Goal: Task Accomplishment & Management: Manage account settings

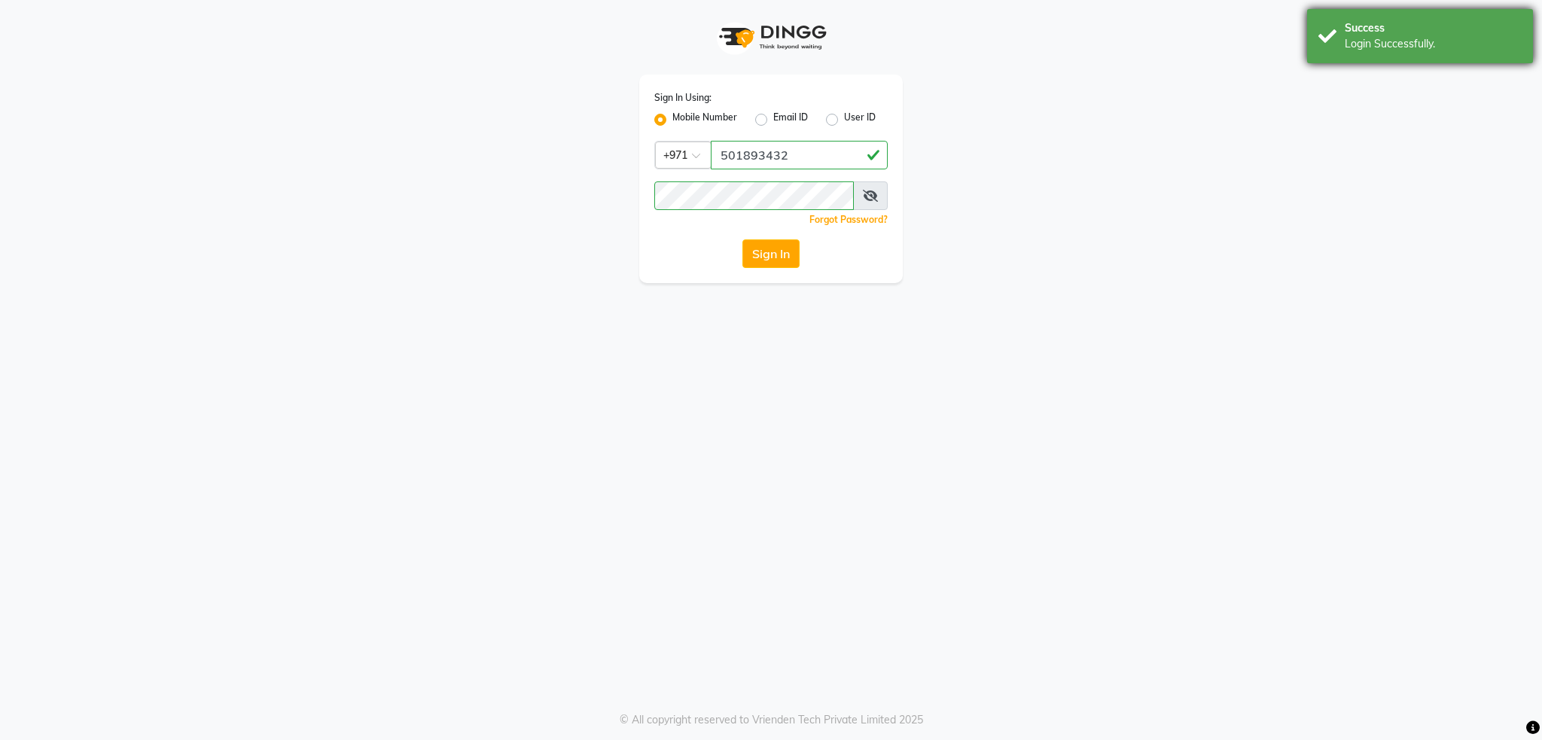
click at [1388, 44] on div "Login Successfully." at bounding box center [1433, 44] width 177 height 16
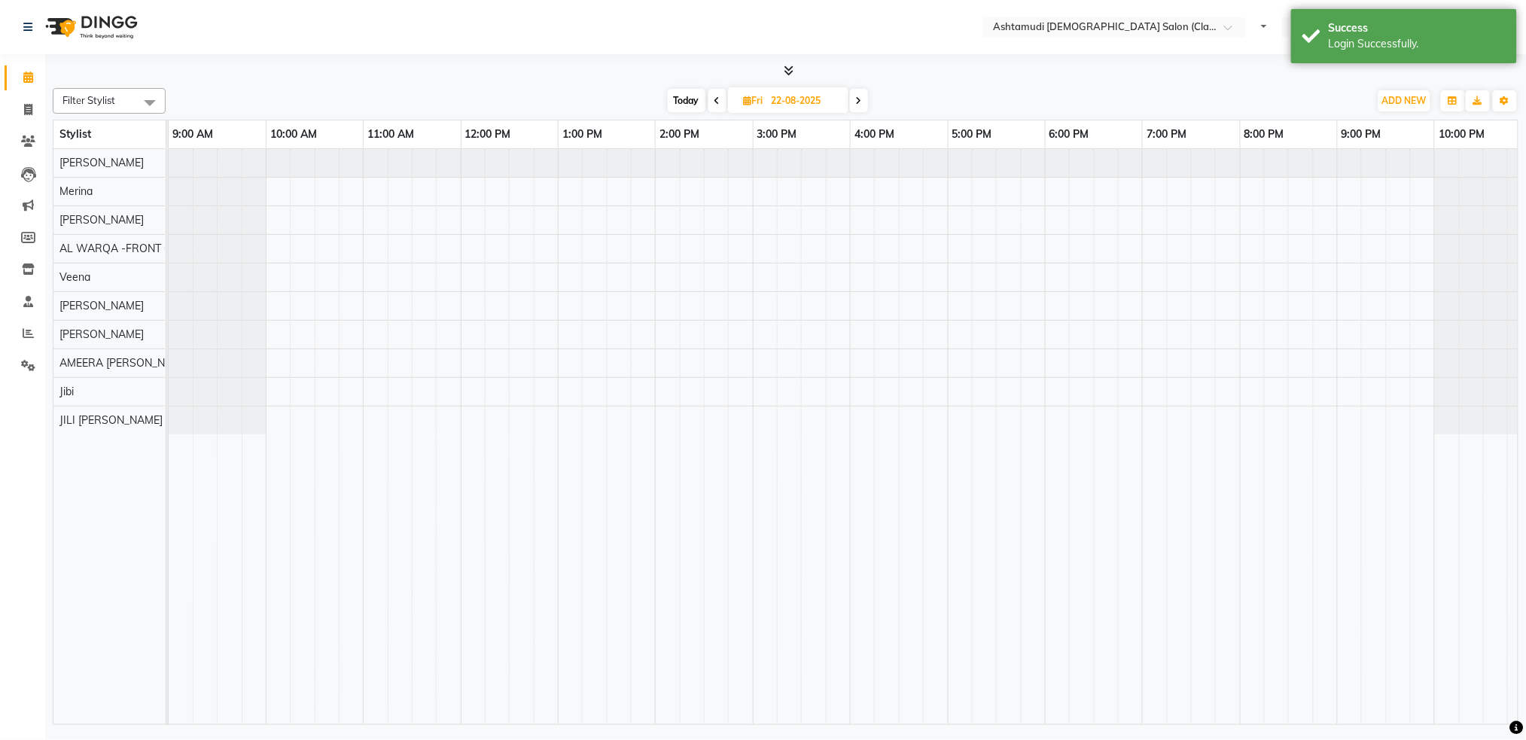
select select "en"
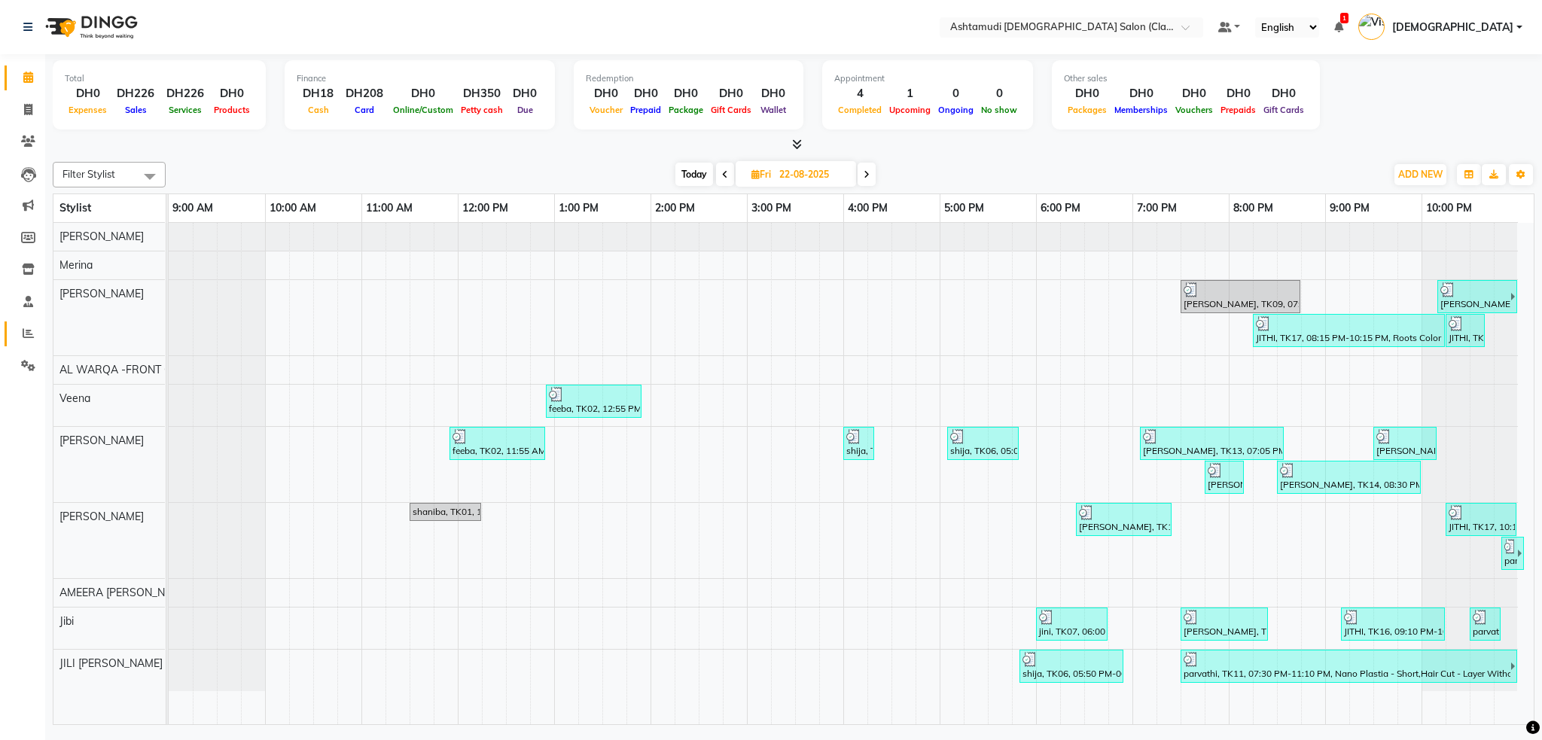
click at [17, 344] on link "Reports" at bounding box center [23, 333] width 36 height 25
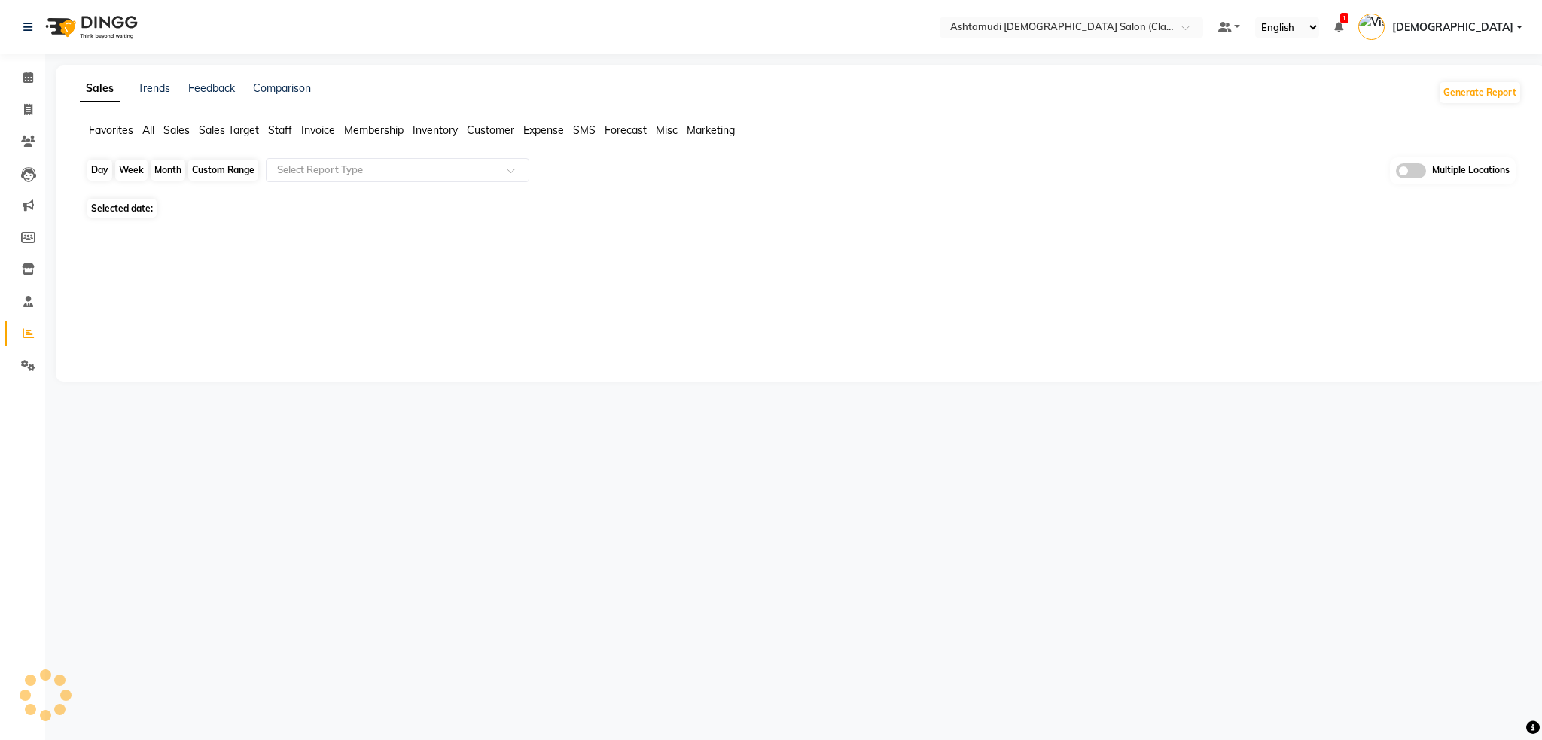
click at [97, 171] on div "Day" at bounding box center [99, 170] width 25 height 21
select select "9"
select select "2025"
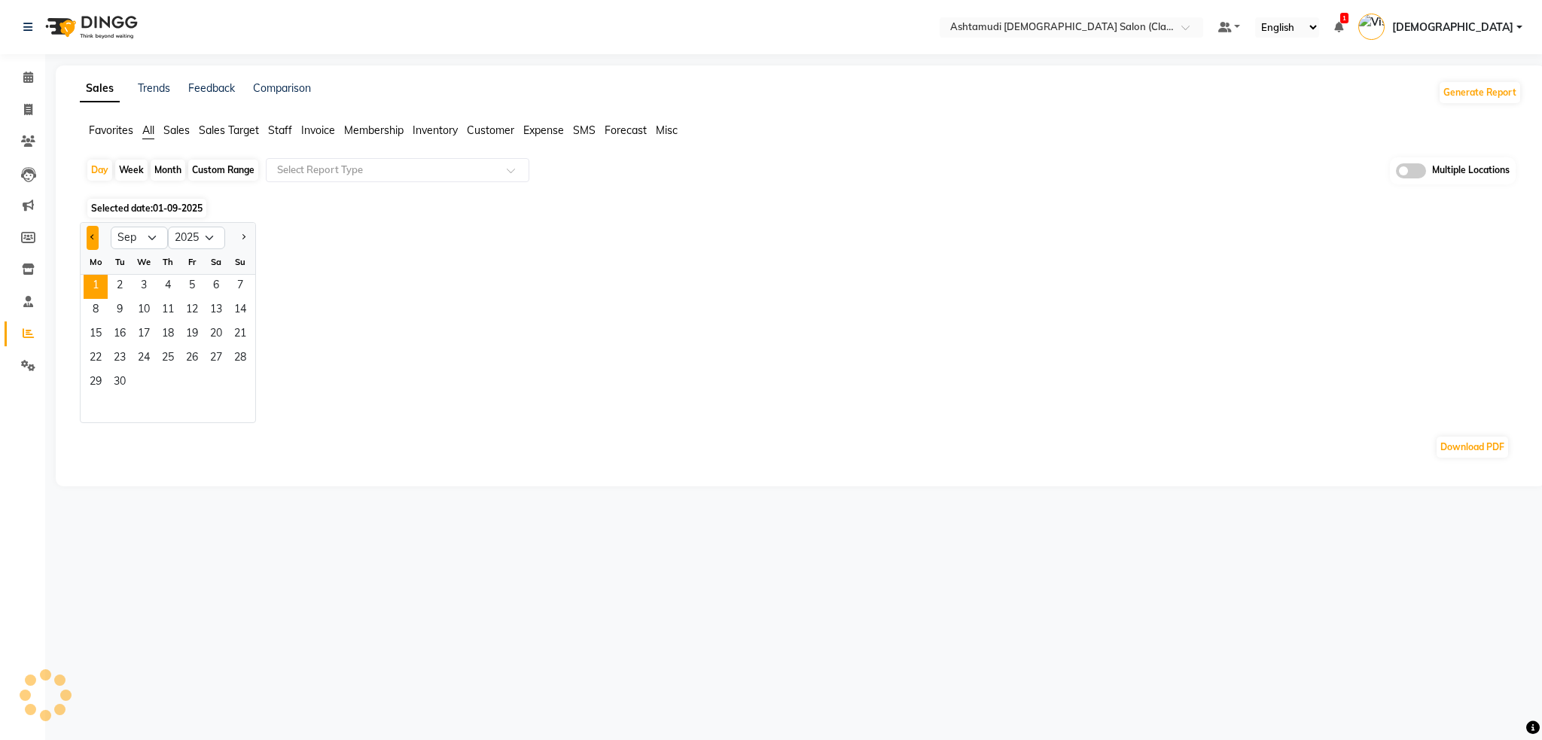
click at [90, 238] on span "Previous month" at bounding box center [92, 236] width 5 height 5
select select "8"
click at [90, 435] on div "Download PDF" at bounding box center [798, 447] width 1424 height 24
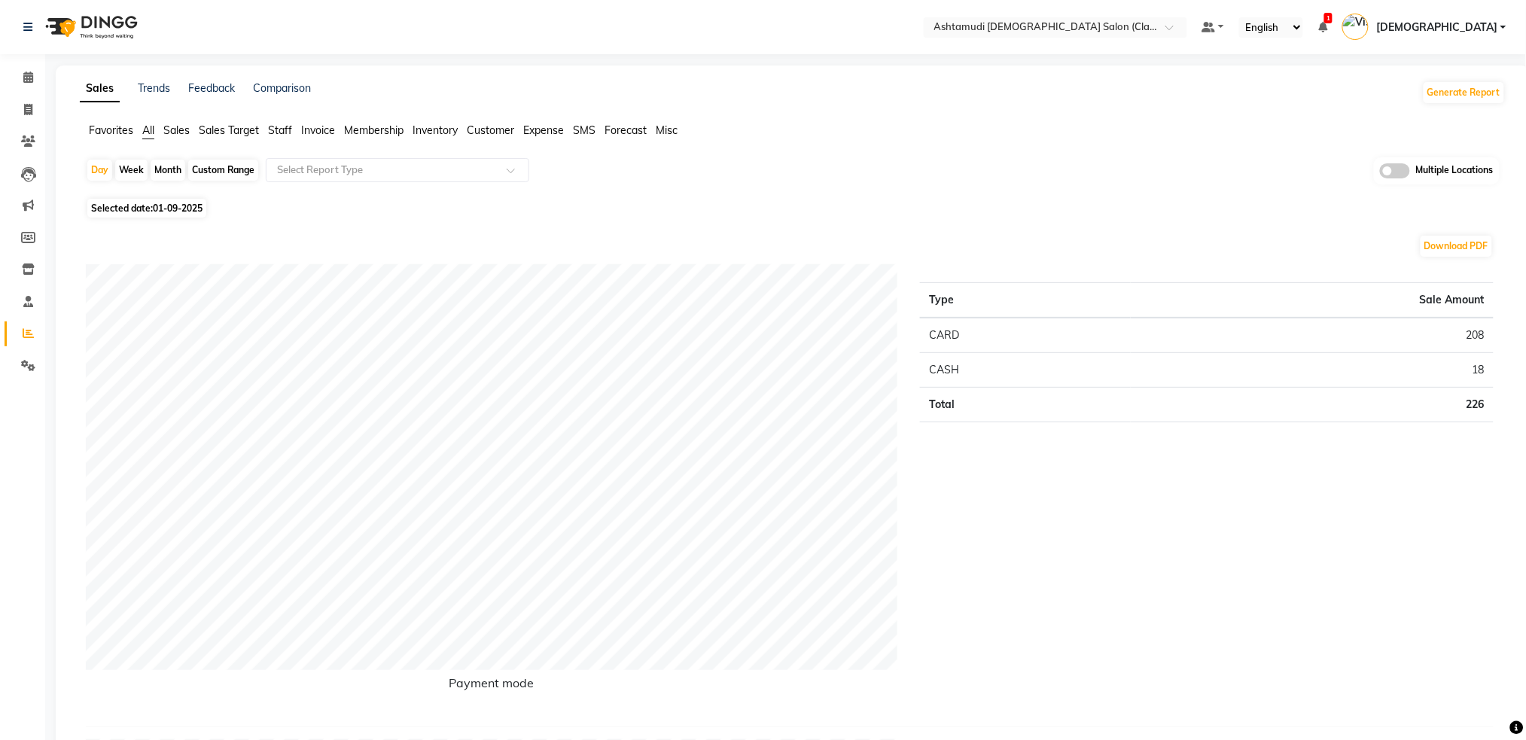
click at [214, 161] on div "Custom Range" at bounding box center [223, 170] width 70 height 21
select select "9"
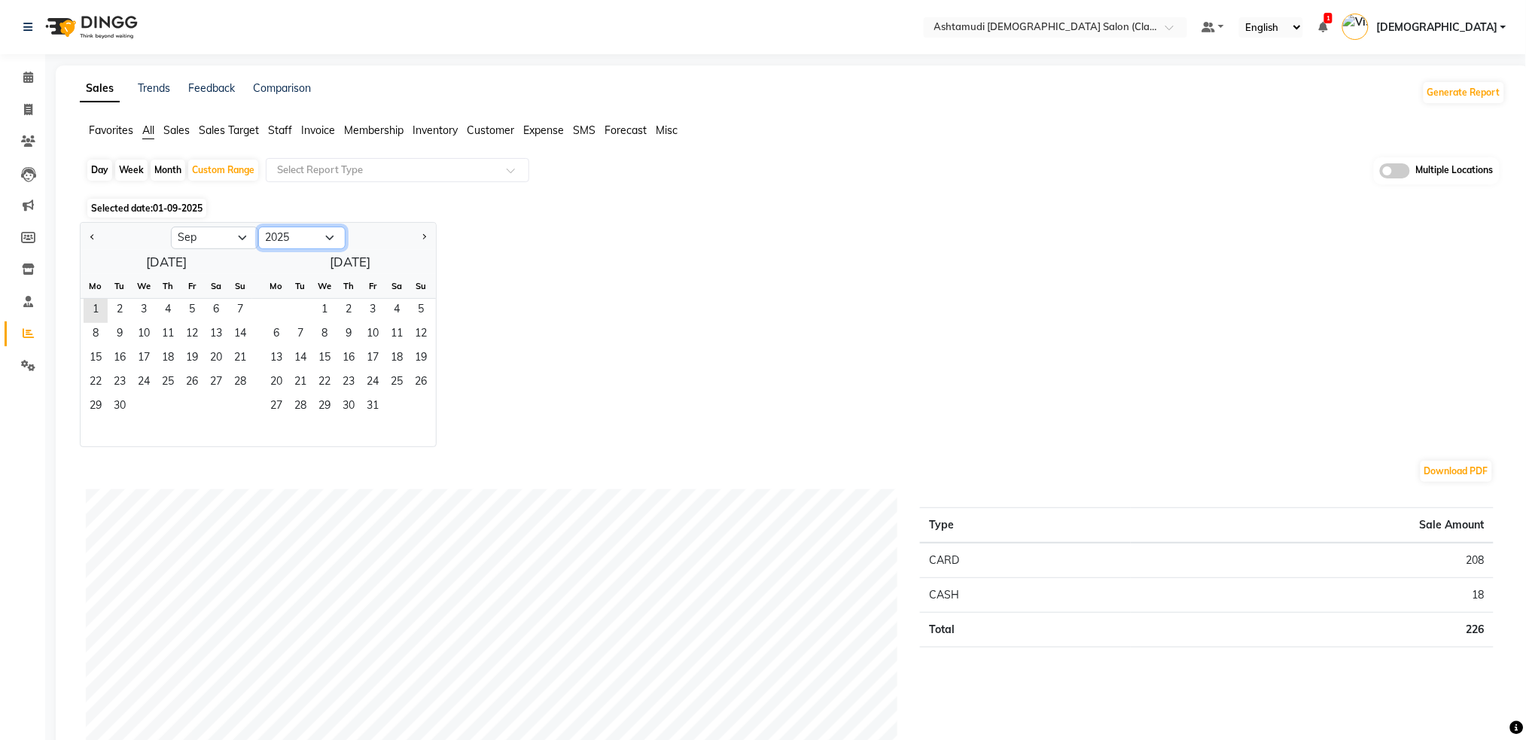
click at [285, 233] on select "2015 2016 2017 2018 2019 2020 2021 2022 2023 2024 2025 2026 2027 2028 2029 2030…" at bounding box center [301, 238] width 87 height 23
select select "2024"
click at [258, 227] on select "2015 2016 2017 2018 2019 2020 2021 2022 2023 2024 2025 2026 2027 2028 2029 2030…" at bounding box center [301, 238] width 87 height 23
click at [221, 241] on select "Jan Feb Mar Apr May Jun Jul Aug Sep Oct Nov Dec" at bounding box center [214, 238] width 87 height 23
select select "8"
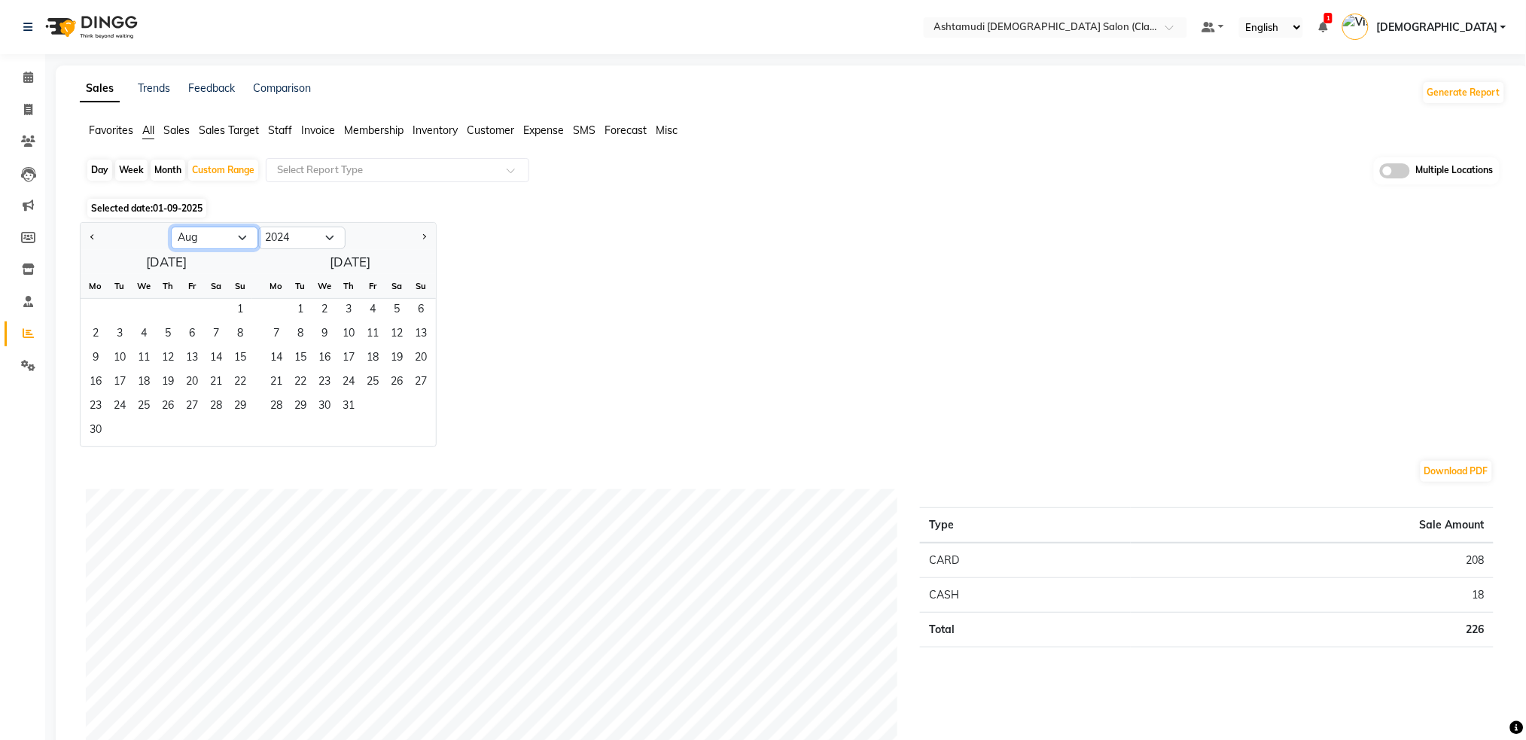
click at [171, 227] on select "Jan Feb Mar Apr May Jun Jul Aug Sep Oct Nov Dec" at bounding box center [214, 238] width 87 height 23
click at [169, 301] on span "1" at bounding box center [168, 311] width 24 height 24
click at [217, 412] on span "31" at bounding box center [216, 407] width 24 height 24
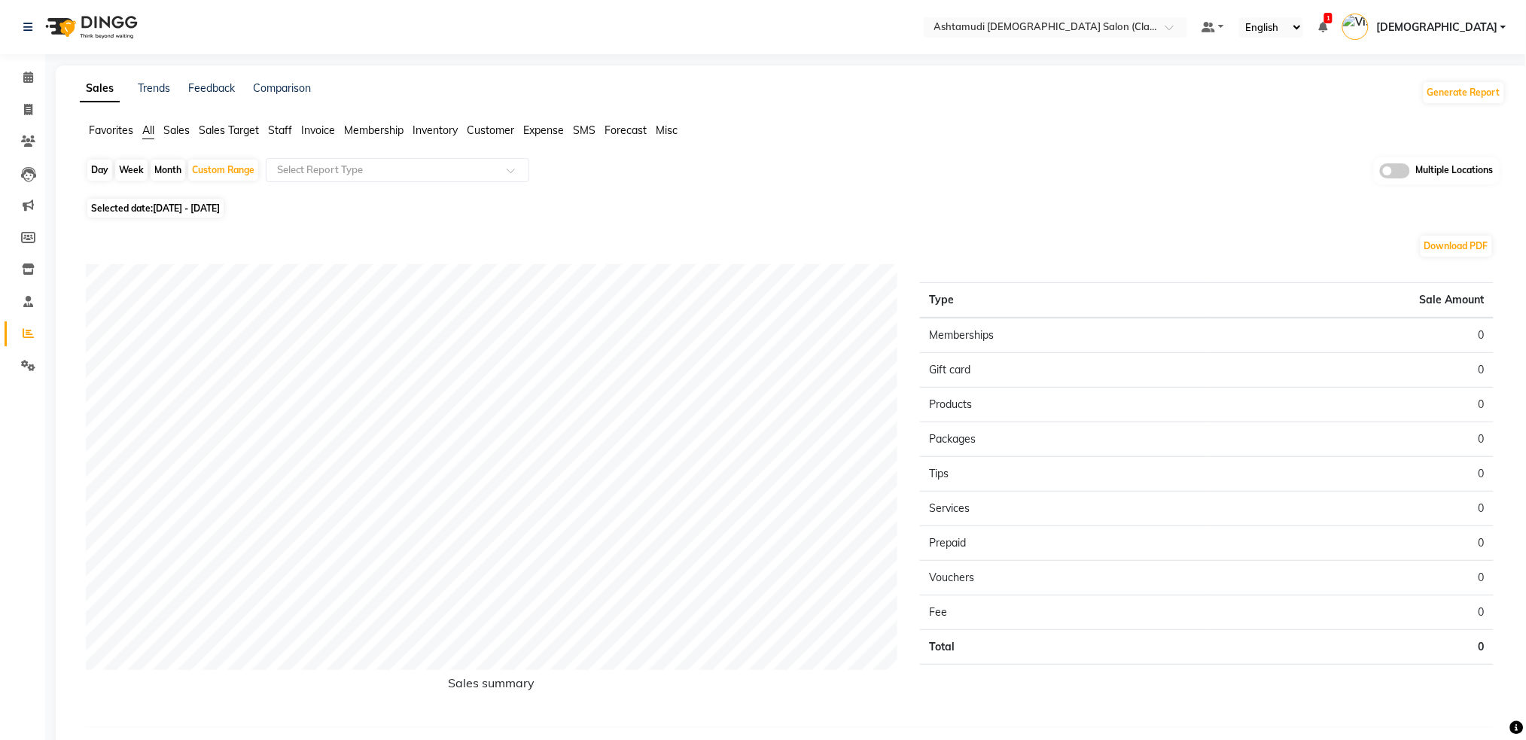
click at [1408, 170] on span at bounding box center [1395, 170] width 30 height 15
click at [1380, 173] on input "checkbox" at bounding box center [1380, 173] width 0 height 0
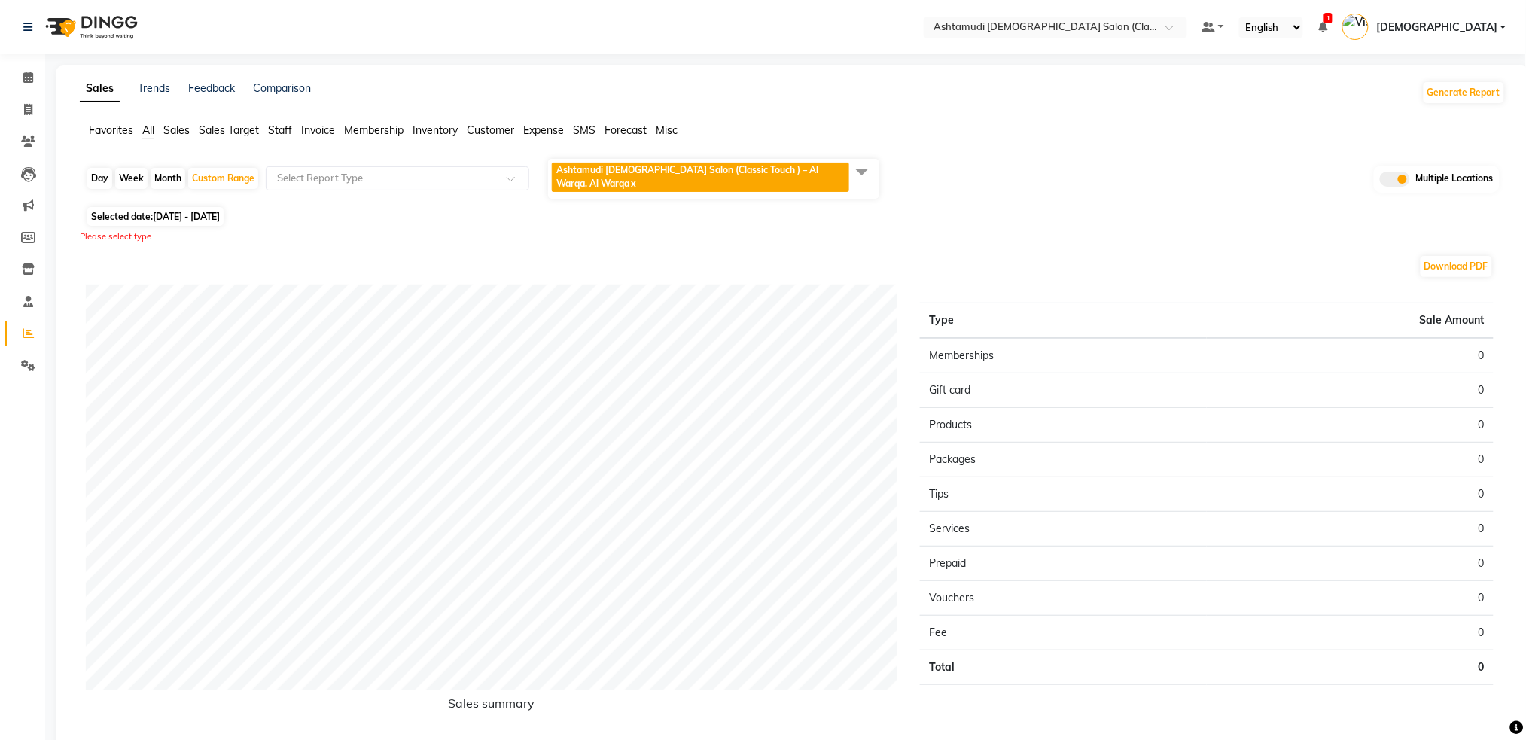
click at [860, 169] on span at bounding box center [862, 171] width 30 height 29
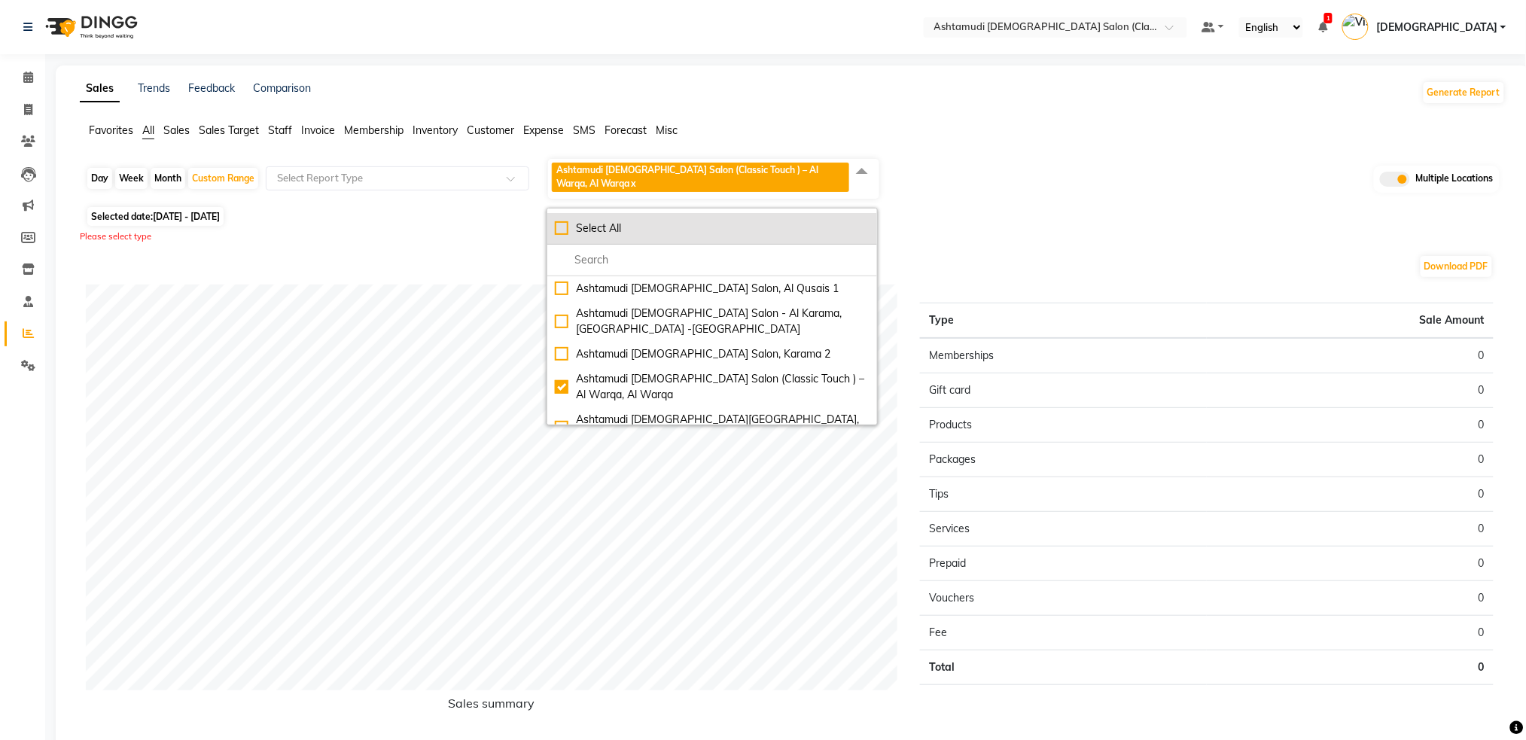
click at [557, 221] on div "Select All" at bounding box center [712, 229] width 315 height 16
checkbox input "true"
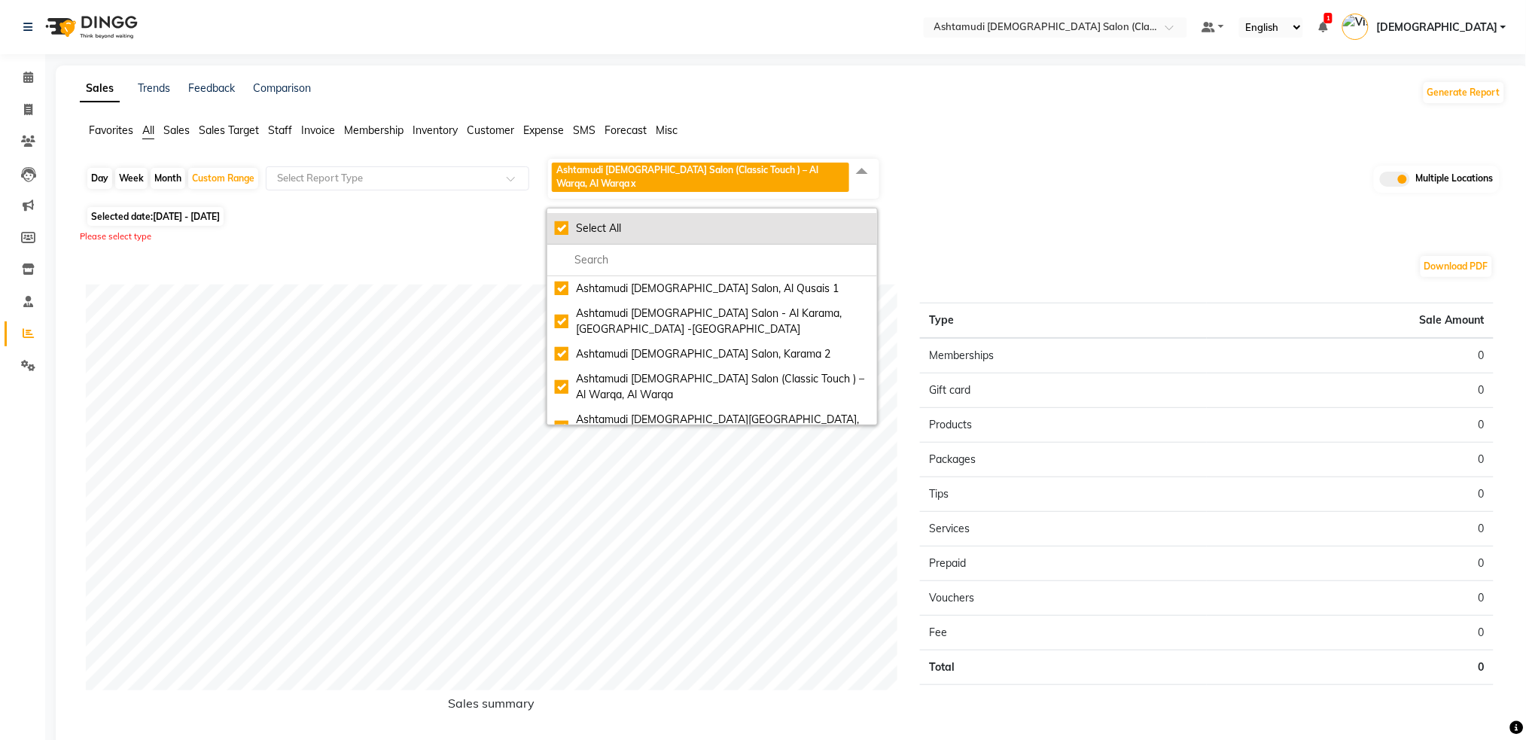
checkbox input "true"
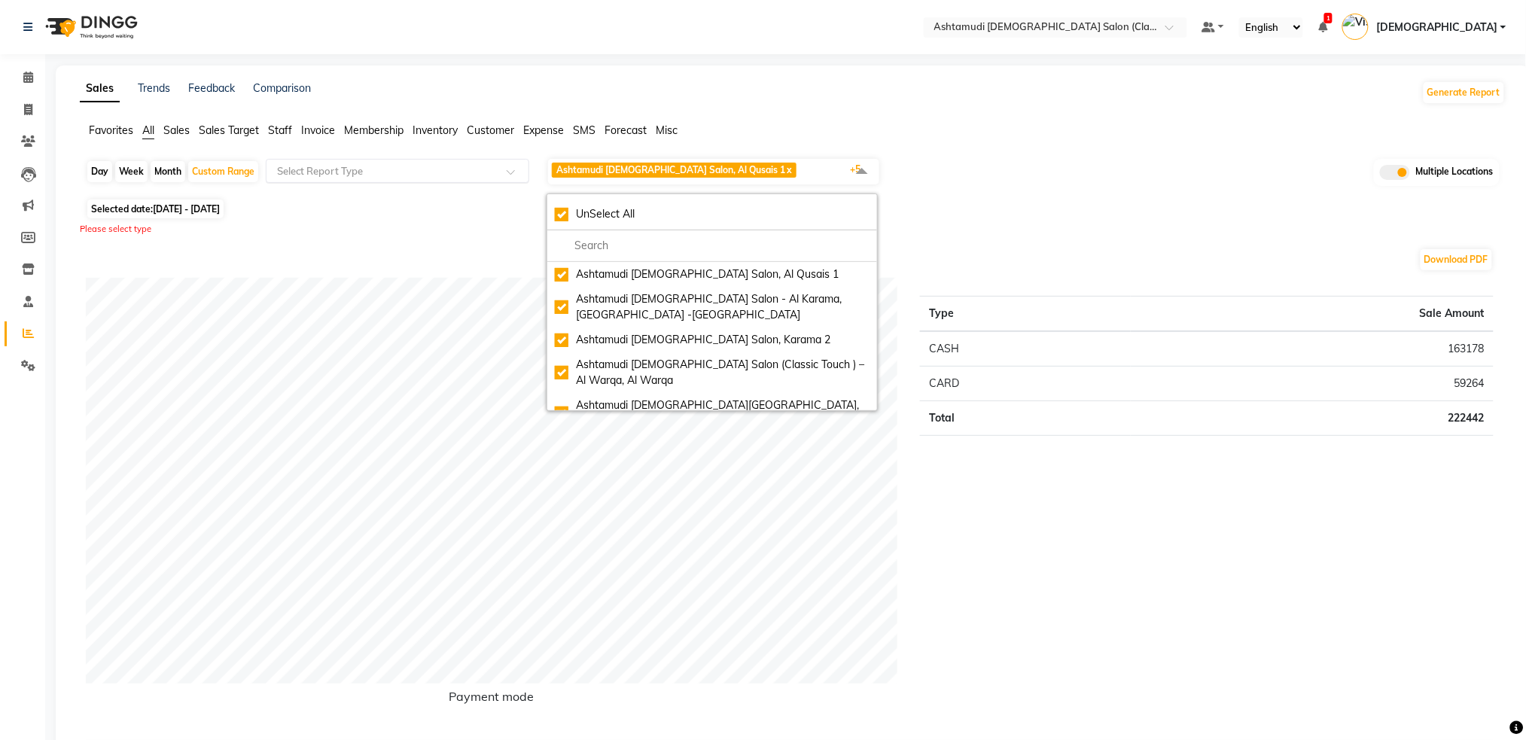
click at [387, 172] on input "text" at bounding box center [382, 170] width 217 height 15
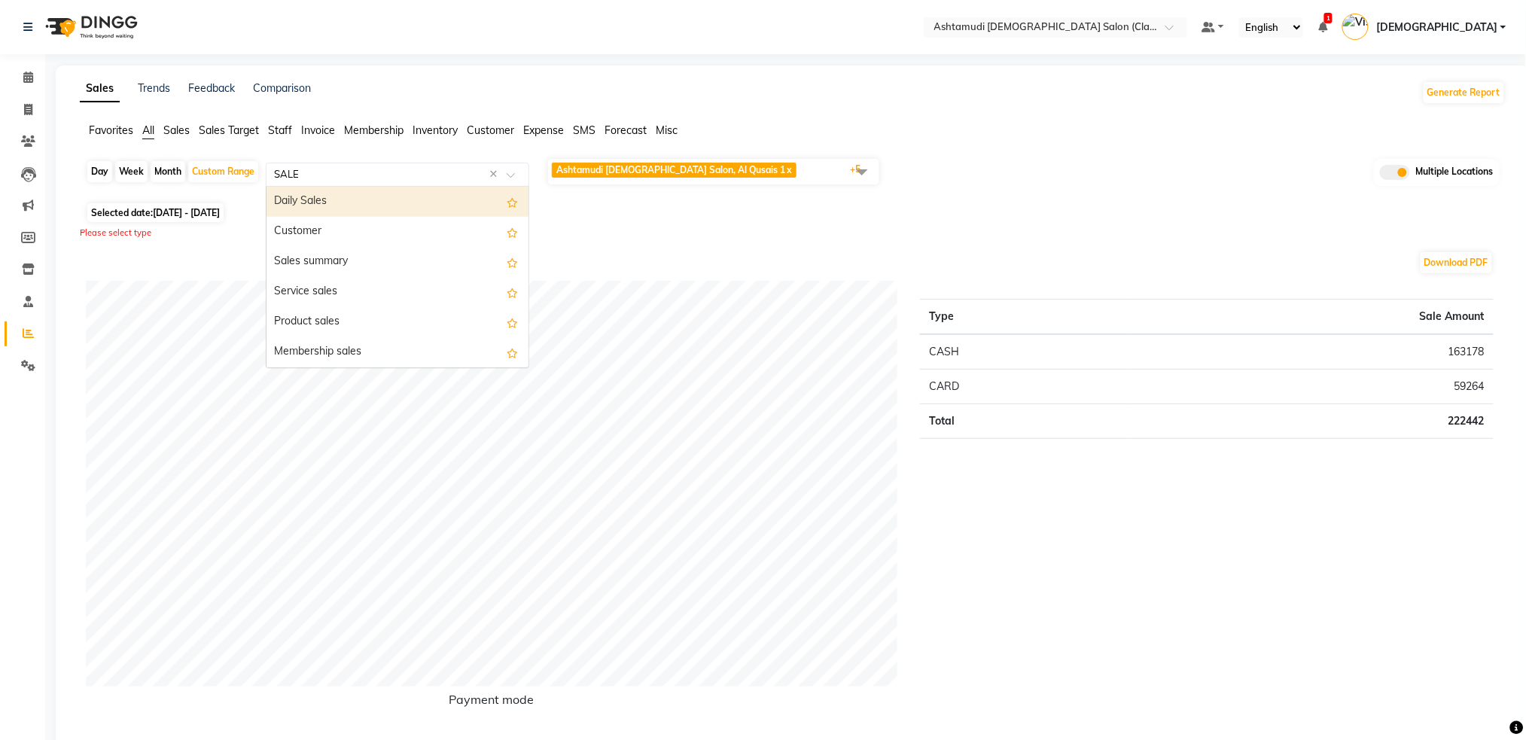
type input "SALES"
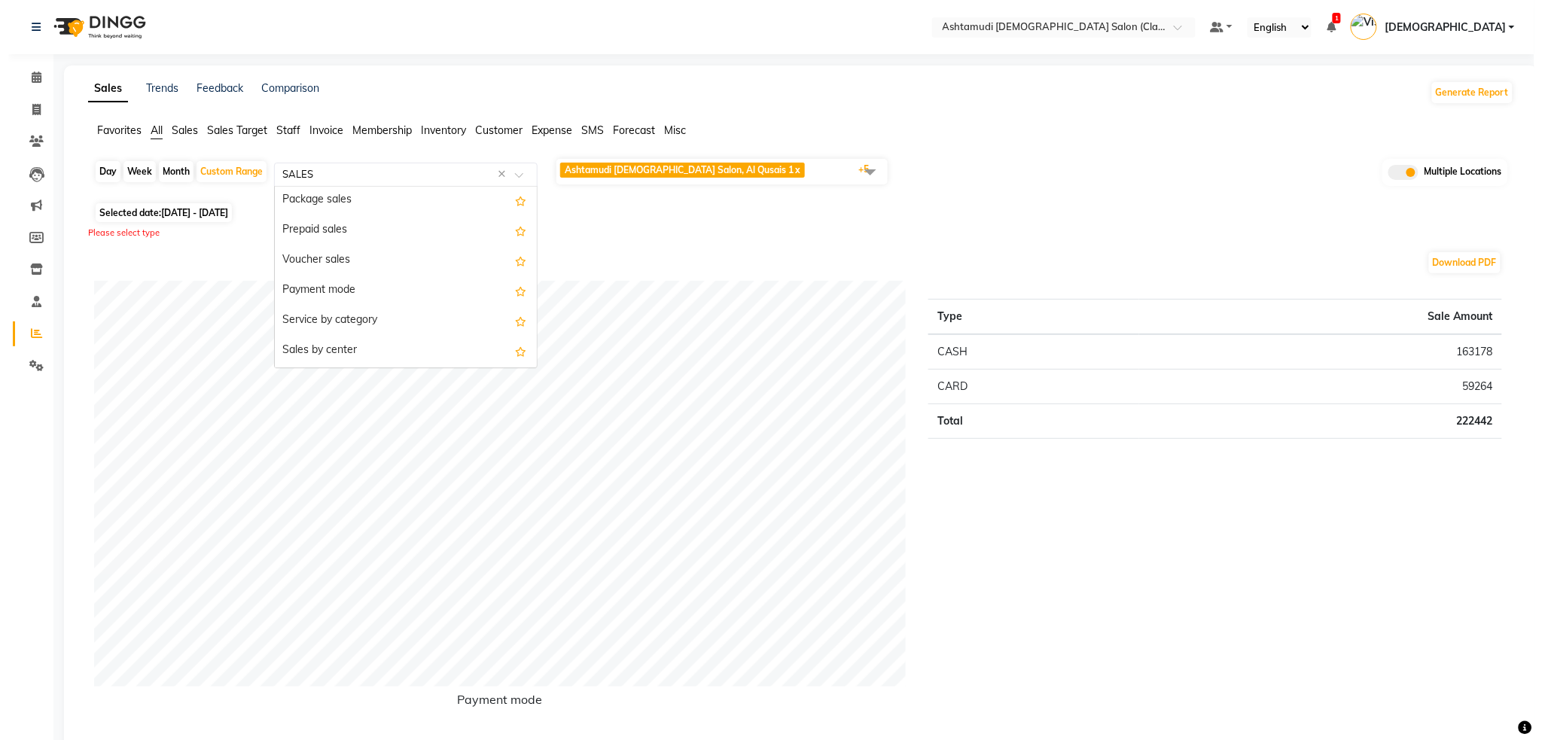
scroll to position [200, 0]
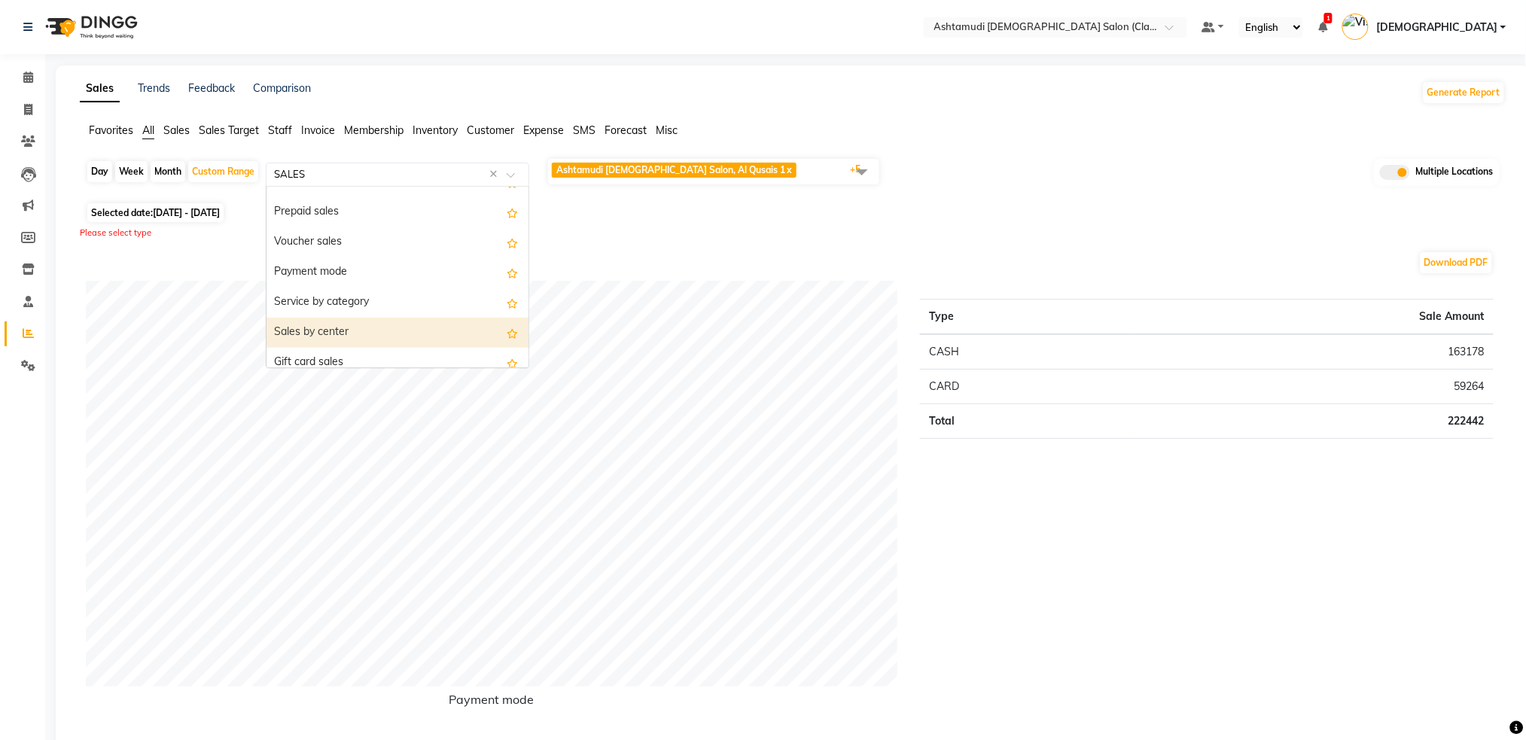
click at [369, 329] on div "Sales by center" at bounding box center [398, 333] width 262 height 30
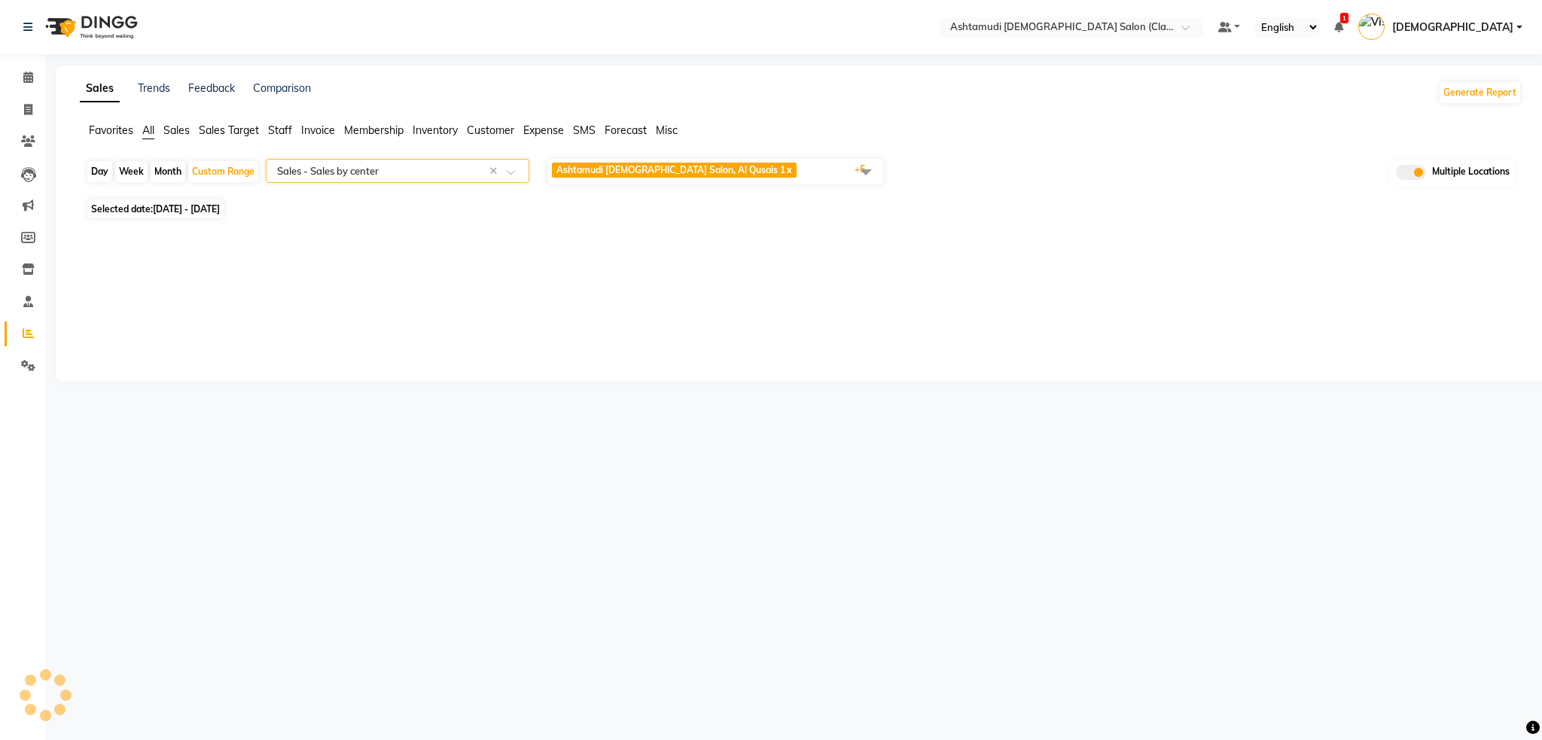
select select "full_report"
select select "csv"
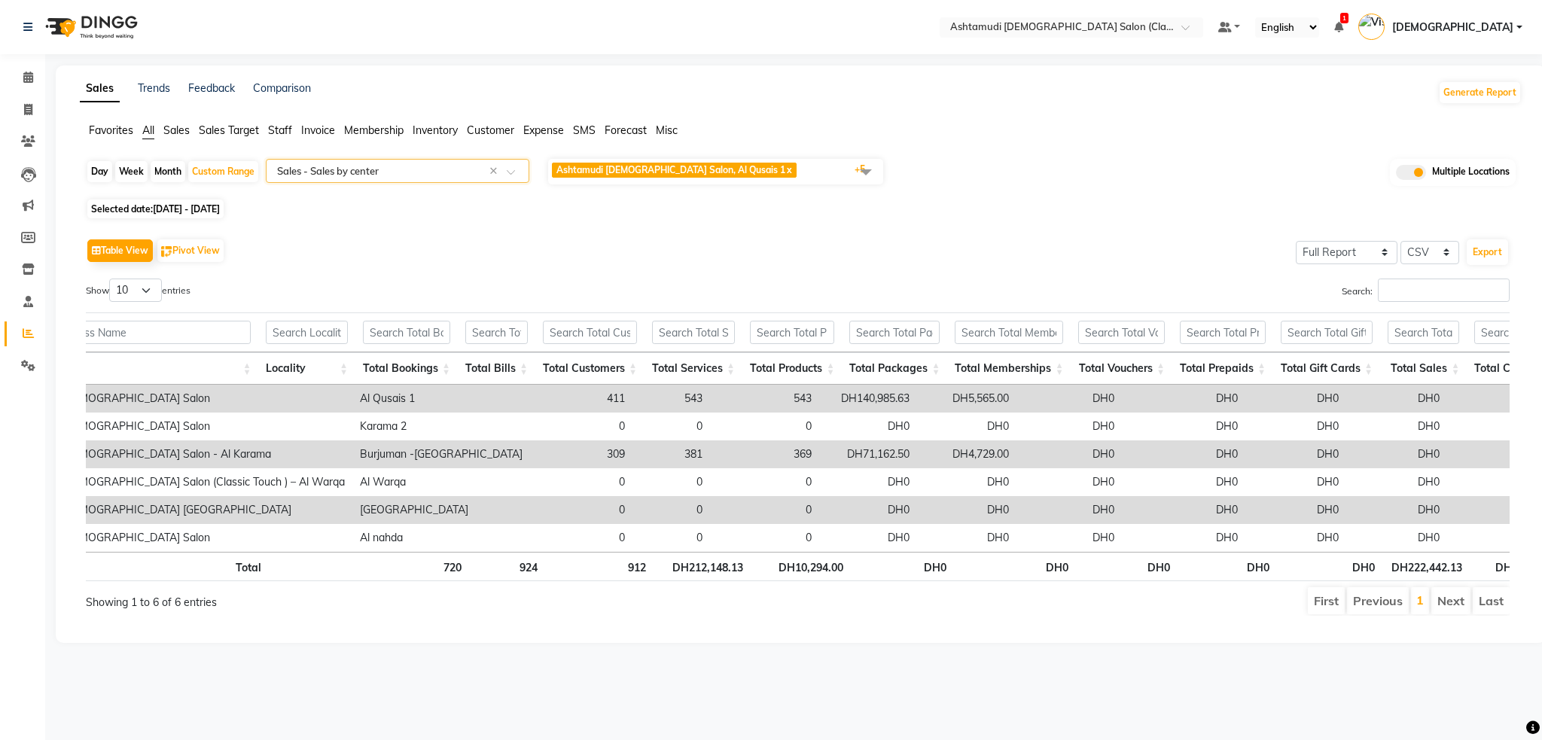
scroll to position [0, 0]
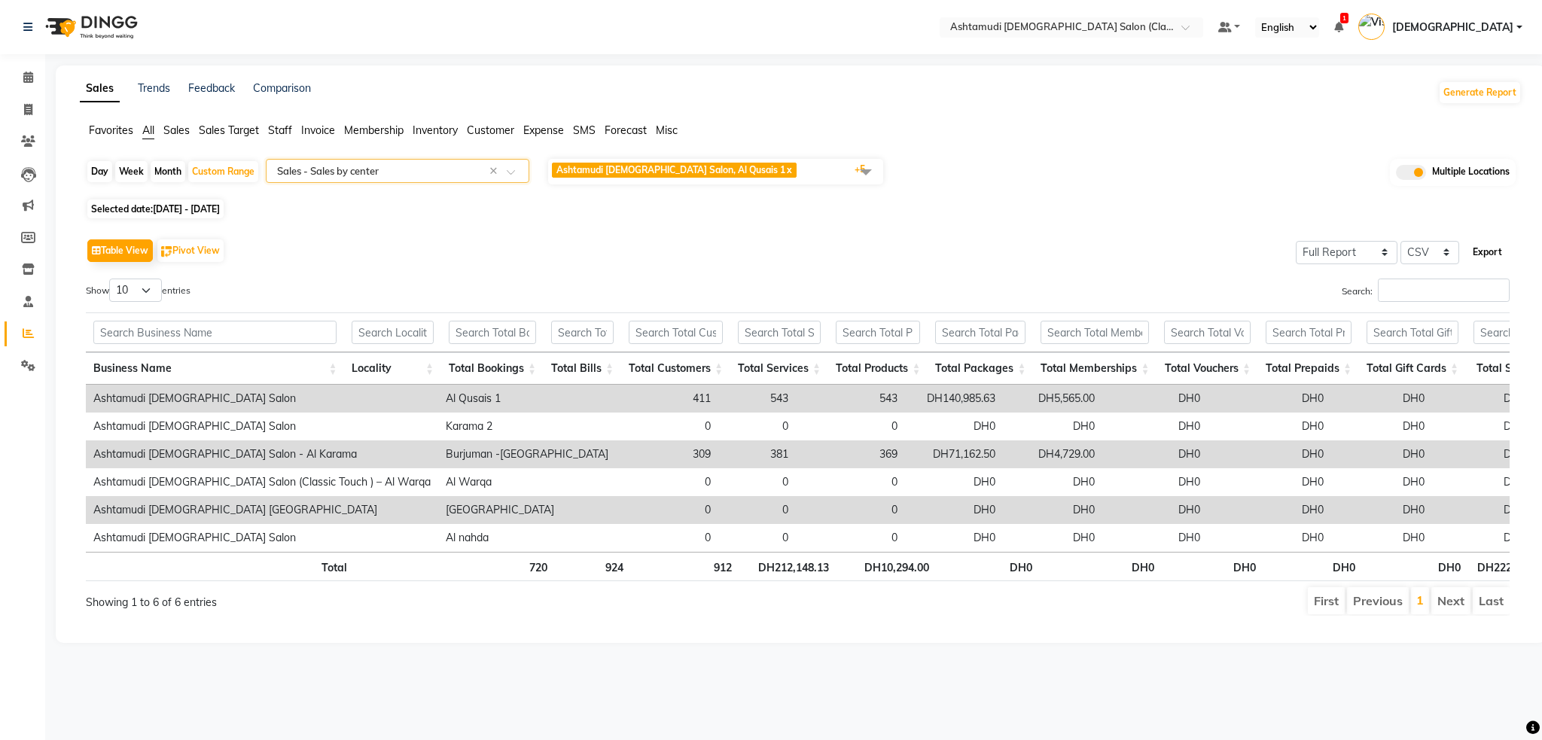
click at [1496, 254] on button "Export" at bounding box center [1487, 252] width 41 height 26
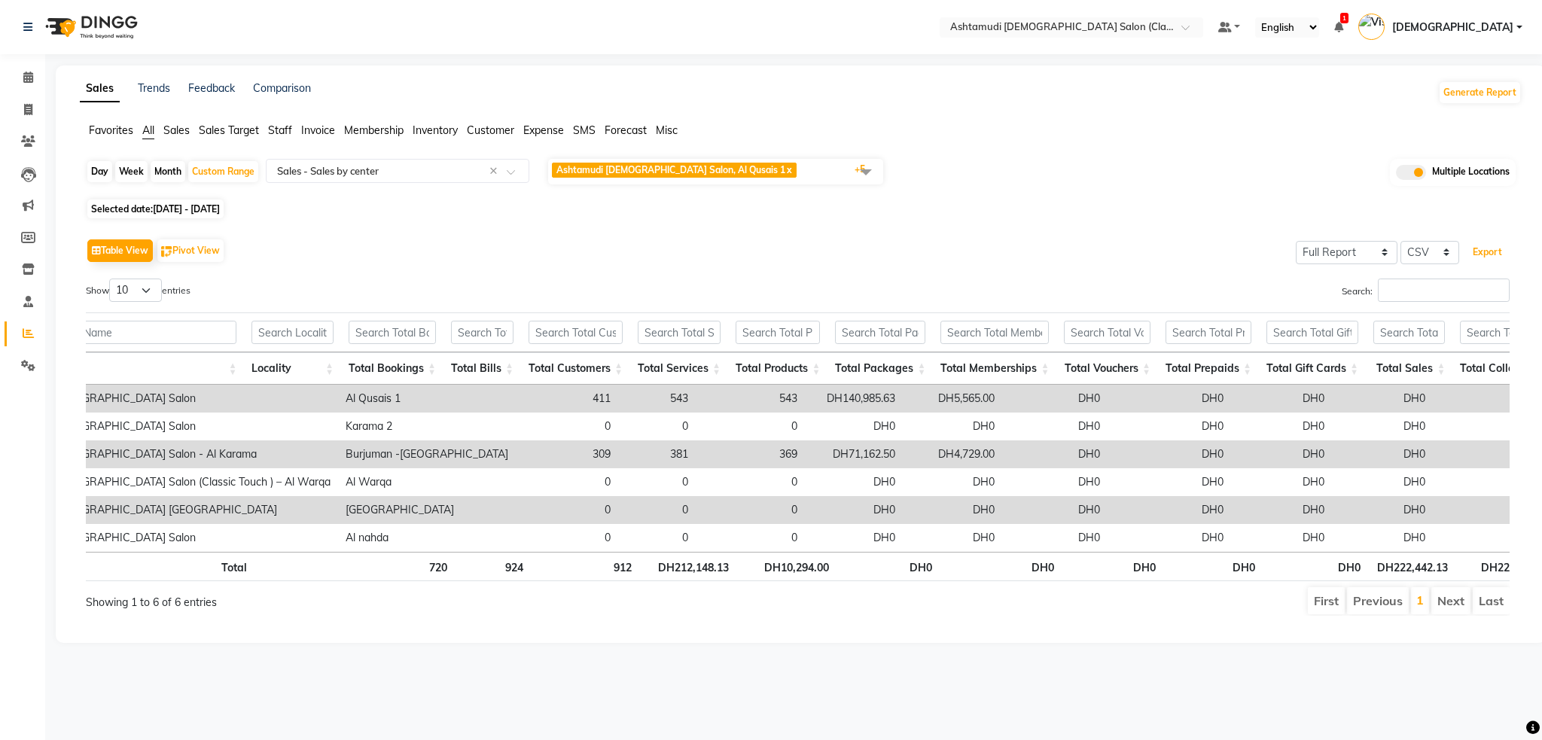
scroll to position [0, 160]
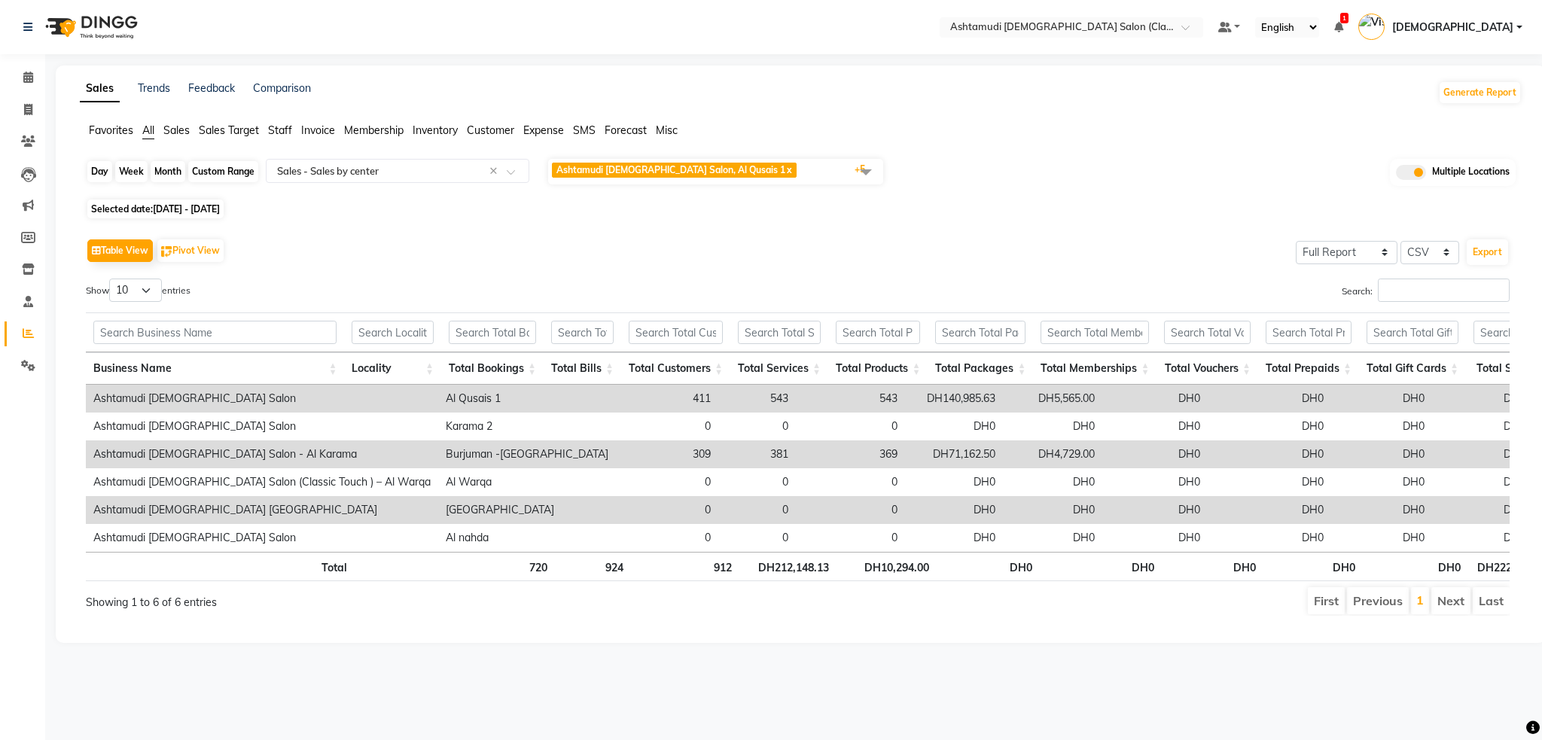
click at [206, 175] on div "Custom Range" at bounding box center [223, 171] width 70 height 21
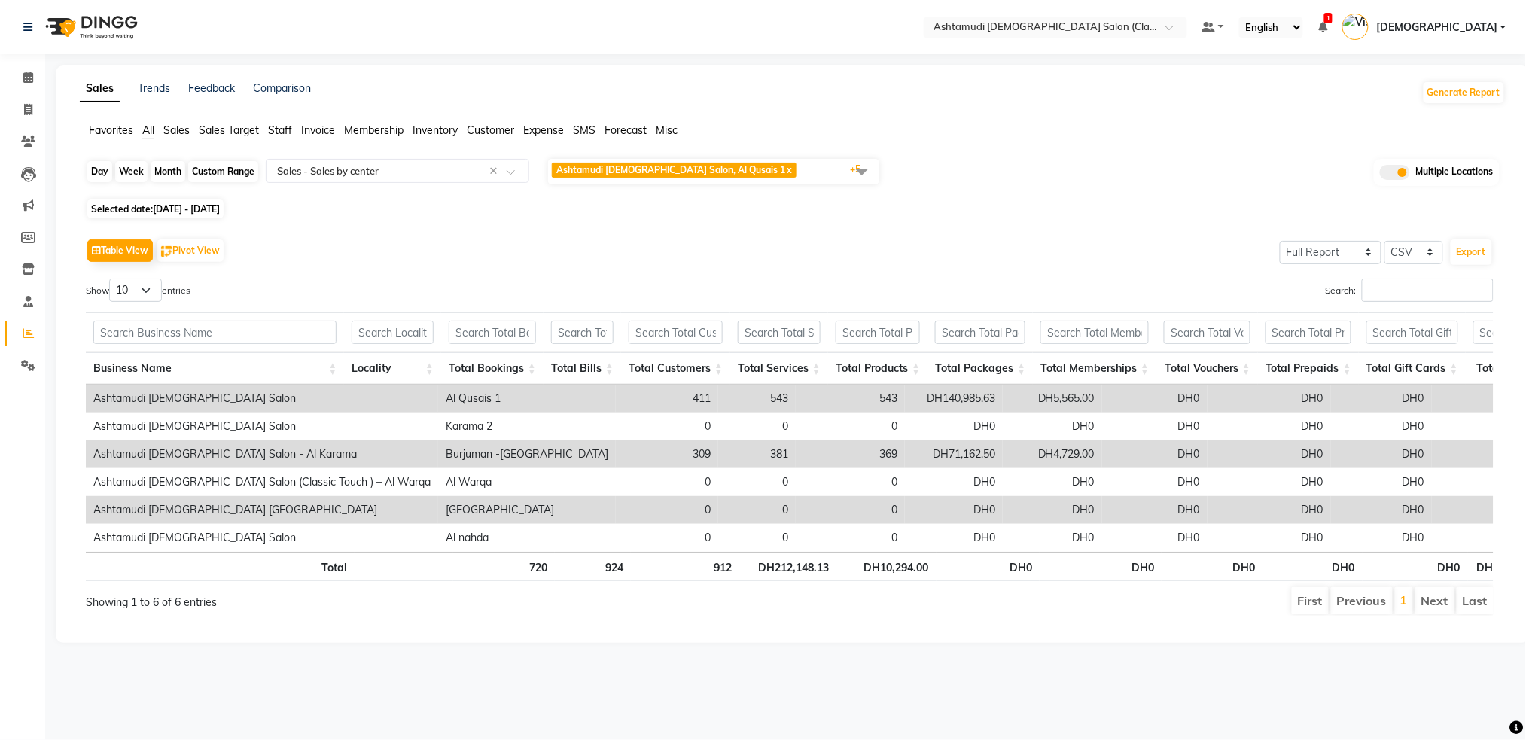
select select "8"
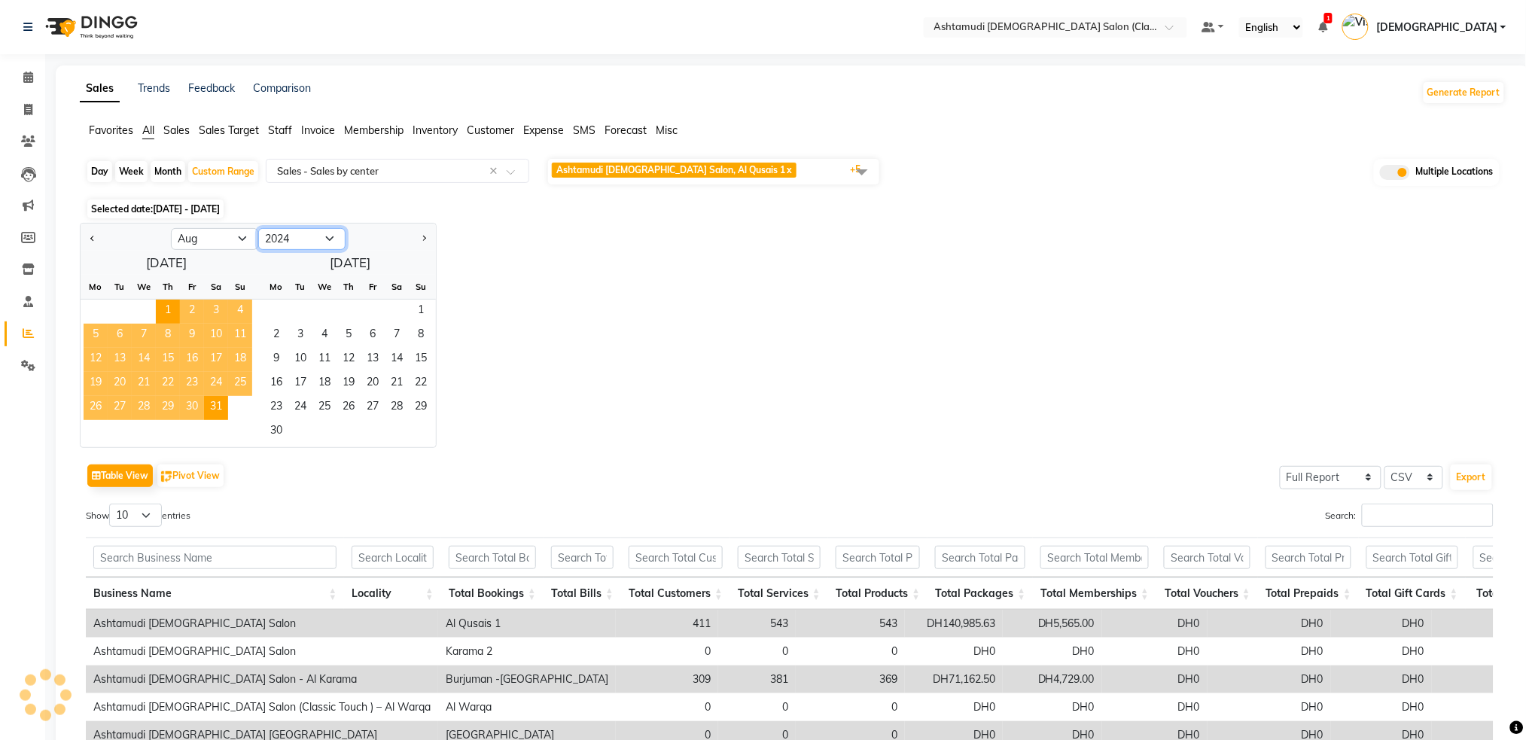
click at [306, 239] on select "2014 2015 2016 2017 2018 2019 2020 2021 2022 2023 2024 2025 2026 2027 2028 2029…" at bounding box center [301, 239] width 87 height 23
select select "2025"
click at [258, 228] on select "2014 2015 2016 2017 2018 2019 2020 2021 2022 2023 2024 2025 2026 2027 2028 2029…" at bounding box center [301, 239] width 87 height 23
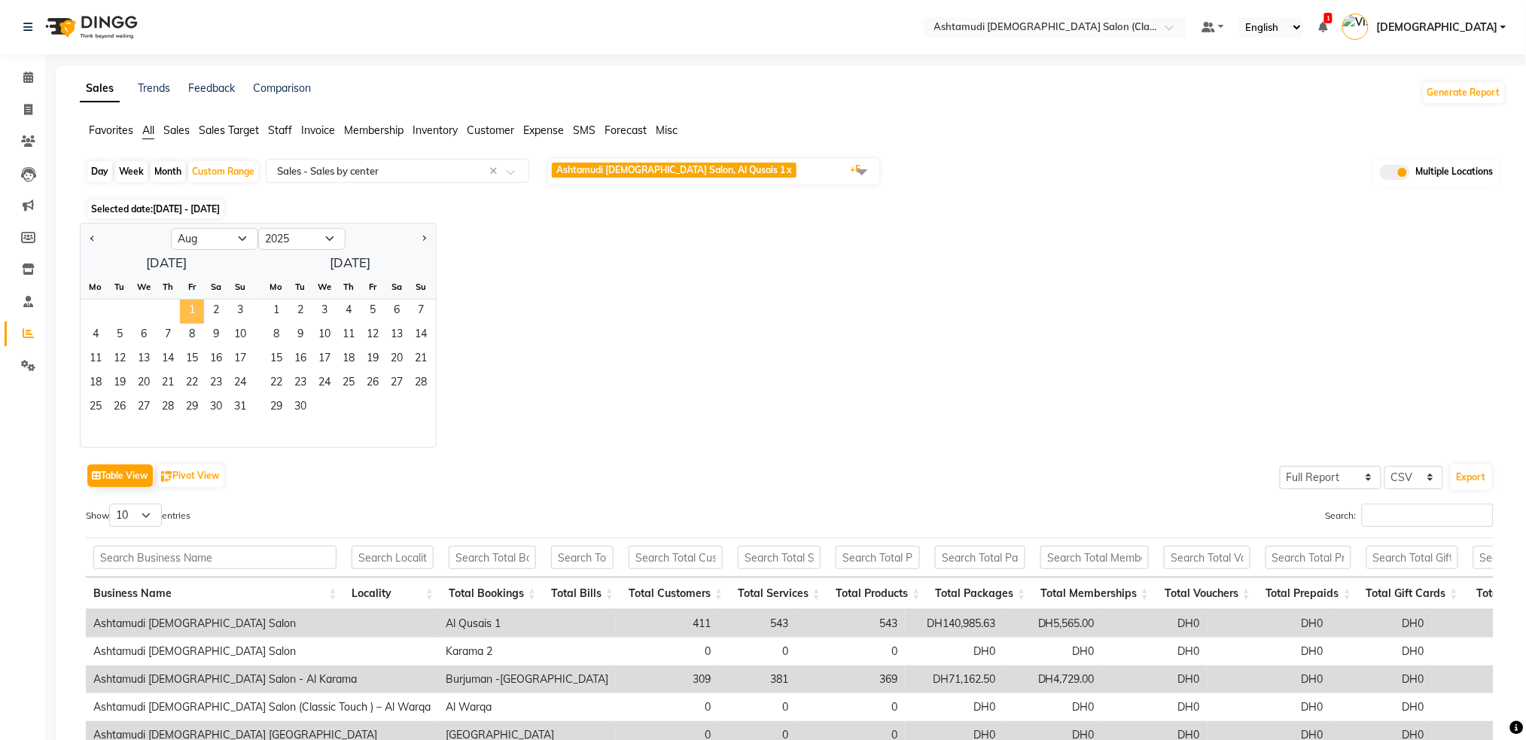
click at [191, 312] on span "1" at bounding box center [192, 312] width 24 height 24
click at [239, 407] on span "31" at bounding box center [240, 408] width 24 height 24
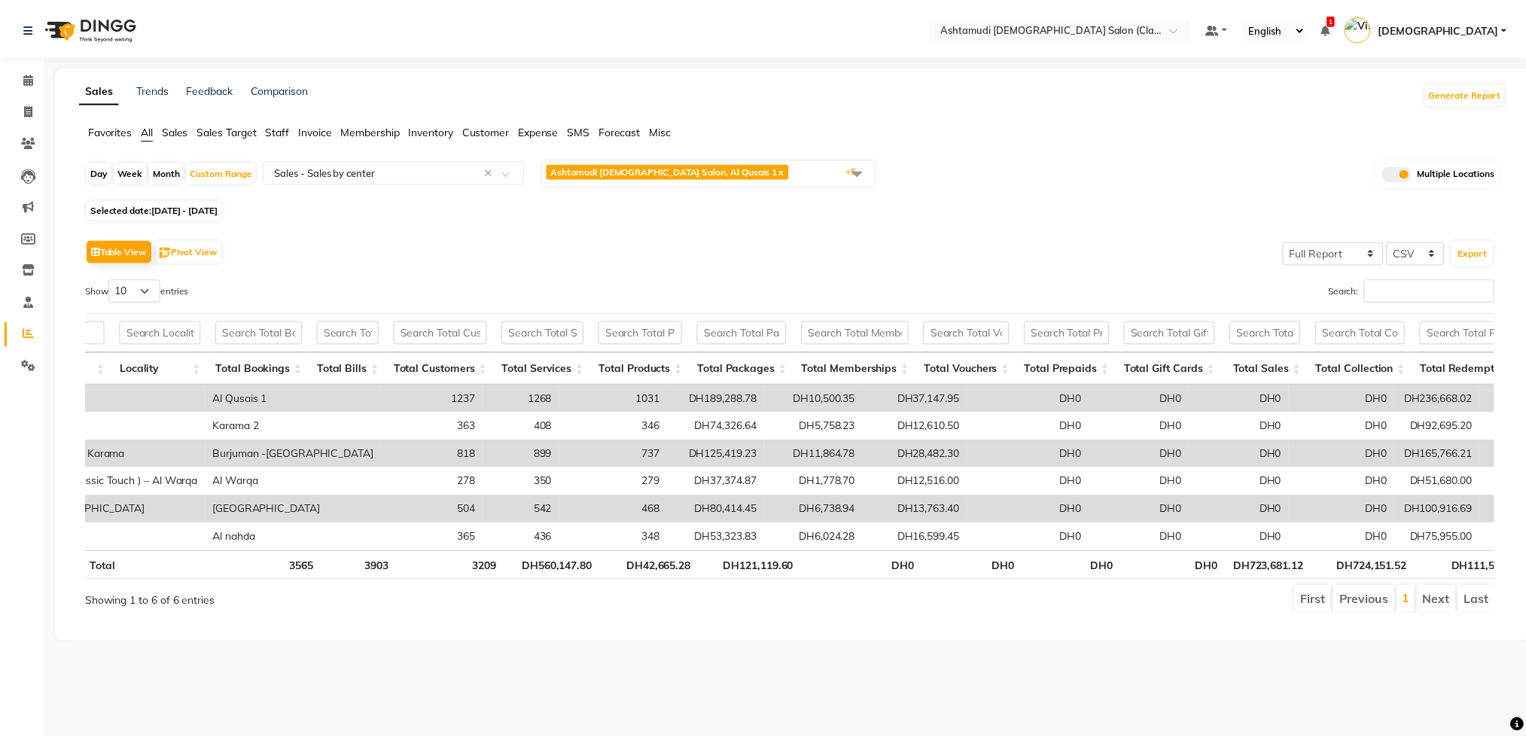
scroll to position [0, 266]
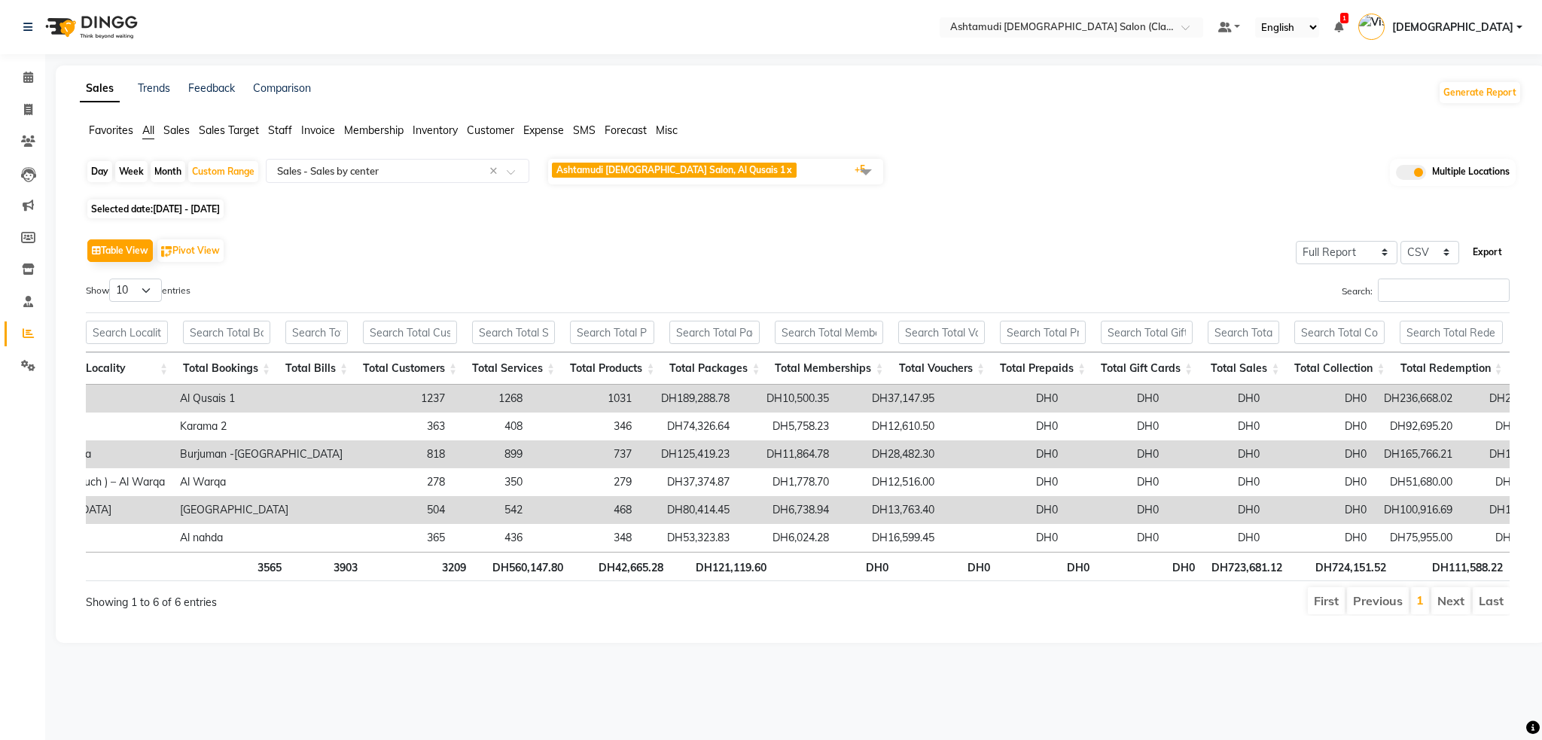
click at [1487, 254] on button "Export" at bounding box center [1487, 252] width 41 height 26
click at [247, 175] on div "Custom Range" at bounding box center [223, 171] width 70 height 21
select select "8"
select select "2025"
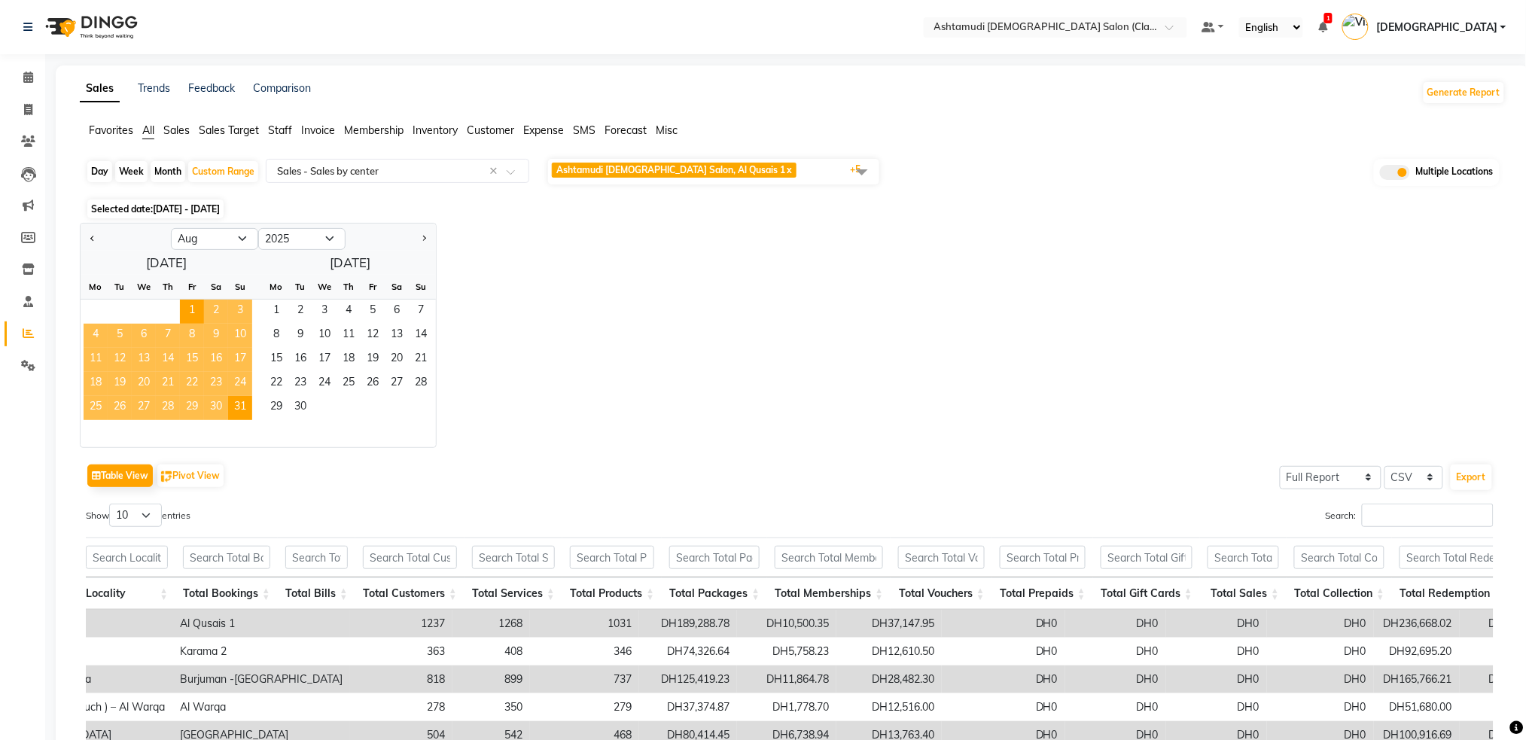
click at [863, 178] on span at bounding box center [862, 171] width 30 height 29
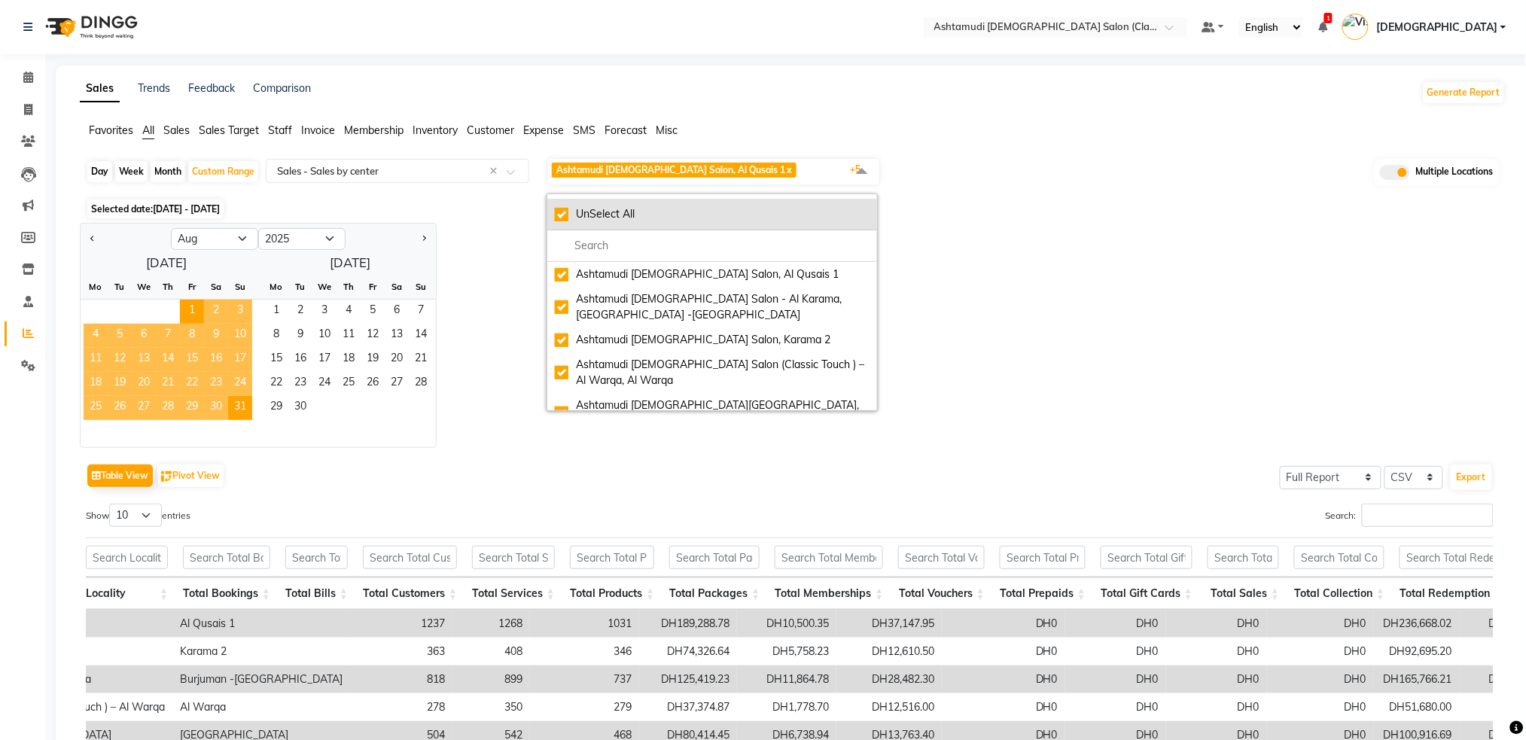
click at [568, 216] on div "UnSelect All" at bounding box center [712, 214] width 315 height 16
checkbox input "false"
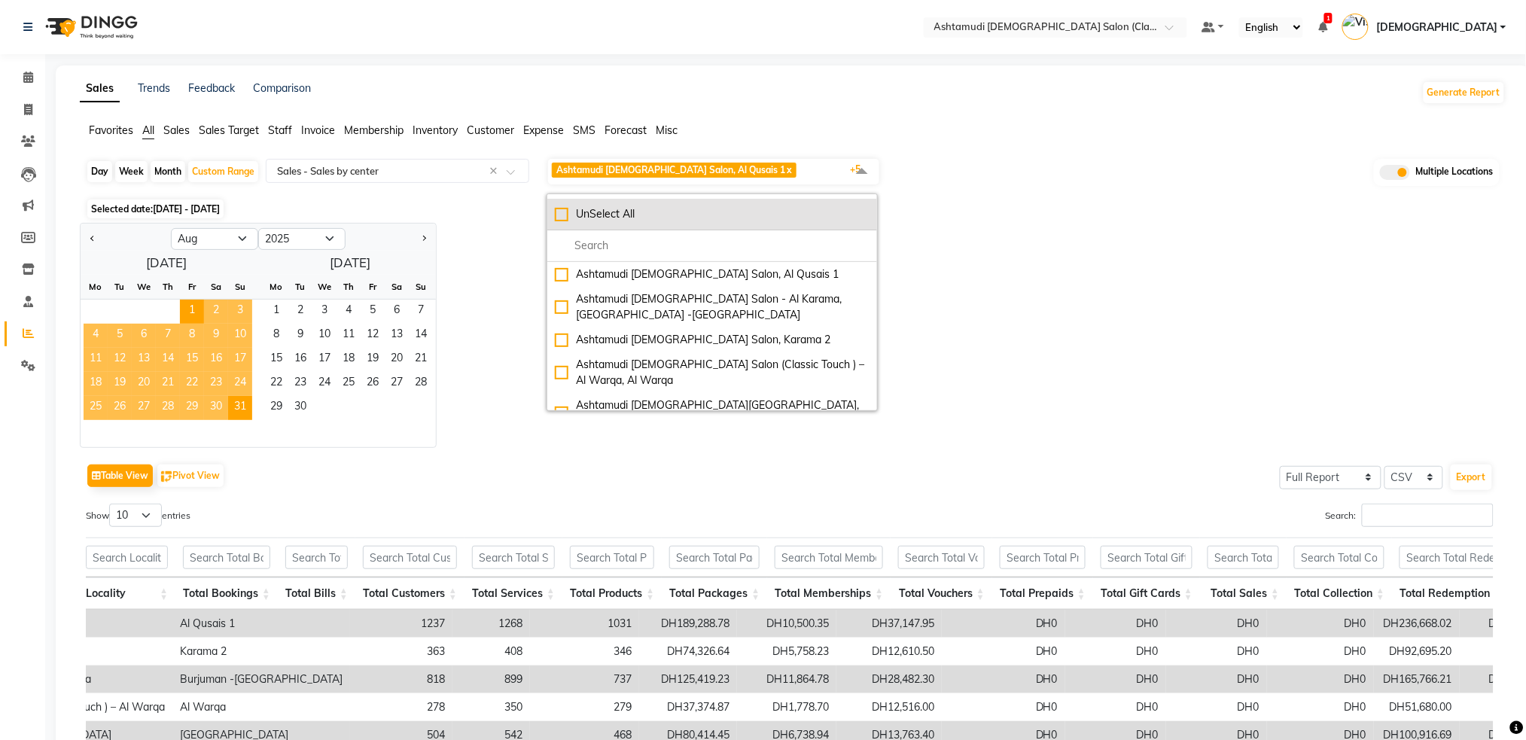
checkbox input "false"
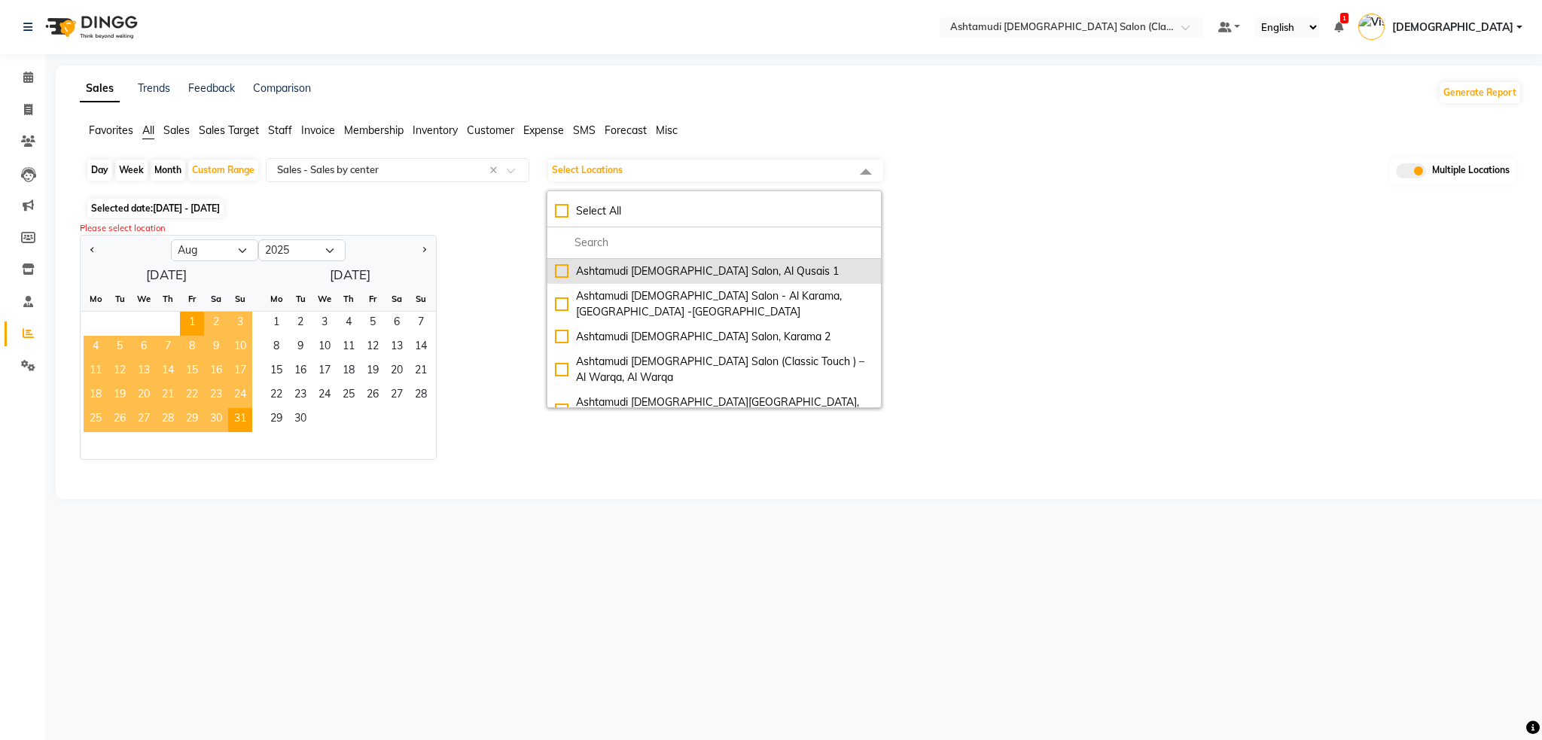
click at [560, 272] on div "Ashtamudi [DEMOGRAPHIC_DATA] Salon, Al Qusais 1" at bounding box center [714, 272] width 318 height 16
checkbox input "true"
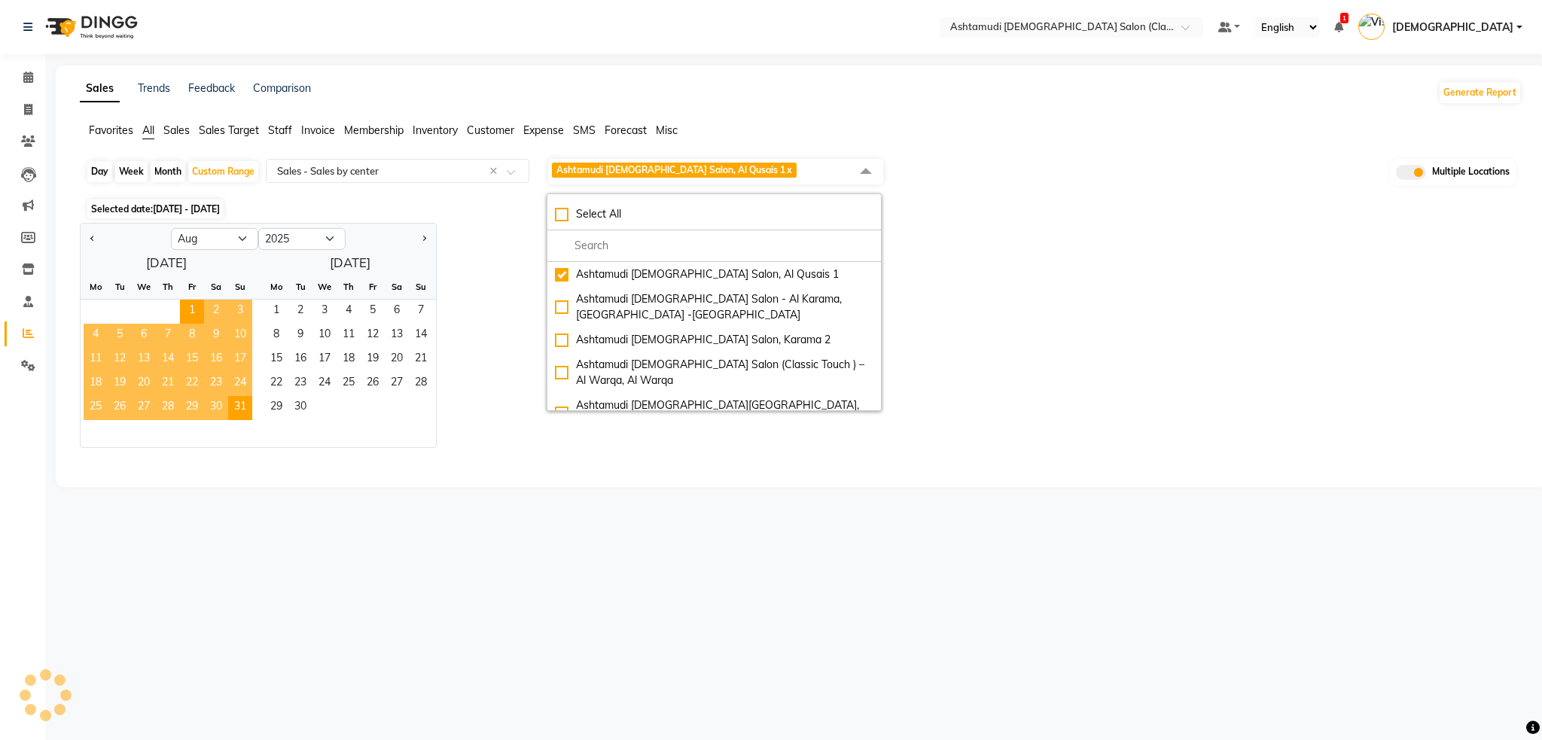
select select "full_report"
select select "csv"
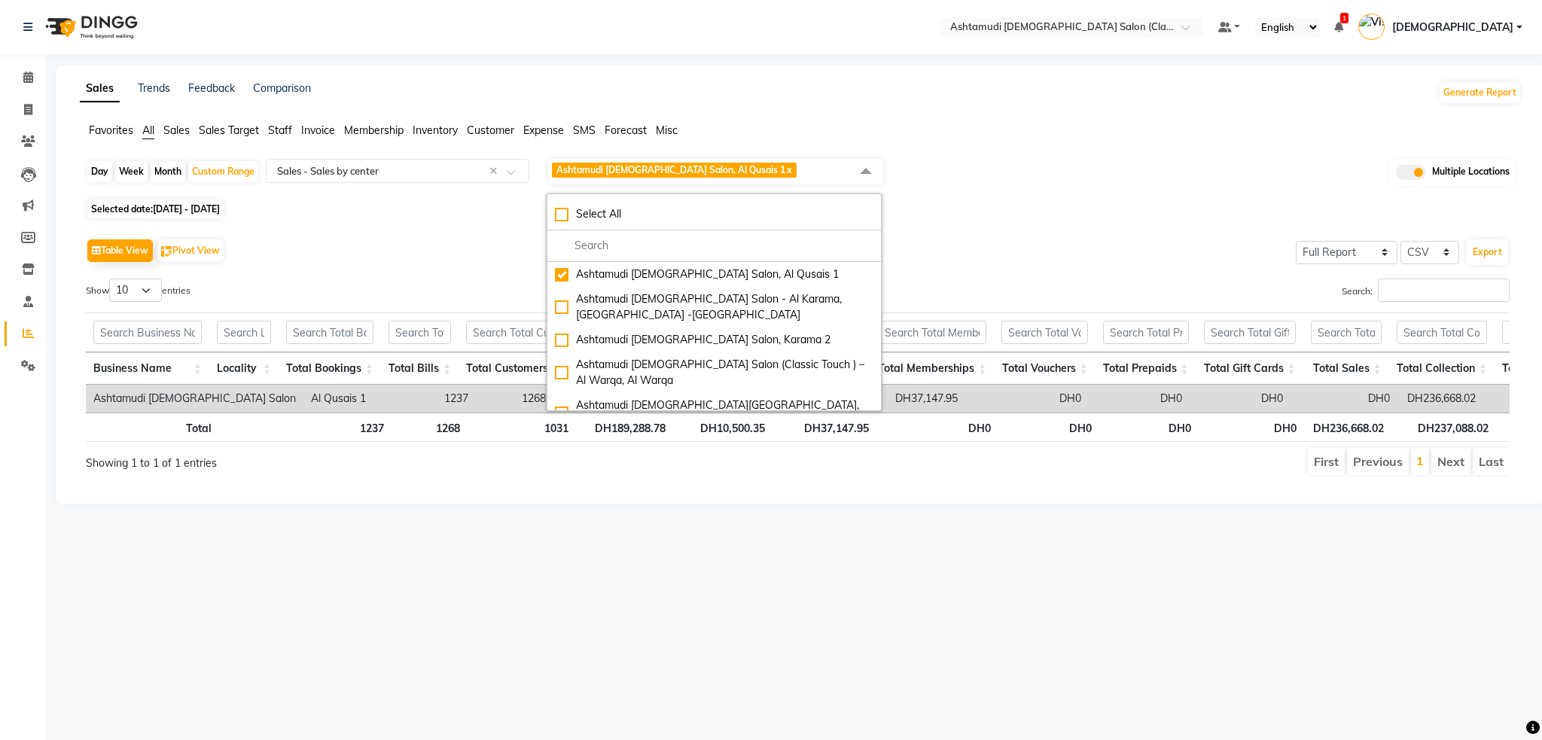
click at [459, 239] on div "Table View Pivot View Select Full Report Filtered Report Select CSV PDF Export" at bounding box center [798, 251] width 1424 height 32
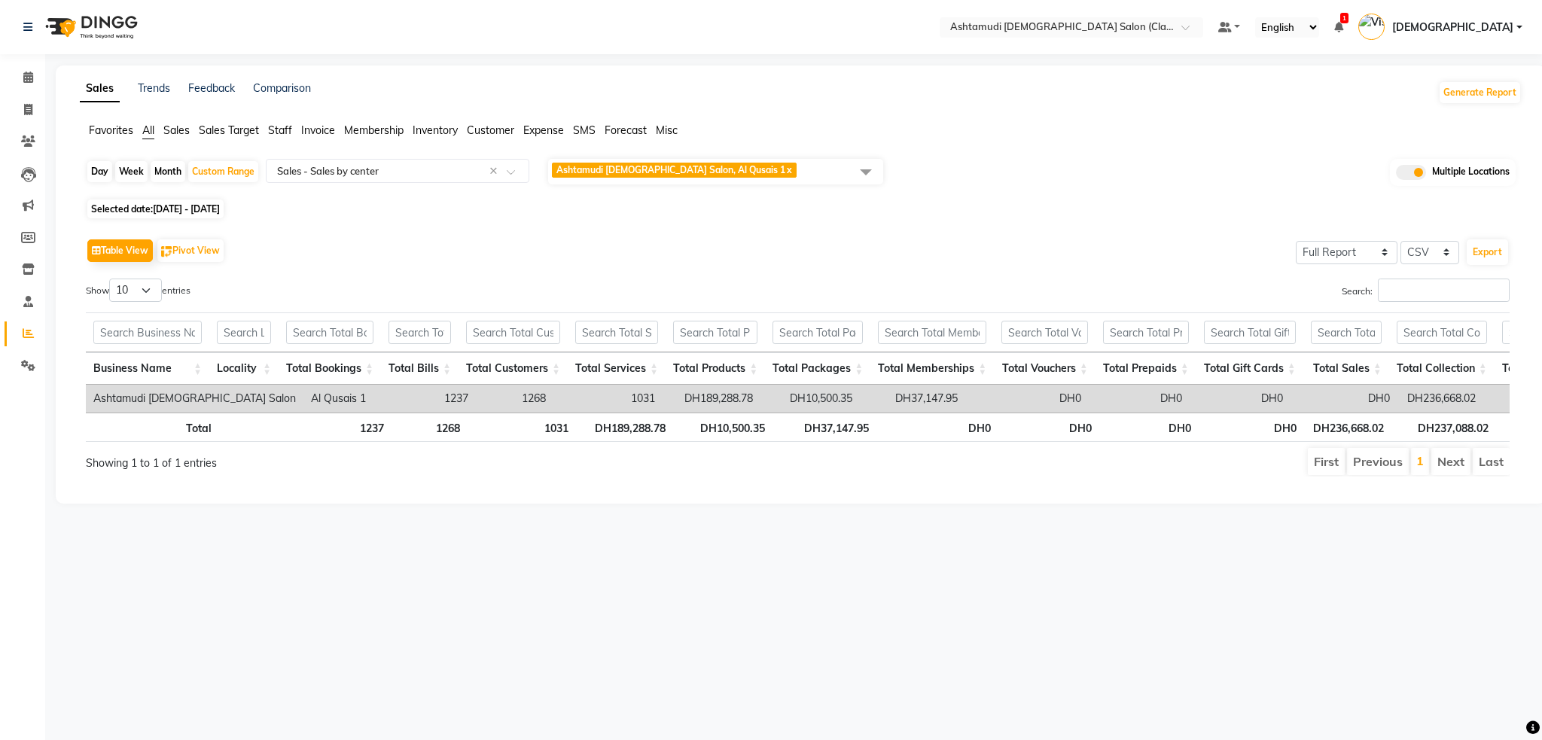
click at [149, 126] on span "All" at bounding box center [148, 130] width 12 height 14
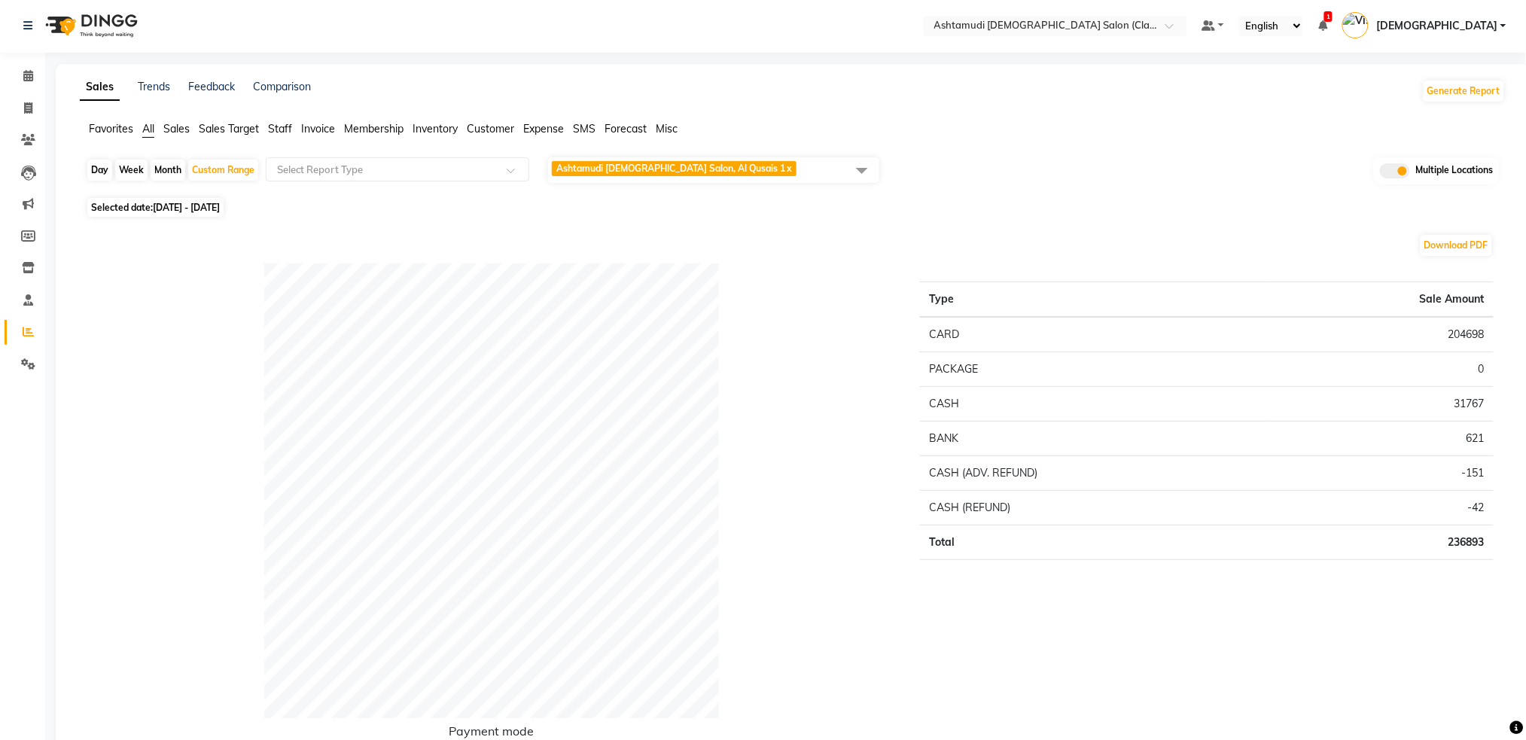
scroll to position [0, 0]
click at [1150, 26] on input "text" at bounding box center [1040, 28] width 218 height 15
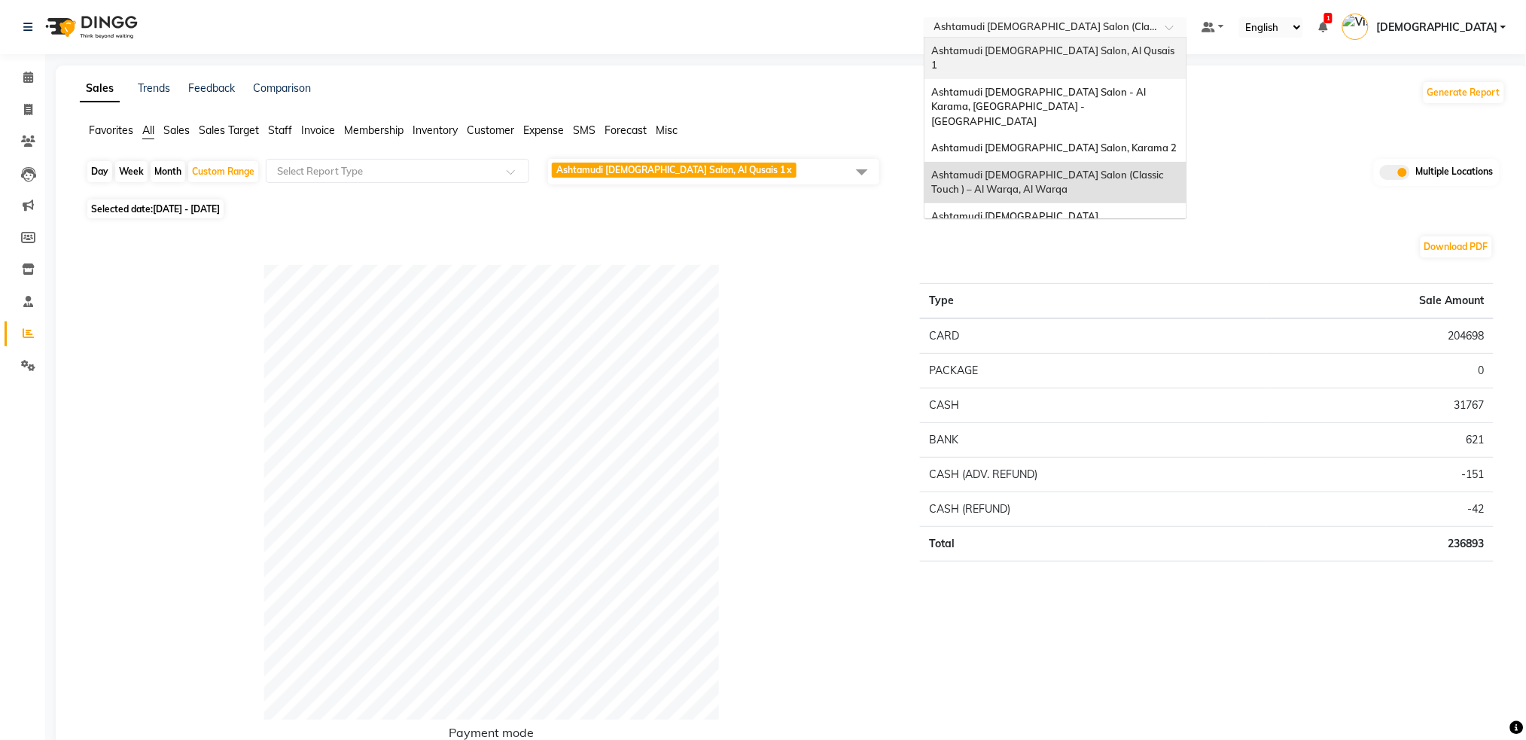
click at [1178, 49] on span "Ashtamudi [DEMOGRAPHIC_DATA] Salon, Al Qusais 1" at bounding box center [1054, 57] width 245 height 27
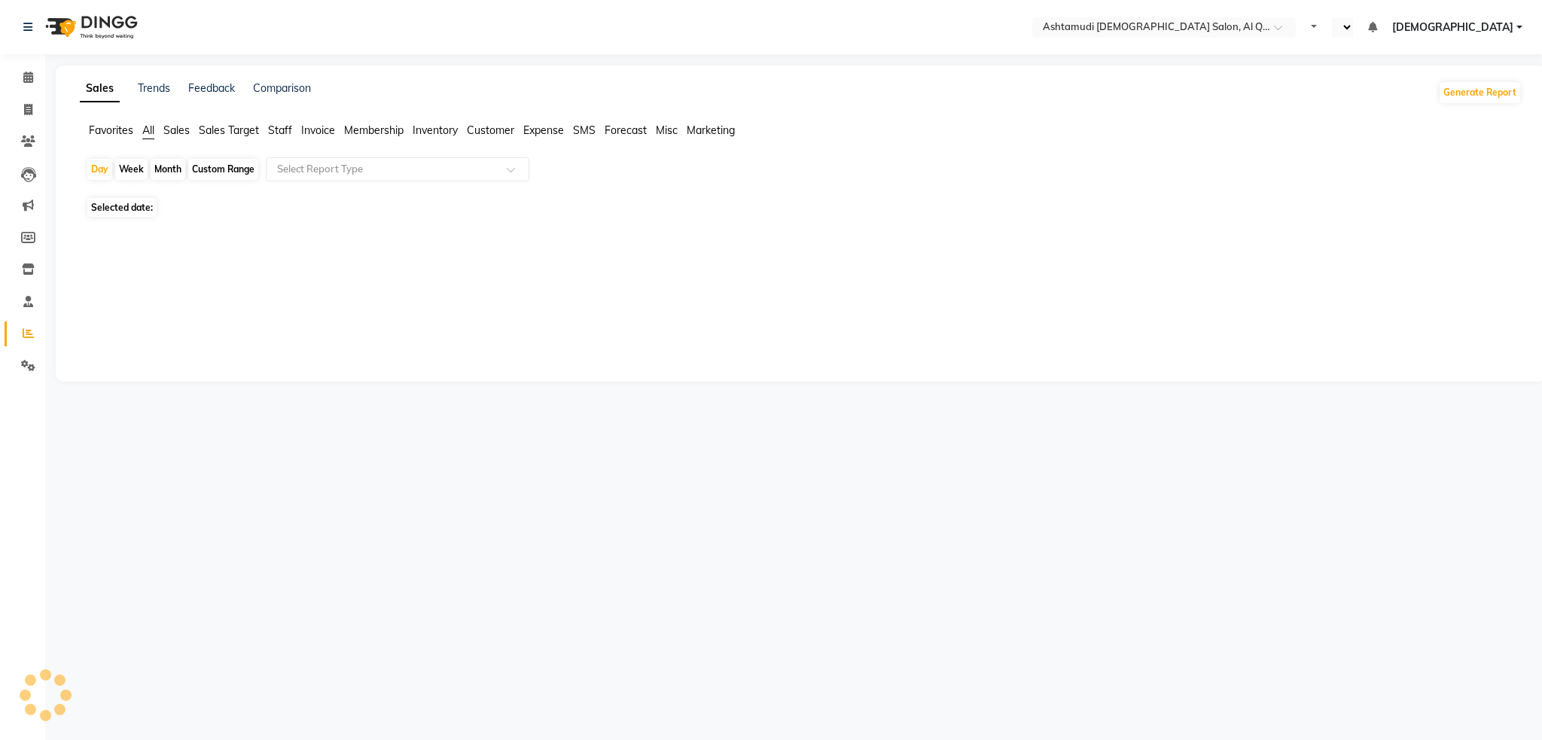
select select "en"
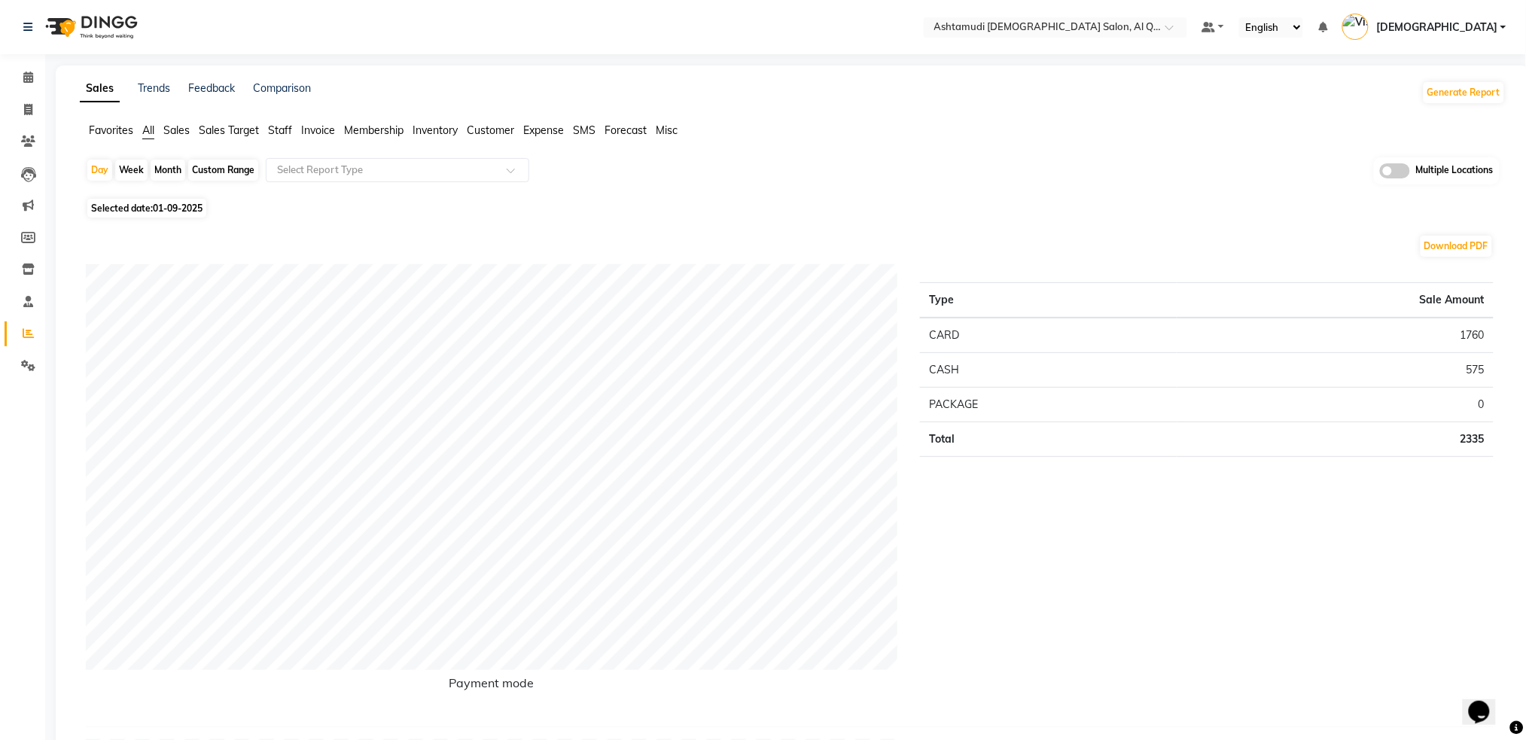
click at [208, 163] on div "Custom Range" at bounding box center [223, 170] width 70 height 21
select select "9"
select select "2025"
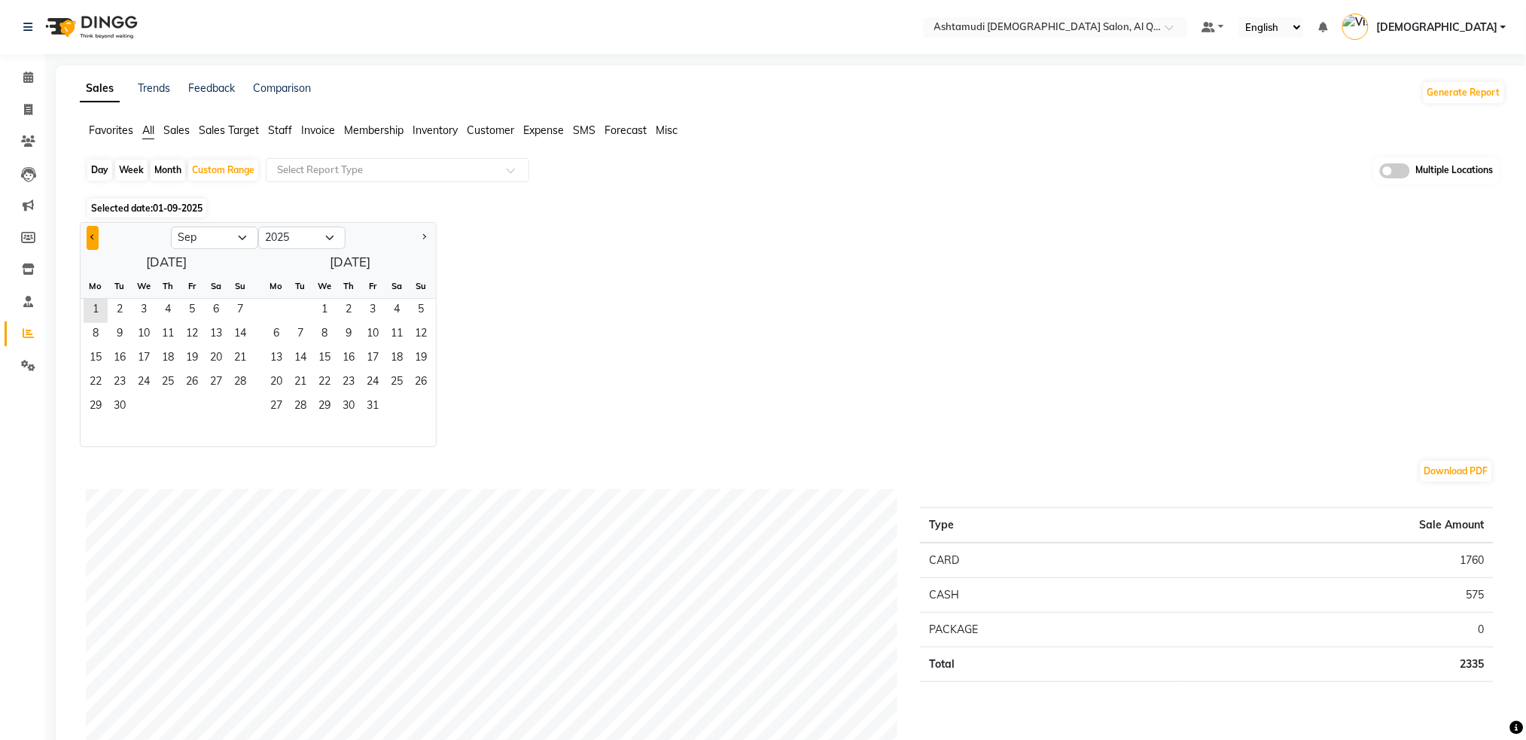
click at [93, 239] on span "Previous month" at bounding box center [92, 236] width 5 height 5
select select "8"
click at [197, 312] on span "1" at bounding box center [192, 311] width 24 height 24
click at [241, 409] on span "31" at bounding box center [240, 407] width 24 height 24
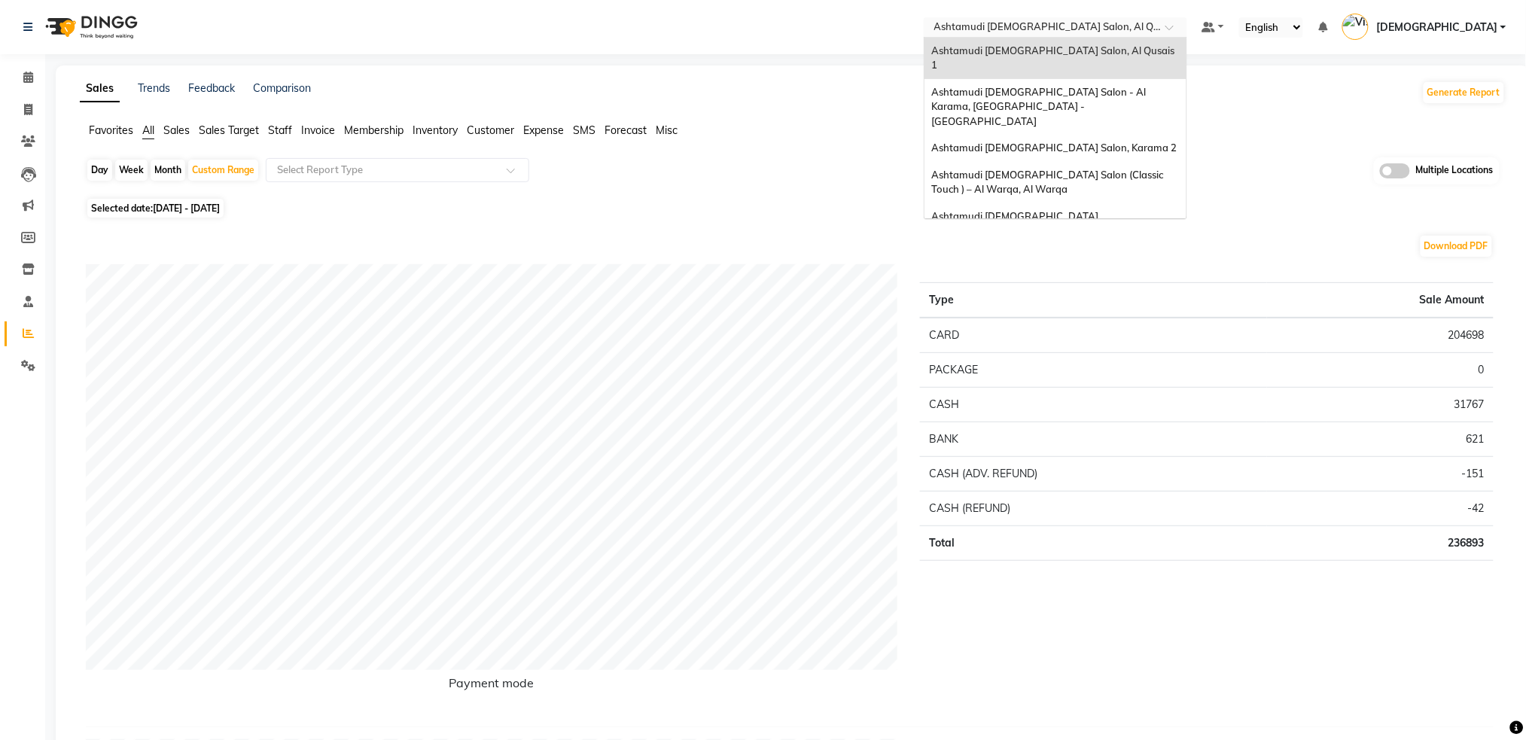
click at [1150, 23] on input "text" at bounding box center [1040, 28] width 218 height 15
click at [1143, 135] on div "Ashtamudi [DEMOGRAPHIC_DATA] Salon, Karama 2" at bounding box center [1056, 148] width 262 height 27
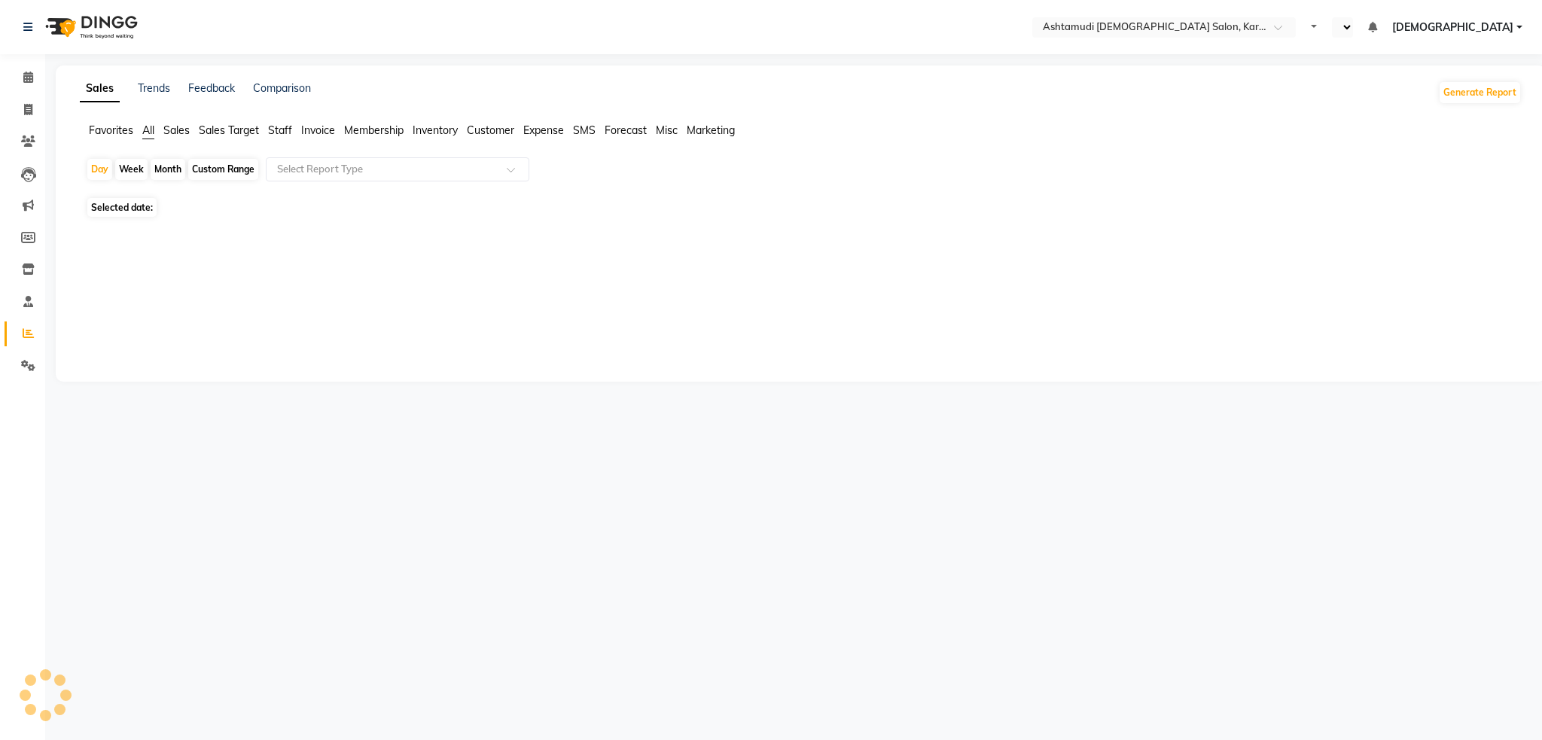
select select "en"
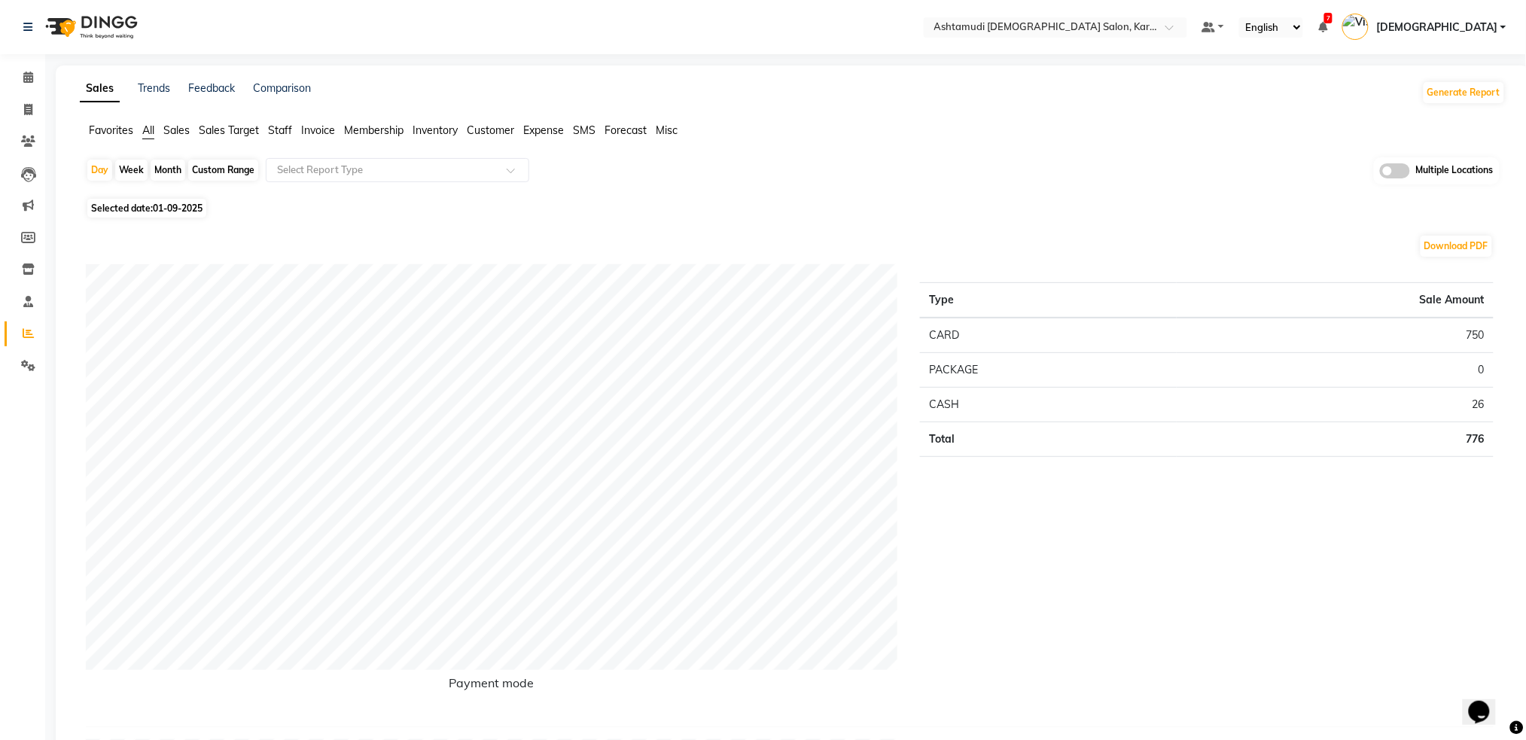
click at [243, 170] on div "Custom Range" at bounding box center [223, 170] width 70 height 21
select select "9"
select select "2025"
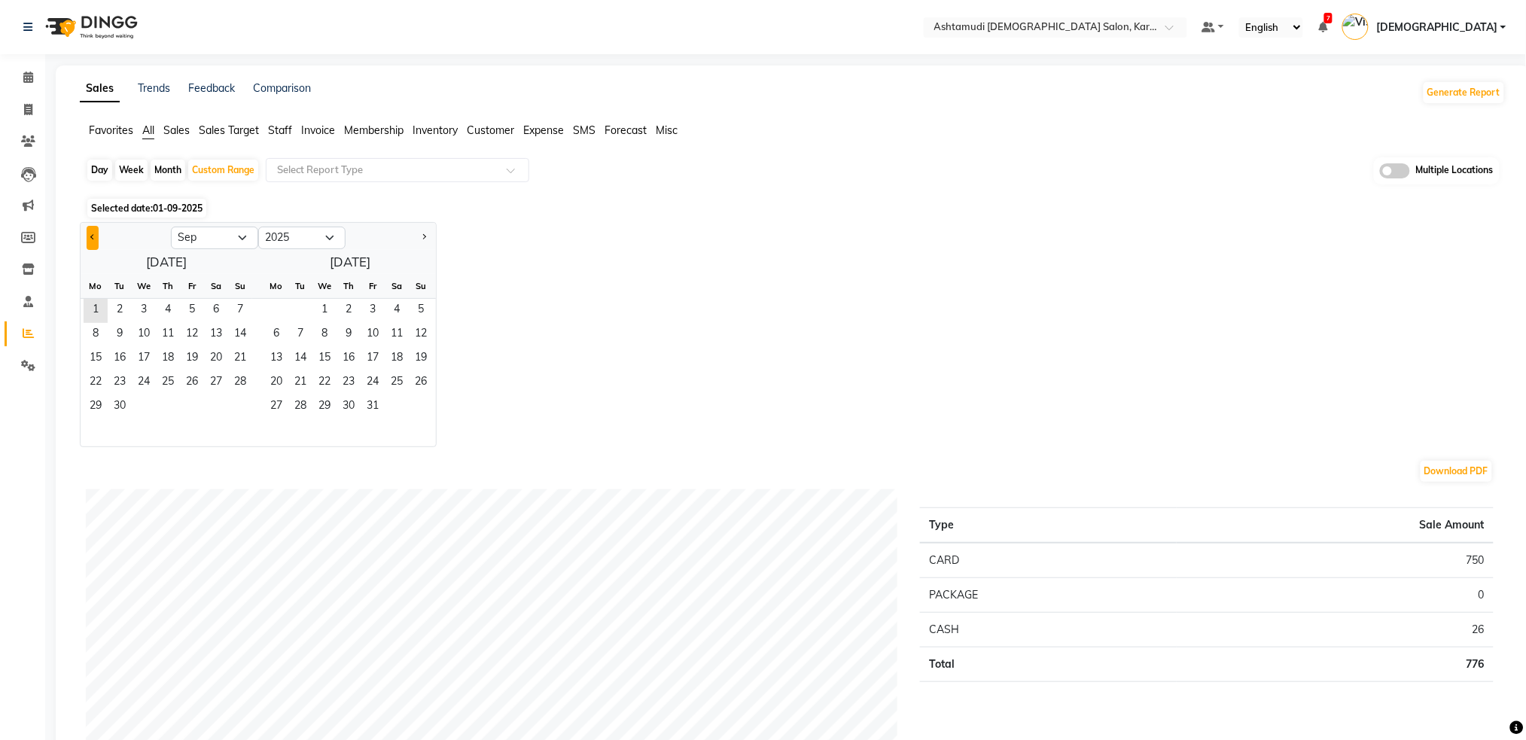
click at [90, 233] on button "Previous month" at bounding box center [93, 238] width 12 height 24
select select "8"
click at [190, 301] on span "1" at bounding box center [192, 311] width 24 height 24
click at [233, 408] on span "31" at bounding box center [240, 407] width 24 height 24
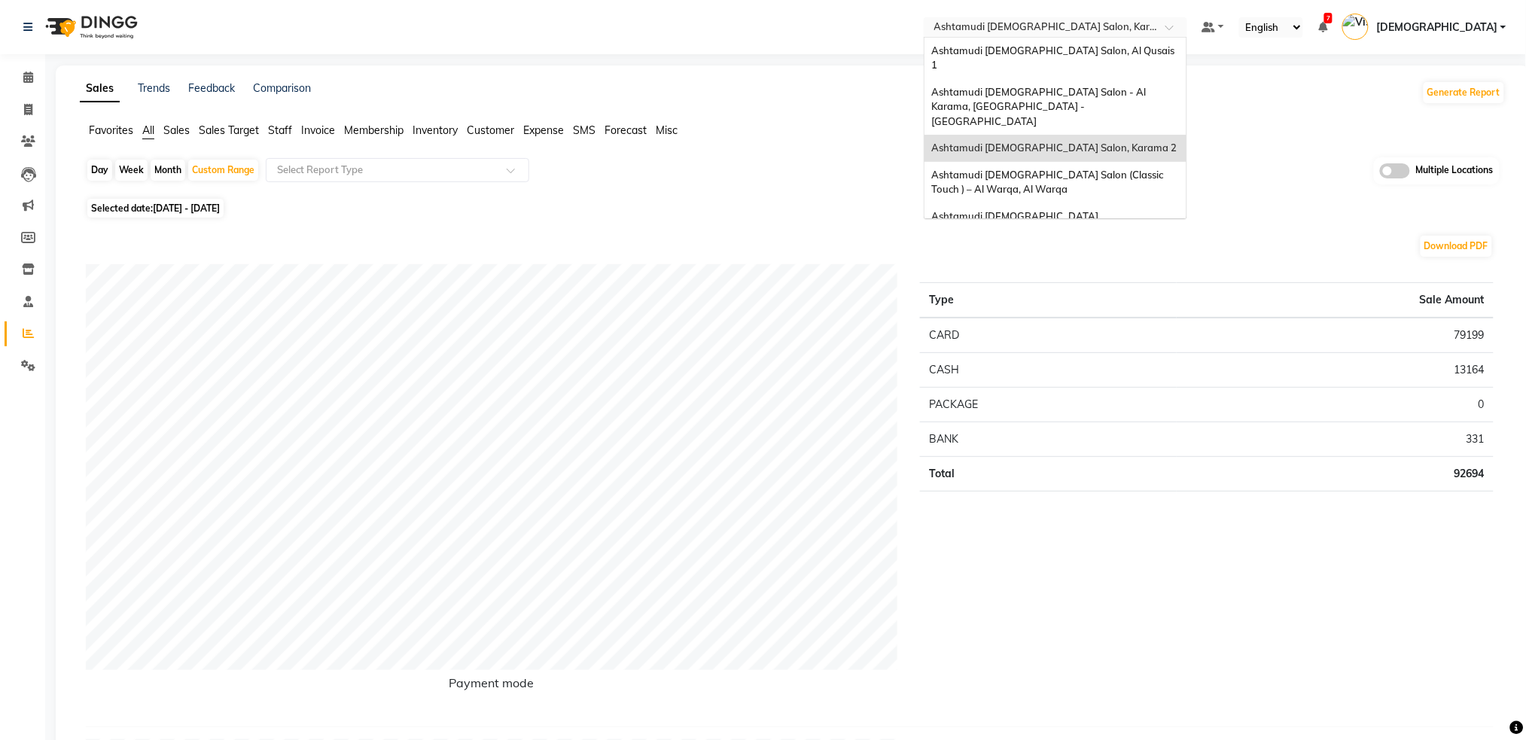
click at [1165, 36] on ng-select "Select Location × Ashtamudi Ladies Salon, Karama 2 Ashtamudi Ladies Salon, Al Q…" at bounding box center [1056, 27] width 264 height 20
drag, startPoint x: 1156, startPoint y: 48, endPoint x: 1146, endPoint y: 64, distance: 19.0
click at [1156, 49] on span "Ashtamudi [DEMOGRAPHIC_DATA] Salon, Al Qusais 1" at bounding box center [1054, 57] width 245 height 27
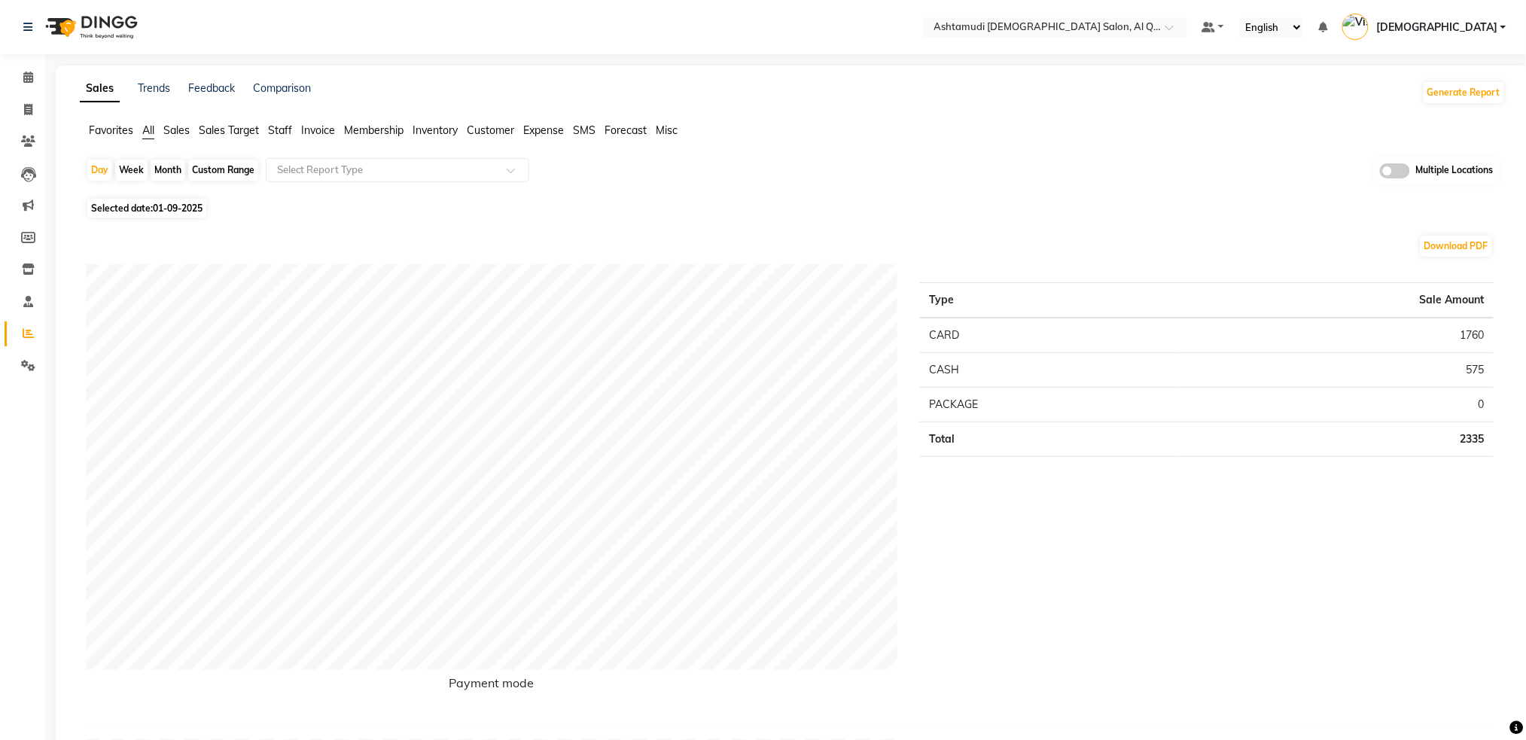
click at [224, 169] on div "Custom Range" at bounding box center [223, 170] width 70 height 21
select select "9"
select select "2025"
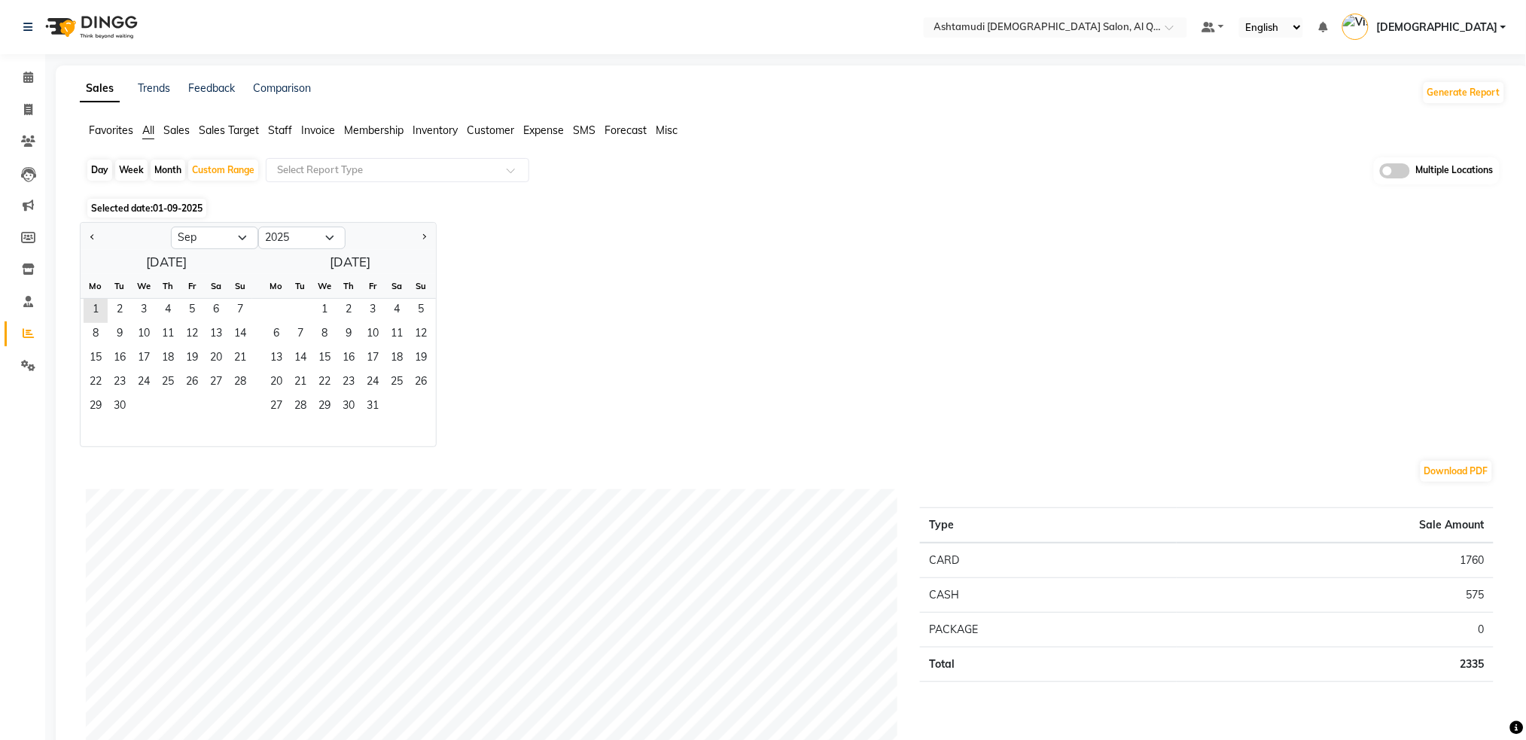
click at [81, 232] on div at bounding box center [126, 238] width 90 height 24
click at [83, 235] on div at bounding box center [126, 238] width 90 height 24
click at [87, 234] on button "Previous month" at bounding box center [93, 238] width 12 height 24
select select "8"
click at [184, 310] on span "1" at bounding box center [192, 311] width 24 height 24
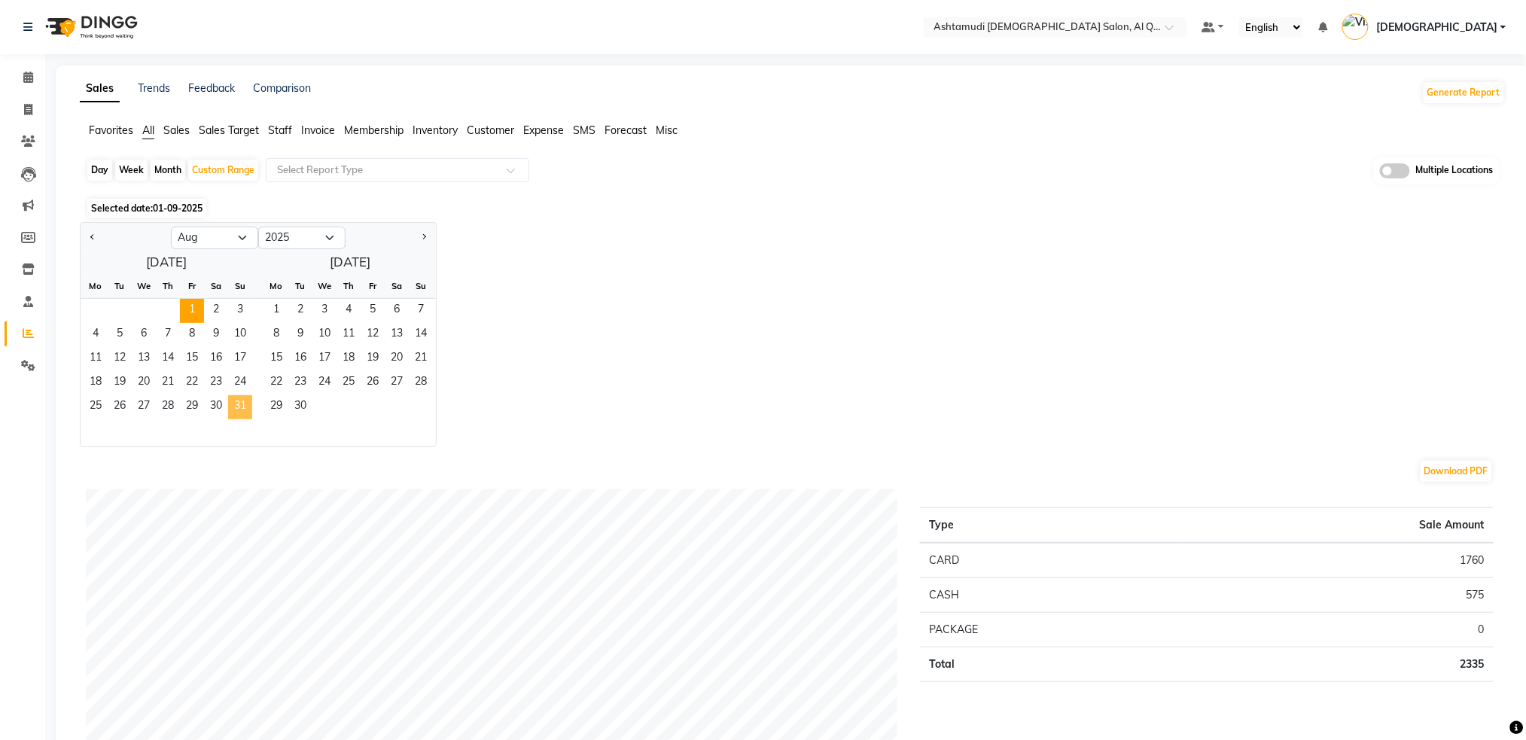
click at [242, 413] on span "31" at bounding box center [240, 407] width 24 height 24
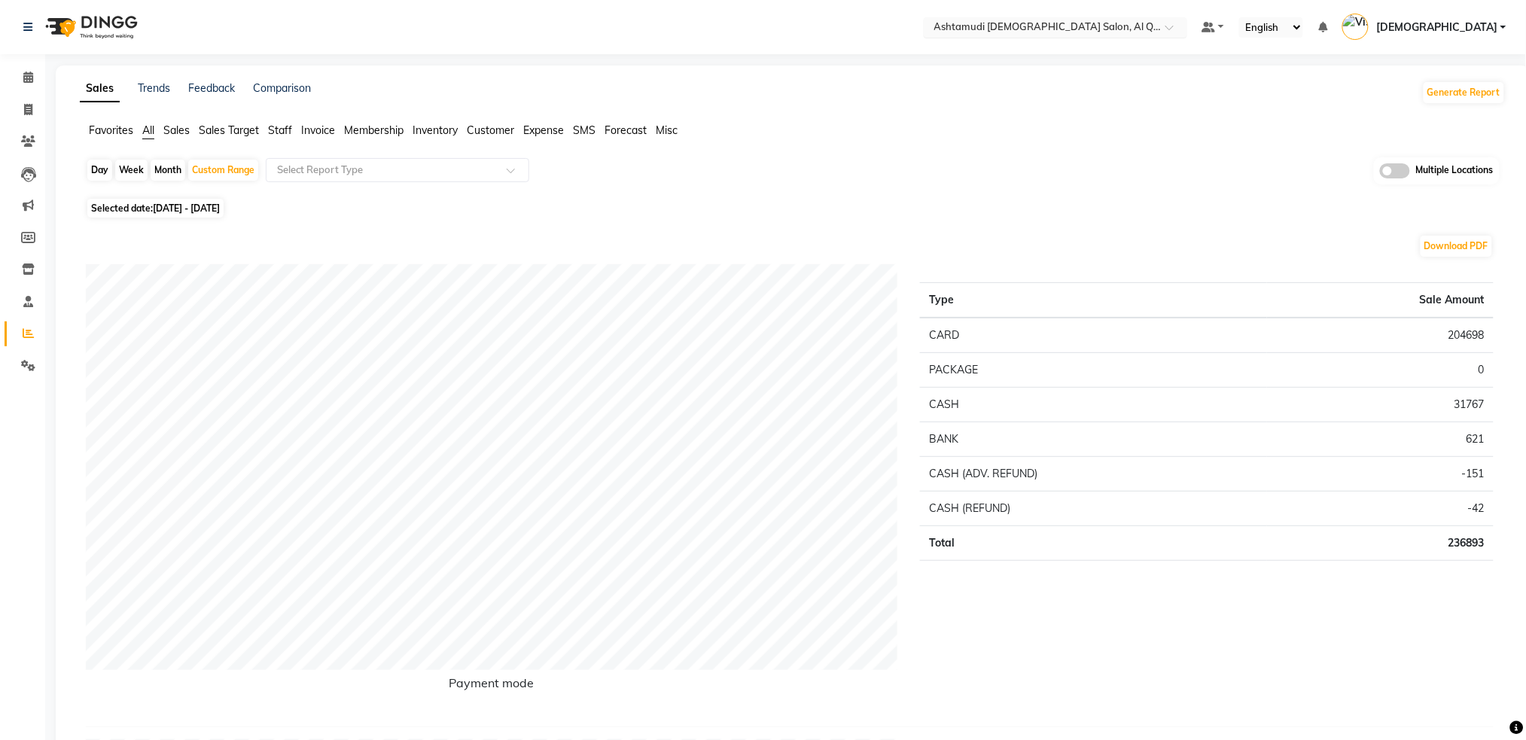
click at [1150, 29] on input "text" at bounding box center [1040, 28] width 218 height 15
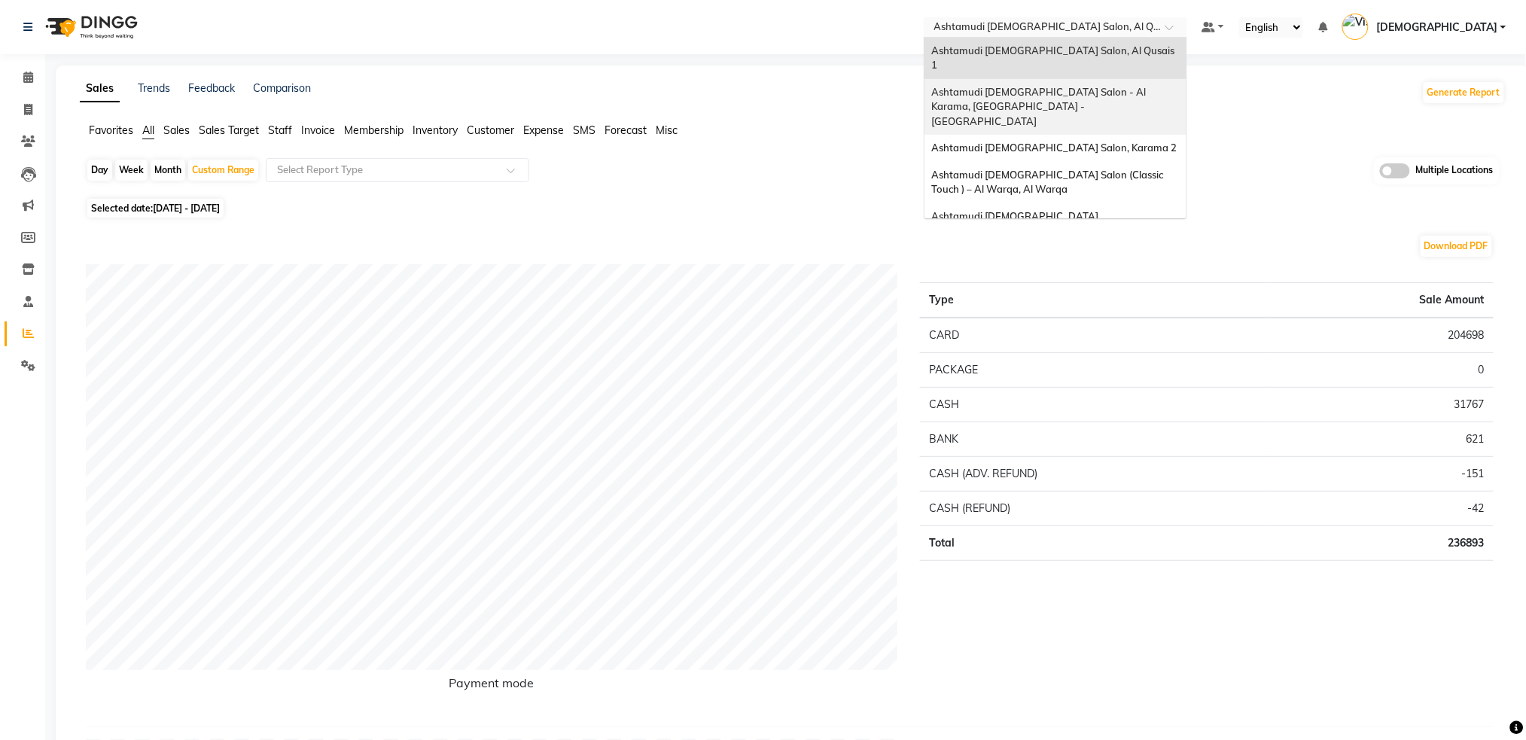
click at [1149, 86] on span "Ashtamudi [DEMOGRAPHIC_DATA] Salon - Al Karama, [GEOGRAPHIC_DATA] -[GEOGRAPHIC_…" at bounding box center [1040, 106] width 217 height 41
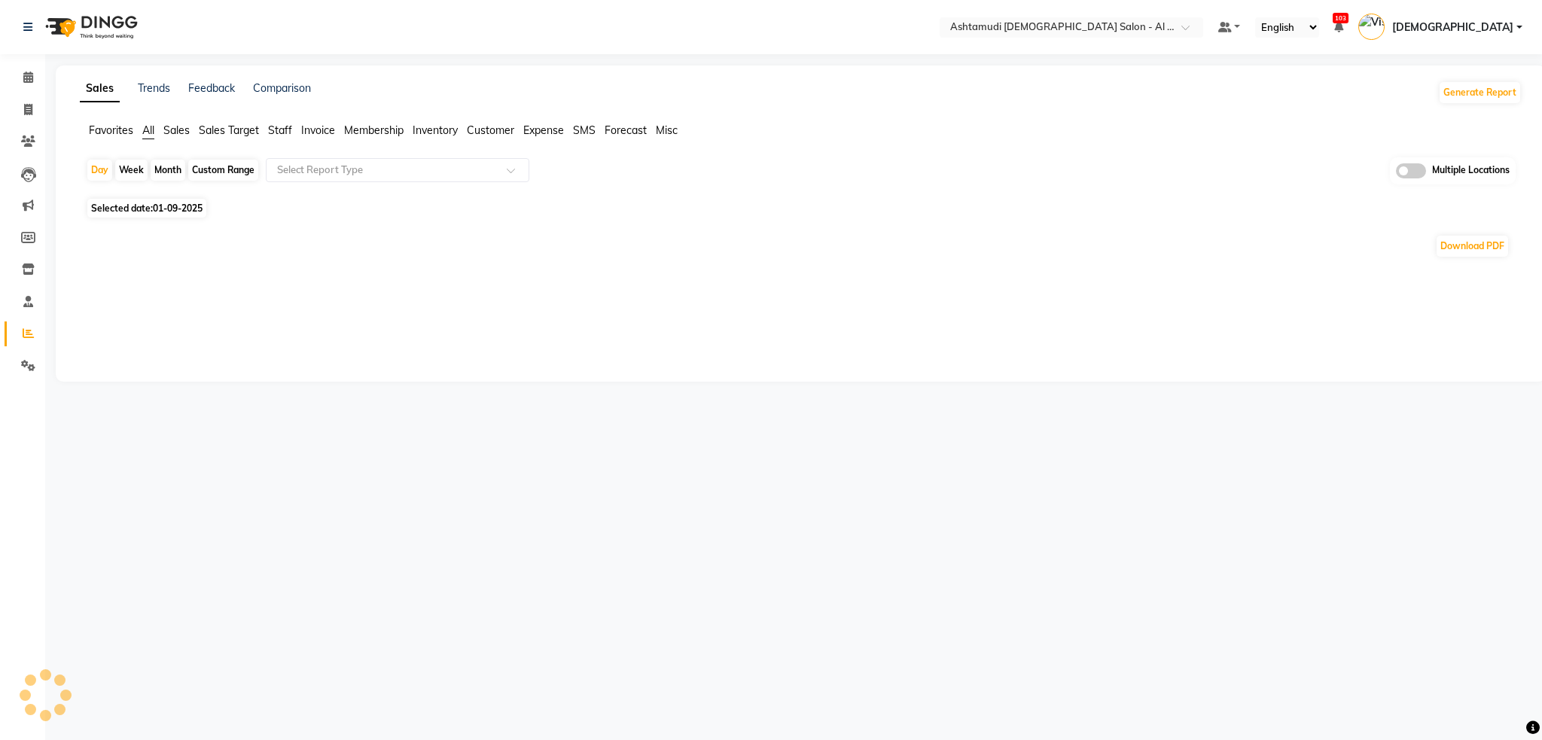
select select "en"
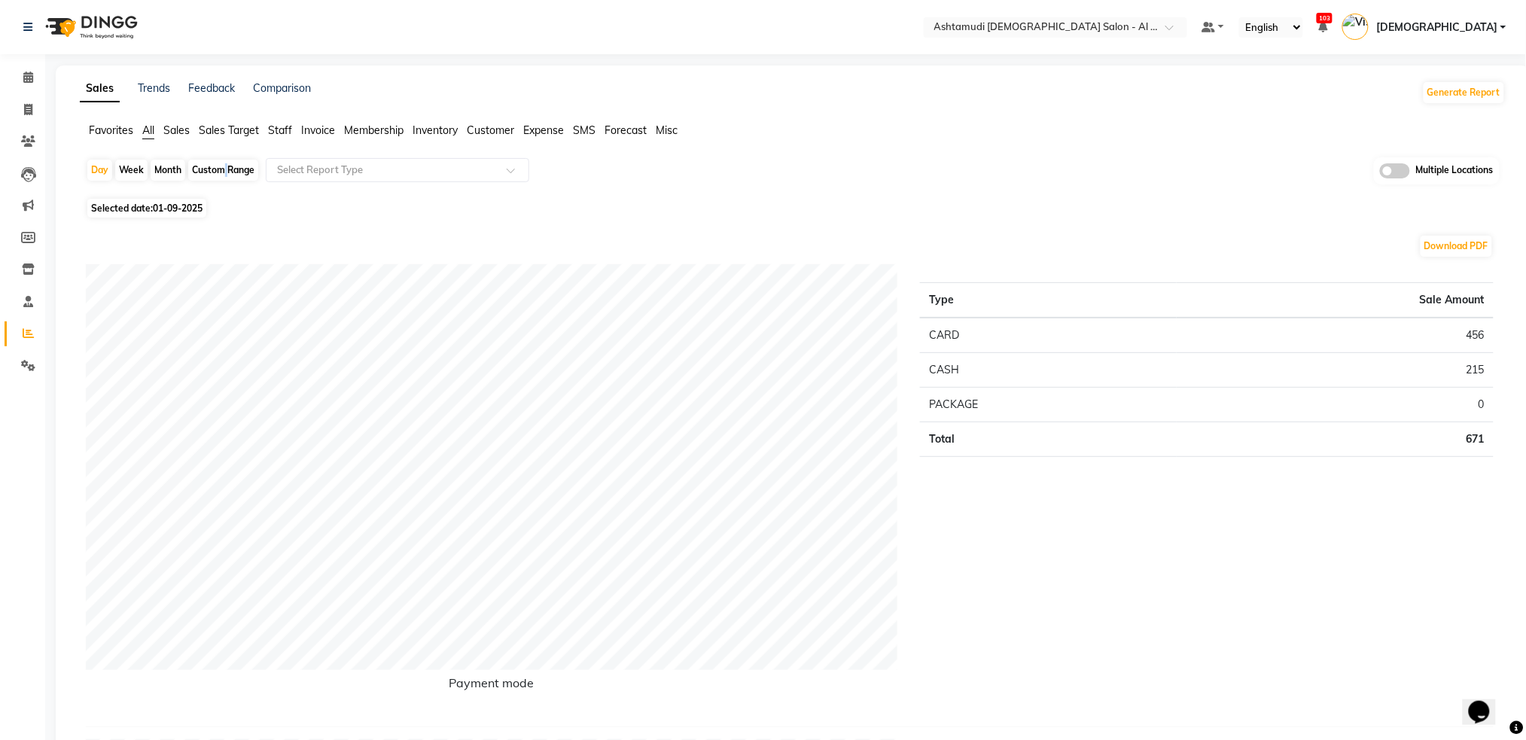
click at [220, 174] on div "Custom Range" at bounding box center [223, 170] width 70 height 21
select select "9"
select select "2025"
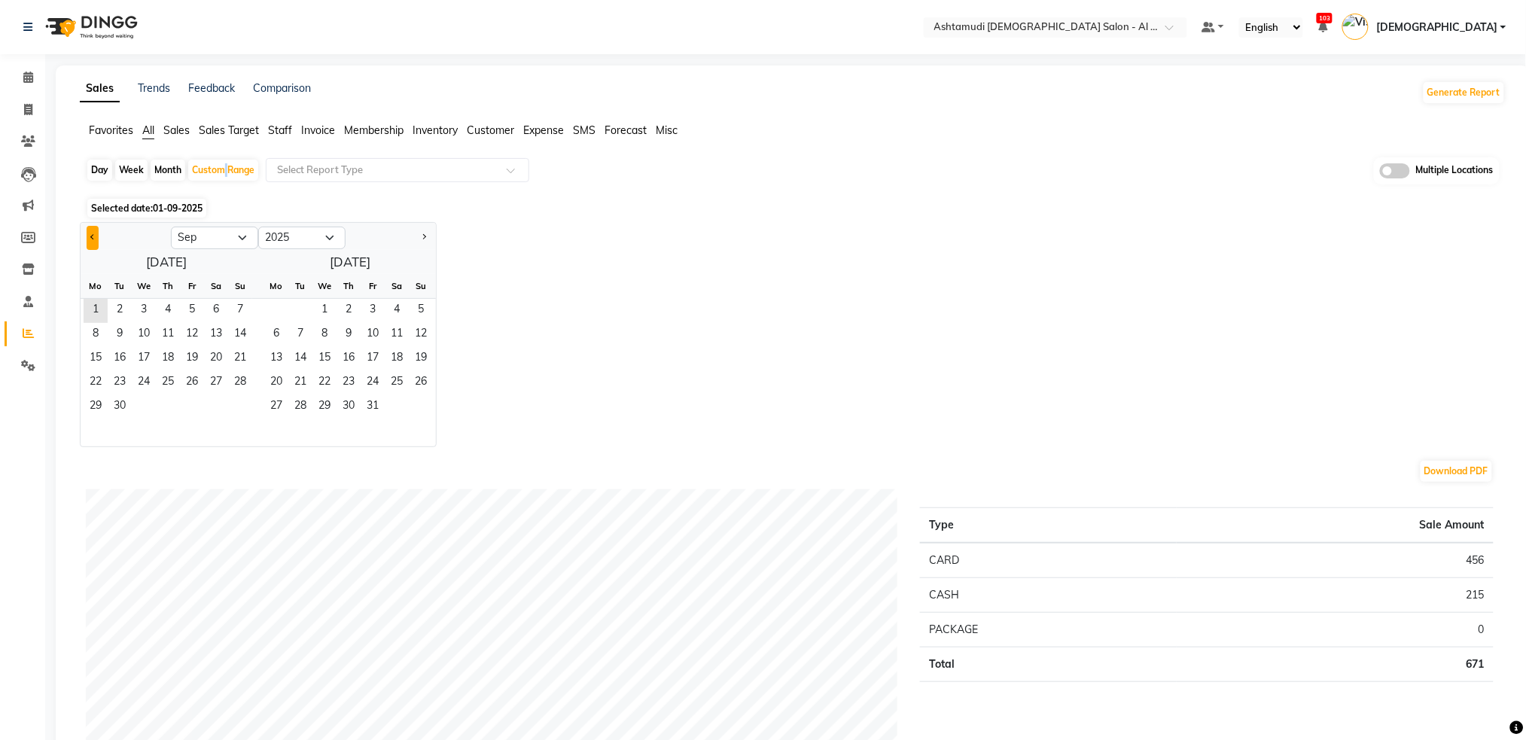
click at [92, 242] on button "Previous month" at bounding box center [93, 238] width 12 height 24
select select "8"
click at [196, 306] on span "1" at bounding box center [192, 311] width 24 height 24
click at [249, 410] on div "August 2025 Mo Tu We Th Fr Sa Su 1 2 3 4 5 6 7 8 9 10 11 12 13 14 15 16 17 18 1…" at bounding box center [258, 348] width 355 height 197
click at [245, 408] on span "31" at bounding box center [240, 407] width 24 height 24
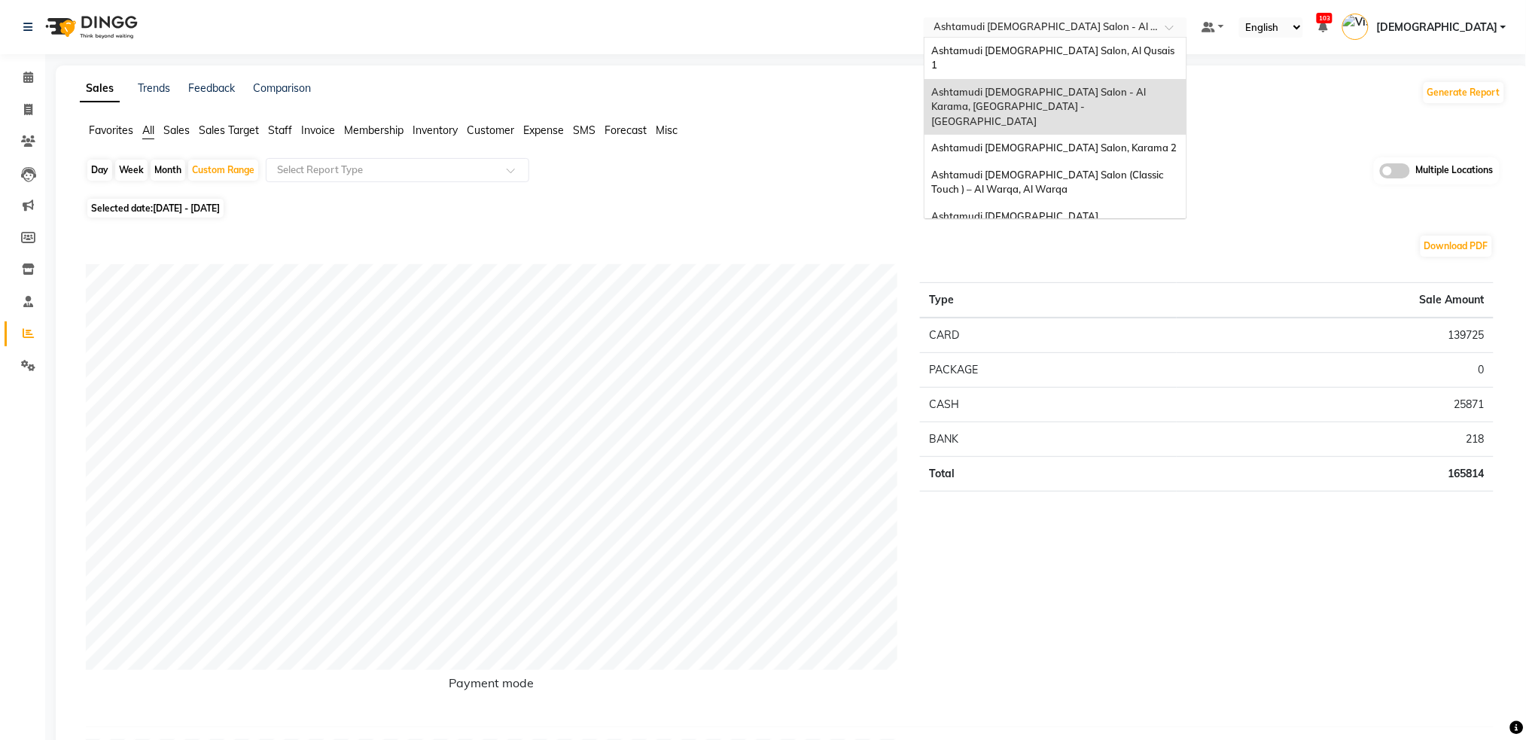
click at [1150, 25] on input "text" at bounding box center [1040, 28] width 218 height 15
click at [1187, 135] on div "Ashtamudi [DEMOGRAPHIC_DATA] Salon, Karama 2" at bounding box center [1056, 148] width 262 height 27
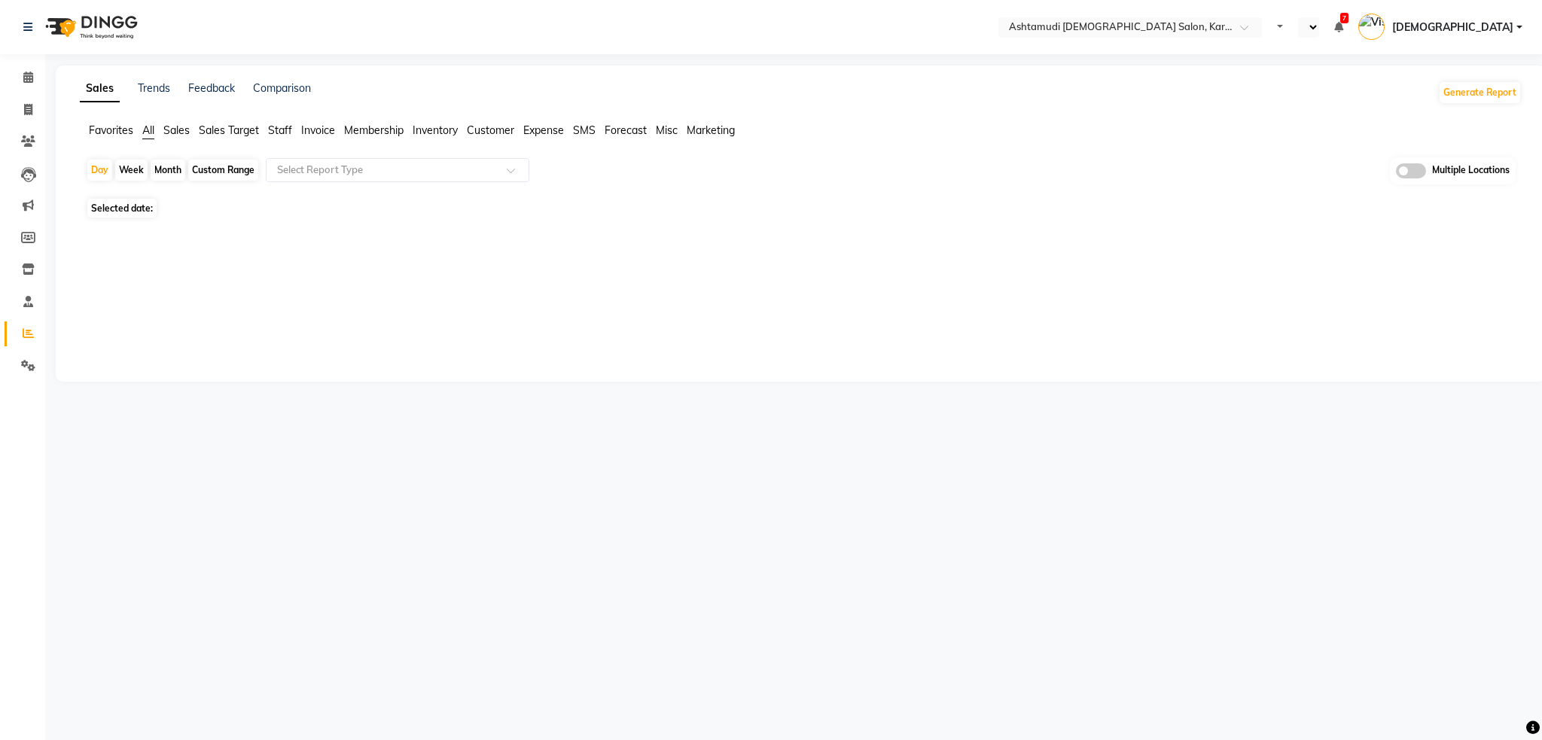
select select "en"
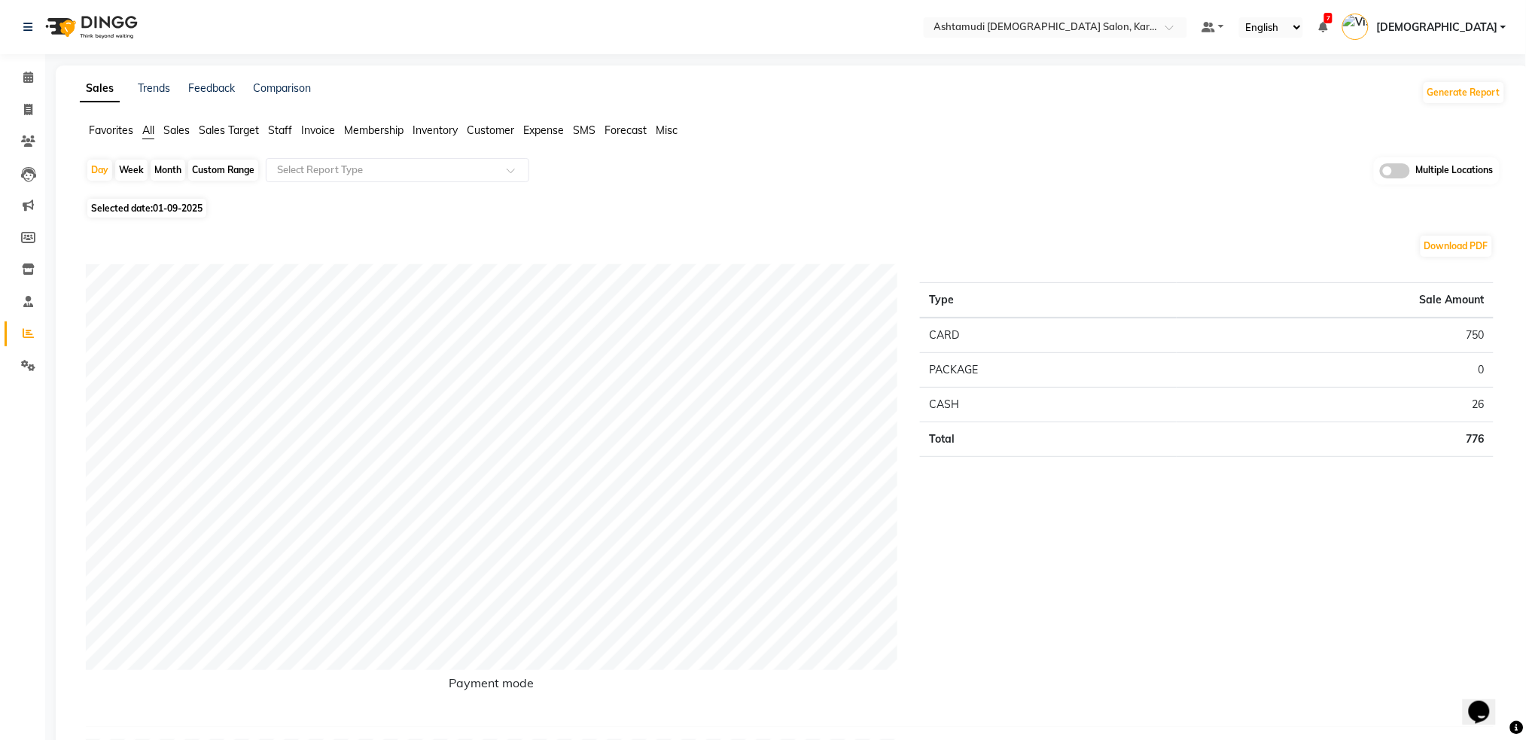
click at [205, 171] on div "Custom Range" at bounding box center [223, 170] width 70 height 21
select select "9"
select select "2025"
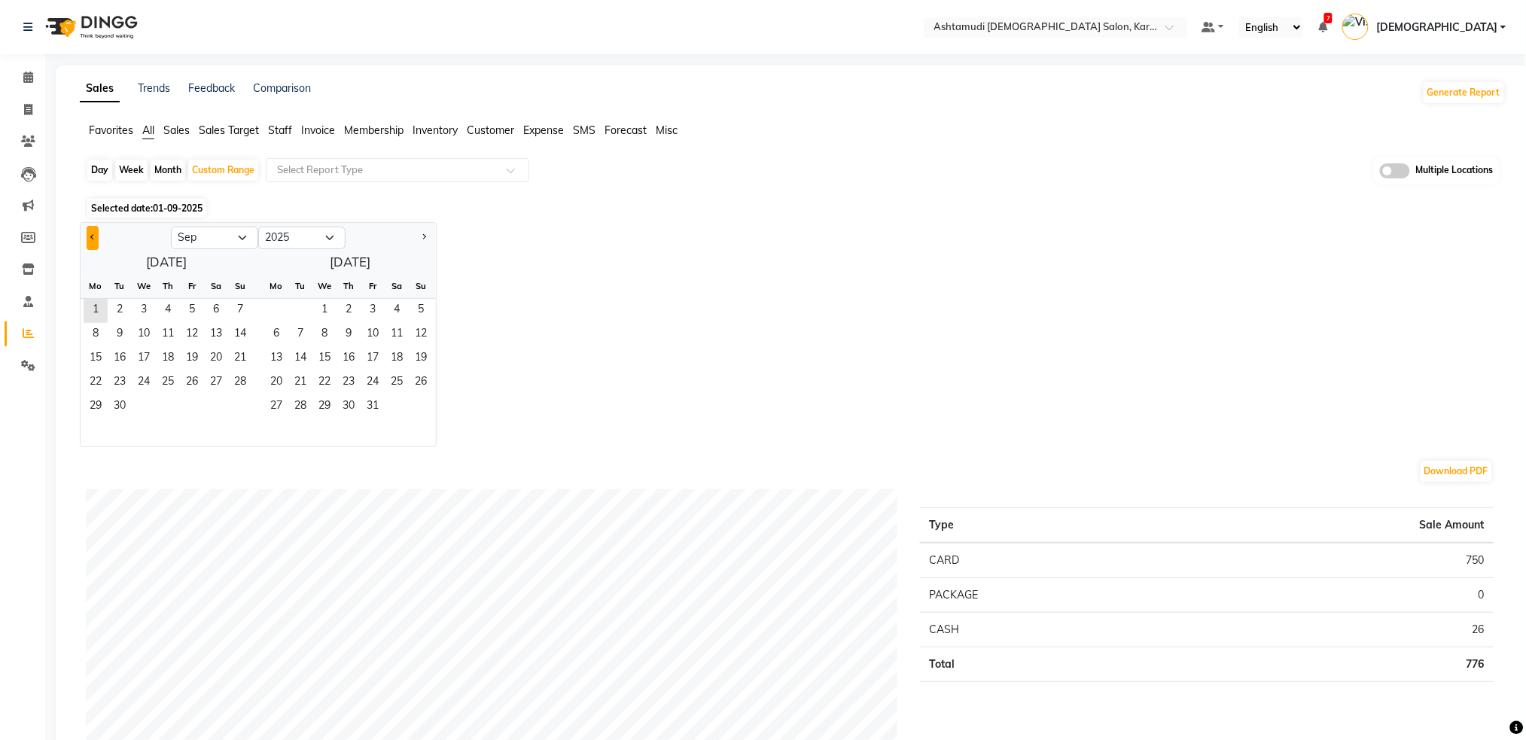
click at [93, 239] on button "Previous month" at bounding box center [93, 238] width 12 height 24
select select "8"
click at [188, 311] on span "1" at bounding box center [192, 311] width 24 height 24
click at [241, 407] on span "31" at bounding box center [240, 407] width 24 height 24
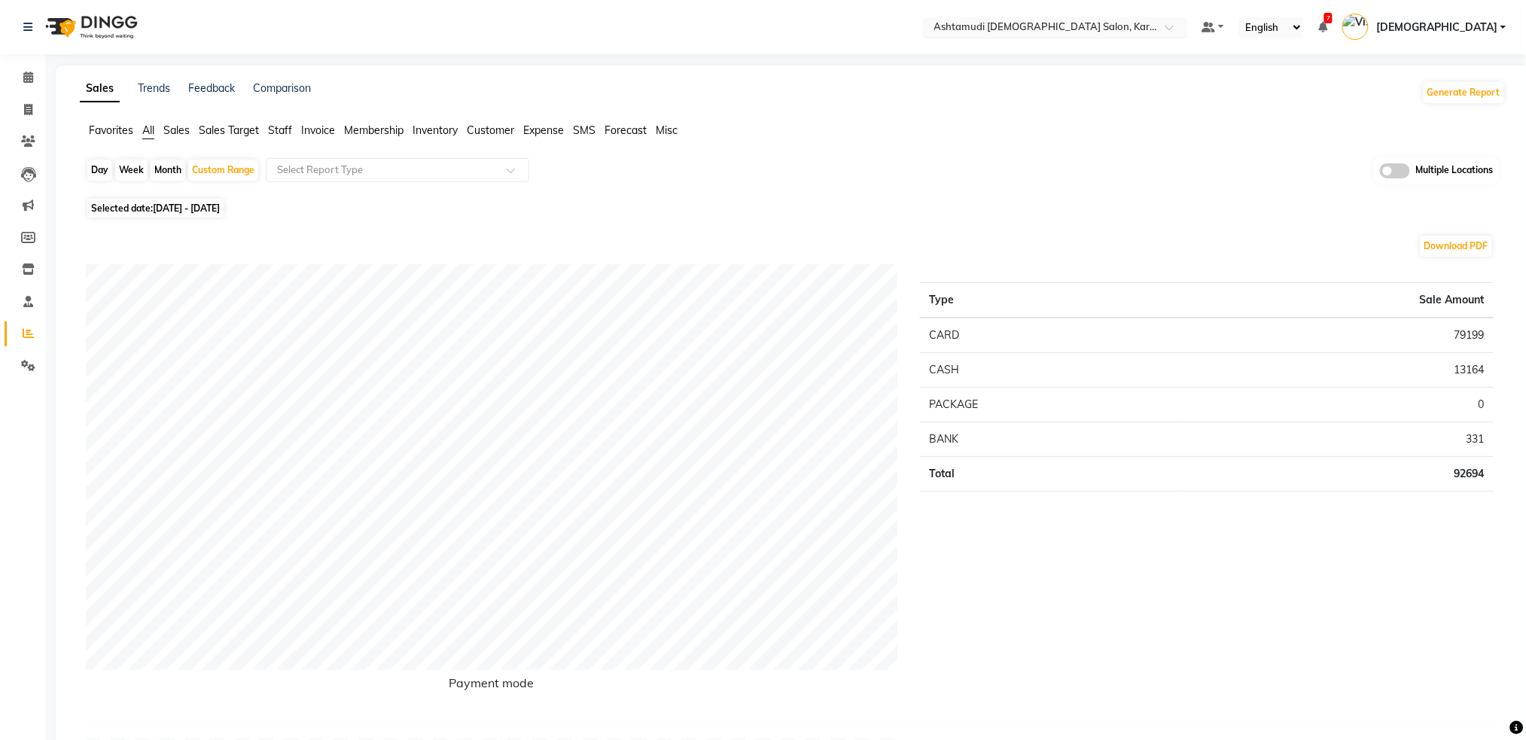
click at [1150, 28] on input "text" at bounding box center [1040, 28] width 218 height 15
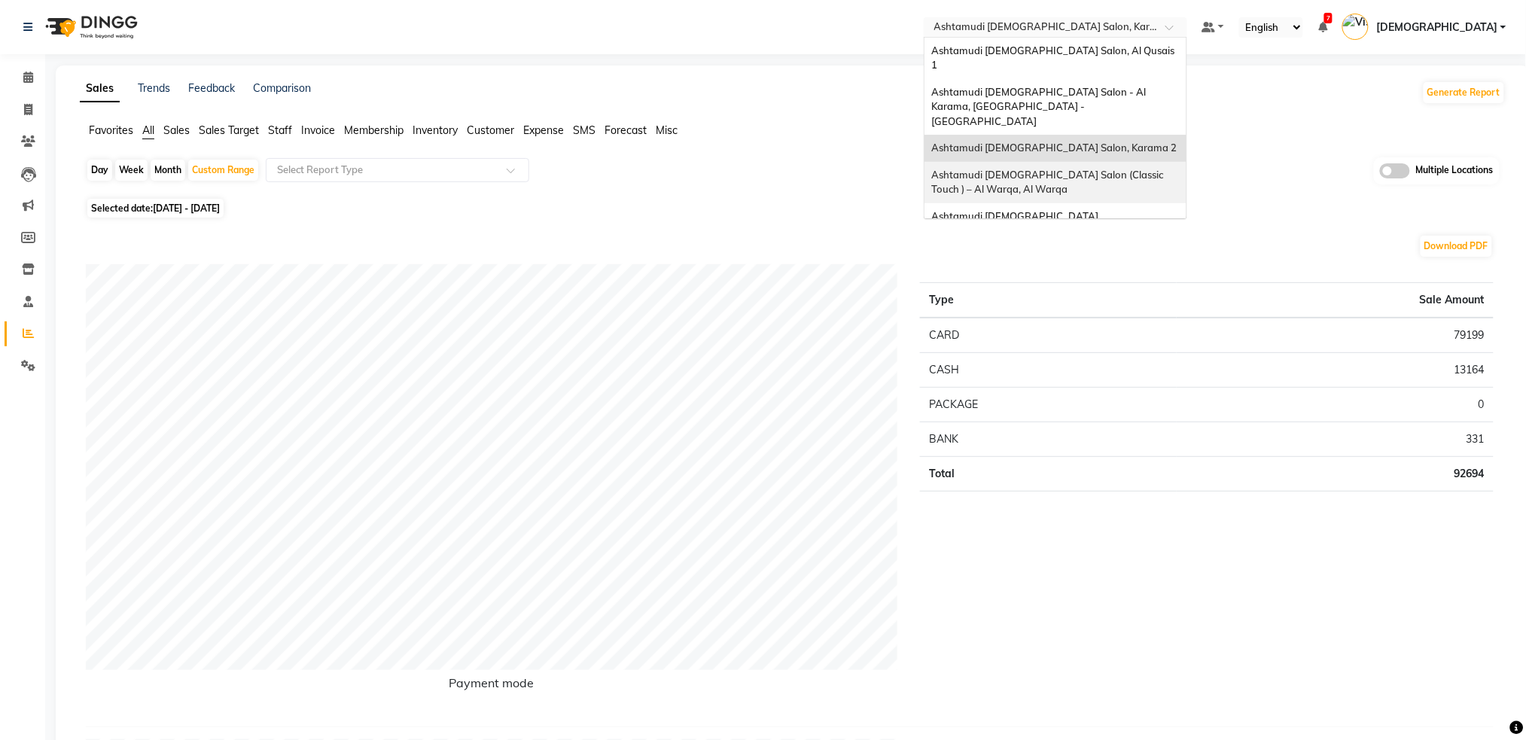
click at [1176, 162] on div "Ashtamudi [DEMOGRAPHIC_DATA] Salon (Classic Touch ) – Al Warqa, Al Warqa" at bounding box center [1056, 182] width 262 height 41
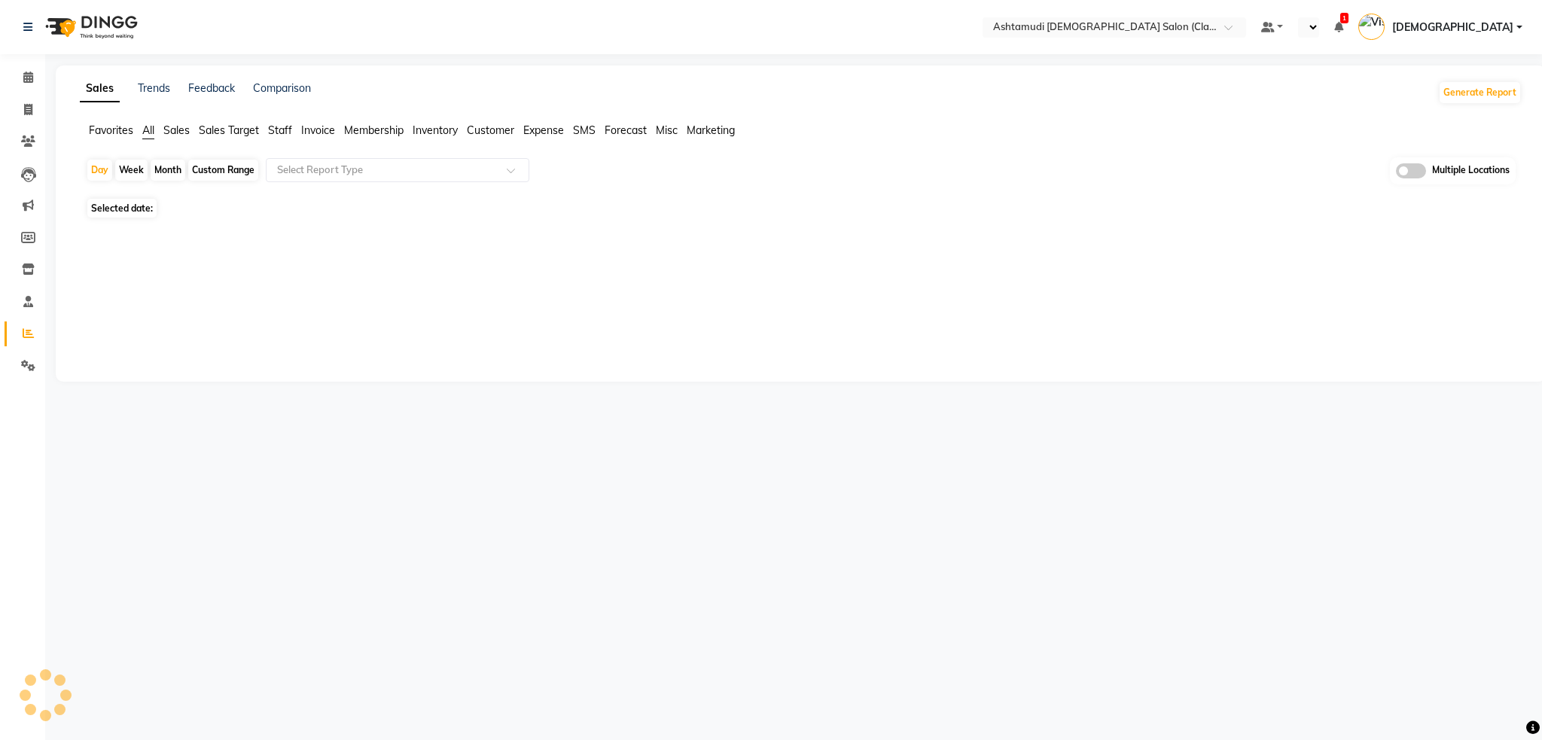
select select "en"
click at [221, 171] on div "Custom Range" at bounding box center [223, 170] width 70 height 21
select select "9"
select select "2025"
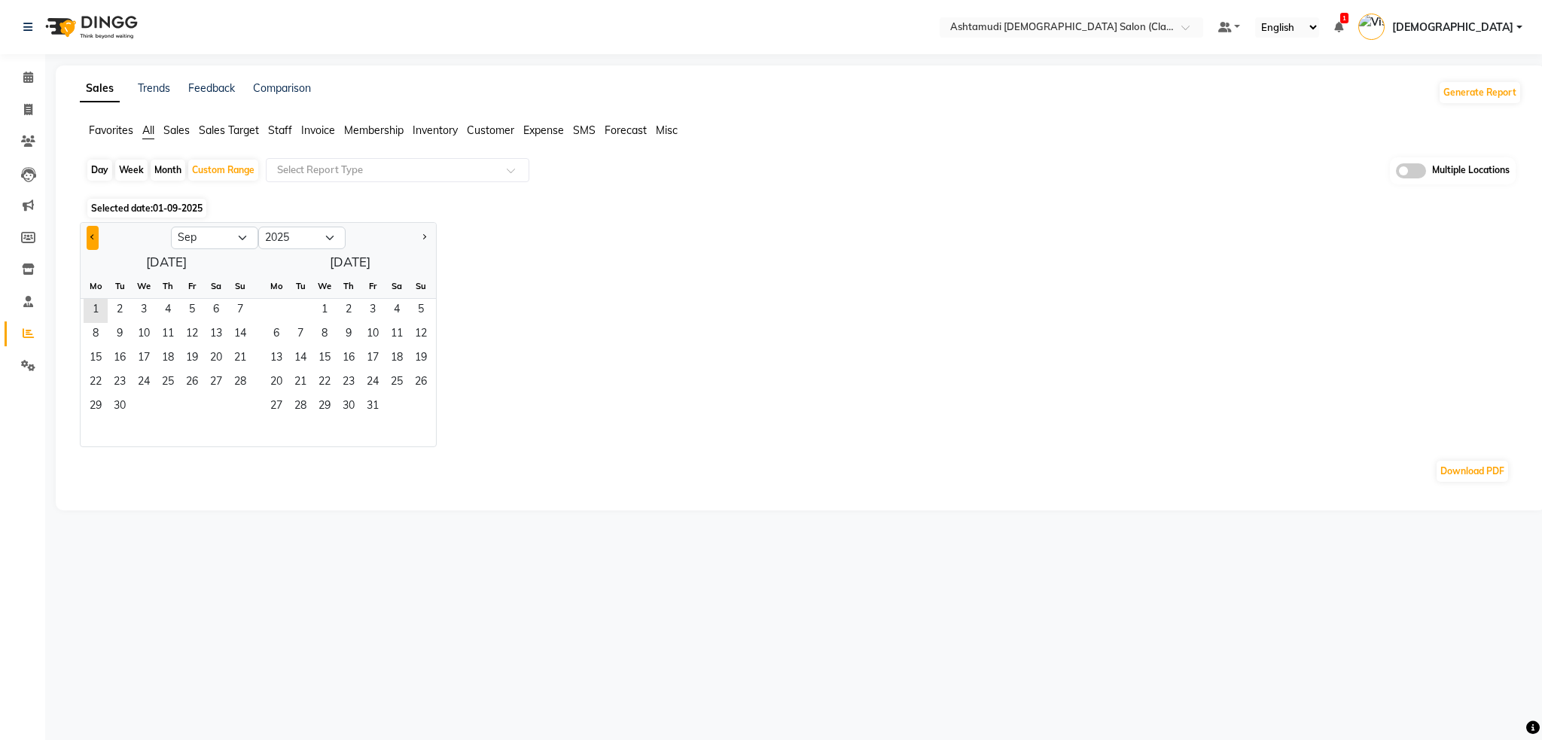
click at [99, 239] on div at bounding box center [126, 238] width 90 height 24
click at [94, 239] on button "Previous month" at bounding box center [93, 238] width 12 height 24
select select "8"
click at [193, 310] on span "1" at bounding box center [192, 311] width 24 height 24
click at [234, 408] on span "31" at bounding box center [240, 407] width 24 height 24
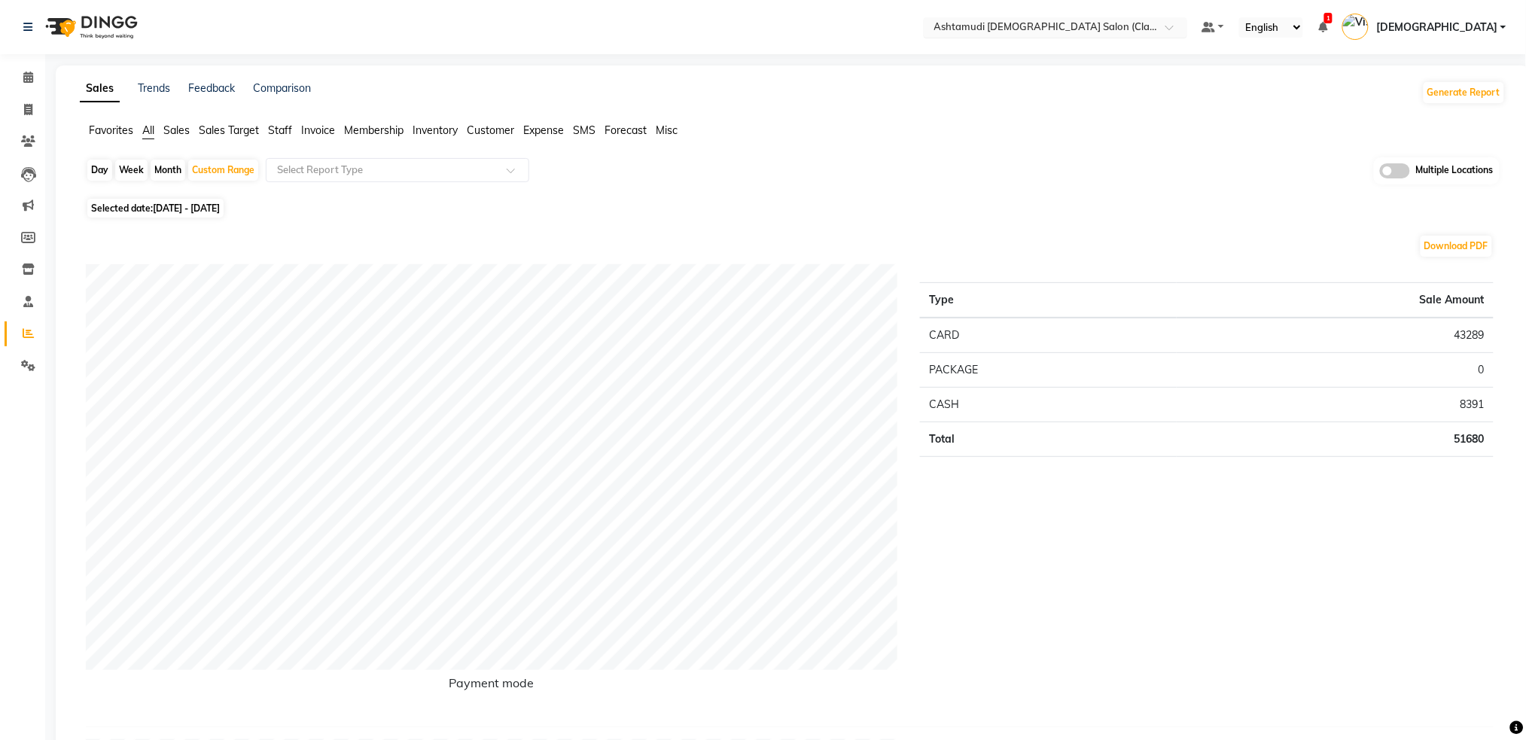
click at [1187, 25] on div at bounding box center [1056, 28] width 264 height 15
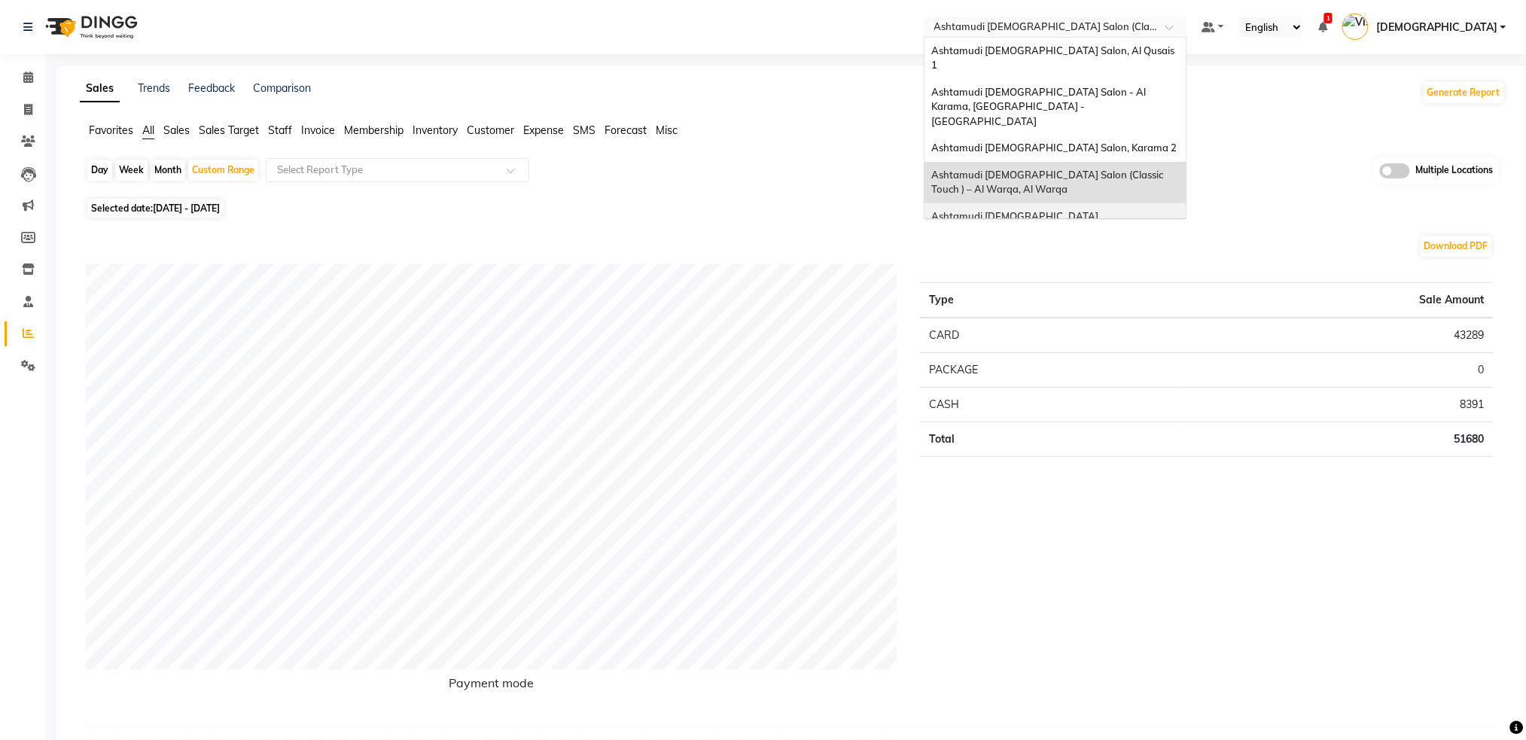
click at [1147, 210] on span "Ashtamudi [DEMOGRAPHIC_DATA] [GEOGRAPHIC_DATA], [GEOGRAPHIC_DATA]" at bounding box center [1039, 223] width 215 height 27
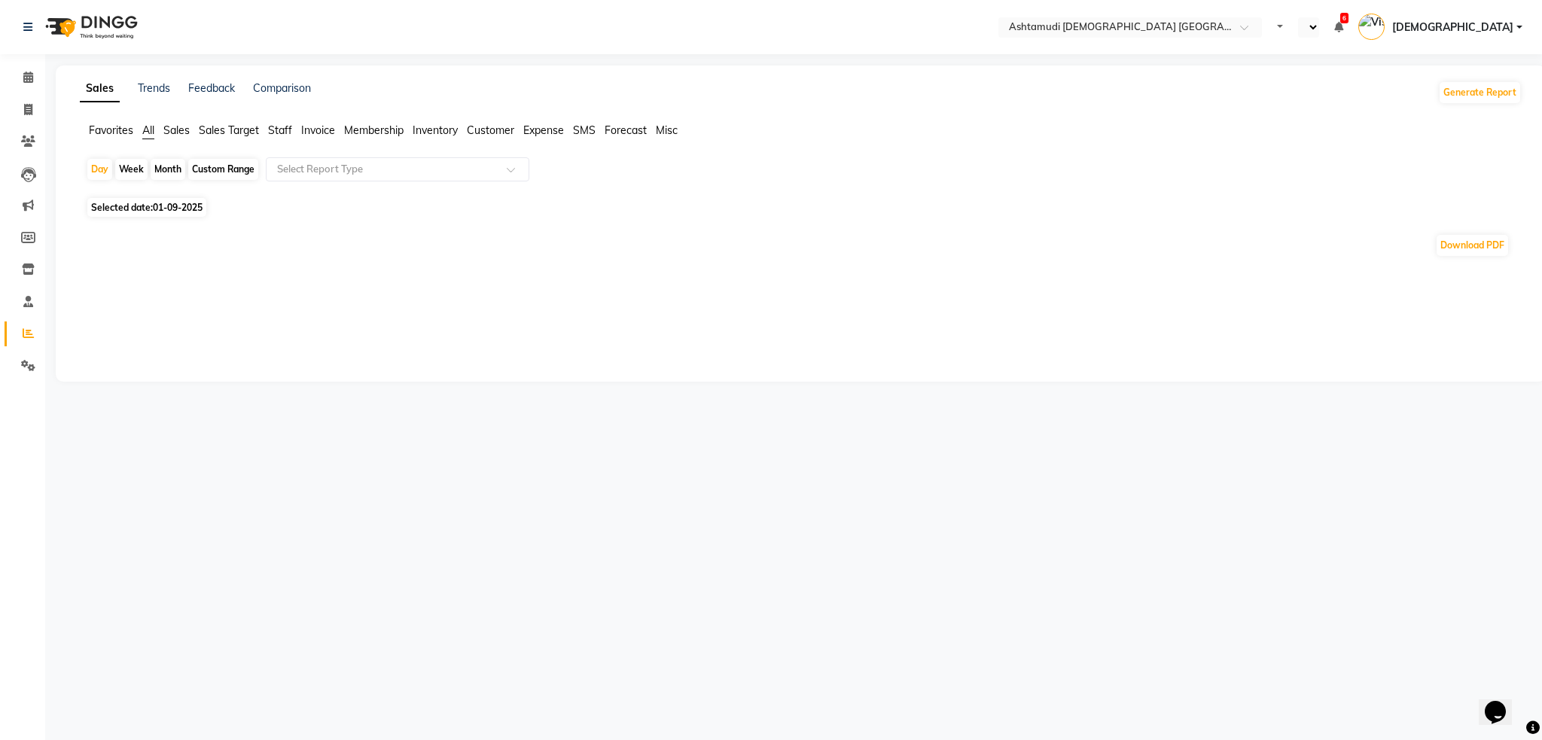
select select "en"
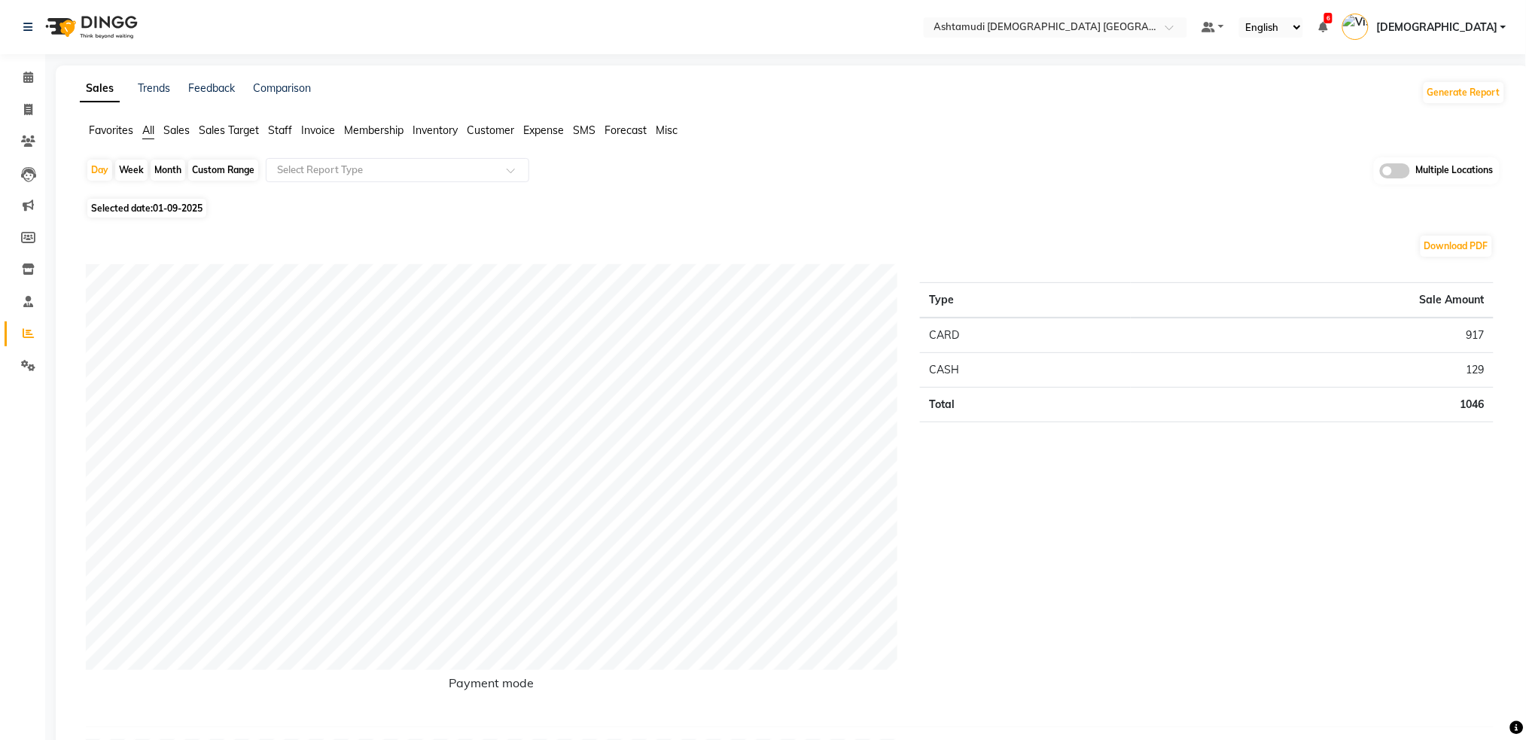
click at [209, 169] on div "Custom Range" at bounding box center [223, 170] width 70 height 21
select select "9"
select select "2025"
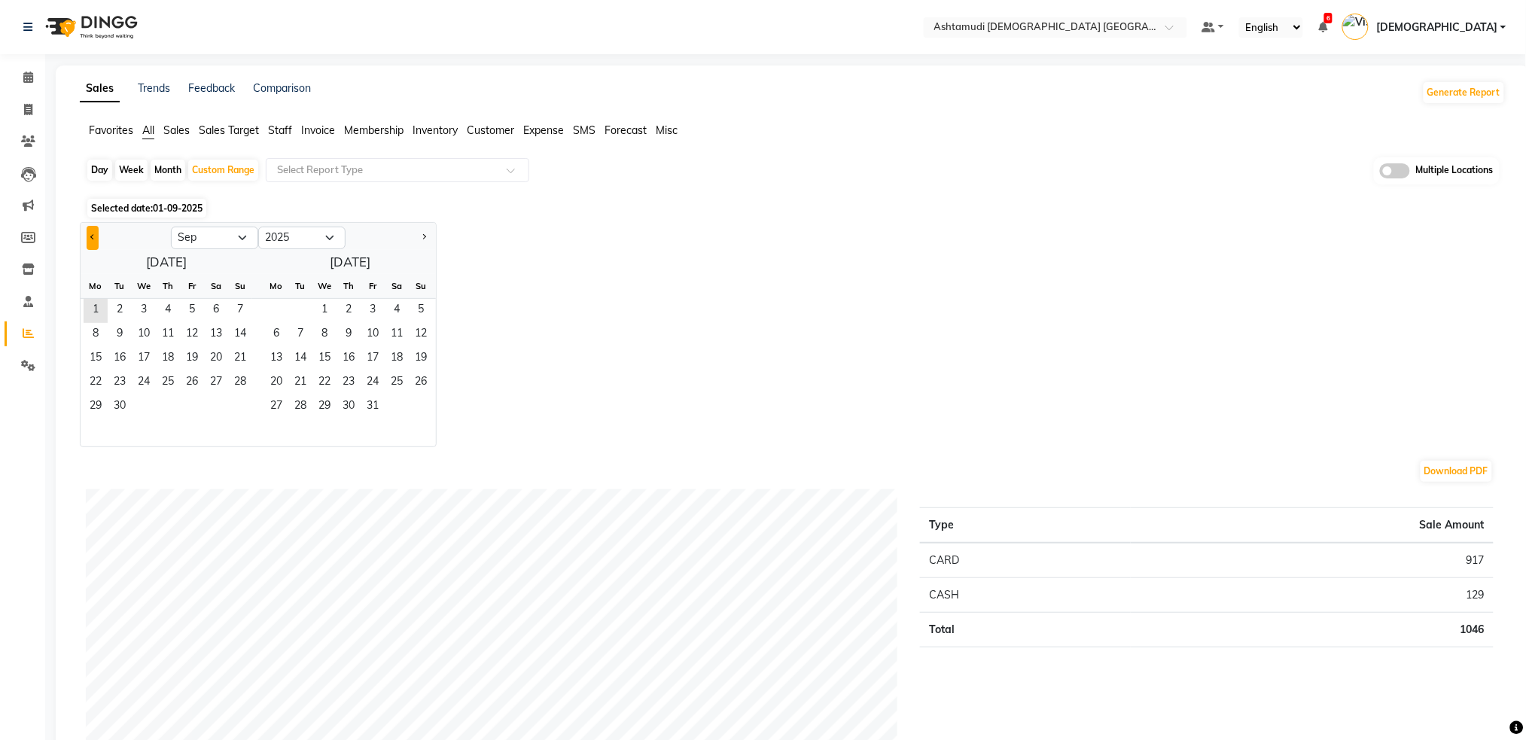
click at [93, 239] on span "Previous month" at bounding box center [92, 236] width 5 height 5
select select "8"
drag, startPoint x: 187, startPoint y: 309, endPoint x: 218, endPoint y: 400, distance: 96.0
click at [187, 311] on span "1" at bounding box center [192, 311] width 24 height 24
click at [244, 412] on span "31" at bounding box center [240, 407] width 24 height 24
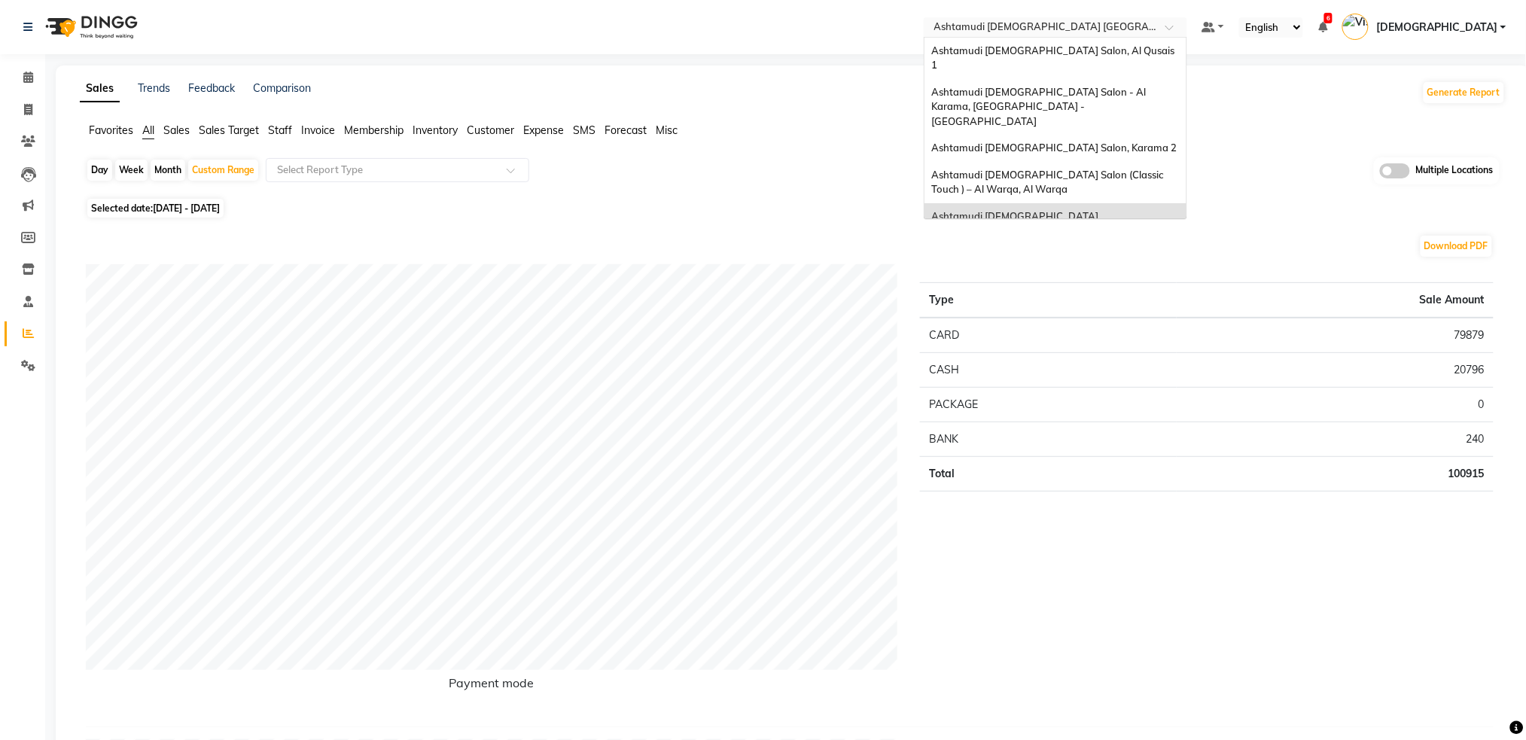
click at [1150, 28] on input "text" at bounding box center [1040, 28] width 218 height 15
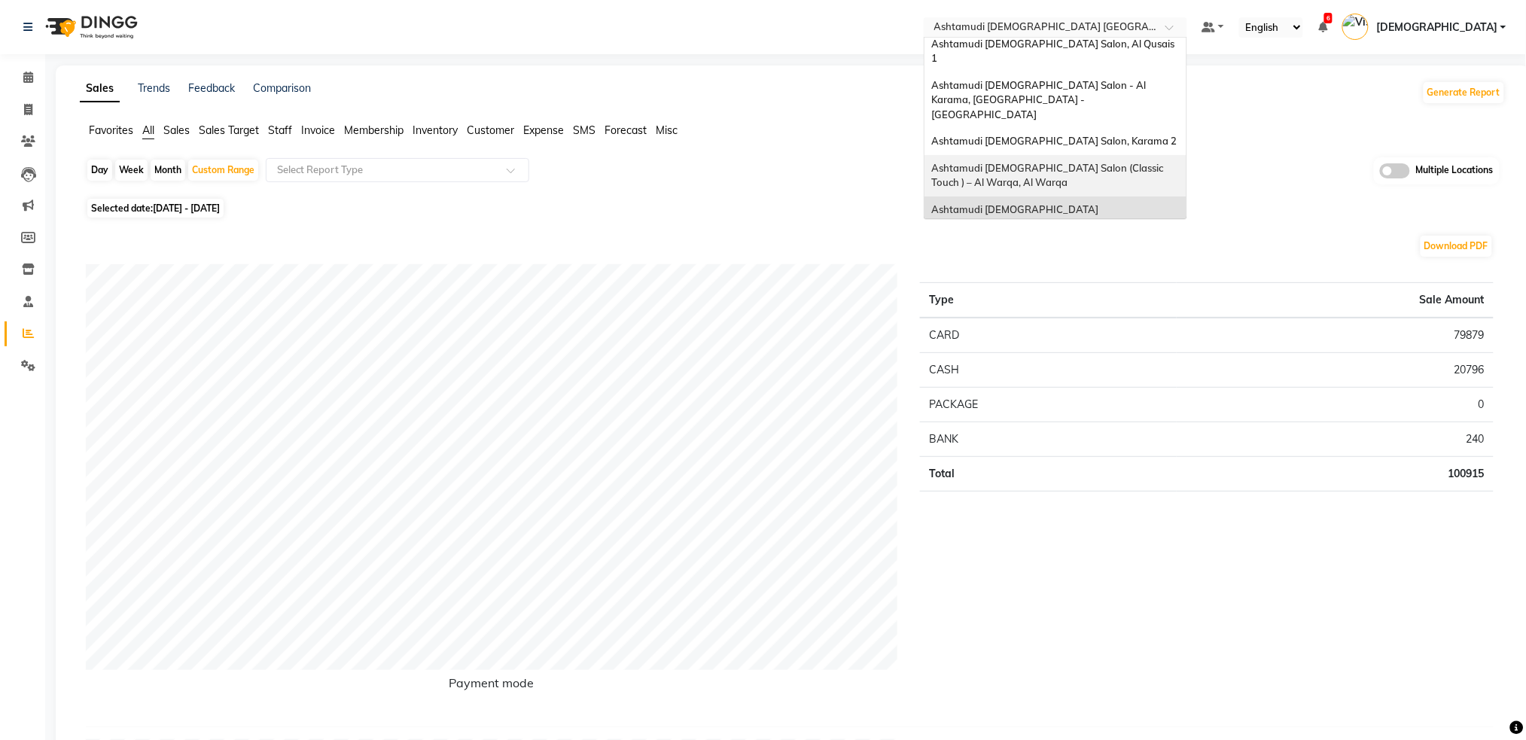
scroll to position [8, 0]
click at [1161, 236] on div "Ashtamudi Ladies Salon, Al Nahda" at bounding box center [1056, 249] width 262 height 27
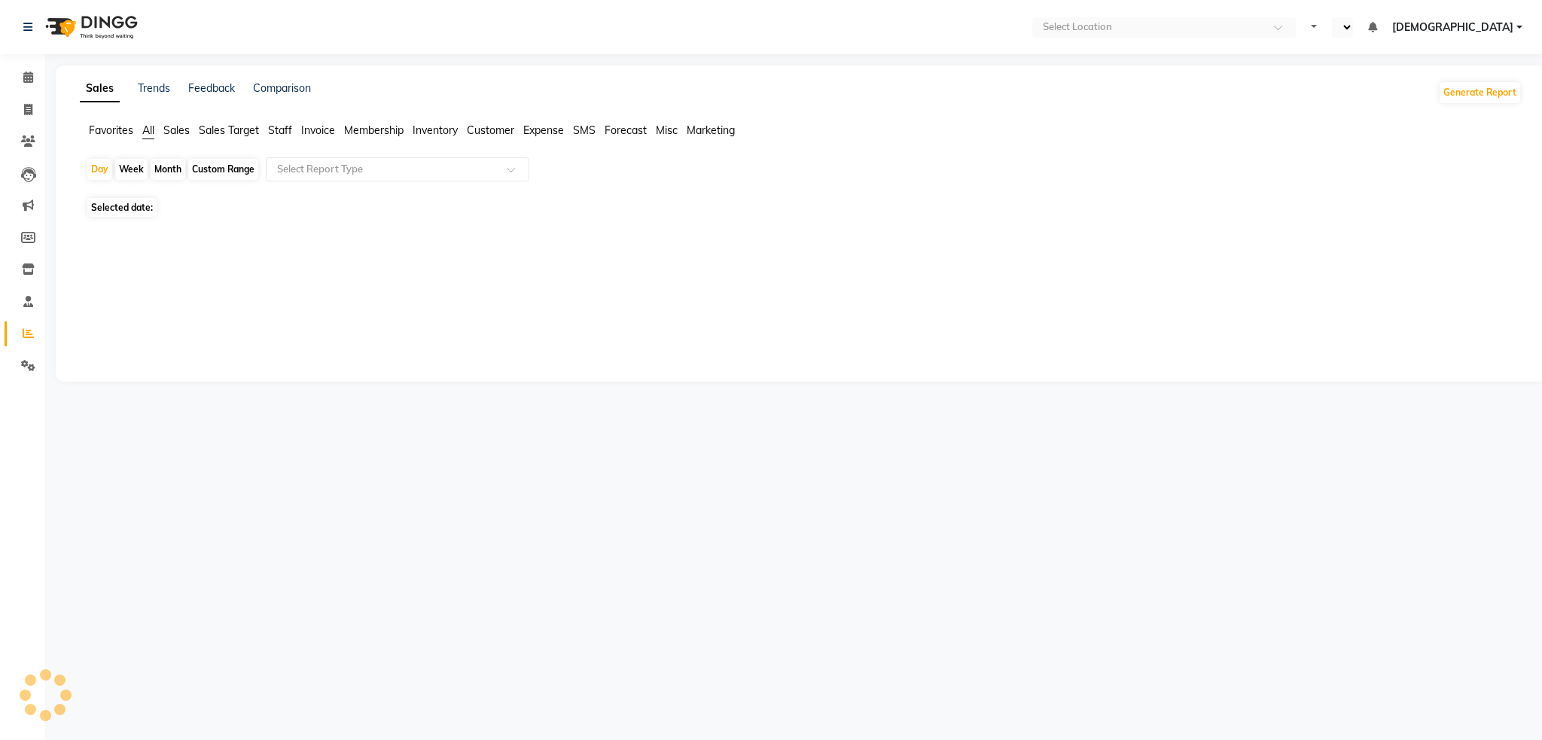
select select "en"
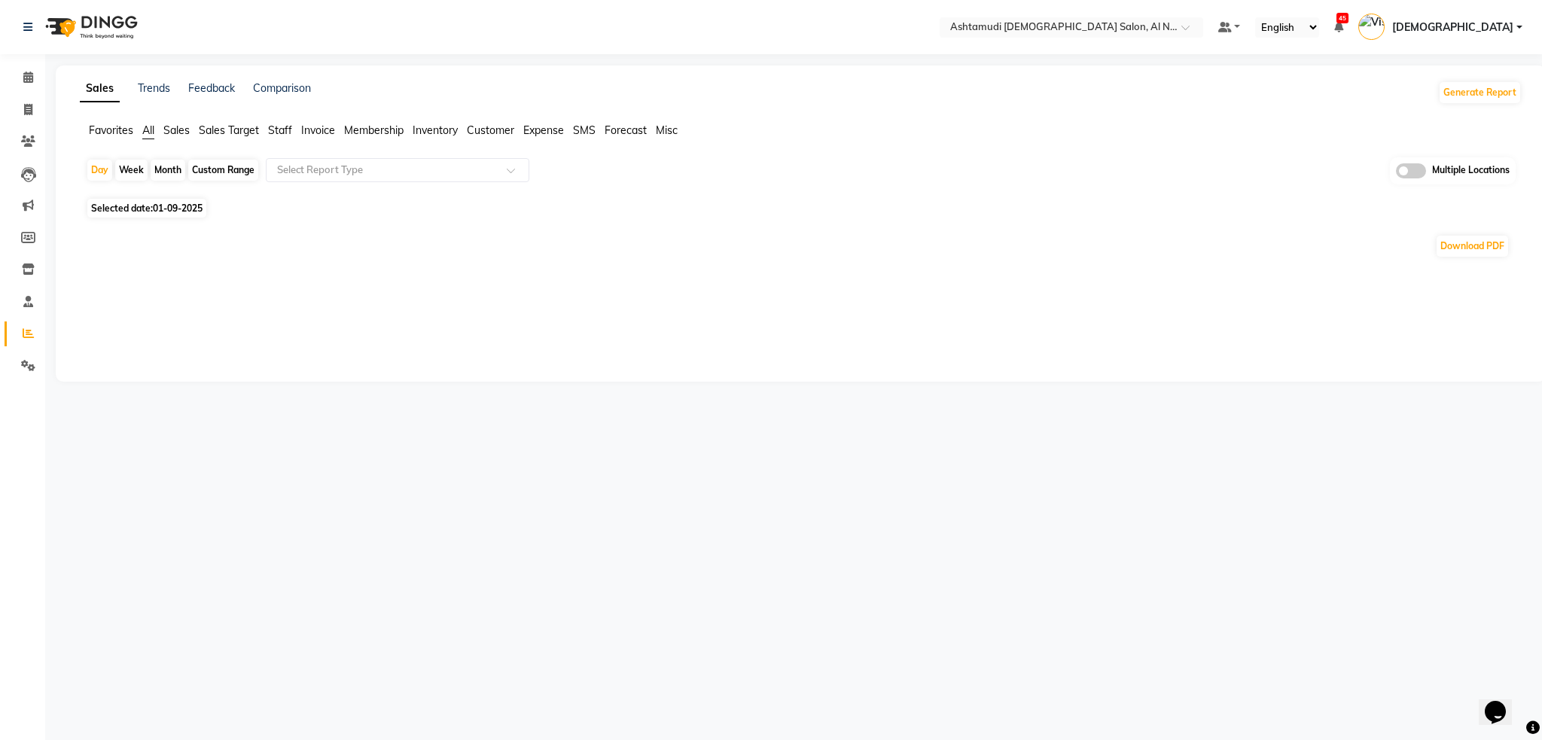
click at [221, 166] on div "Custom Range" at bounding box center [223, 170] width 70 height 21
select select "9"
select select "2025"
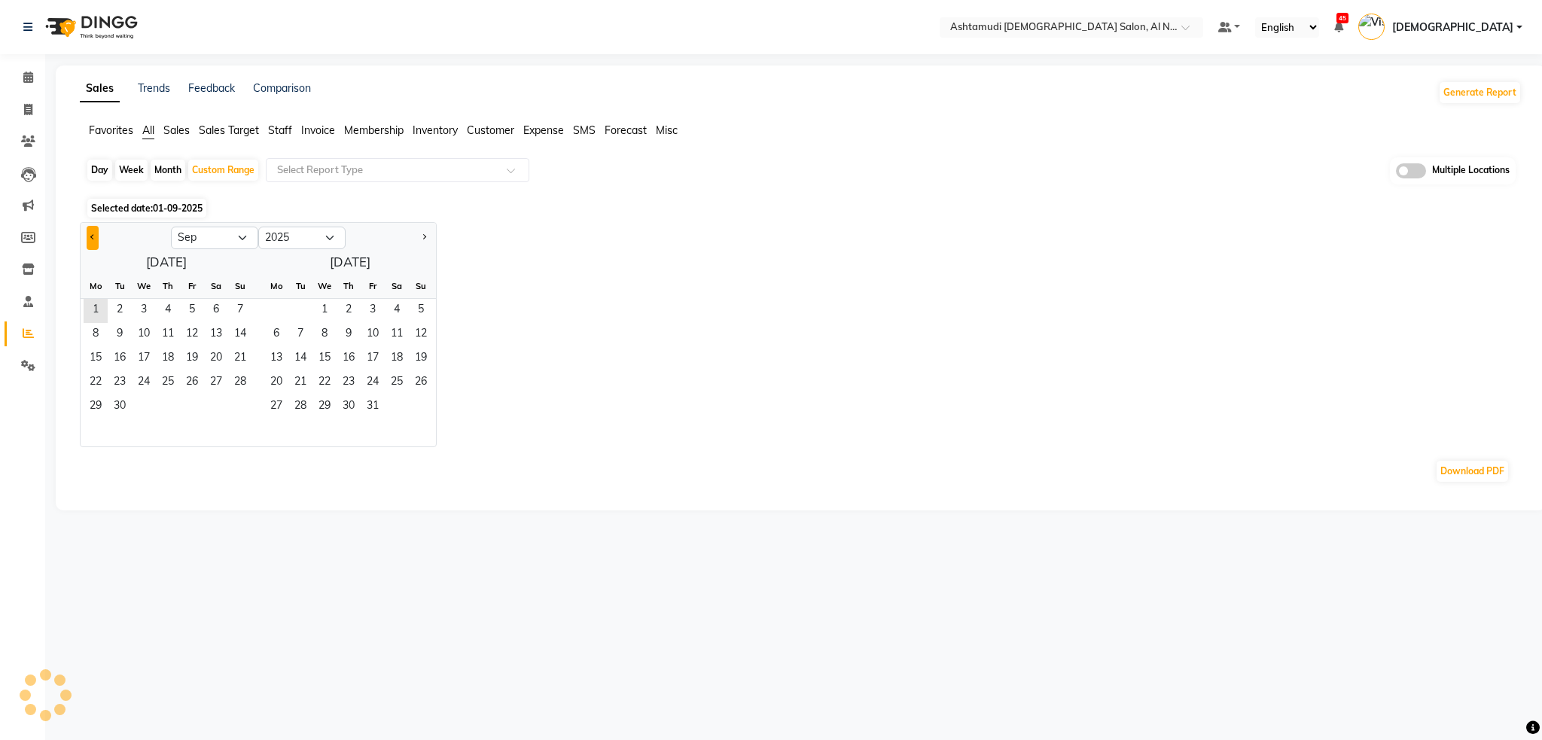
click at [90, 236] on span "Previous month" at bounding box center [92, 236] width 5 height 5
select select "8"
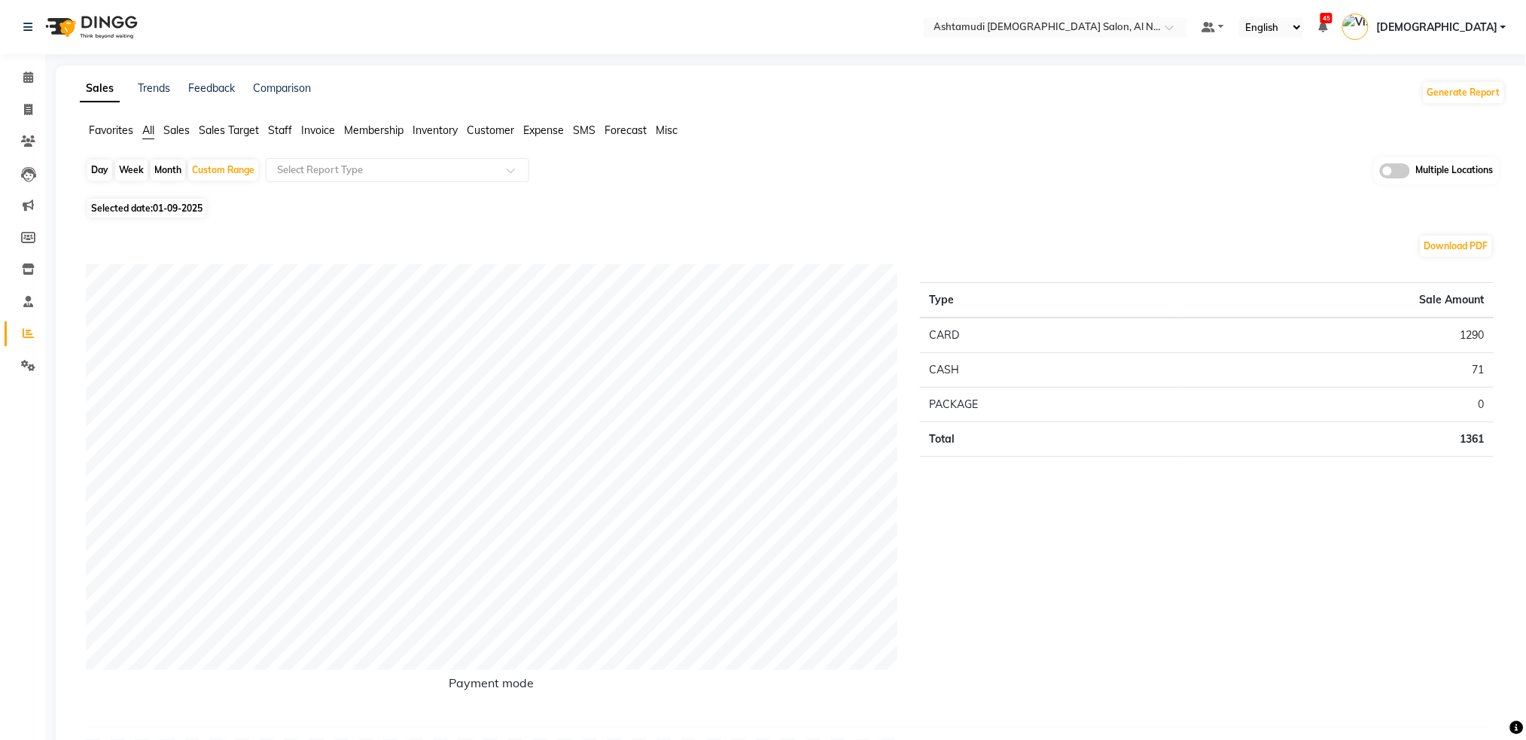
drag, startPoint x: 205, startPoint y: 174, endPoint x: 197, endPoint y: 187, distance: 15.9
click at [206, 175] on div "Custom Range" at bounding box center [223, 170] width 70 height 21
select select "9"
select select "2025"
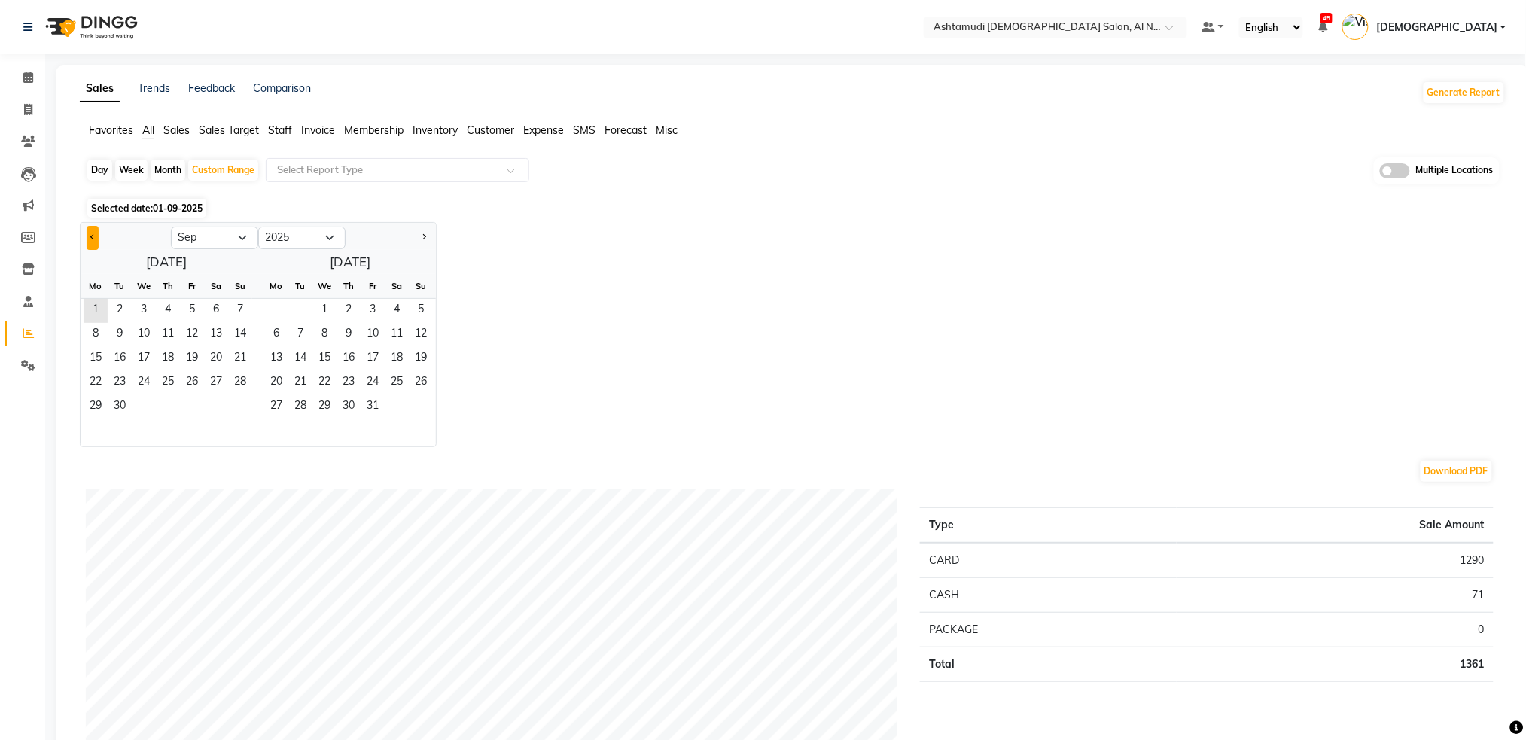
click at [96, 242] on button "Previous month" at bounding box center [93, 238] width 12 height 24
select select "8"
drag, startPoint x: 194, startPoint y: 304, endPoint x: 203, endPoint y: 325, distance: 22.0
click at [195, 305] on span "1" at bounding box center [192, 311] width 24 height 24
click at [245, 408] on span "31" at bounding box center [240, 407] width 24 height 24
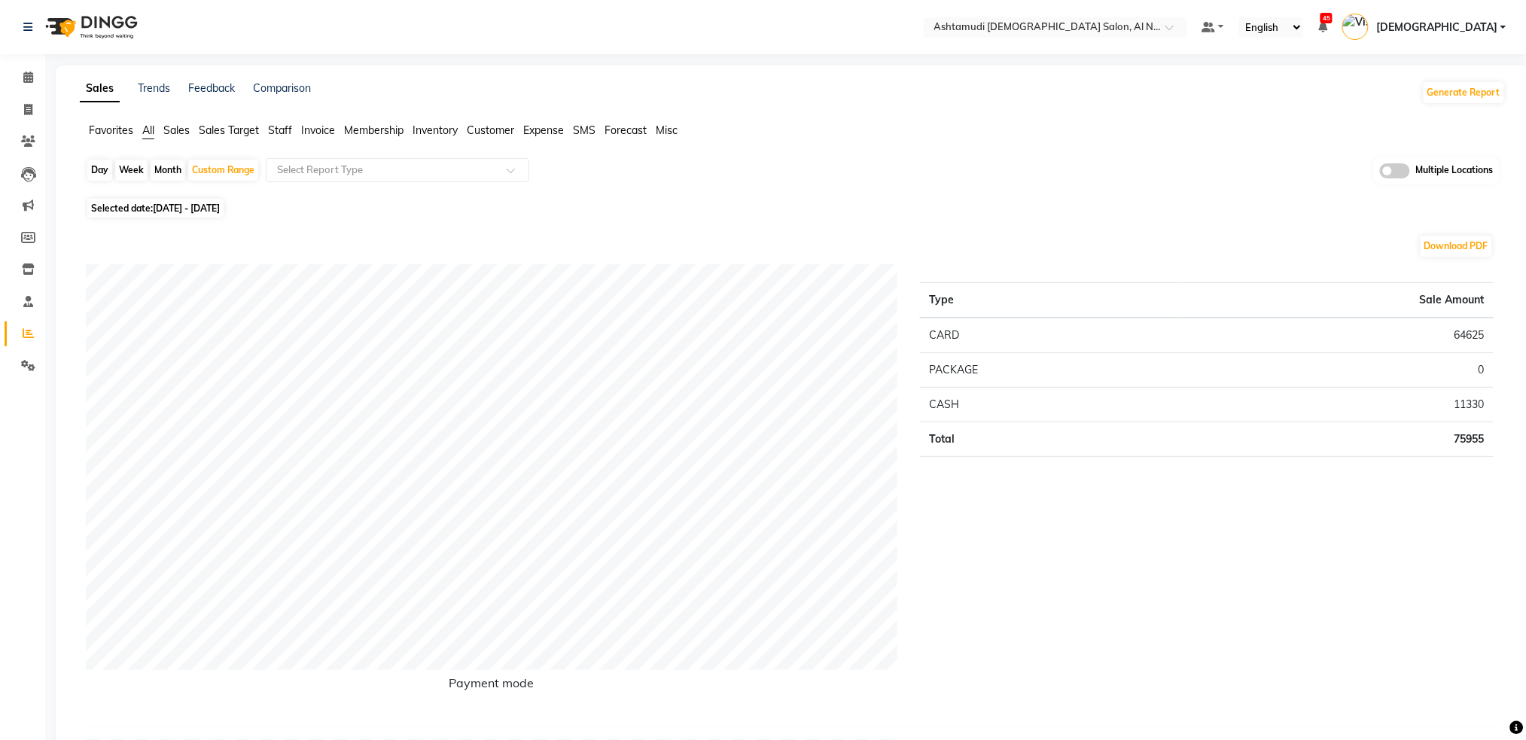
click at [1405, 169] on span at bounding box center [1395, 170] width 30 height 15
click at [1380, 173] on input "checkbox" at bounding box center [1380, 173] width 0 height 0
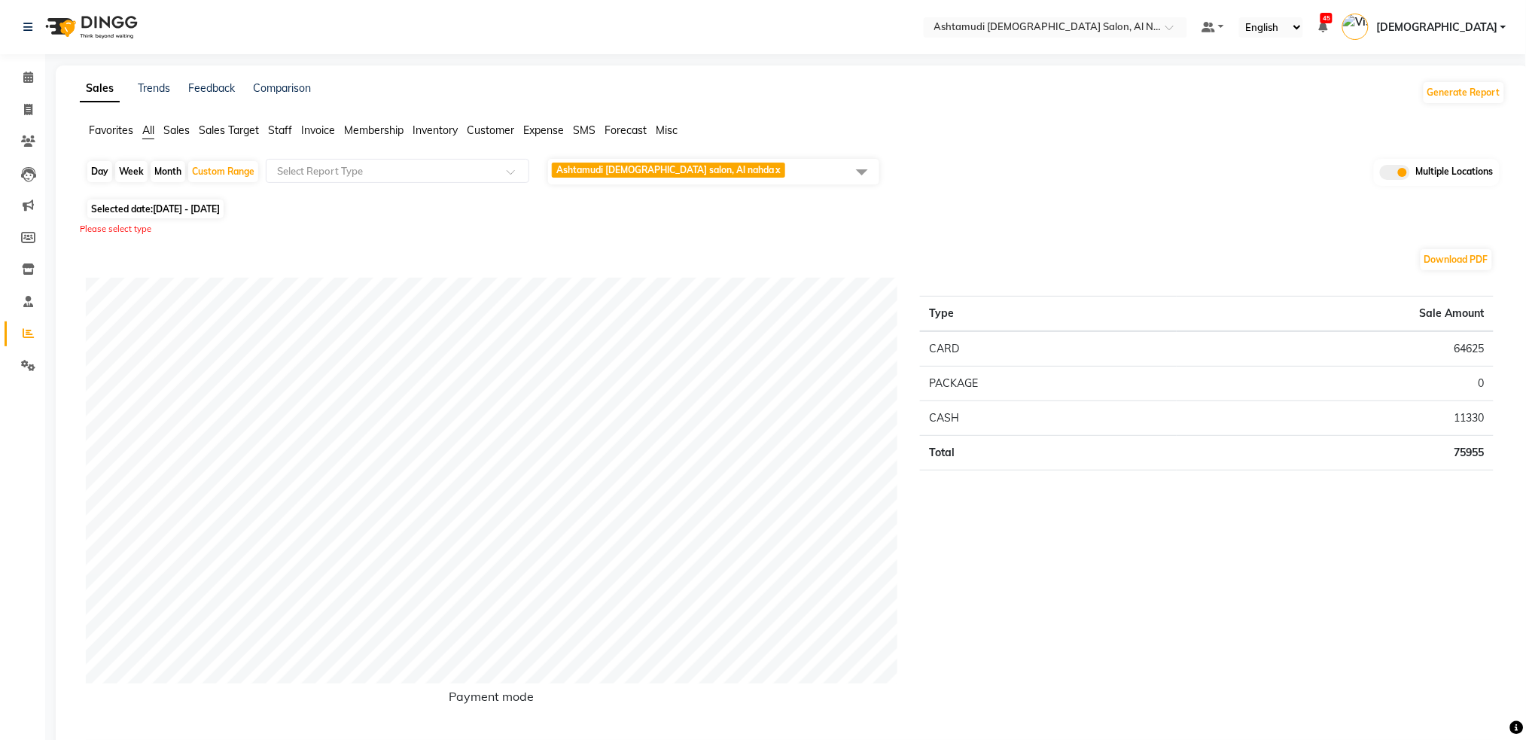
click at [854, 170] on span at bounding box center [862, 171] width 30 height 29
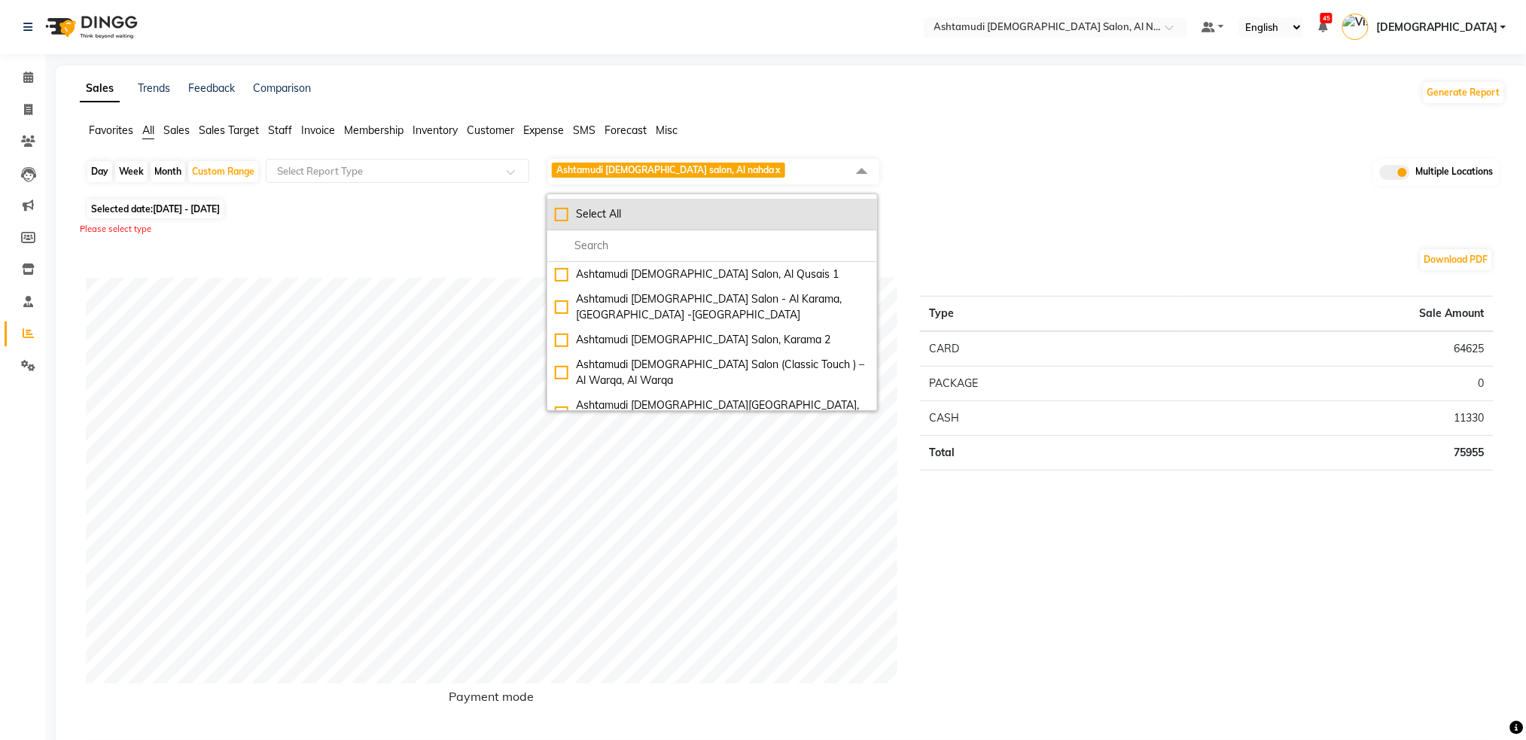
click at [558, 210] on div "Select All" at bounding box center [712, 214] width 315 height 16
checkbox input "true"
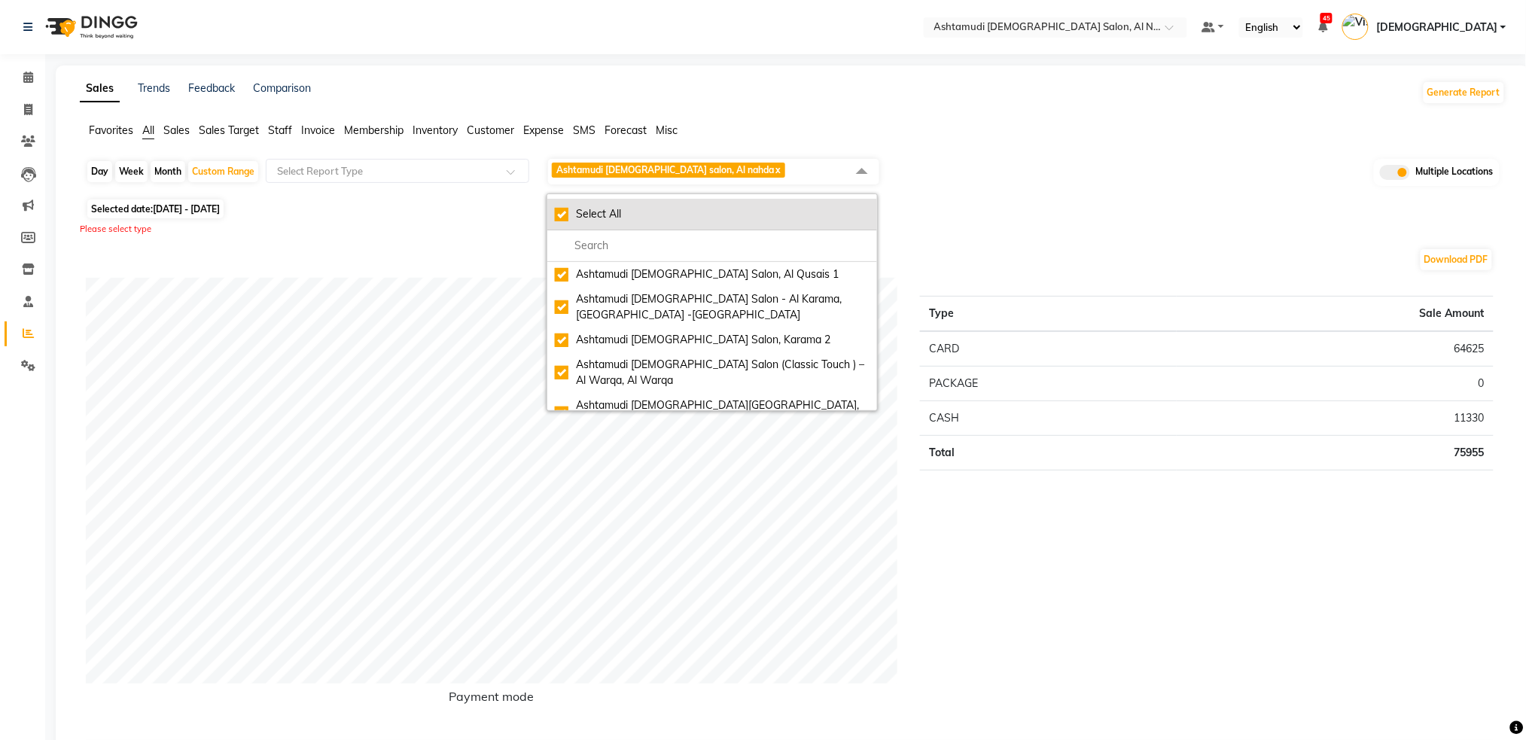
checkbox input "true"
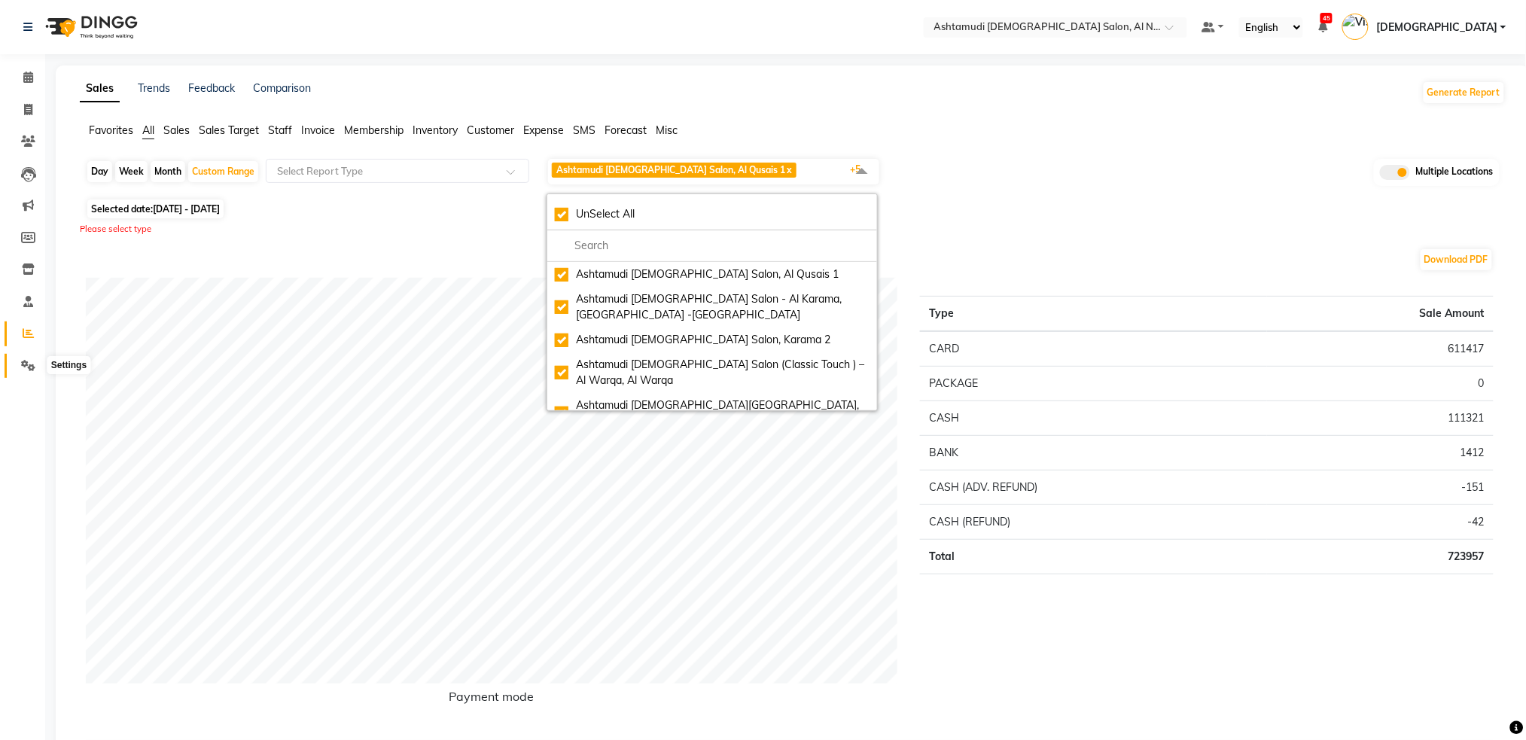
click at [22, 367] on icon at bounding box center [28, 365] width 14 height 11
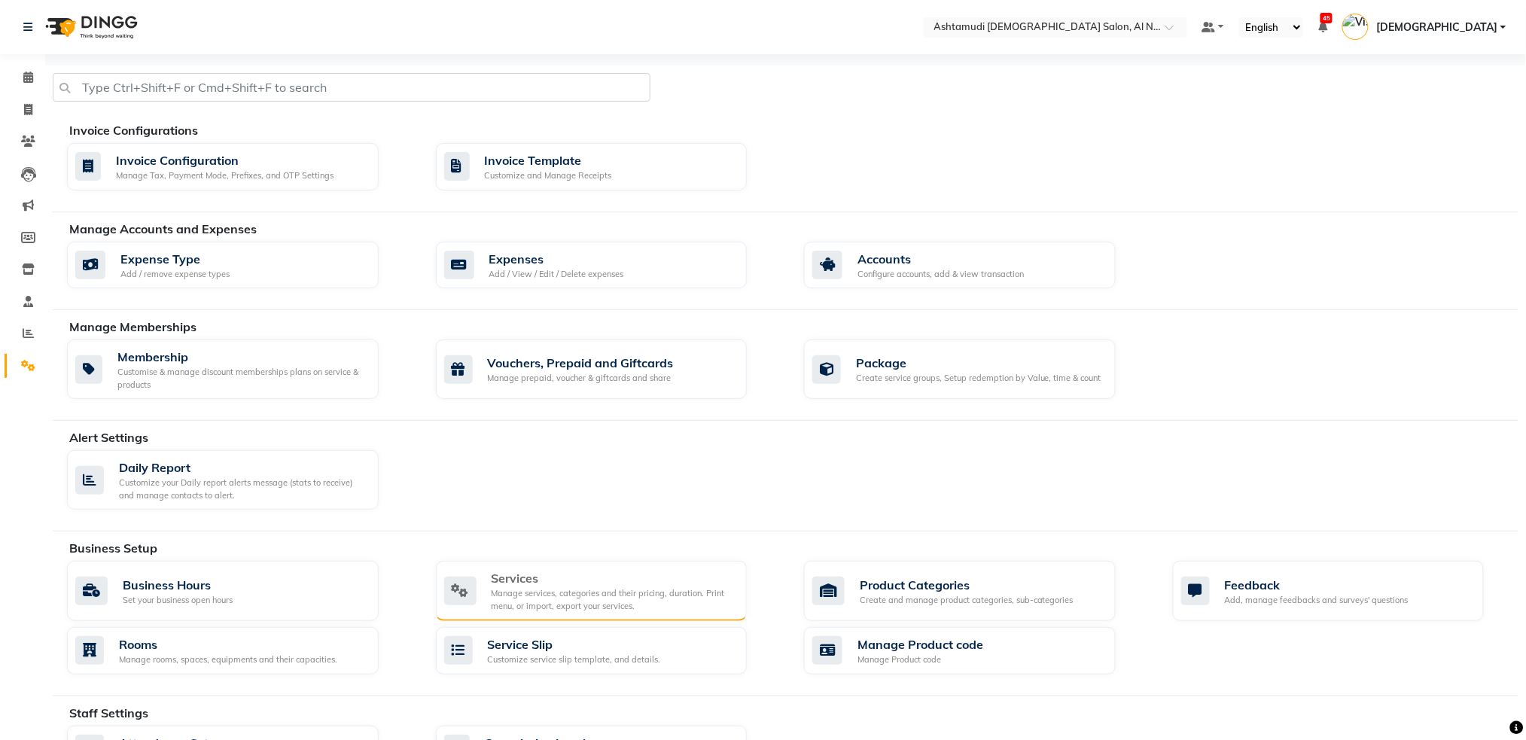
click at [557, 593] on div "Manage services, categories and their pricing, duration. Print menu, or import,…" at bounding box center [614, 599] width 244 height 25
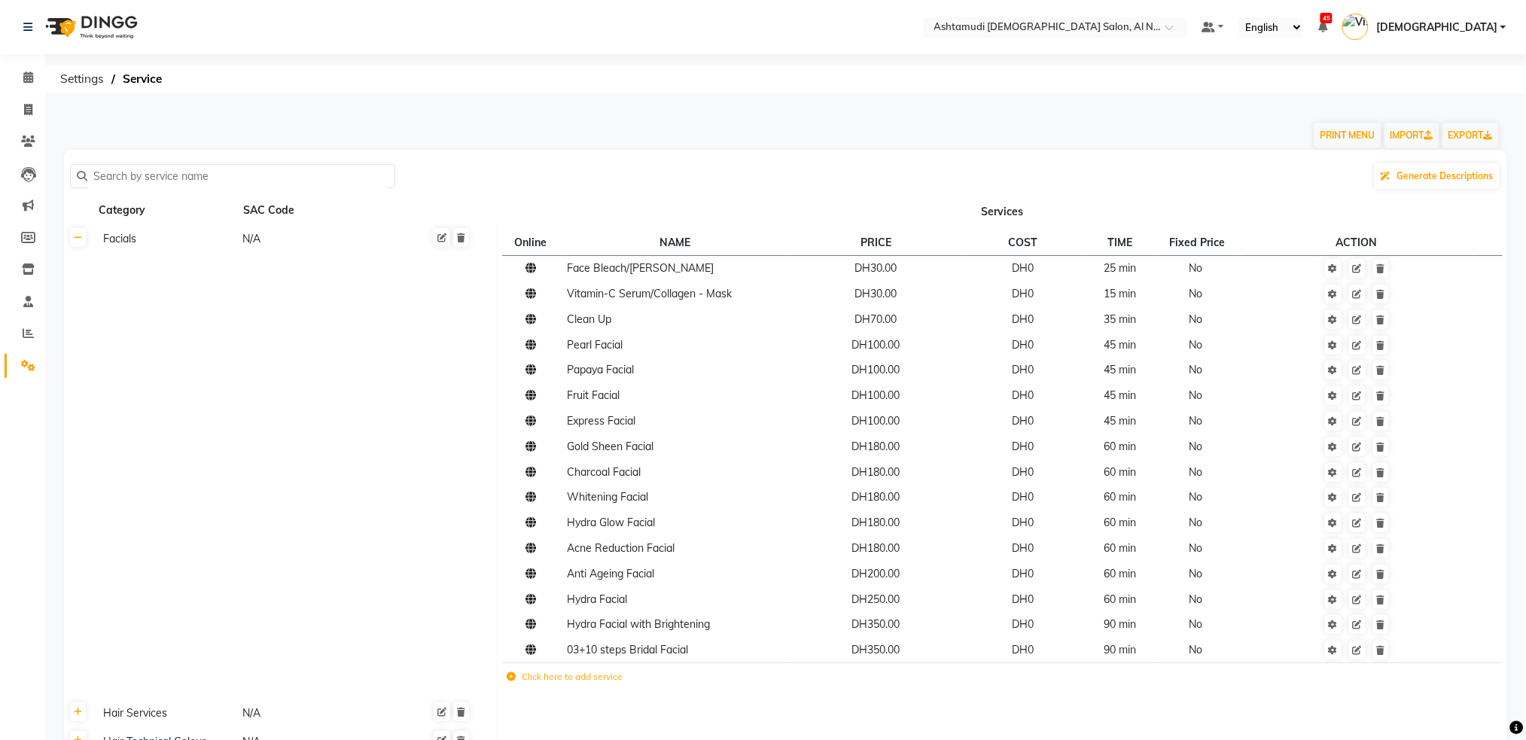
click at [257, 179] on input "text" at bounding box center [237, 176] width 301 height 23
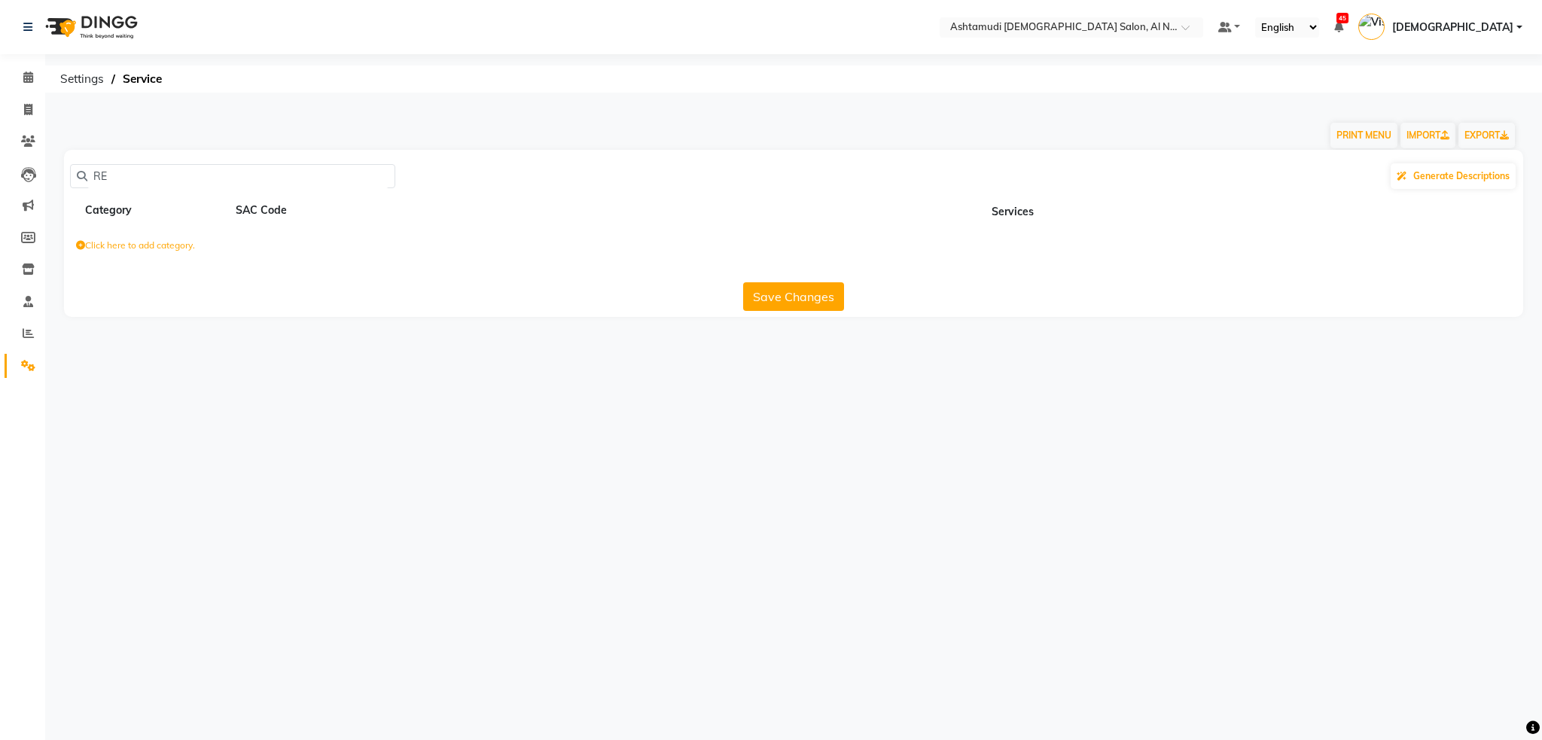
type input "R"
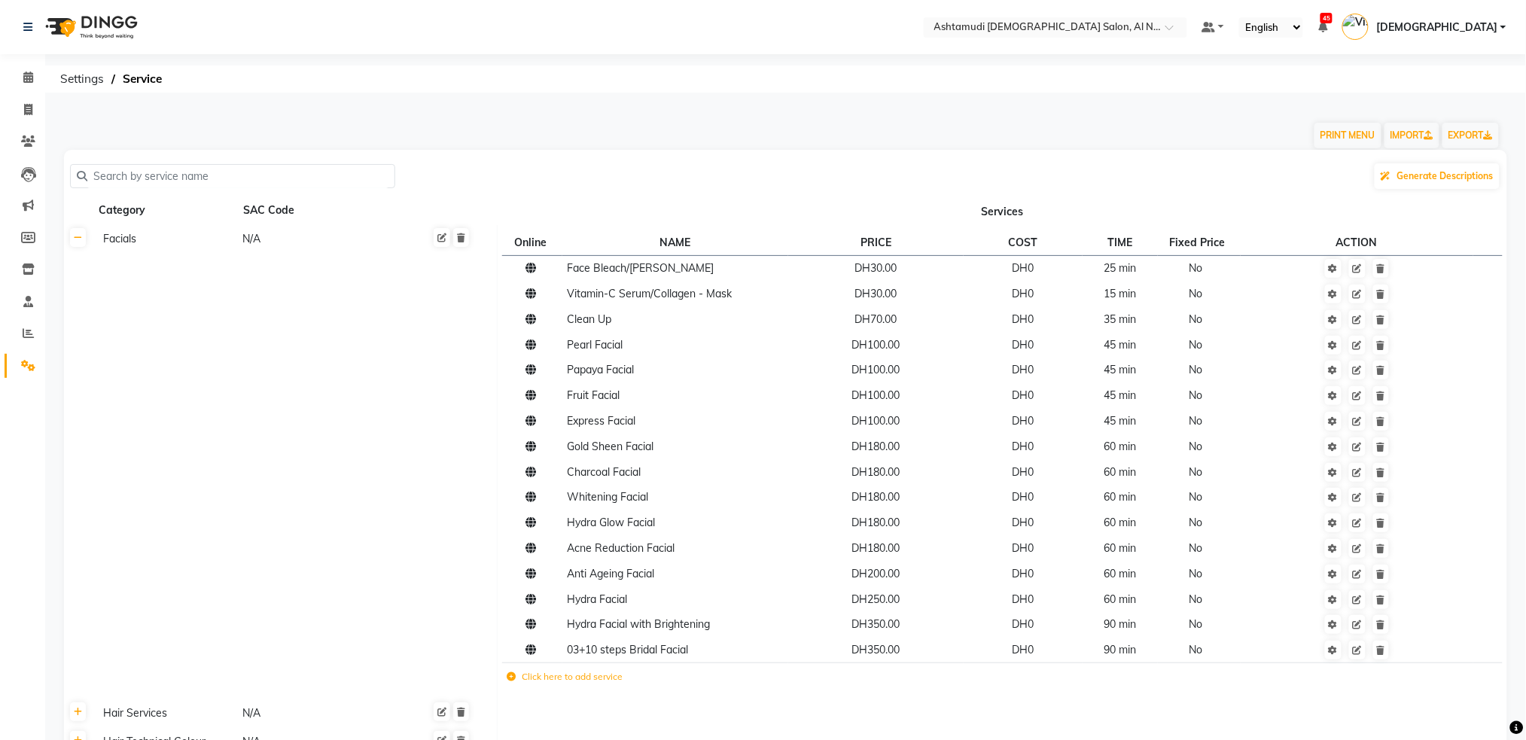
click at [93, 33] on img at bounding box center [89, 27] width 103 height 42
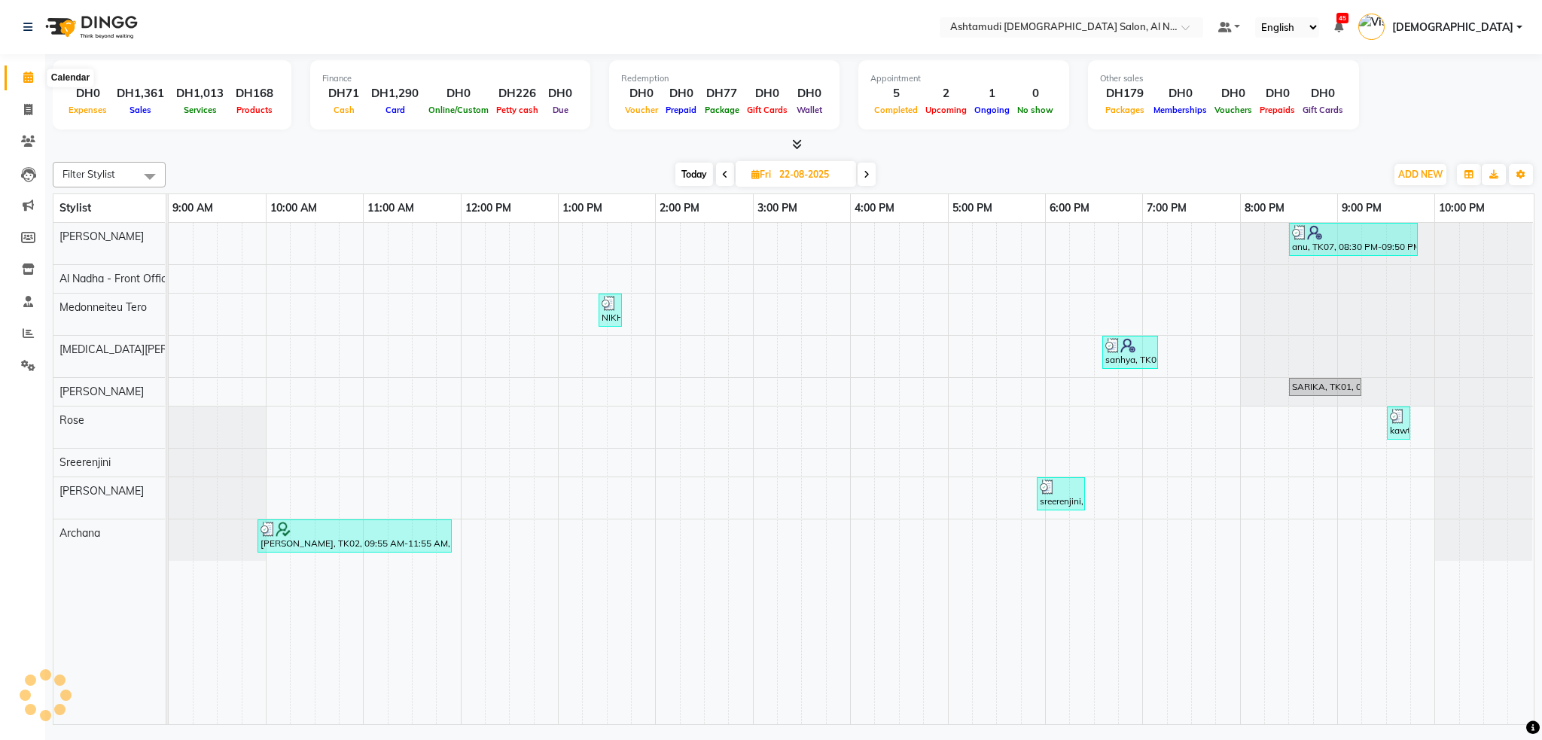
click at [24, 72] on icon at bounding box center [28, 77] width 10 height 11
click at [23, 331] on icon at bounding box center [28, 333] width 11 height 11
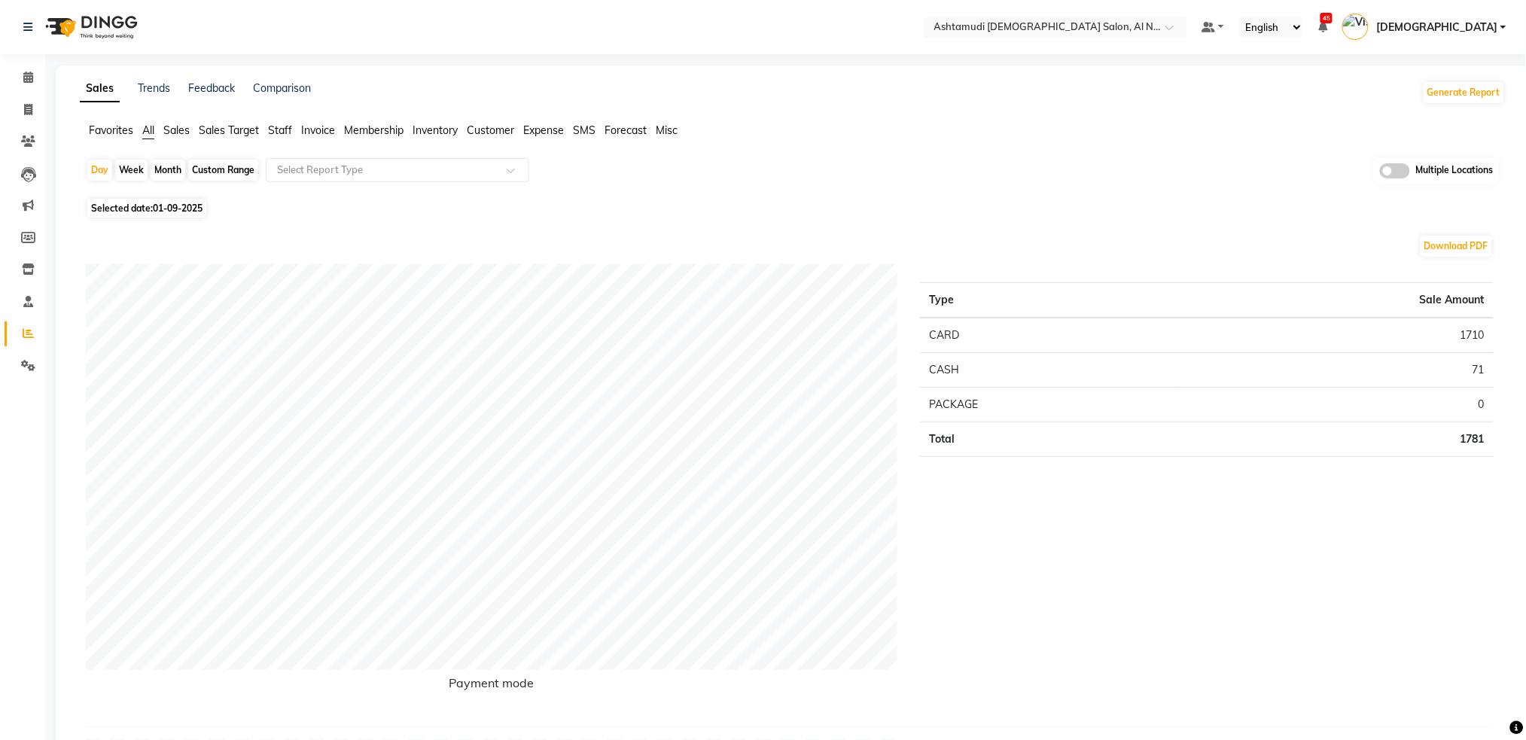
click at [217, 171] on div "Custom Range" at bounding box center [223, 170] width 70 height 21
select select "9"
select select "2025"
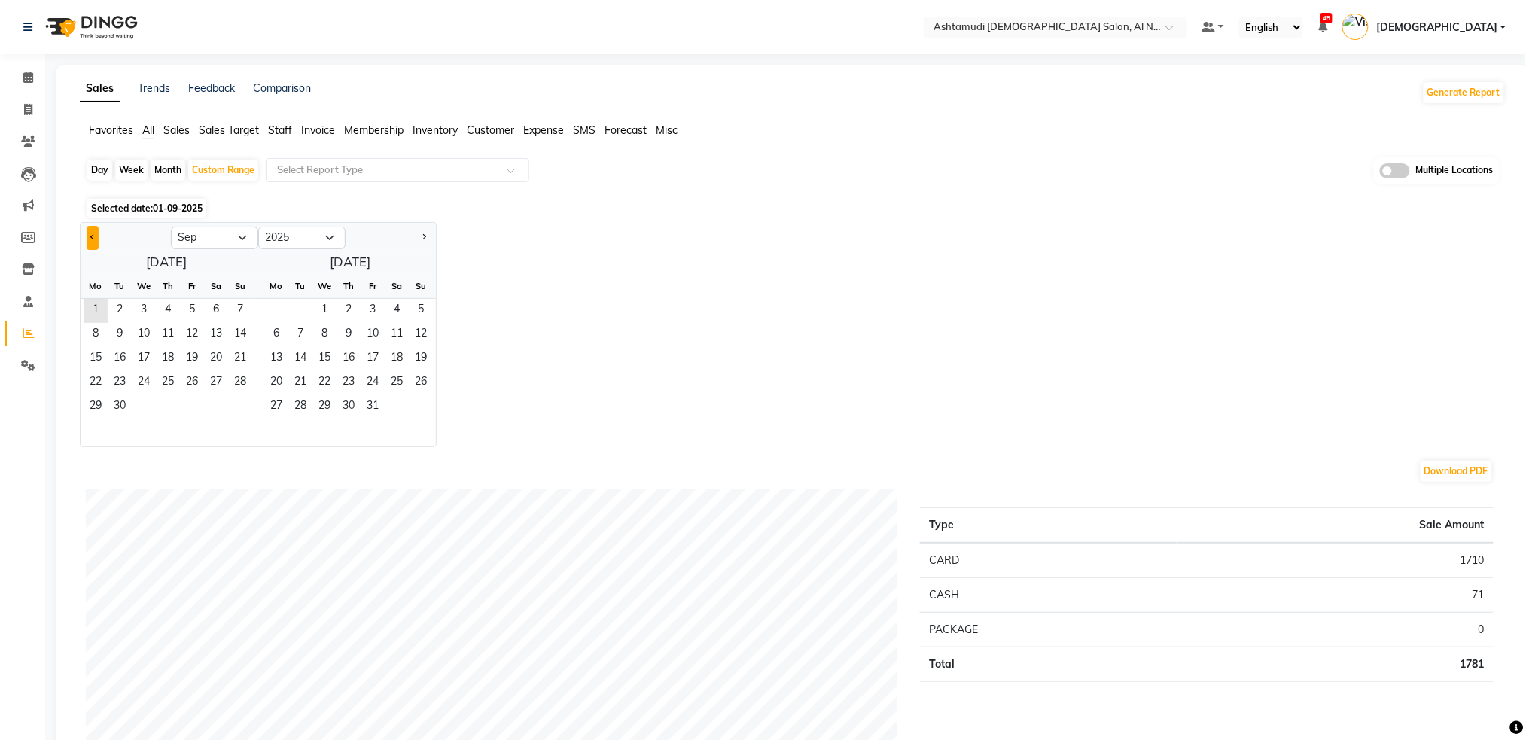
click at [91, 238] on span "Previous month" at bounding box center [92, 236] width 5 height 5
select select "8"
click at [194, 303] on span "1" at bounding box center [192, 311] width 24 height 24
click at [248, 409] on span "31" at bounding box center [240, 407] width 24 height 24
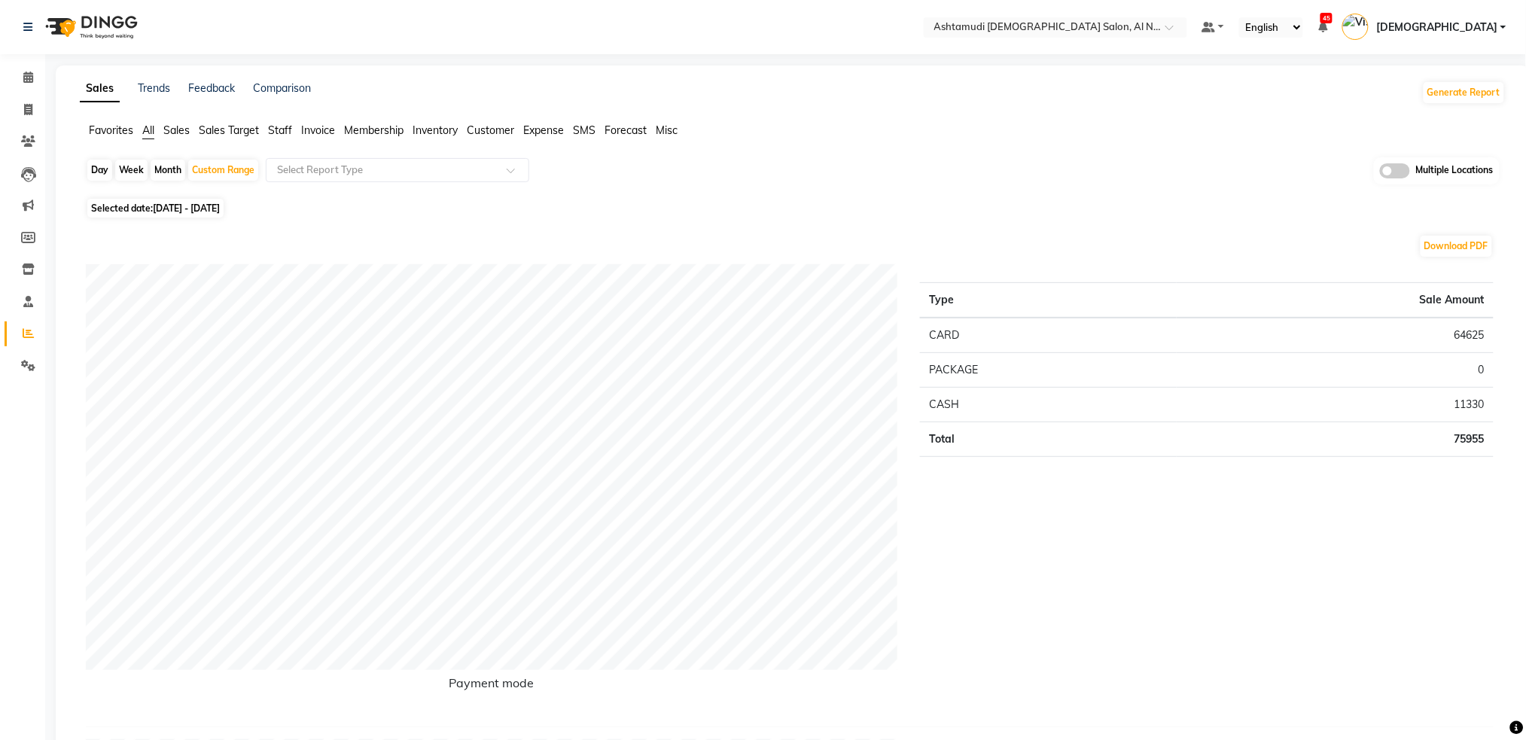
click at [1390, 168] on span at bounding box center [1395, 170] width 30 height 15
click at [1380, 173] on input "checkbox" at bounding box center [1380, 173] width 0 height 0
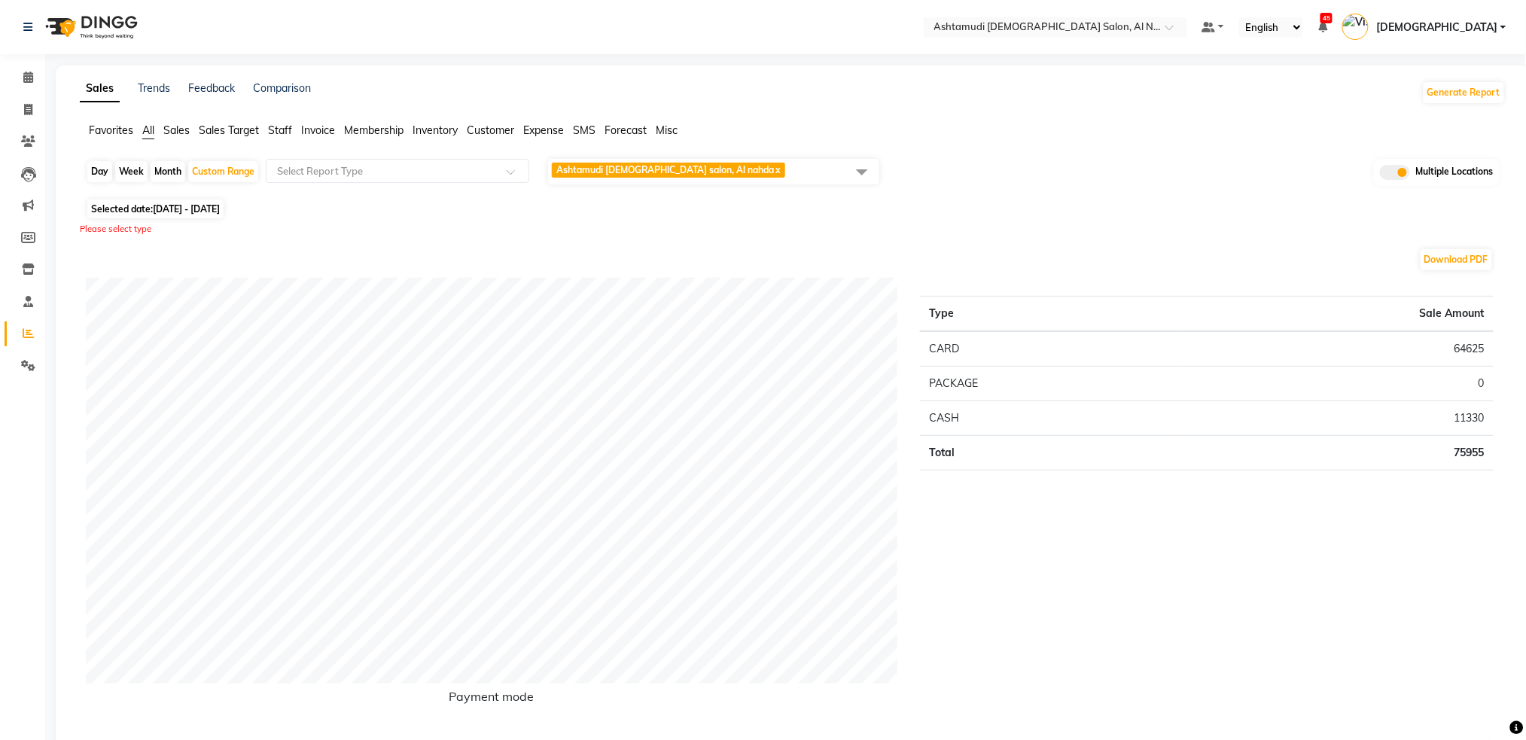
click at [865, 178] on span at bounding box center [862, 171] width 30 height 29
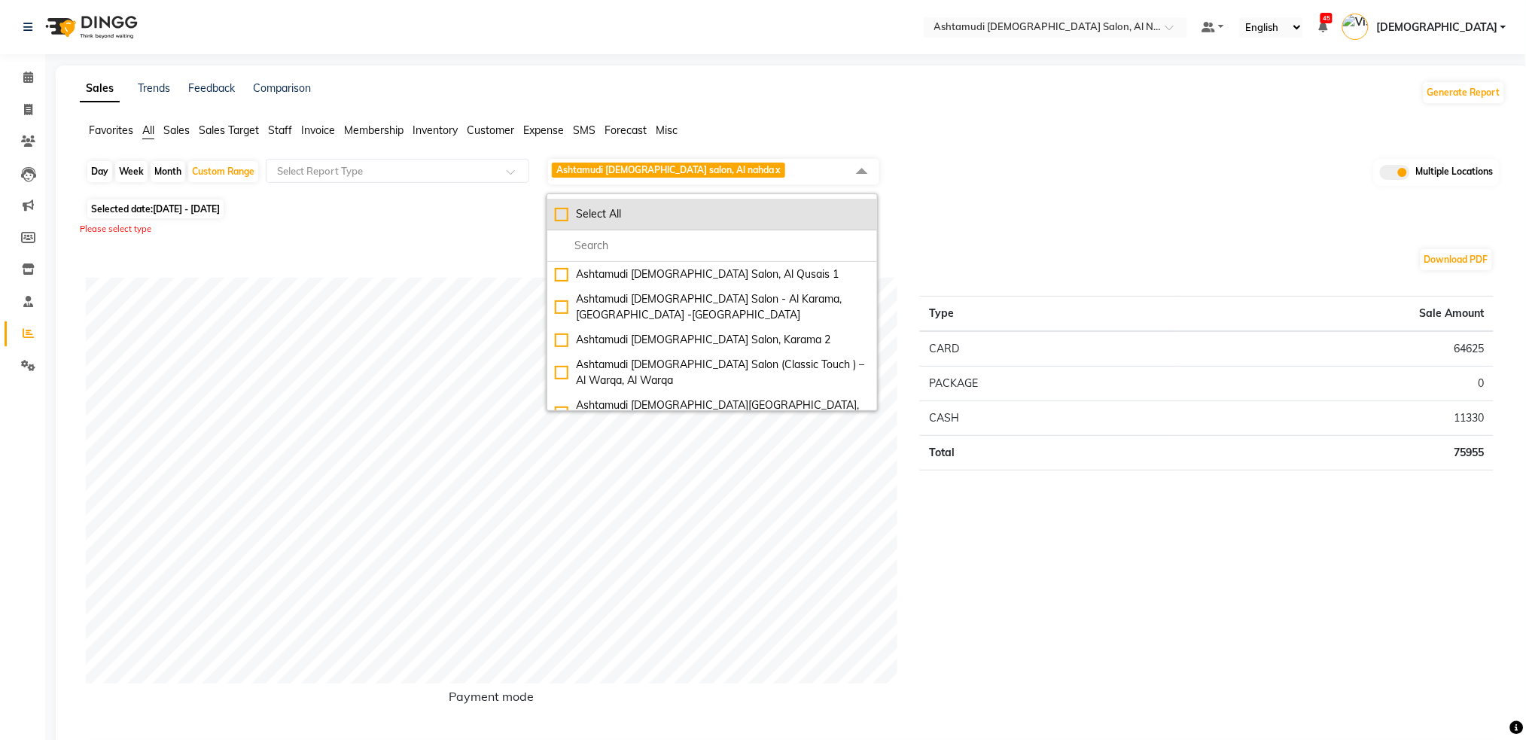
click at [569, 218] on div "Select All" at bounding box center [712, 214] width 315 height 16
checkbox input "true"
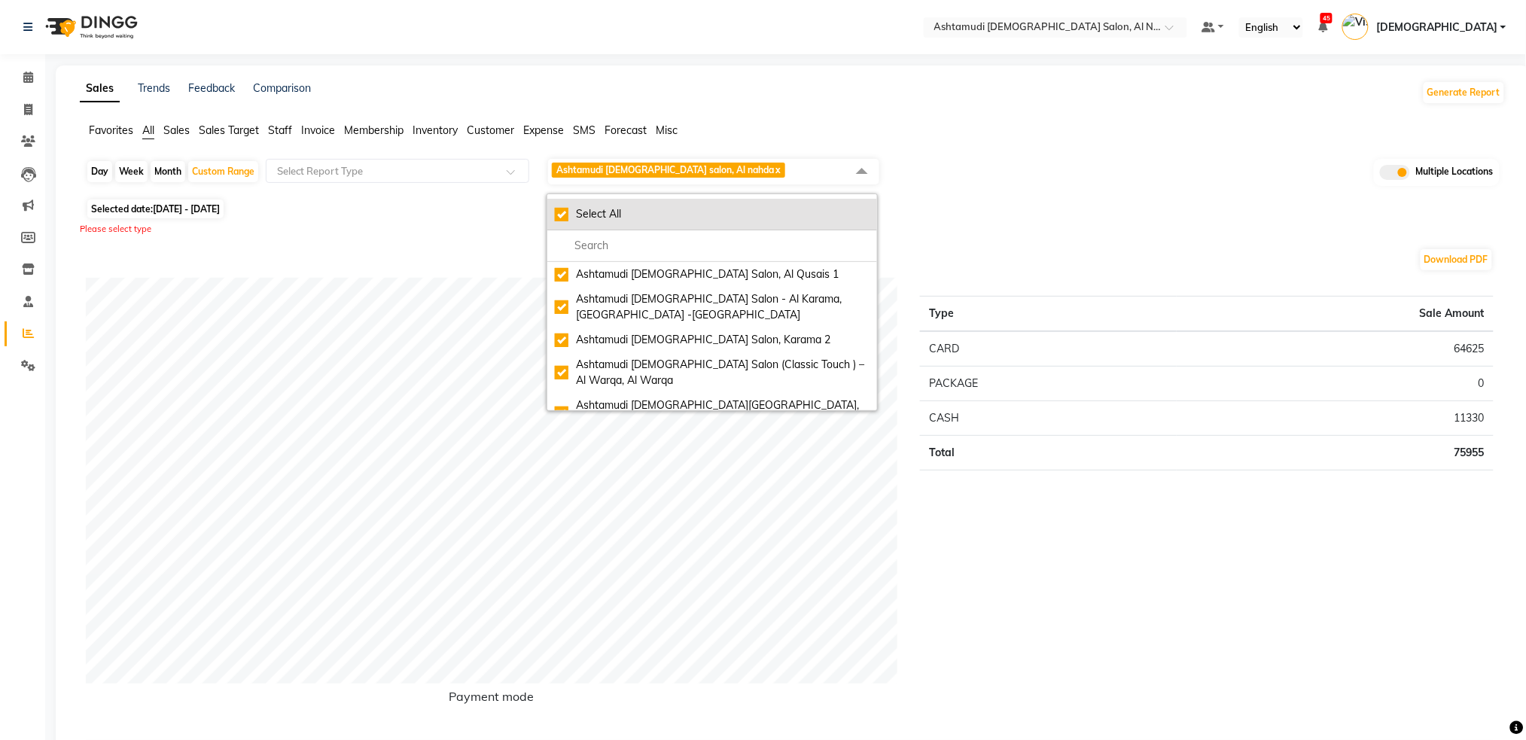
checkbox input "true"
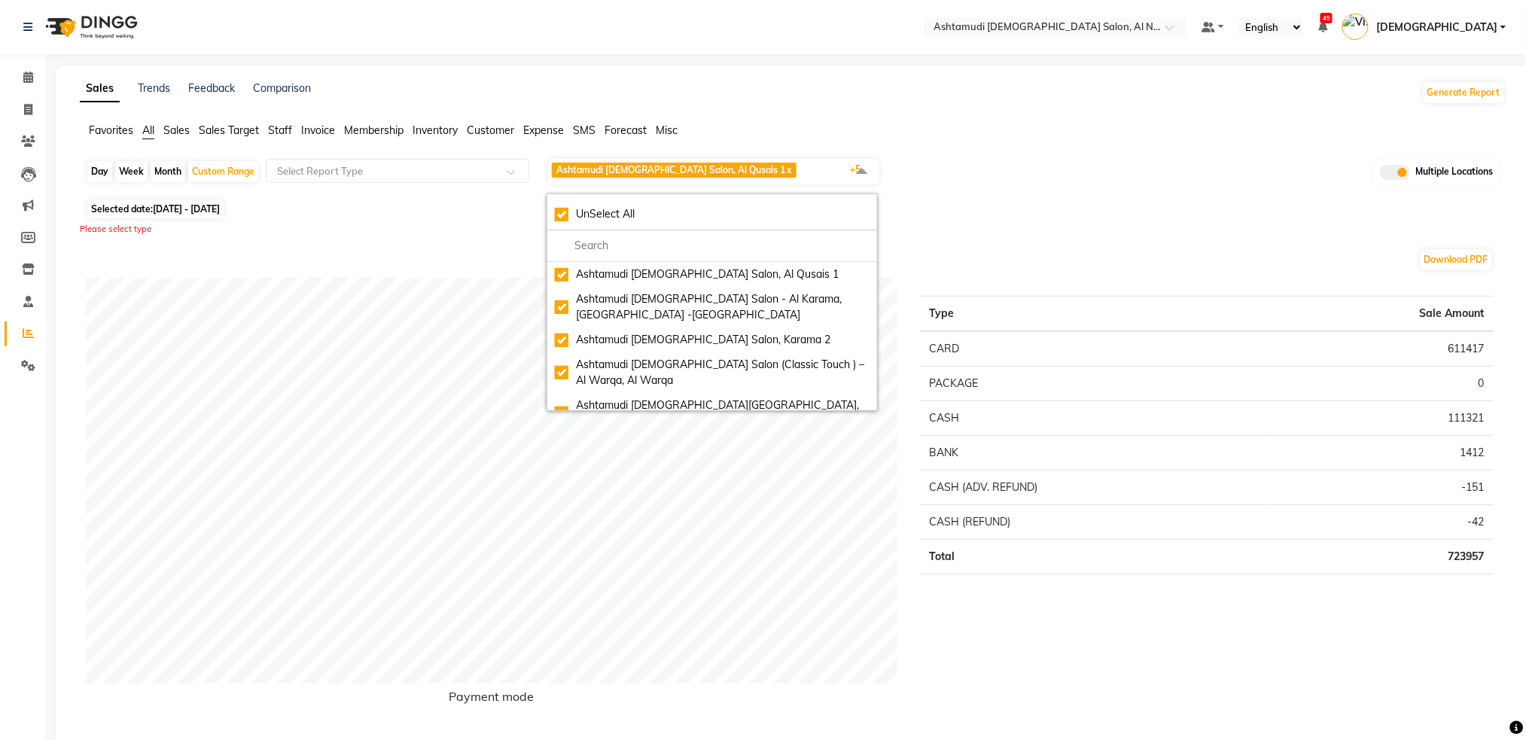
click at [969, 166] on div "Day Week Month Custom Range Select Report Type Ashtamudi Ladies Salon, Al Qusai…" at bounding box center [793, 176] width 1414 height 38
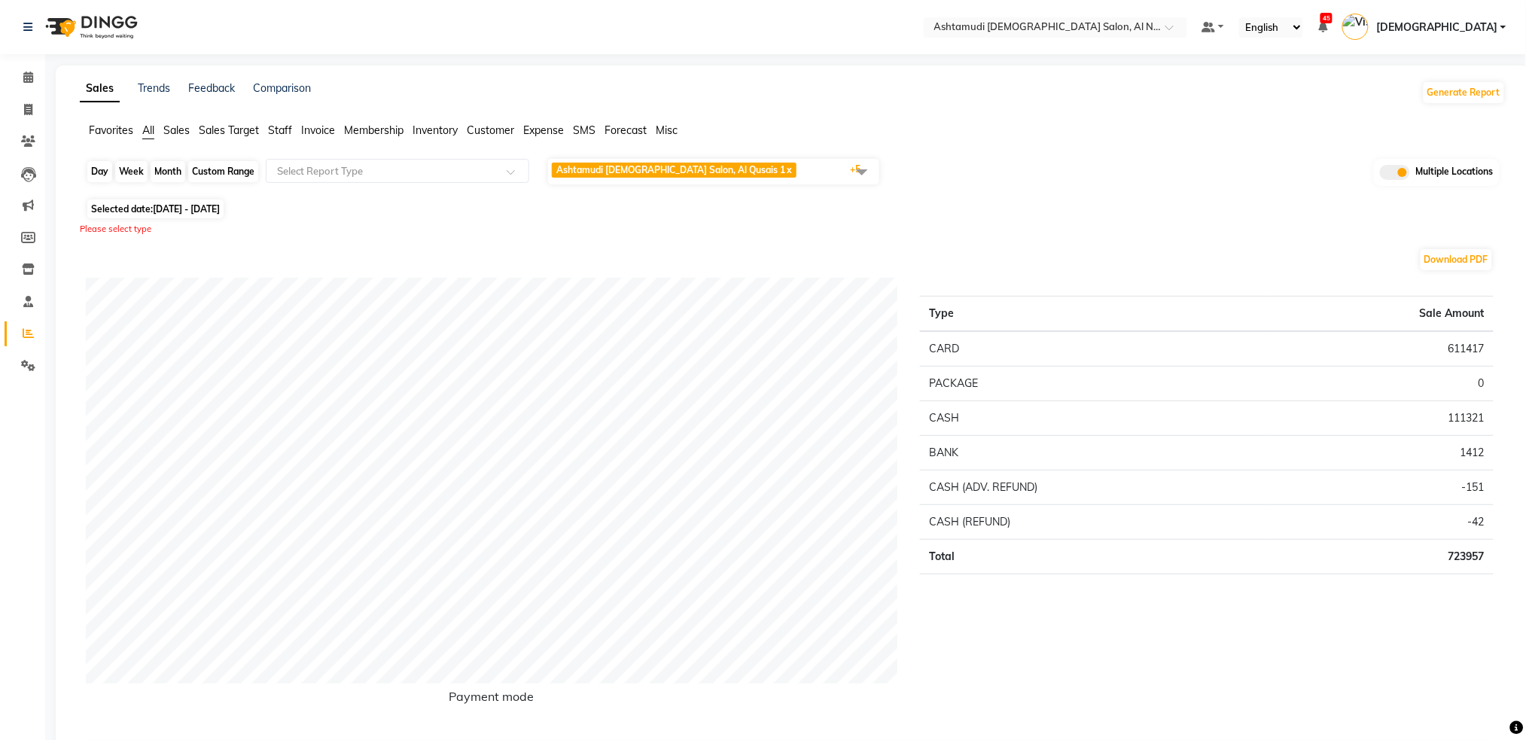
click at [236, 172] on div "Custom Range" at bounding box center [223, 171] width 70 height 21
select select "8"
select select "2025"
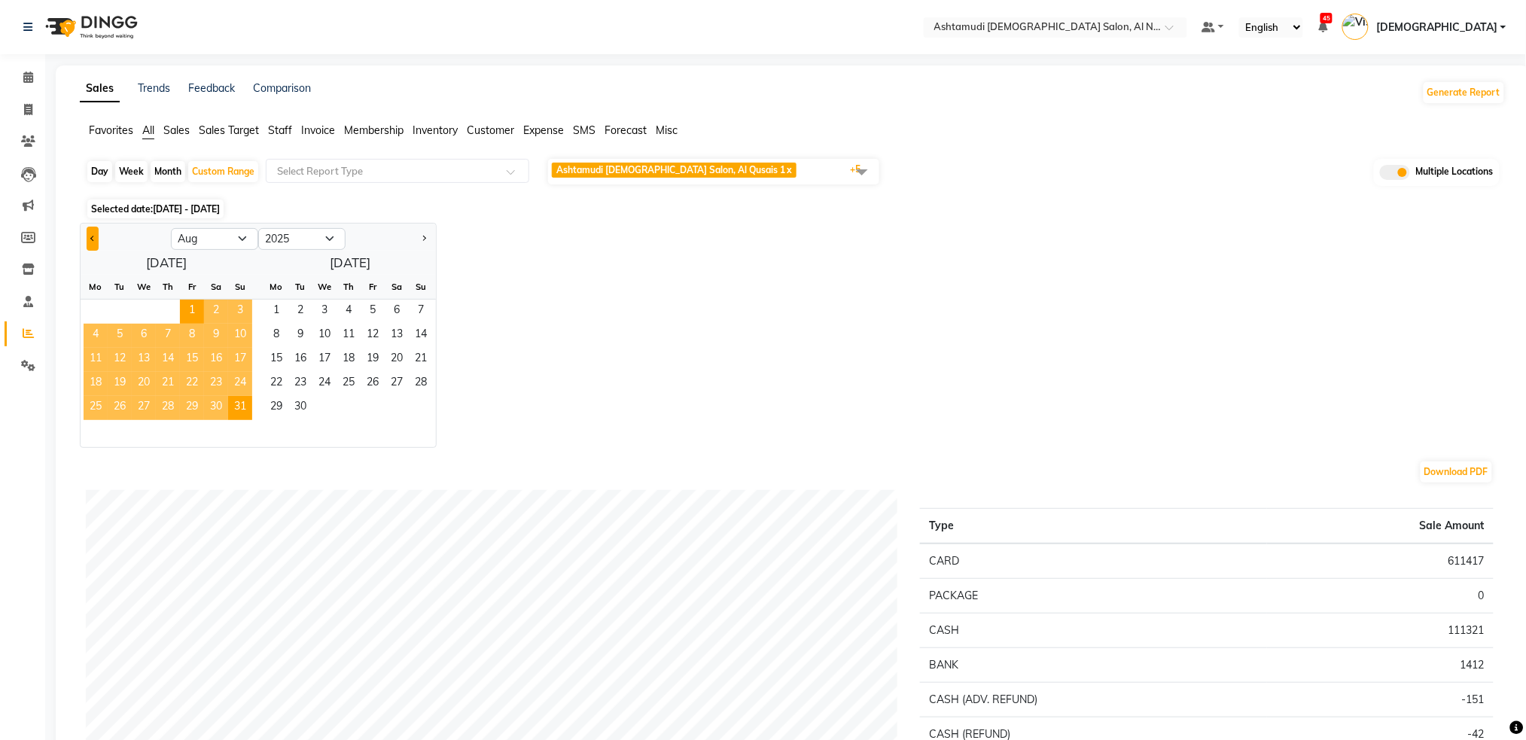
click at [90, 238] on span "Previous month" at bounding box center [92, 238] width 5 height 5
select select "7"
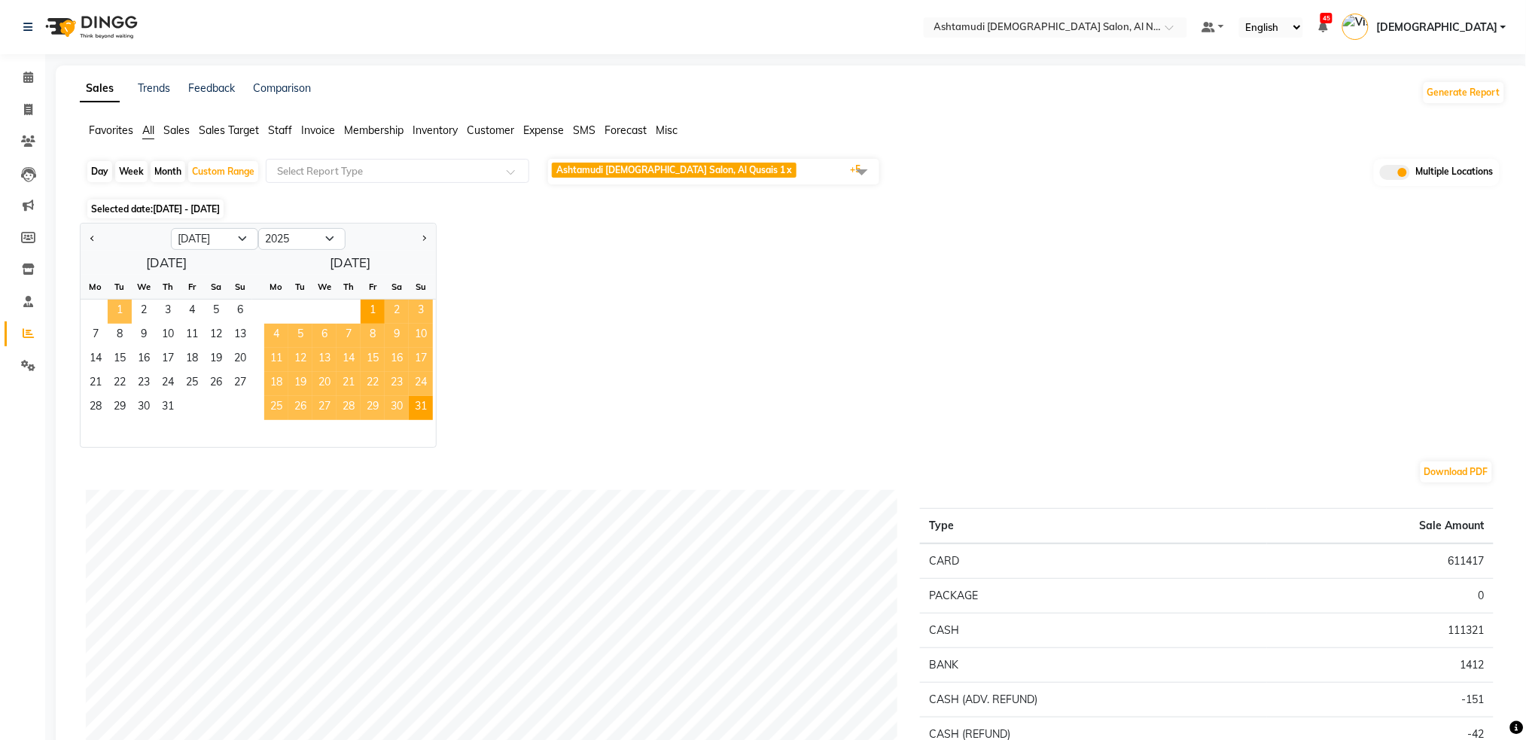
click at [118, 307] on span "1" at bounding box center [120, 312] width 24 height 24
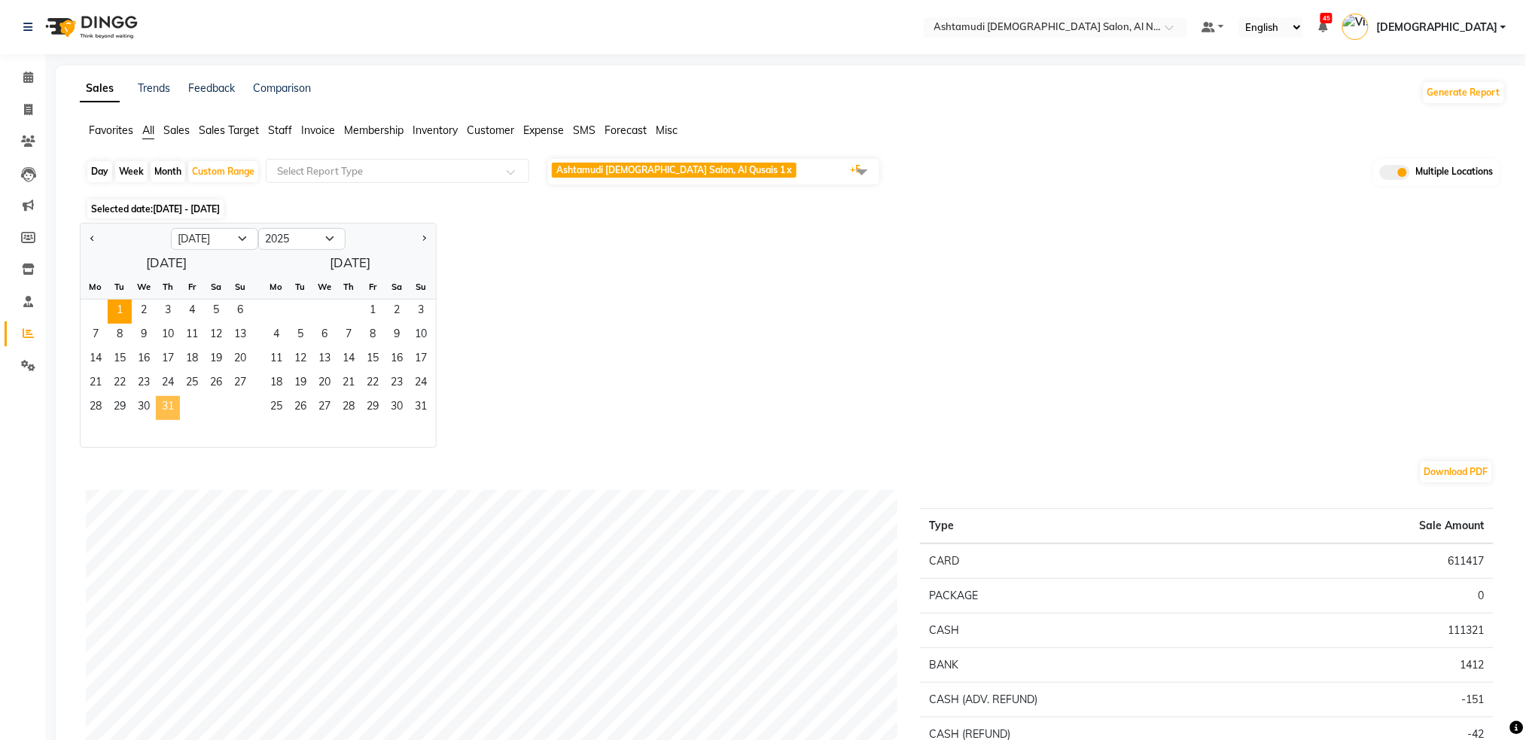
click at [172, 407] on span "31" at bounding box center [168, 408] width 24 height 24
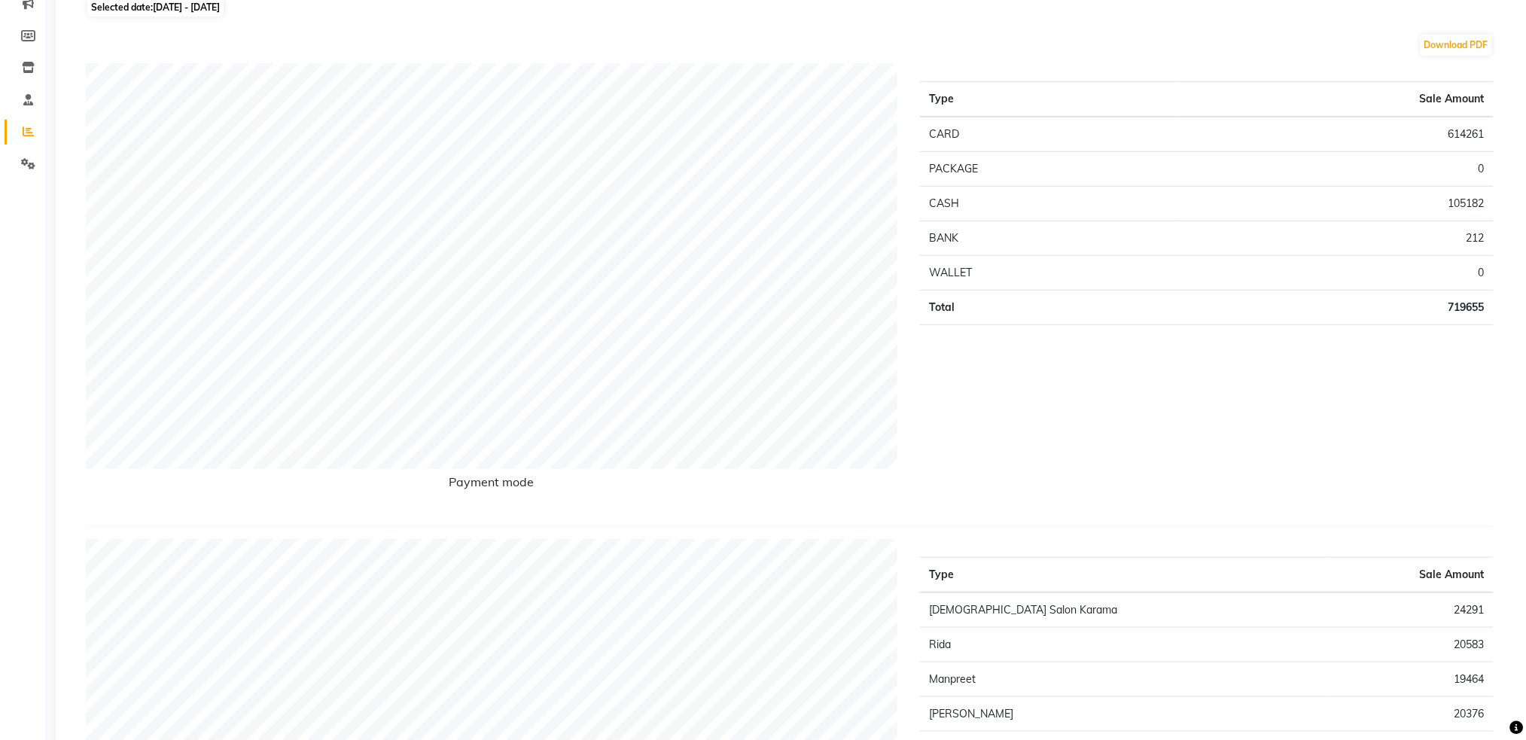
scroll to position [100, 0]
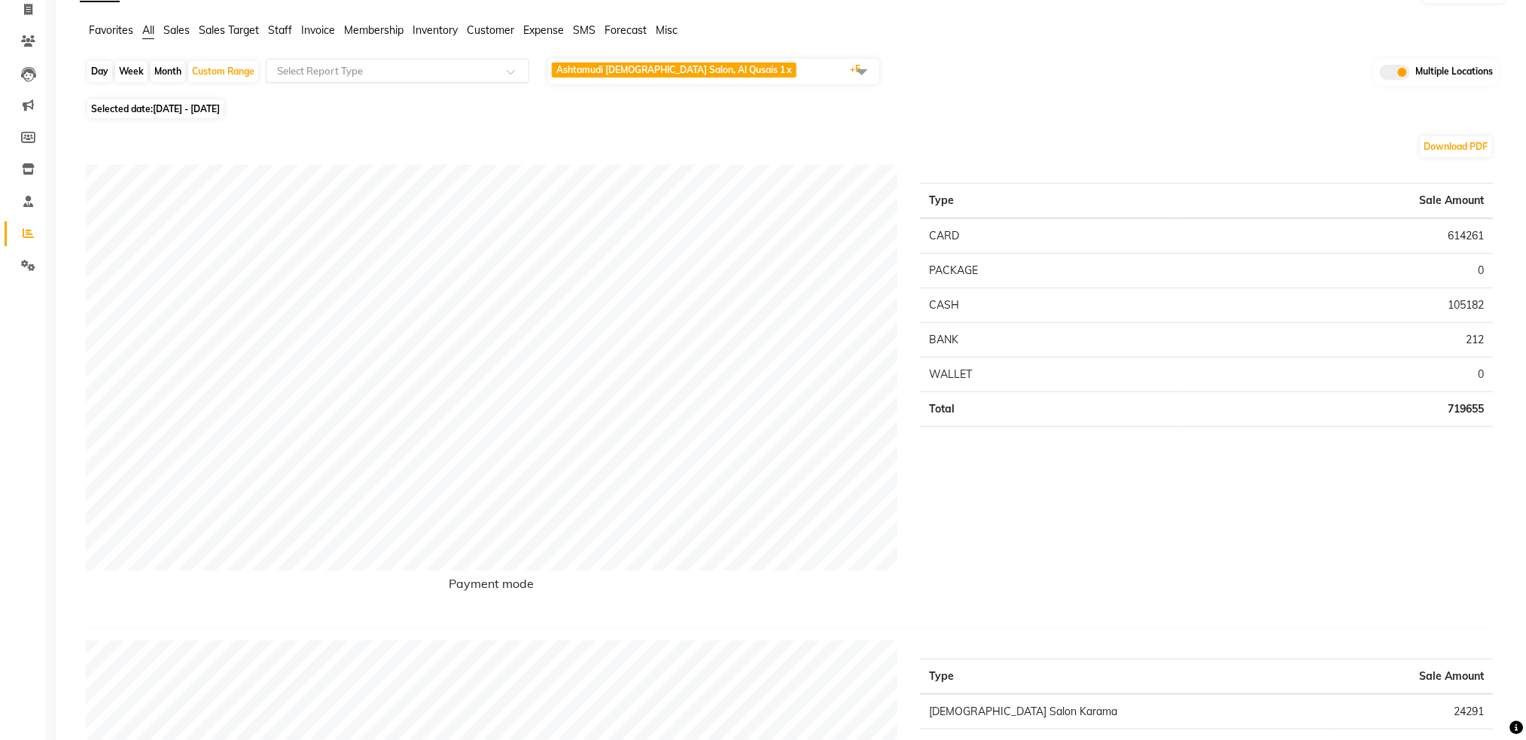
click at [459, 74] on input "text" at bounding box center [382, 70] width 217 height 15
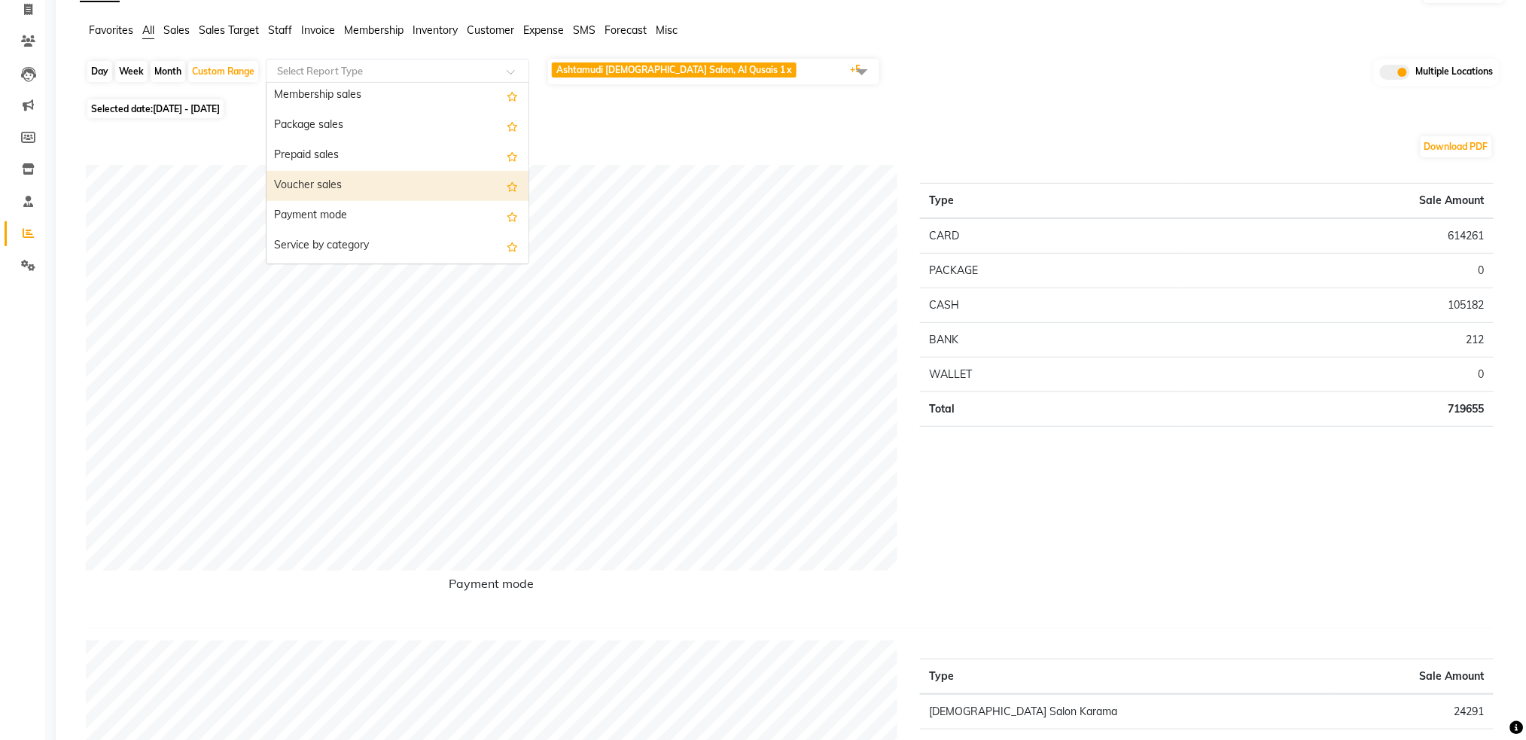
scroll to position [200, 0]
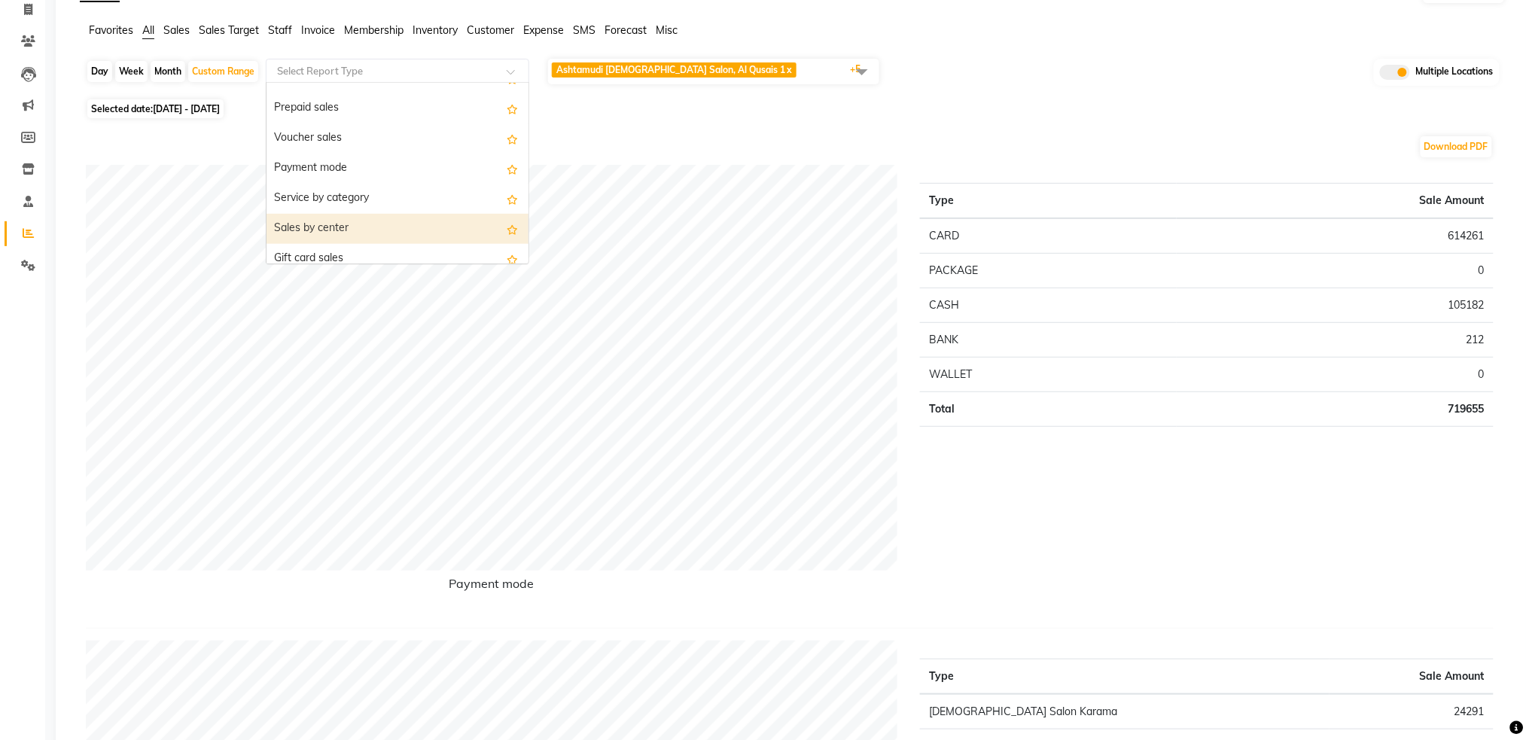
click at [381, 227] on div "Sales by center" at bounding box center [398, 229] width 262 height 30
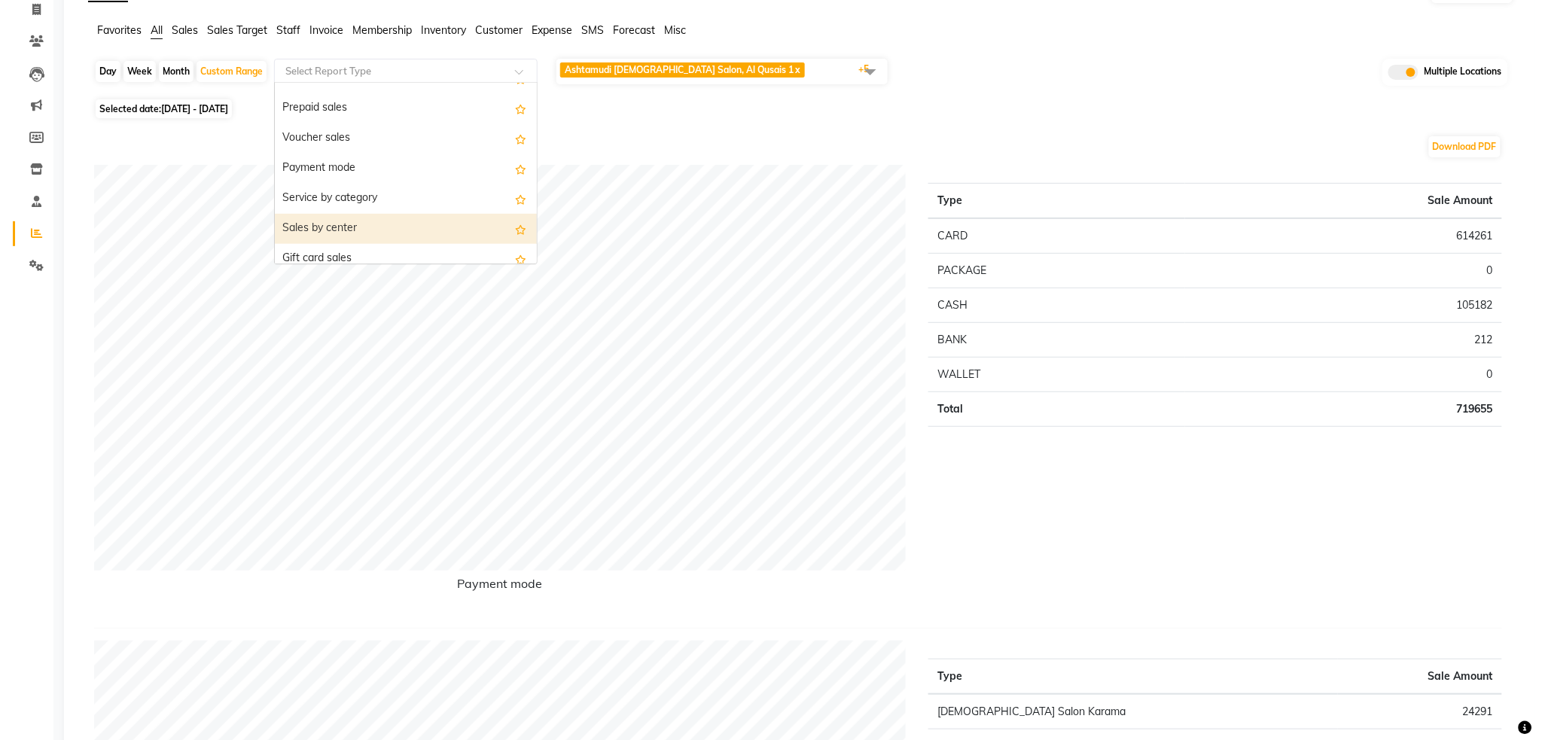
scroll to position [0, 0]
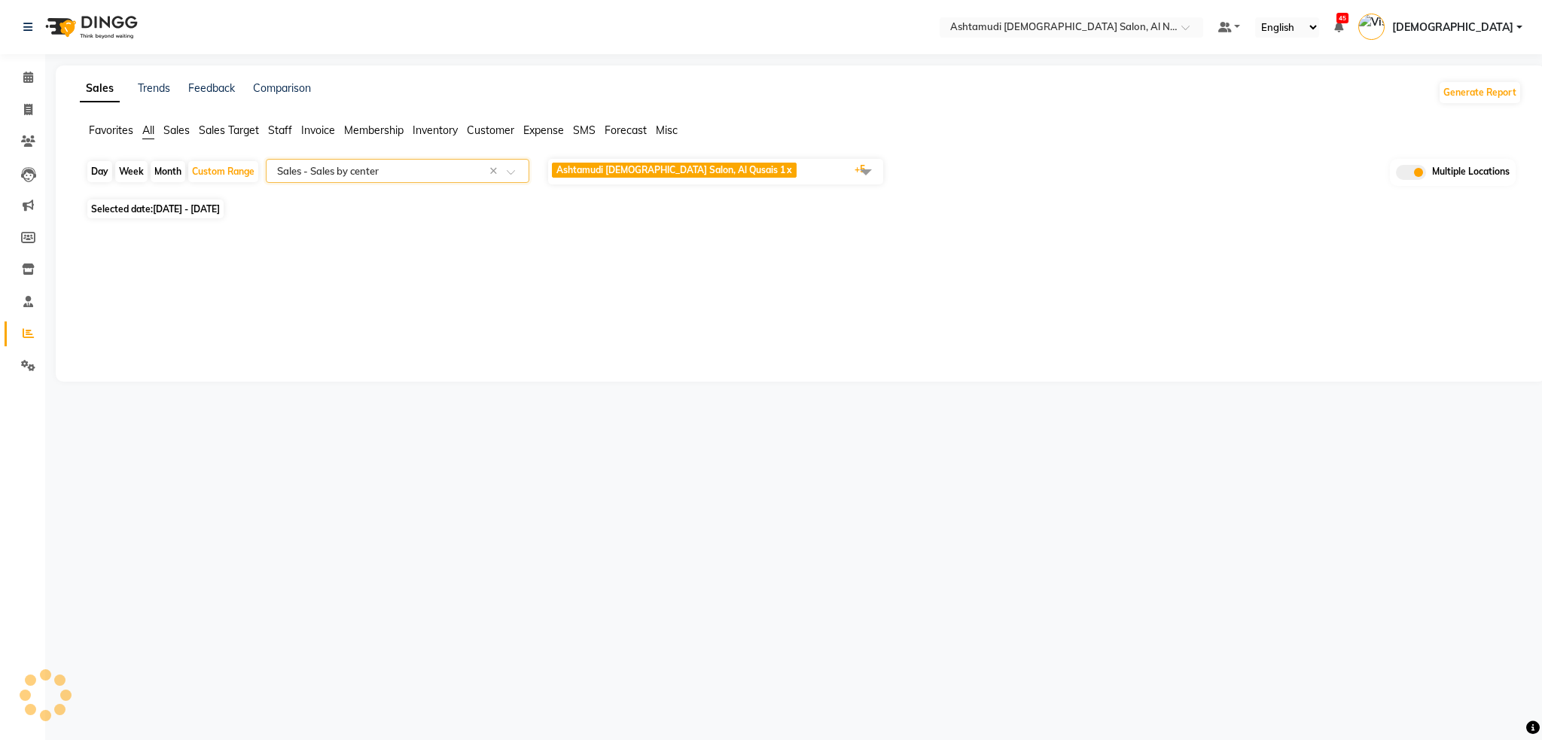
select select "full_report"
select select "csv"
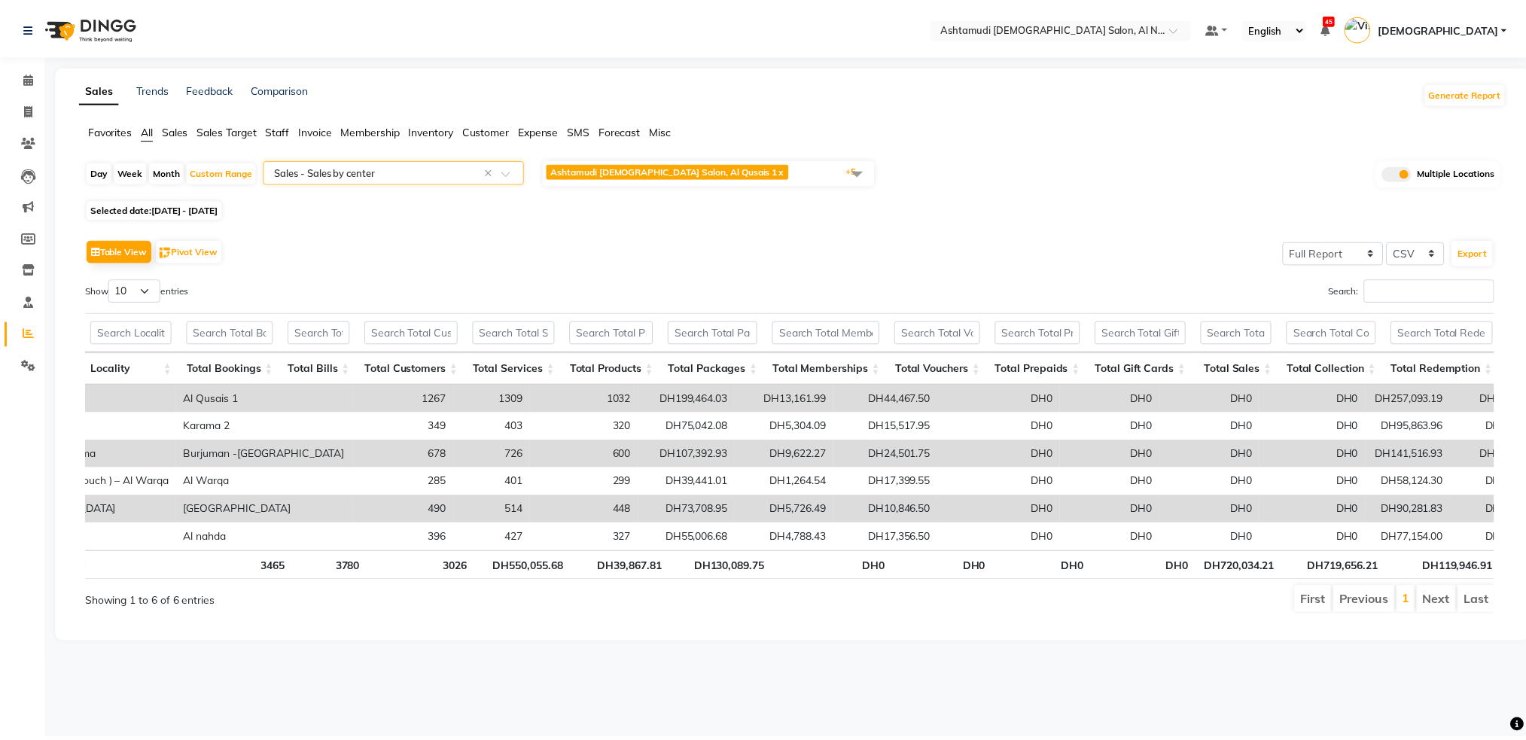
scroll to position [0, 266]
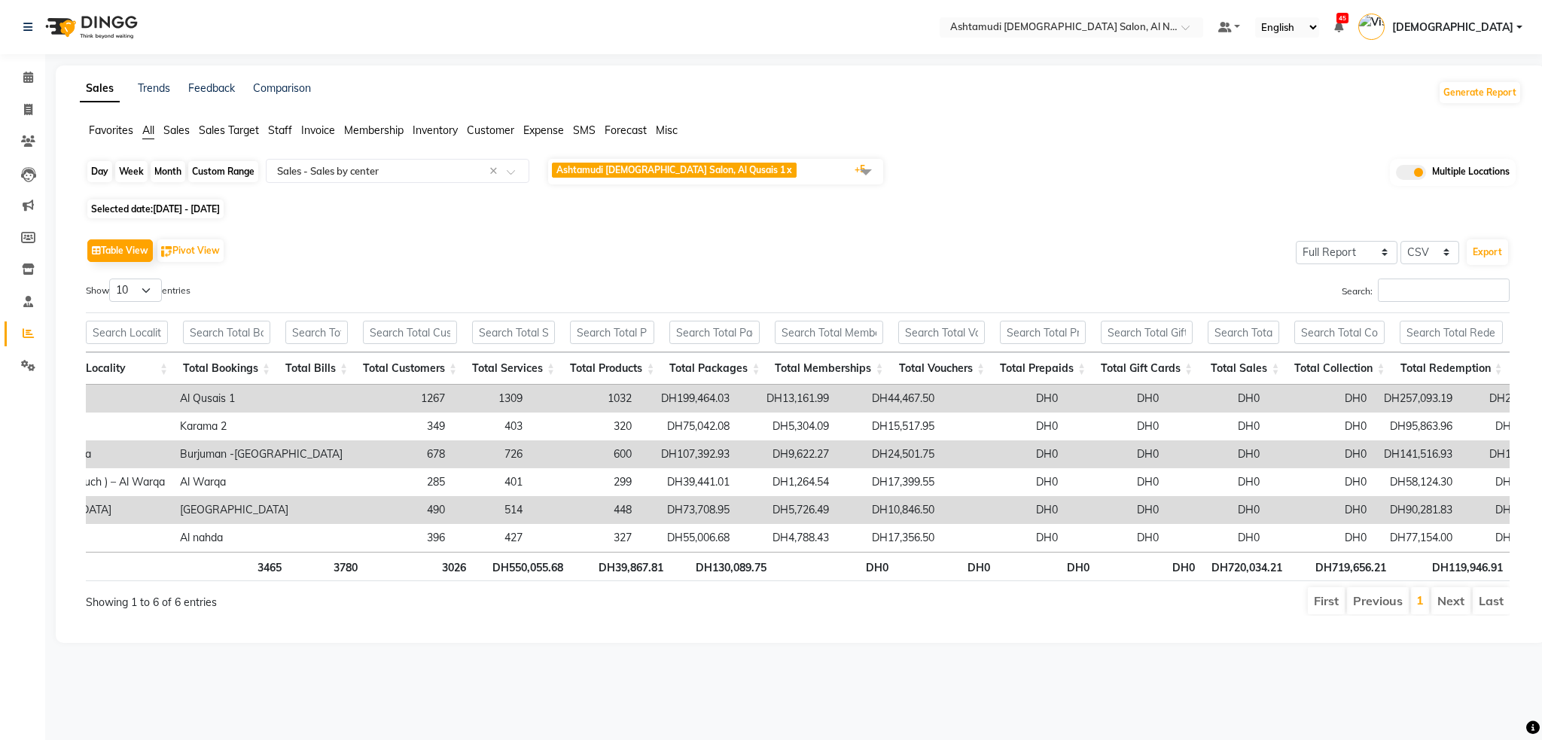
click at [211, 172] on div "Custom Range" at bounding box center [223, 171] width 70 height 21
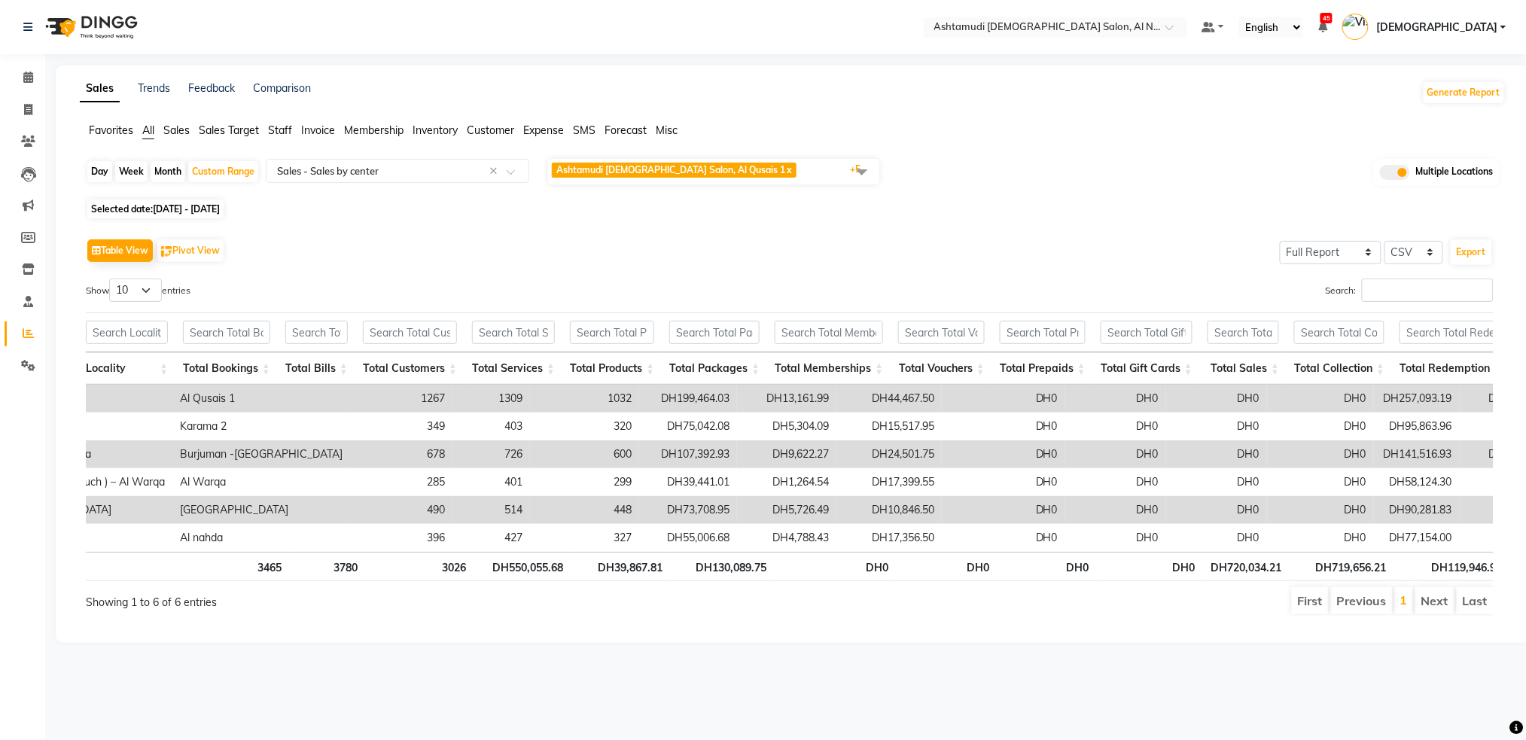
select select "7"
select select "2025"
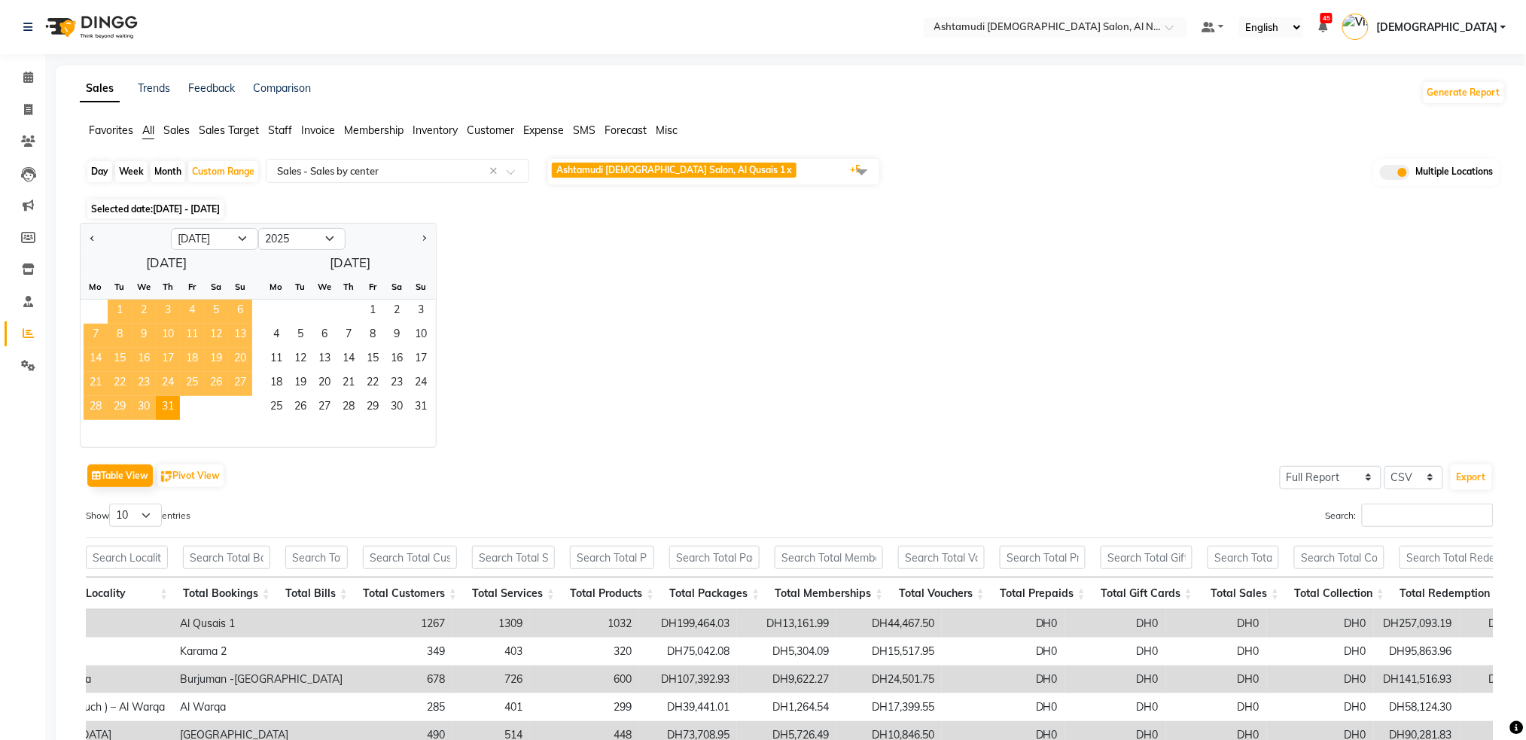
click at [118, 312] on span "1" at bounding box center [120, 312] width 24 height 24
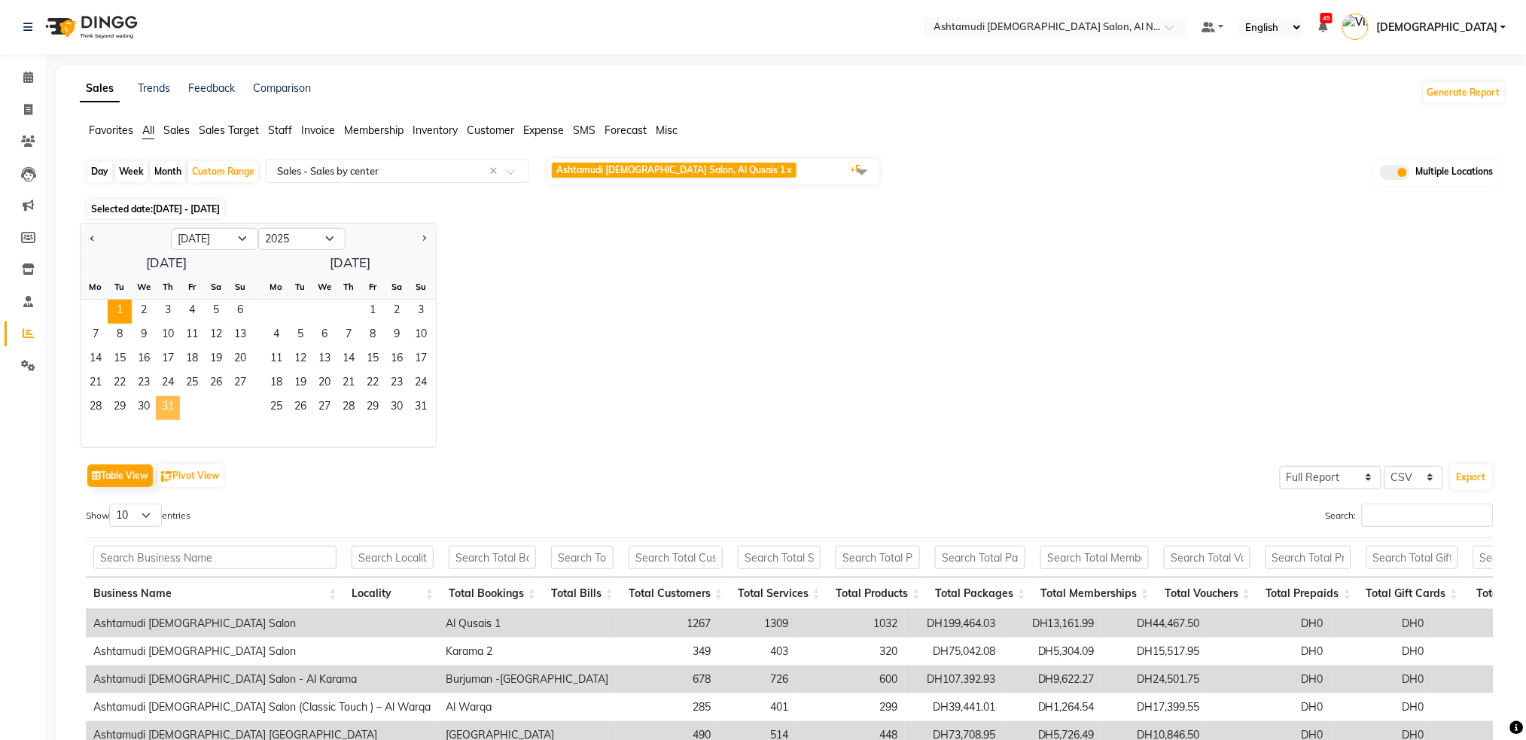
click at [172, 401] on span "31" at bounding box center [168, 408] width 24 height 24
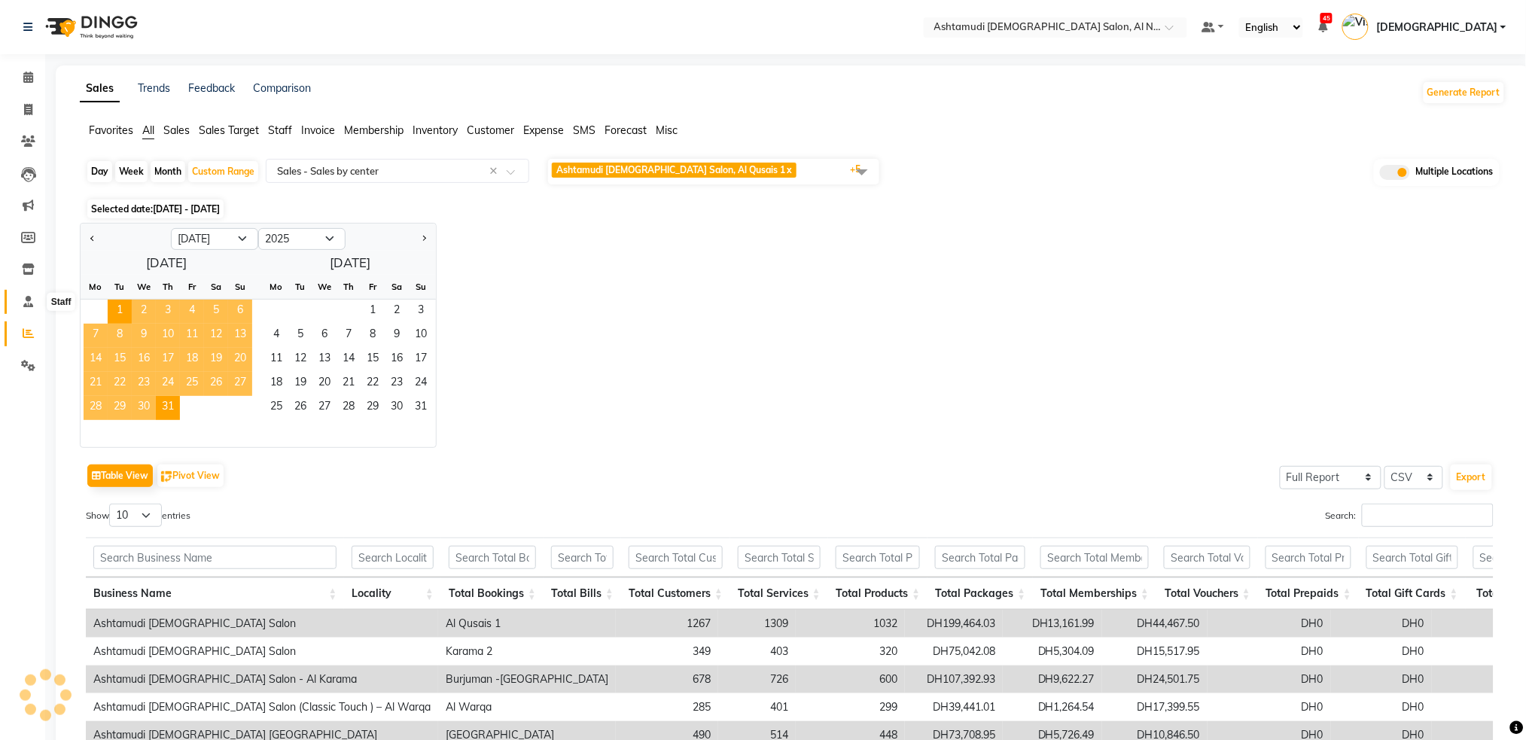
click at [31, 296] on icon at bounding box center [28, 301] width 10 height 11
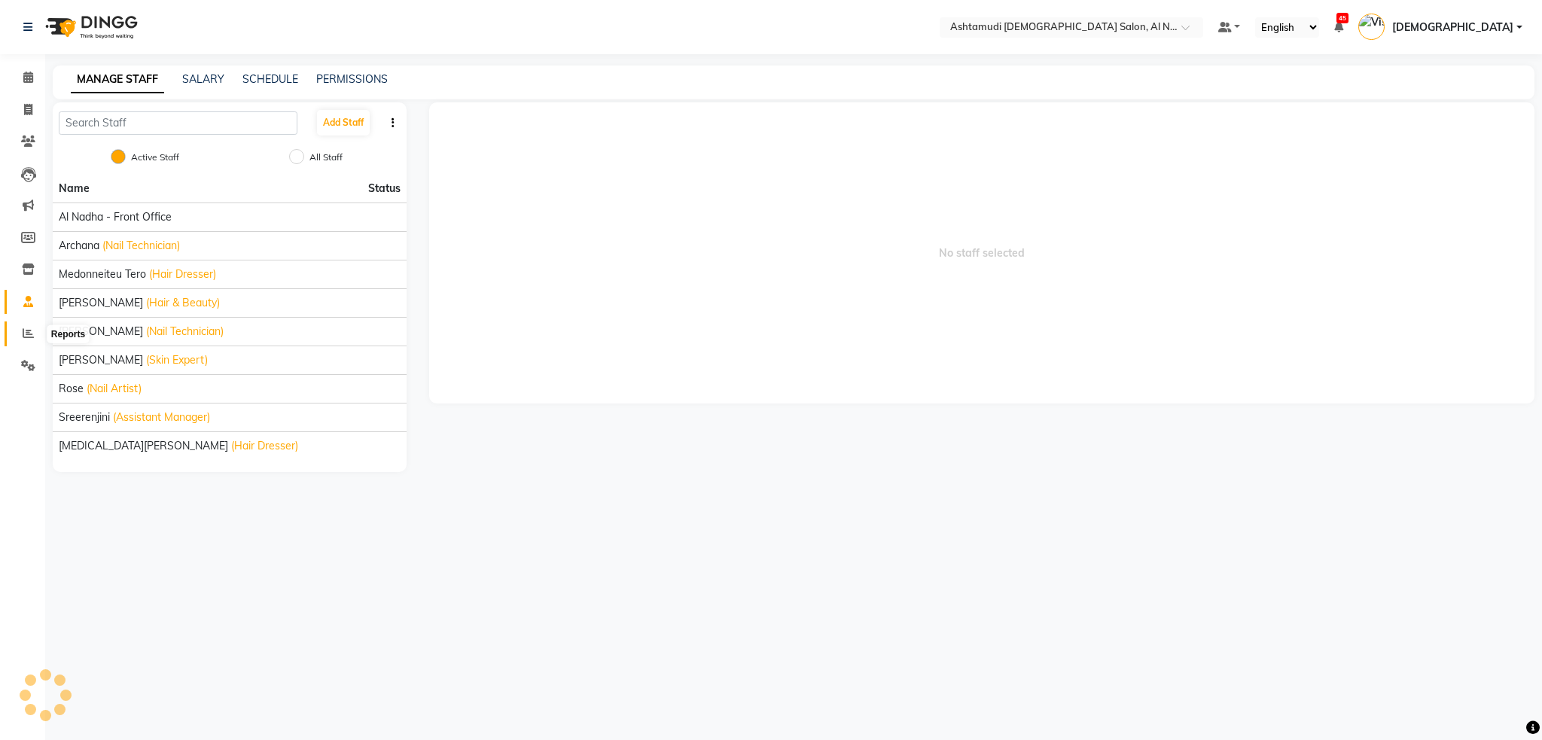
click at [35, 338] on span at bounding box center [28, 333] width 26 height 17
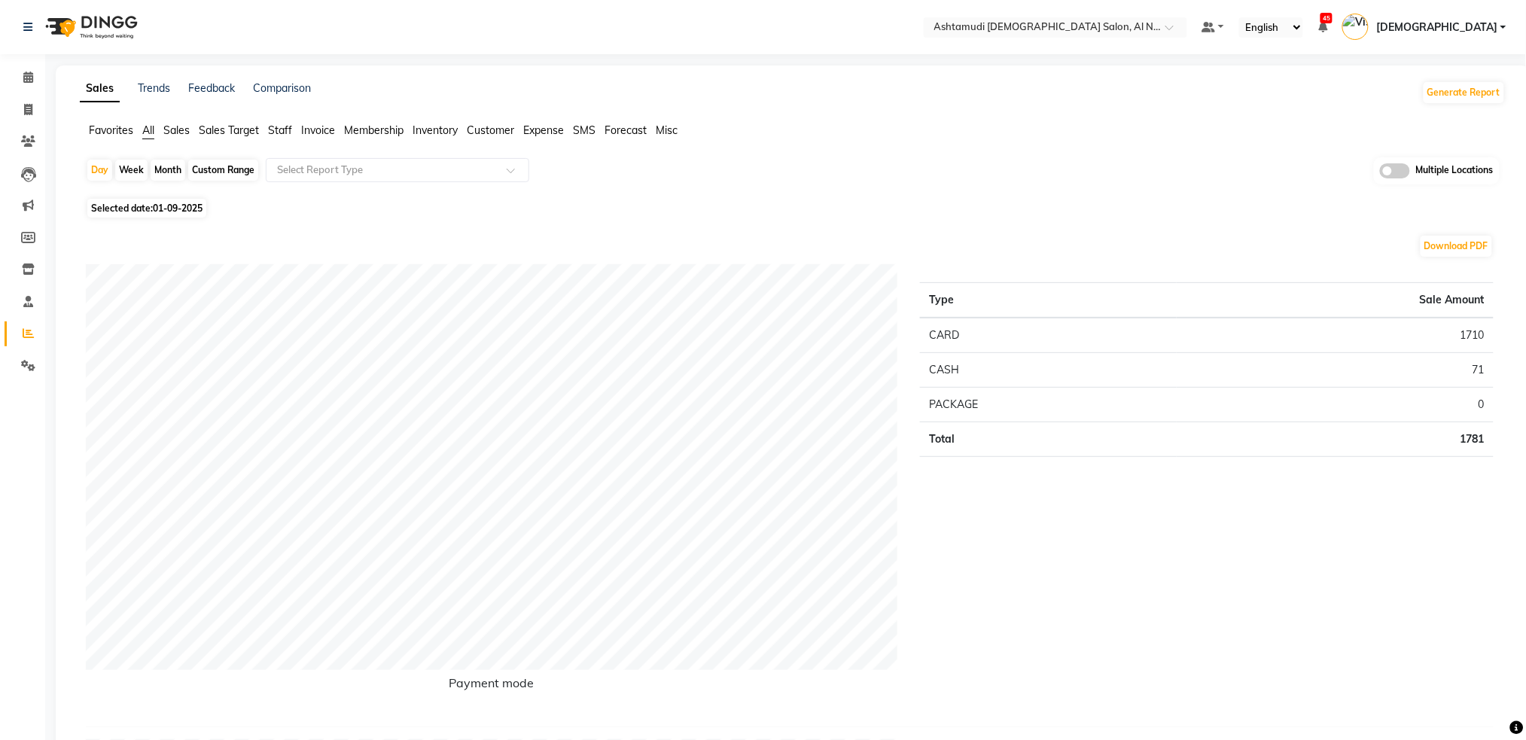
click at [227, 174] on div "Custom Range" at bounding box center [223, 170] width 70 height 21
select select "9"
select select "2025"
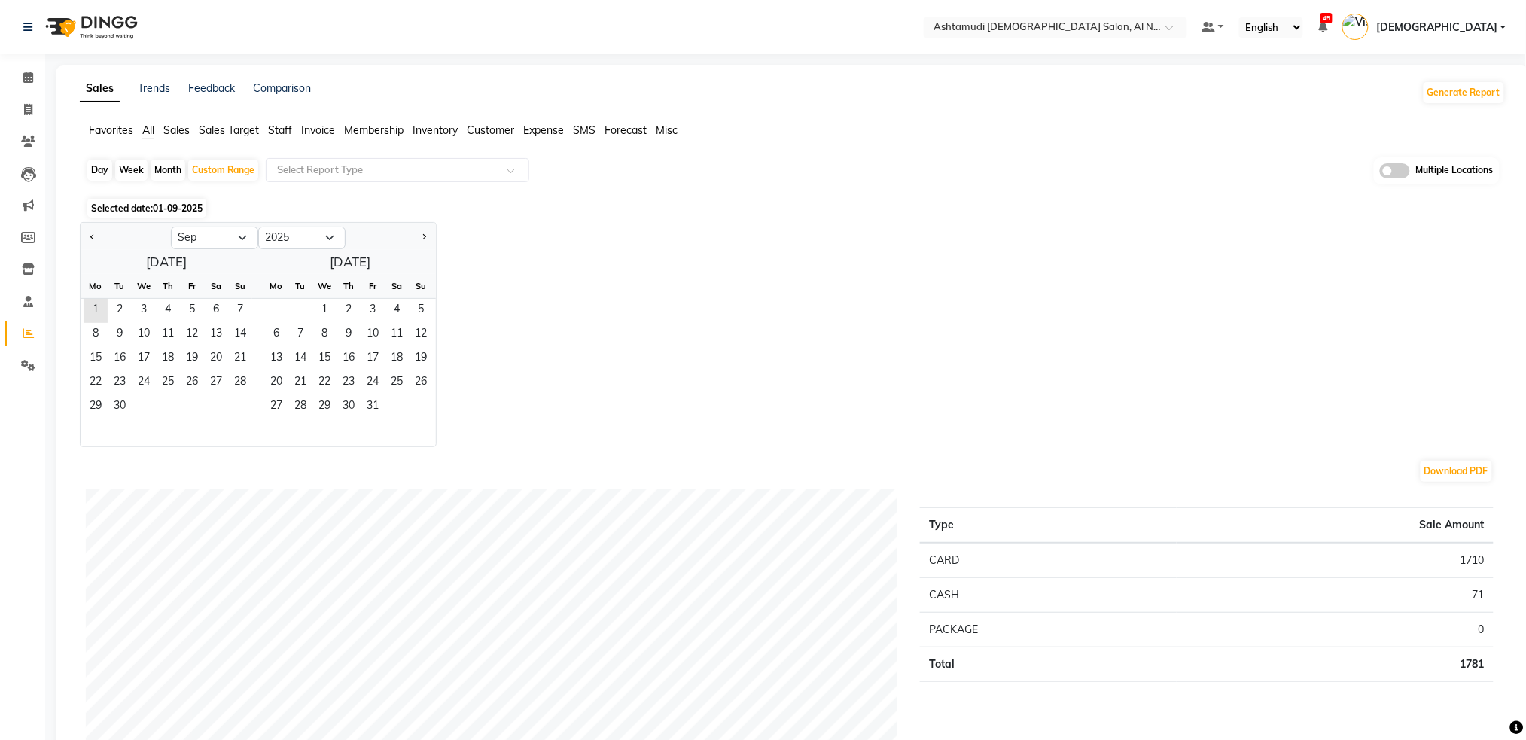
click at [99, 236] on div at bounding box center [126, 238] width 90 height 24
click at [90, 234] on button "Previous month" at bounding box center [93, 238] width 12 height 24
click at [95, 240] on button "Previous month" at bounding box center [93, 238] width 12 height 24
select select "7"
click at [126, 309] on span "1" at bounding box center [120, 311] width 24 height 24
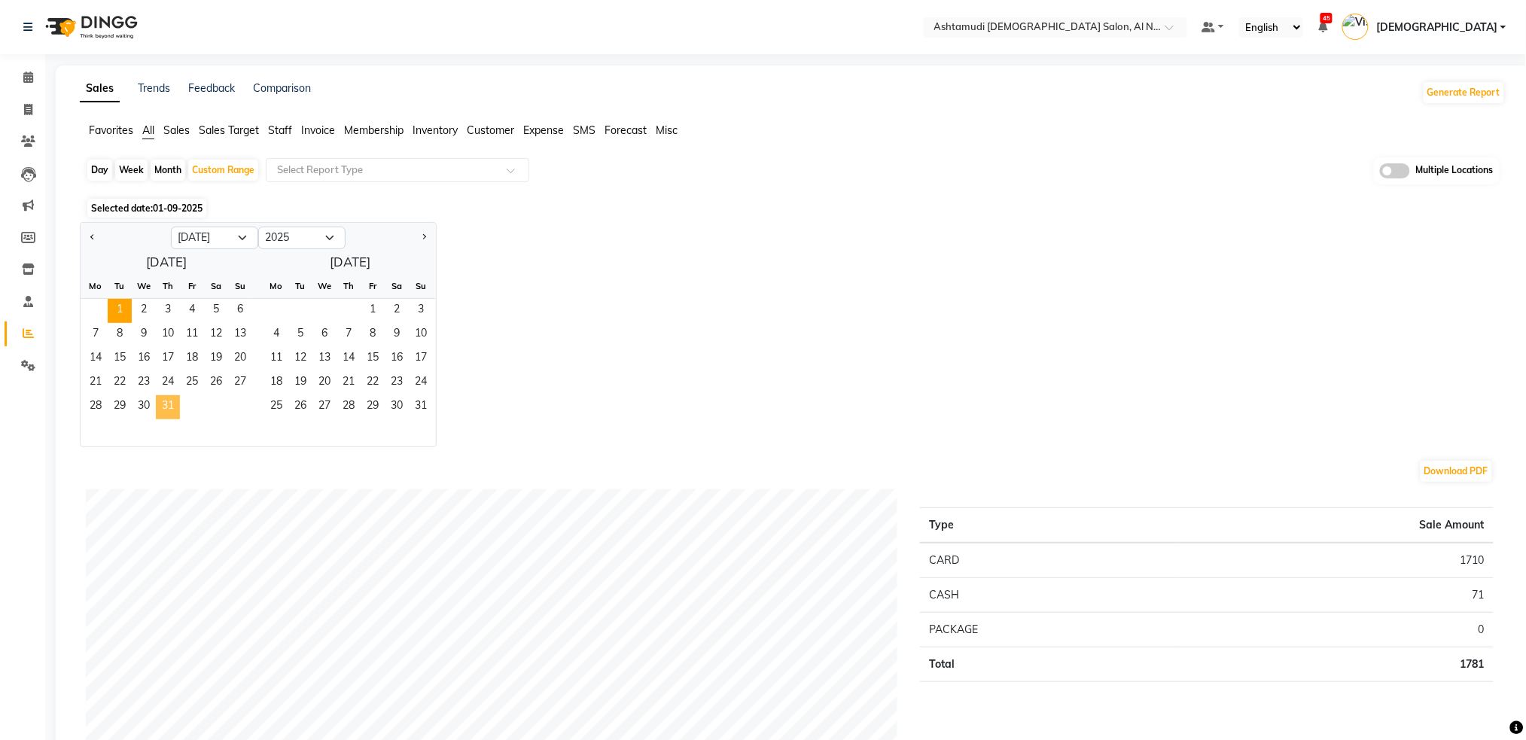
click at [176, 405] on span "31" at bounding box center [168, 407] width 24 height 24
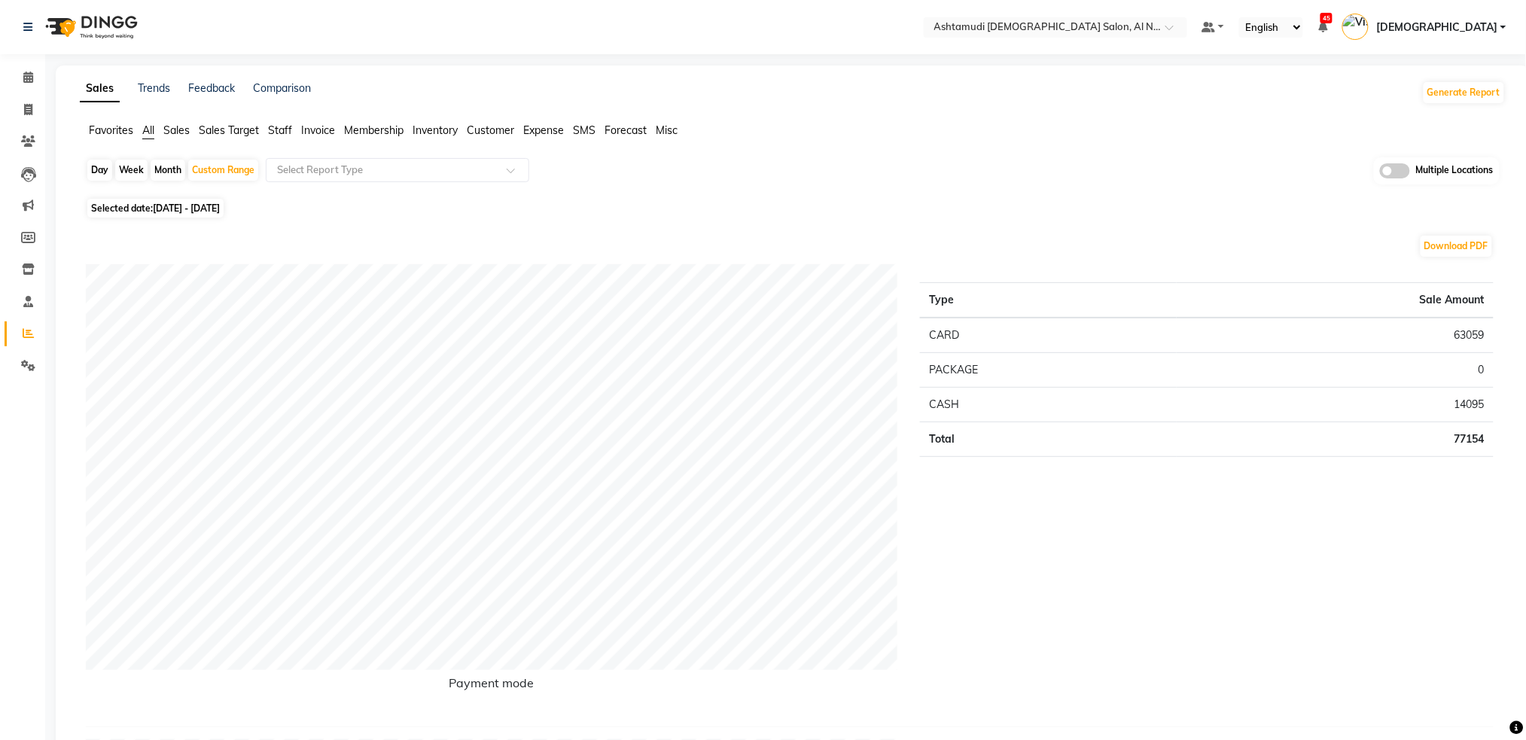
click at [1401, 171] on span at bounding box center [1395, 170] width 30 height 15
click at [1380, 173] on input "checkbox" at bounding box center [1380, 173] width 0 height 0
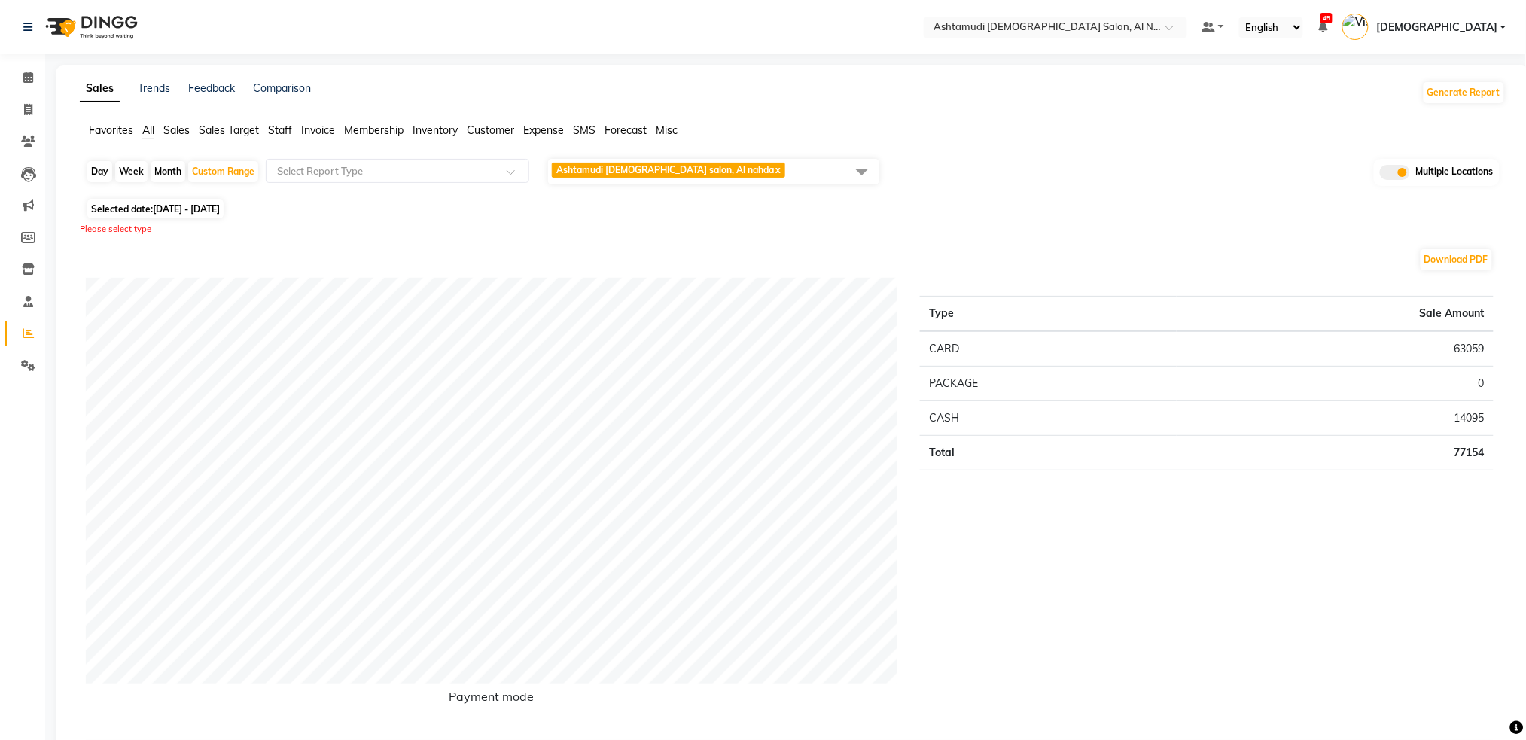
click at [868, 176] on span at bounding box center [862, 171] width 30 height 29
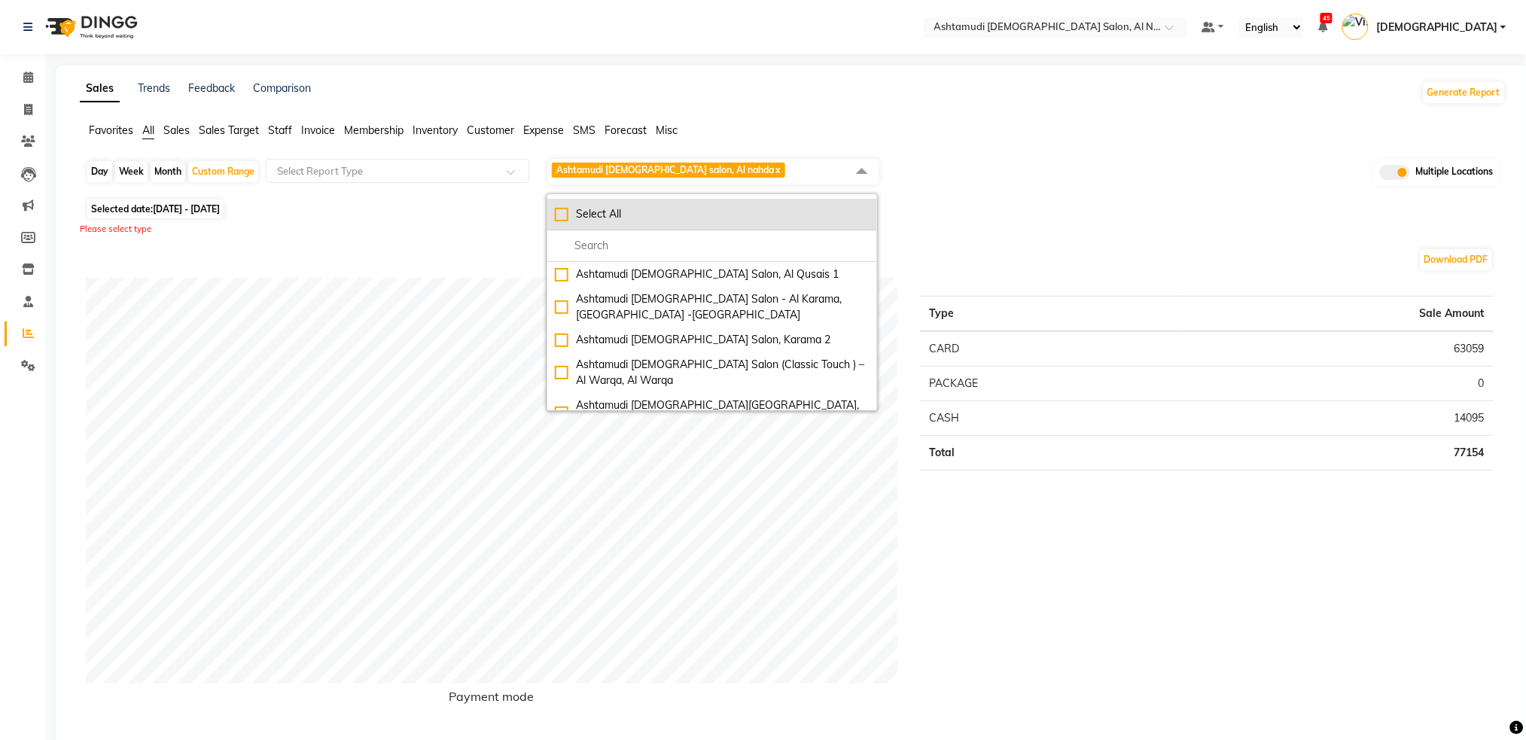
click at [575, 214] on div "Select All" at bounding box center [712, 214] width 315 height 16
checkbox input "true"
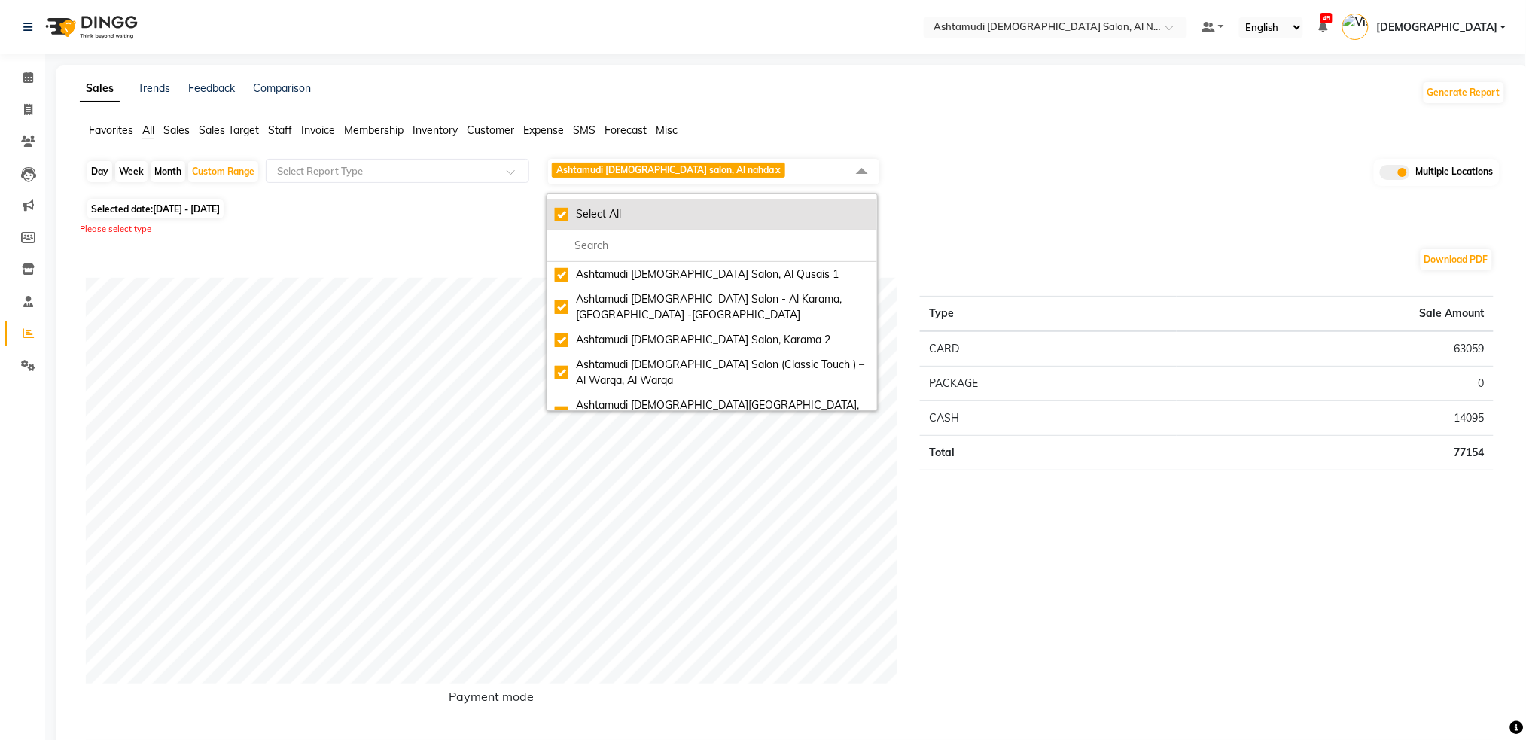
checkbox input "true"
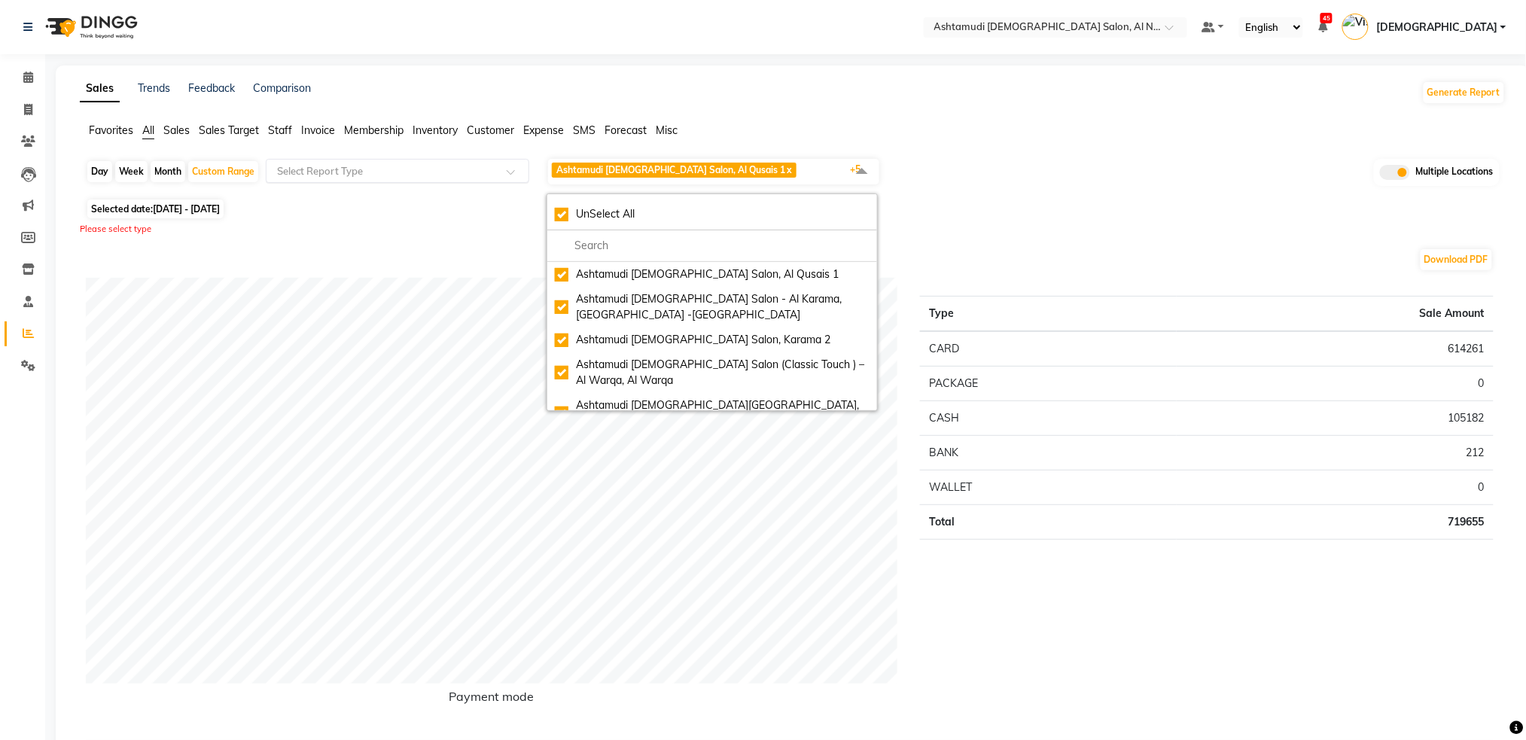
click at [345, 173] on input "text" at bounding box center [382, 170] width 217 height 15
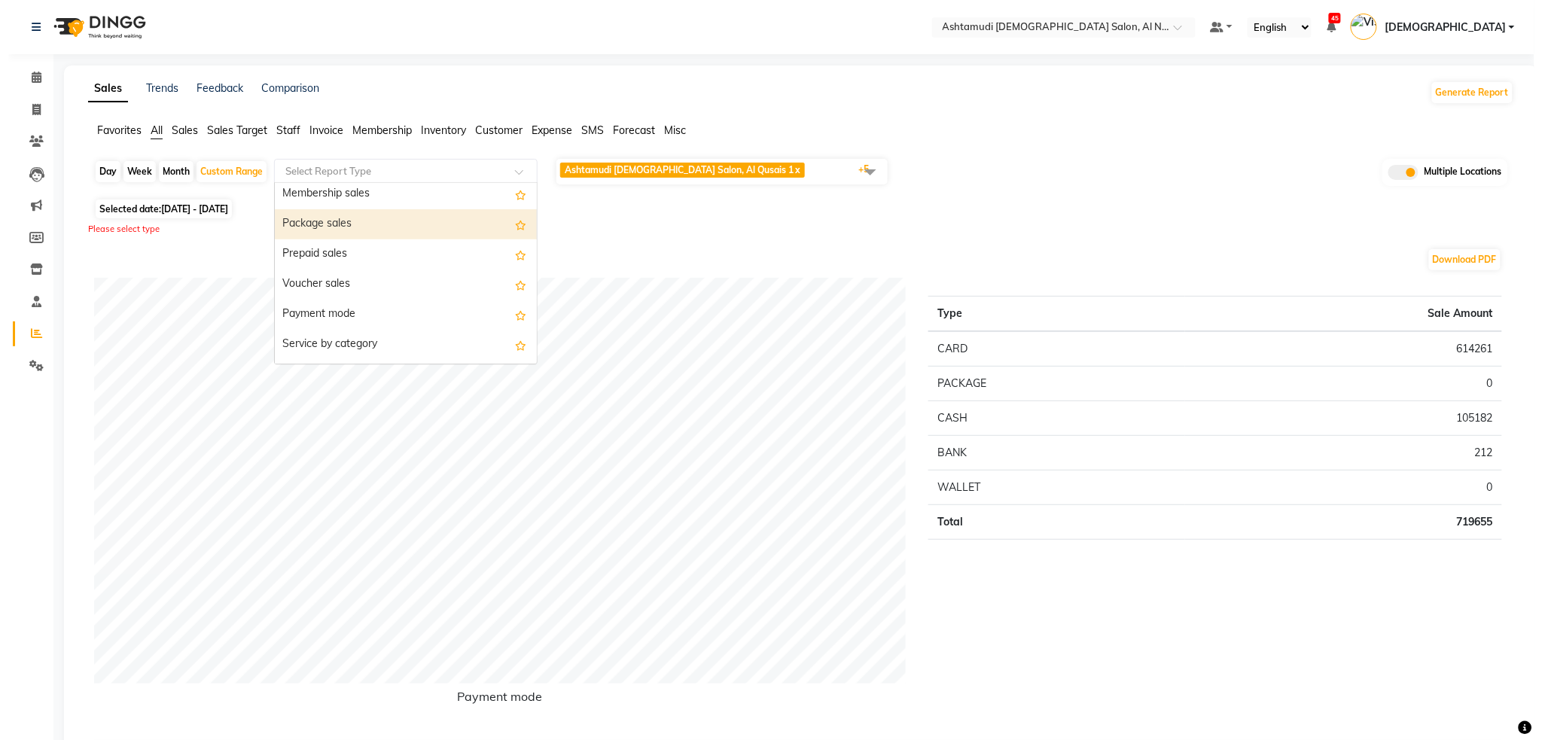
scroll to position [301, 0]
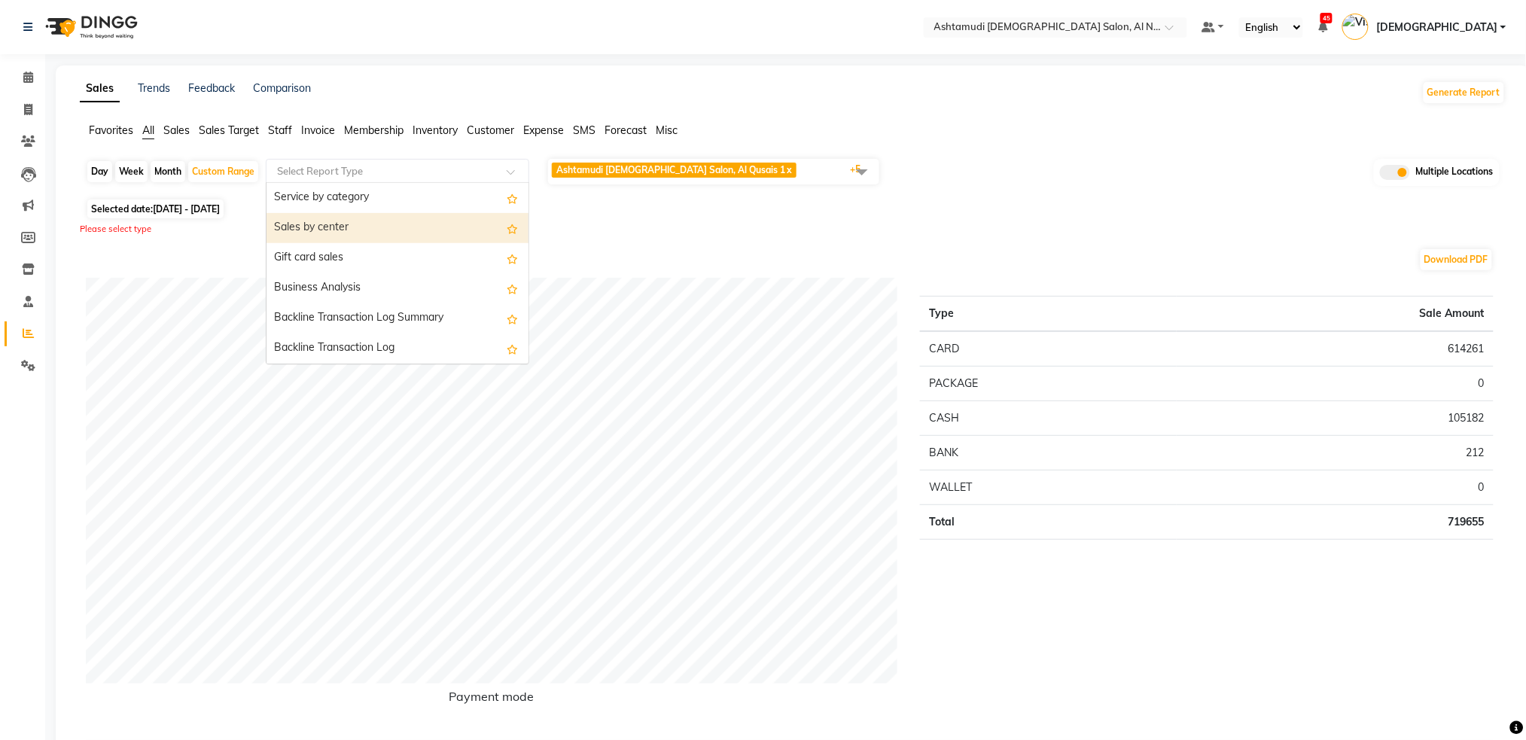
click at [370, 230] on div "Sales by center" at bounding box center [398, 228] width 262 height 30
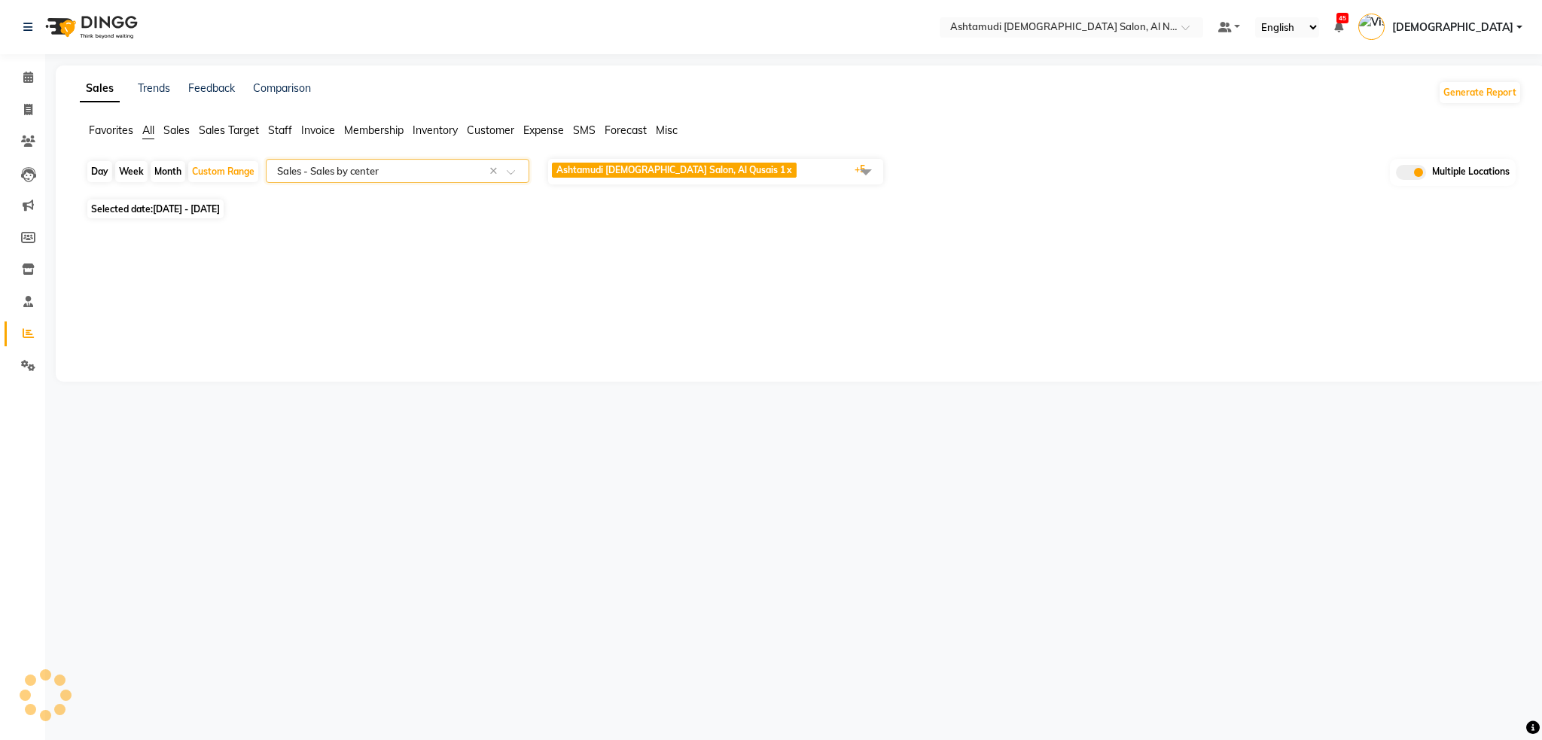
select select "full_report"
select select "csv"
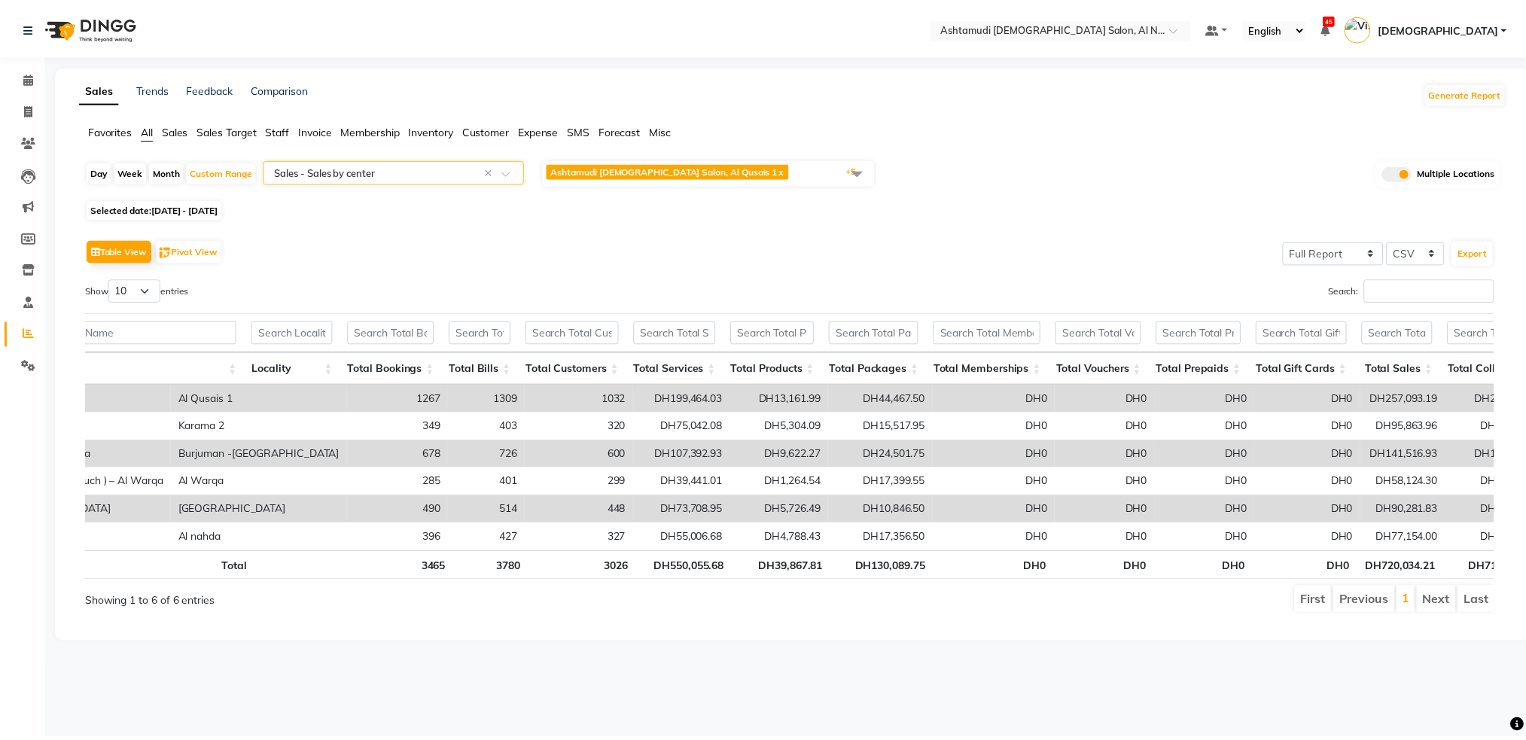
scroll to position [0, 266]
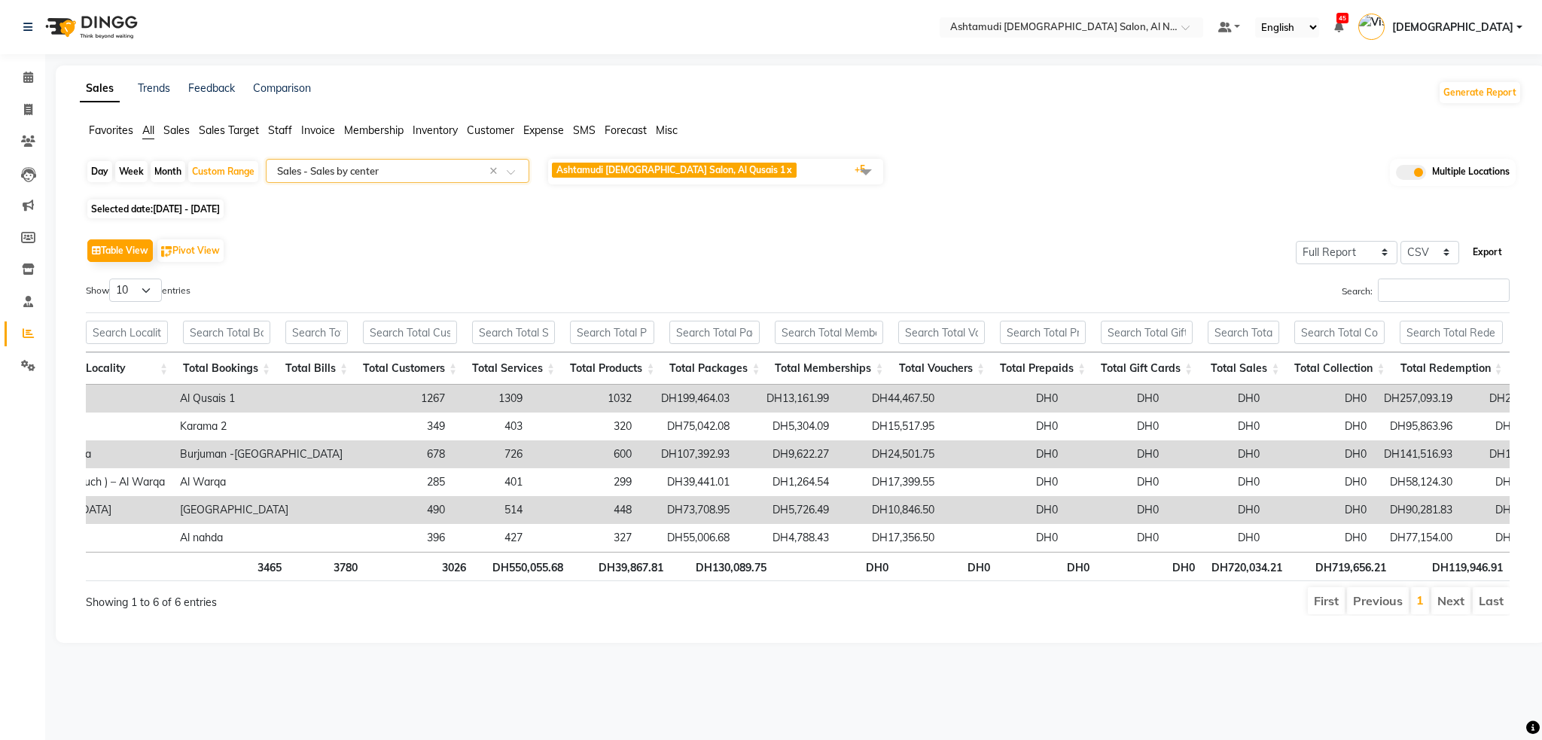
click at [1504, 246] on button "Export" at bounding box center [1487, 252] width 41 height 26
click at [135, 27] on img at bounding box center [89, 27] width 103 height 42
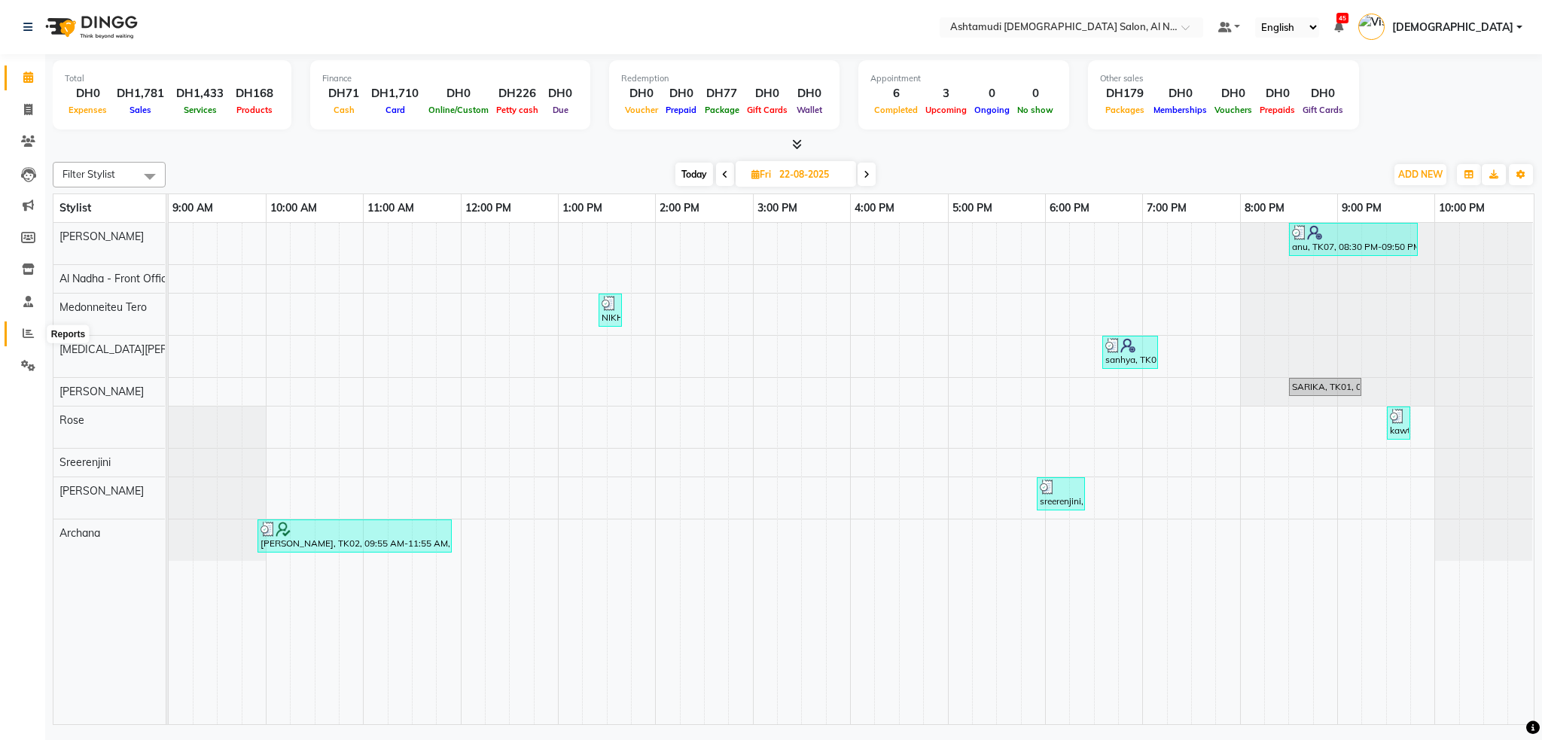
click at [32, 331] on icon at bounding box center [28, 333] width 11 height 11
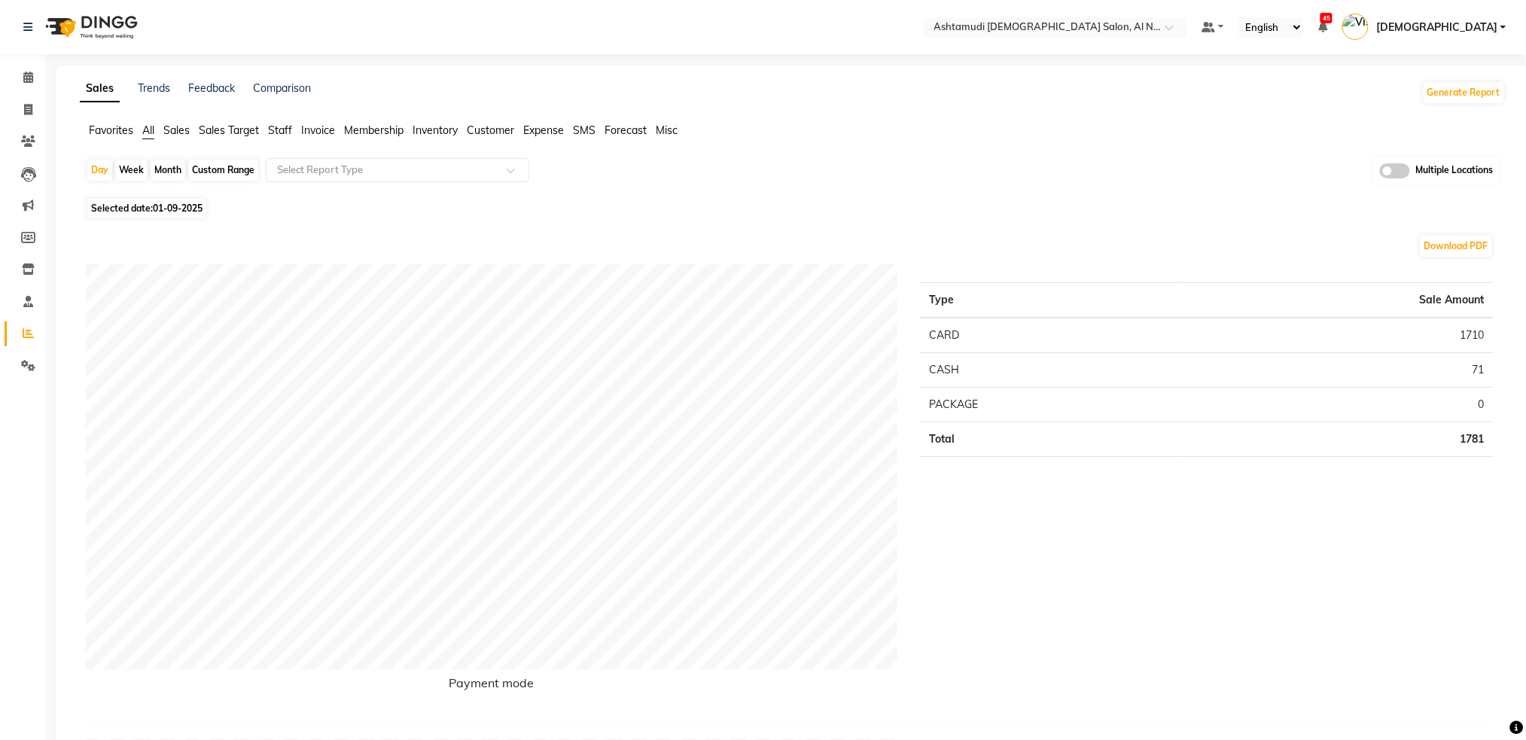
click at [173, 211] on span "01-09-2025" at bounding box center [178, 208] width 50 height 11
select select "9"
select select "2025"
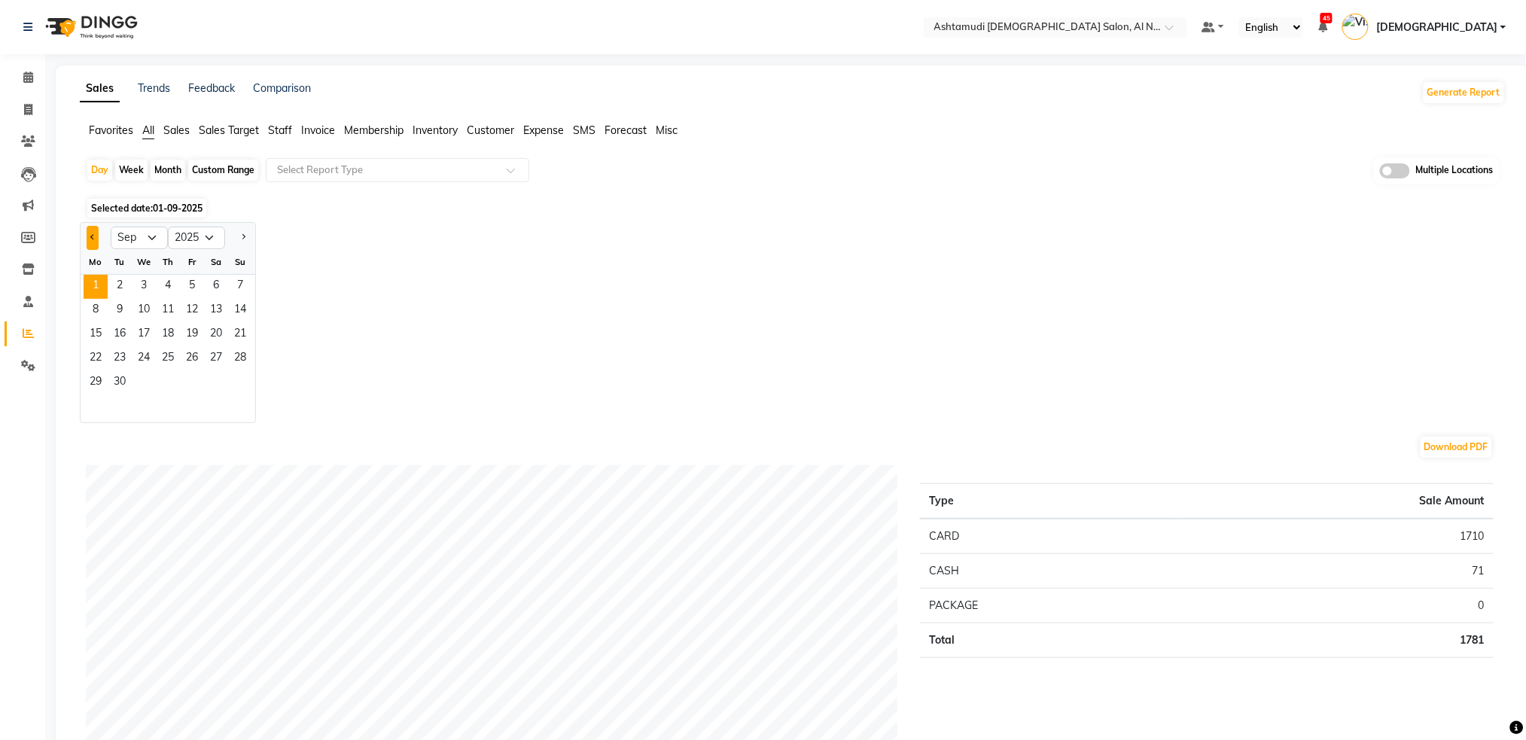
click at [92, 243] on button "Previous month" at bounding box center [93, 238] width 12 height 24
click at [92, 245] on button "Previous month" at bounding box center [93, 238] width 12 height 24
select select "7"
drag, startPoint x: 121, startPoint y: 282, endPoint x: 136, endPoint y: 318, distance: 39.6
click at [121, 282] on span "1" at bounding box center [120, 287] width 24 height 24
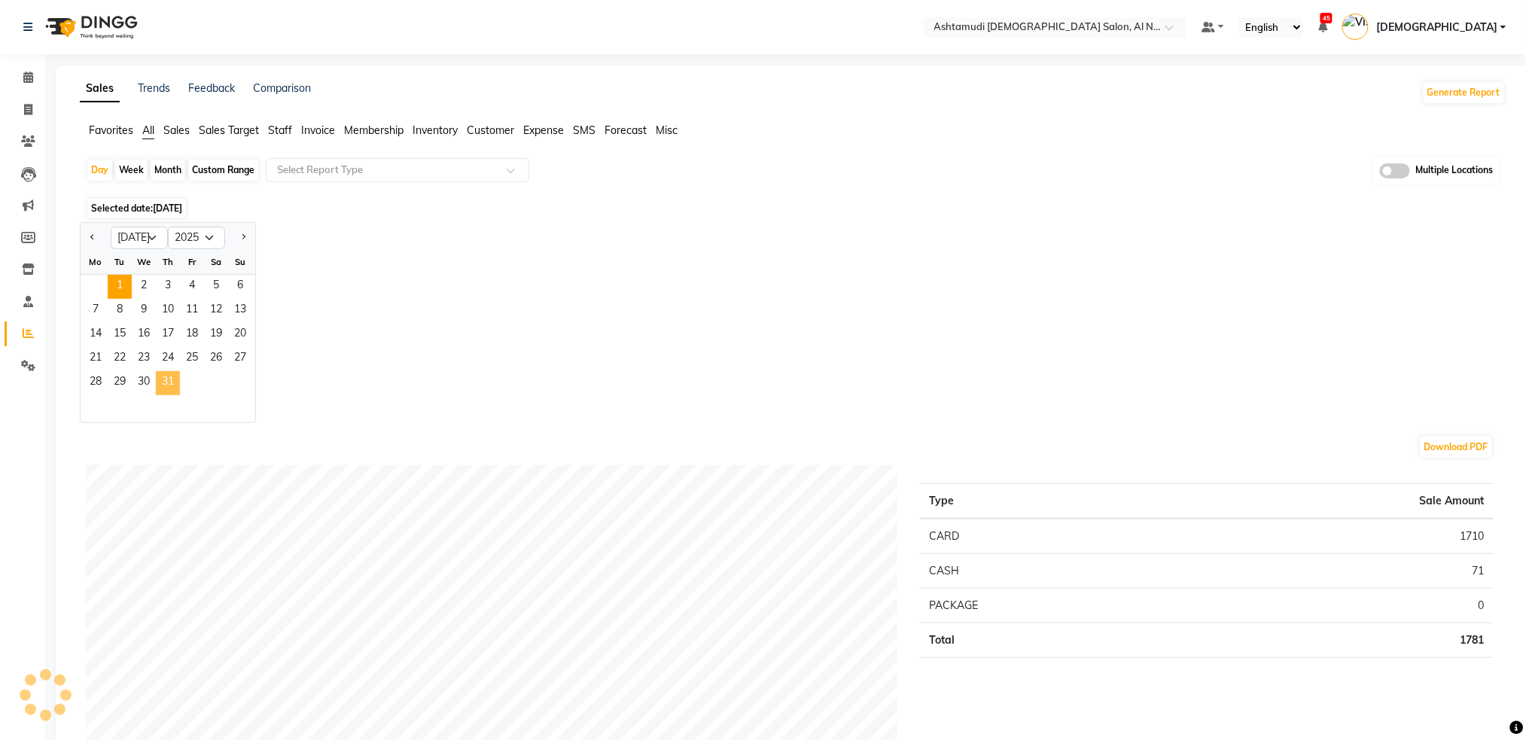
click at [166, 378] on span "31" at bounding box center [168, 383] width 24 height 24
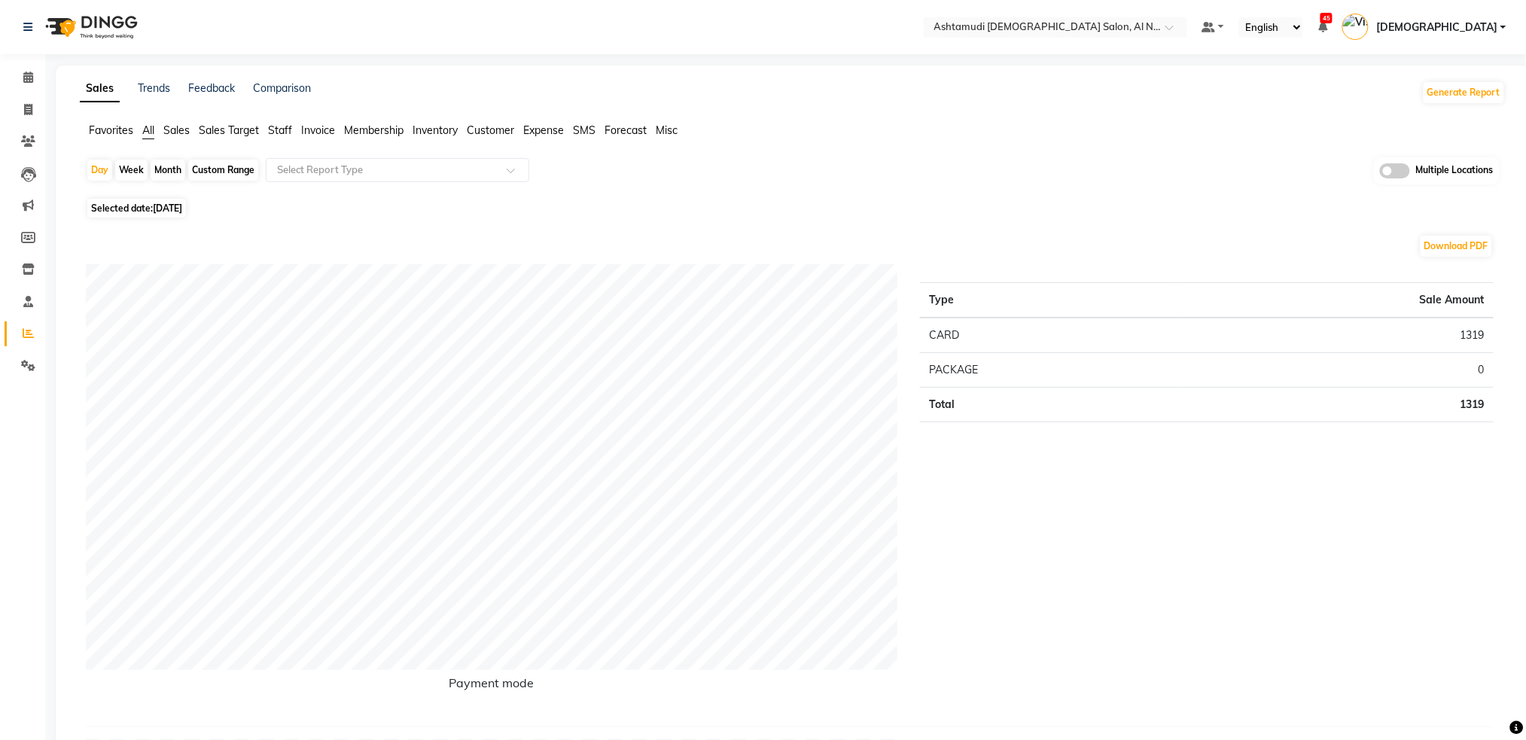
click at [1401, 166] on span at bounding box center [1395, 170] width 30 height 15
click at [1380, 173] on input "checkbox" at bounding box center [1380, 173] width 0 height 0
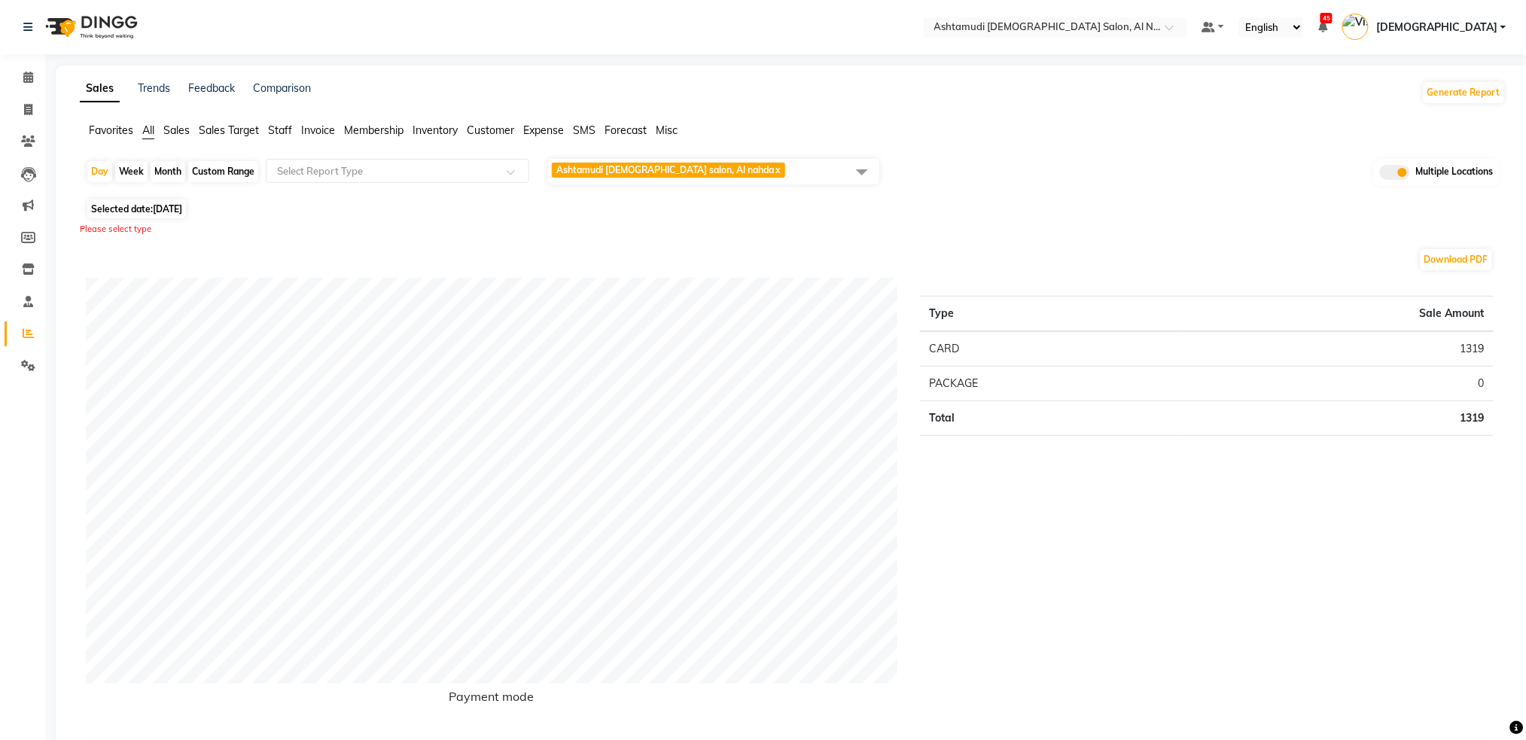
click at [870, 170] on span at bounding box center [862, 171] width 30 height 29
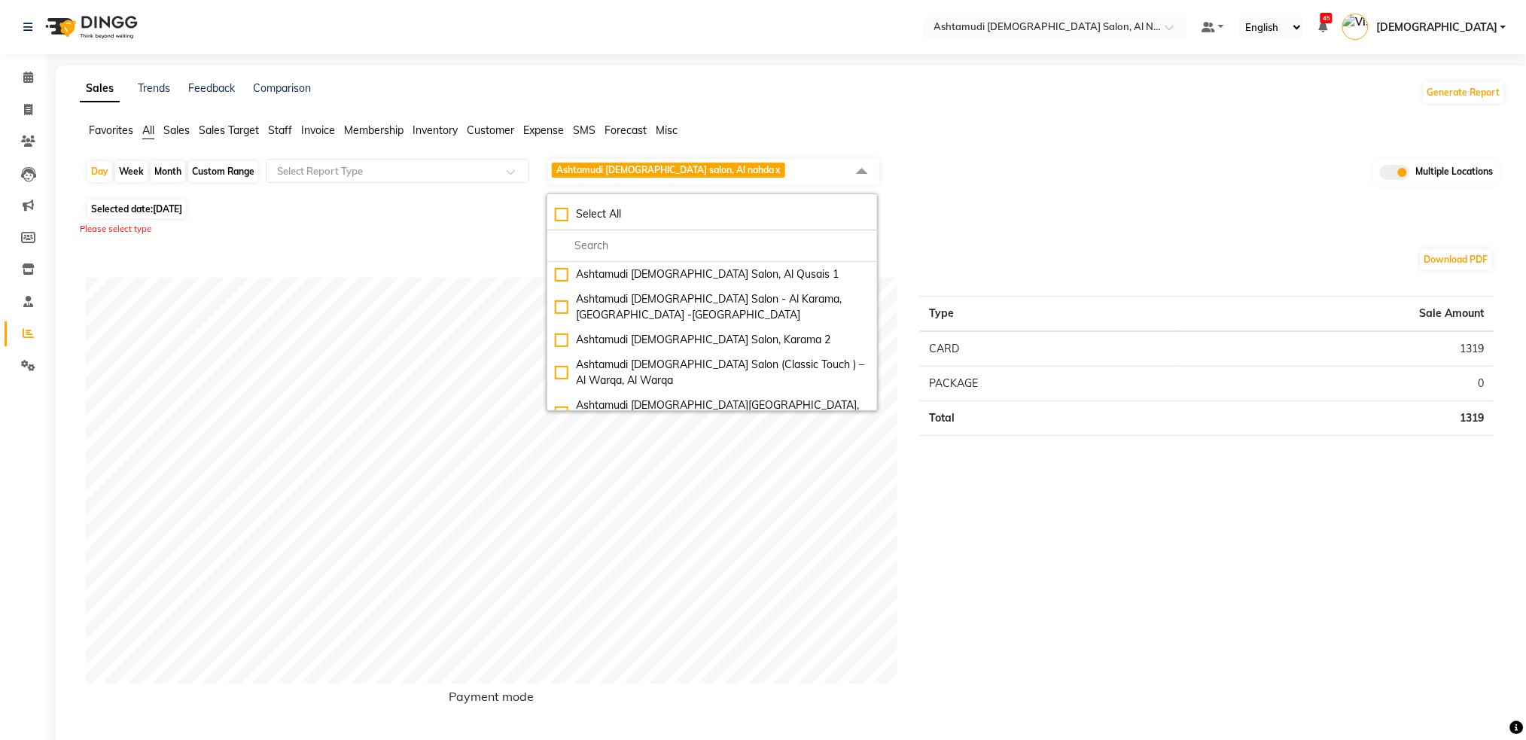
drag, startPoint x: 555, startPoint y: 217, endPoint x: 539, endPoint y: 219, distance: 16.0
click at [550, 217] on li "Select All" at bounding box center [712, 215] width 330 height 32
checkbox input "true"
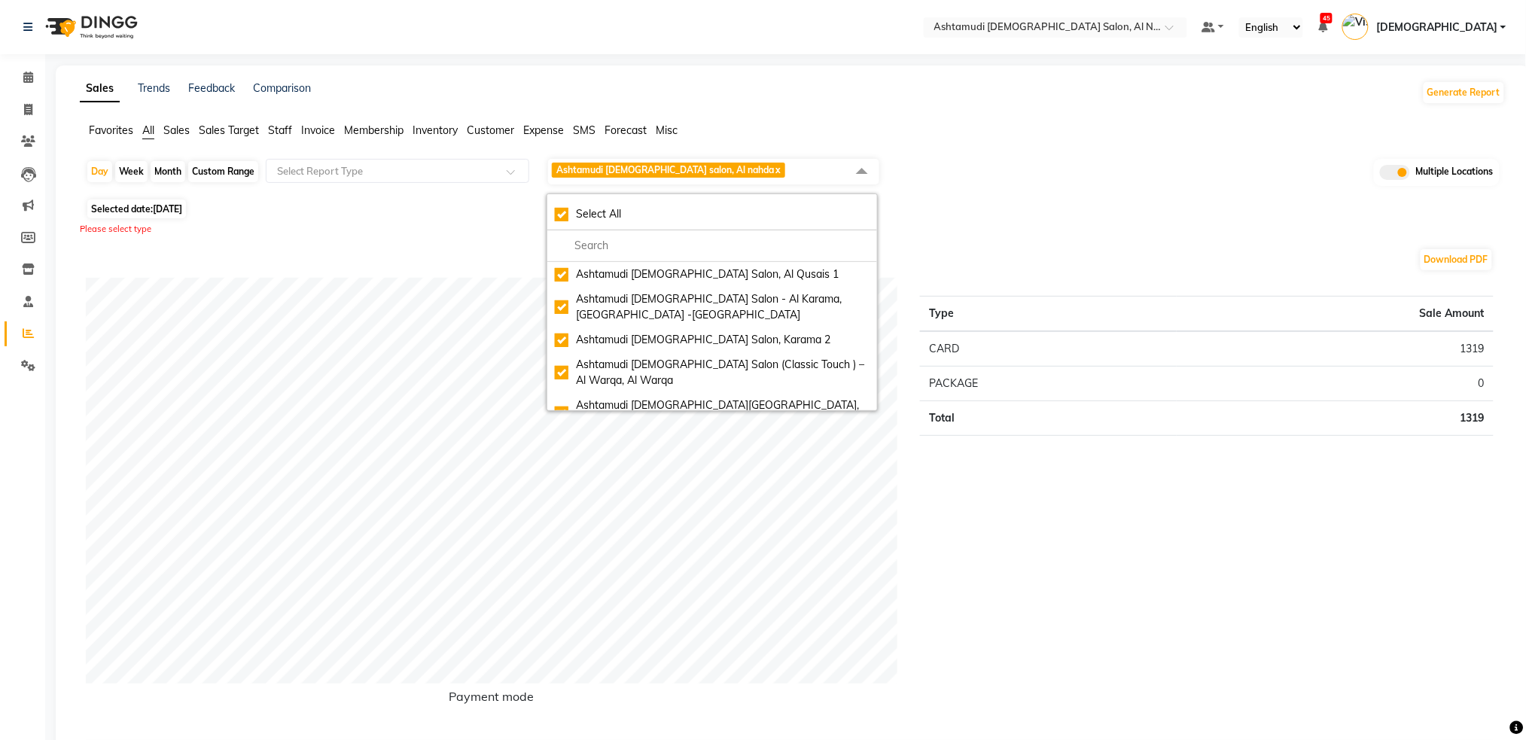
checkbox input "true"
click at [489, 169] on input "text" at bounding box center [382, 170] width 217 height 15
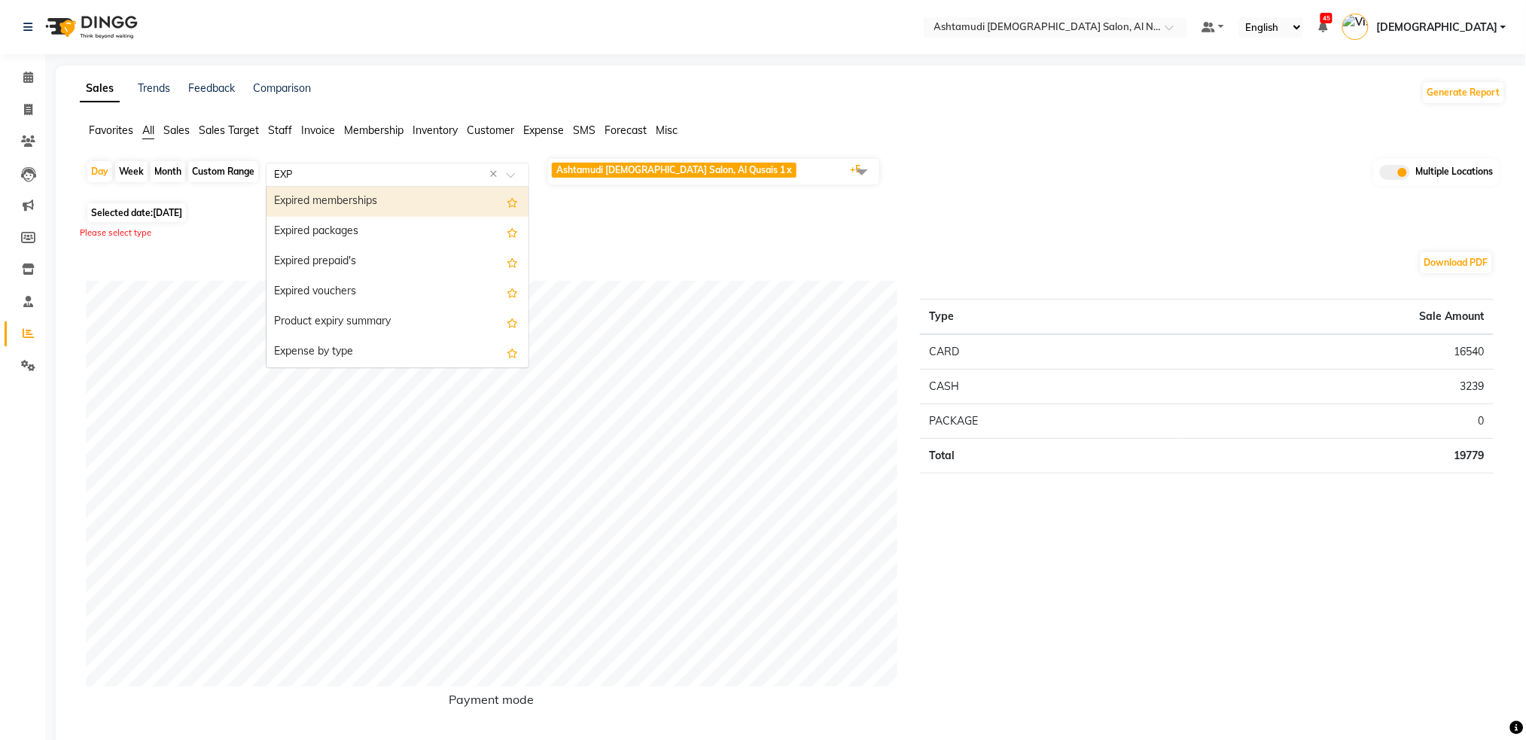
type input "EXPE"
click at [487, 196] on div "Expense by type" at bounding box center [398, 202] width 262 height 30
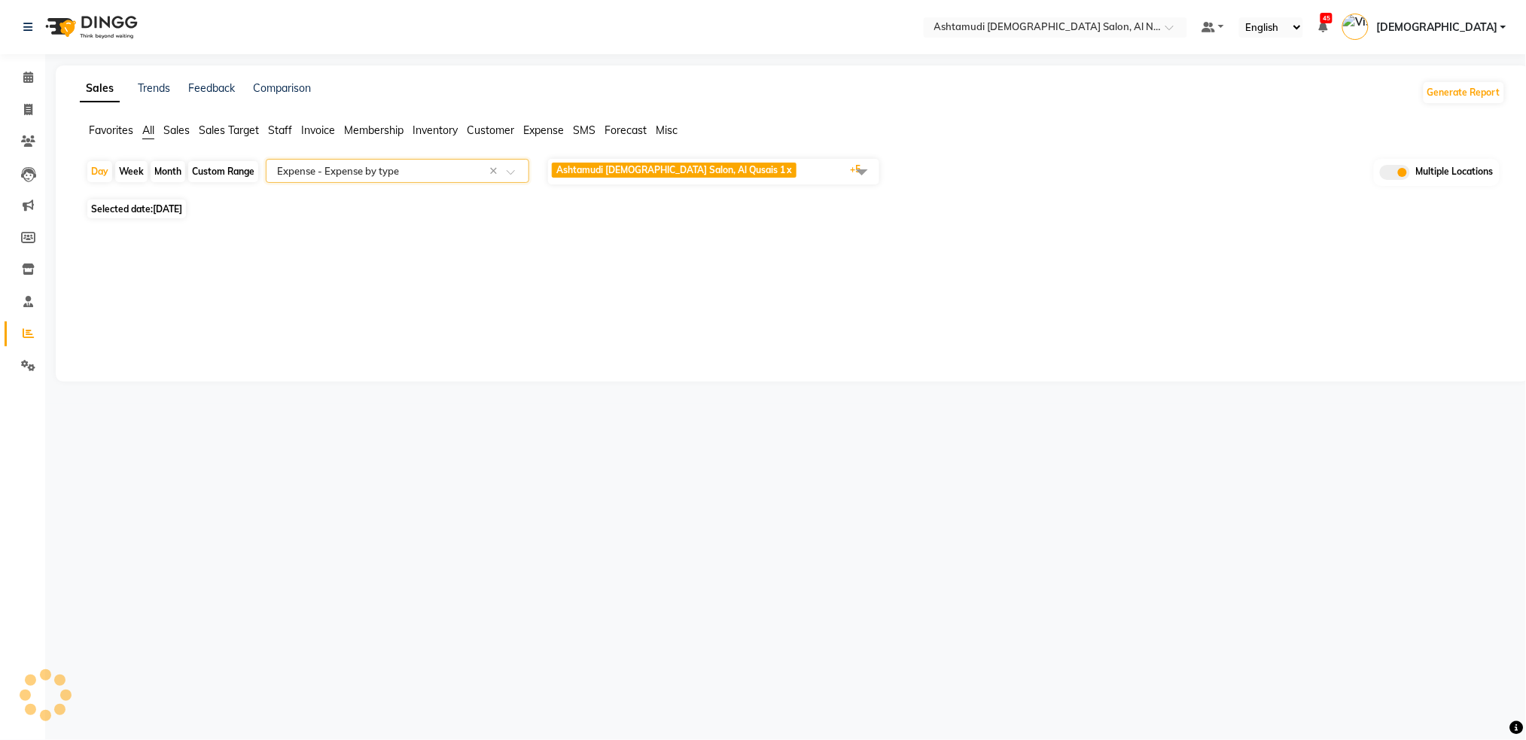
select select "full_report"
select select "csv"
click at [870, 164] on span at bounding box center [862, 171] width 30 height 29
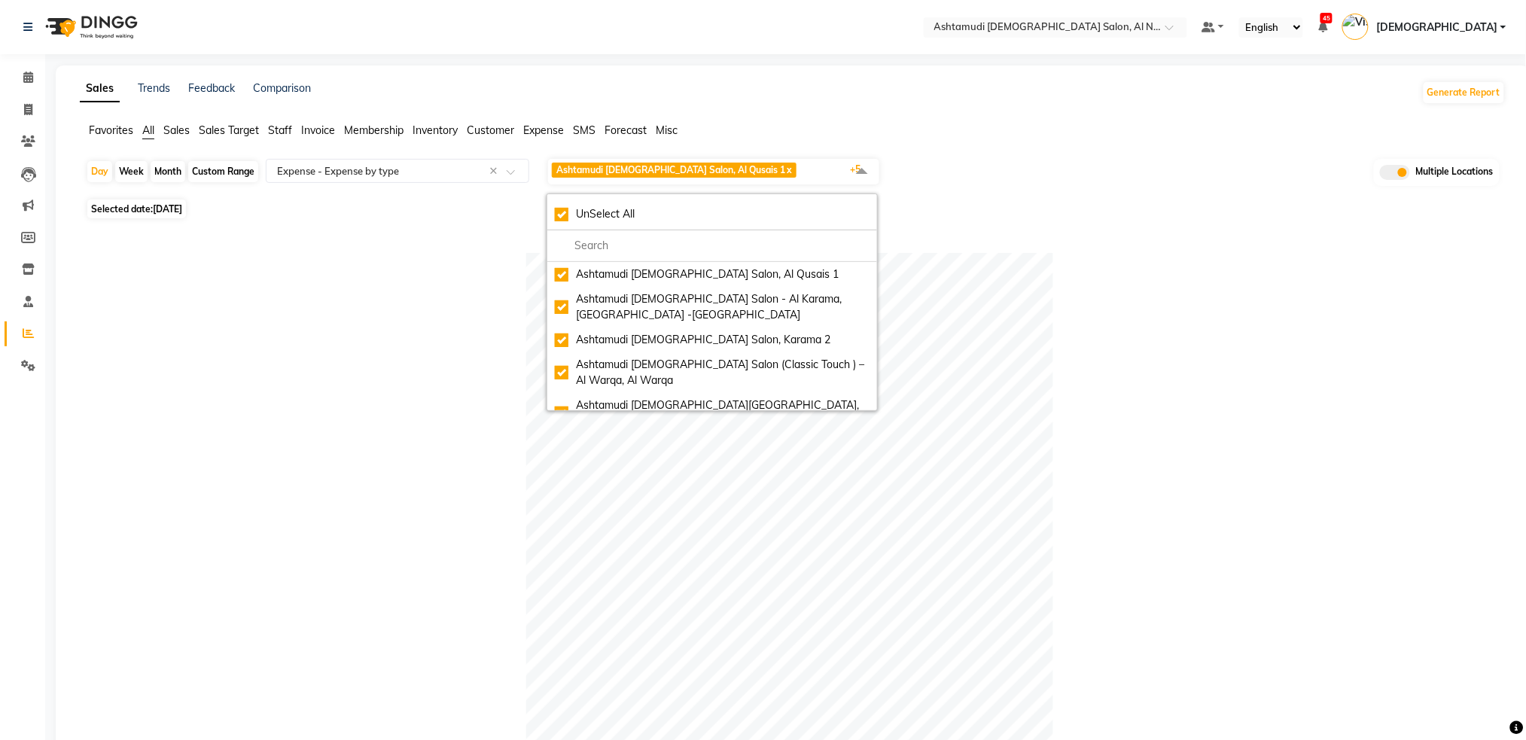
click at [998, 250] on div "Table View Pivot View Pie Chart Bar Chart Select Full Report Filtered Report Se…" at bounding box center [790, 698] width 1432 height 950
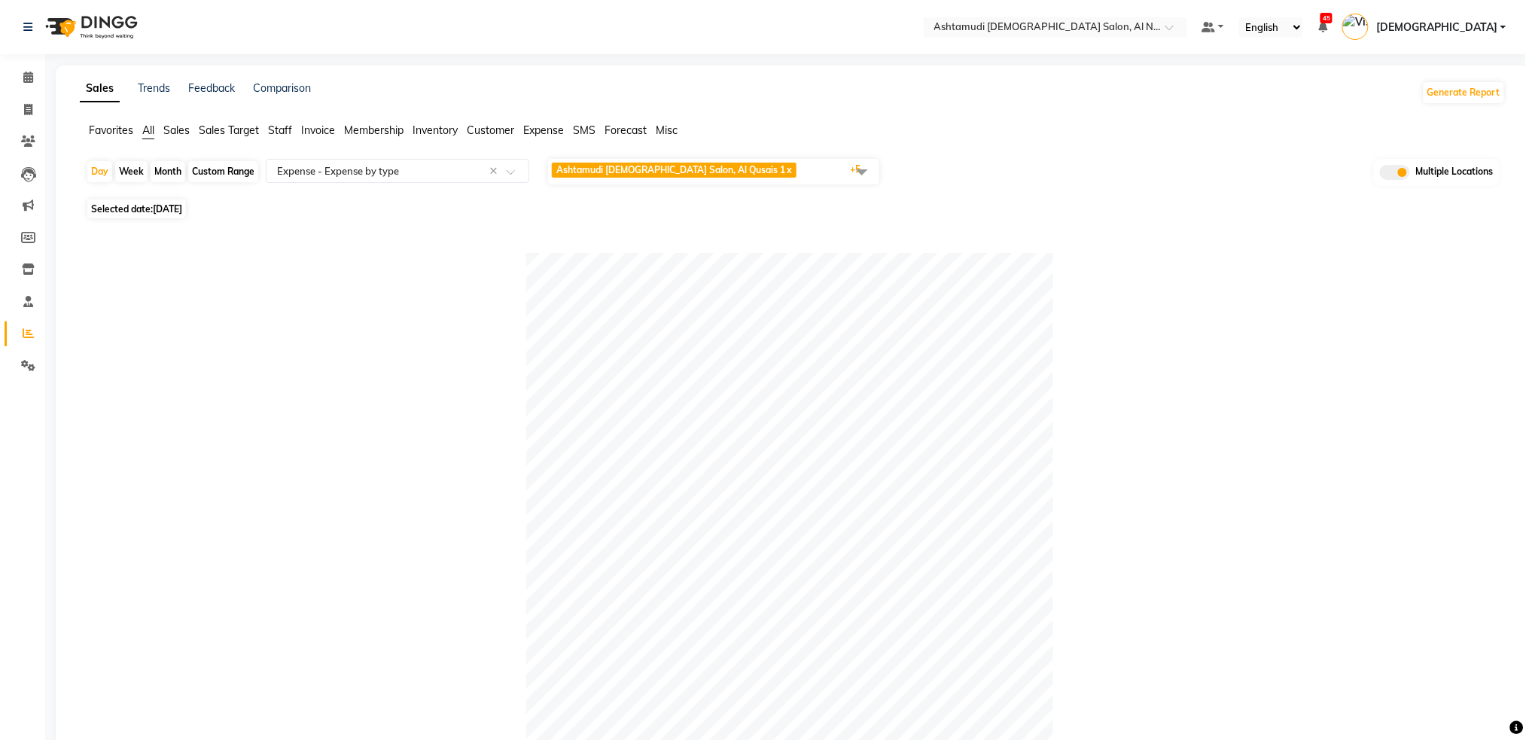
click at [210, 168] on div "Custom Range" at bounding box center [223, 171] width 70 height 21
select select "7"
select select "2025"
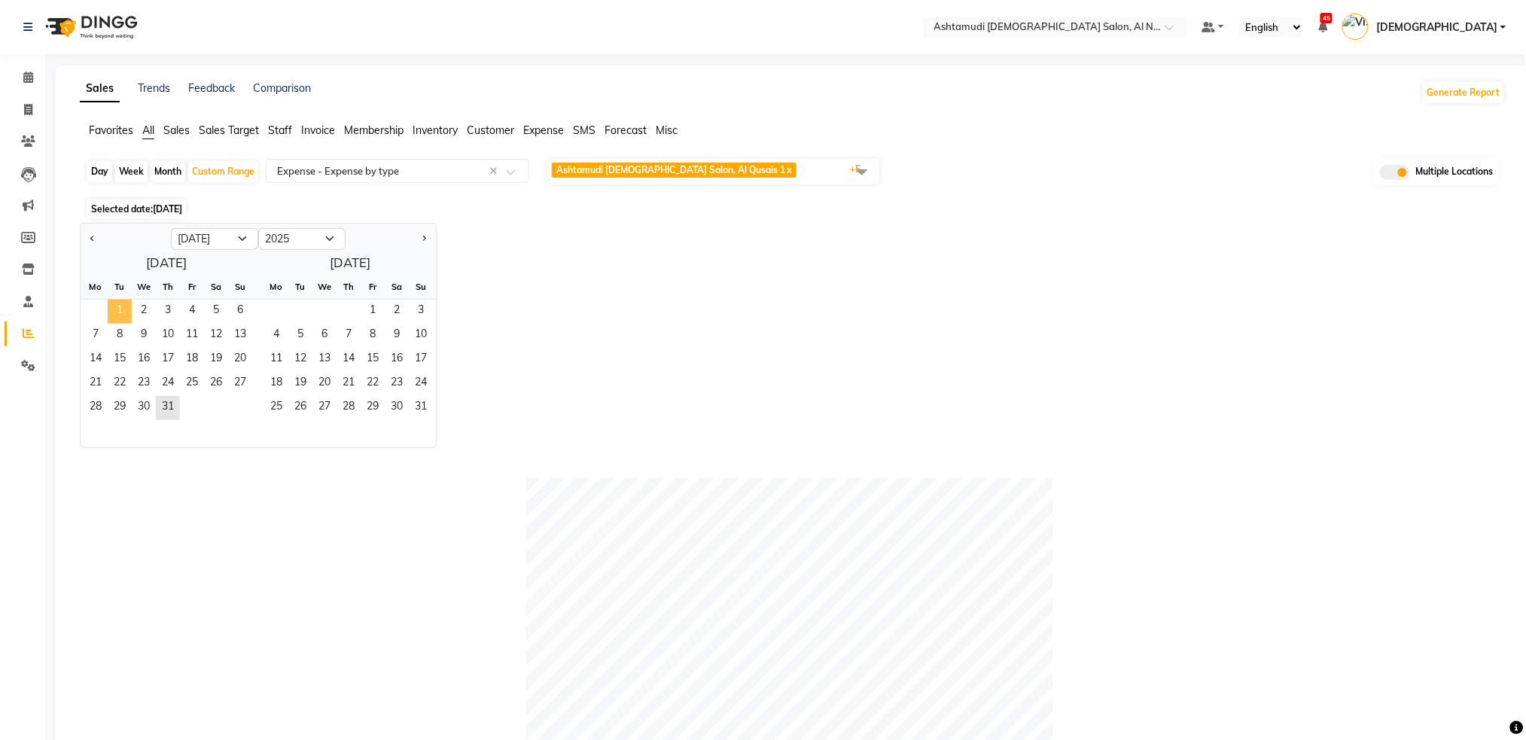
click at [123, 313] on span "1" at bounding box center [120, 312] width 24 height 24
click at [165, 412] on span "31" at bounding box center [168, 408] width 24 height 24
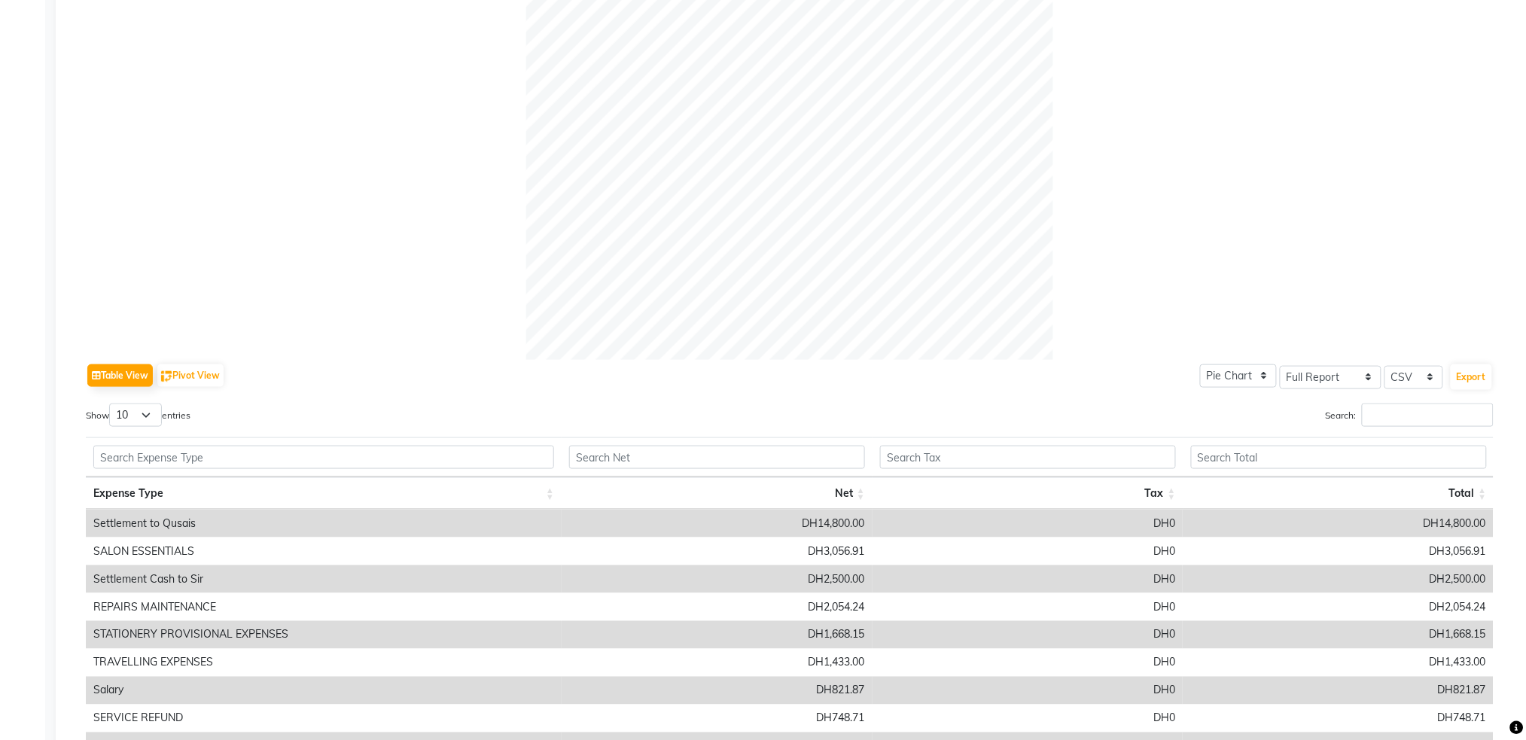
scroll to position [96, 0]
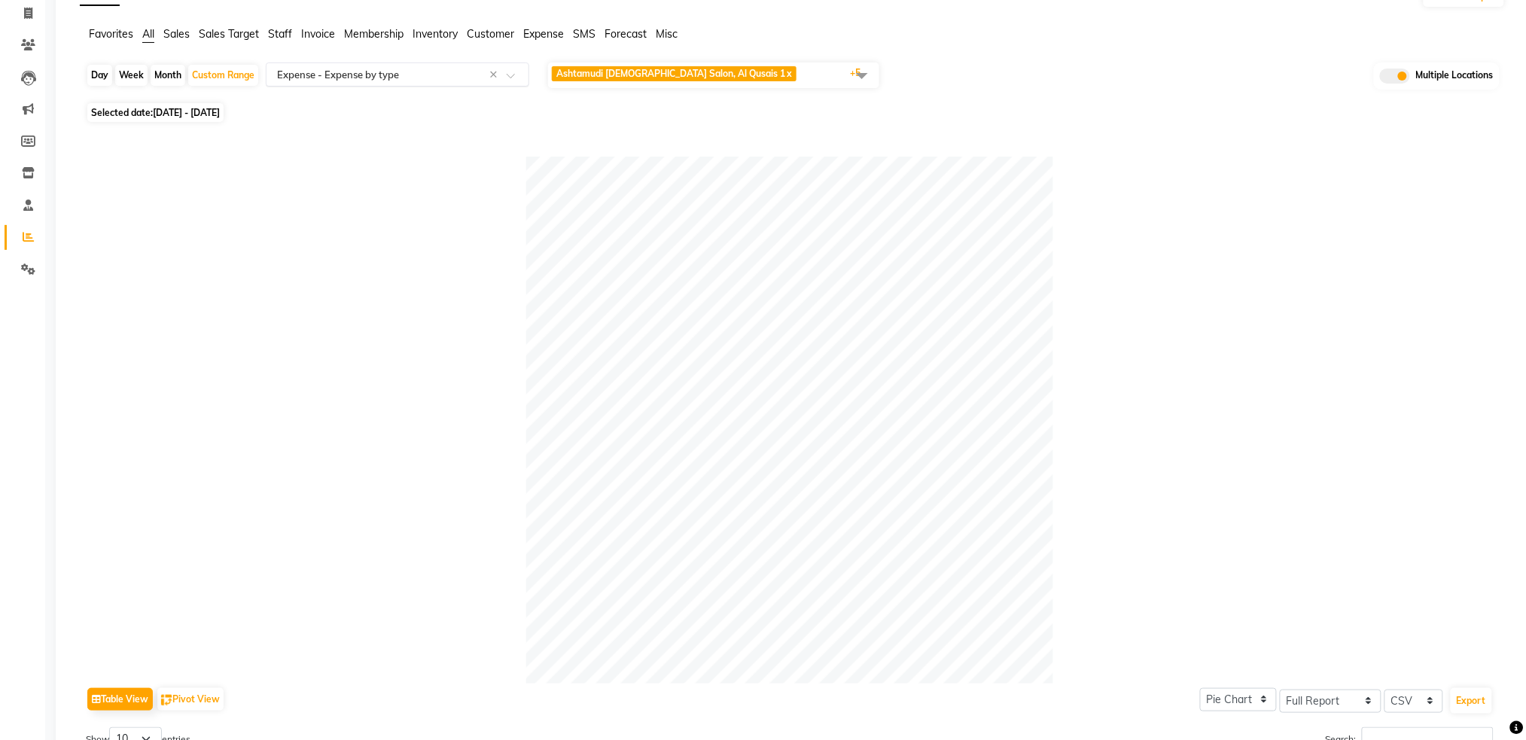
click at [452, 67] on input "text" at bounding box center [382, 74] width 217 height 15
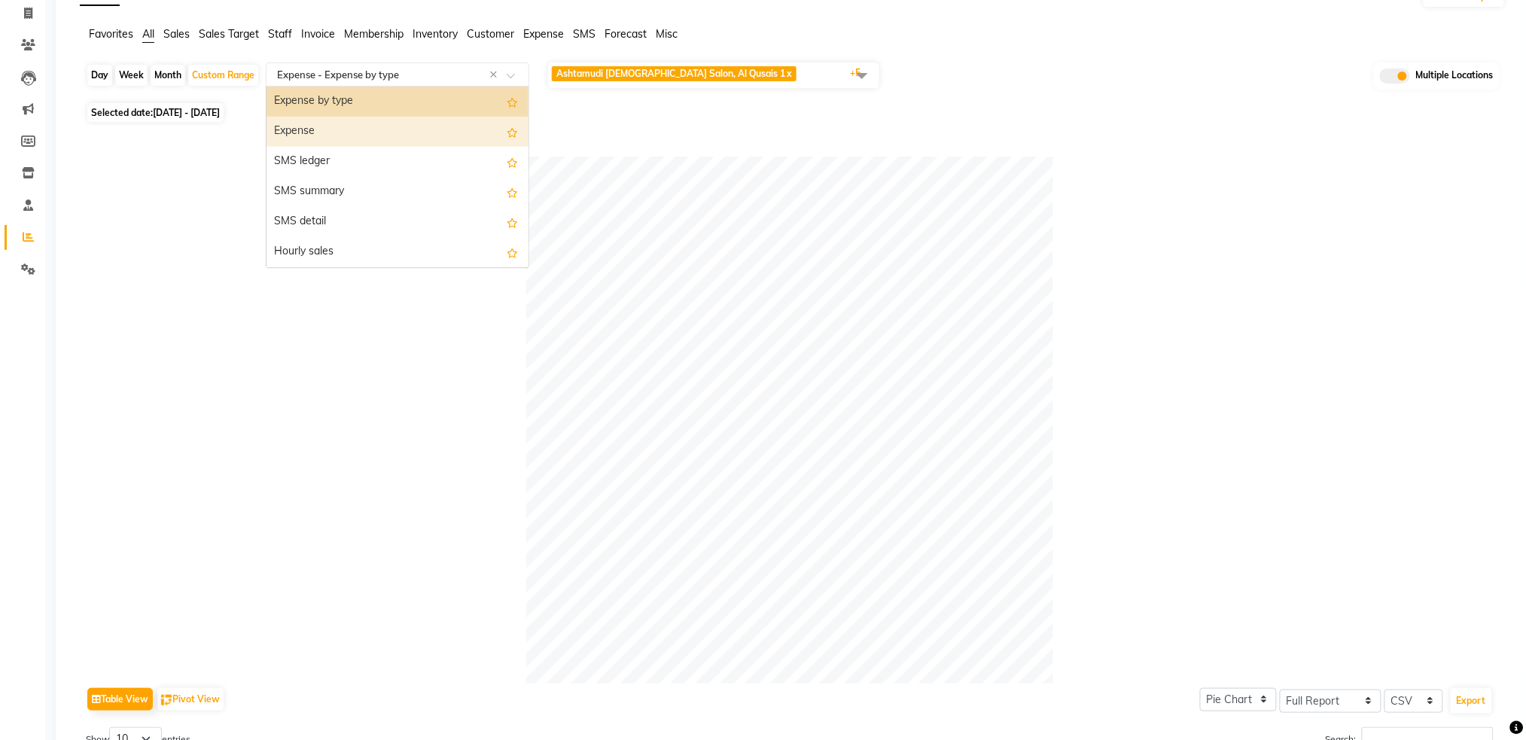
click at [370, 132] on div "Expense" at bounding box center [398, 132] width 262 height 30
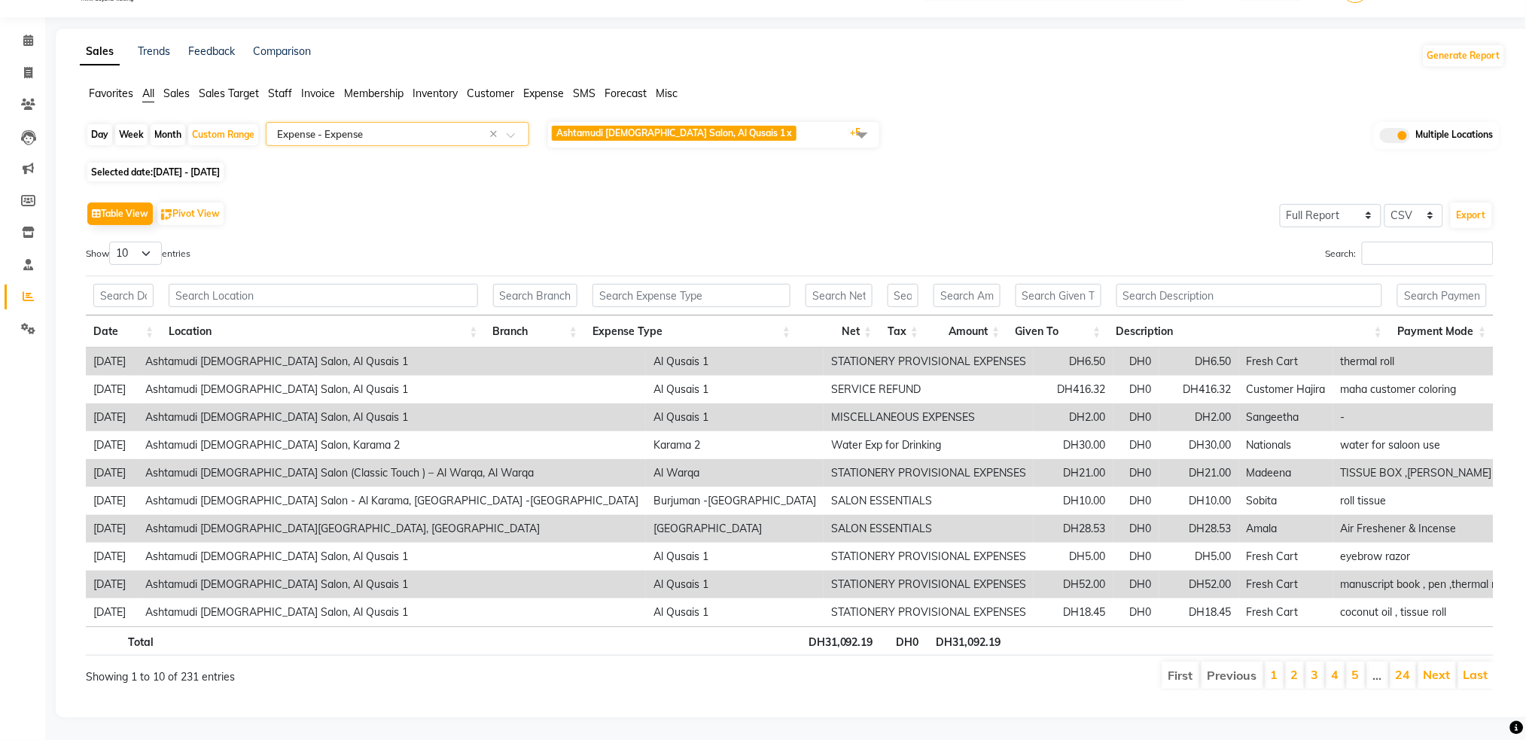
scroll to position [0, 11]
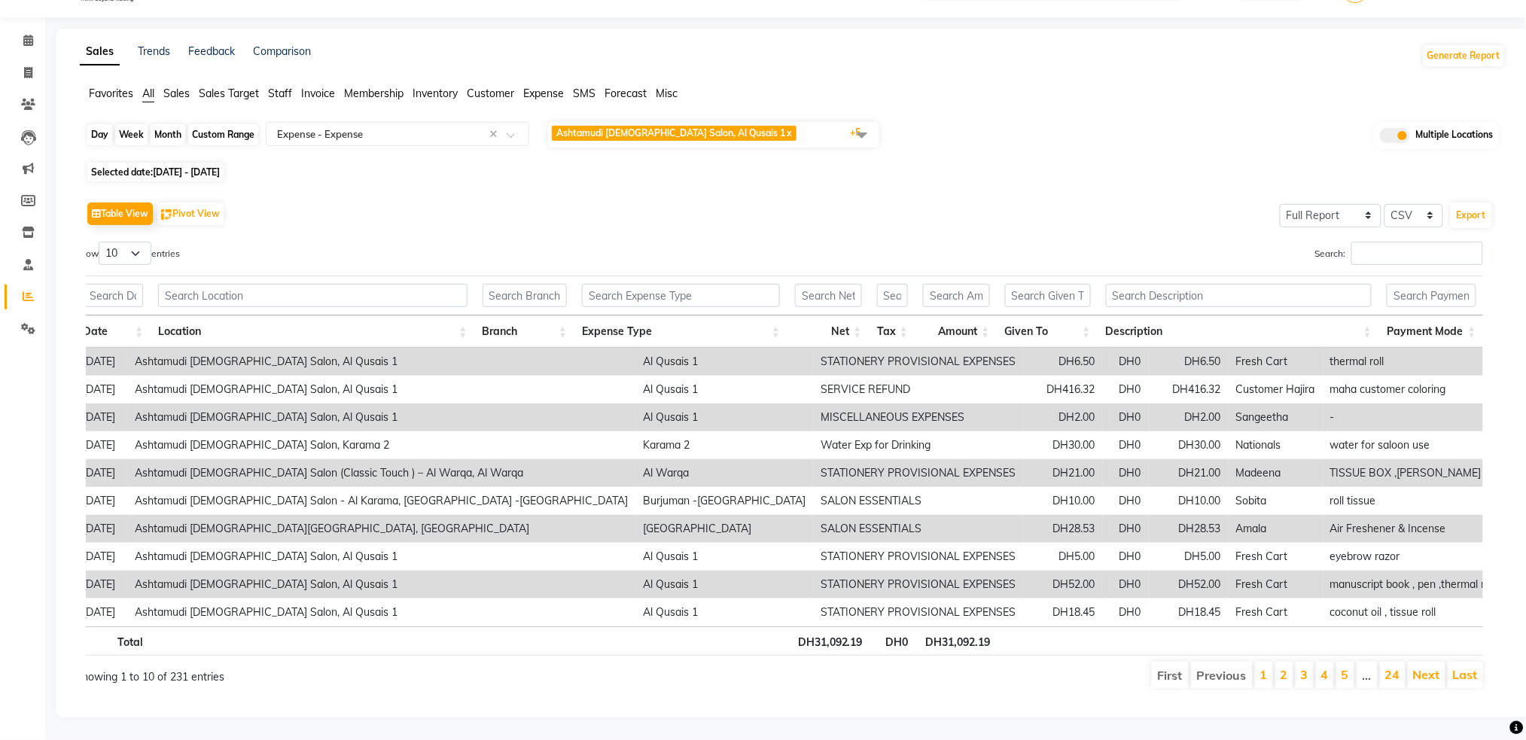
click at [212, 124] on div "Custom Range" at bounding box center [223, 134] width 70 height 21
select select "7"
select select "2025"
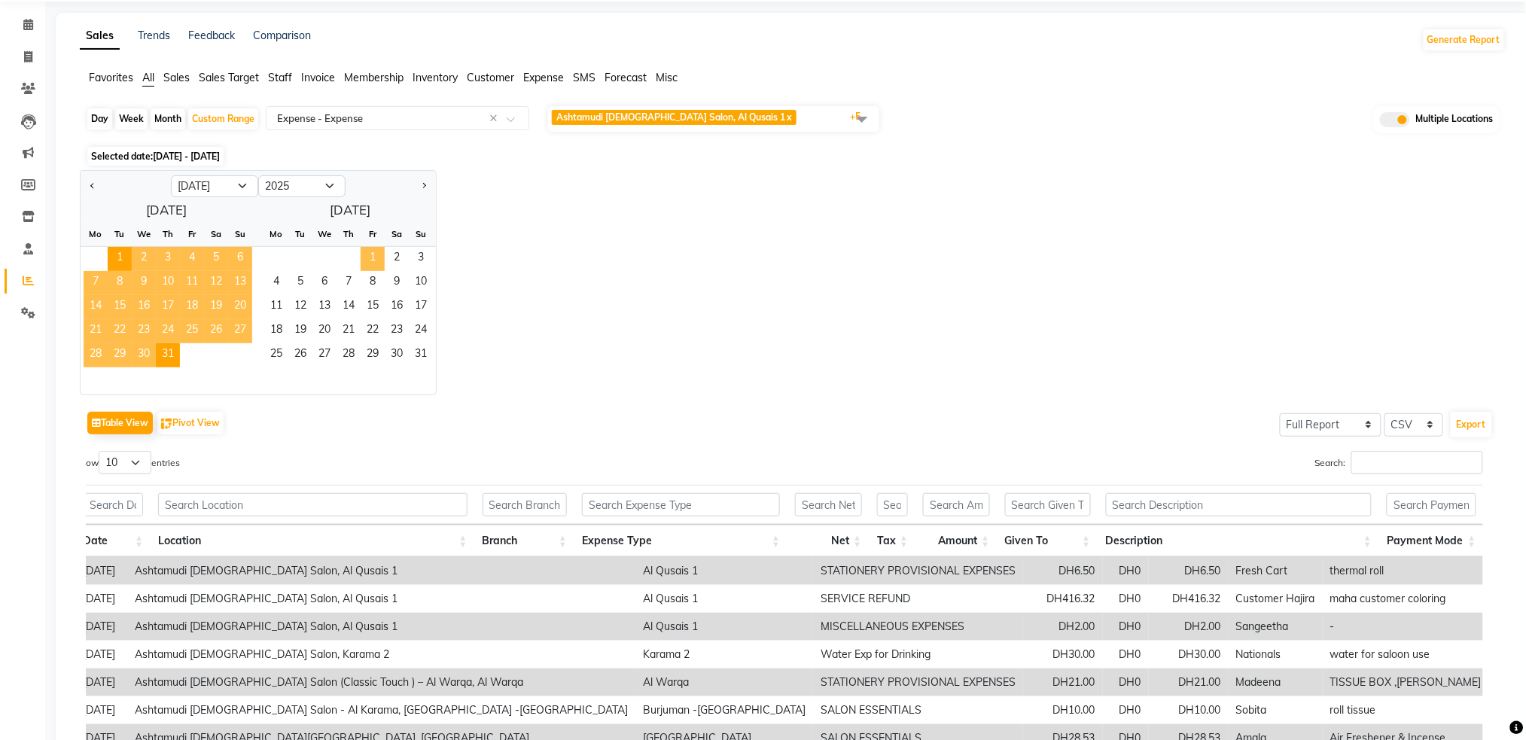
click at [371, 258] on span "1" at bounding box center [373, 259] width 24 height 24
select select "8"
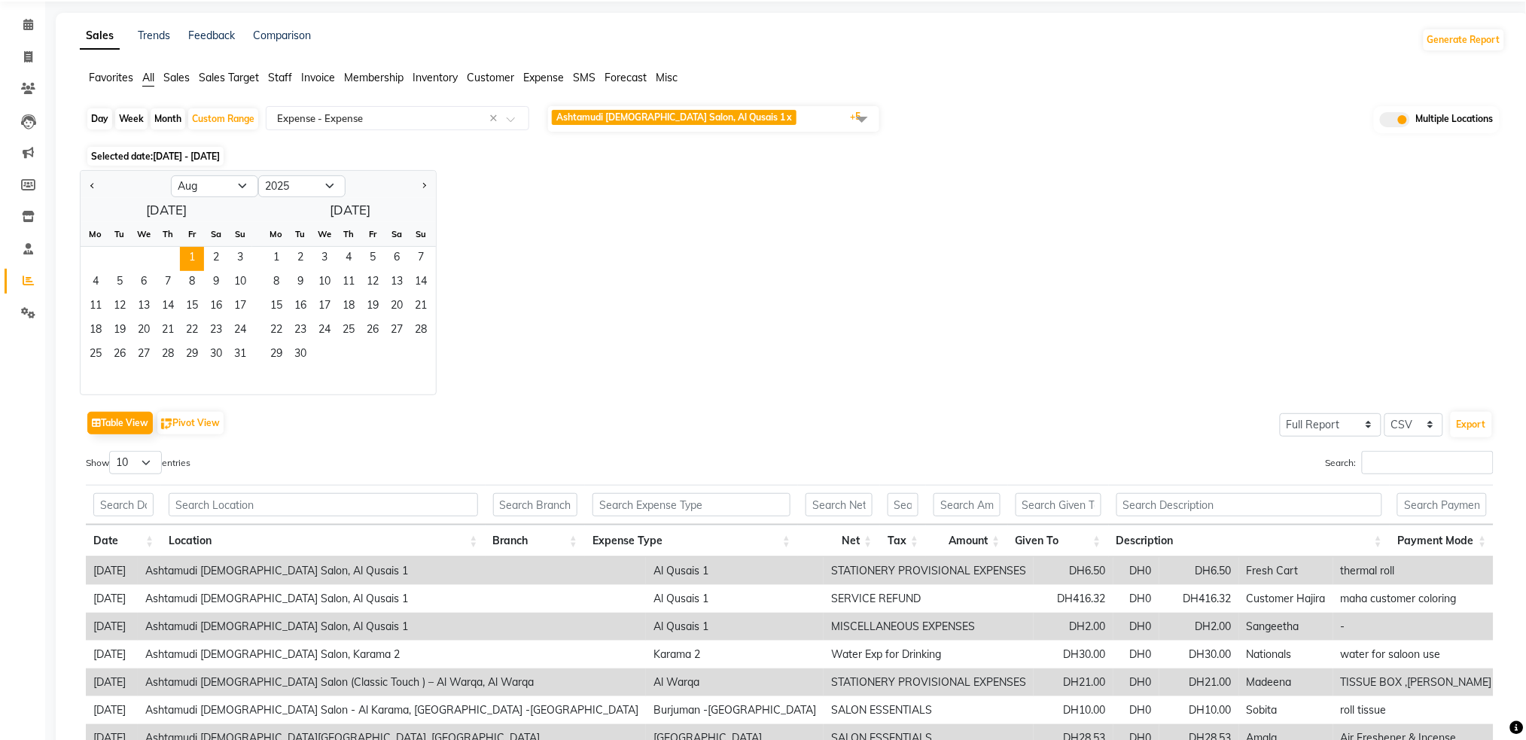
scroll to position [0, 0]
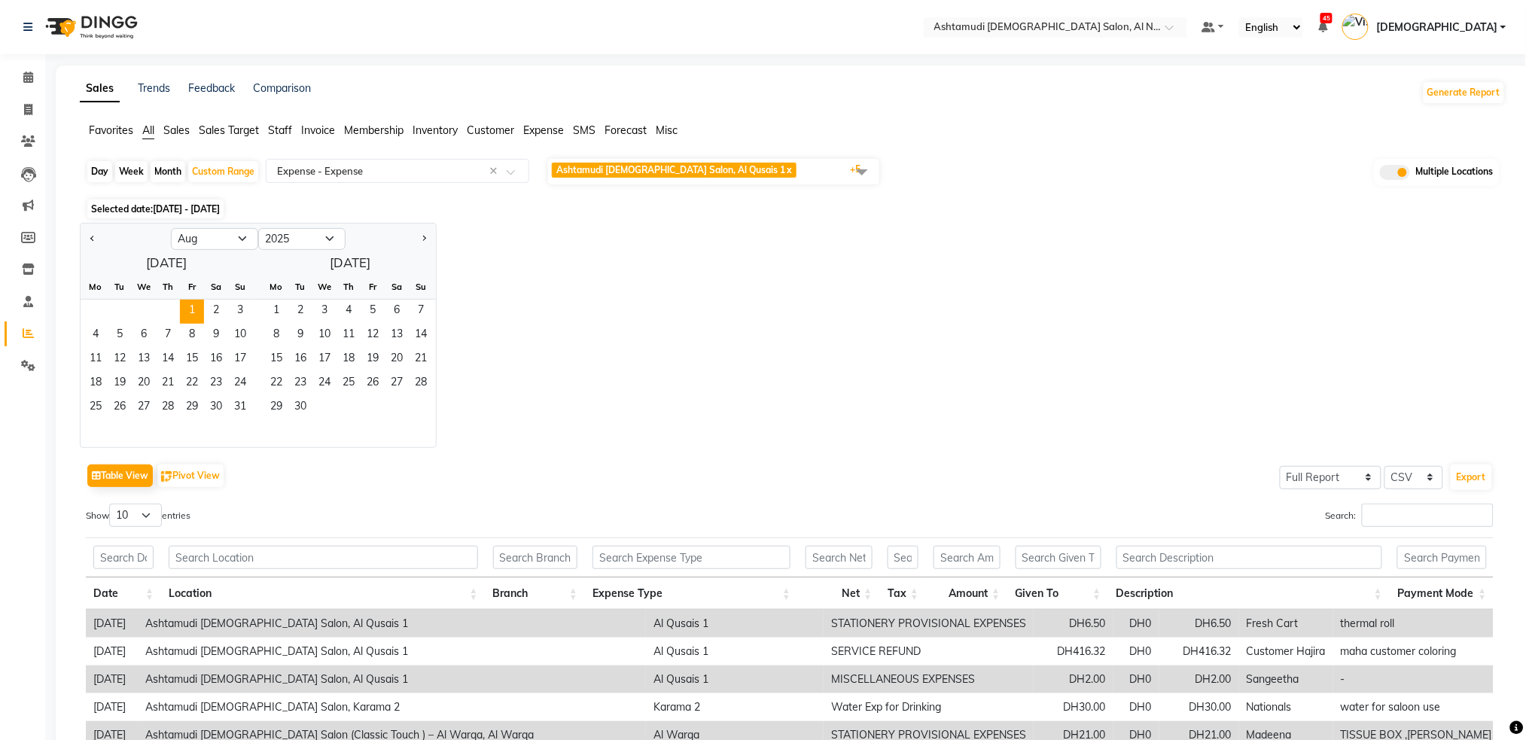
click at [238, 422] on div at bounding box center [167, 433] width 172 height 27
click at [239, 413] on span "31" at bounding box center [240, 408] width 24 height 24
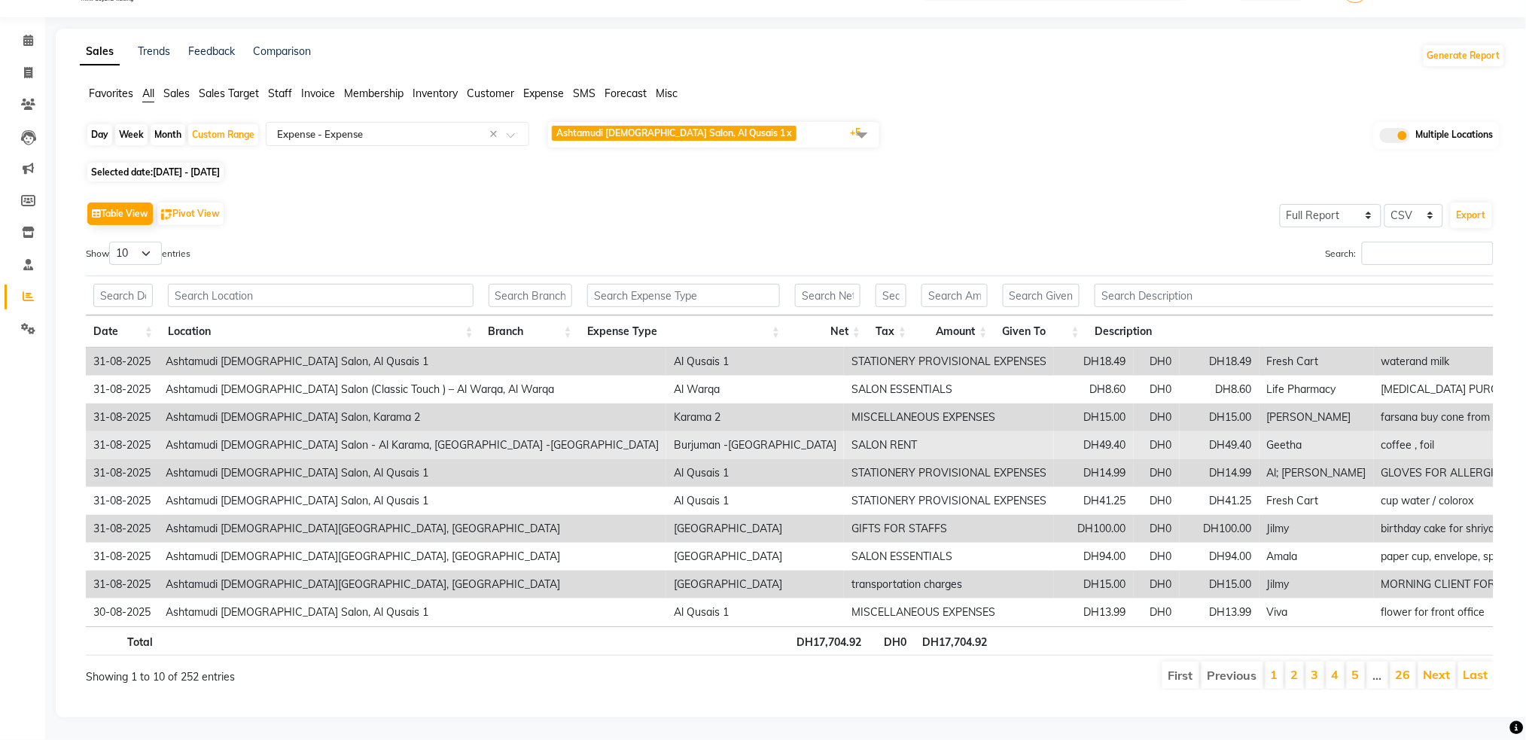
scroll to position [68, 0]
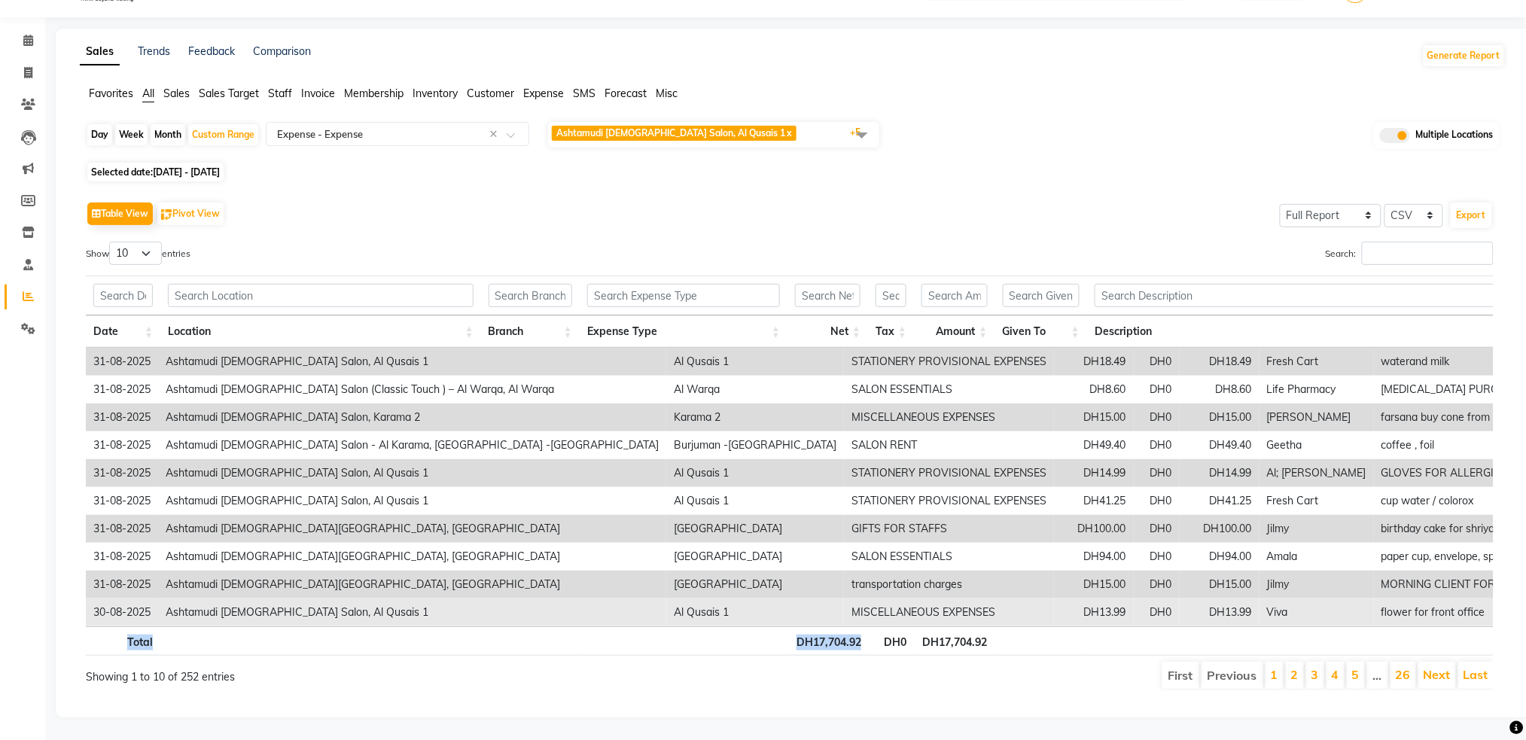
drag, startPoint x: 877, startPoint y: 614, endPoint x: 1298, endPoint y: 590, distance: 421.5
click at [1298, 590] on div "Date Location Branch Expense Type Net Tax Amount Given To Description Payment M…" at bounding box center [790, 465] width 1408 height 389
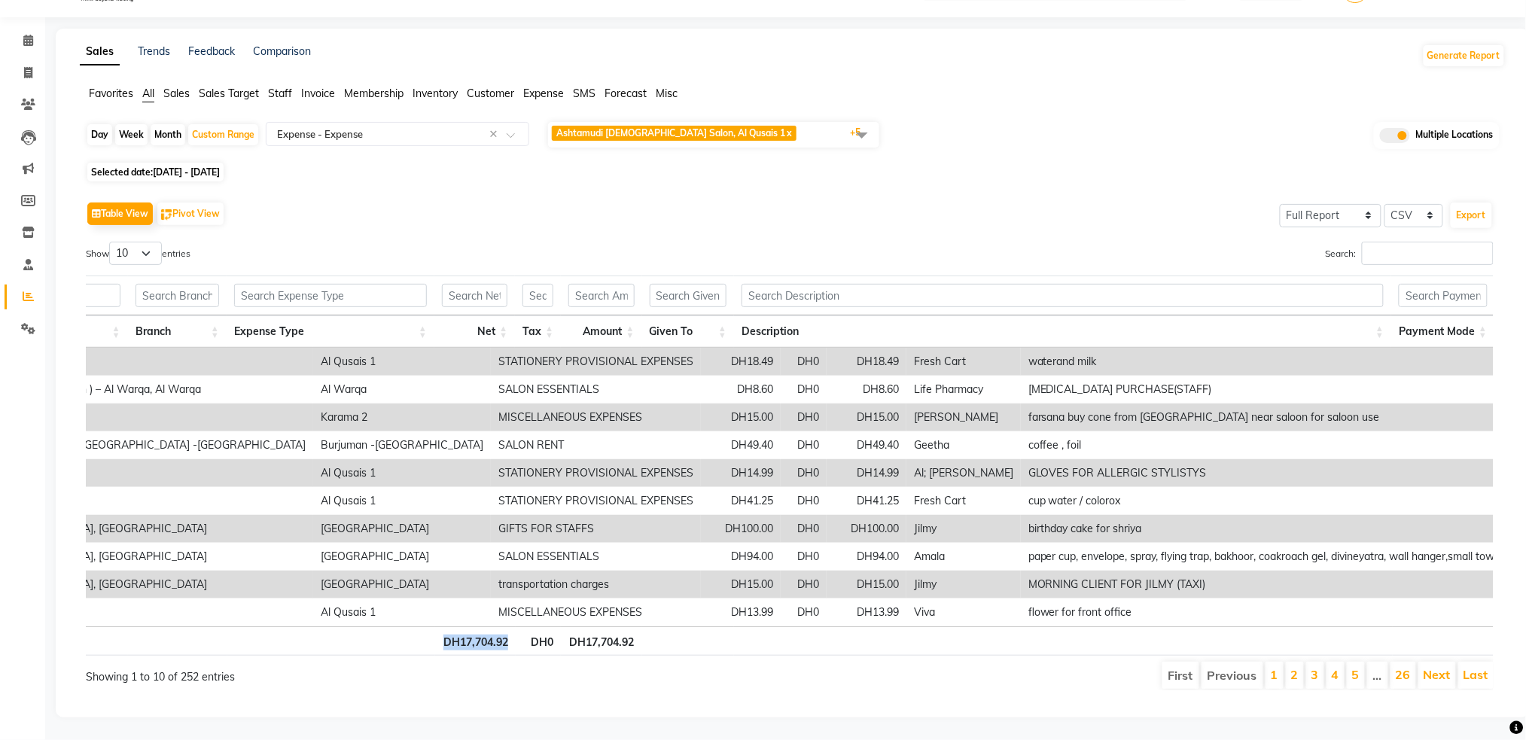
scroll to position [0, 0]
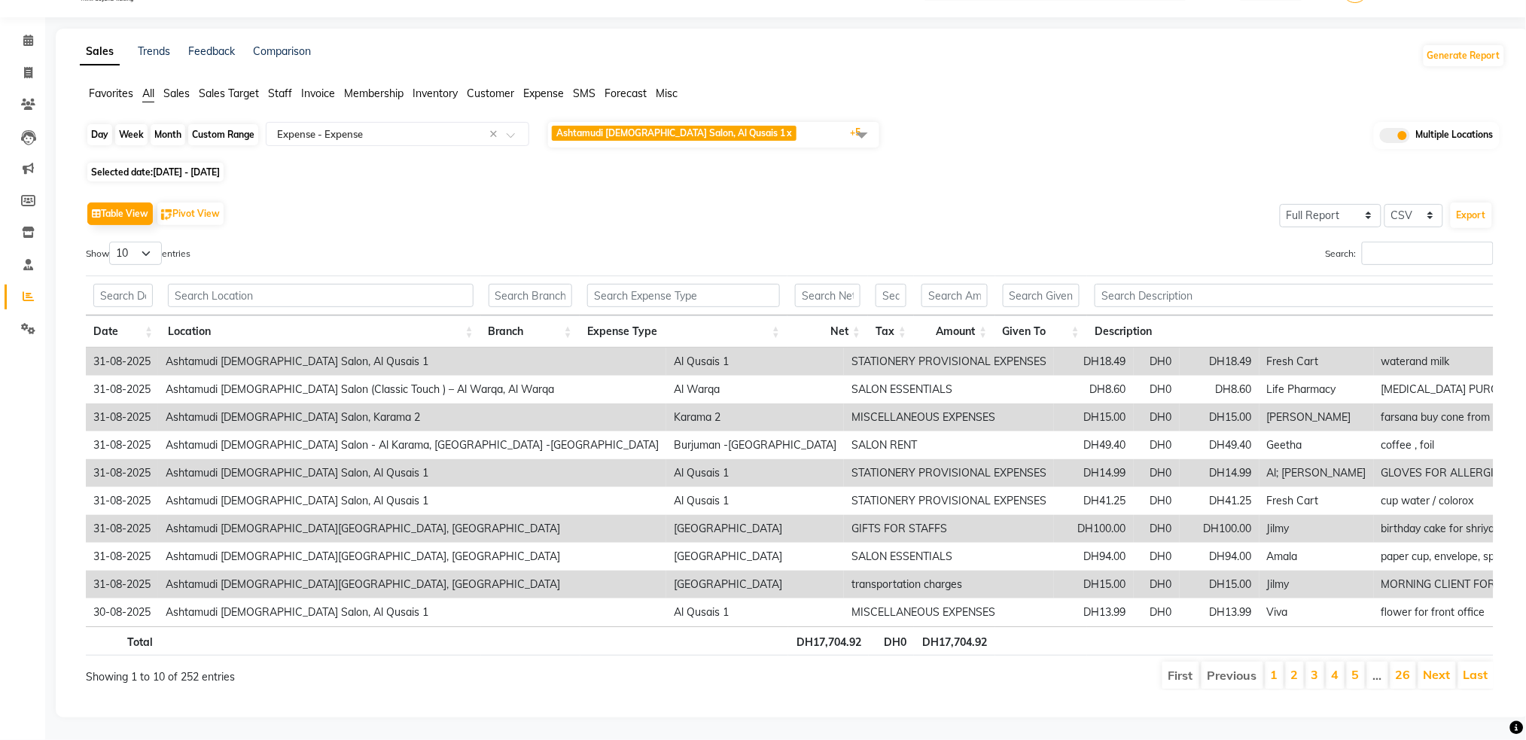
click at [193, 124] on div "Custom Range" at bounding box center [223, 134] width 70 height 21
select select "8"
select select "2025"
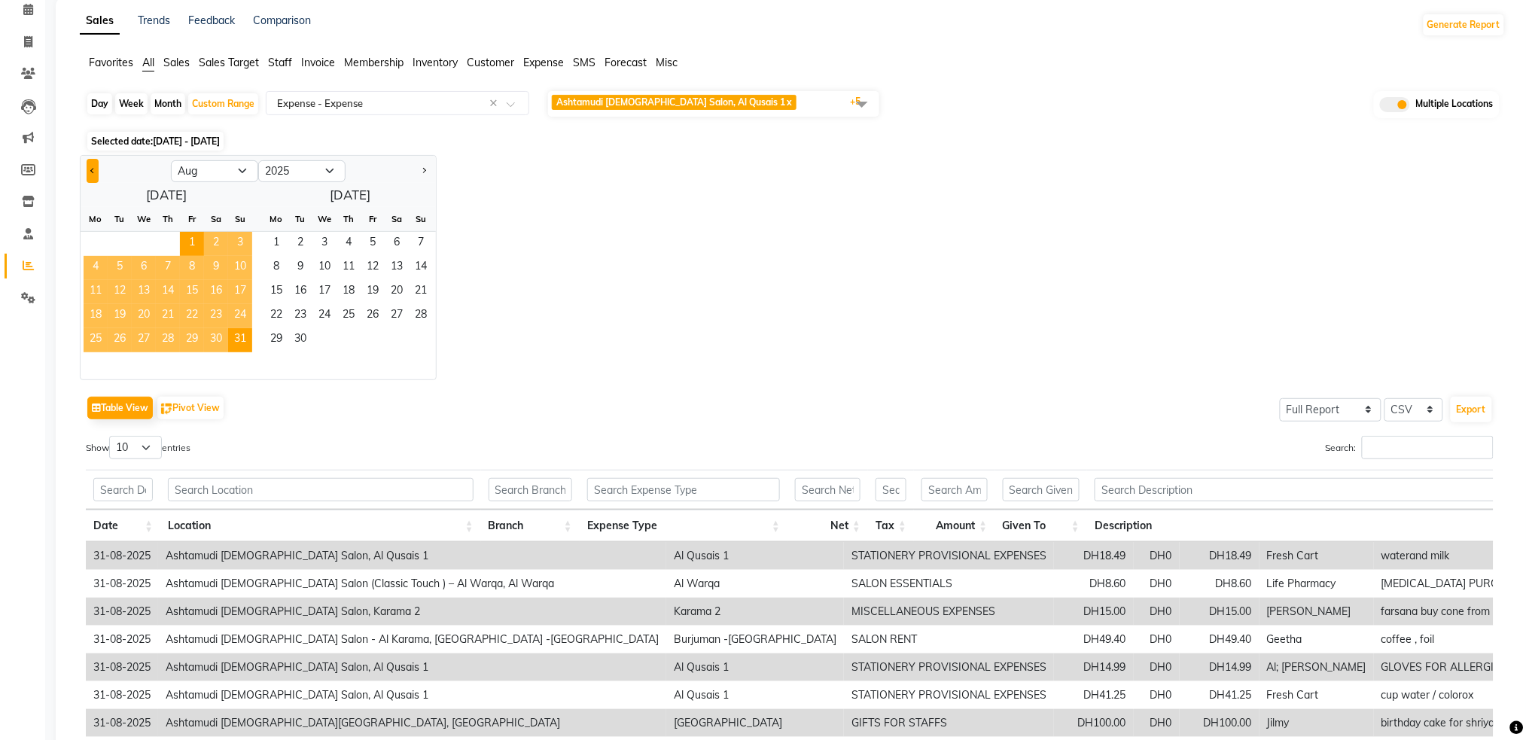
click at [94, 169] on span "Previous month" at bounding box center [92, 170] width 5 height 5
select select "7"
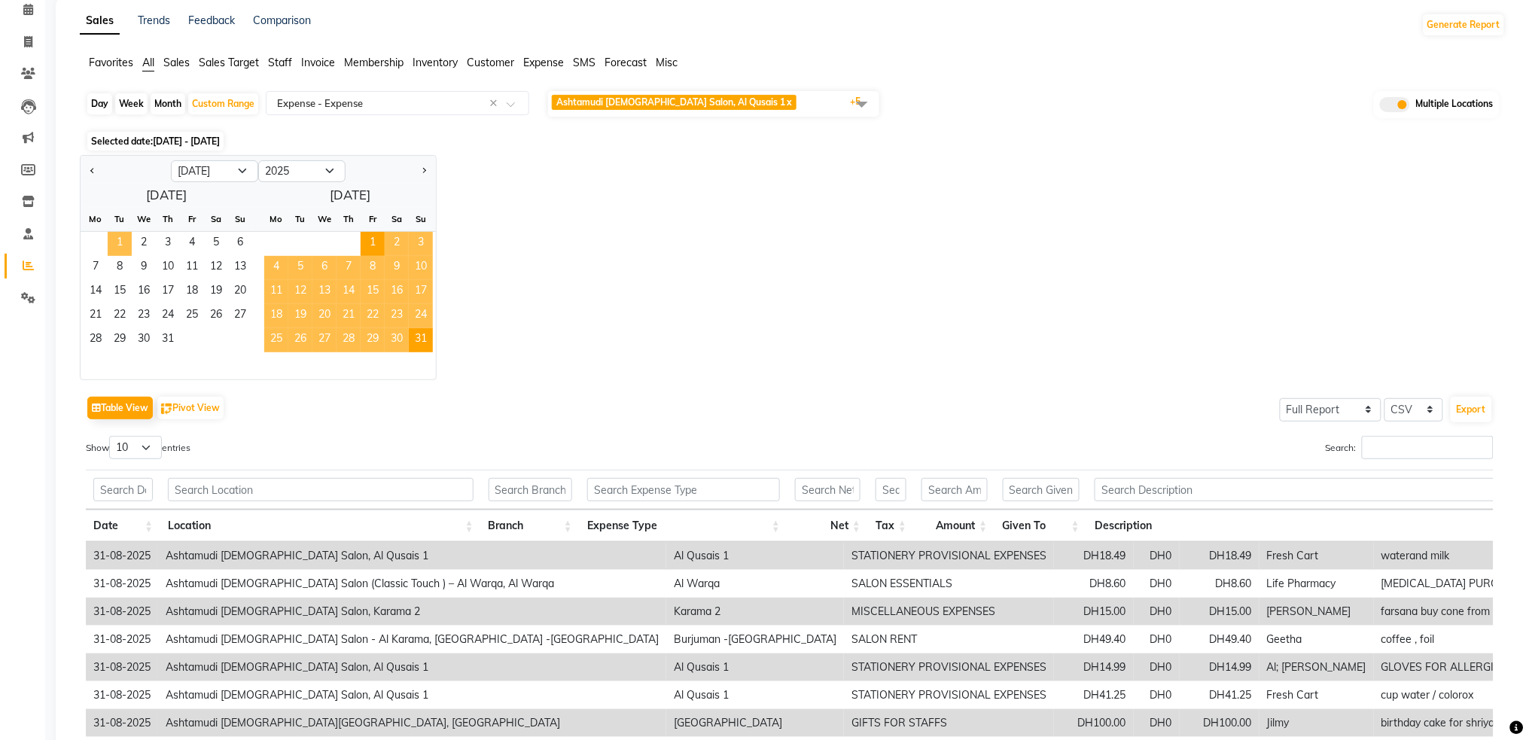
click at [113, 244] on span "1" at bounding box center [120, 244] width 24 height 24
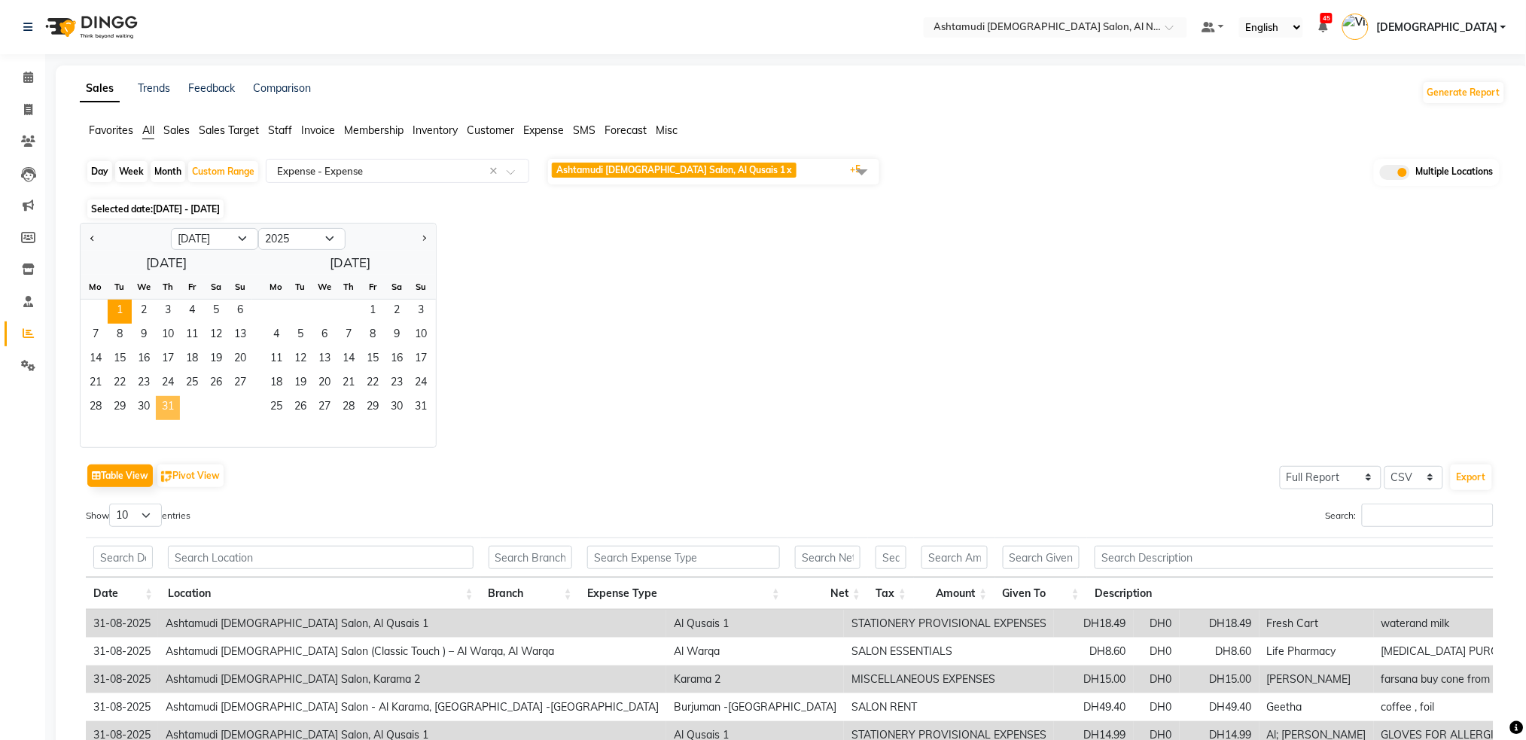
click at [172, 407] on span "31" at bounding box center [168, 408] width 24 height 24
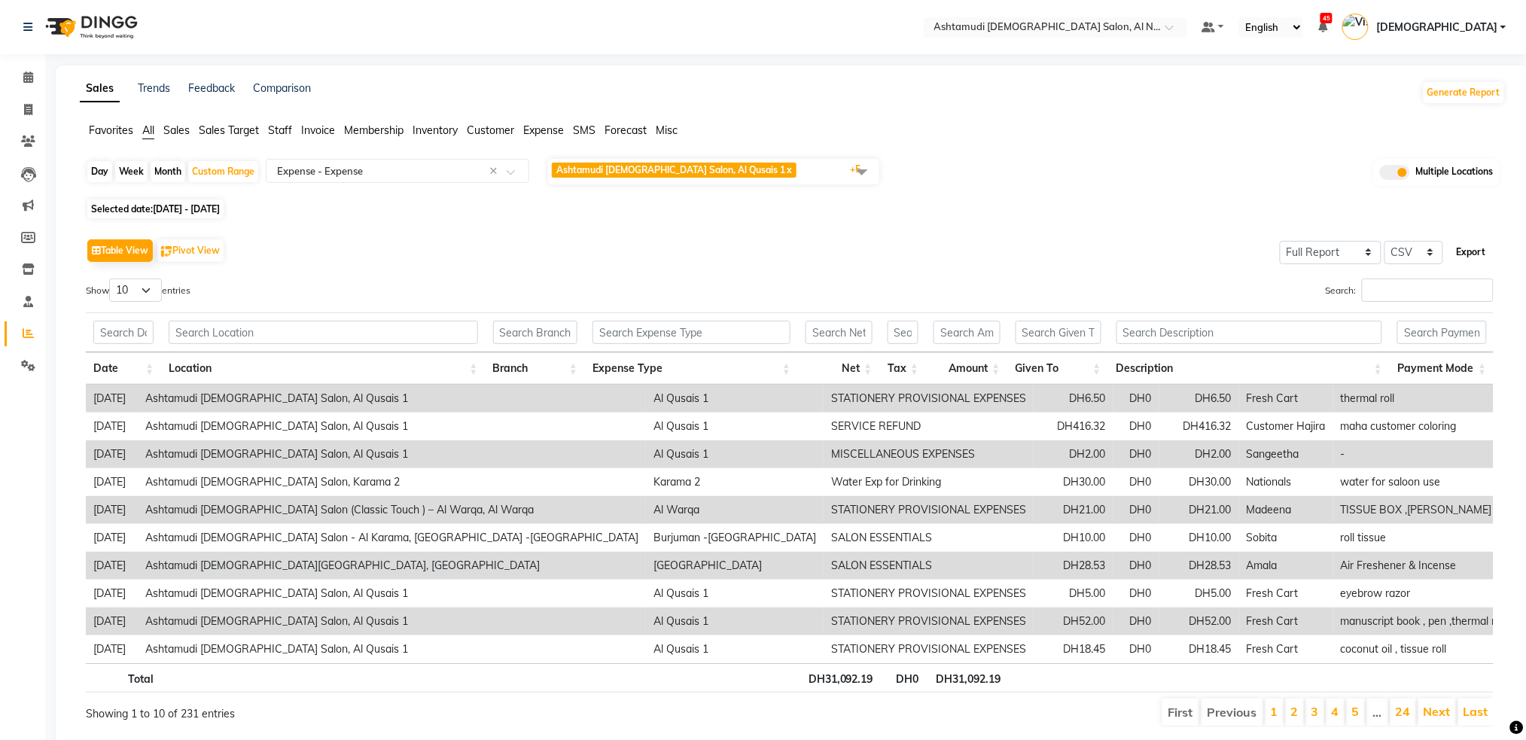
click at [1476, 258] on button "Export" at bounding box center [1471, 252] width 41 height 26
click at [821, 169] on span "Ashtamudi [DEMOGRAPHIC_DATA] Salon, Al Qusais 1 x Ashtamudi [DEMOGRAPHIC_DATA] …" at bounding box center [713, 172] width 331 height 26
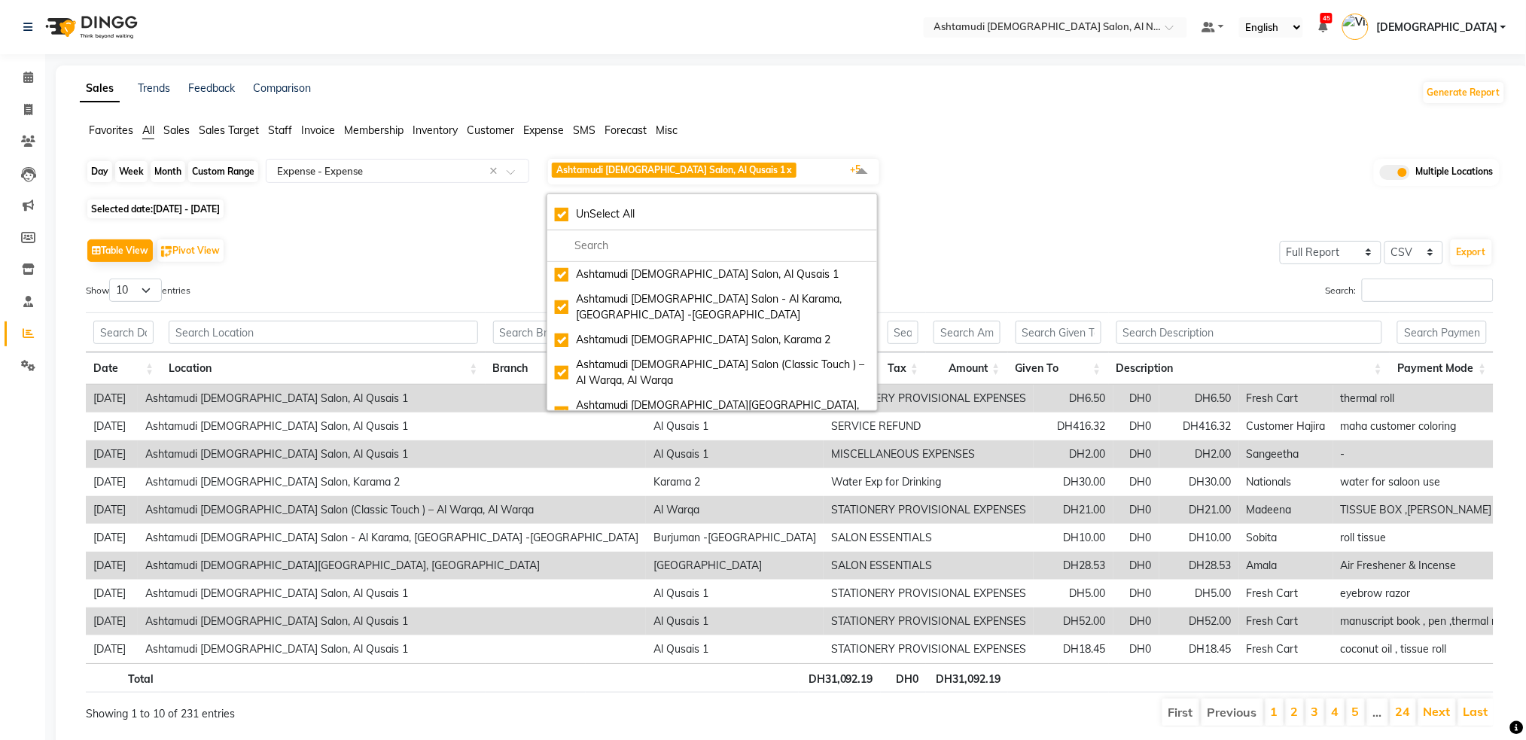
click at [226, 173] on div "Custom Range" at bounding box center [223, 171] width 70 height 21
select select "7"
select select "2025"
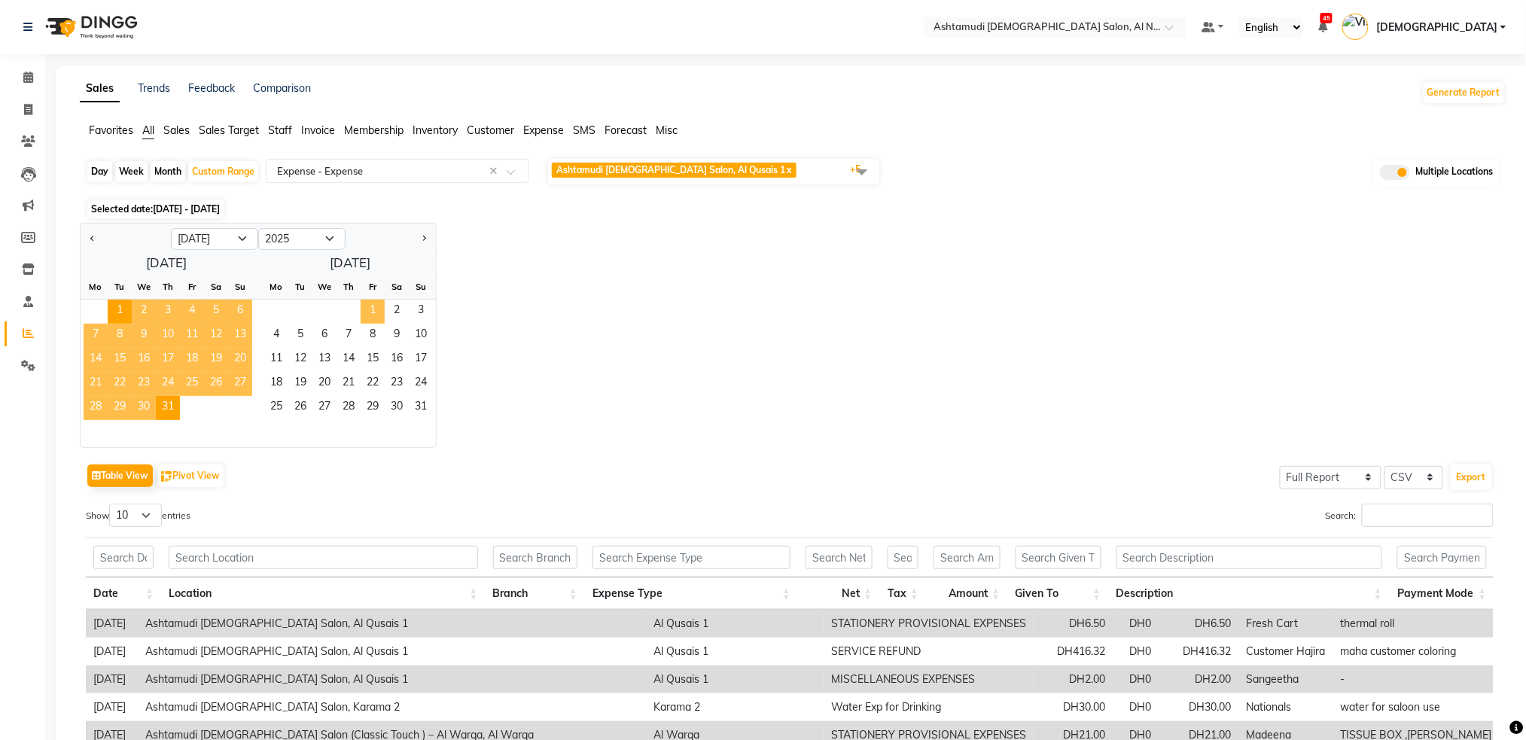
click at [364, 306] on span "1" at bounding box center [373, 312] width 24 height 24
select select "8"
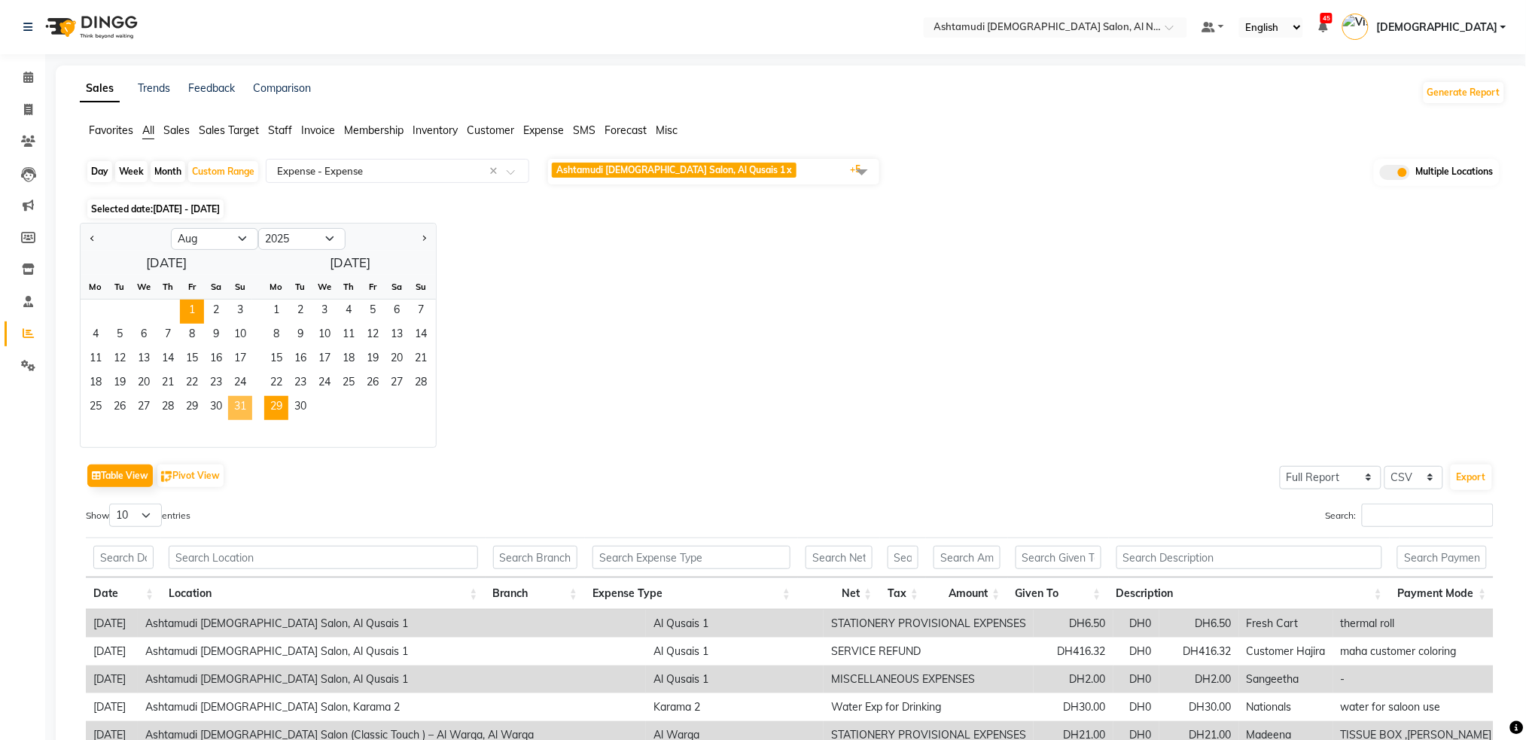
drag, startPoint x: 233, startPoint y: 416, endPoint x: 268, endPoint y: 410, distance: 35.8
click at [234, 415] on span "31" at bounding box center [240, 408] width 24 height 24
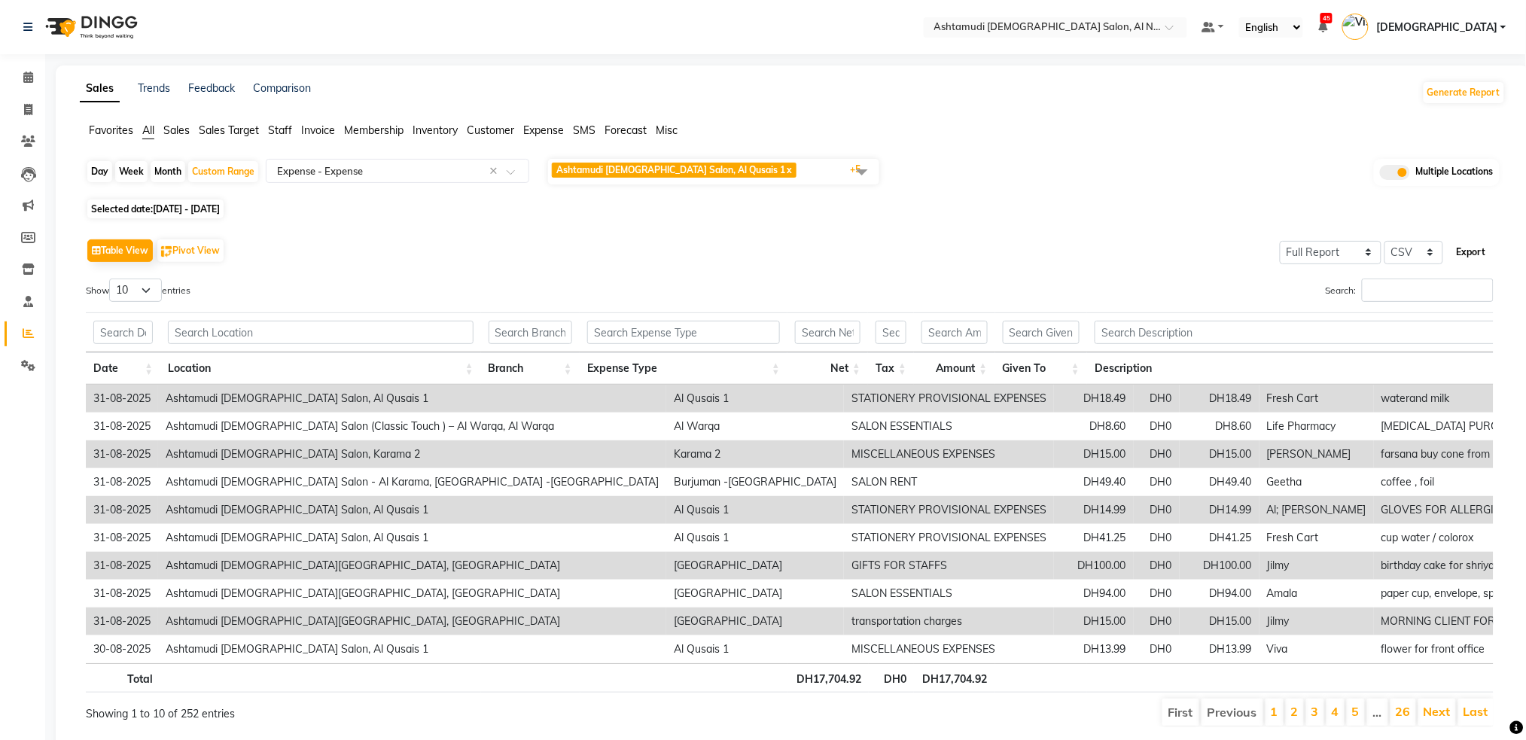
click at [1470, 247] on button "Export" at bounding box center [1471, 252] width 41 height 26
click at [665, 335] on input "text" at bounding box center [683, 332] width 193 height 23
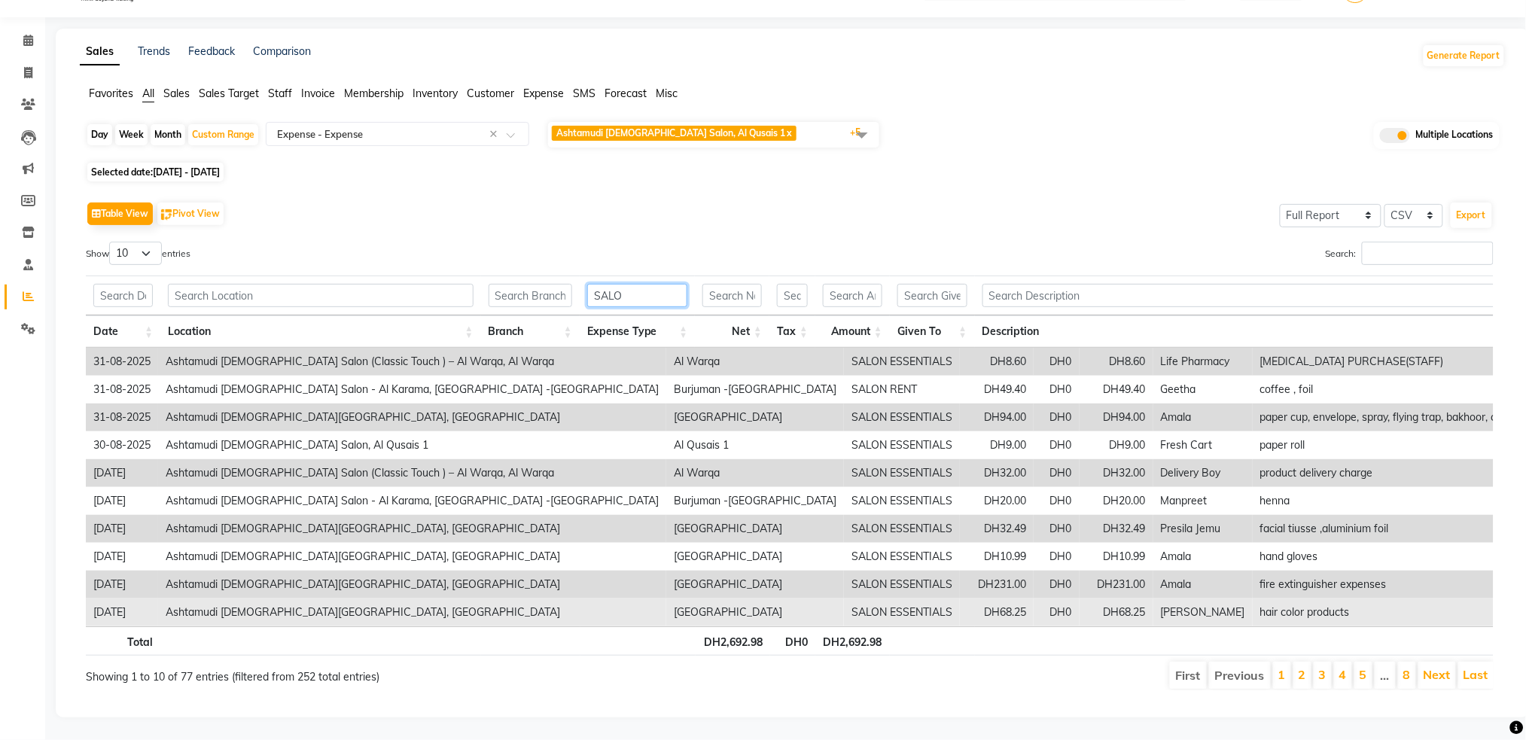
scroll to position [68, 0]
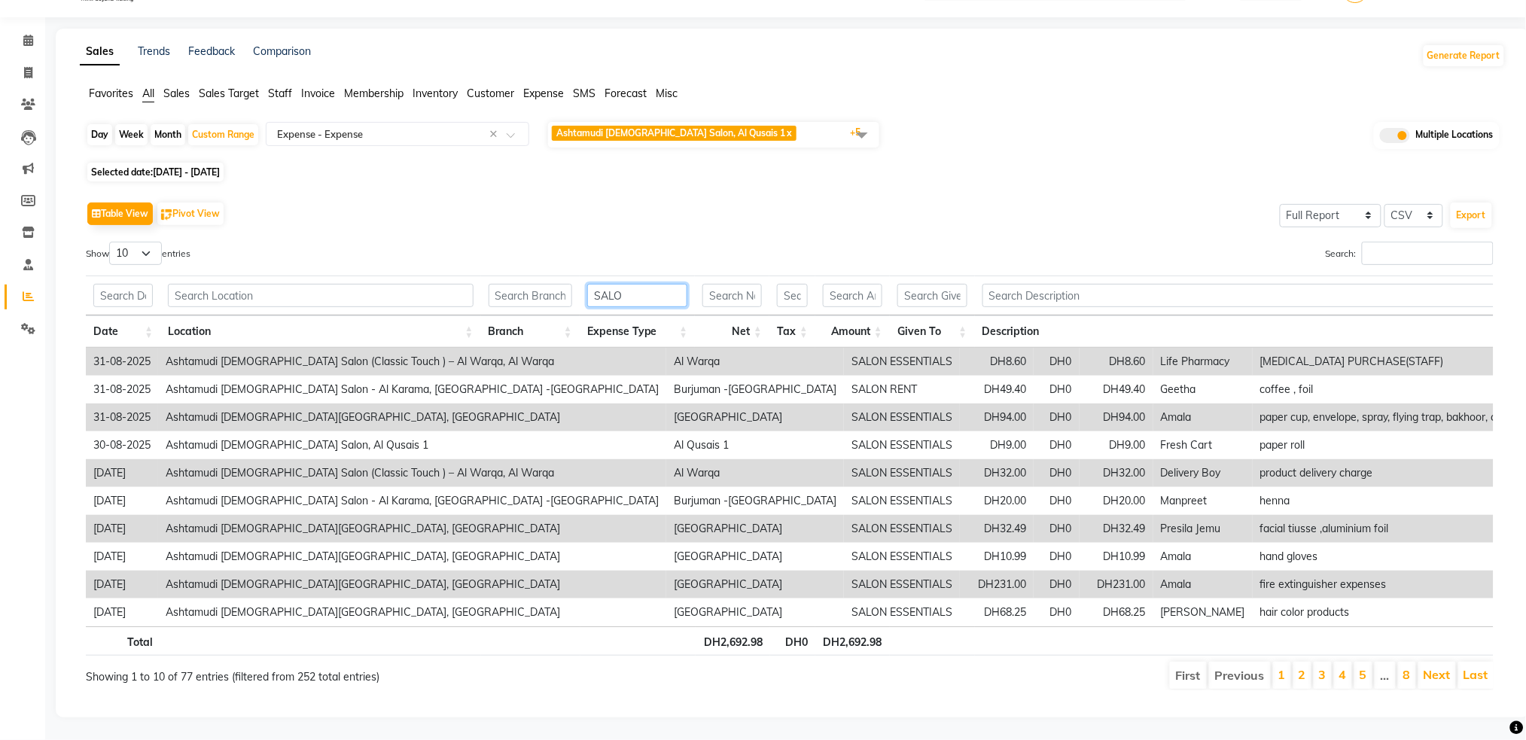
type input "SALO"
click at [227, 124] on div "Custom Range" at bounding box center [223, 134] width 70 height 21
select select "8"
select select "2025"
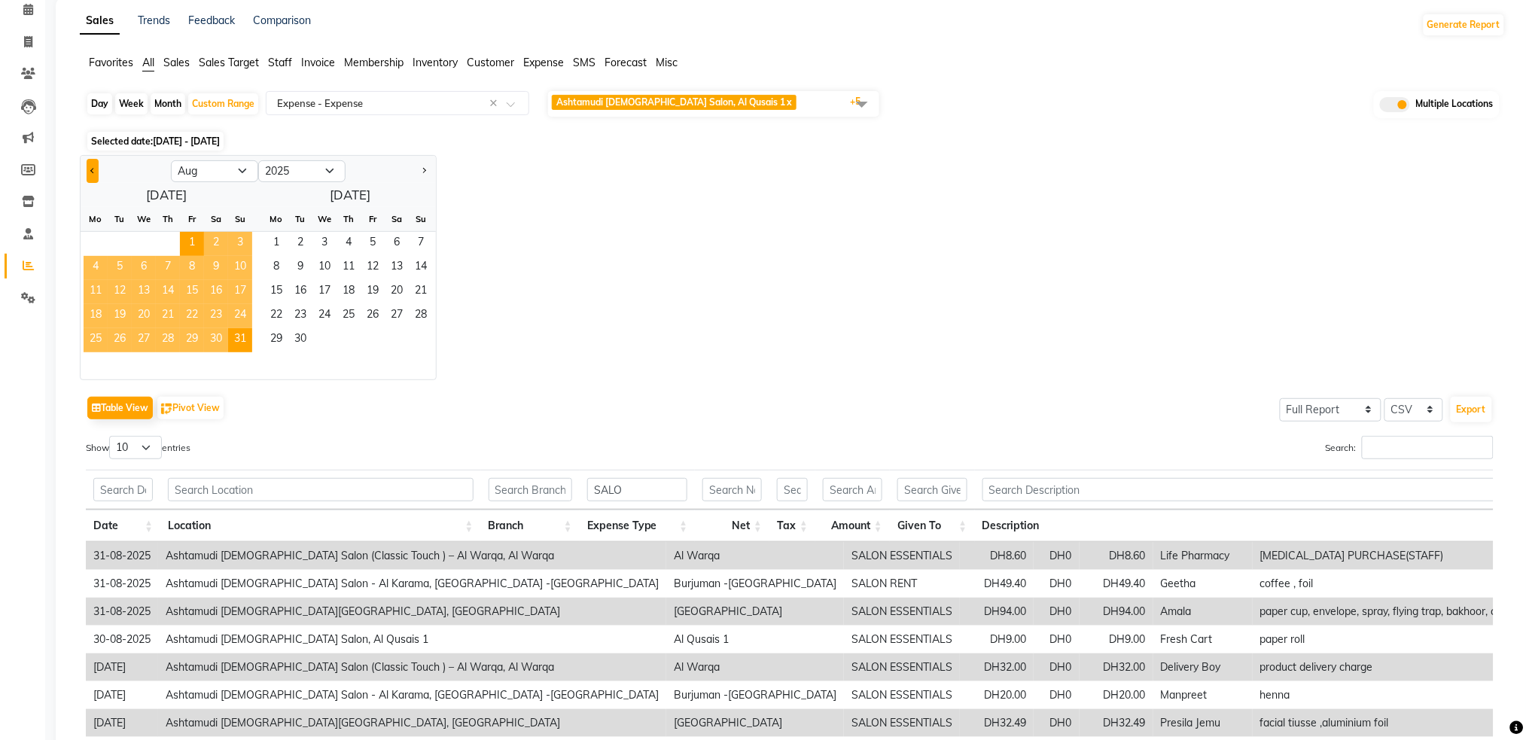
click at [88, 167] on button "Previous month" at bounding box center [93, 171] width 12 height 24
select select "7"
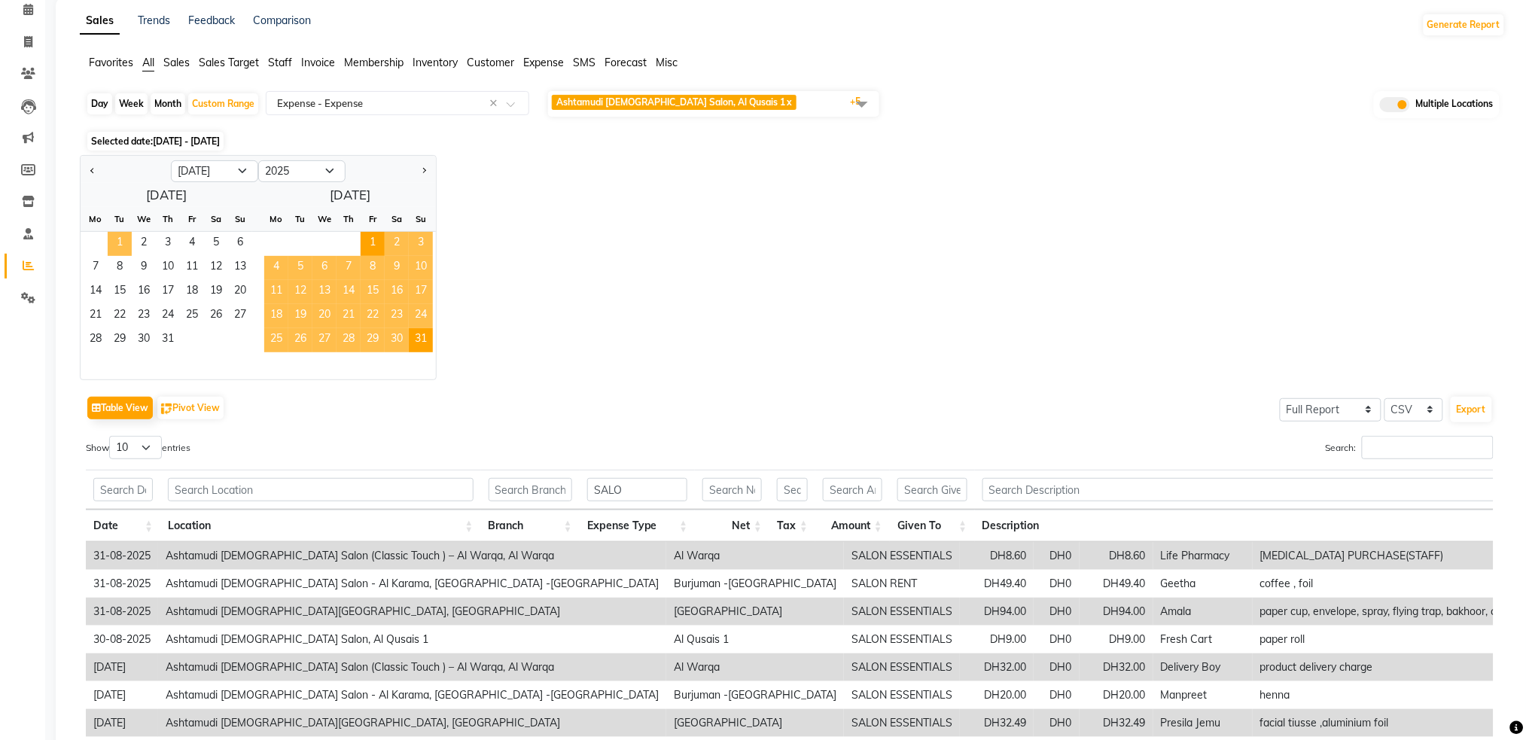
click at [126, 242] on span "1" at bounding box center [120, 244] width 24 height 24
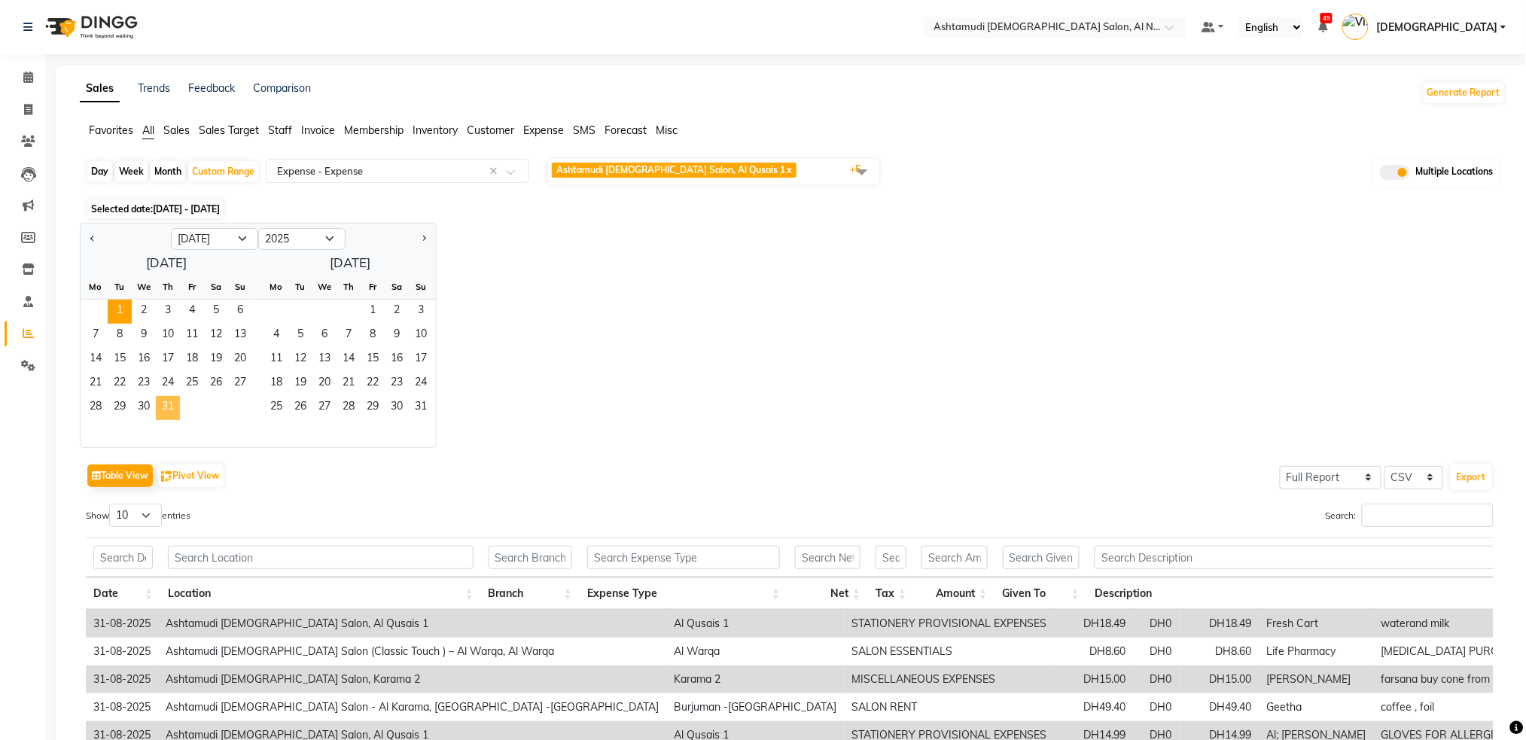
click at [175, 401] on span "31" at bounding box center [168, 408] width 24 height 24
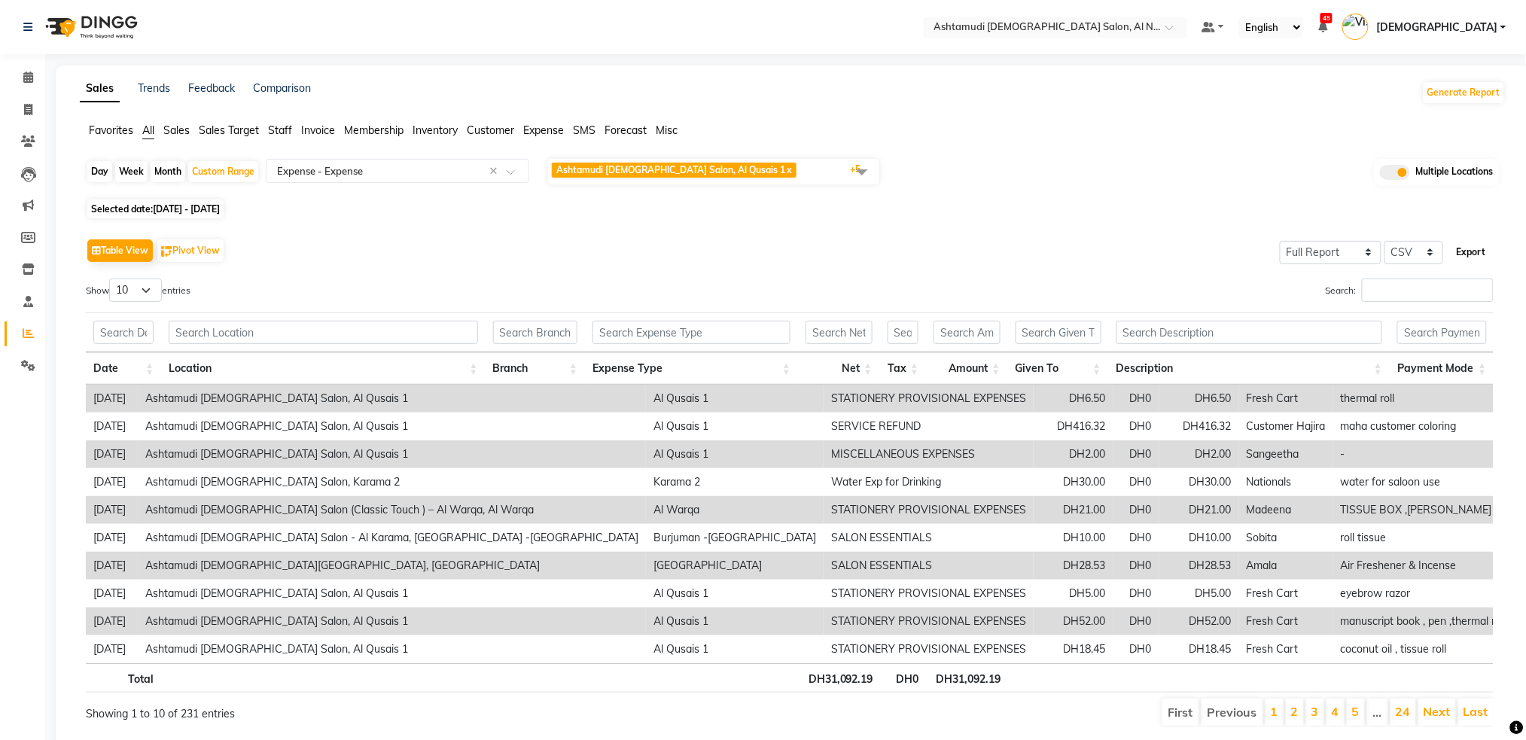
click at [1471, 248] on button "Export" at bounding box center [1471, 252] width 41 height 26
click at [721, 338] on input "text" at bounding box center [692, 332] width 198 height 23
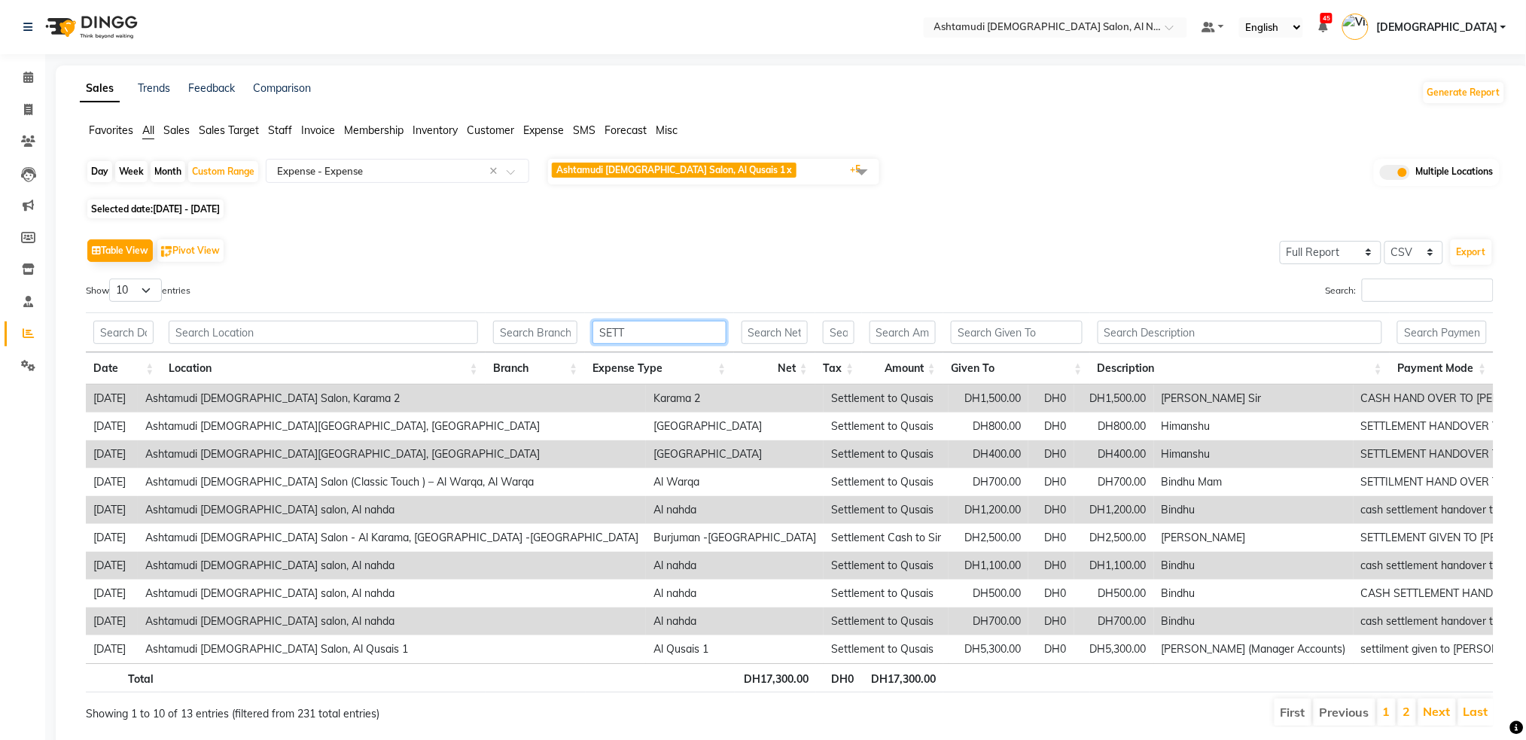
type input "SETT"
click at [425, 169] on input "text" at bounding box center [382, 170] width 217 height 15
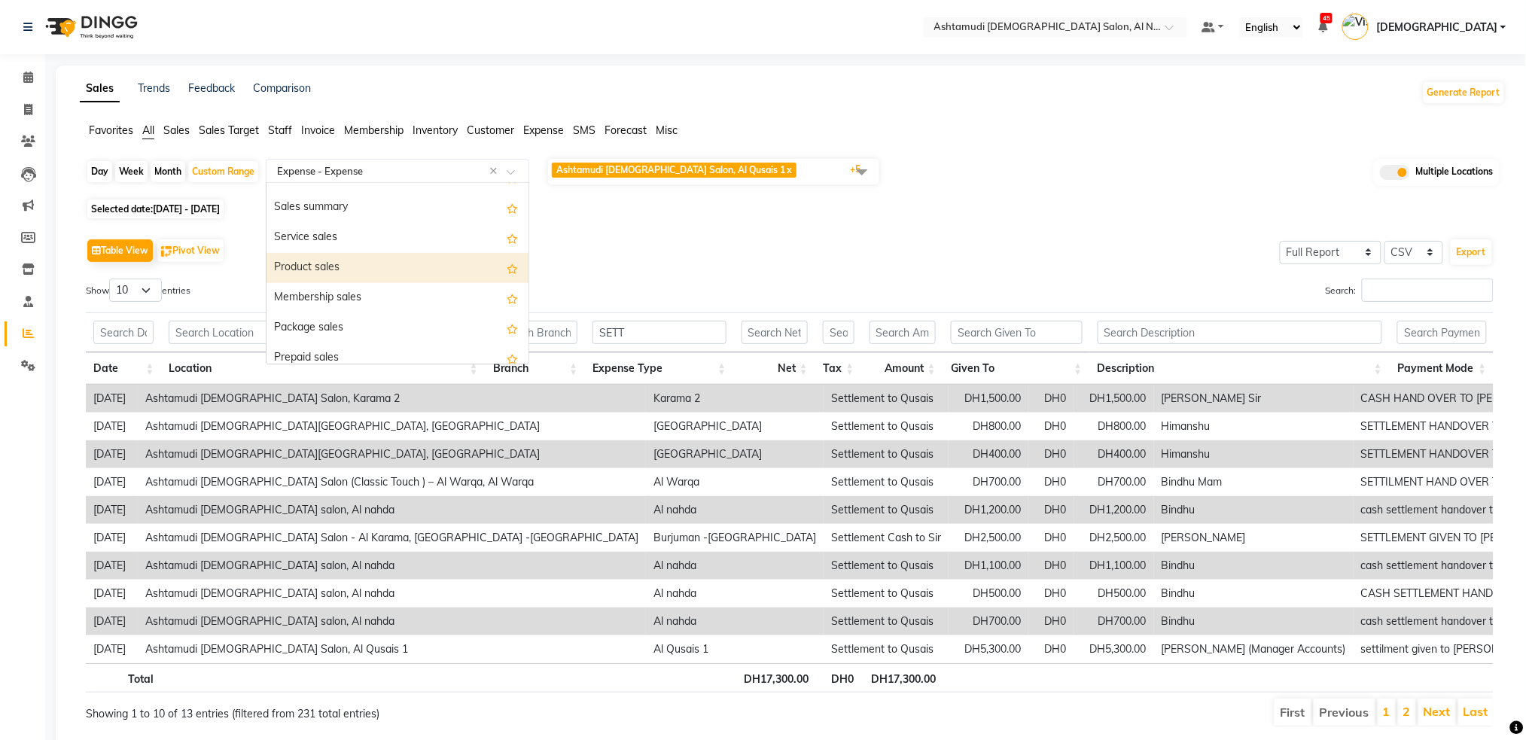
click at [381, 267] on div "Product sales" at bounding box center [398, 268] width 262 height 30
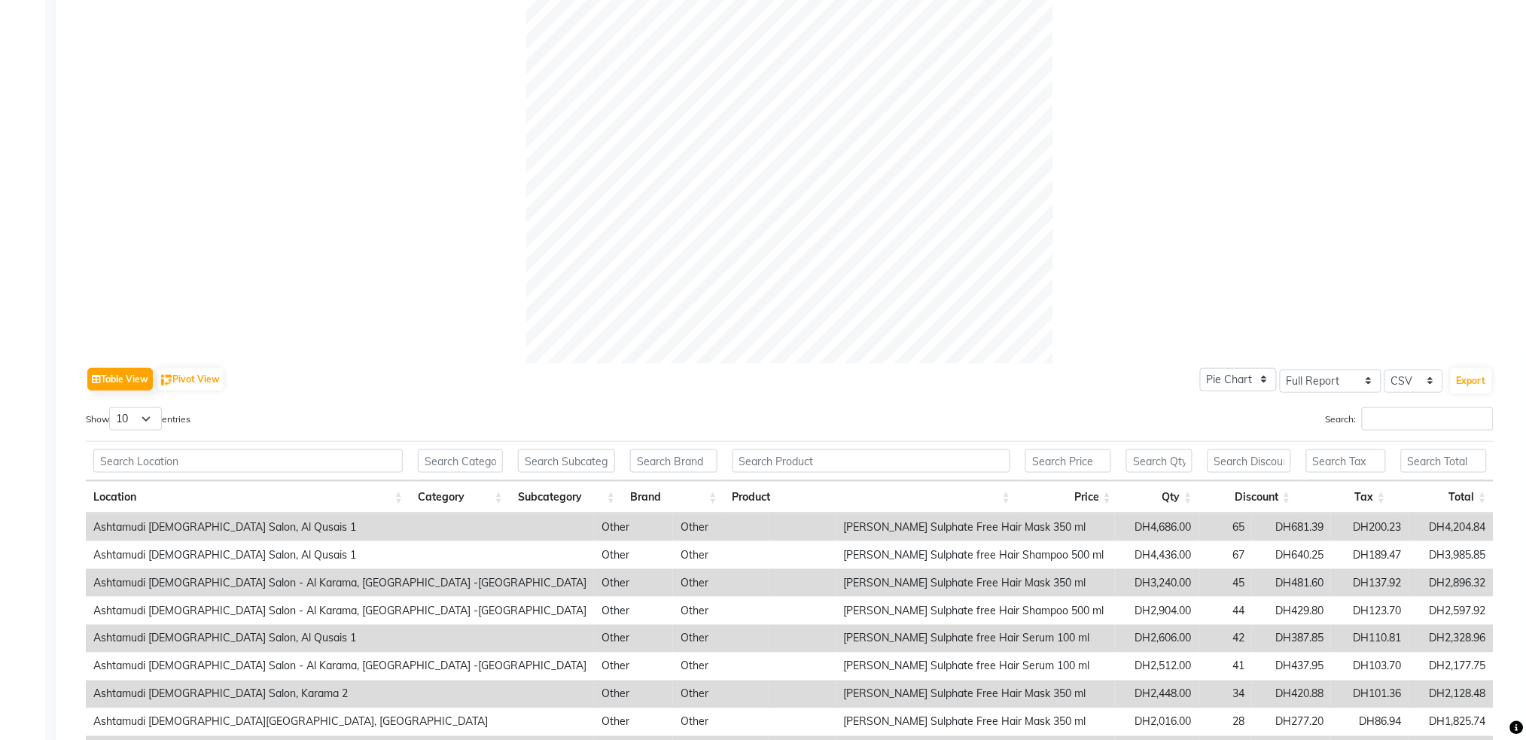
scroll to position [501, 0]
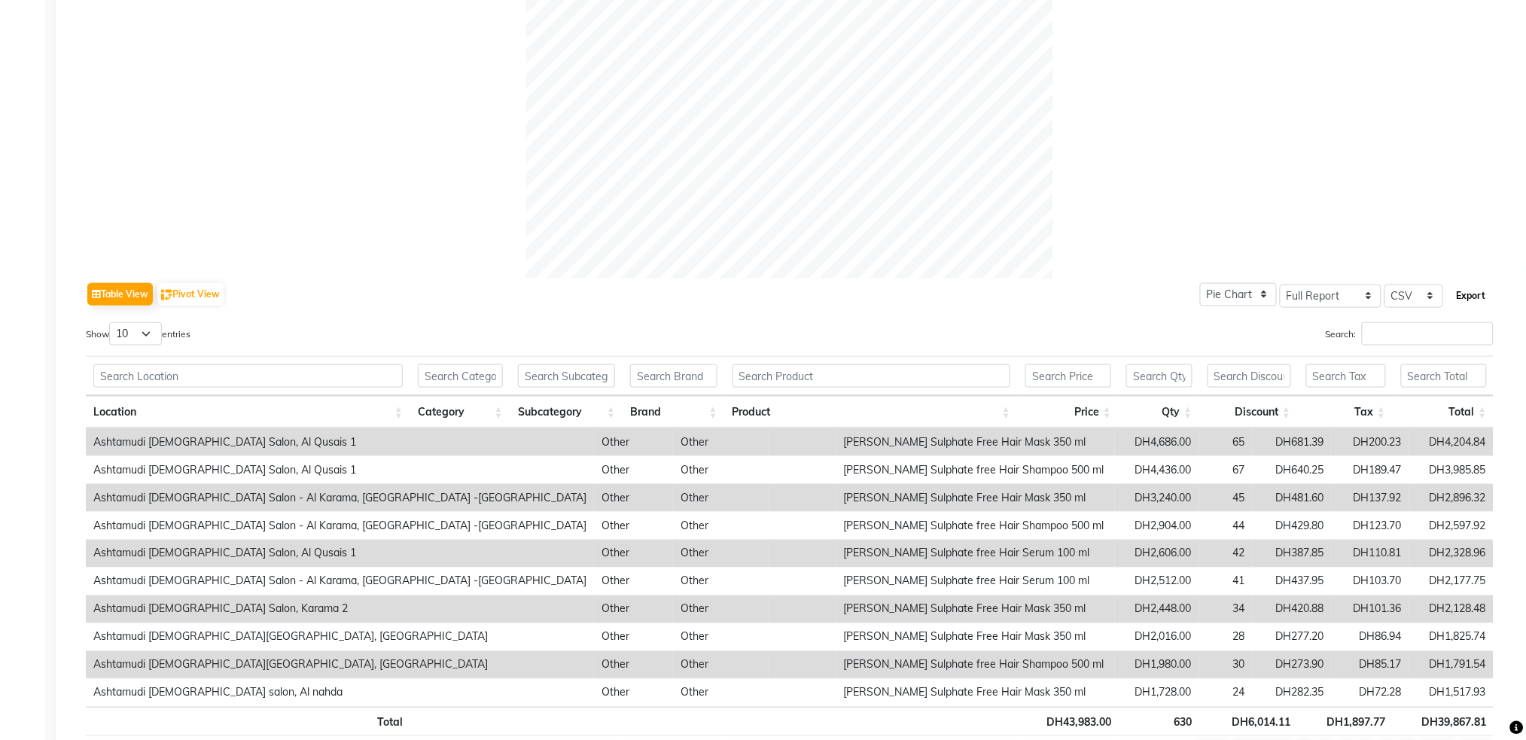
click at [1466, 295] on button "Export" at bounding box center [1471, 296] width 41 height 26
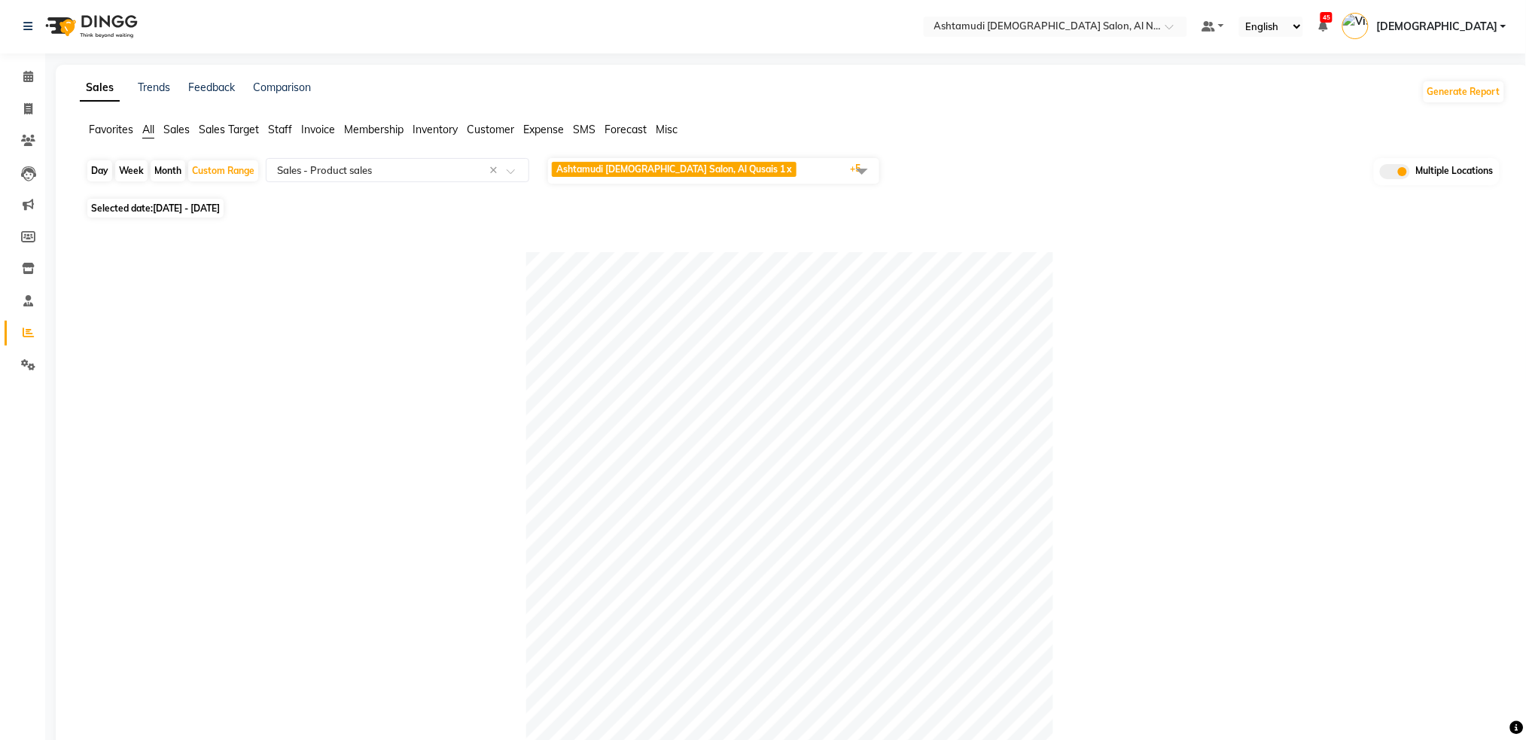
scroll to position [0, 0]
drag, startPoint x: 230, startPoint y: 169, endPoint x: 241, endPoint y: 196, distance: 28.7
click at [227, 169] on div "Custom Range" at bounding box center [223, 171] width 70 height 21
select select "7"
select select "2025"
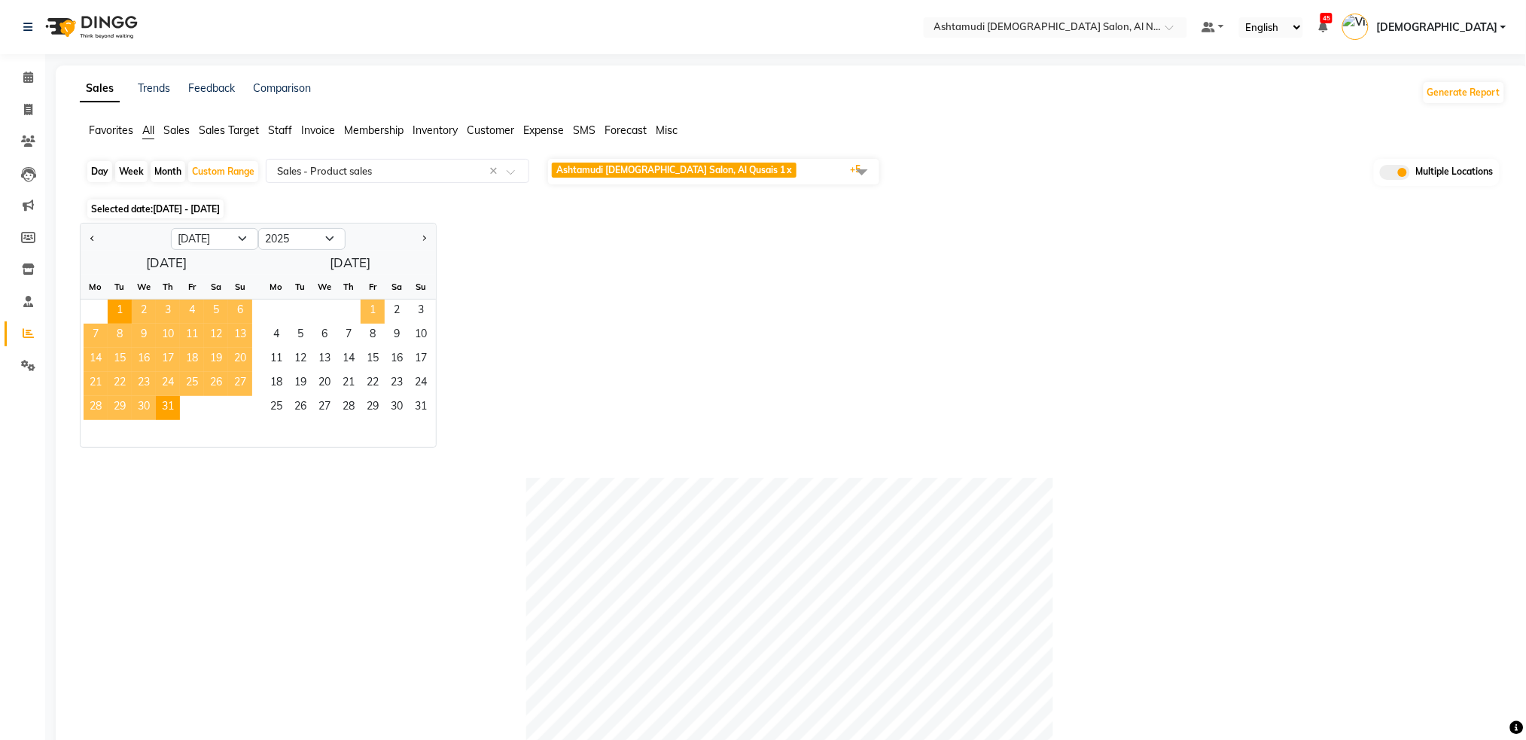
click at [371, 313] on span "1" at bounding box center [373, 312] width 24 height 24
select select "8"
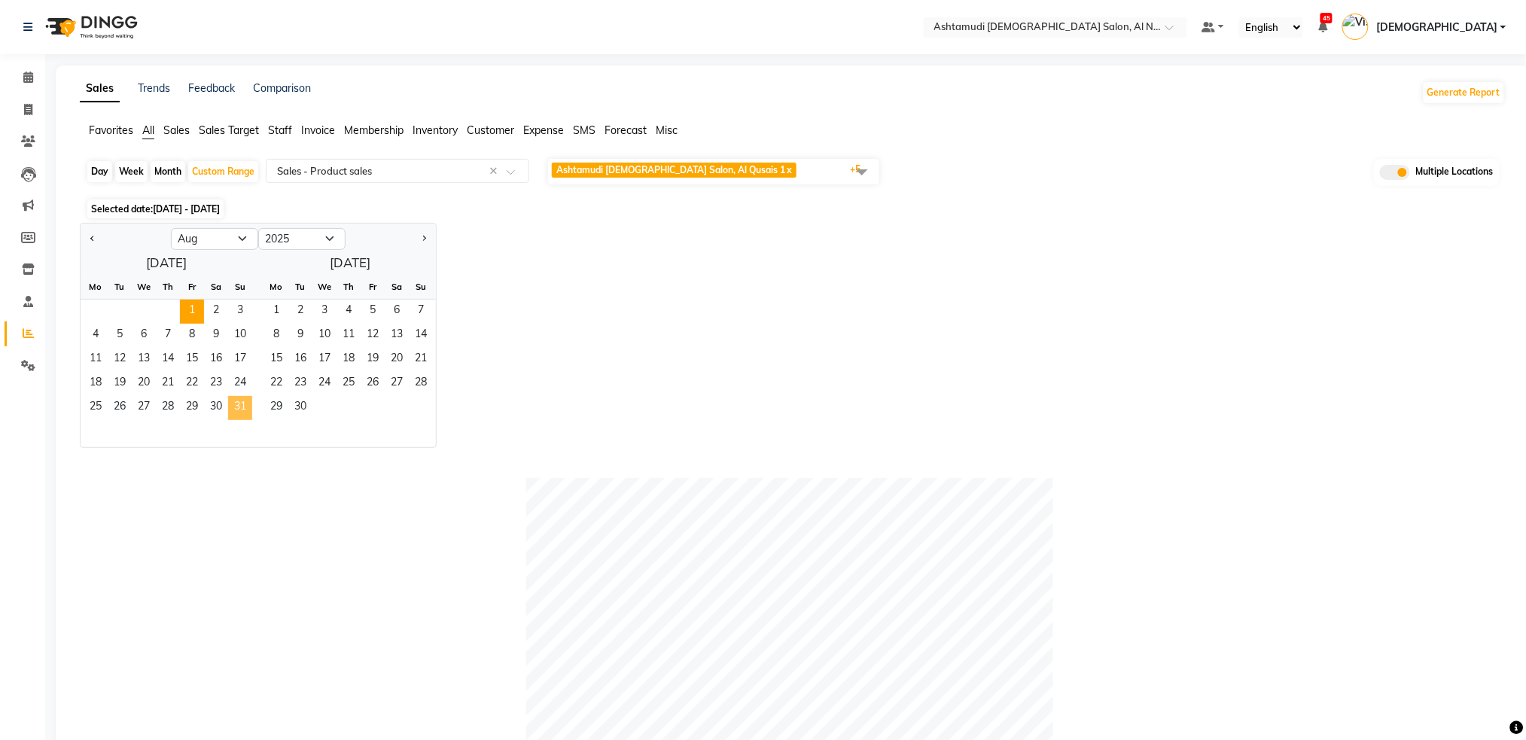
click at [243, 409] on span "31" at bounding box center [240, 408] width 24 height 24
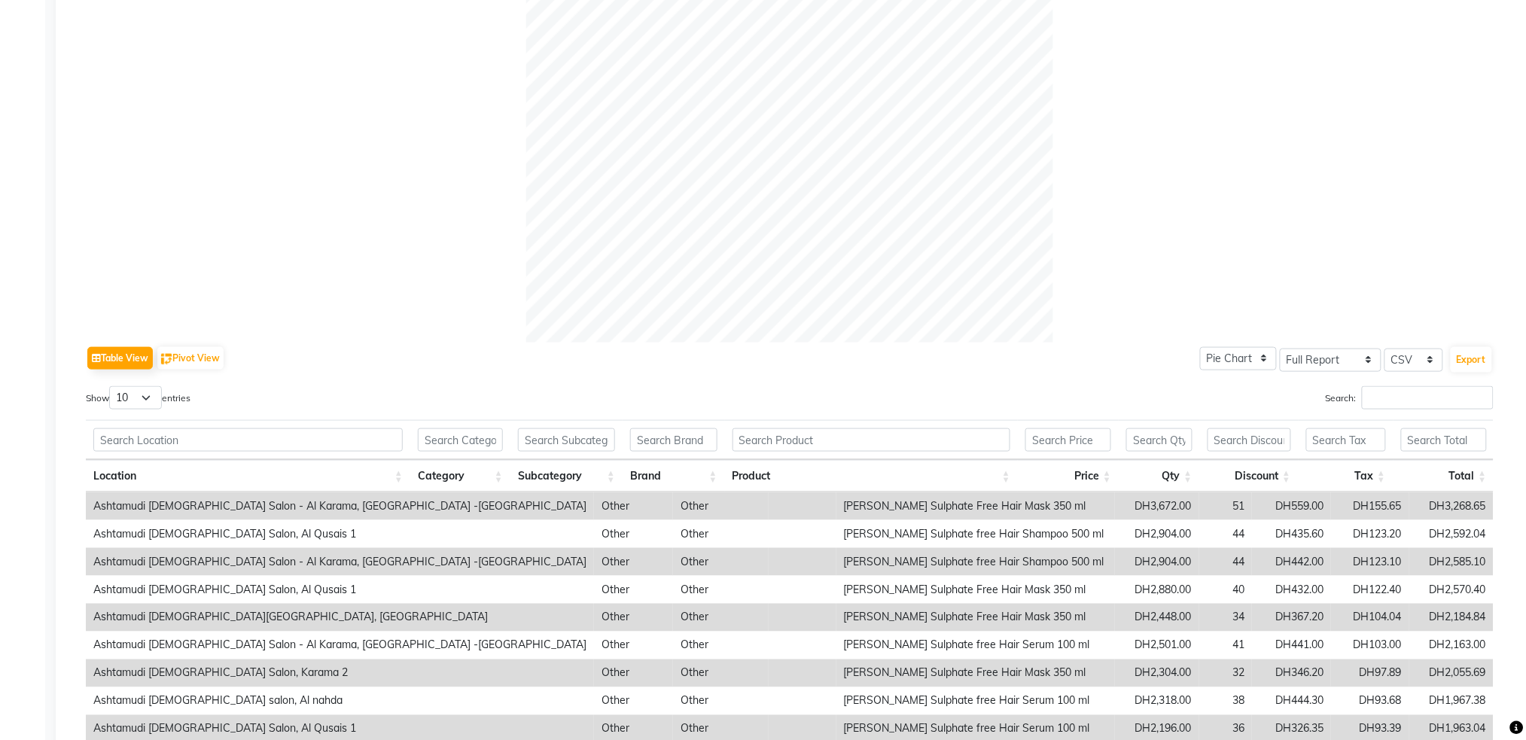
scroll to position [598, 0]
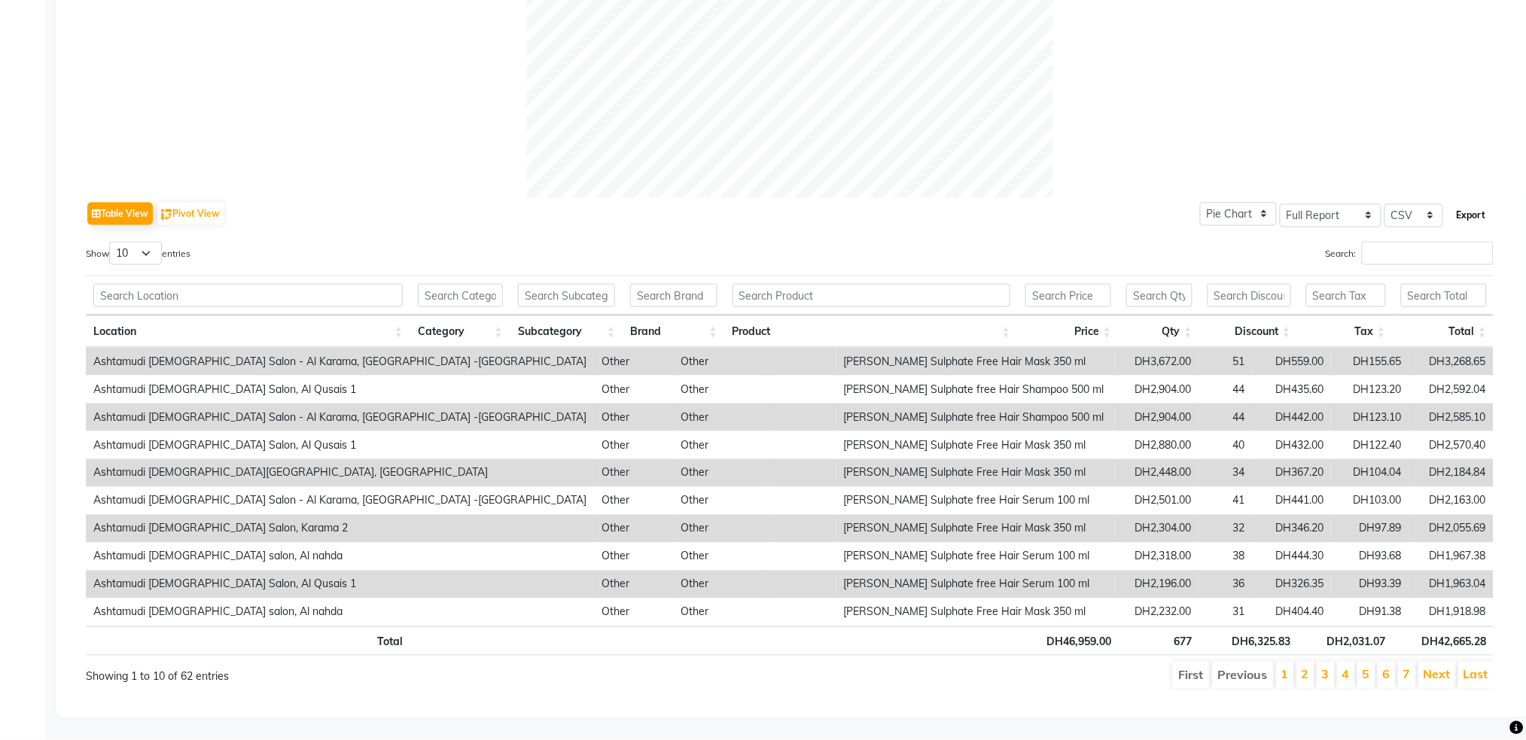
click at [1468, 203] on button "Export" at bounding box center [1471, 216] width 41 height 26
click at [226, 284] on input "text" at bounding box center [247, 295] width 309 height 23
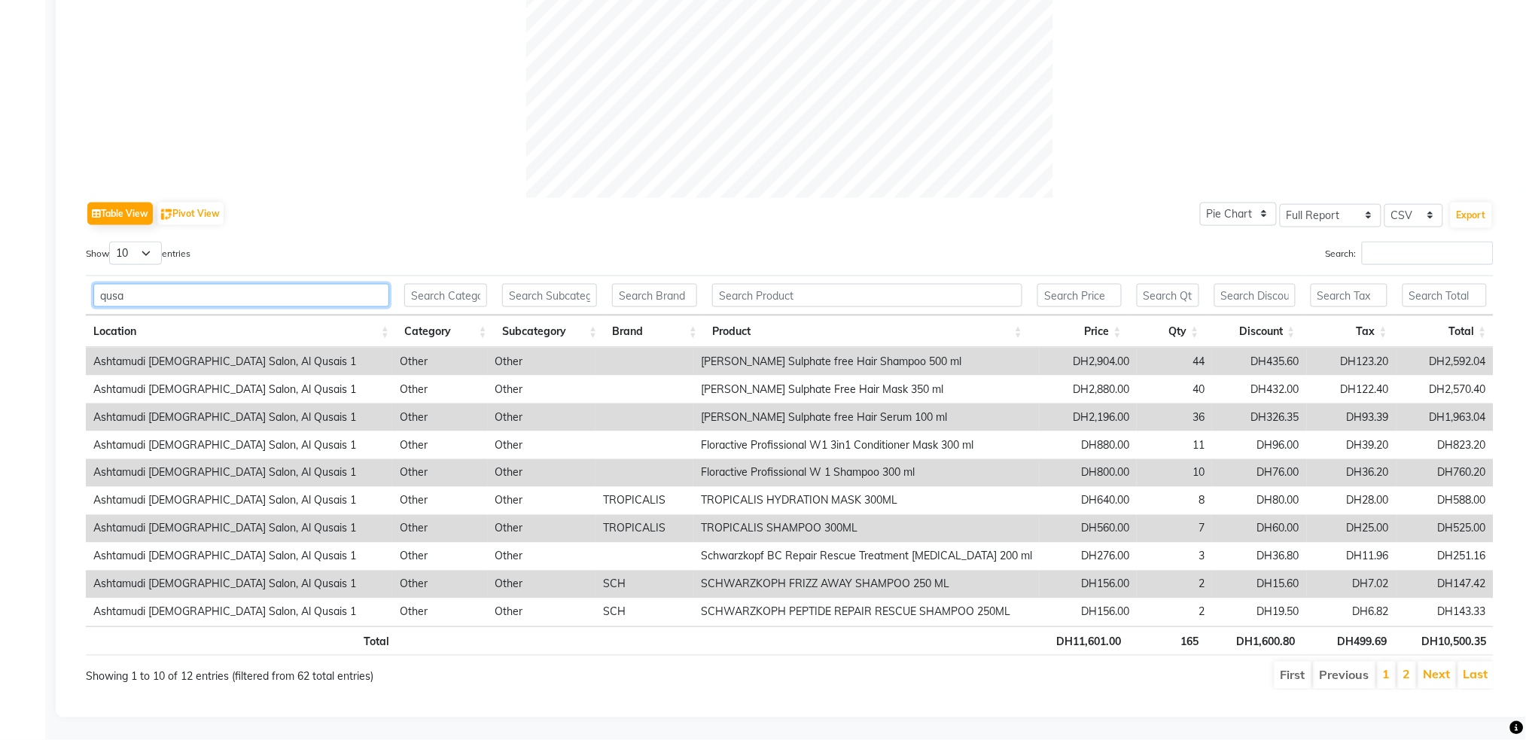
scroll to position [0, 11]
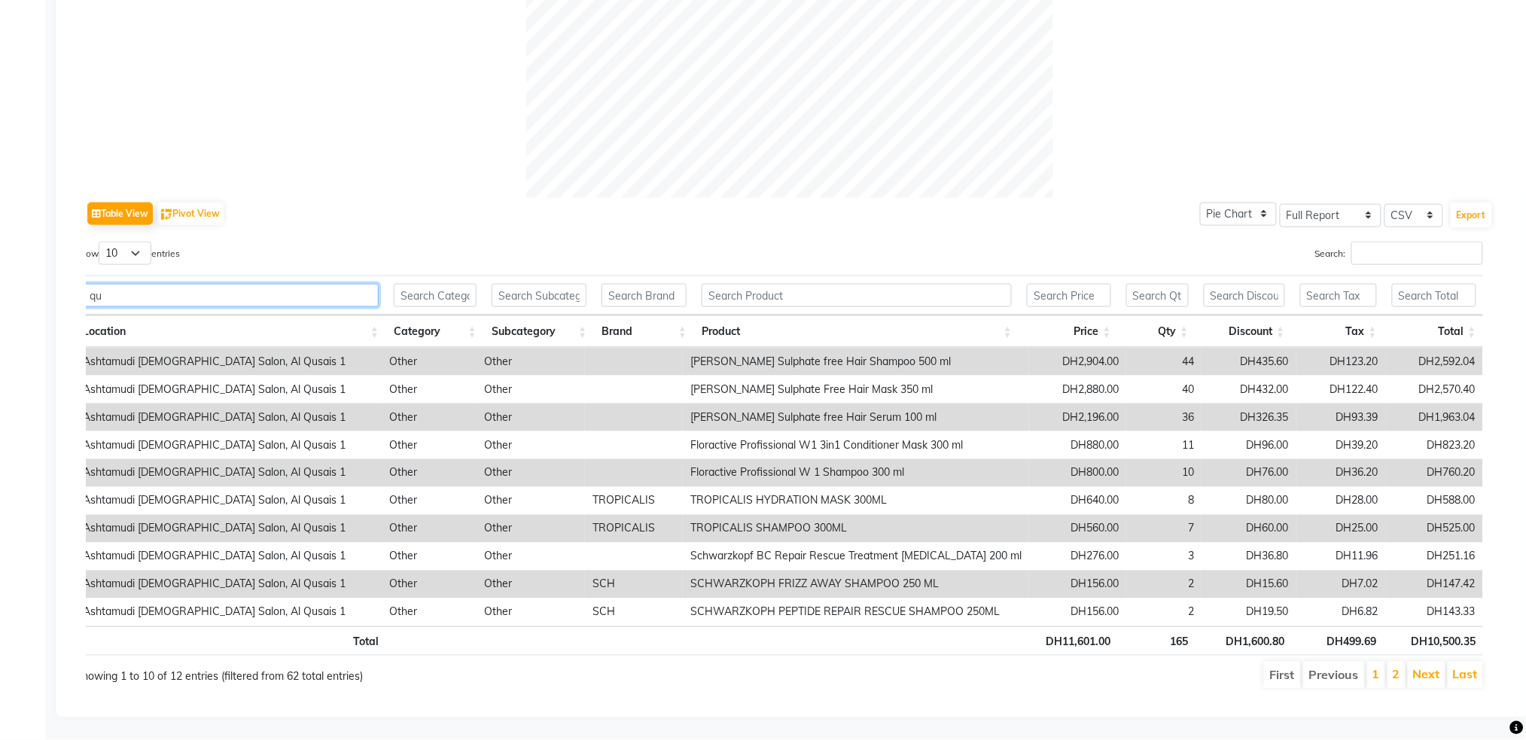
type input "q"
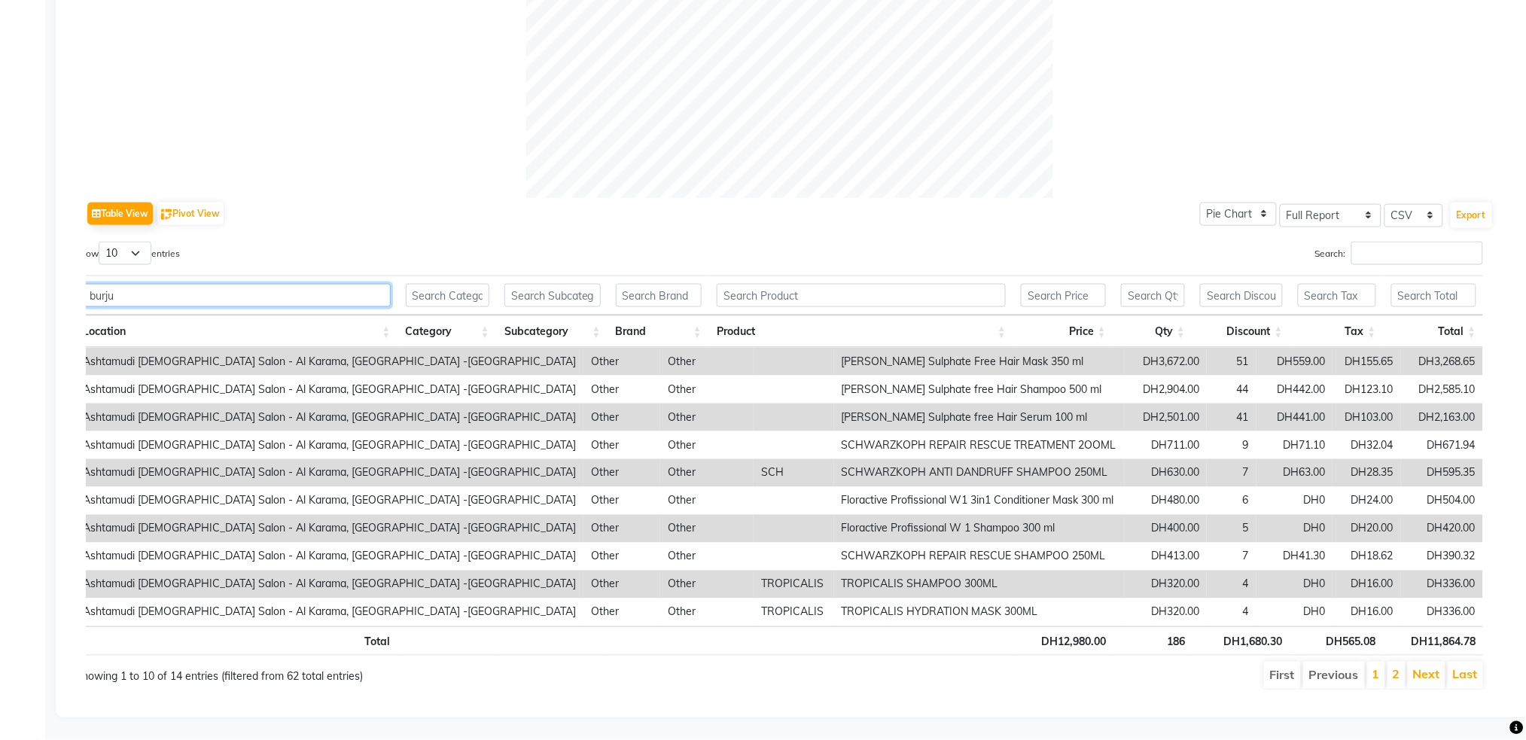
type input "burju"
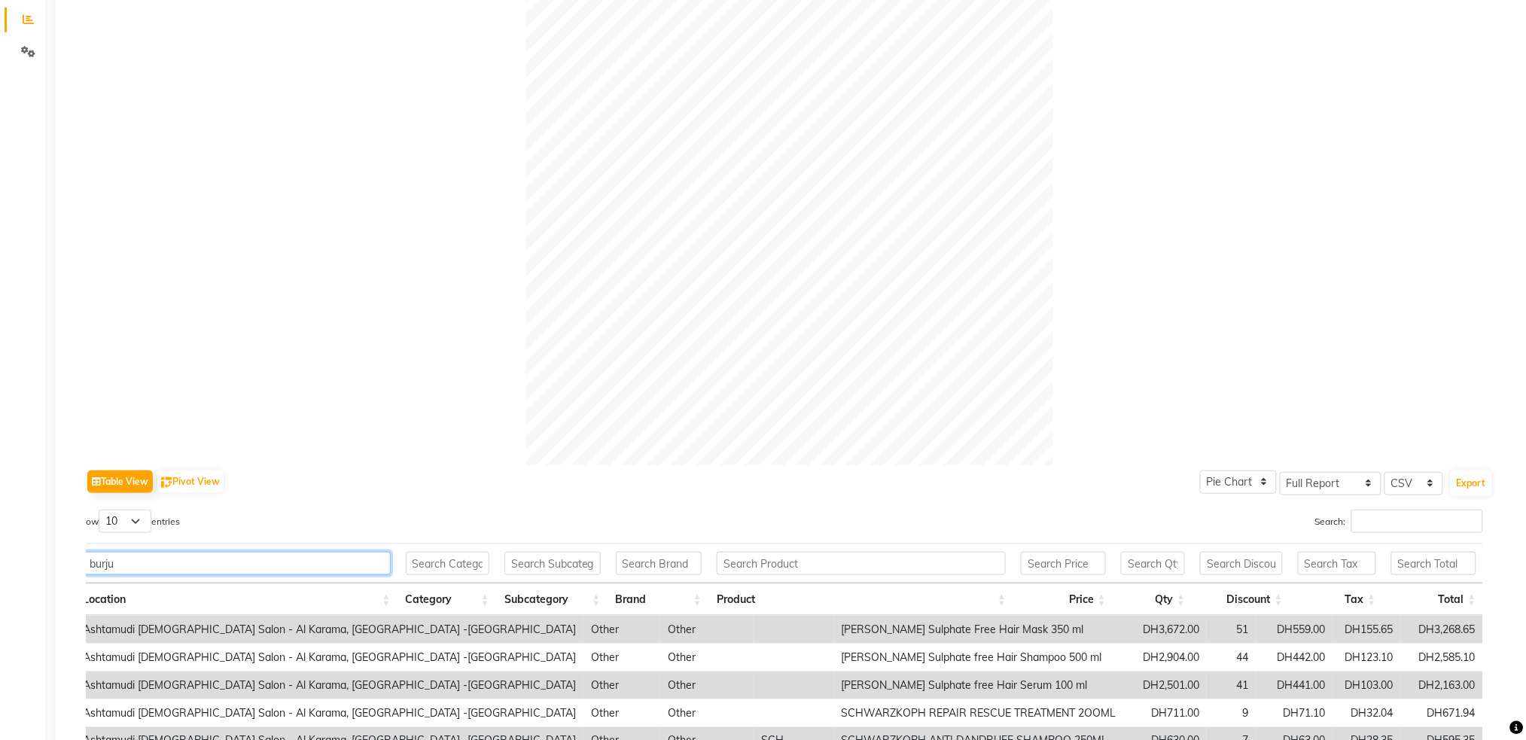
scroll to position [0, 0]
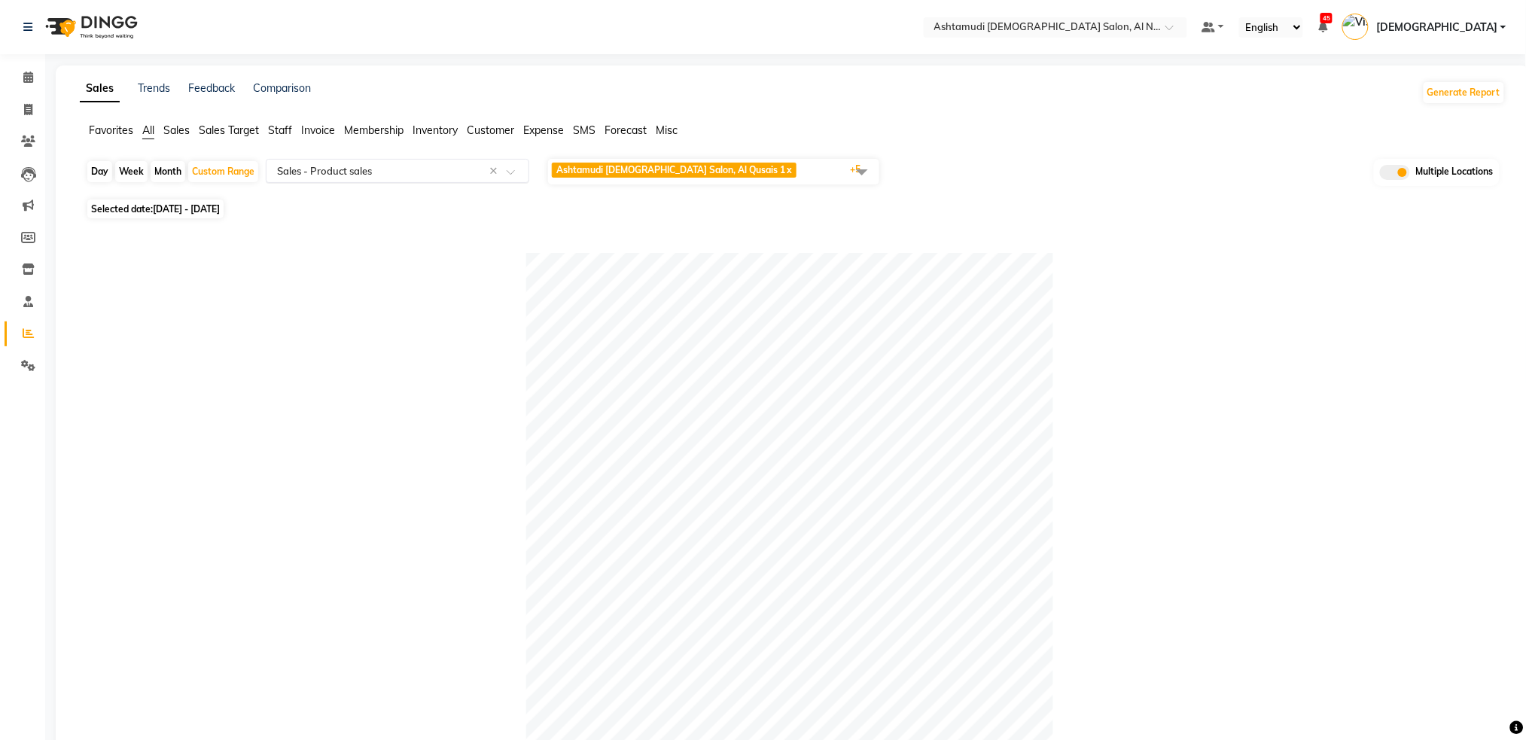
click at [447, 174] on input "text" at bounding box center [382, 170] width 217 height 15
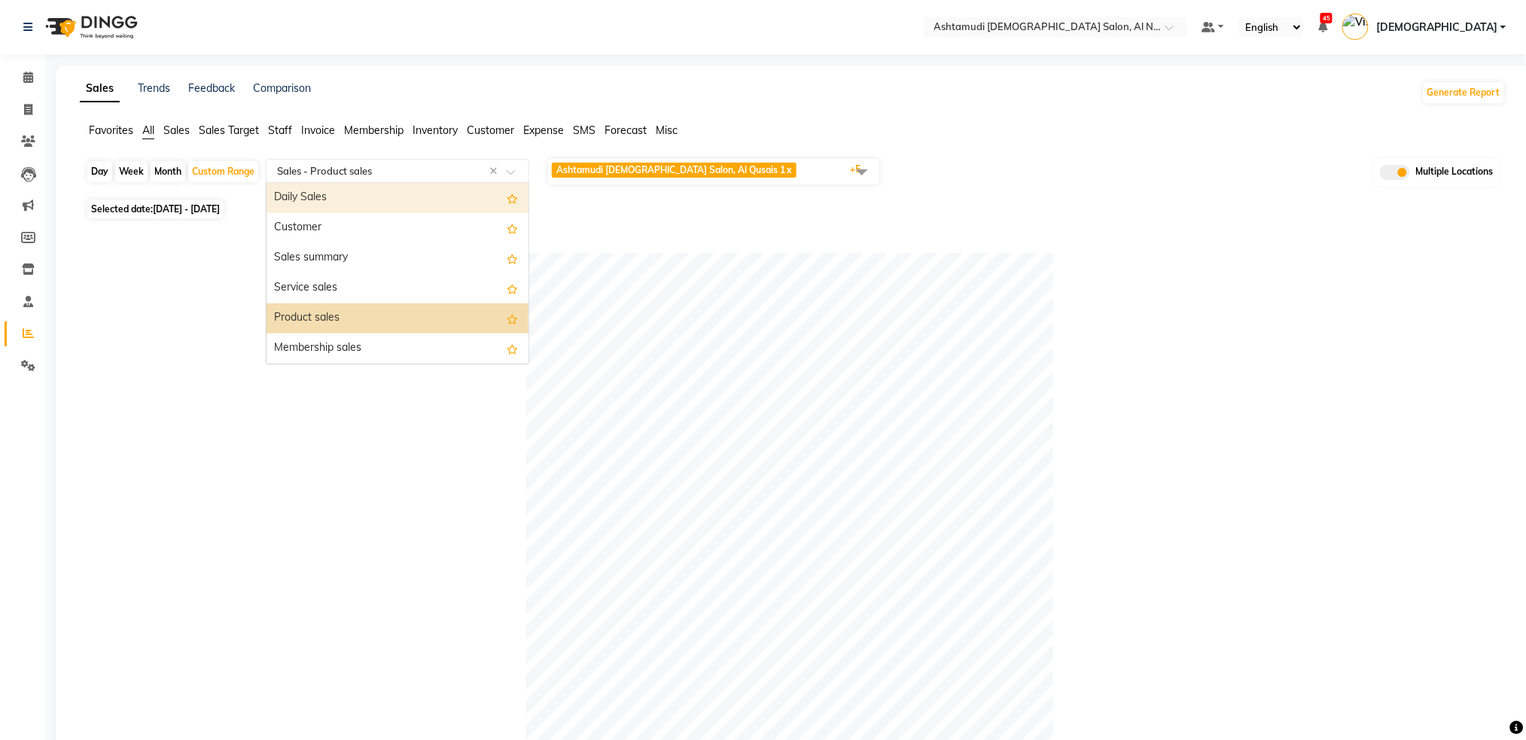
click at [285, 134] on span "Staff" at bounding box center [280, 130] width 24 height 14
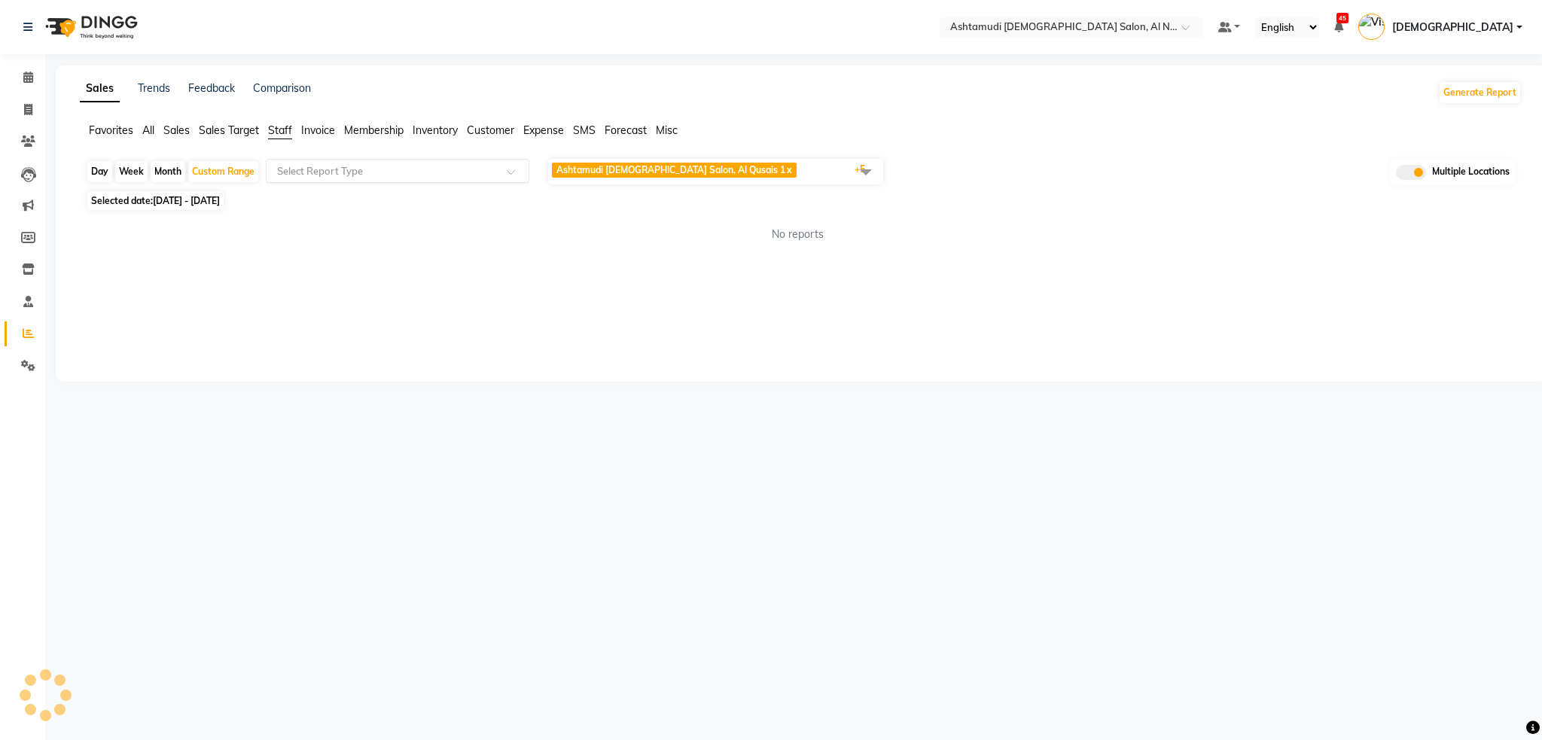
click at [322, 175] on input "text" at bounding box center [382, 170] width 217 height 15
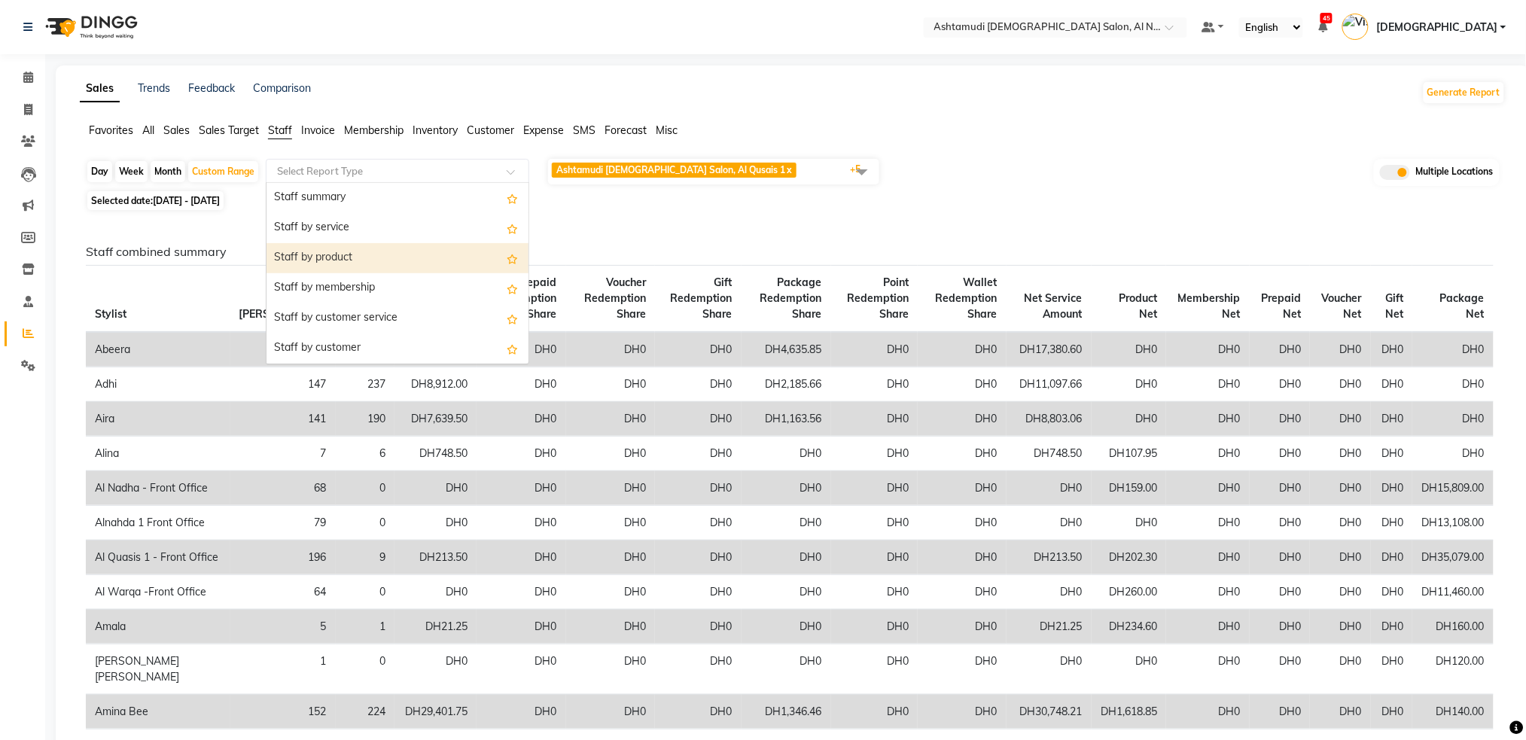
click at [336, 263] on div "Staff by product" at bounding box center [398, 258] width 262 height 30
select select "full_report"
select select "csv"
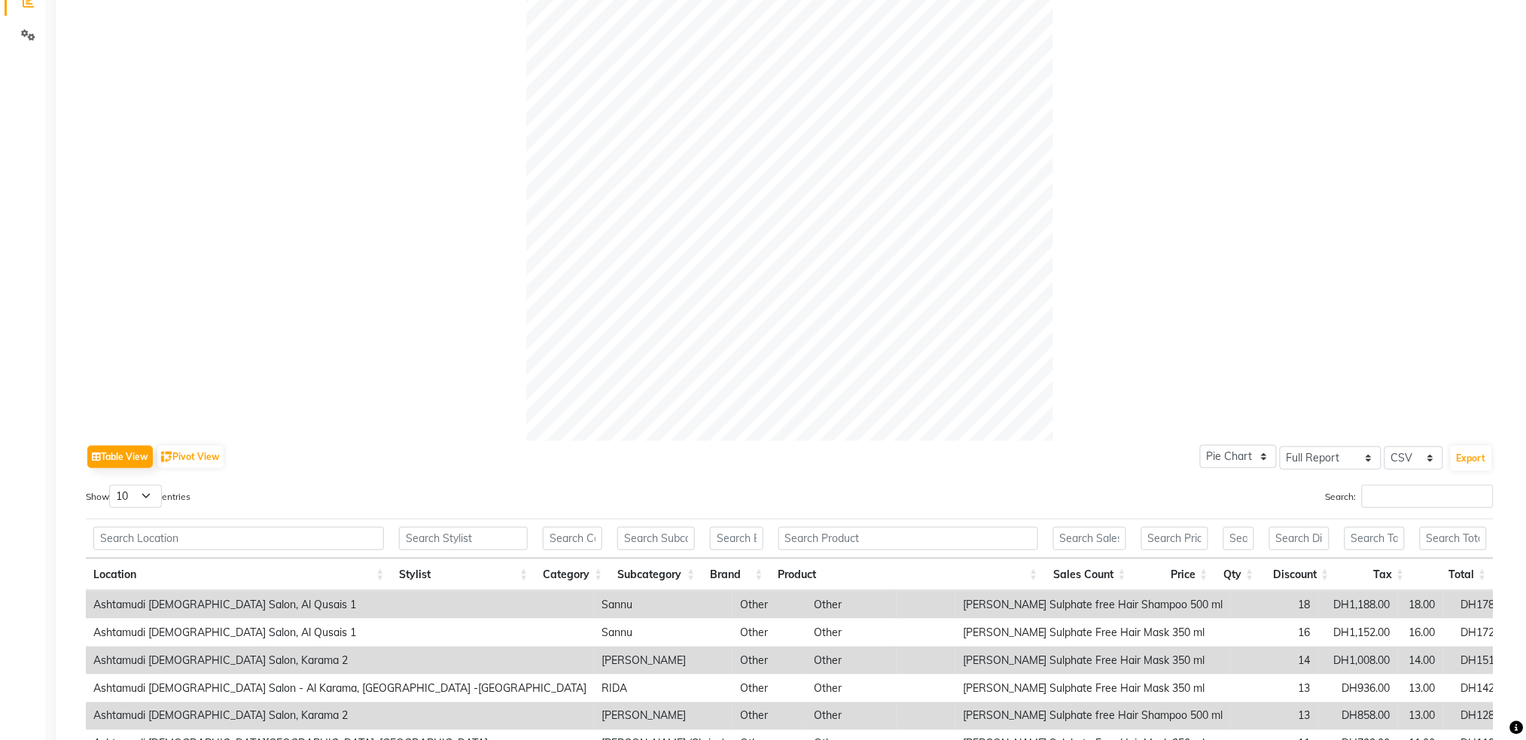
scroll to position [87, 0]
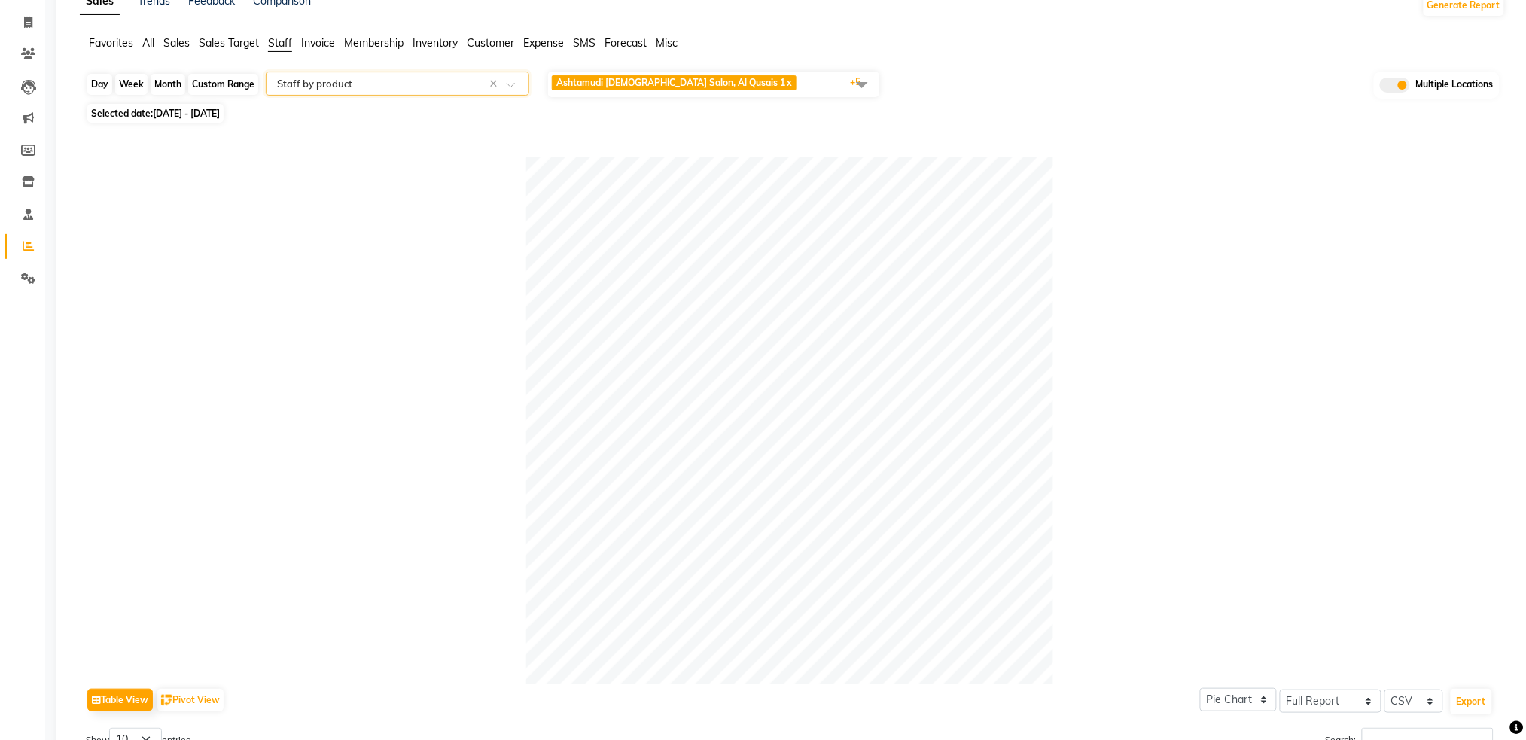
click at [200, 87] on div "Custom Range" at bounding box center [223, 84] width 70 height 21
select select "8"
select select "2025"
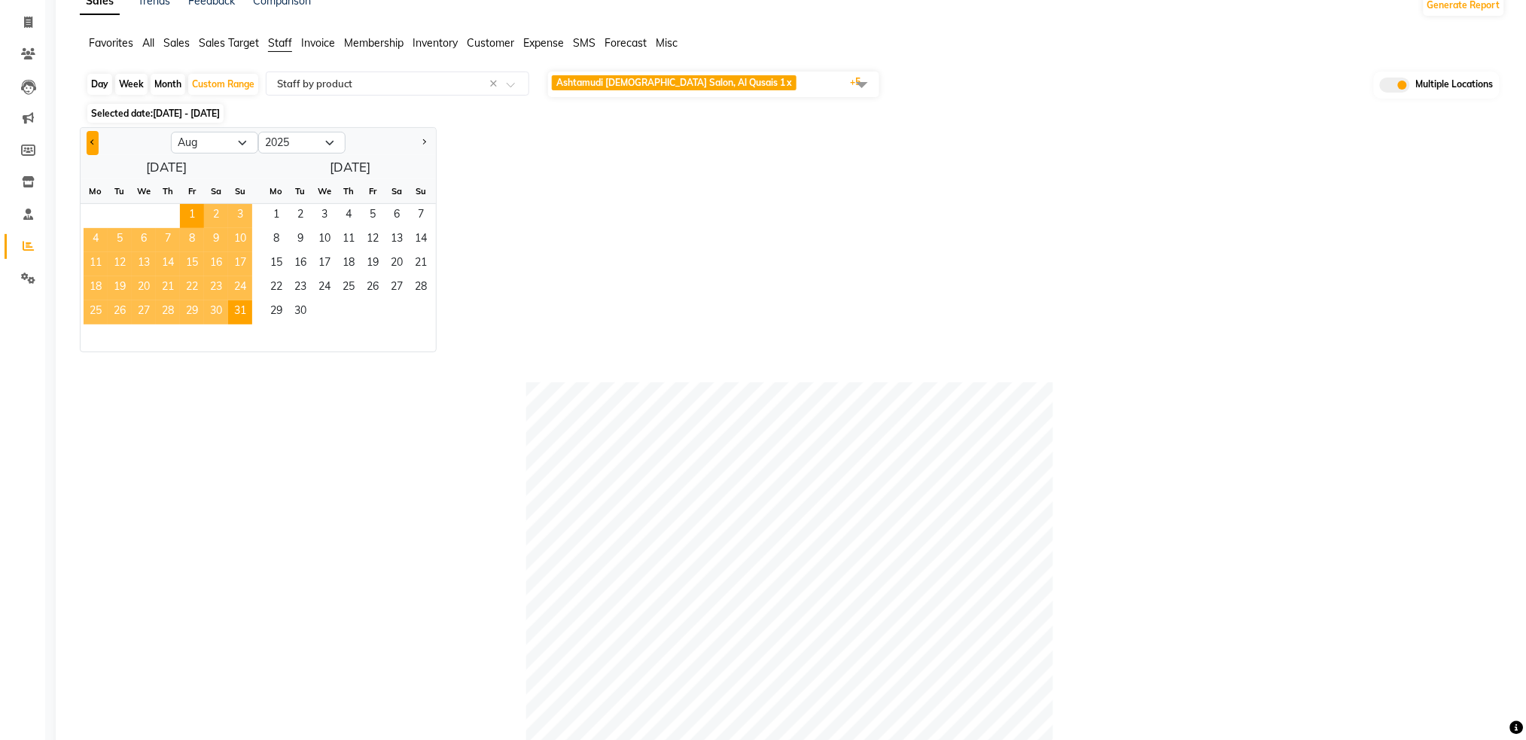
click at [88, 145] on button "Previous month" at bounding box center [93, 143] width 12 height 24
select select "7"
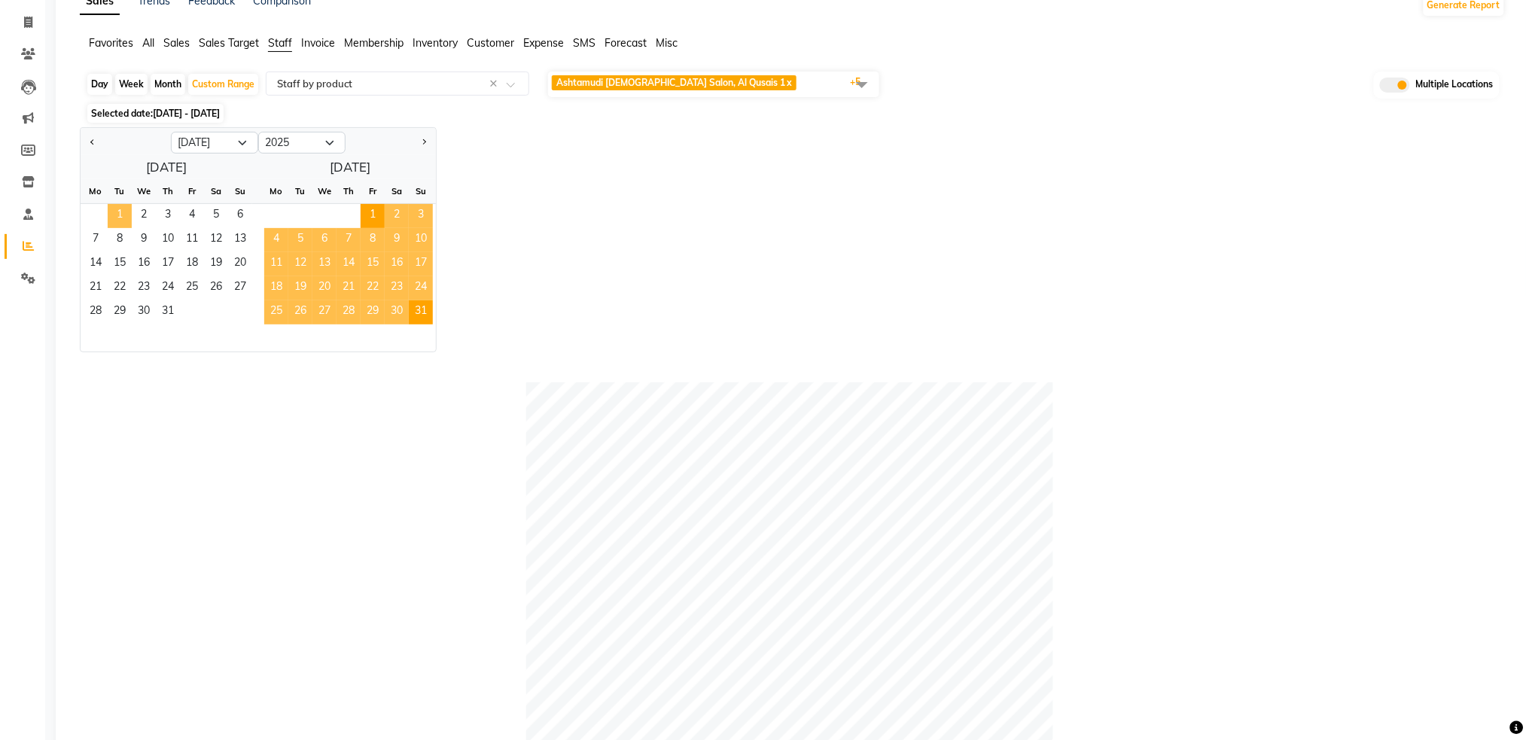
click at [118, 219] on span "1" at bounding box center [120, 216] width 24 height 24
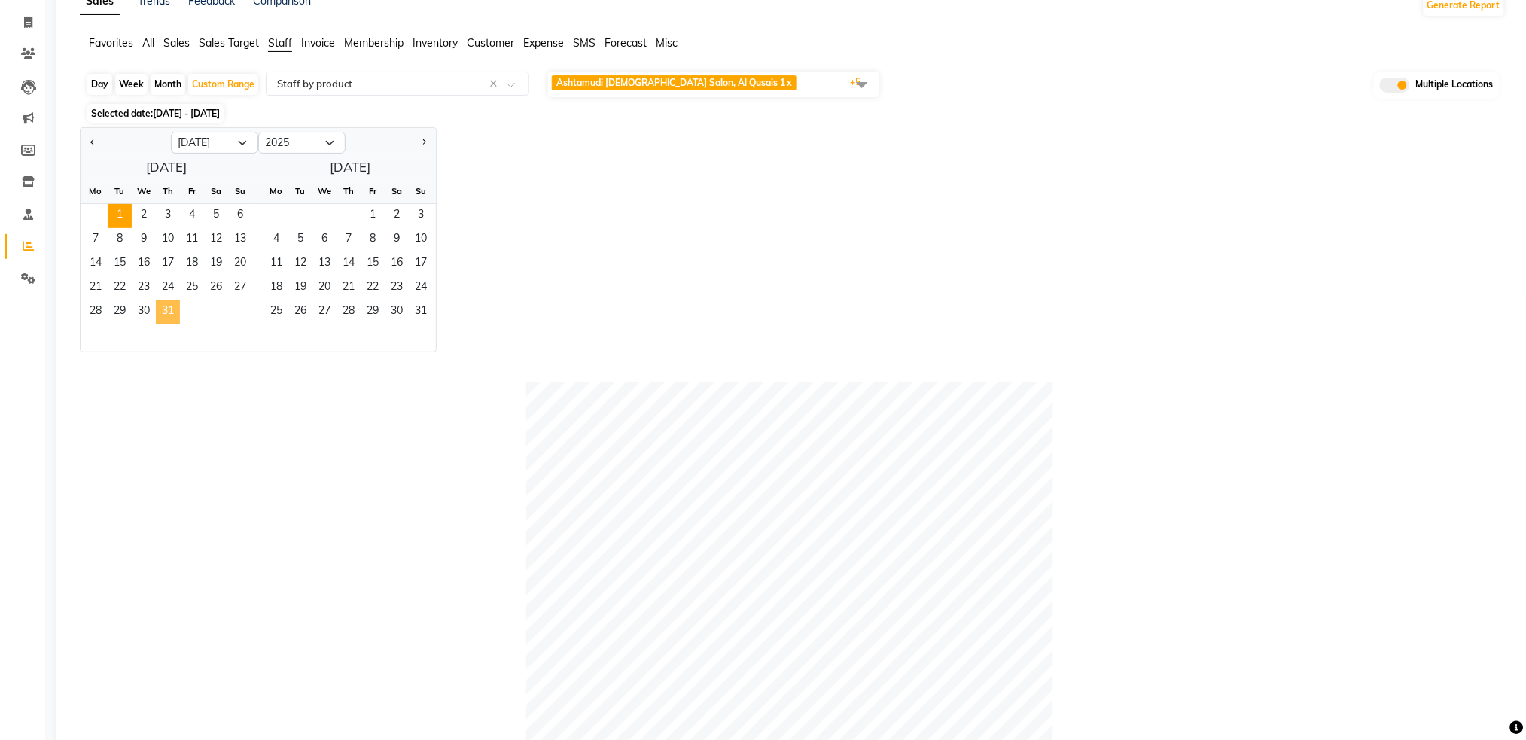
click at [166, 310] on span "31" at bounding box center [168, 312] width 24 height 24
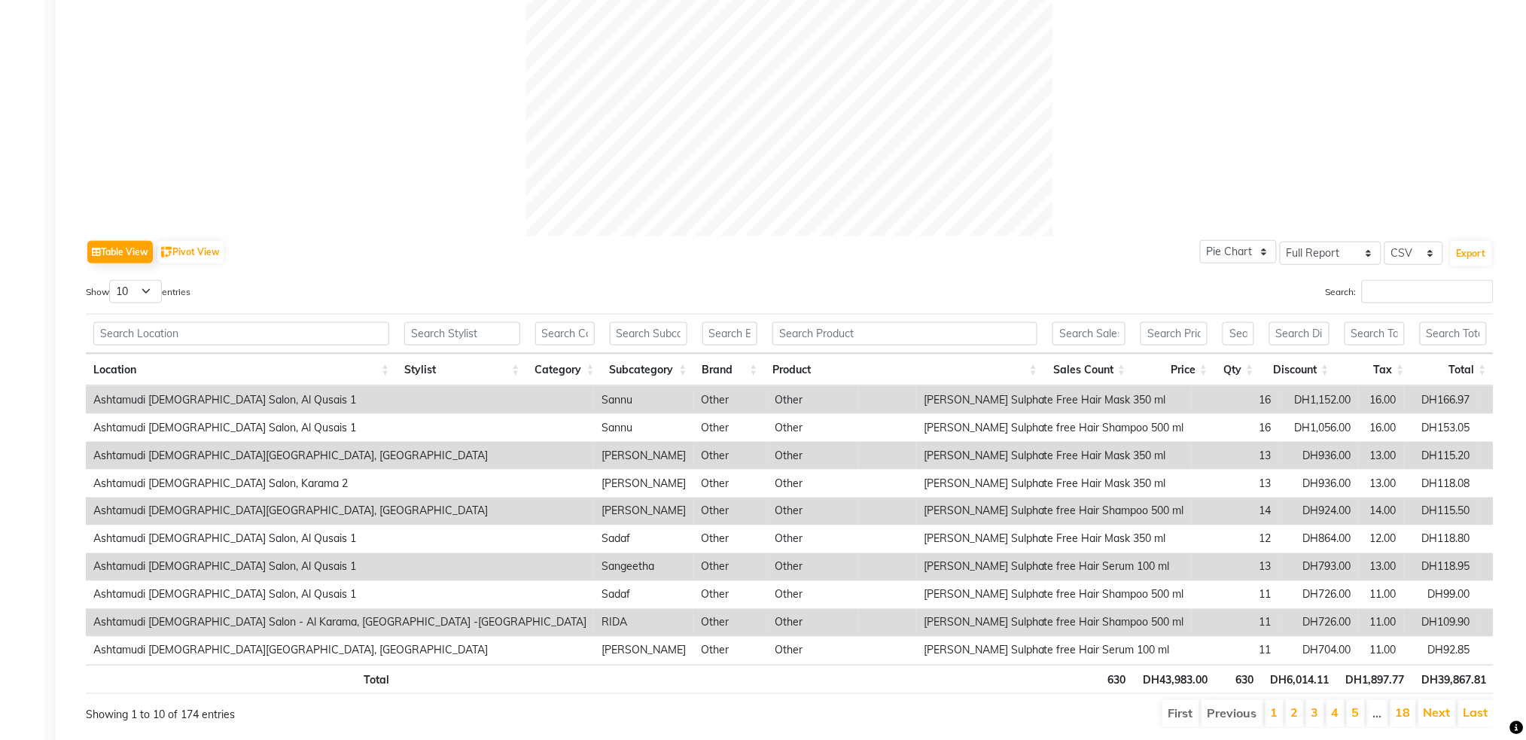
scroll to position [489, 0]
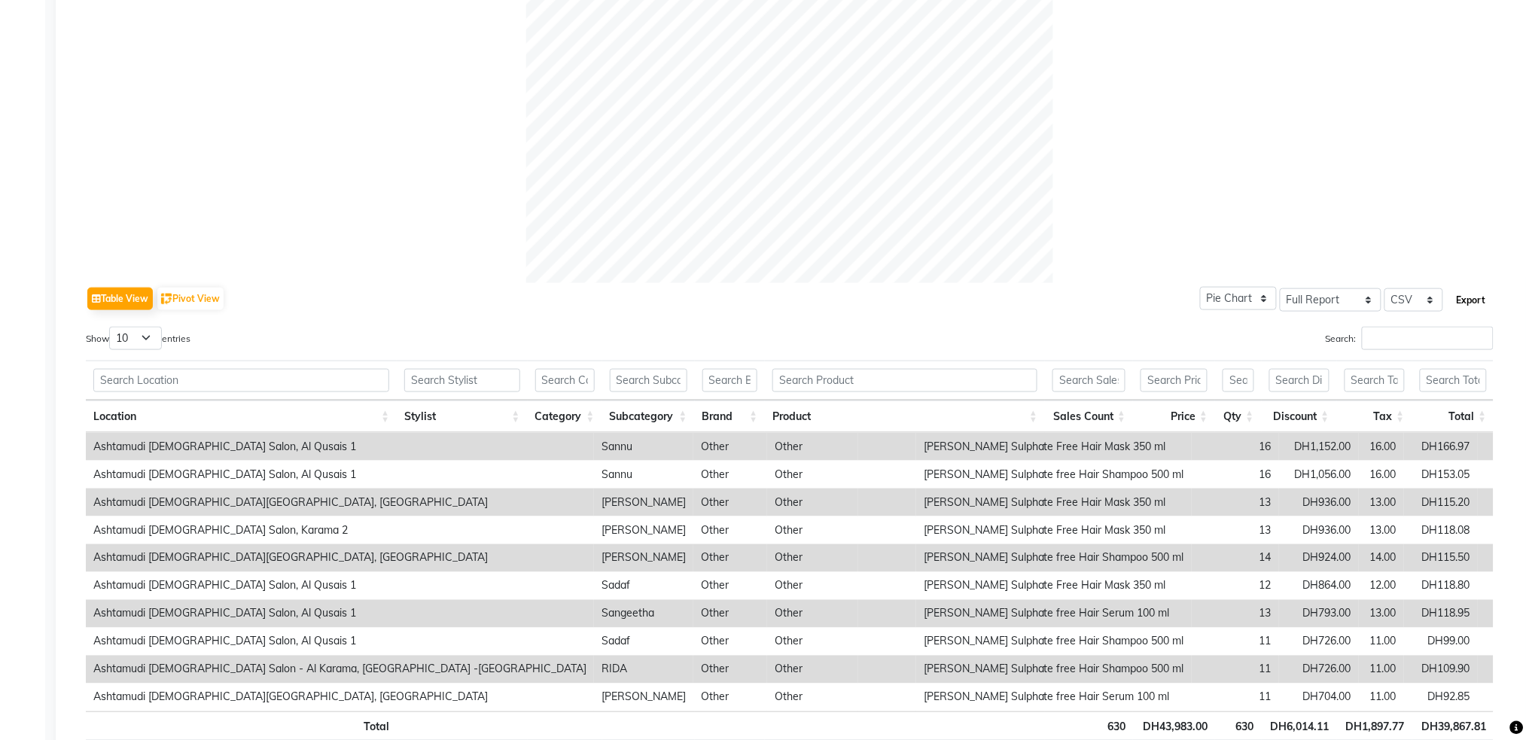
click at [1476, 303] on button "Export" at bounding box center [1471, 301] width 41 height 26
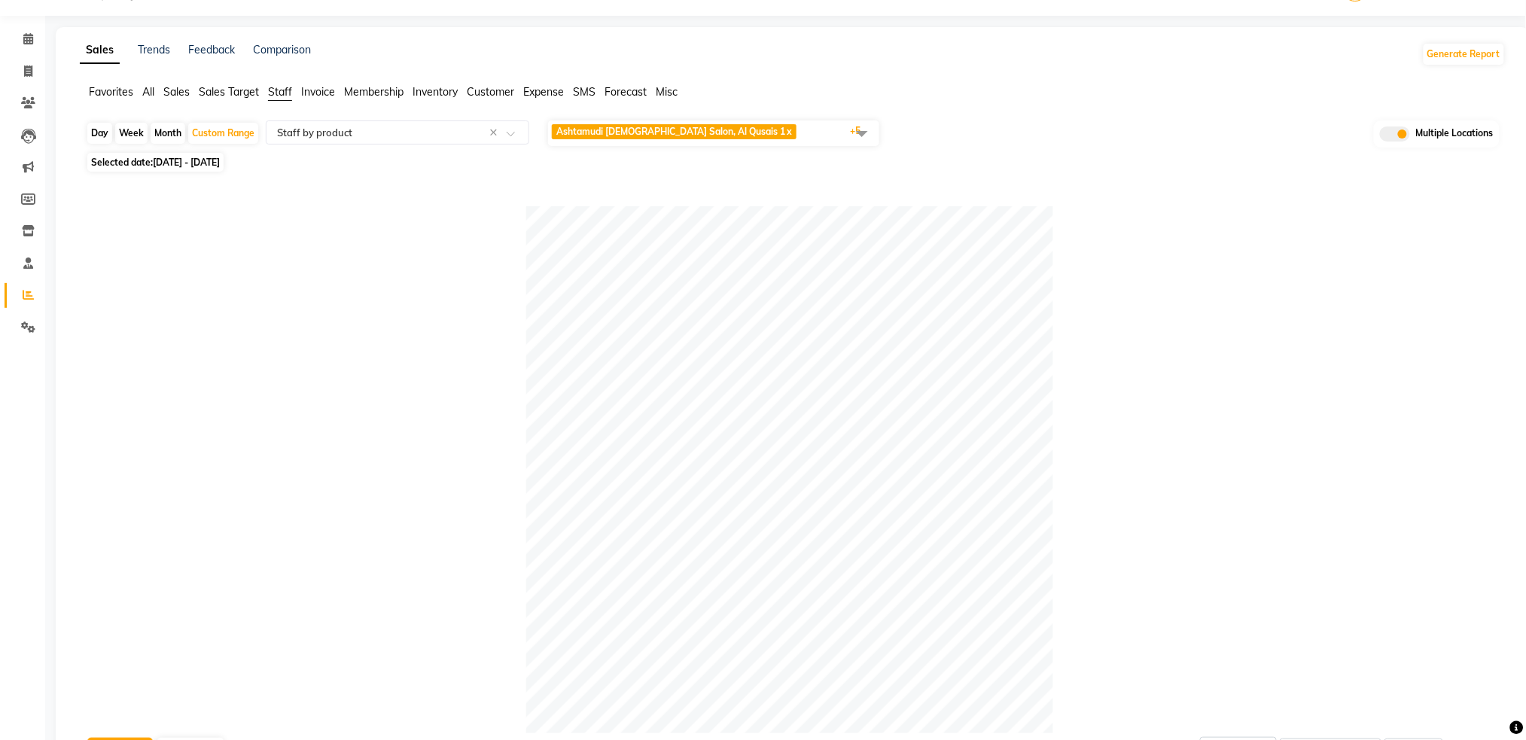
scroll to position [0, 0]
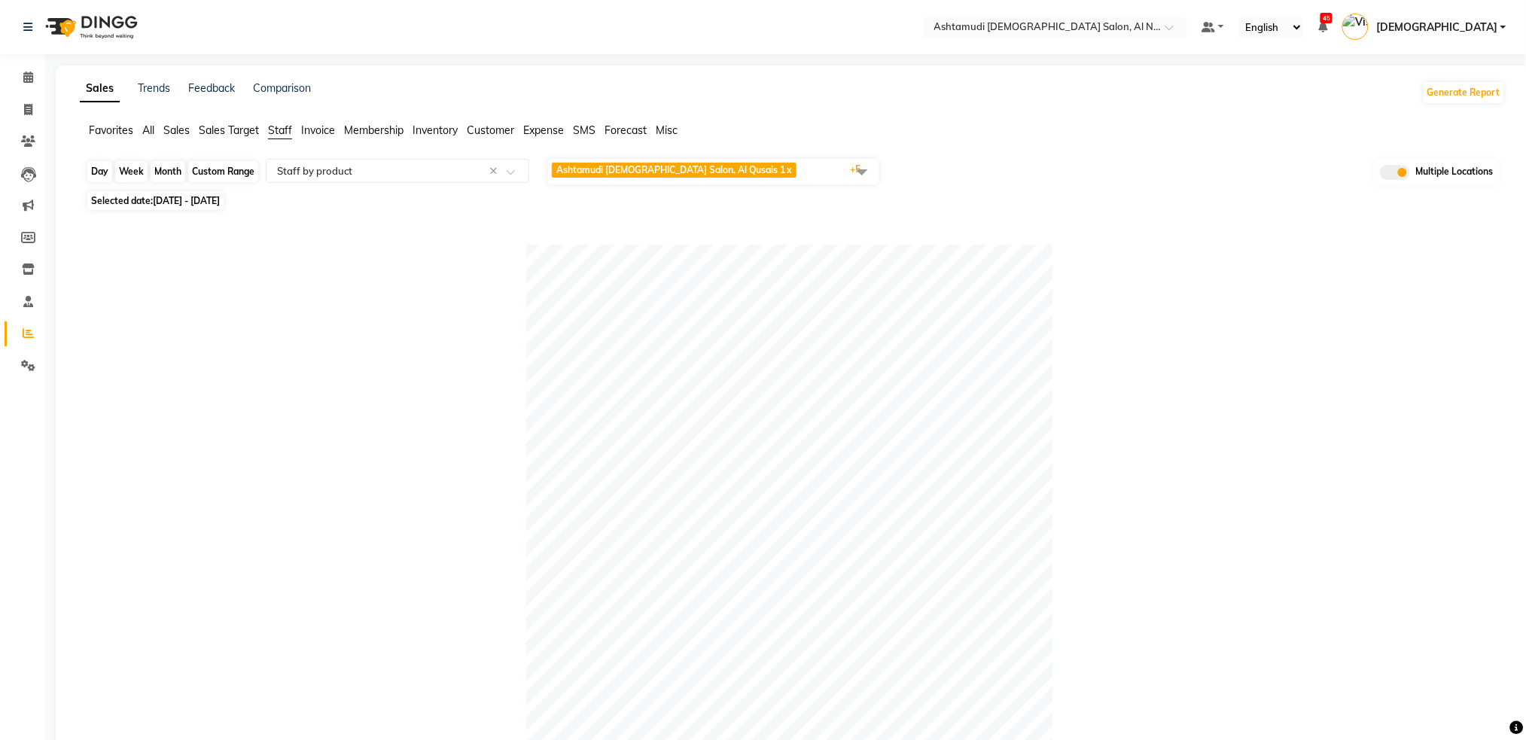
click at [227, 171] on div "Custom Range" at bounding box center [223, 171] width 70 height 21
select select "7"
select select "2025"
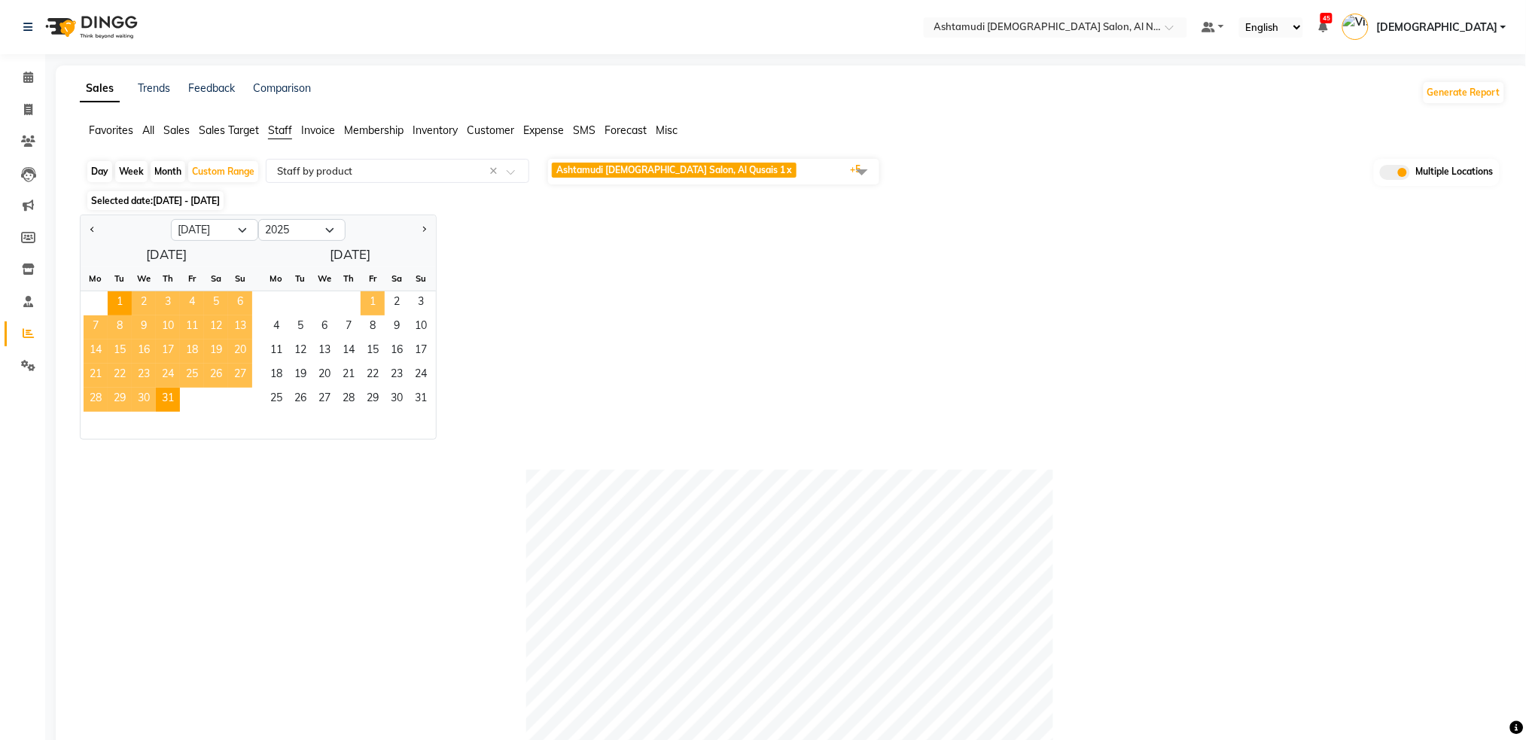
click at [373, 297] on span "1" at bounding box center [373, 303] width 24 height 24
select select "8"
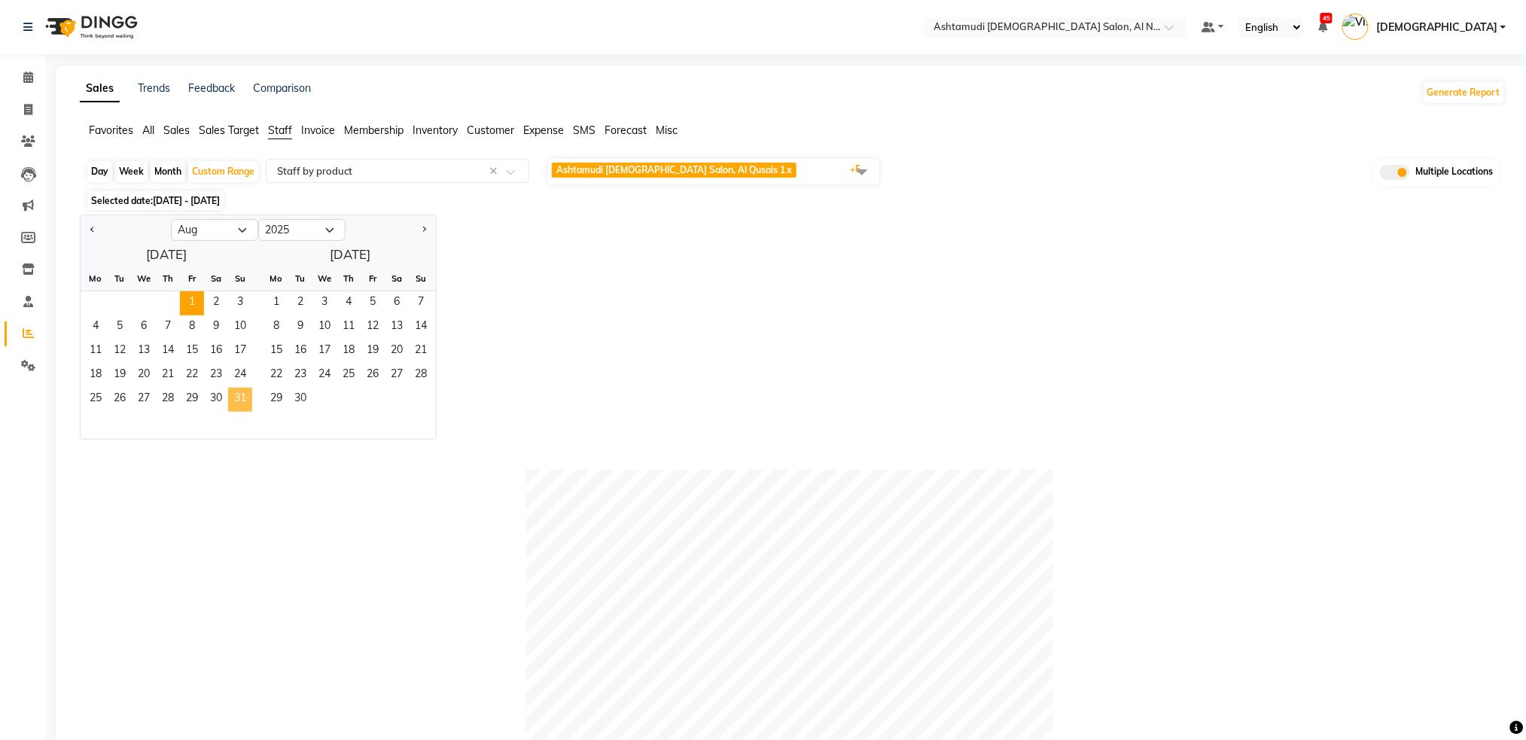
click at [239, 402] on span "31" at bounding box center [240, 400] width 24 height 24
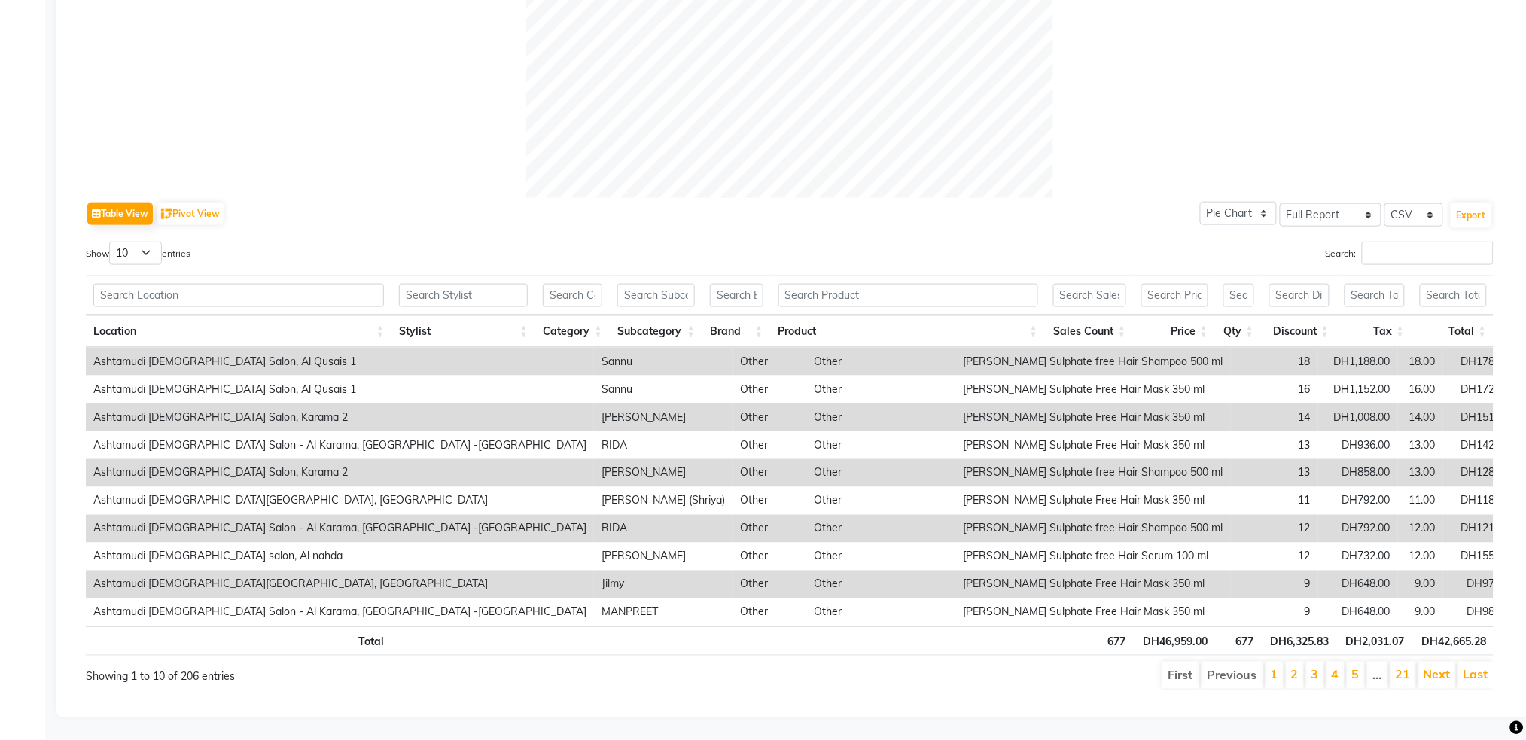
scroll to position [0, 11]
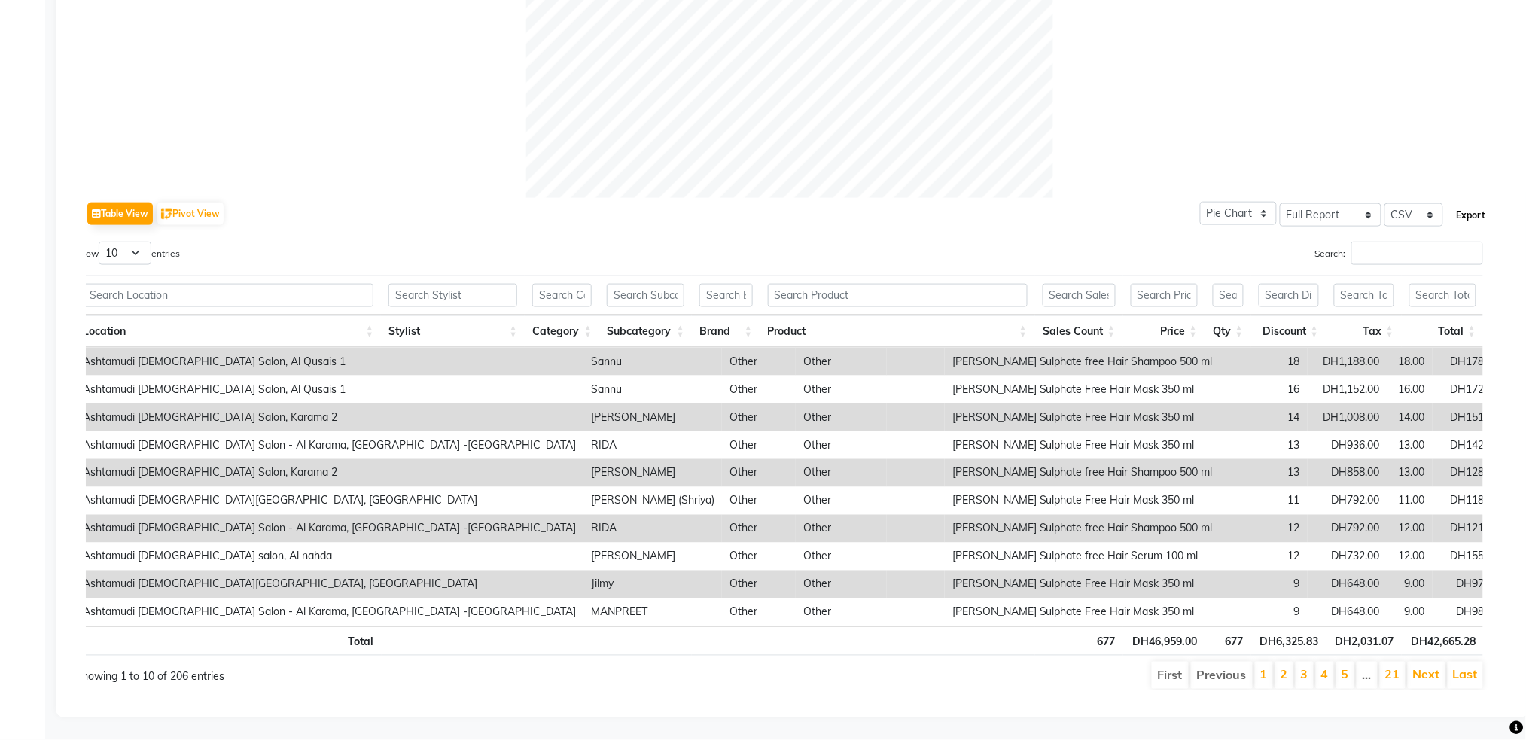
click at [1475, 203] on button "Export" at bounding box center [1471, 216] width 41 height 26
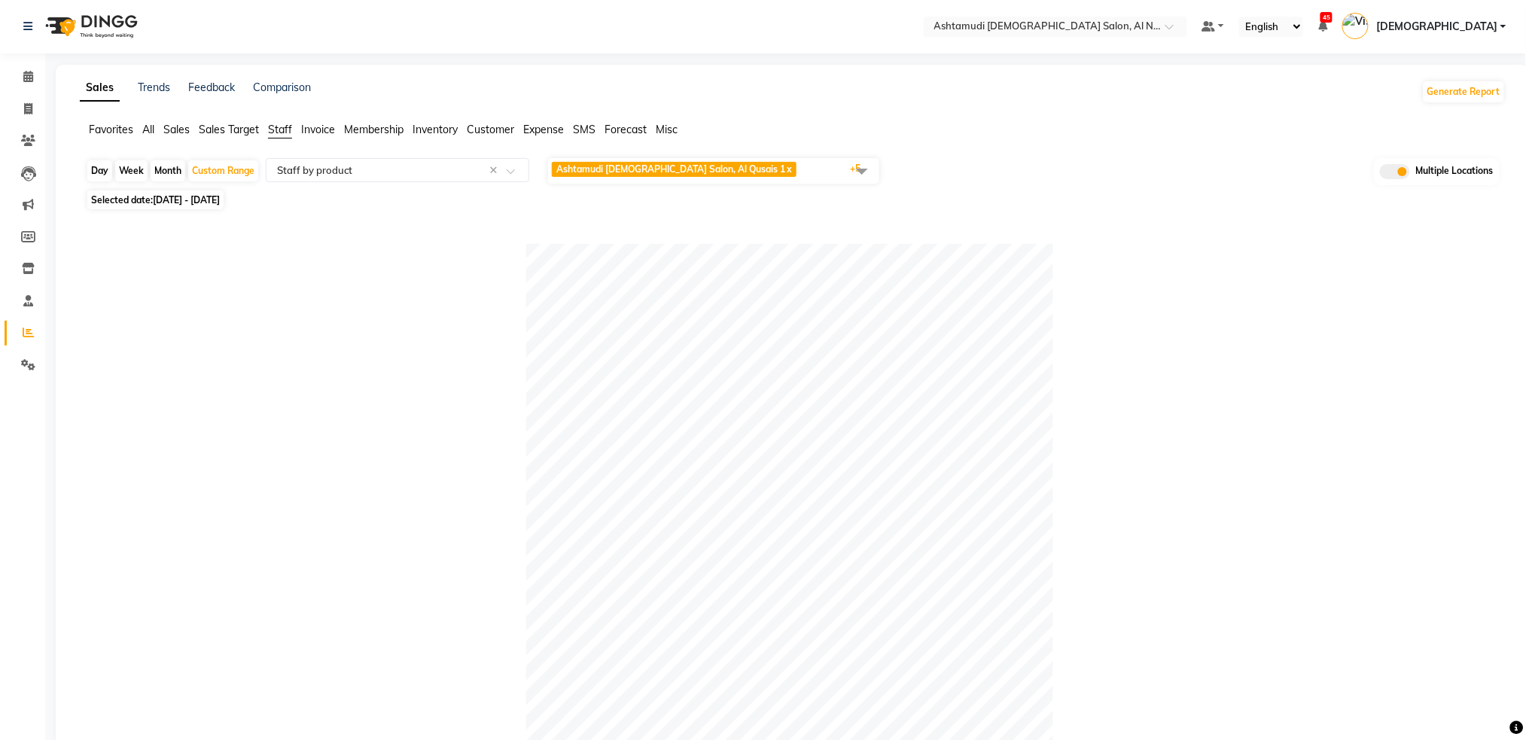
scroll to position [0, 0]
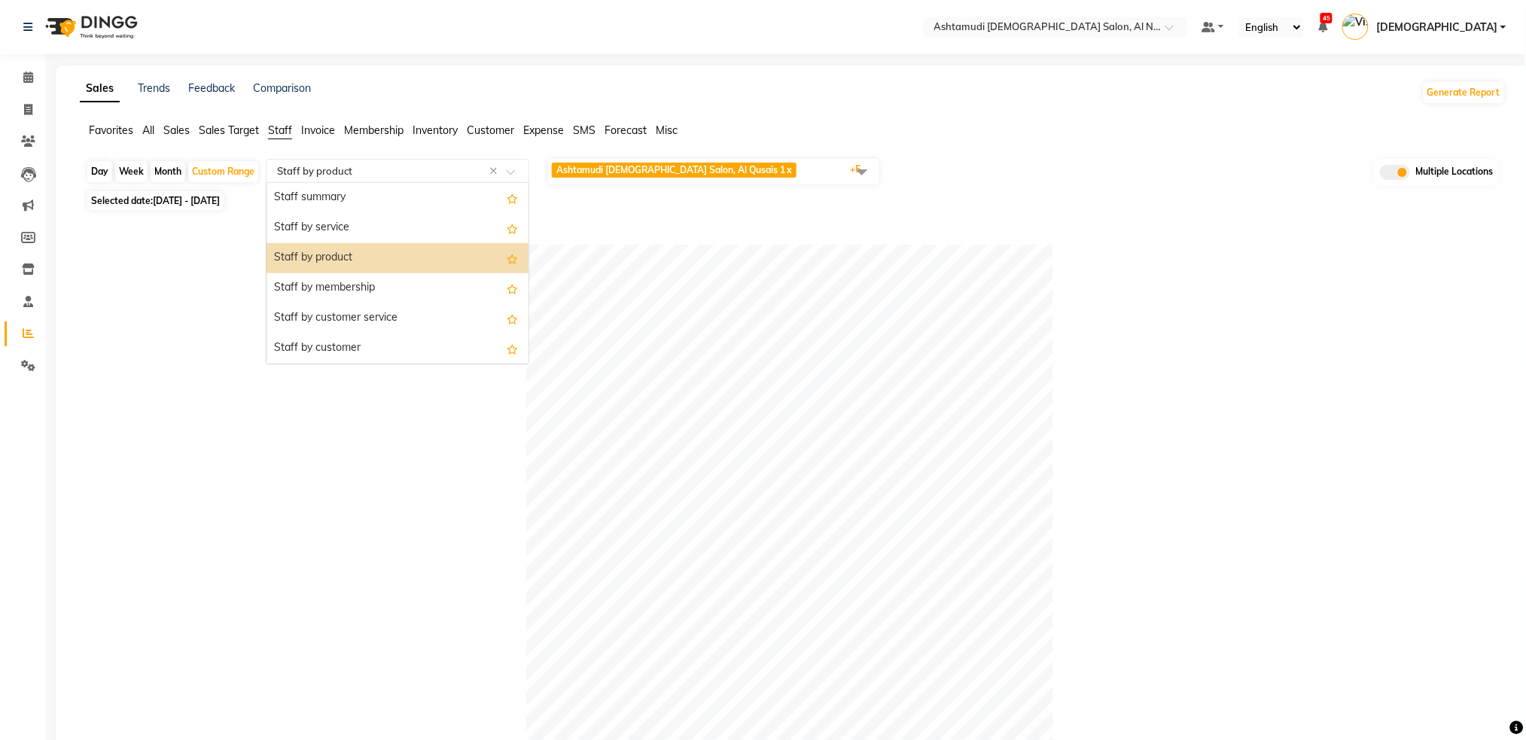
click at [400, 172] on input "text" at bounding box center [382, 170] width 217 height 15
click at [377, 228] on div "Staff by service" at bounding box center [398, 228] width 262 height 30
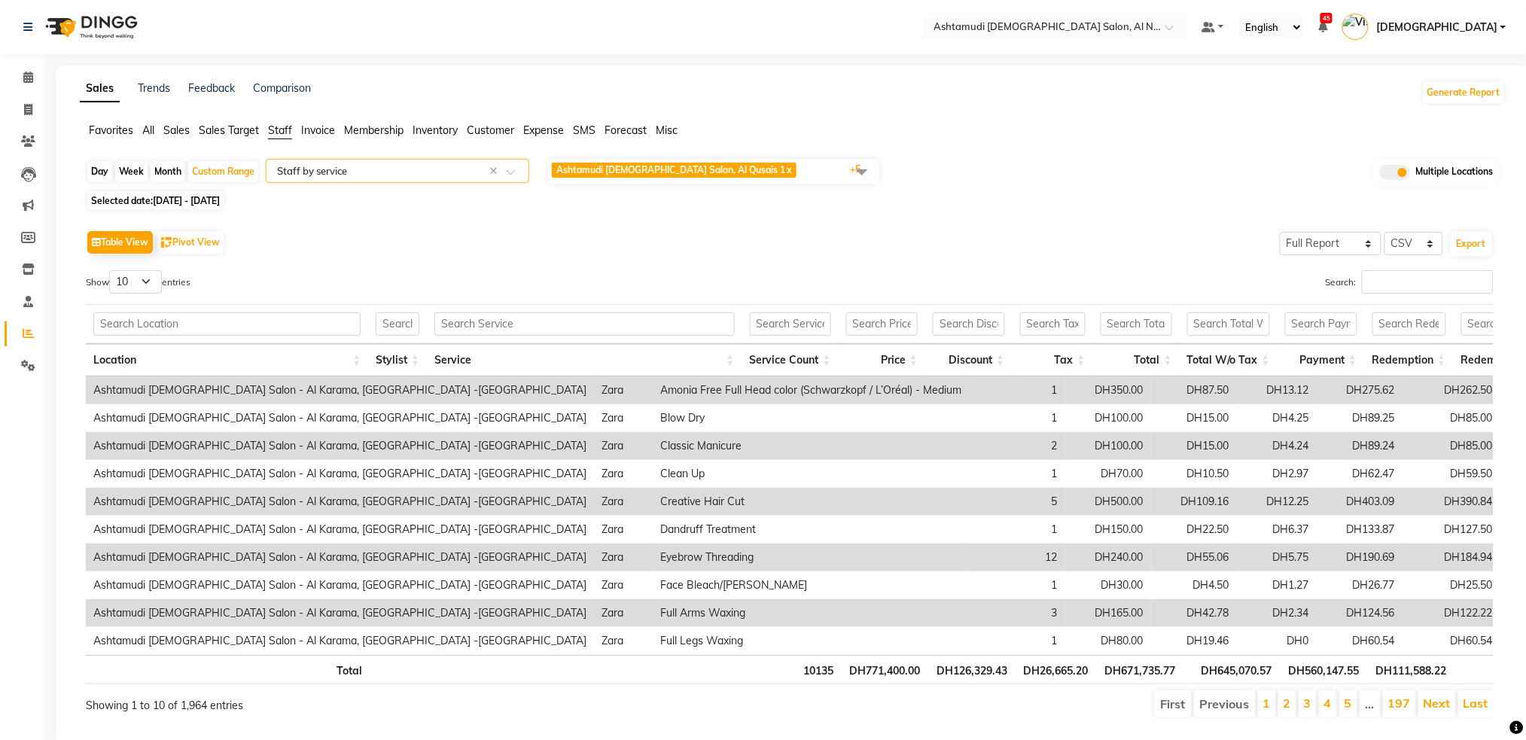
drag, startPoint x: 221, startPoint y: 174, endPoint x: 158, endPoint y: 203, distance: 69.4
click at [218, 174] on div "Custom Range" at bounding box center [223, 171] width 70 height 21
select select "8"
select select "2025"
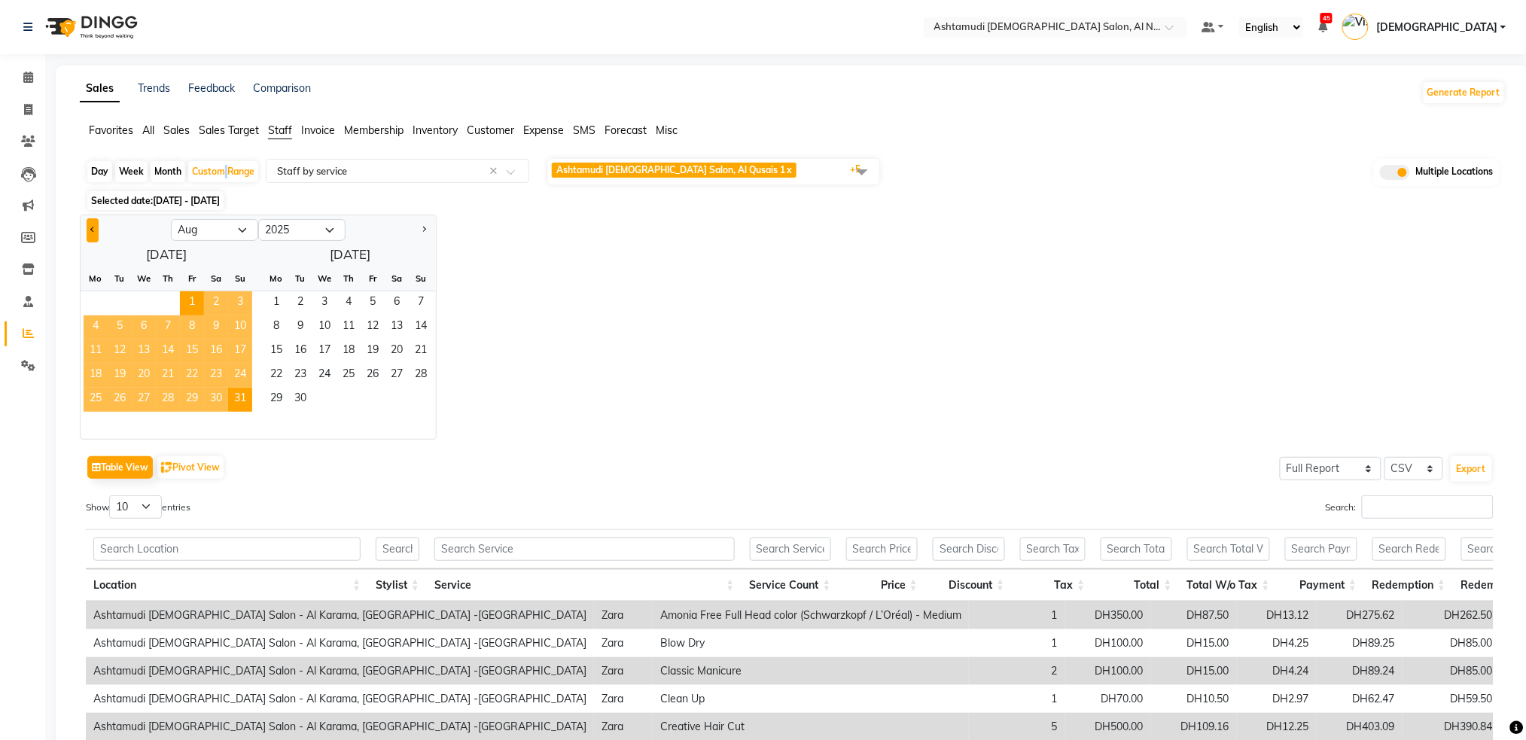
click at [87, 232] on button "Previous month" at bounding box center [93, 230] width 12 height 24
select select "7"
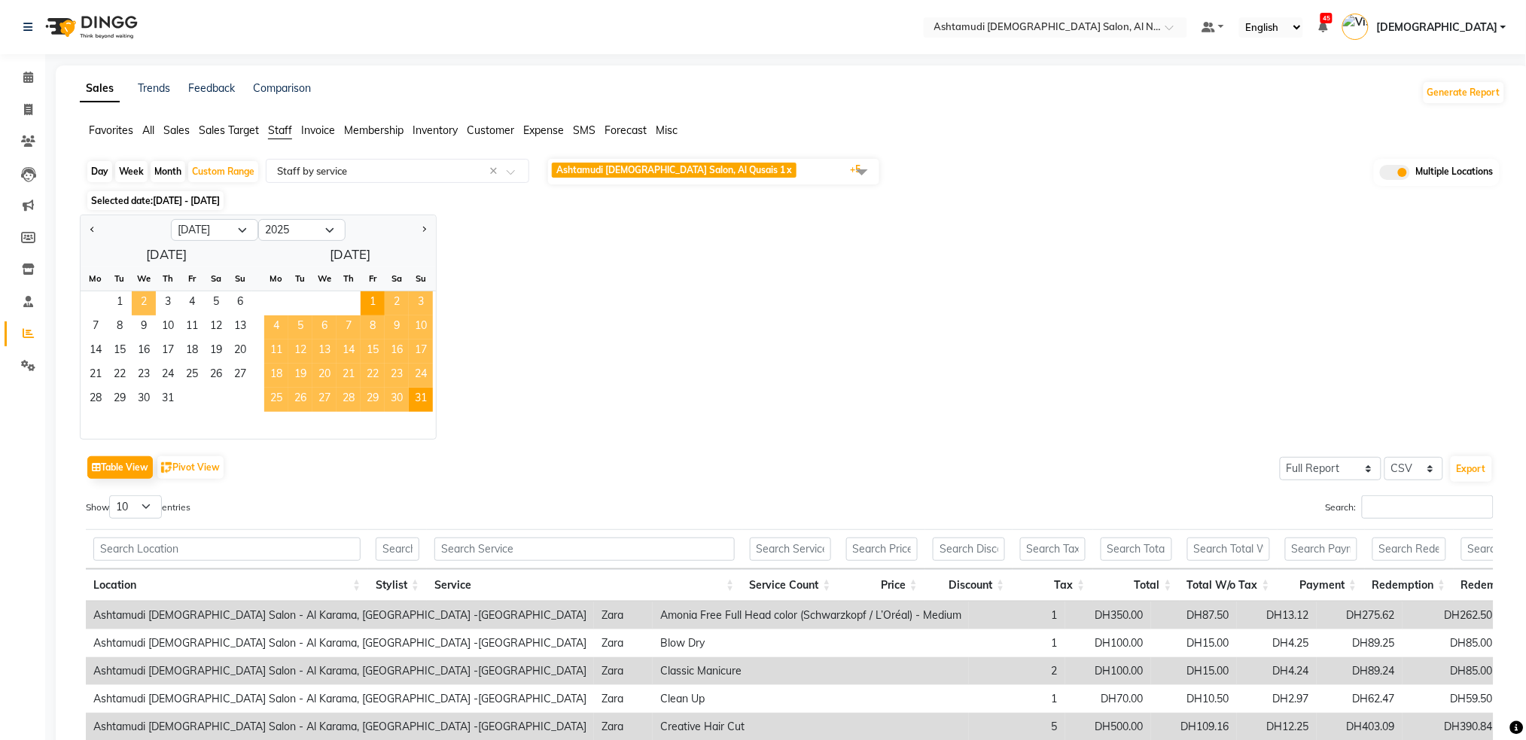
click at [133, 300] on span "2" at bounding box center [144, 303] width 24 height 24
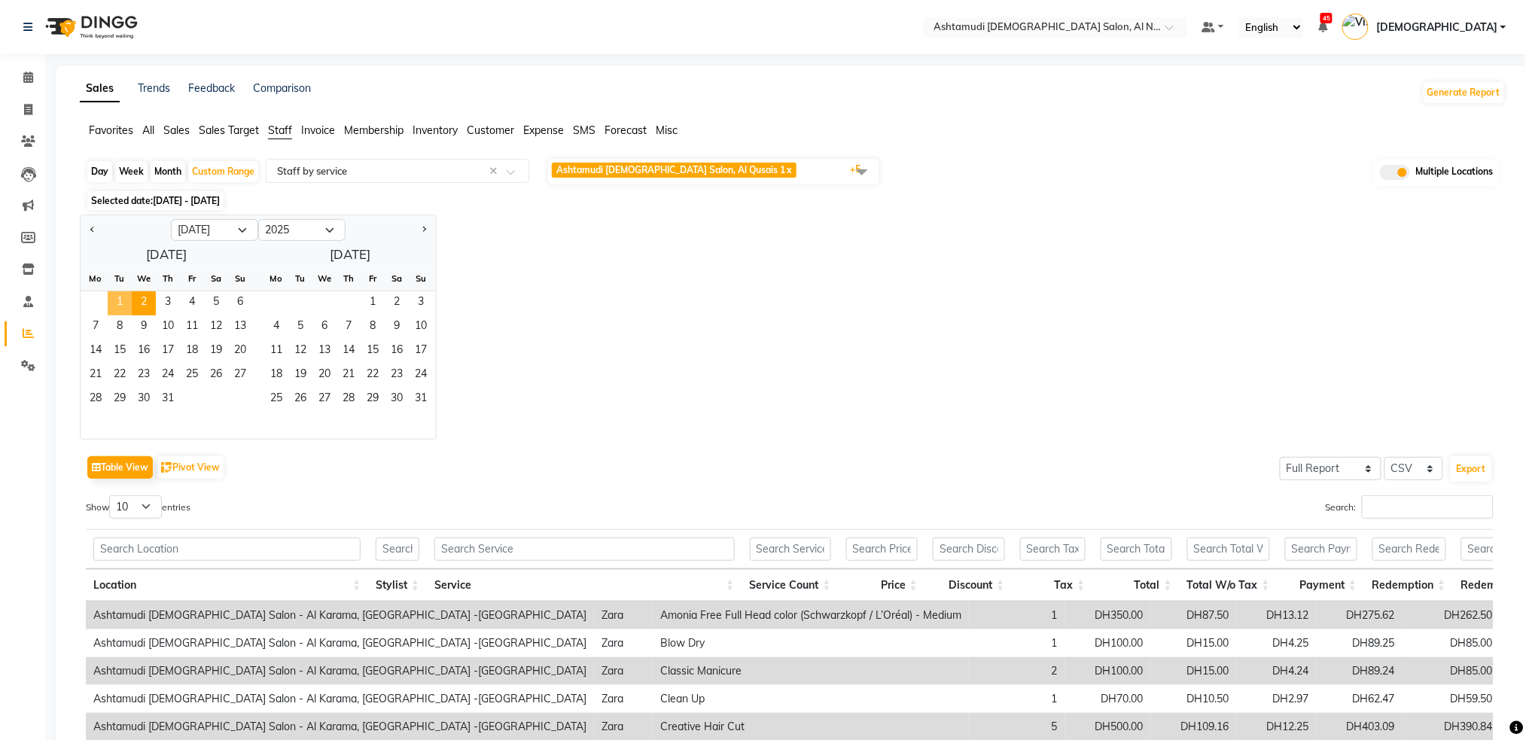
click at [123, 300] on span "1" at bounding box center [120, 303] width 24 height 24
click at [172, 398] on span "31" at bounding box center [168, 400] width 24 height 24
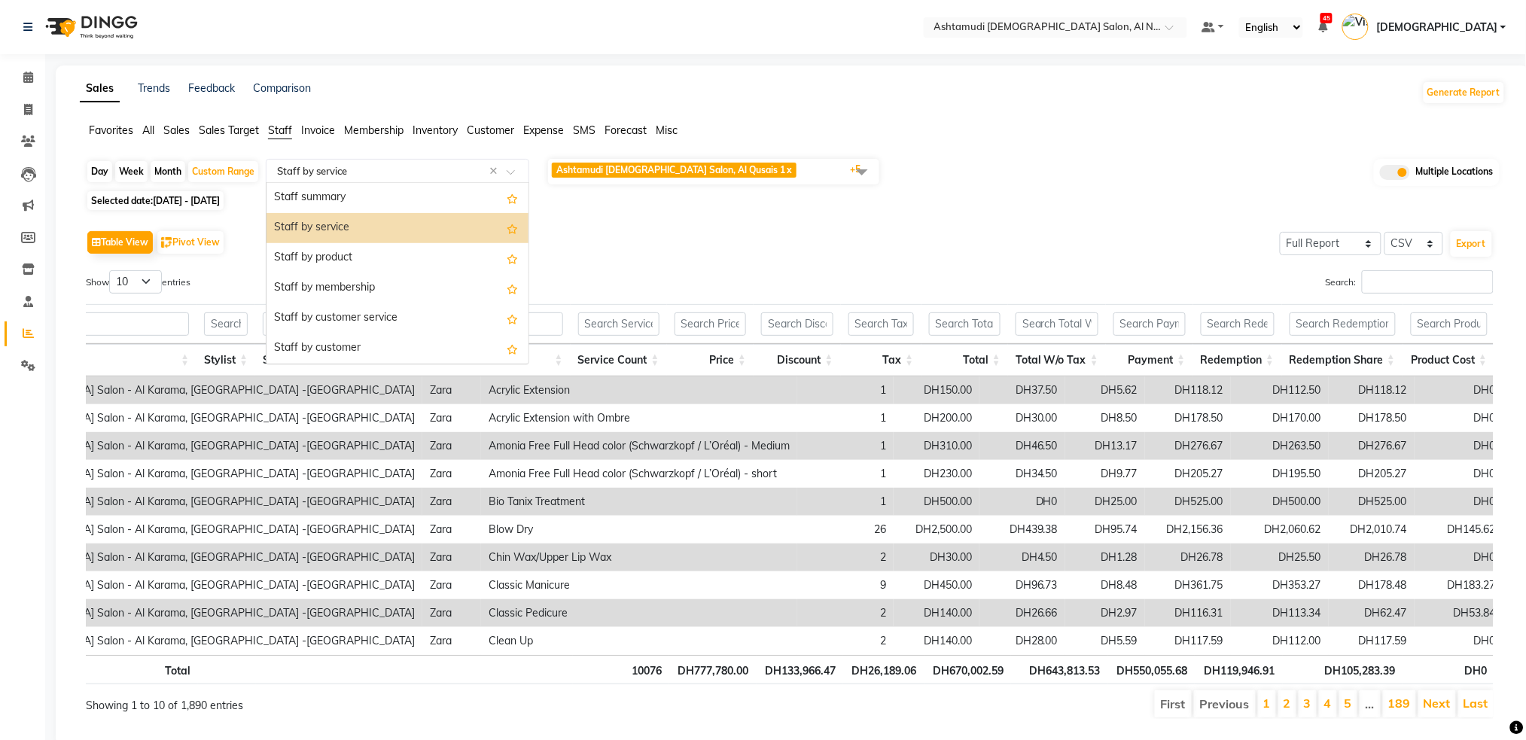
click at [428, 162] on div "Select Report Type × Staff by service ×" at bounding box center [398, 171] width 264 height 24
click at [395, 173] on input "text" at bounding box center [382, 170] width 217 height 15
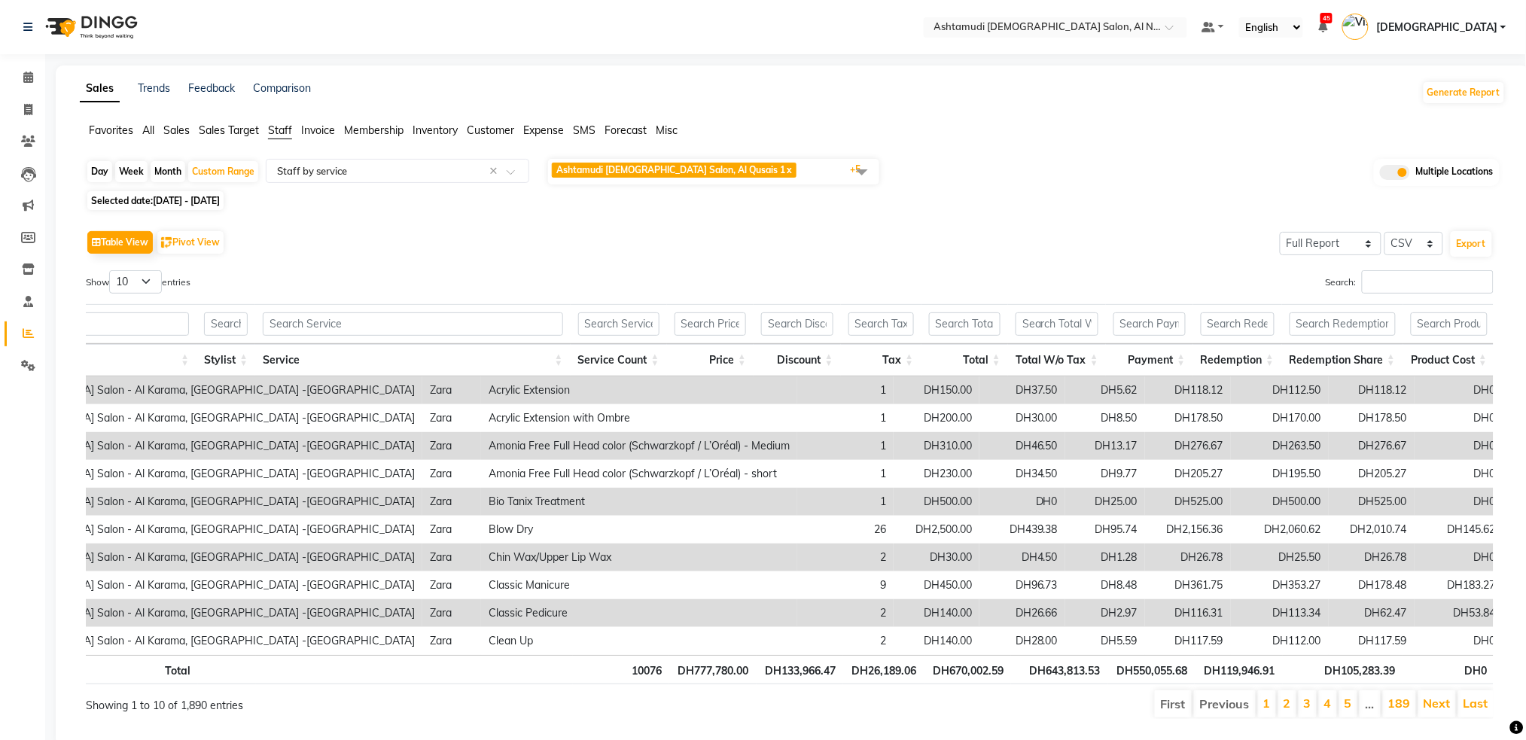
click at [155, 131] on ul "Favorites All Sales Sales Target Staff Invoice Membership Inventory Customer Ex…" at bounding box center [793, 131] width 1426 height 17
click at [152, 131] on span "All" at bounding box center [148, 130] width 12 height 14
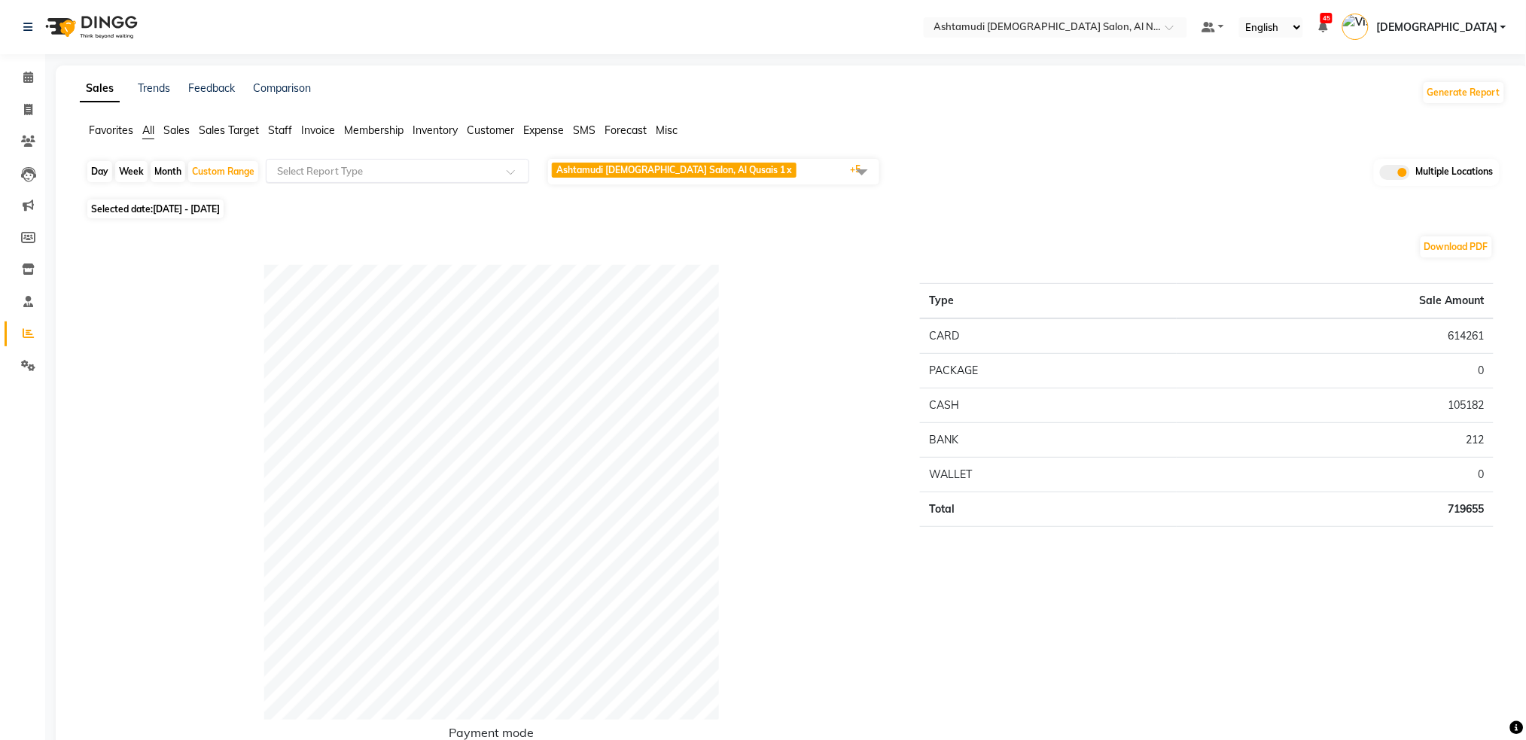
click at [376, 168] on input "text" at bounding box center [382, 170] width 217 height 15
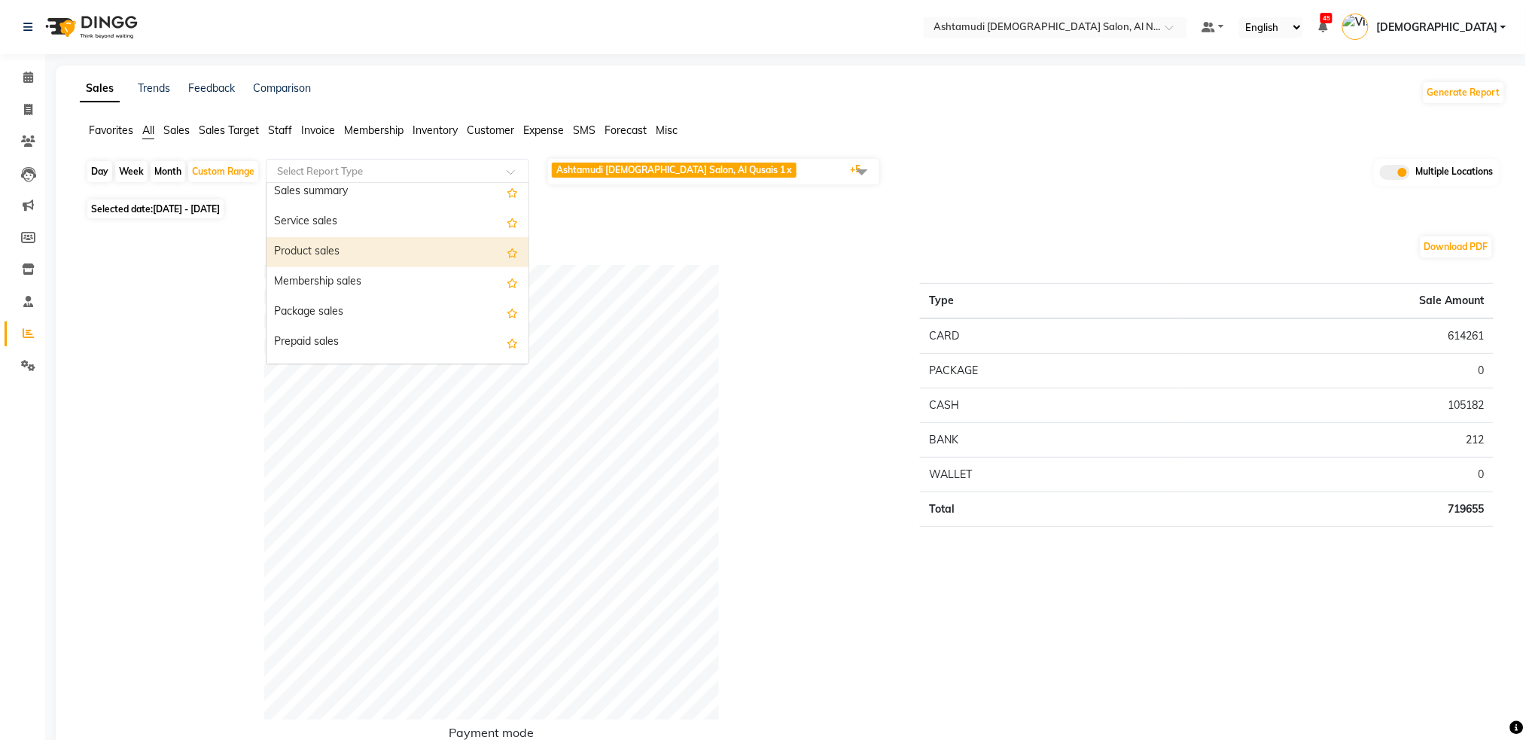
scroll to position [100, 0]
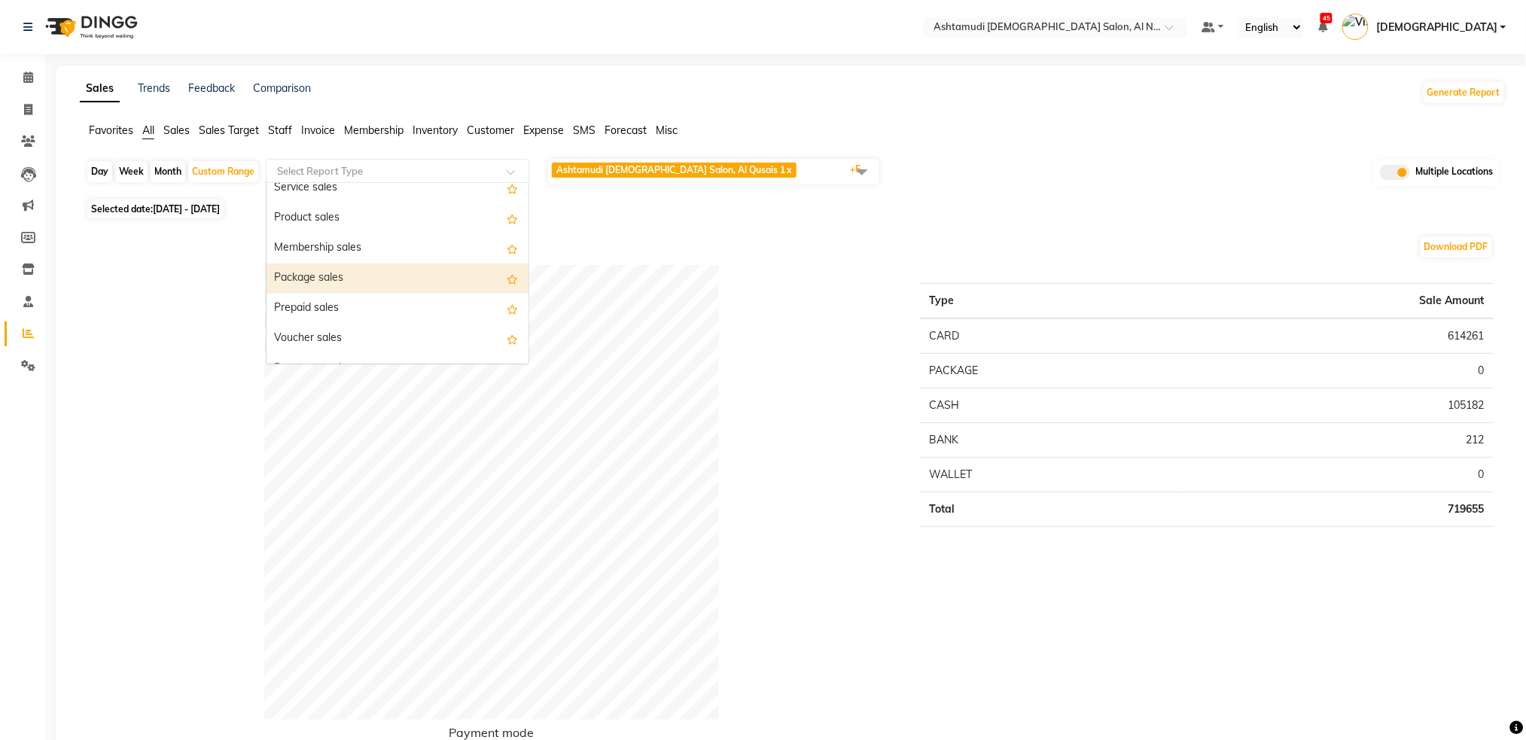
click at [358, 277] on div "Package sales" at bounding box center [398, 279] width 262 height 30
select select "full_report"
select select "csv"
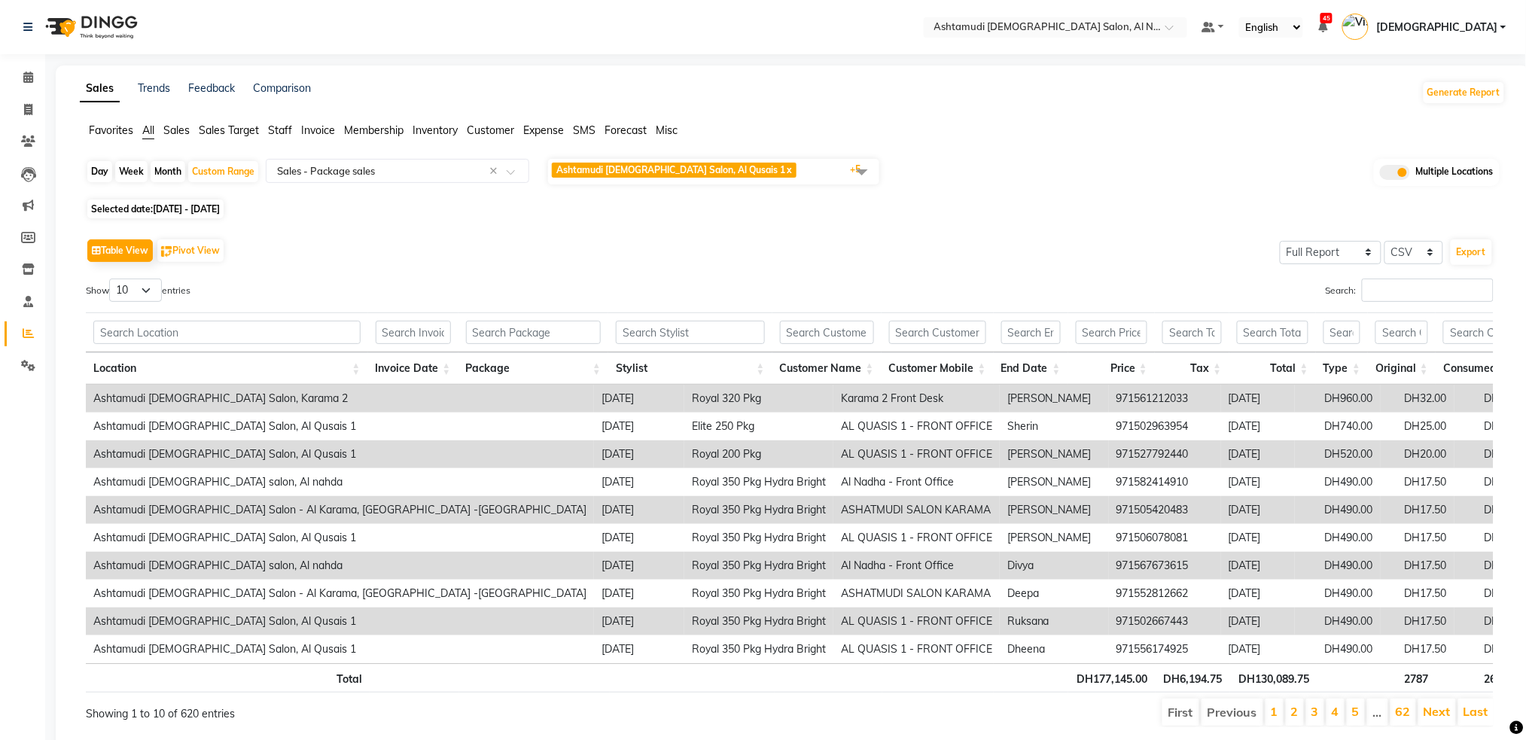
click at [860, 170] on span at bounding box center [862, 171] width 30 height 29
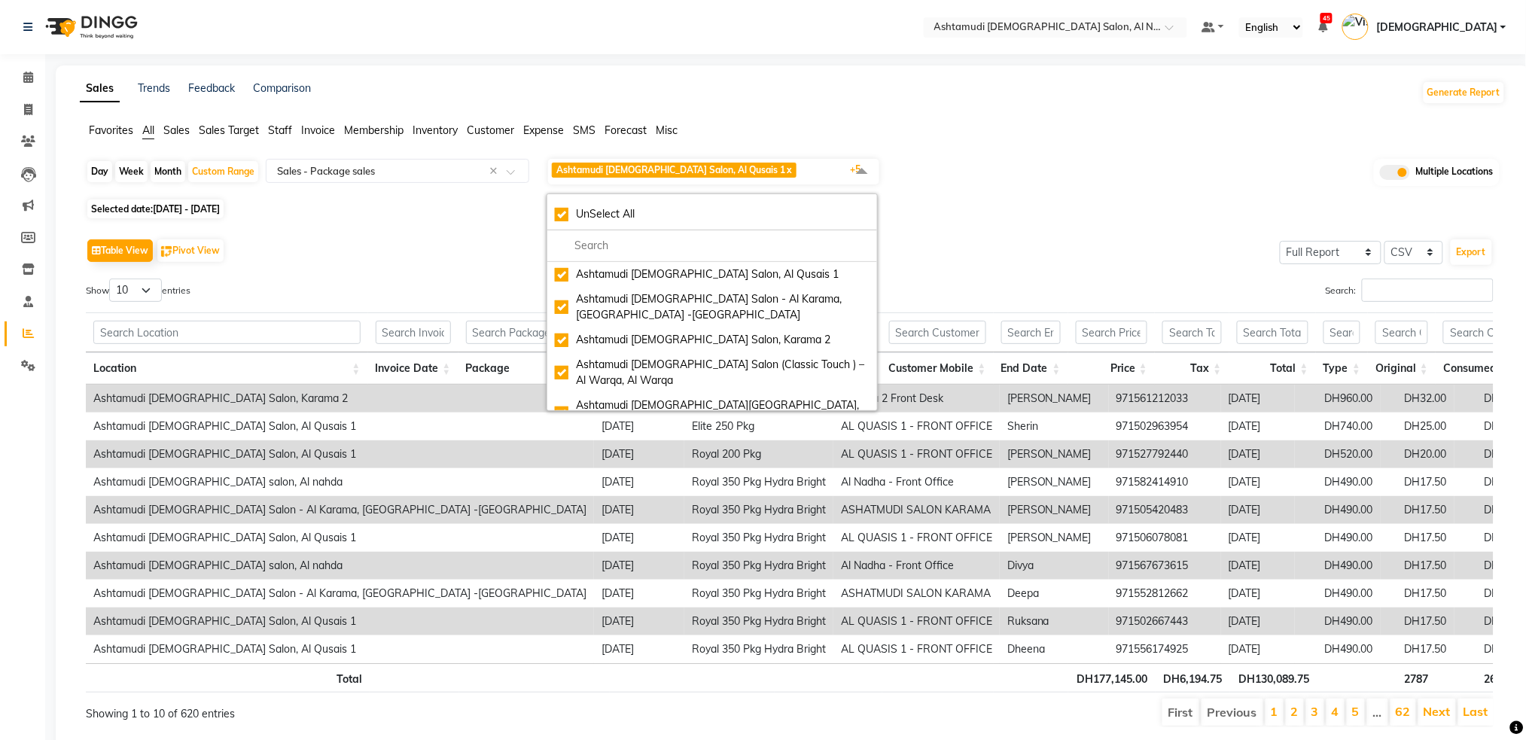
click at [1050, 214] on div "Selected date: 01-07-2025 - 31-07-2025" at bounding box center [796, 209] width 1420 height 16
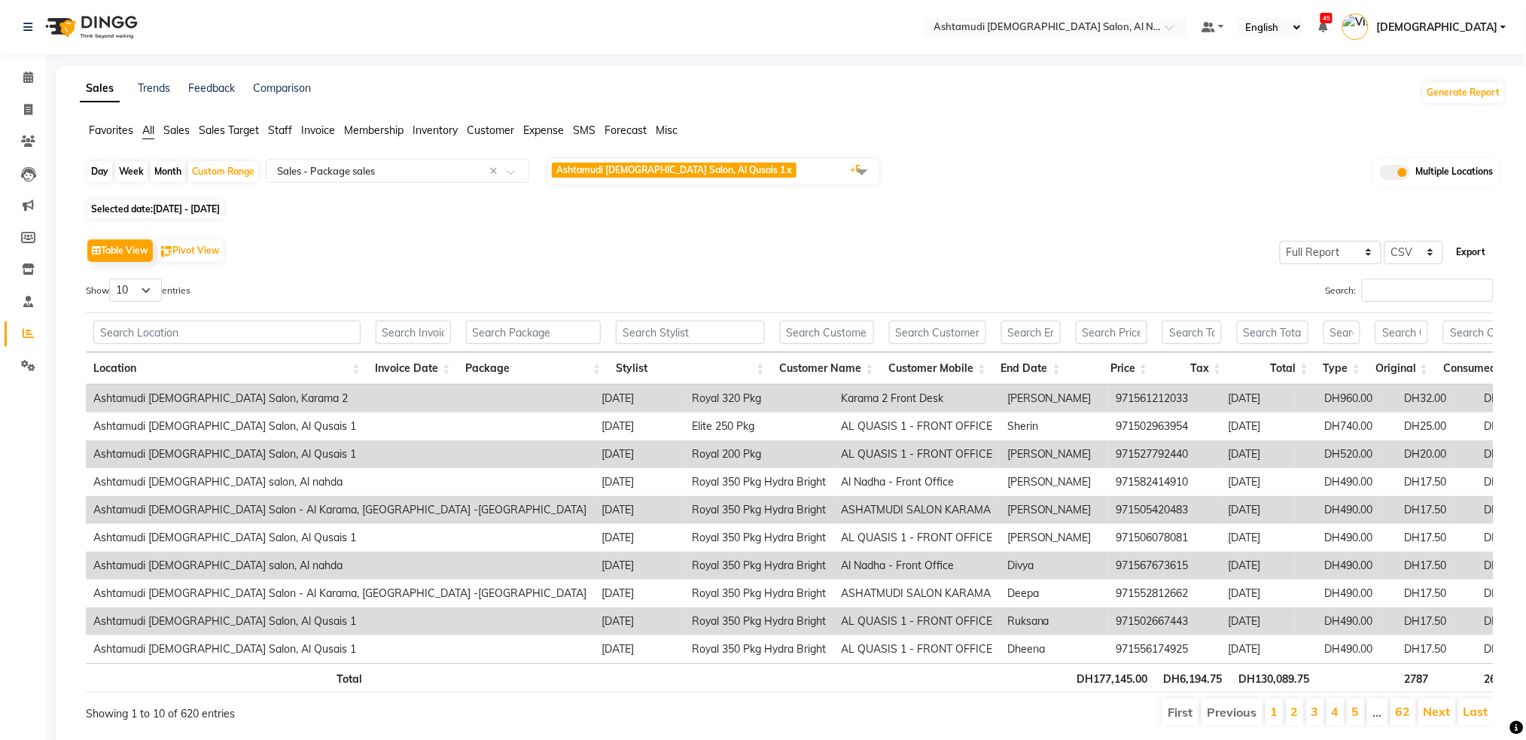
click at [1476, 260] on button "Export" at bounding box center [1471, 252] width 41 height 26
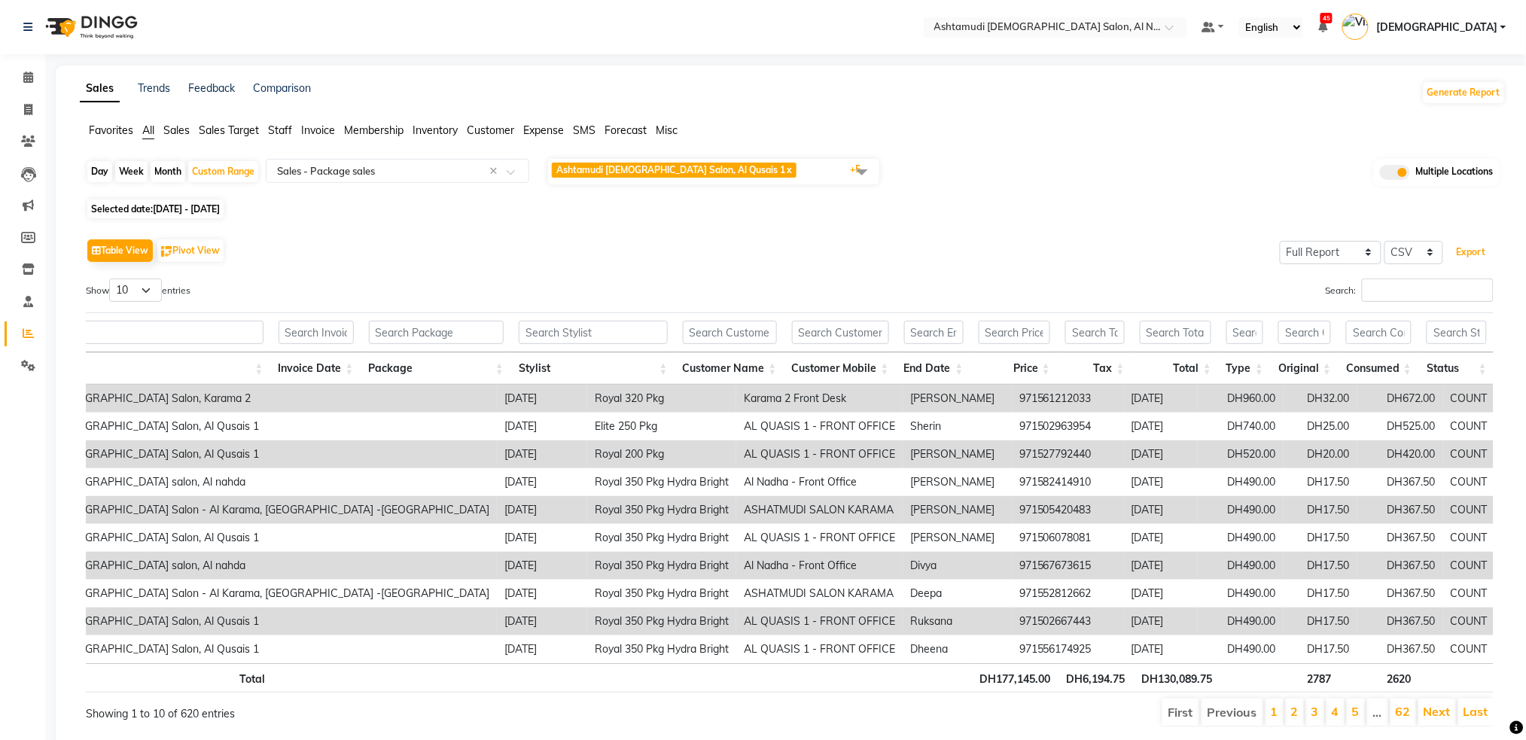
scroll to position [0, 0]
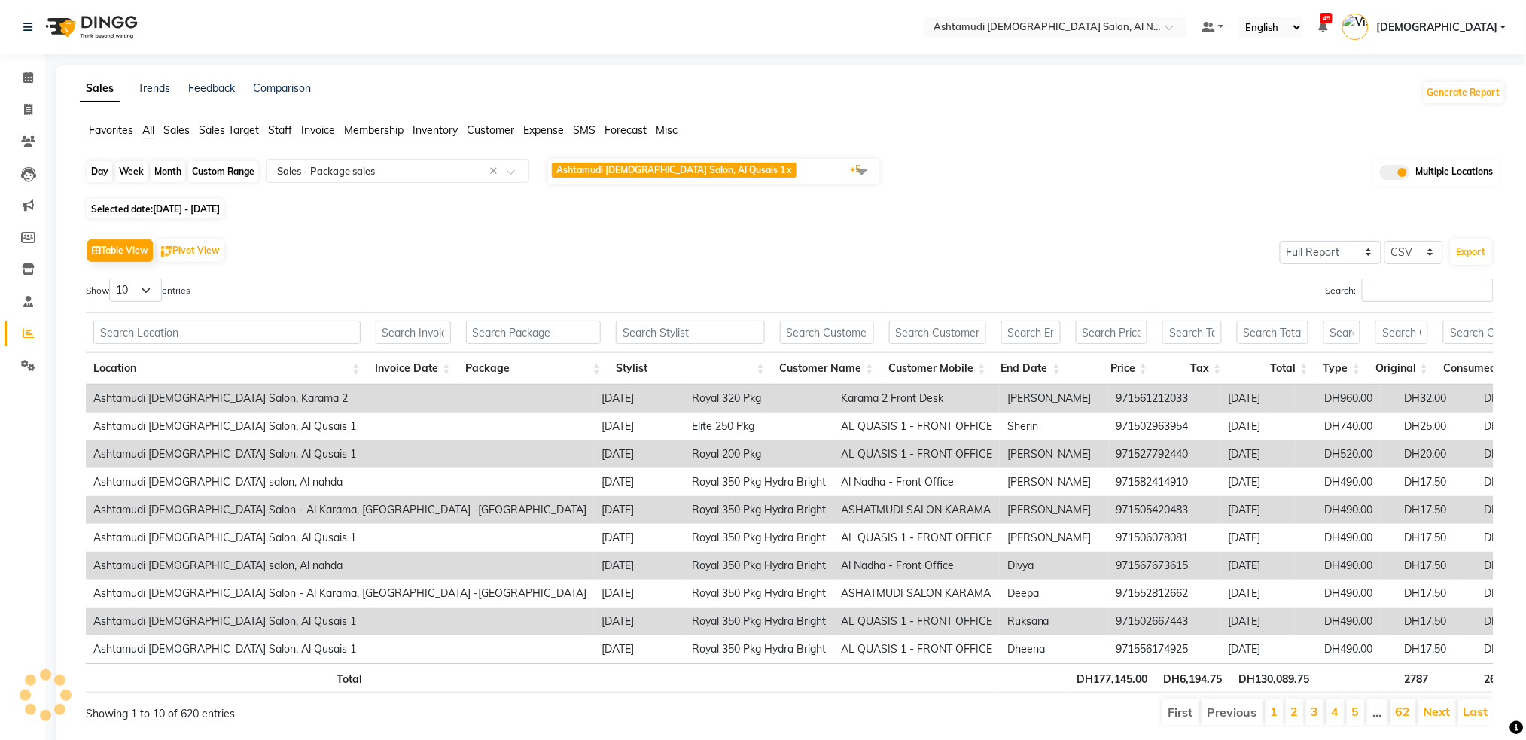
click at [237, 167] on div "Custom Range" at bounding box center [223, 171] width 70 height 21
select select "7"
select select "2025"
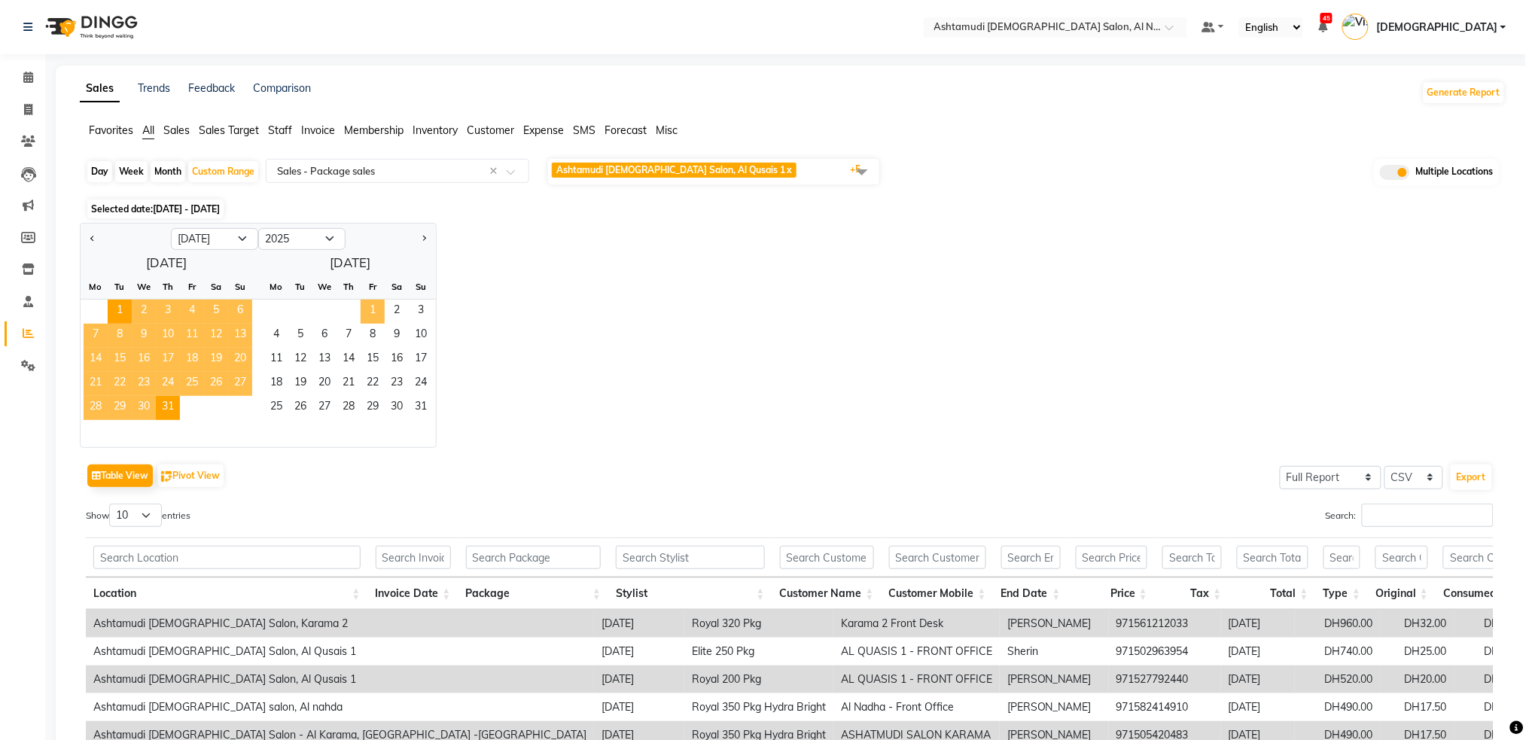
click at [370, 309] on span "1" at bounding box center [373, 312] width 24 height 24
select select "8"
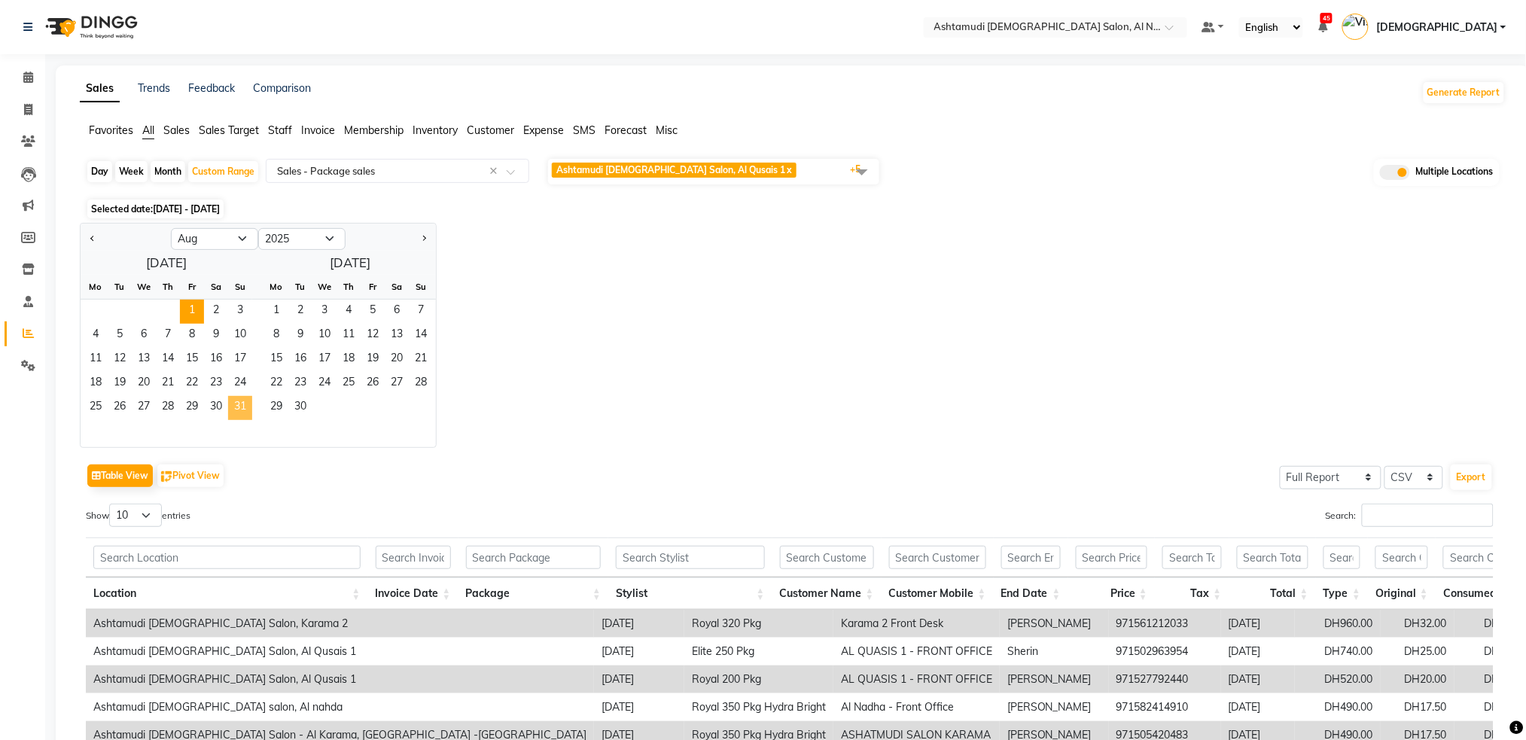
click at [241, 412] on span "31" at bounding box center [240, 408] width 24 height 24
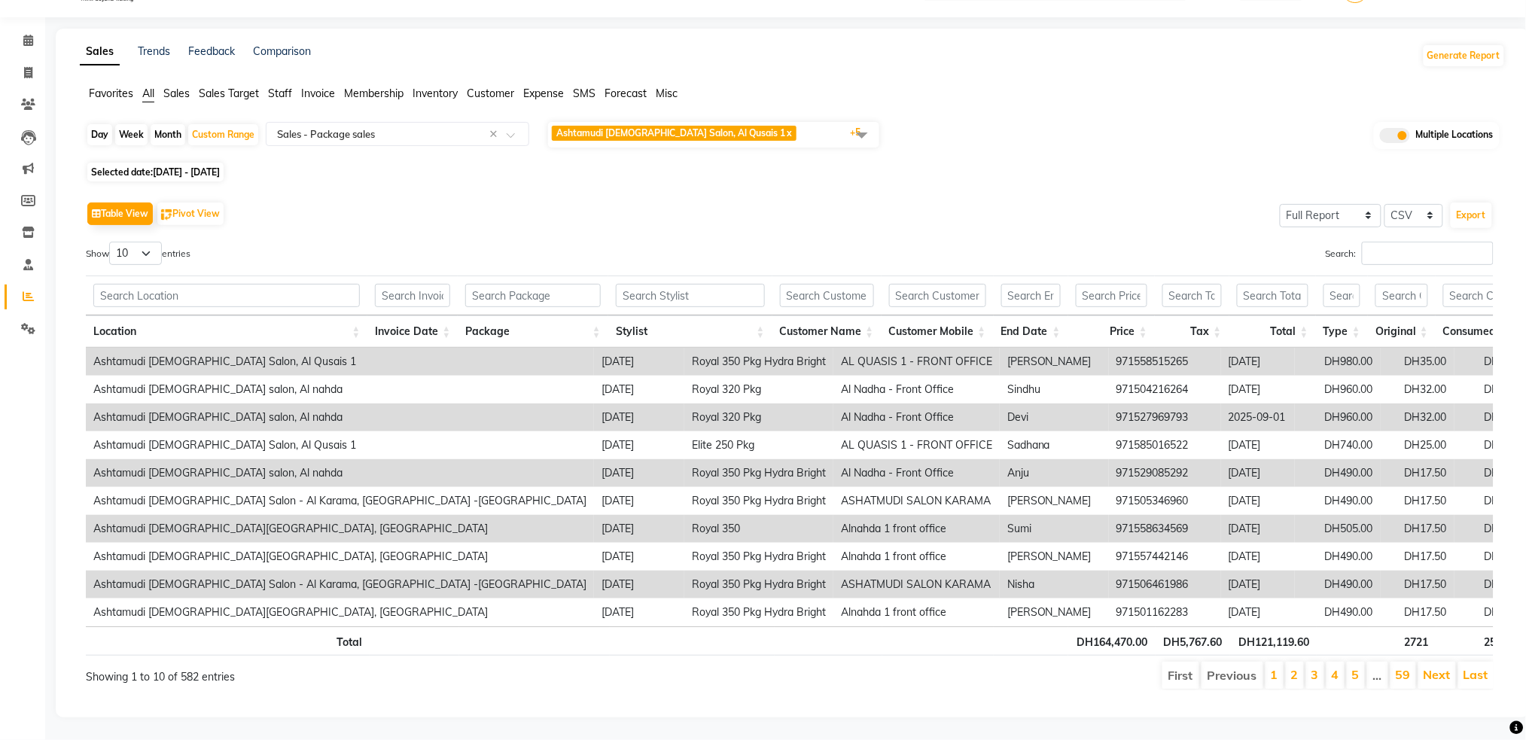
scroll to position [0, 81]
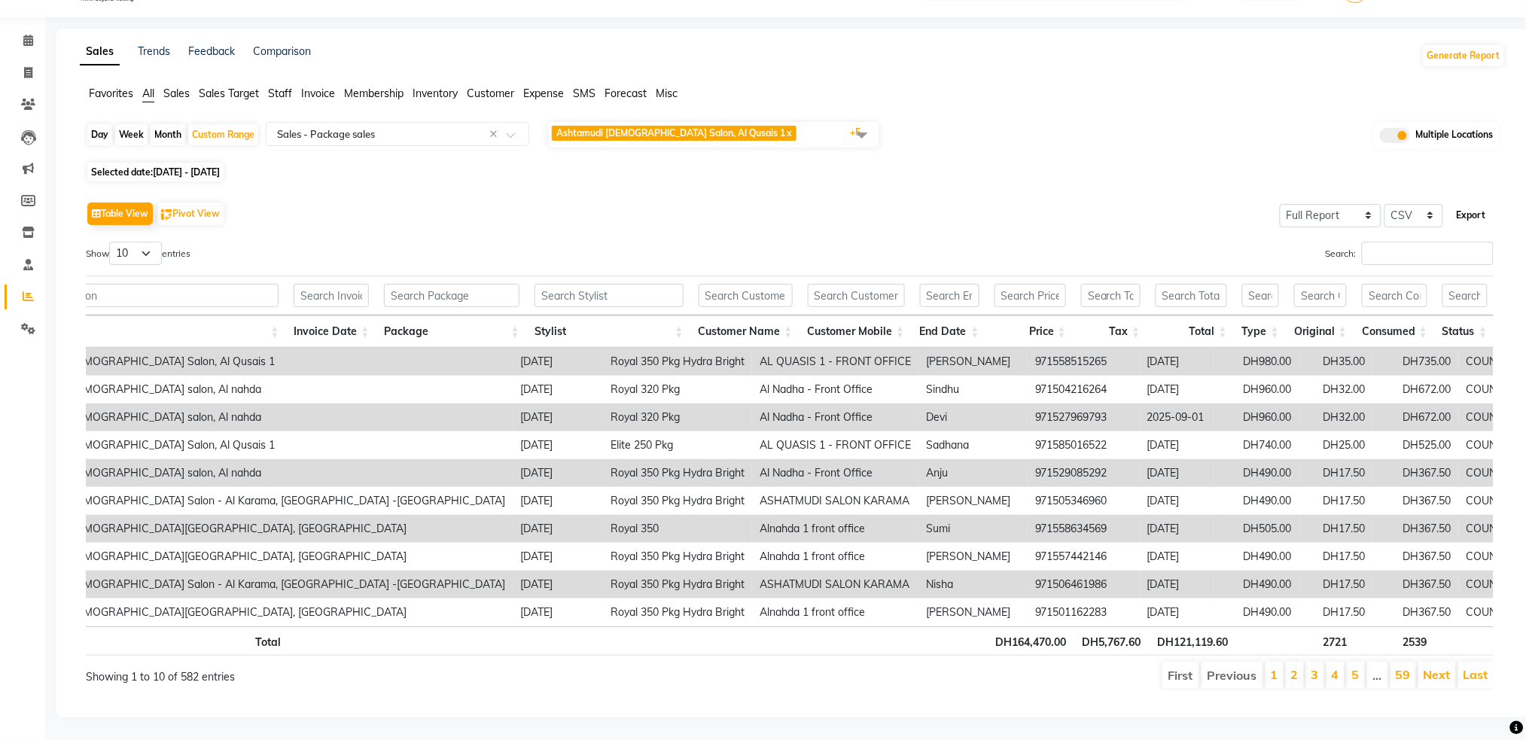
click at [1475, 203] on button "Export" at bounding box center [1471, 216] width 41 height 26
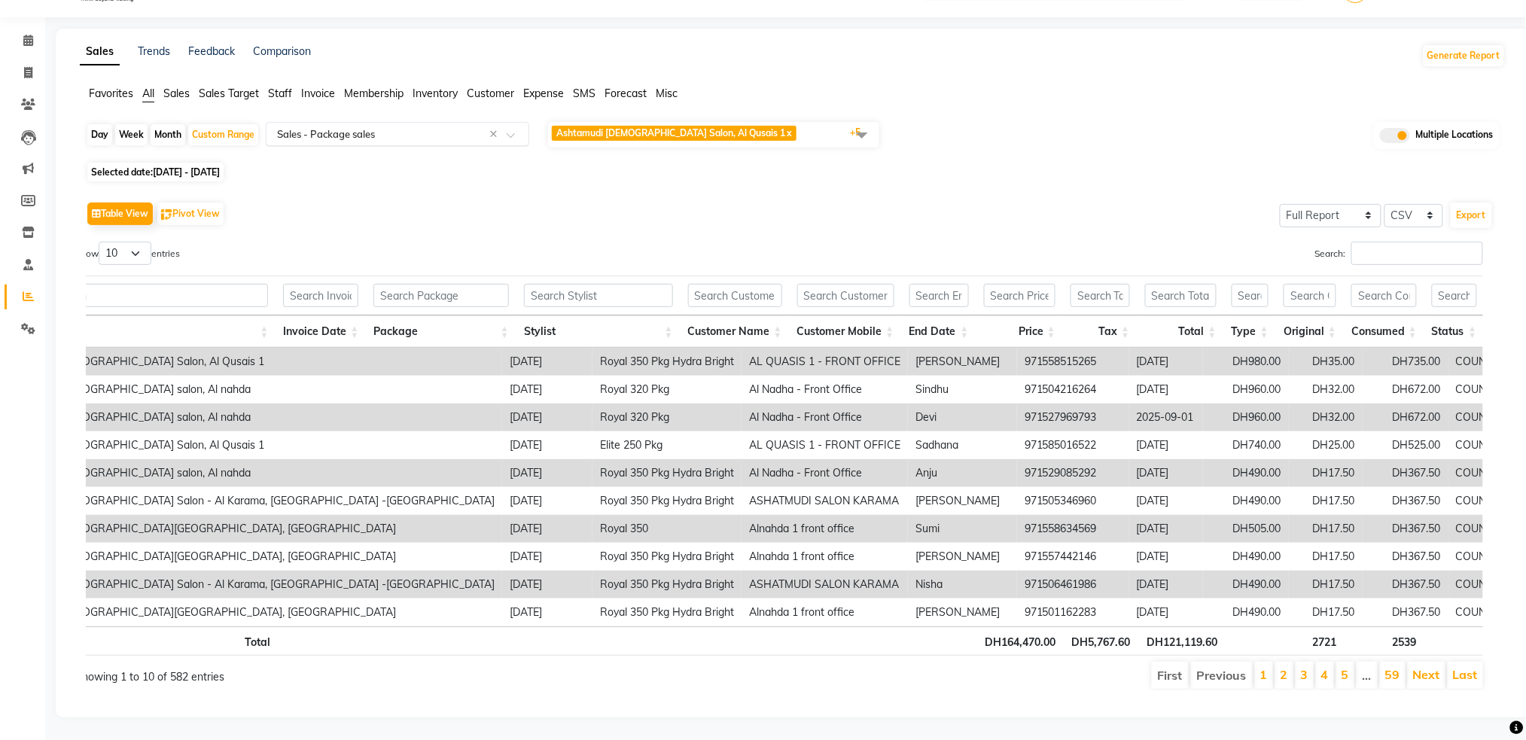
click at [449, 126] on input "text" at bounding box center [382, 133] width 217 height 15
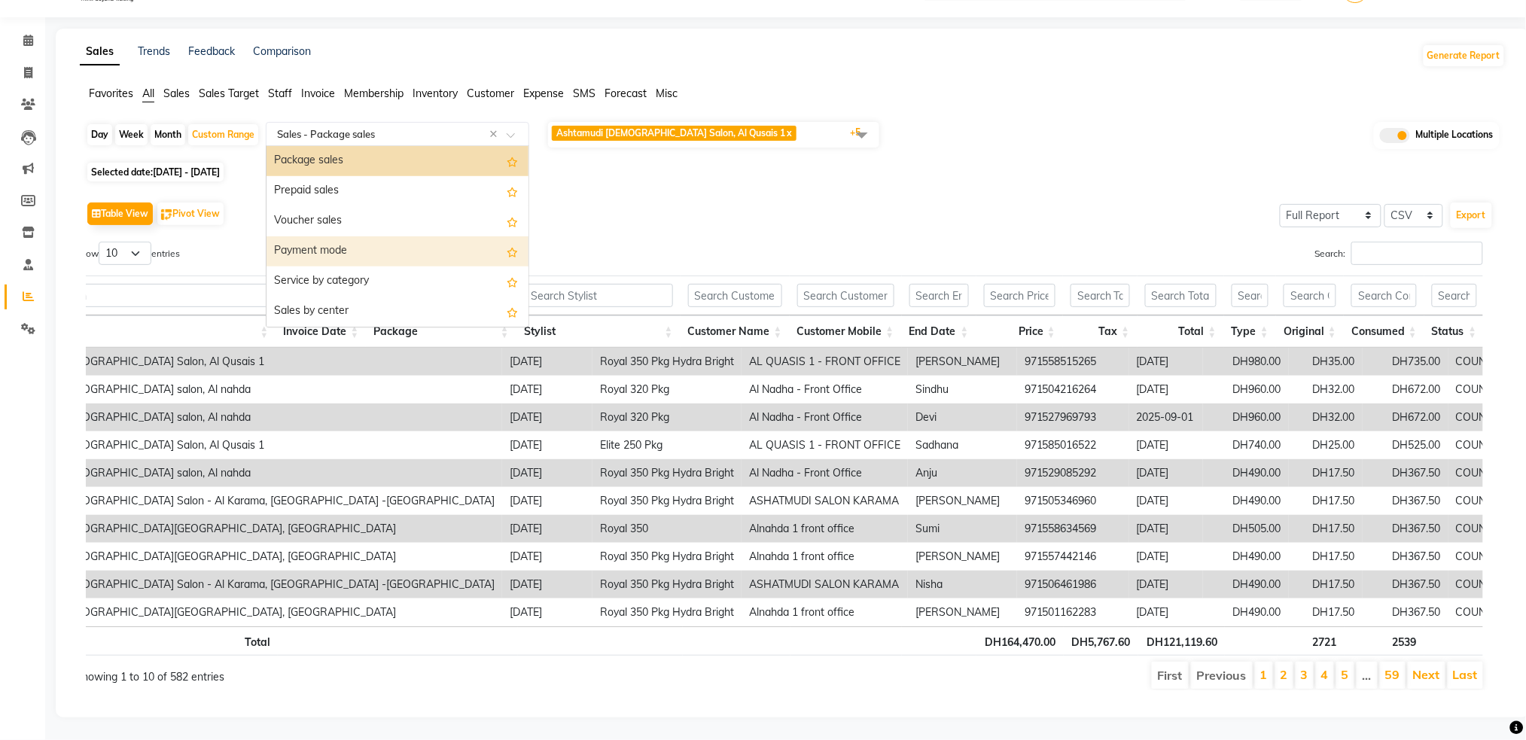
click at [367, 236] on div "Payment mode" at bounding box center [398, 251] width 262 height 30
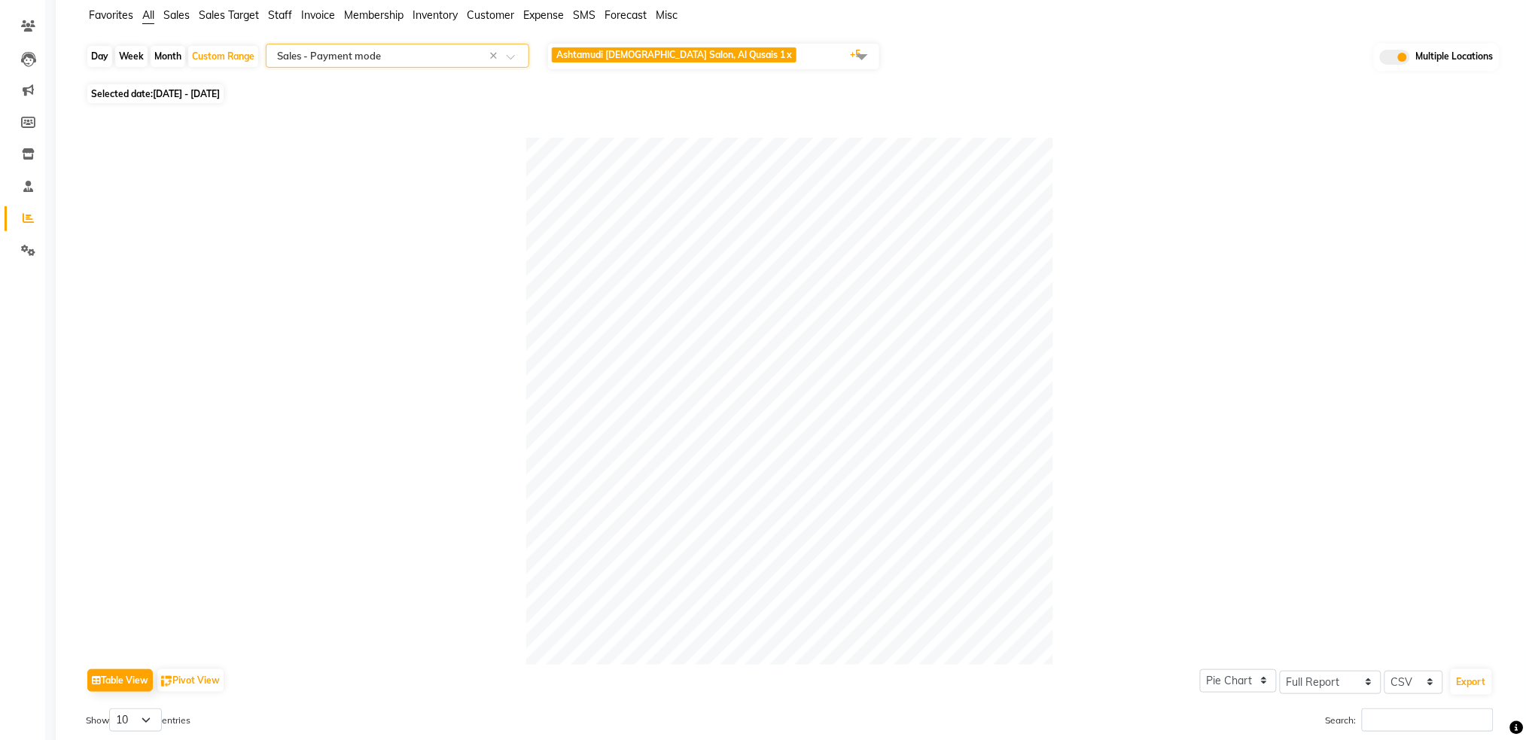
scroll to position [0, 0]
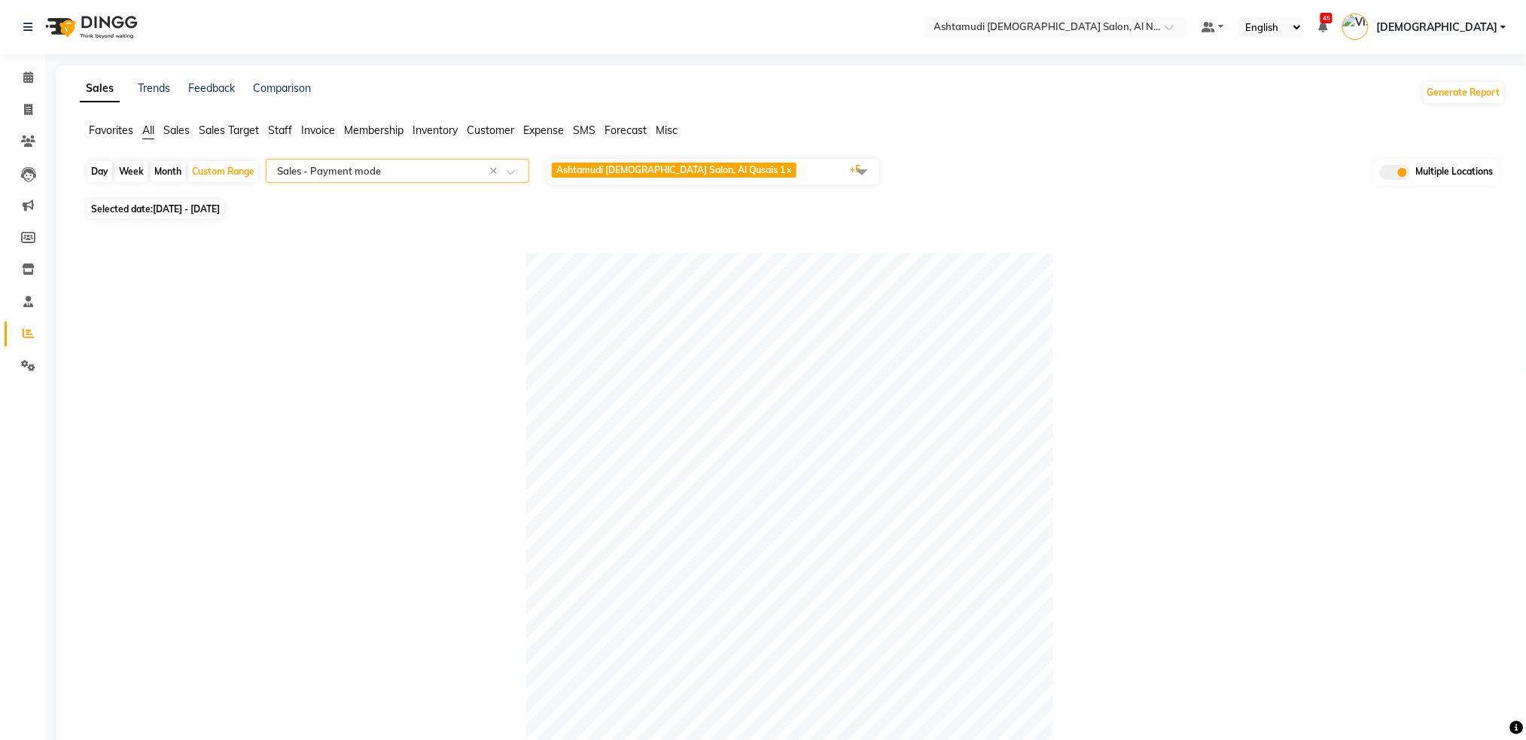
click at [443, 174] on input "text" at bounding box center [382, 170] width 217 height 15
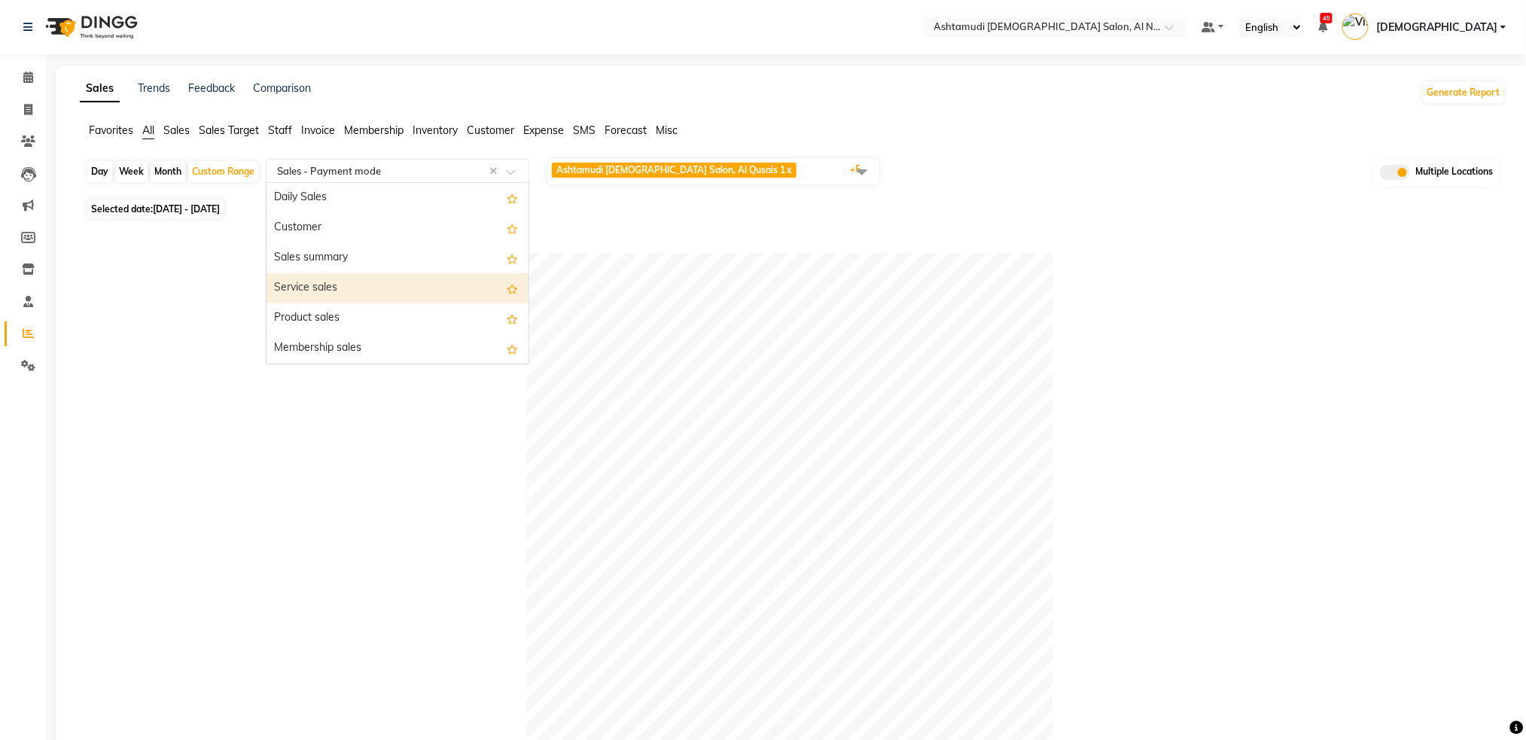
click at [391, 293] on div "Service sales" at bounding box center [398, 288] width 262 height 30
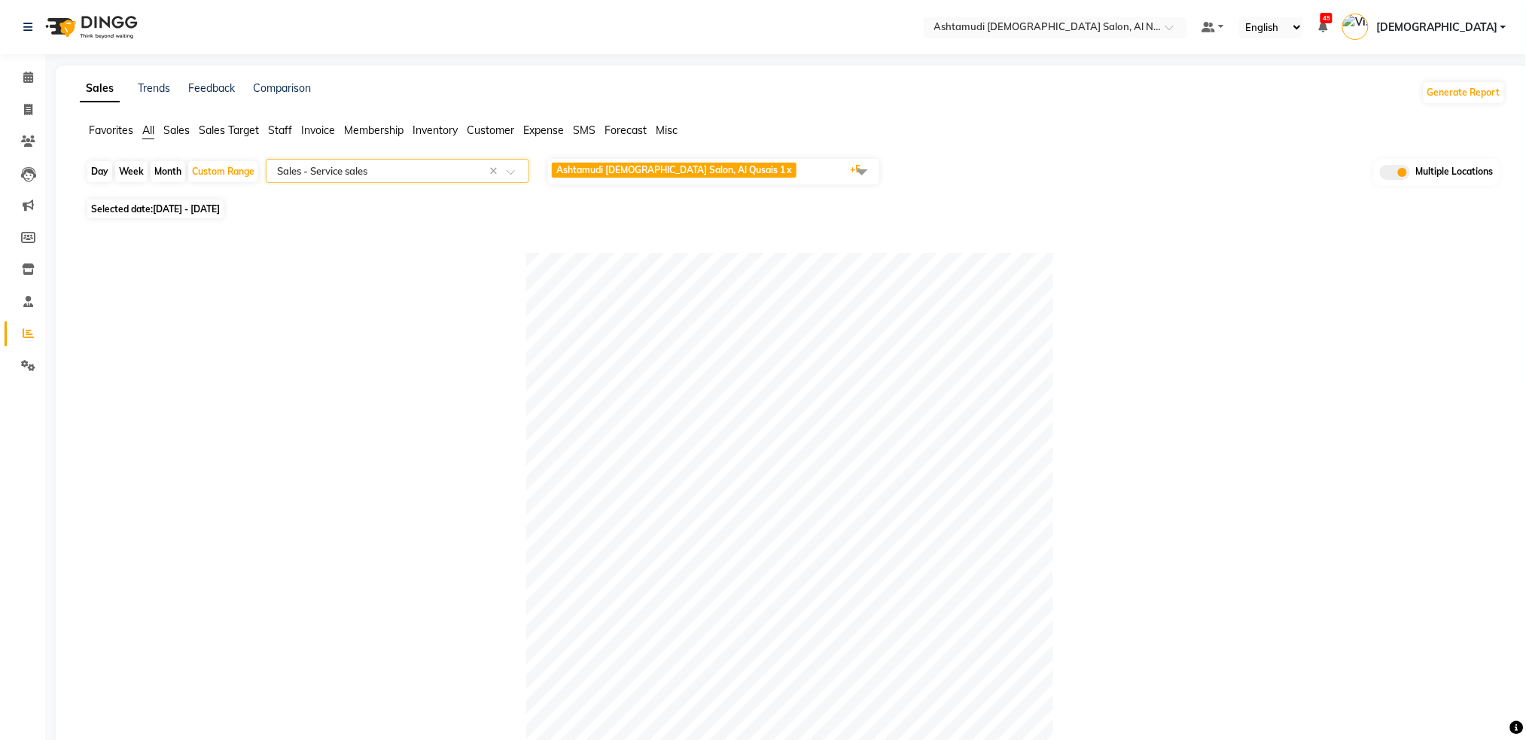
click at [247, 182] on div "Day Week Month Custom Range Select Report Type × Sales - Service sales × Ashtam…" at bounding box center [793, 176] width 1414 height 38
click at [239, 175] on div "Custom Range" at bounding box center [223, 171] width 70 height 21
select select "8"
select select "2025"
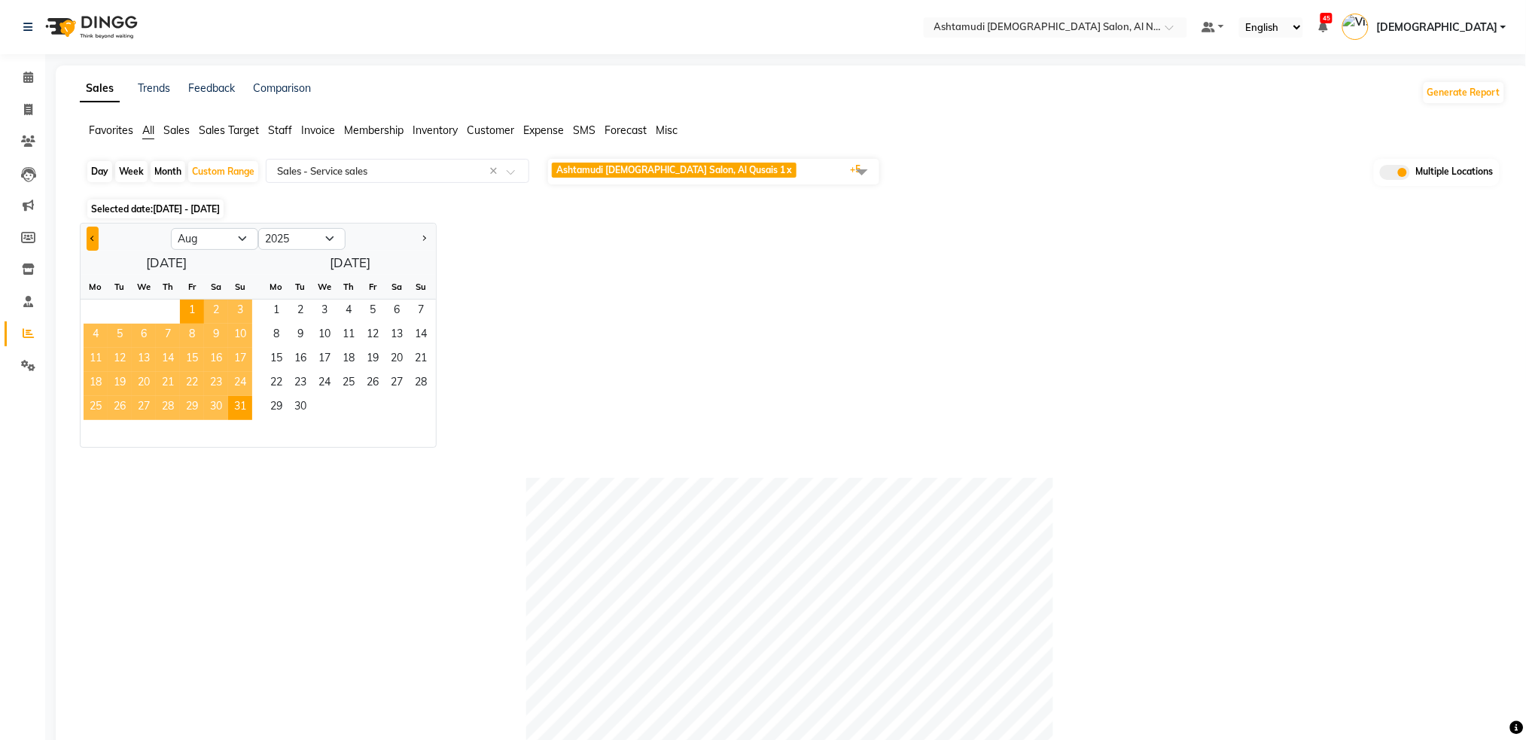
click at [97, 247] on button "Previous month" at bounding box center [93, 239] width 12 height 24
select select "7"
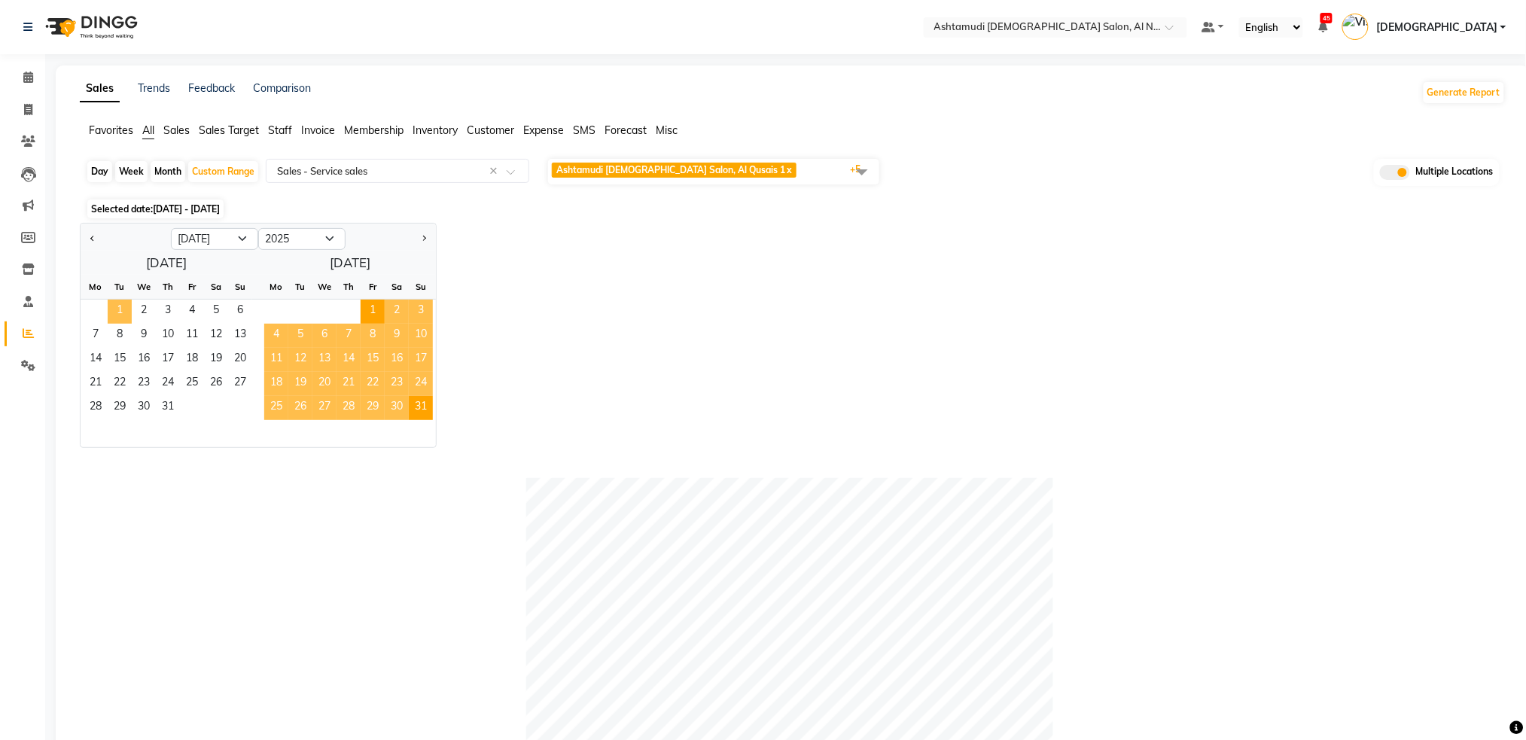
click at [130, 309] on span "1" at bounding box center [120, 312] width 24 height 24
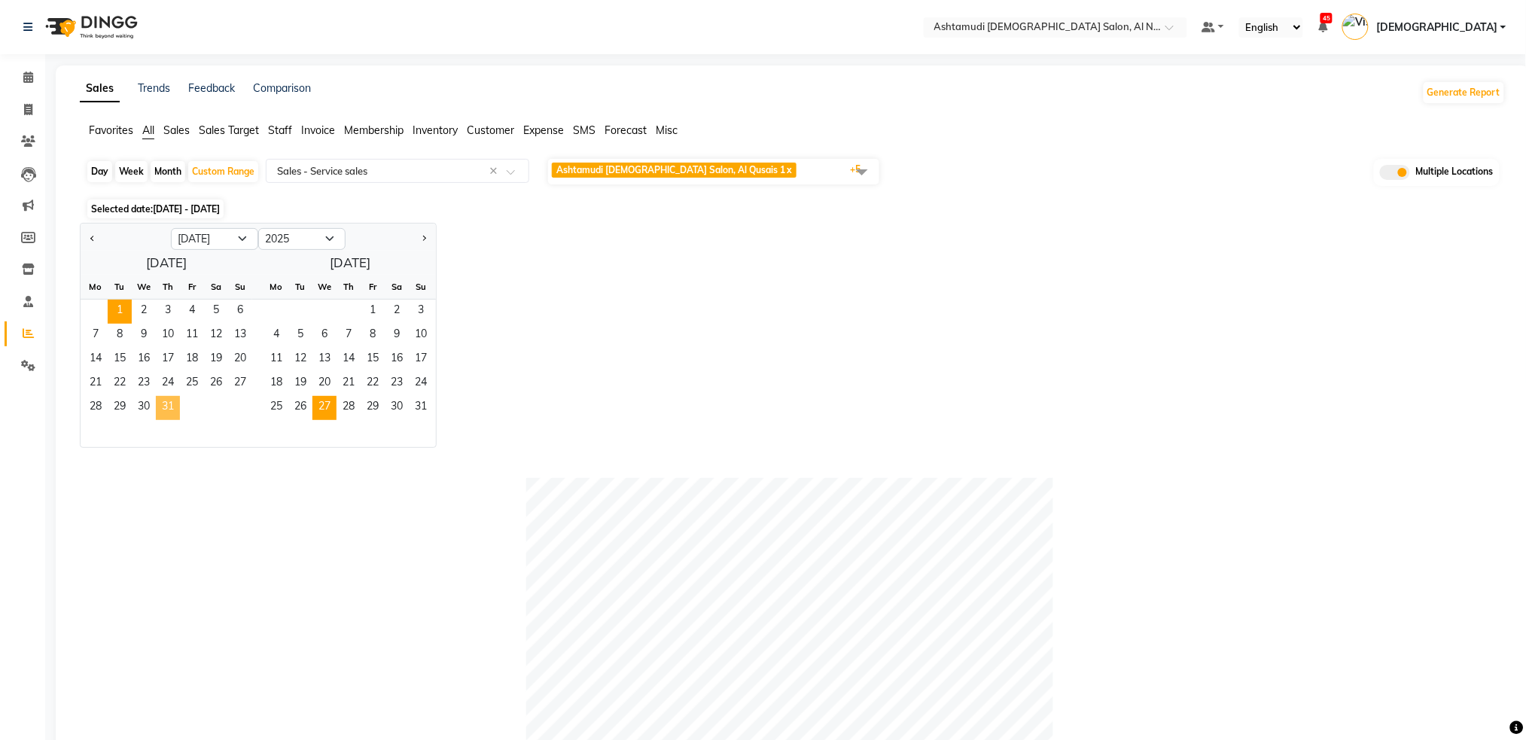
click at [172, 412] on span "31" at bounding box center [168, 408] width 24 height 24
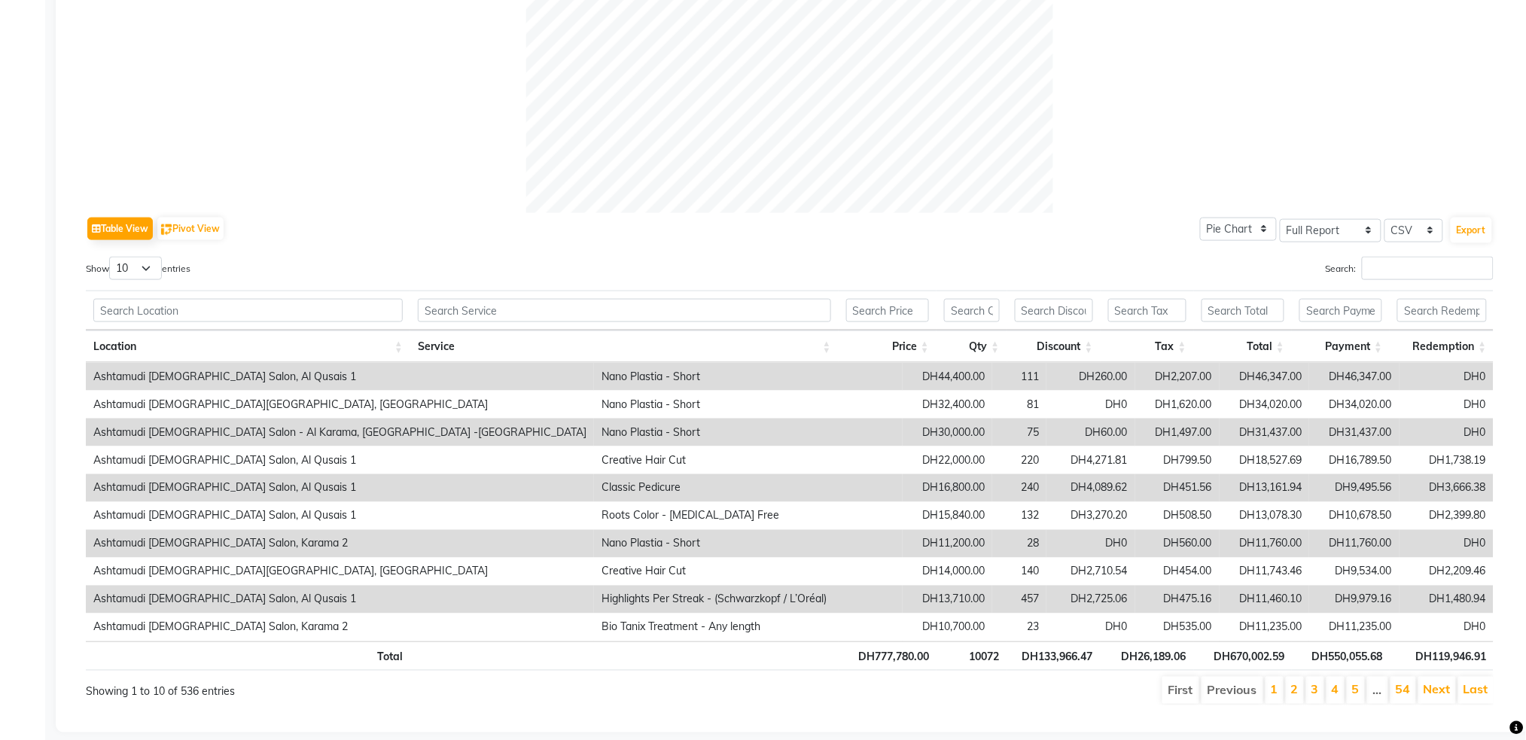
scroll to position [598, 0]
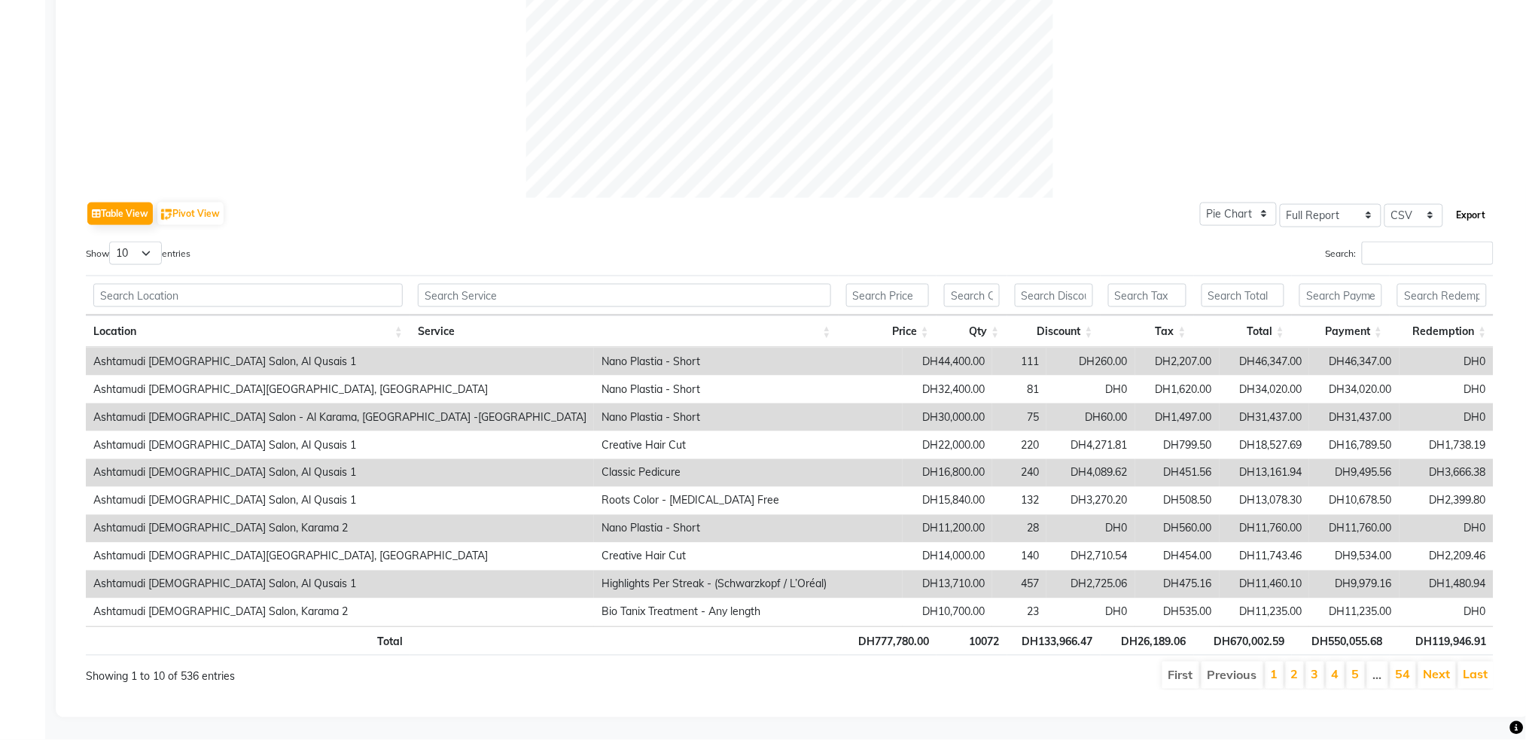
click at [1466, 203] on button "Export" at bounding box center [1471, 216] width 41 height 26
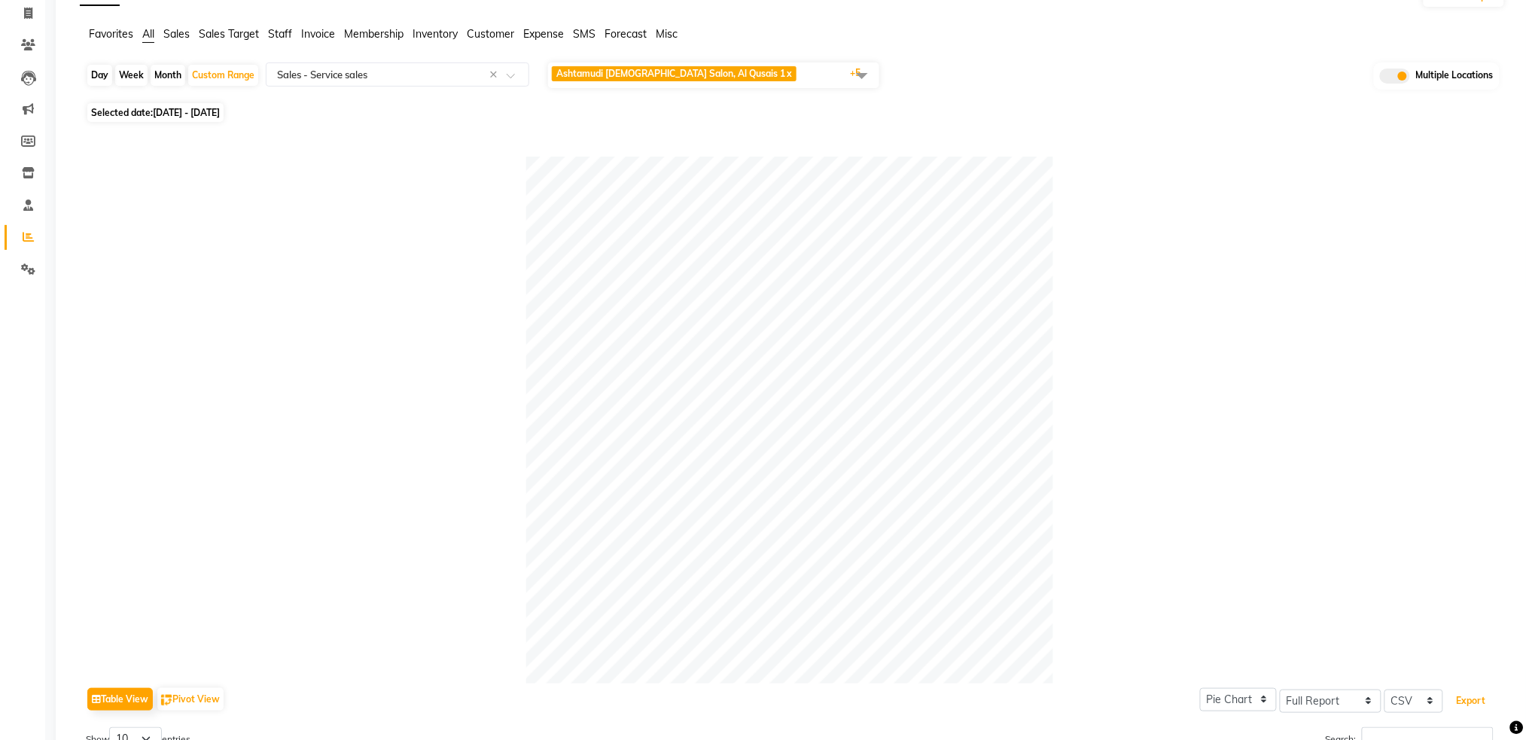
scroll to position [0, 0]
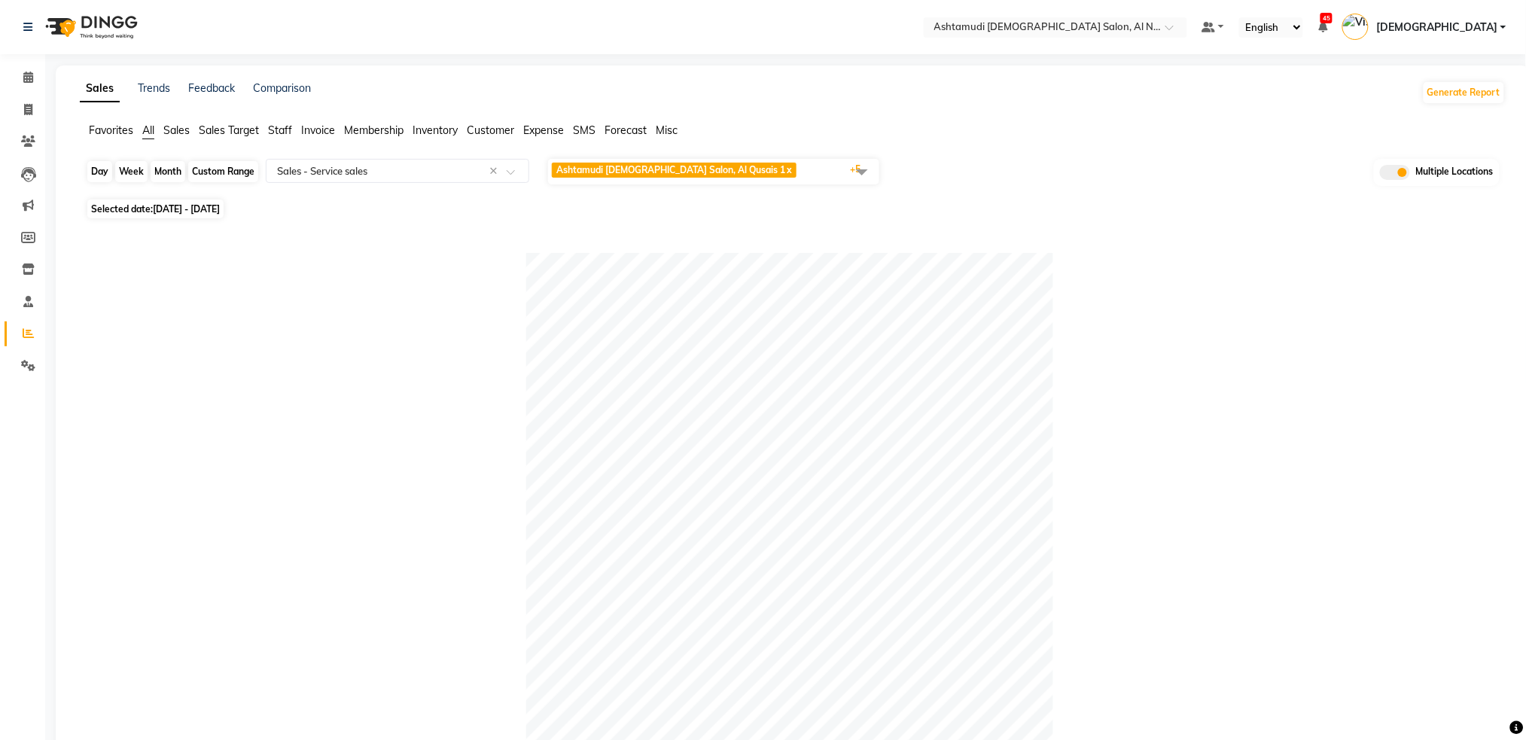
drag, startPoint x: 224, startPoint y: 162, endPoint x: 224, endPoint y: 172, distance: 9.8
click at [224, 162] on div "Custom Range" at bounding box center [223, 171] width 70 height 21
select select "7"
select select "2025"
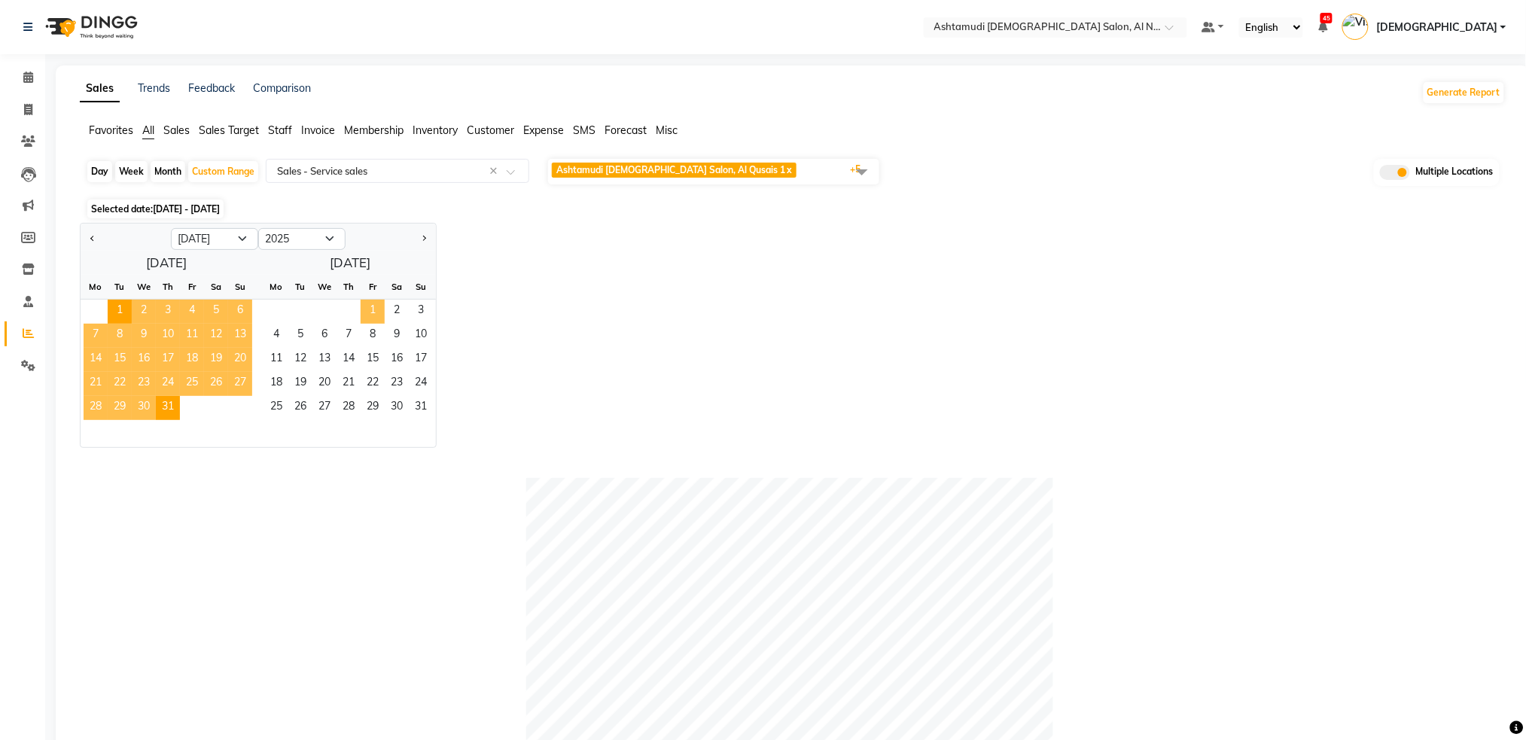
click at [373, 309] on span "1" at bounding box center [373, 312] width 24 height 24
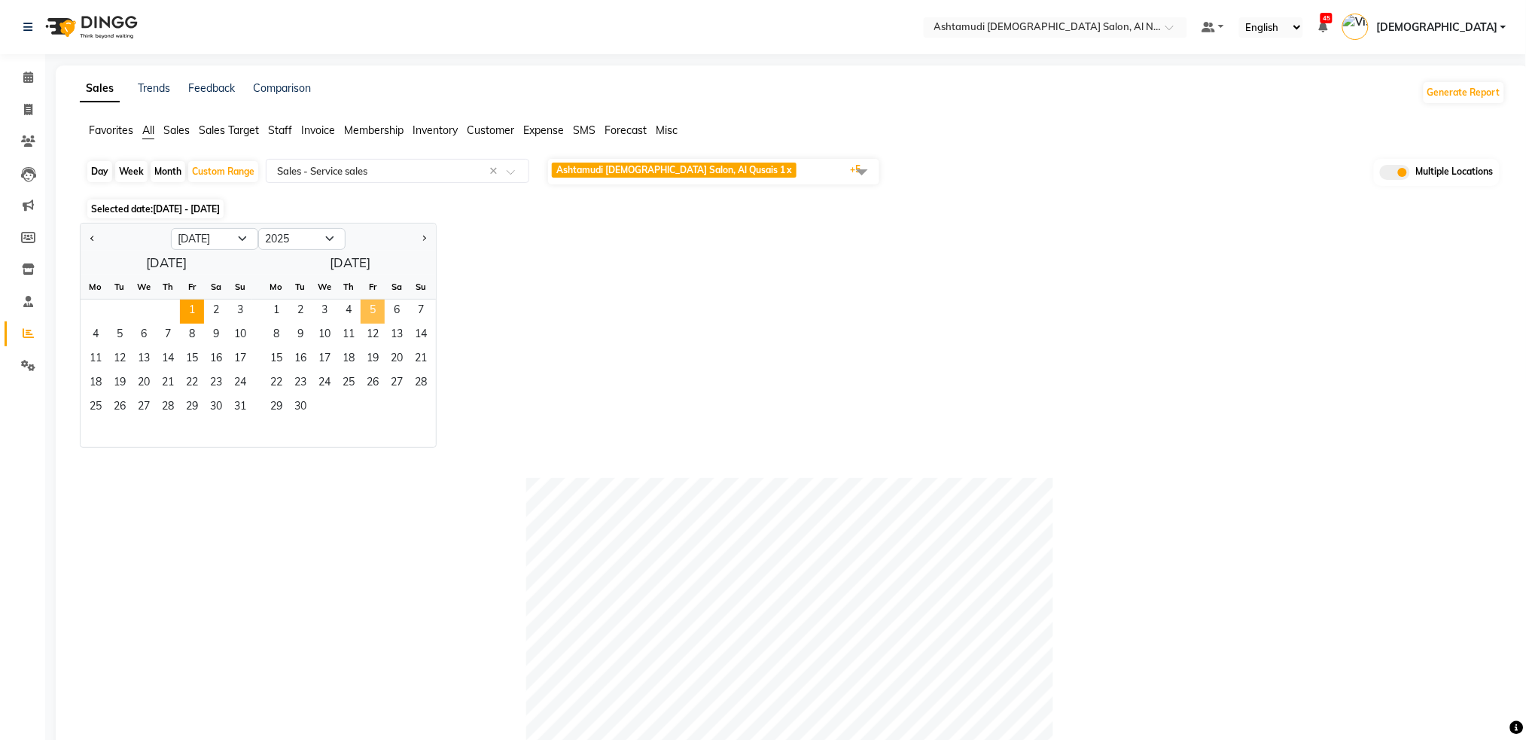
select select "8"
click at [239, 410] on span "31" at bounding box center [240, 408] width 24 height 24
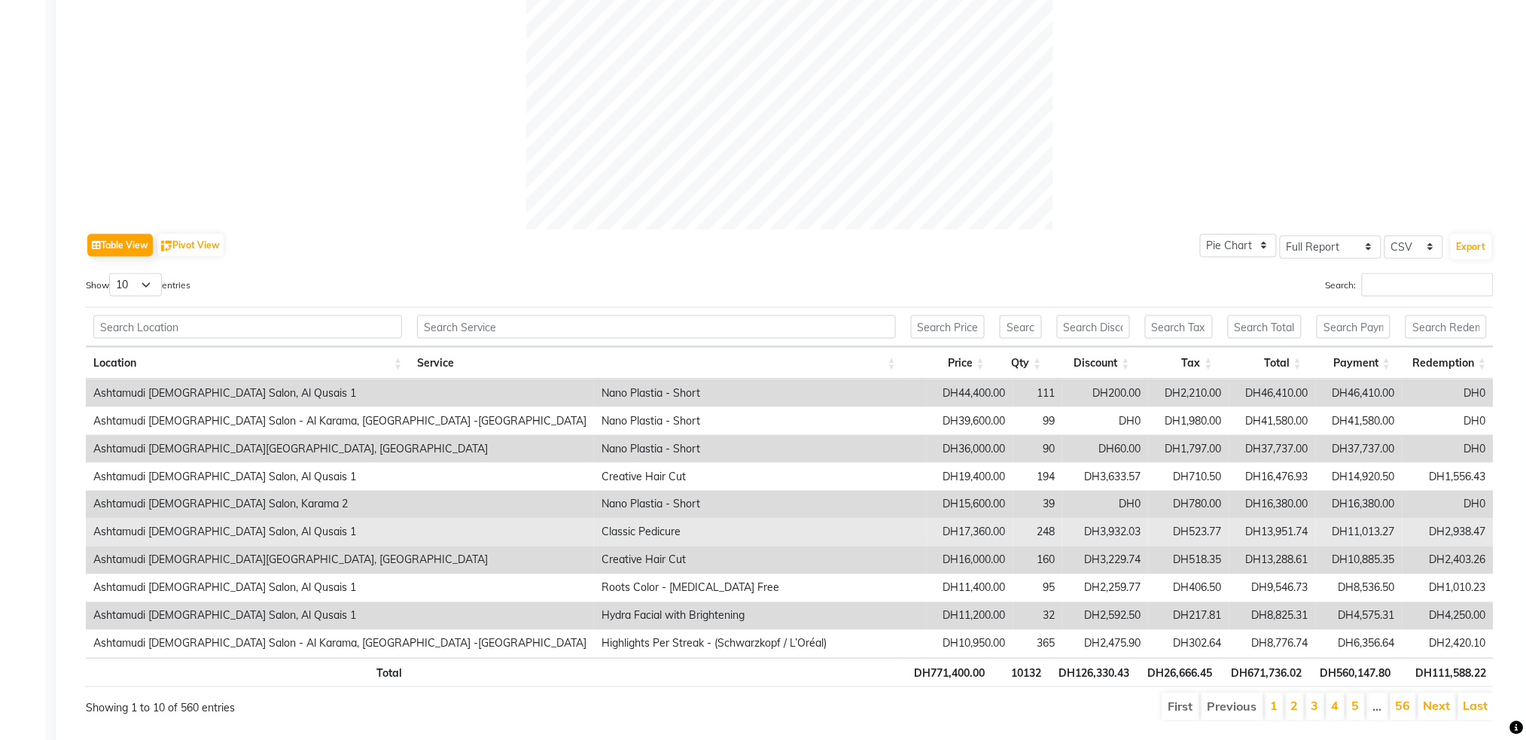
scroll to position [598, 0]
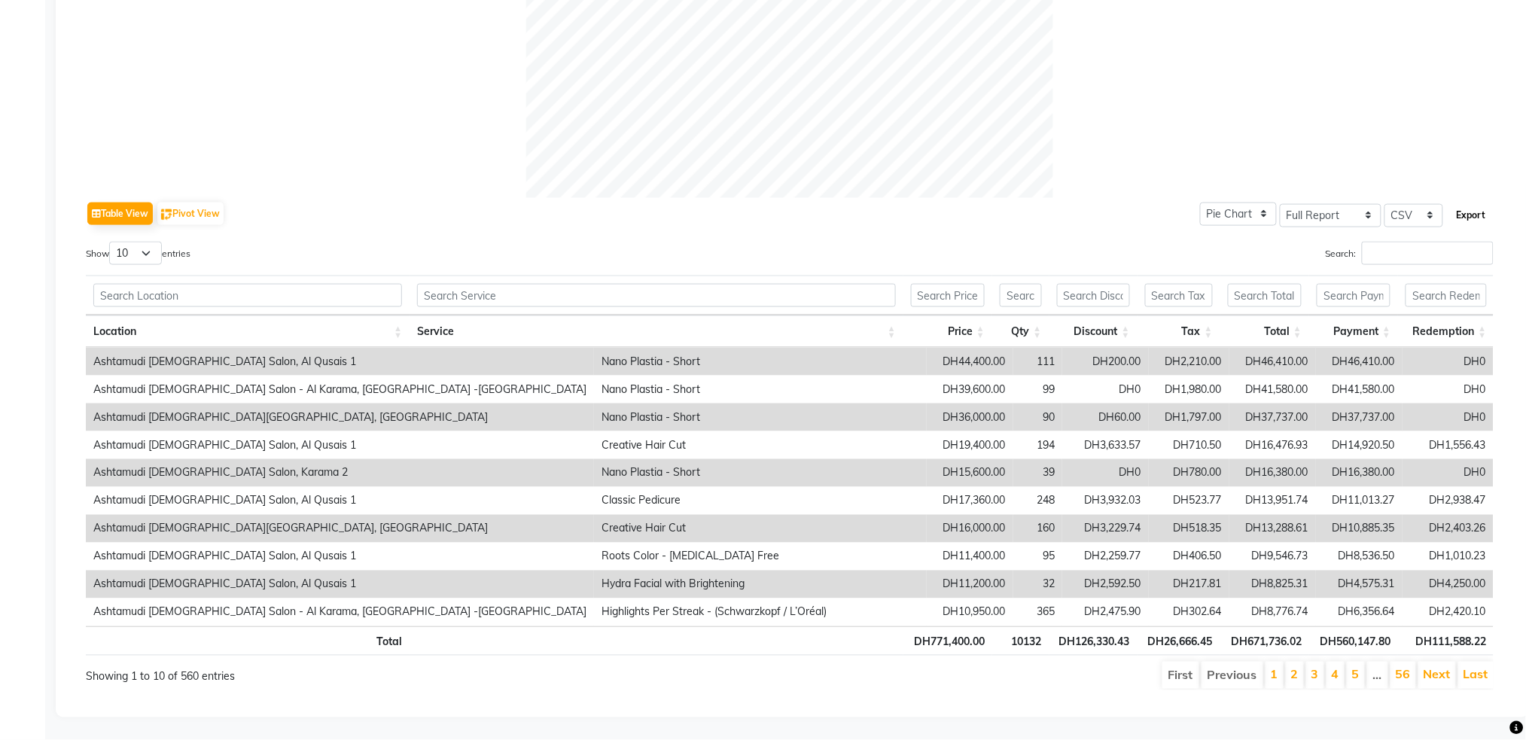
click at [1482, 204] on button "Export" at bounding box center [1471, 216] width 41 height 26
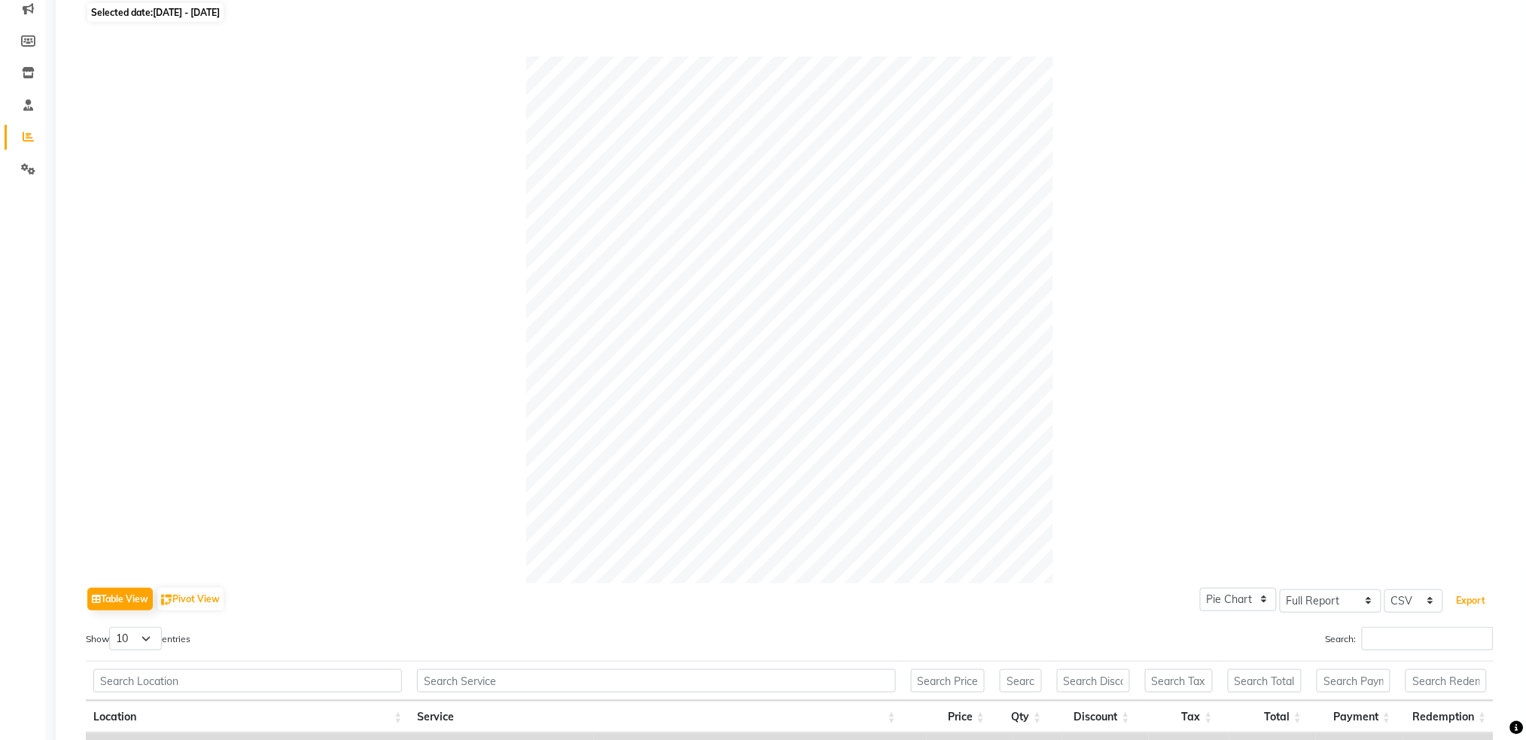
scroll to position [0, 0]
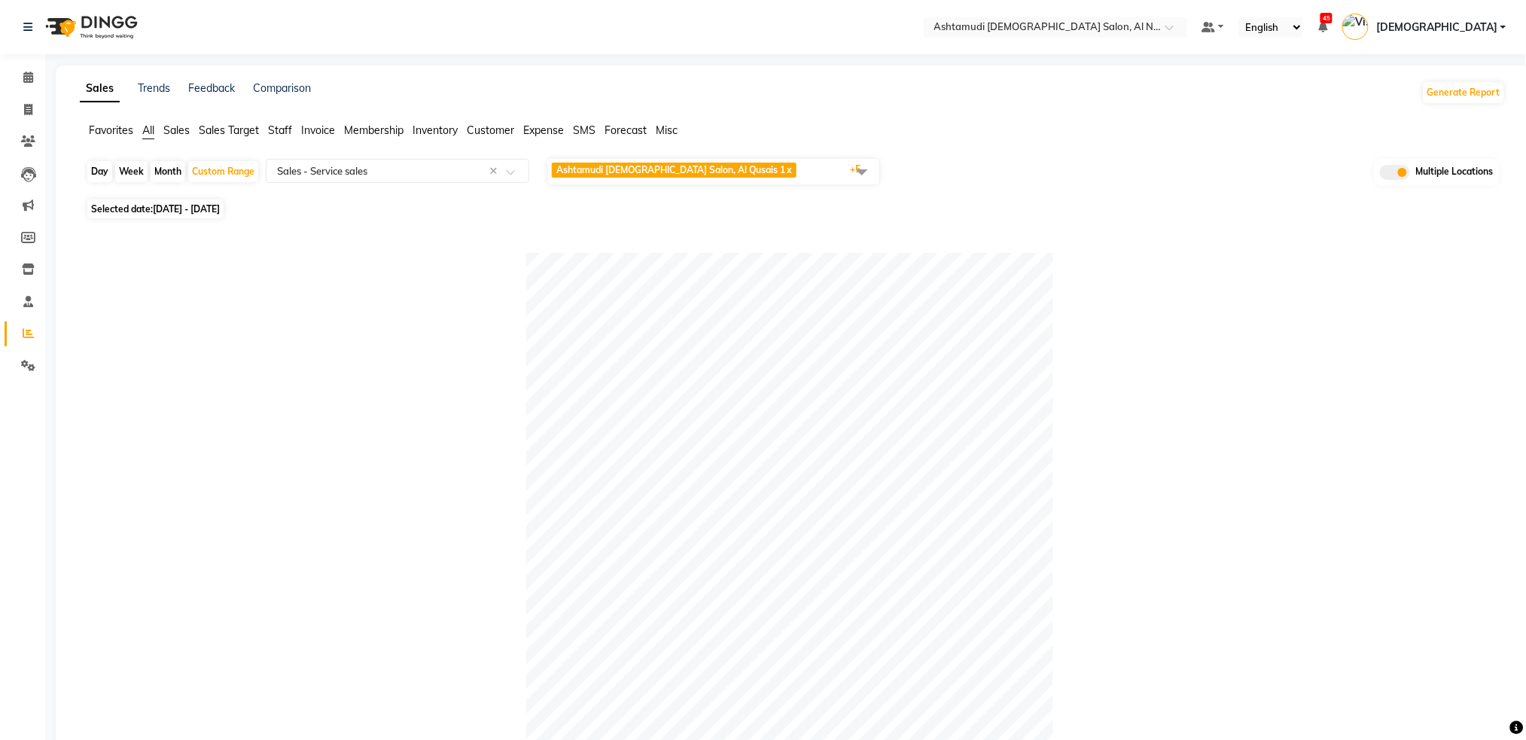
click at [284, 126] on span "Staff" at bounding box center [280, 130] width 24 height 14
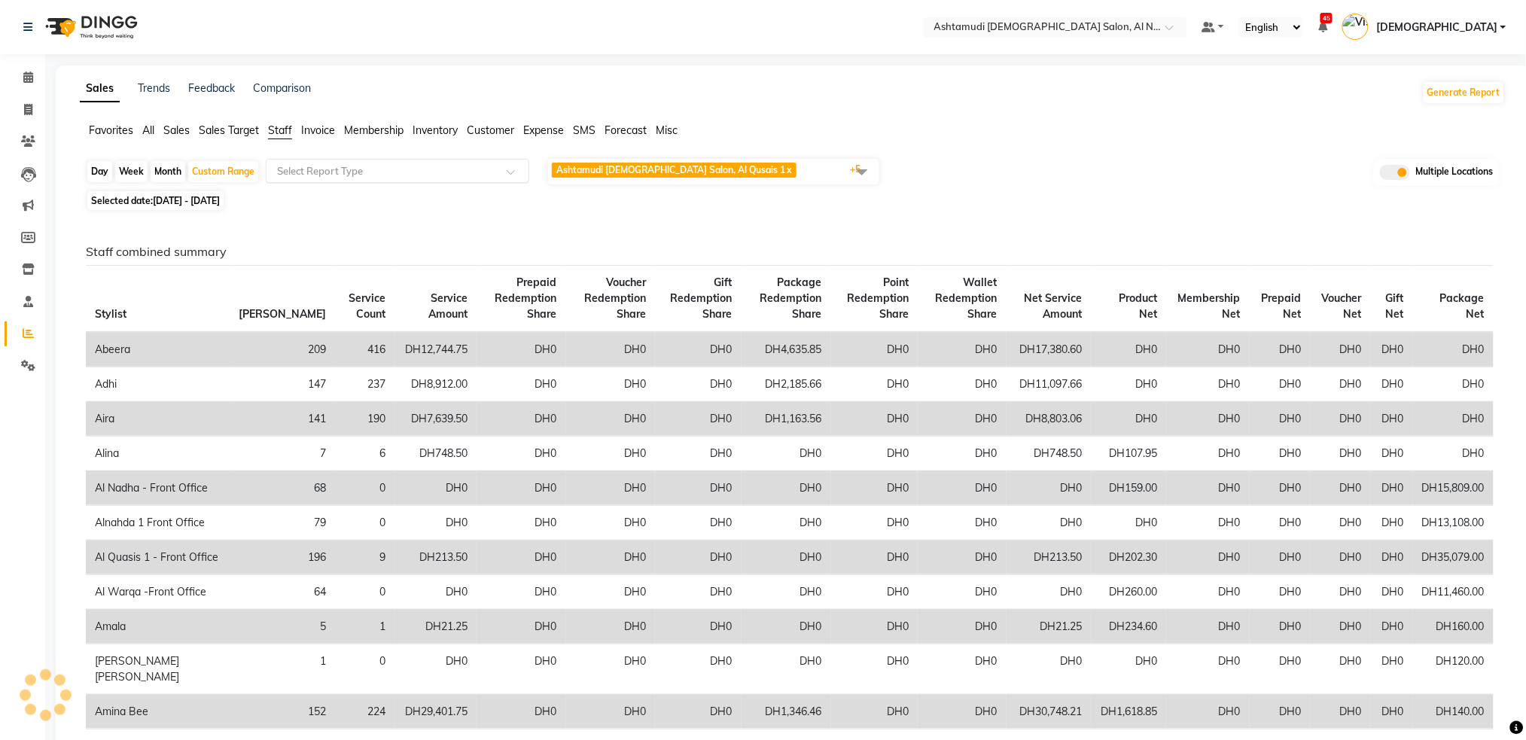
click at [358, 181] on div "Select Report Type" at bounding box center [398, 171] width 264 height 24
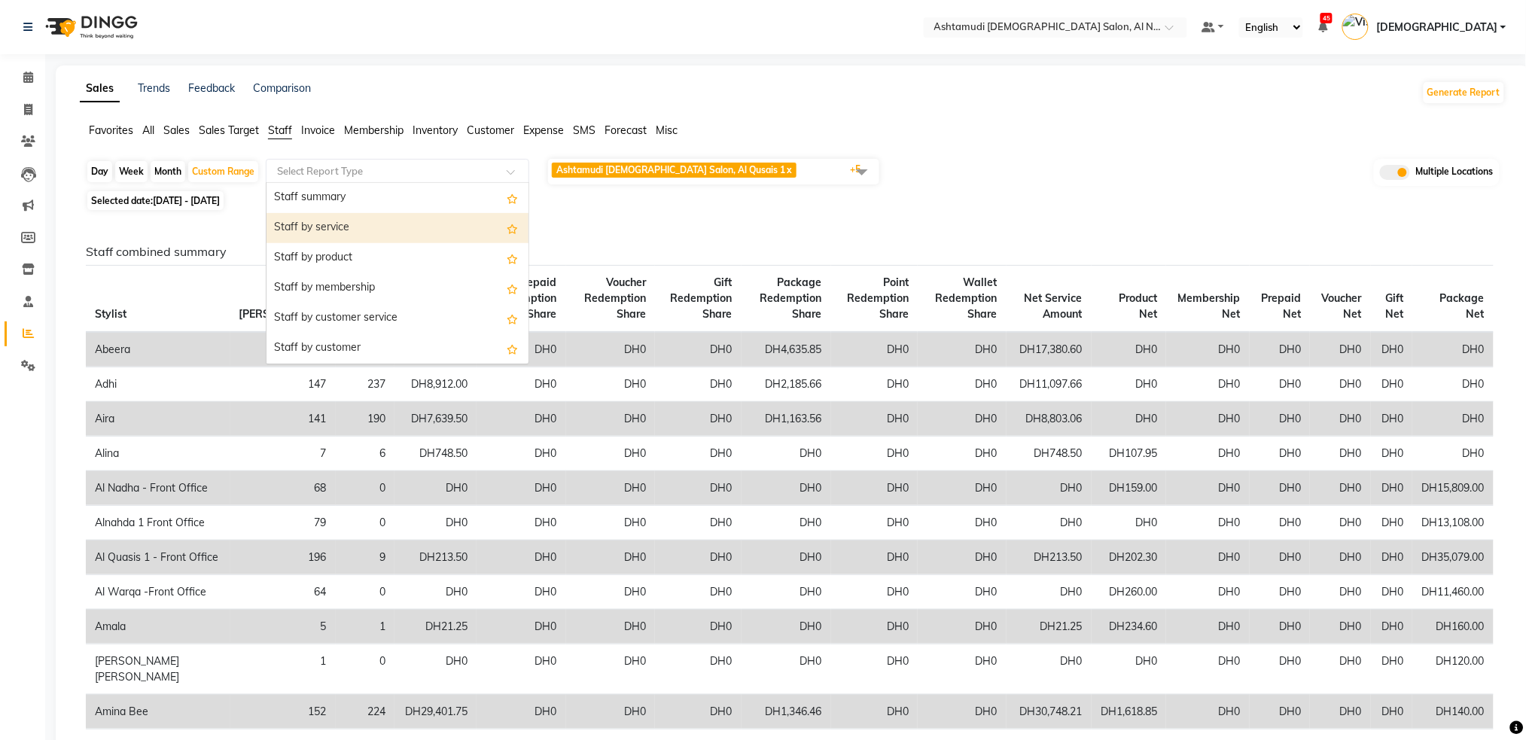
click at [352, 235] on div "Staff by service" at bounding box center [398, 228] width 262 height 30
select select "full_report"
select select "csv"
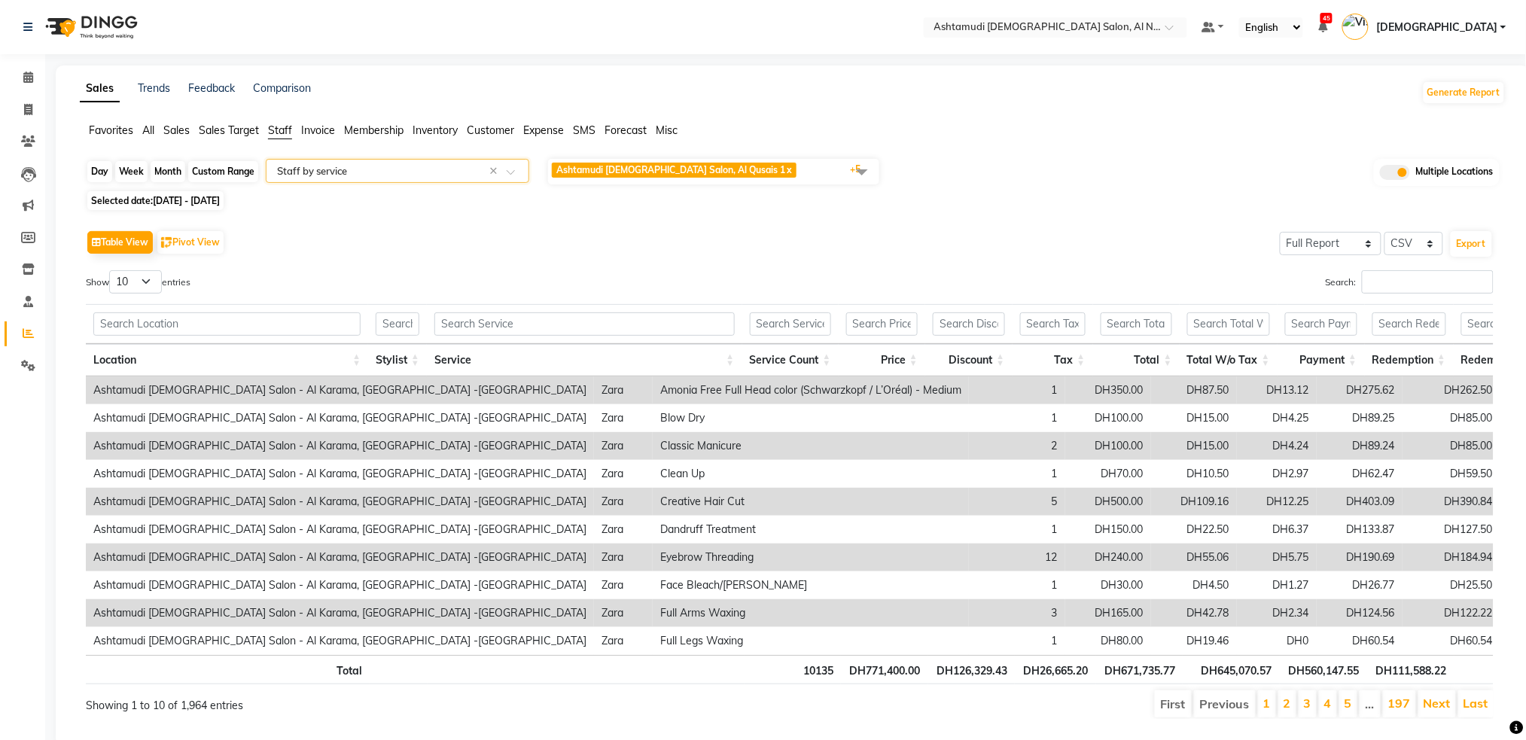
click at [217, 173] on div "Custom Range" at bounding box center [223, 171] width 70 height 21
select select "8"
select select "2025"
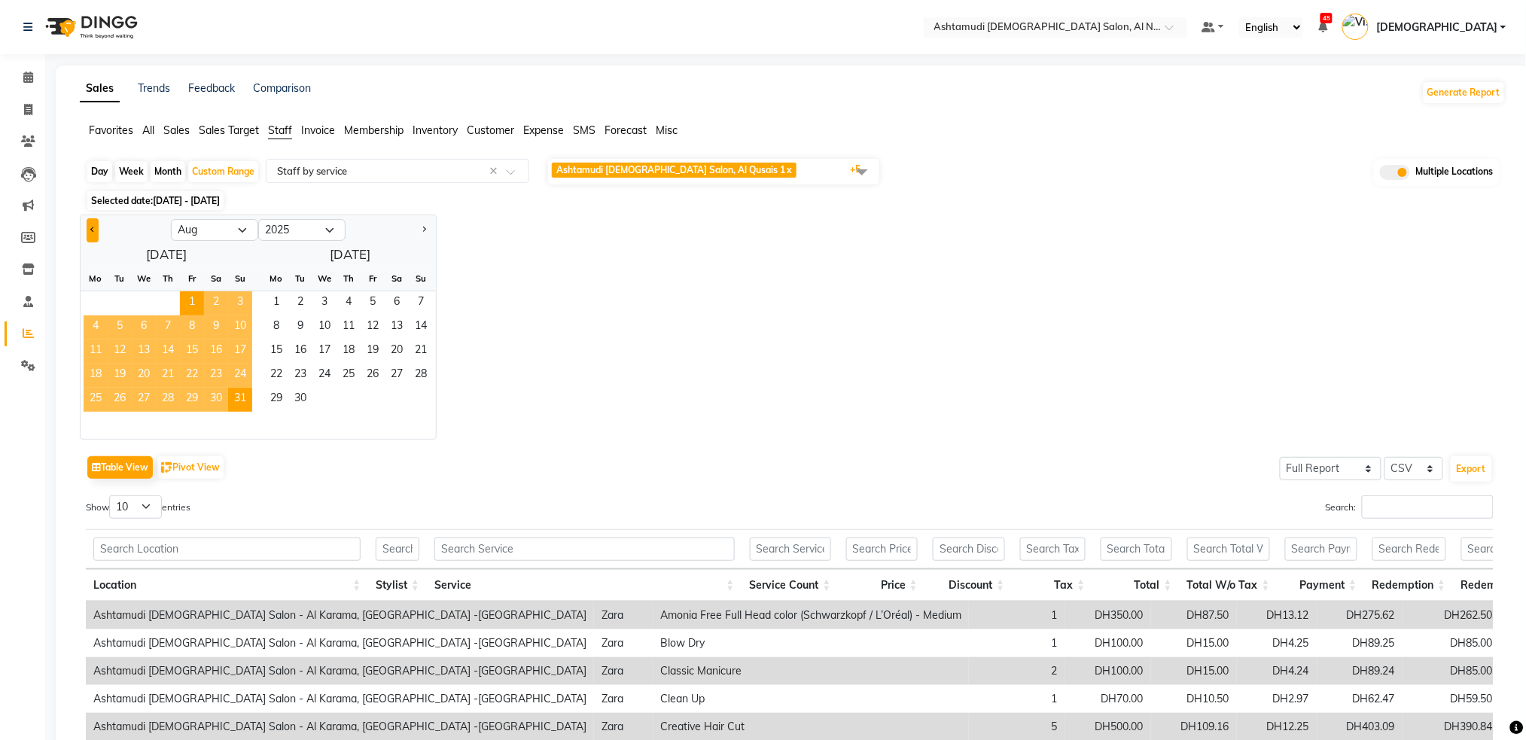
click at [92, 232] on span "Previous month" at bounding box center [92, 229] width 5 height 5
select select "7"
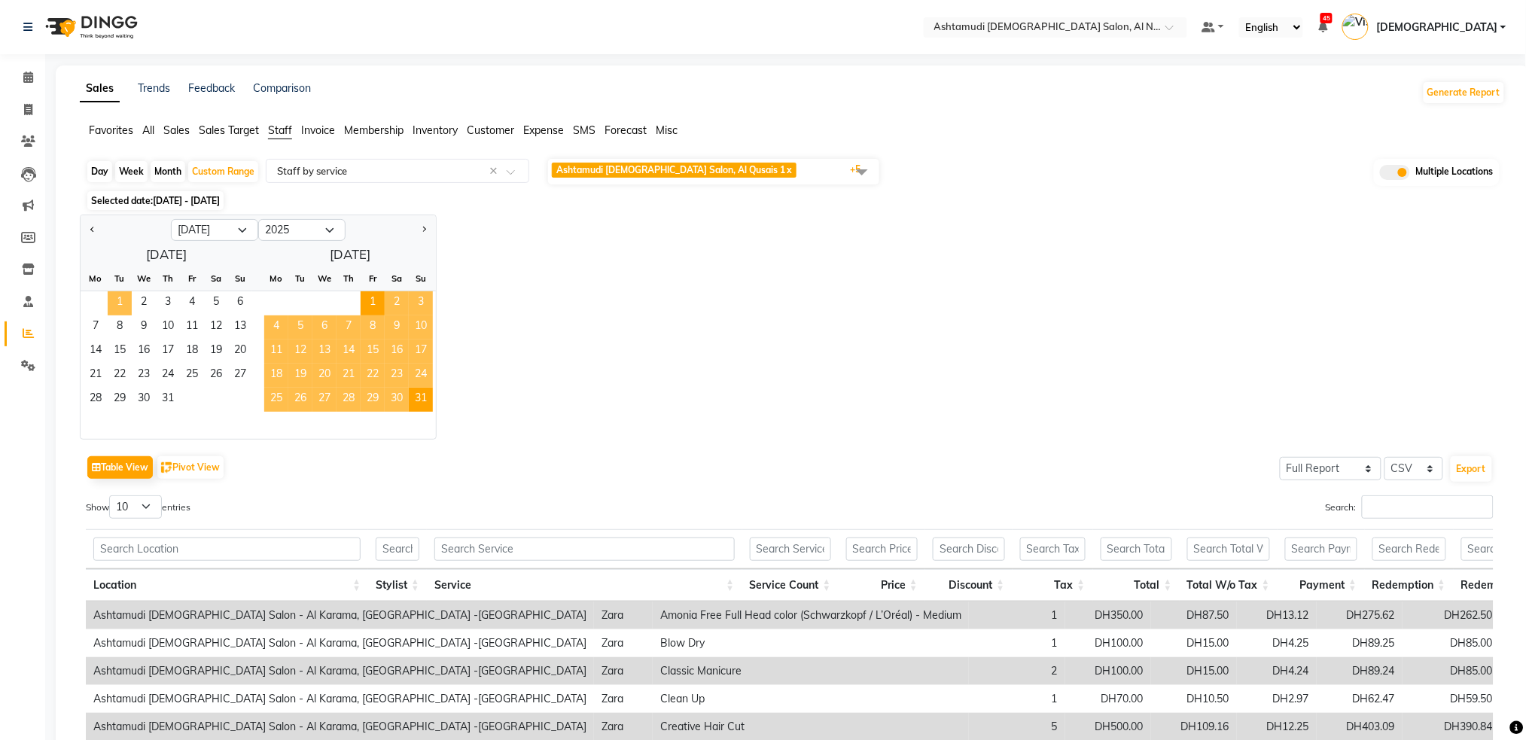
click at [126, 301] on span "1" at bounding box center [120, 303] width 24 height 24
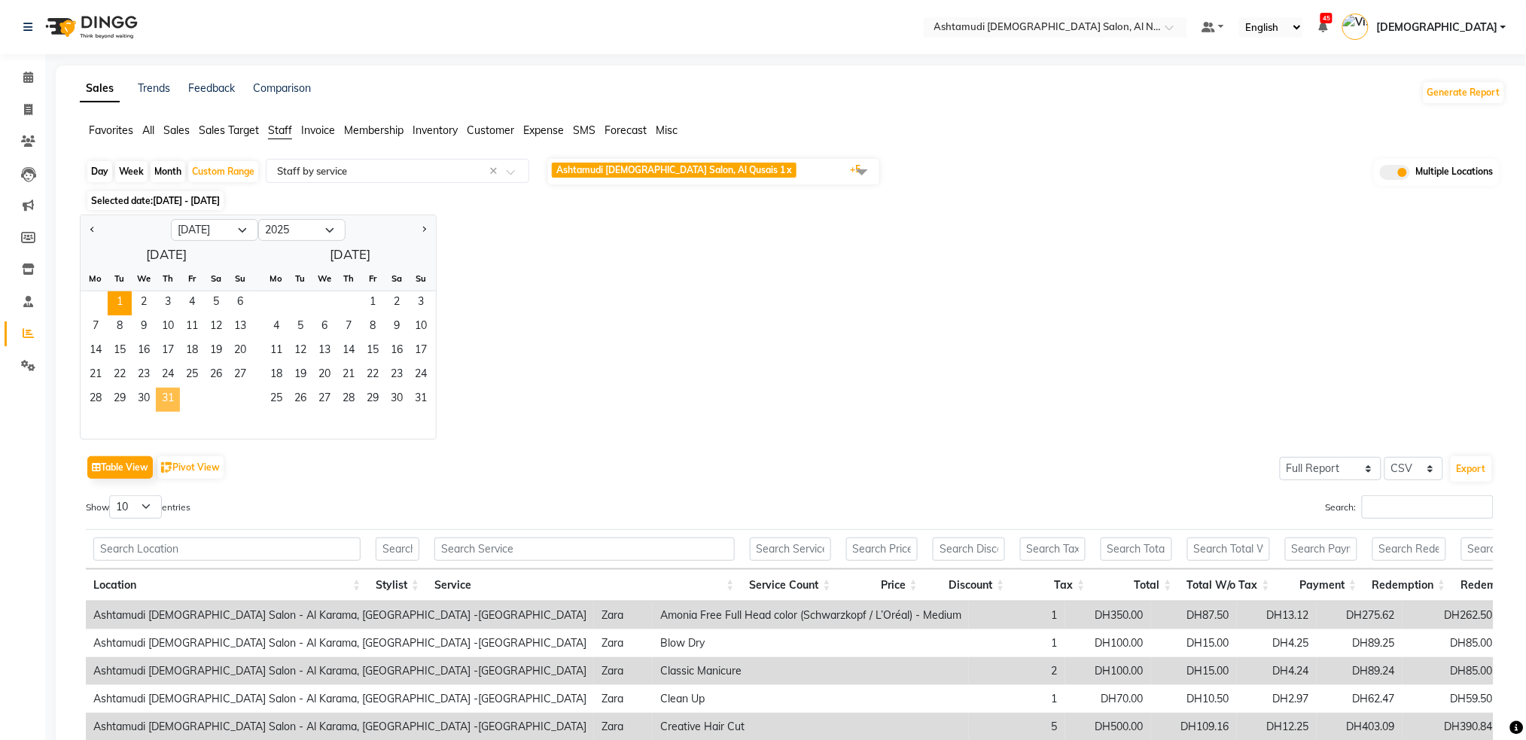
drag, startPoint x: 165, startPoint y: 401, endPoint x: 645, endPoint y: 376, distance: 480.2
click at [163, 398] on span "31" at bounding box center [168, 400] width 24 height 24
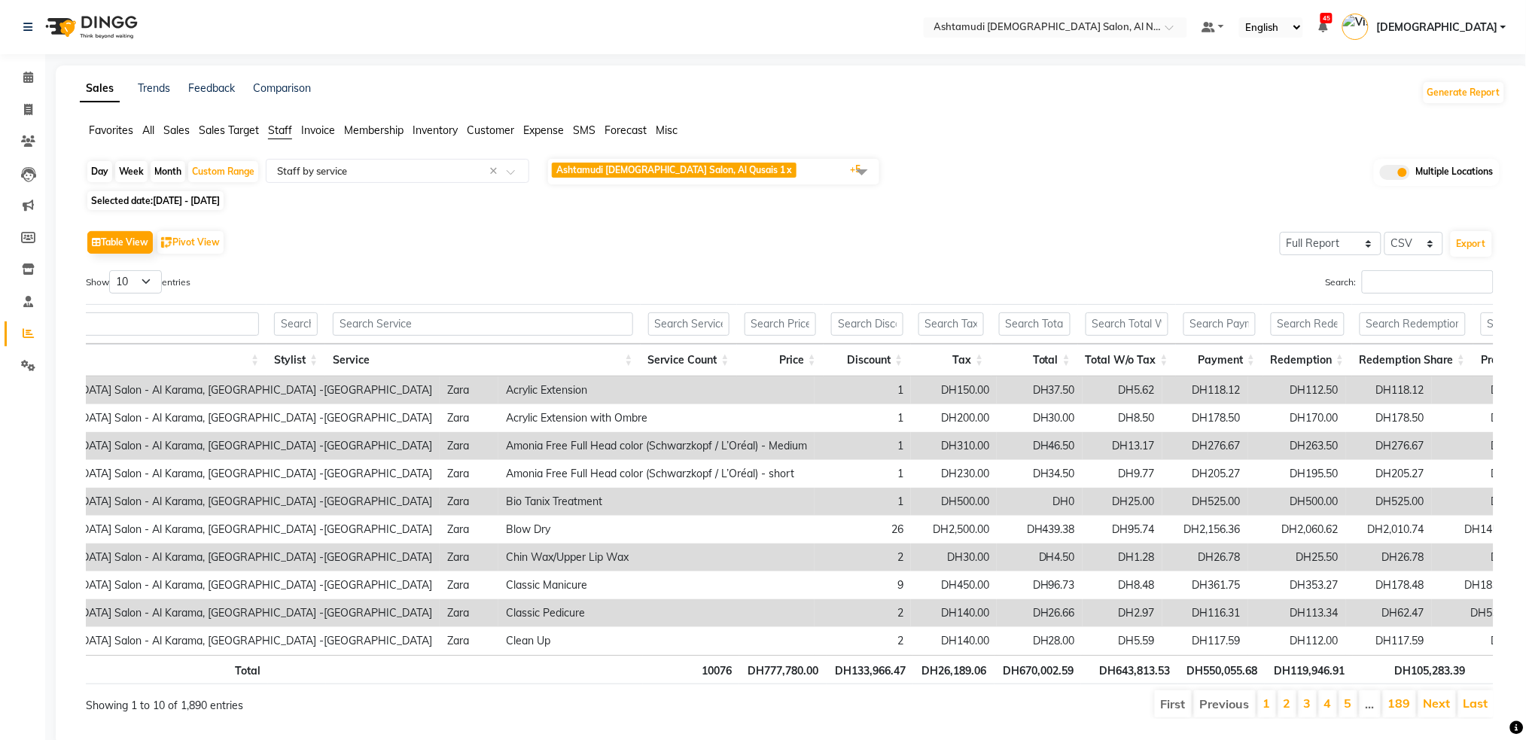
scroll to position [0, 154]
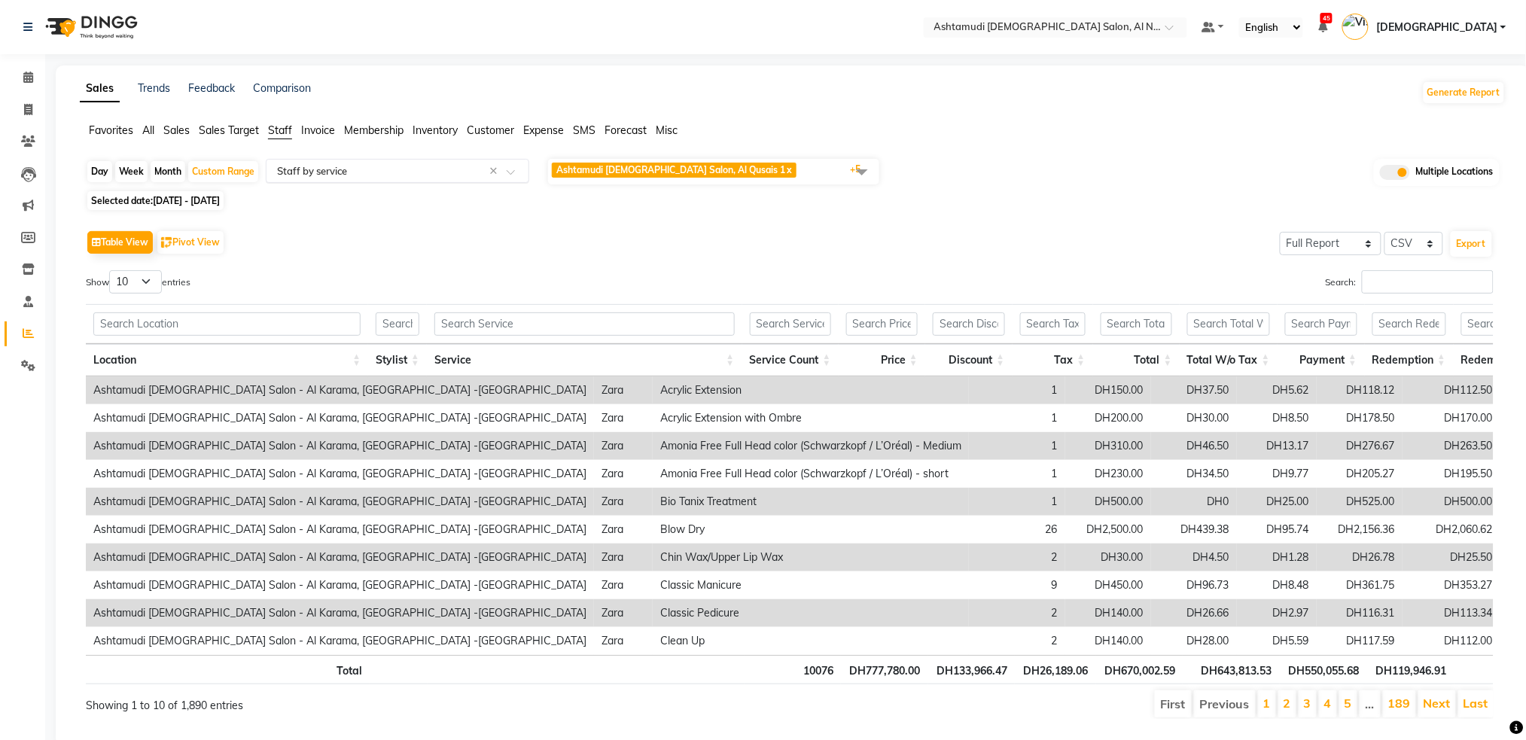
click at [410, 178] on input "text" at bounding box center [382, 170] width 217 height 15
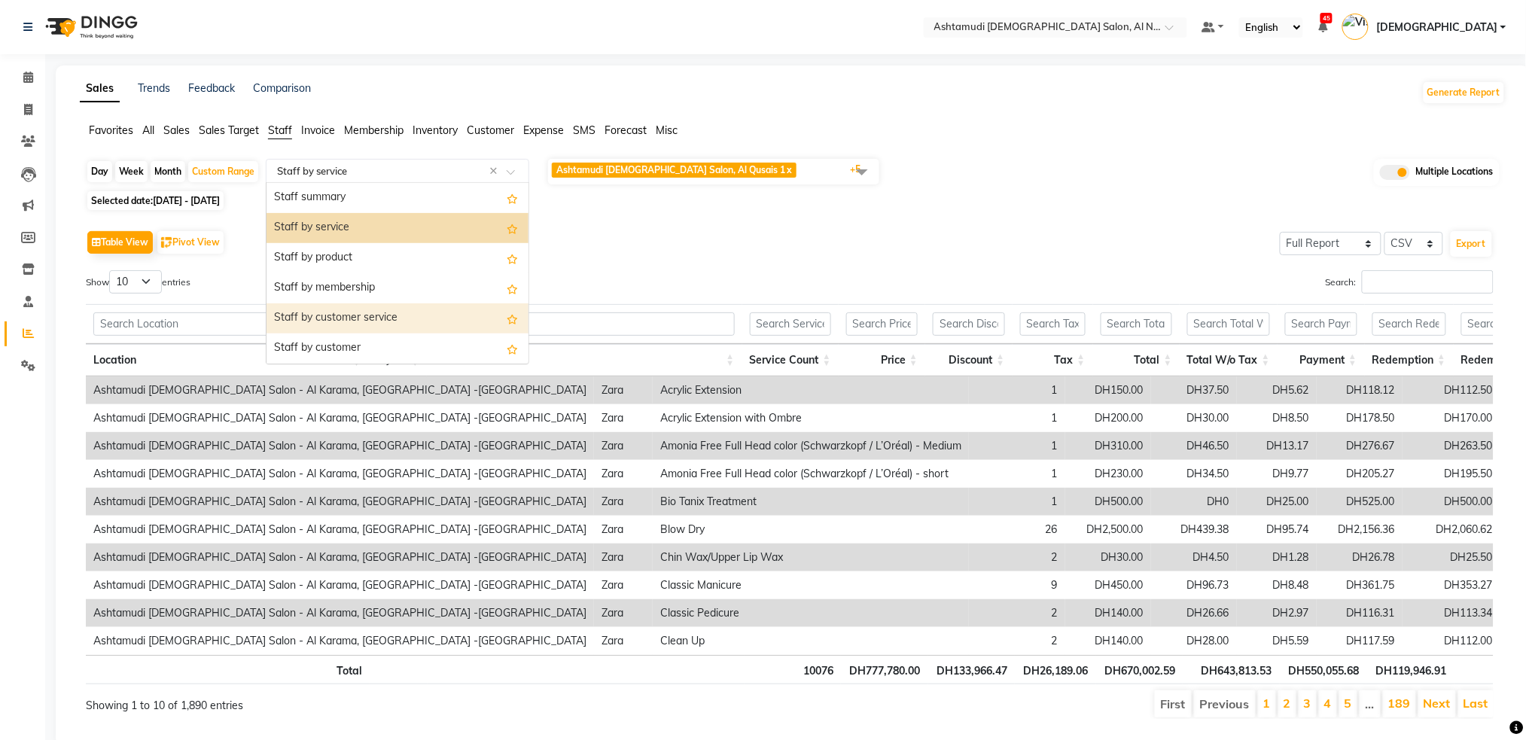
click at [406, 318] on div "Staff by customer service" at bounding box center [398, 318] width 262 height 30
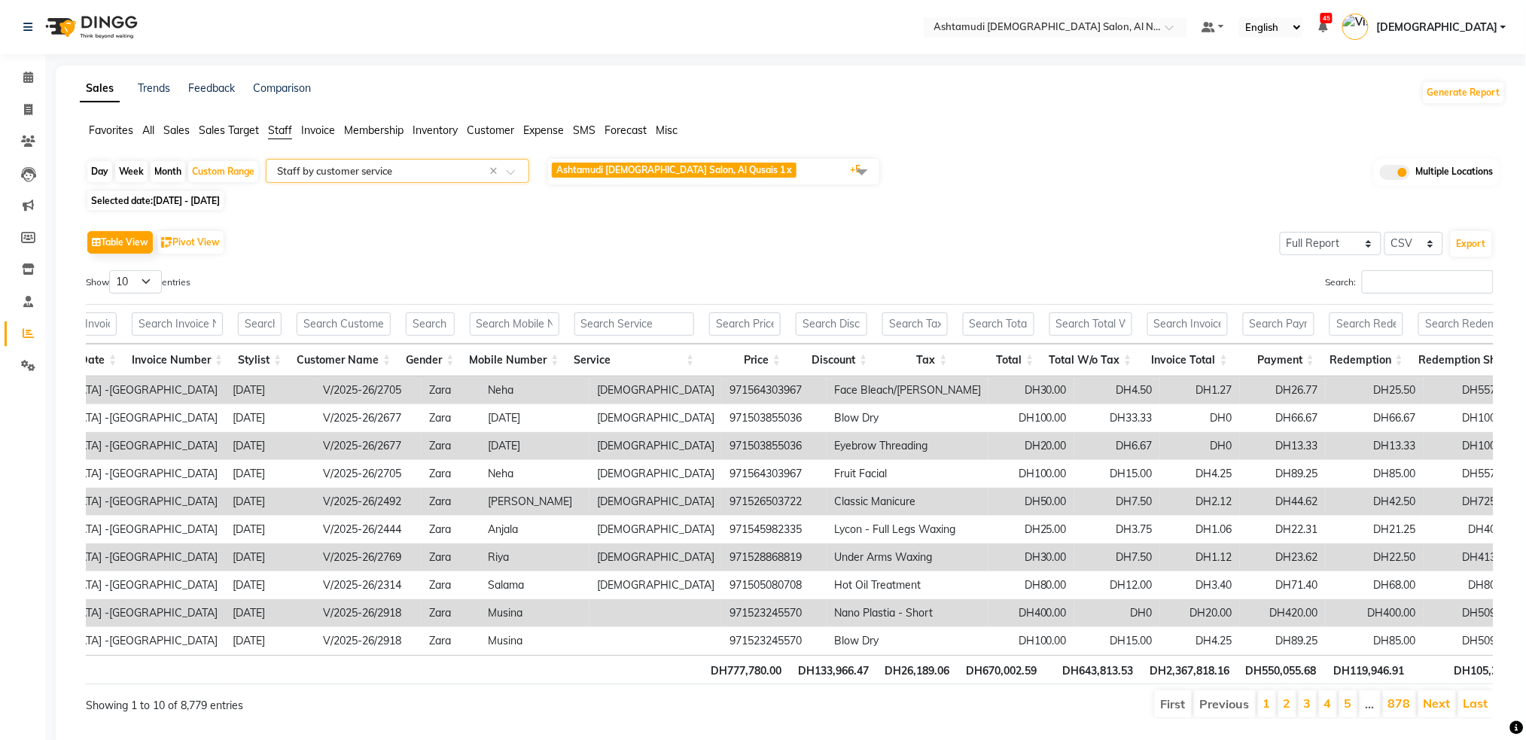
scroll to position [0, 369]
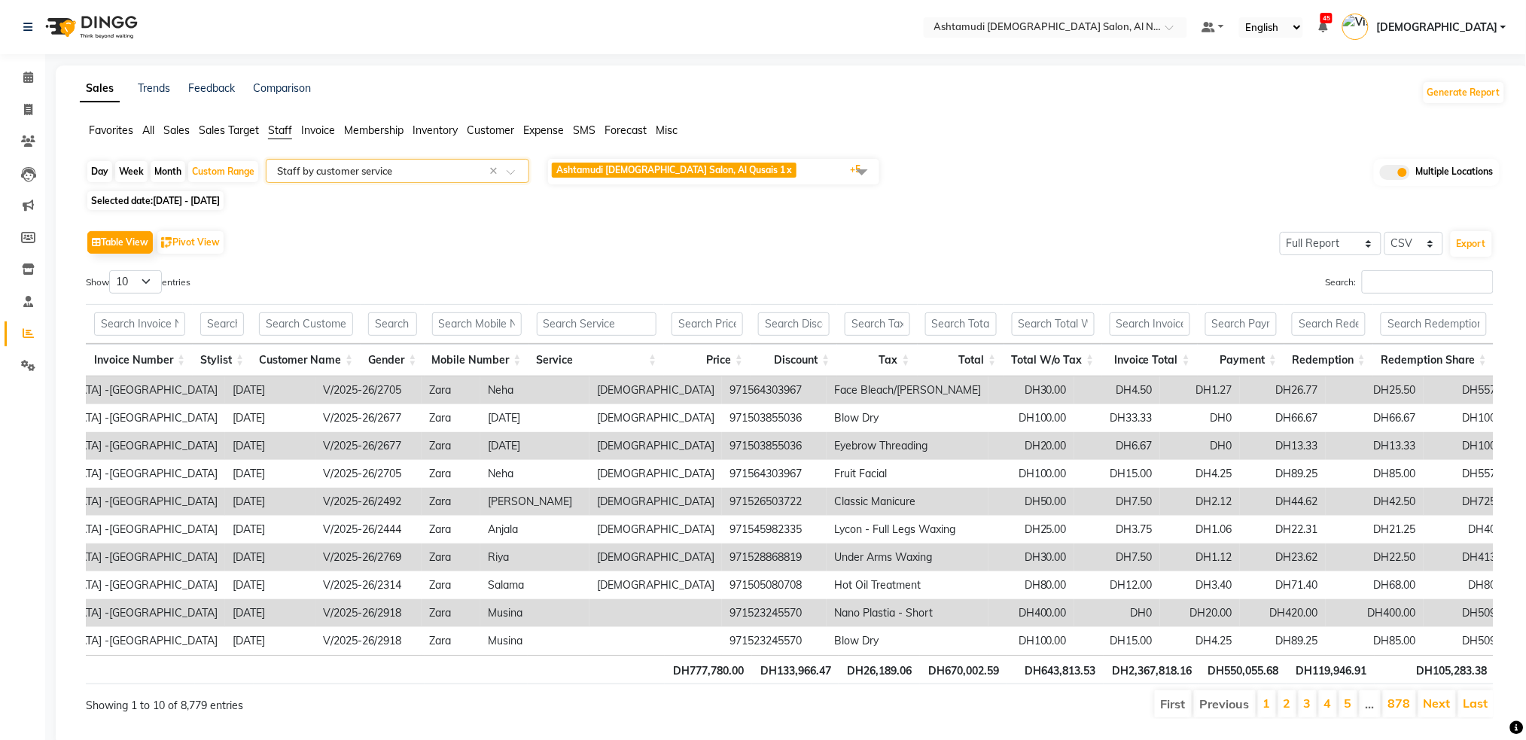
click at [459, 172] on input "text" at bounding box center [382, 170] width 217 height 15
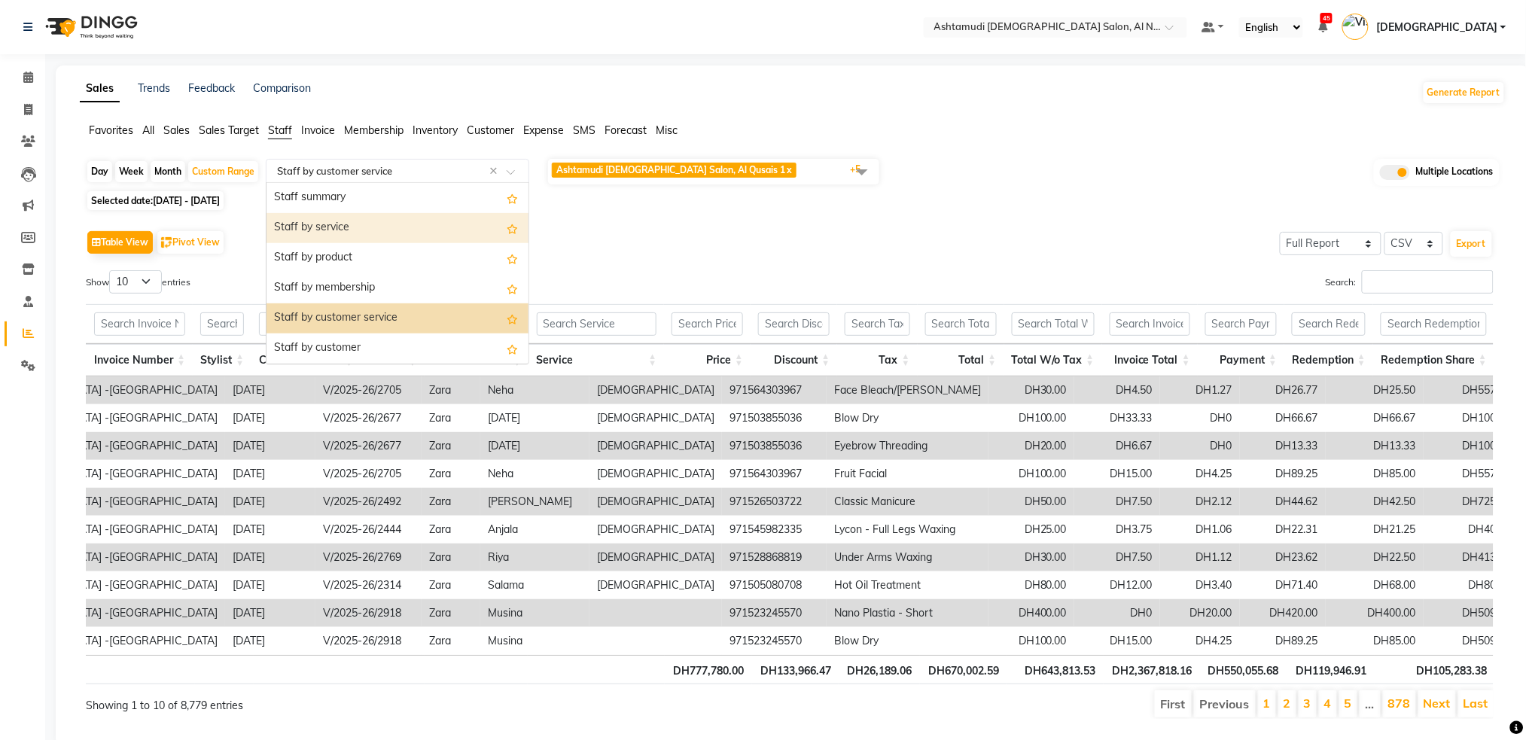
click at [383, 239] on div "Staff by service" at bounding box center [398, 228] width 262 height 30
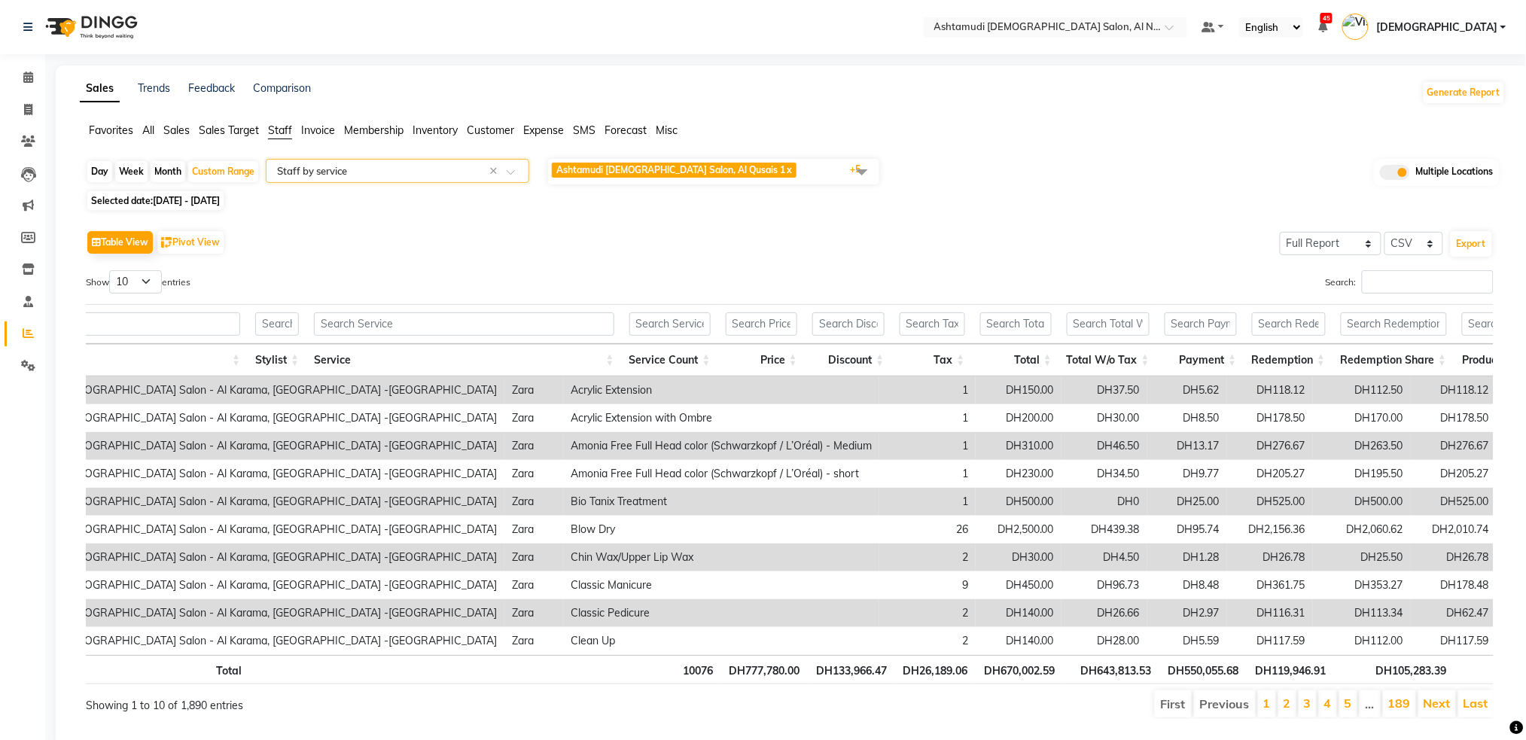
scroll to position [0, 90]
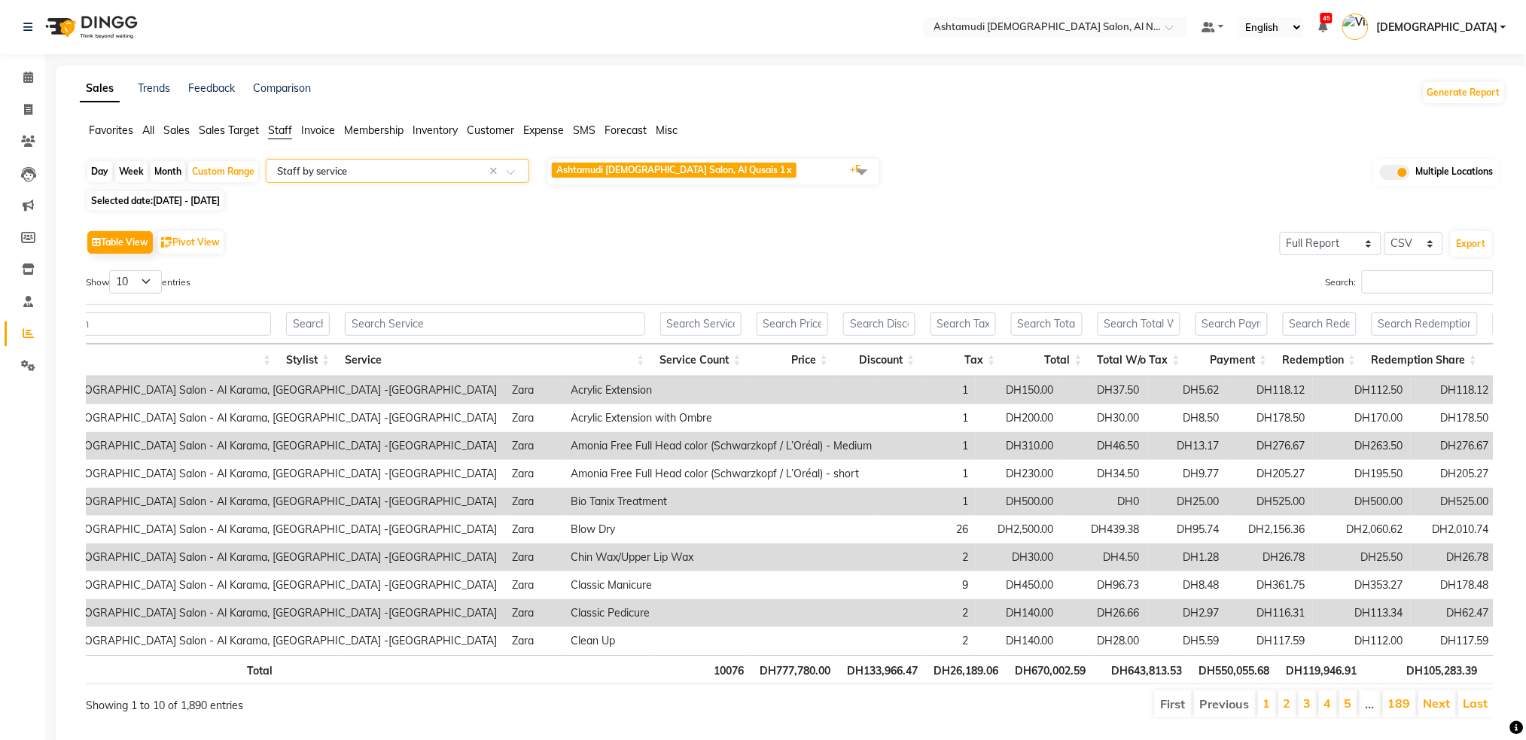
click at [513, 170] on span at bounding box center [516, 176] width 19 height 15
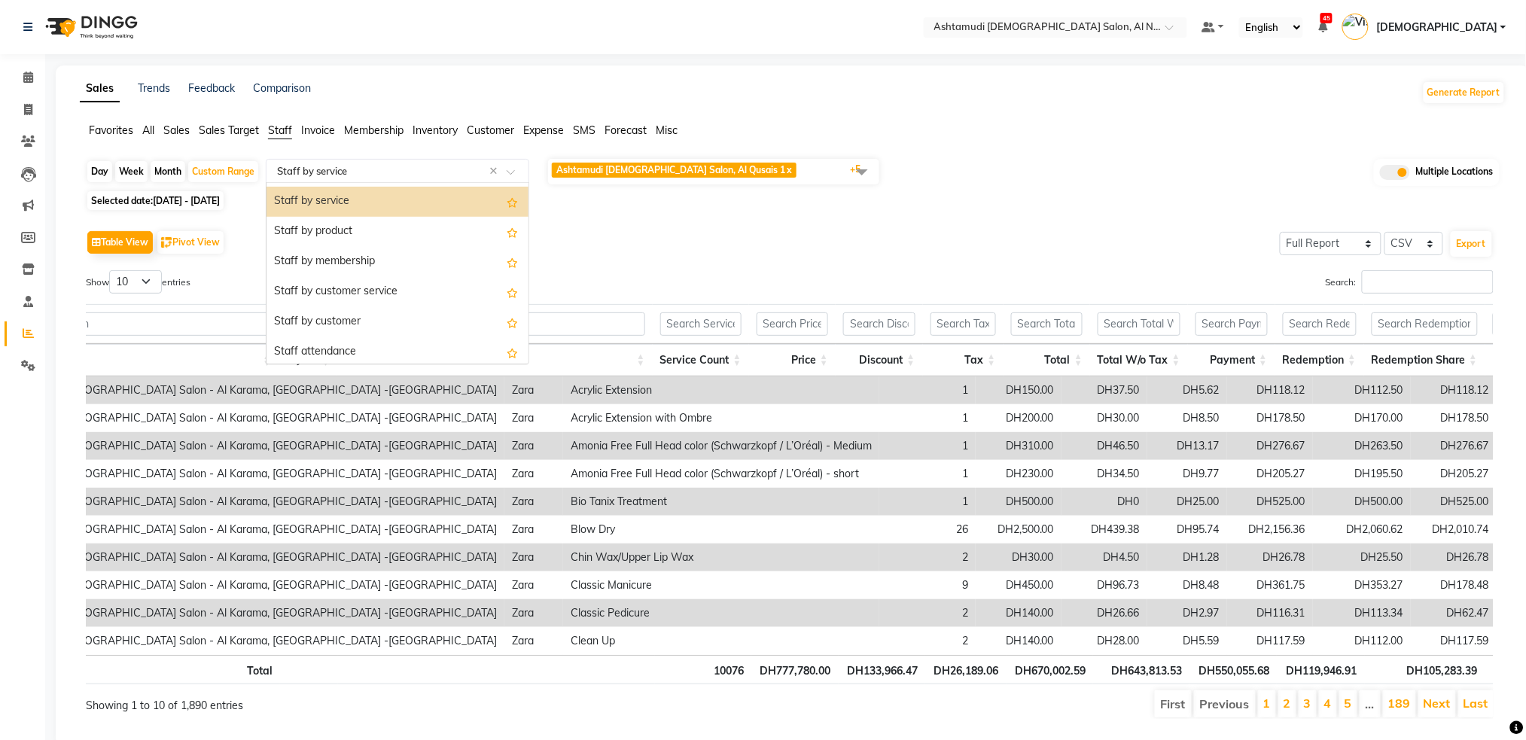
scroll to position [0, 0]
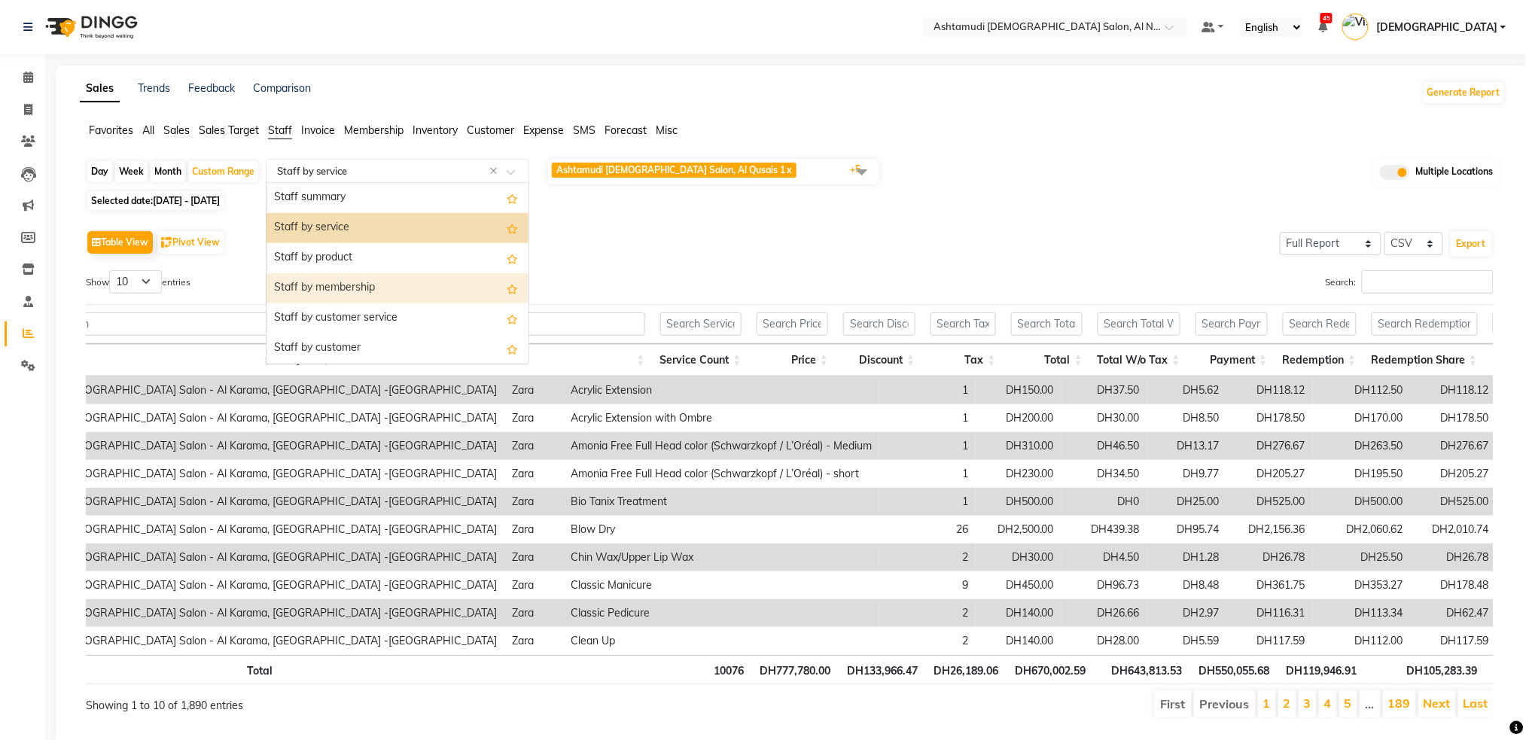
click at [583, 262] on div "Table View Pivot View Select Full Report Filtered Report Select CSV PDF Export …" at bounding box center [790, 473] width 1408 height 492
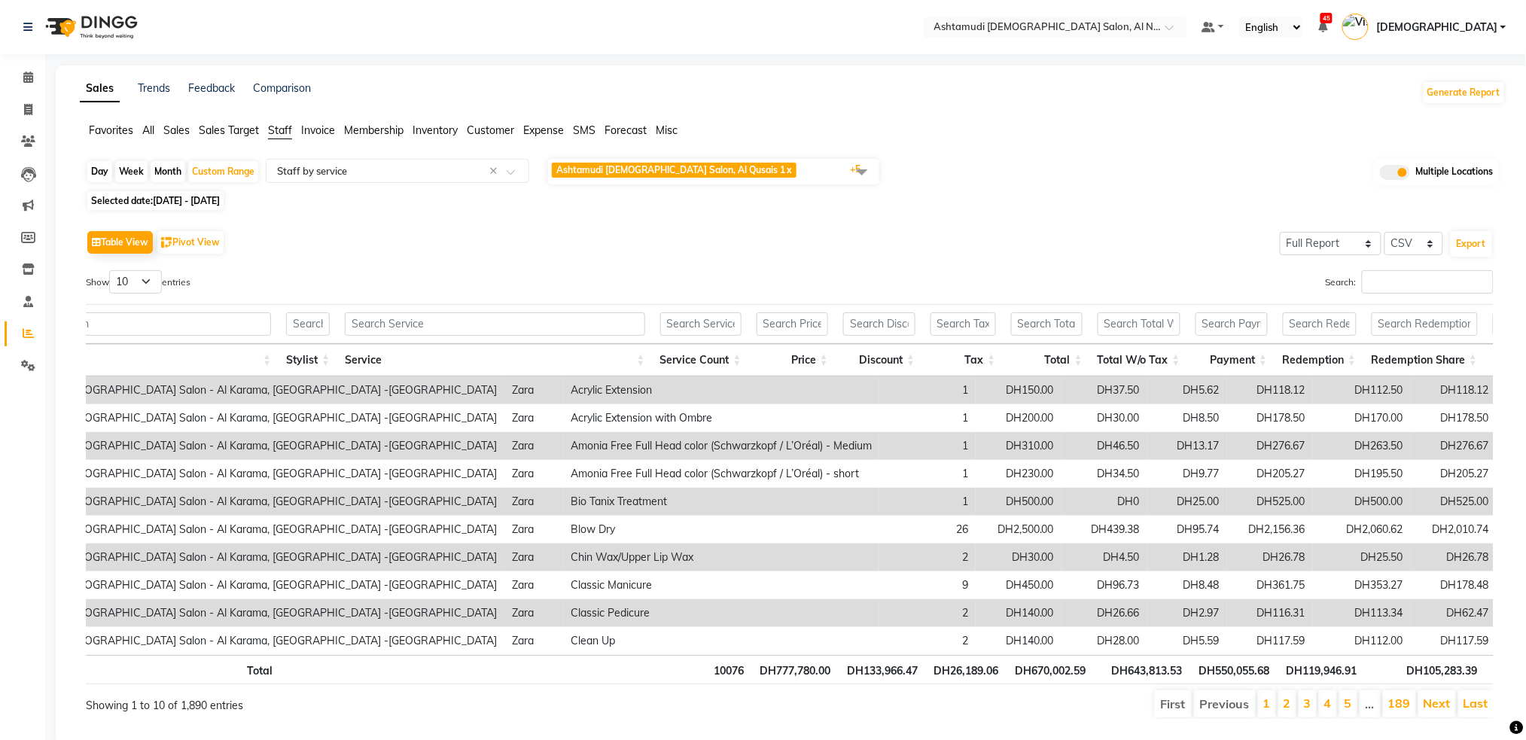
scroll to position [0, 172]
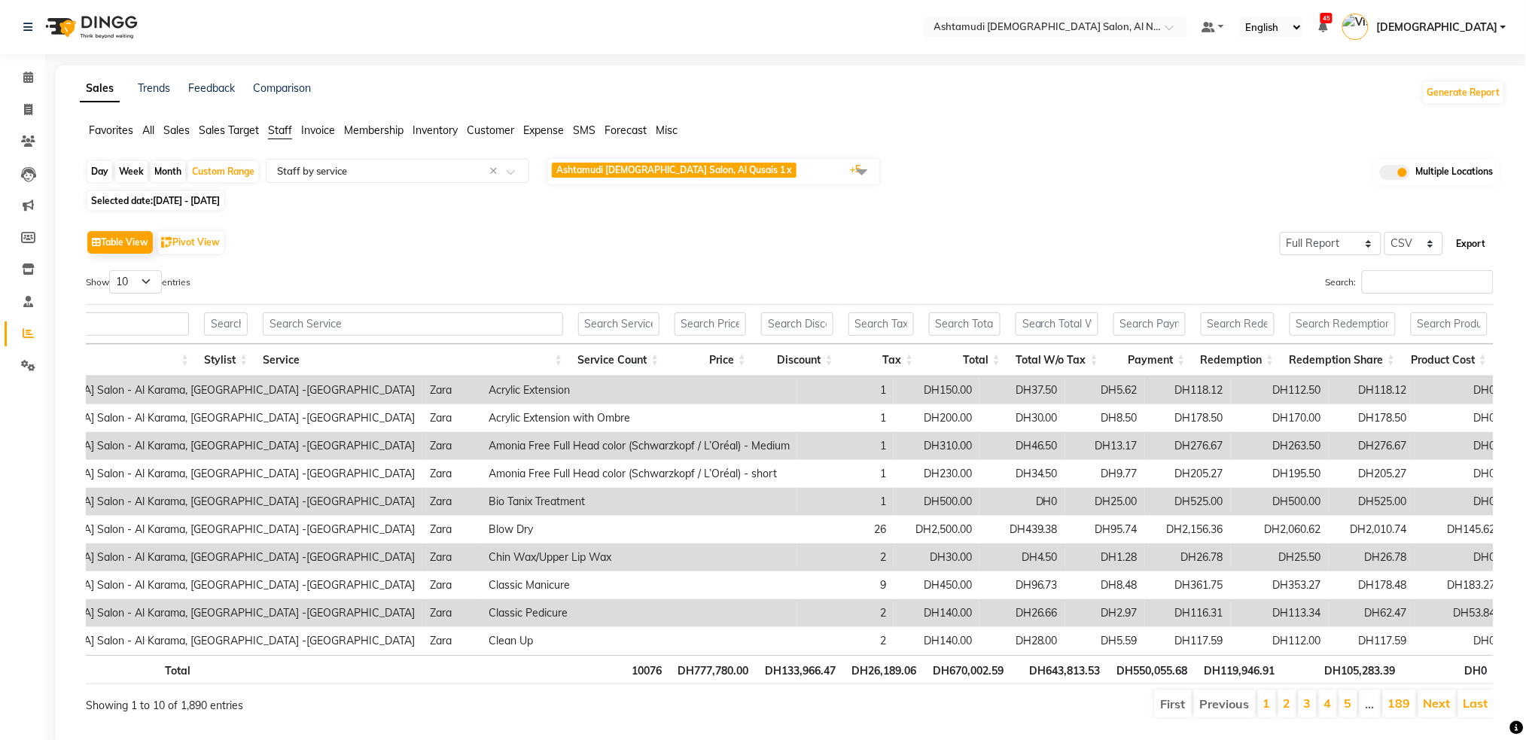
click at [1483, 240] on button "Export" at bounding box center [1471, 244] width 41 height 26
click at [447, 172] on input "text" at bounding box center [382, 170] width 217 height 15
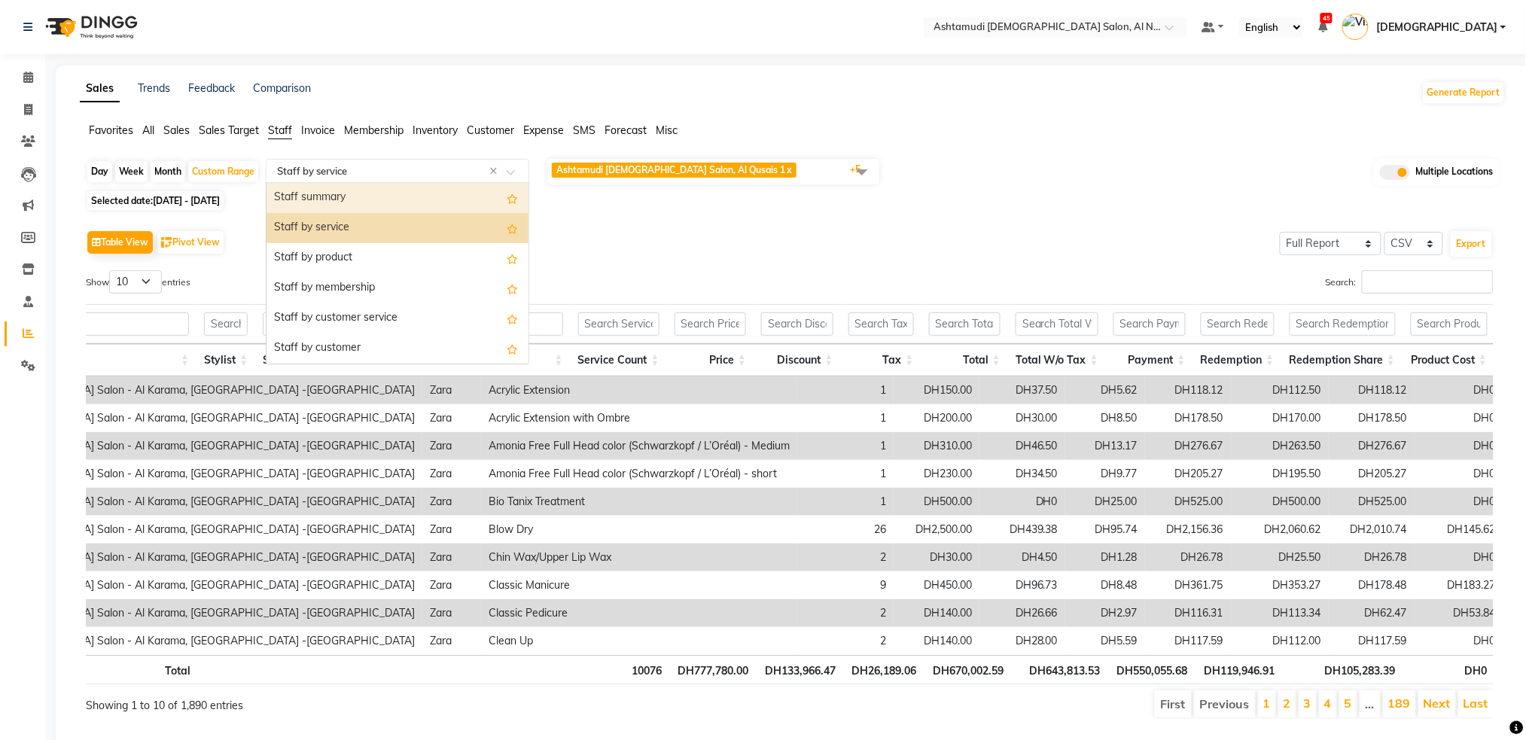
click at [435, 196] on div "Staff summary" at bounding box center [398, 198] width 262 height 30
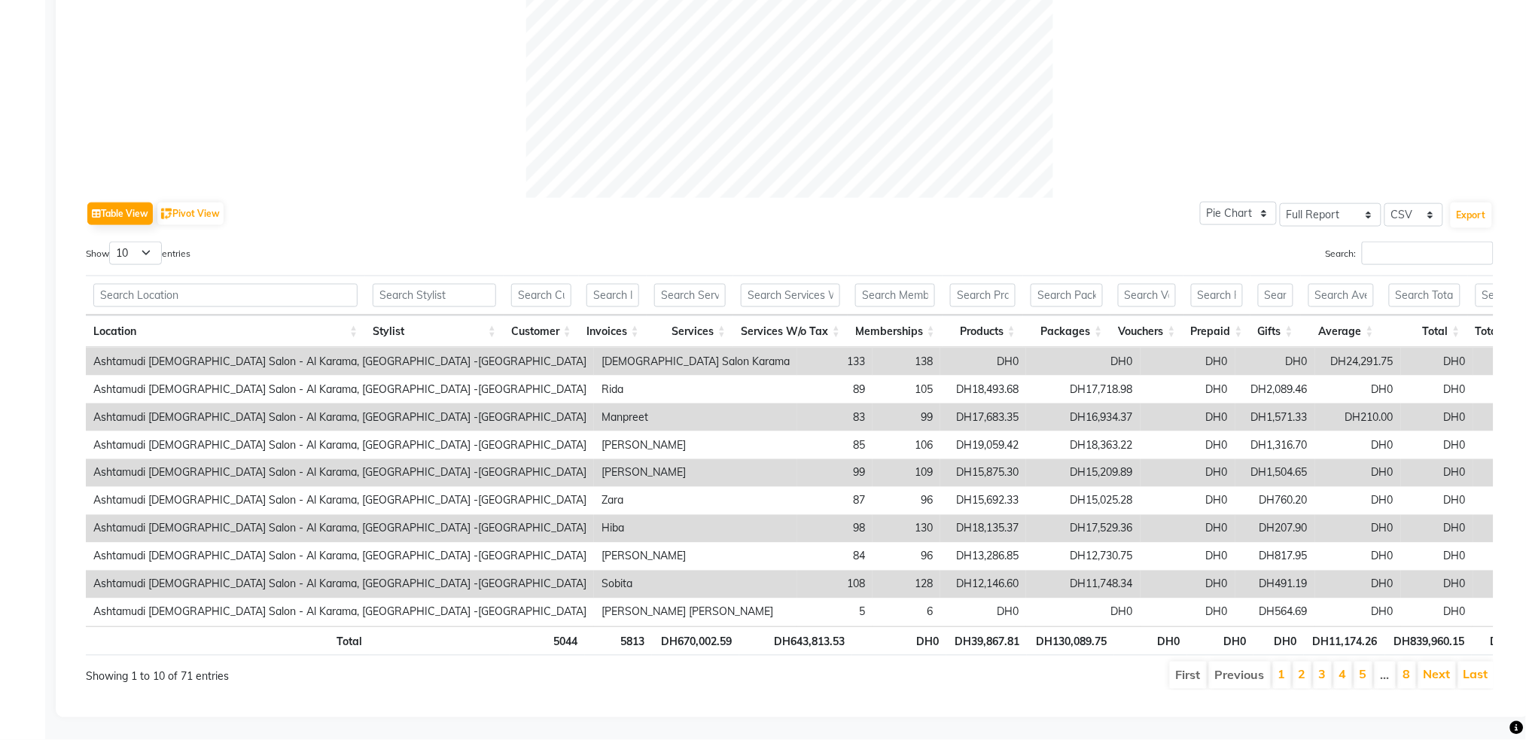
scroll to position [605, 0]
click at [1479, 203] on button "Export" at bounding box center [1471, 216] width 41 height 26
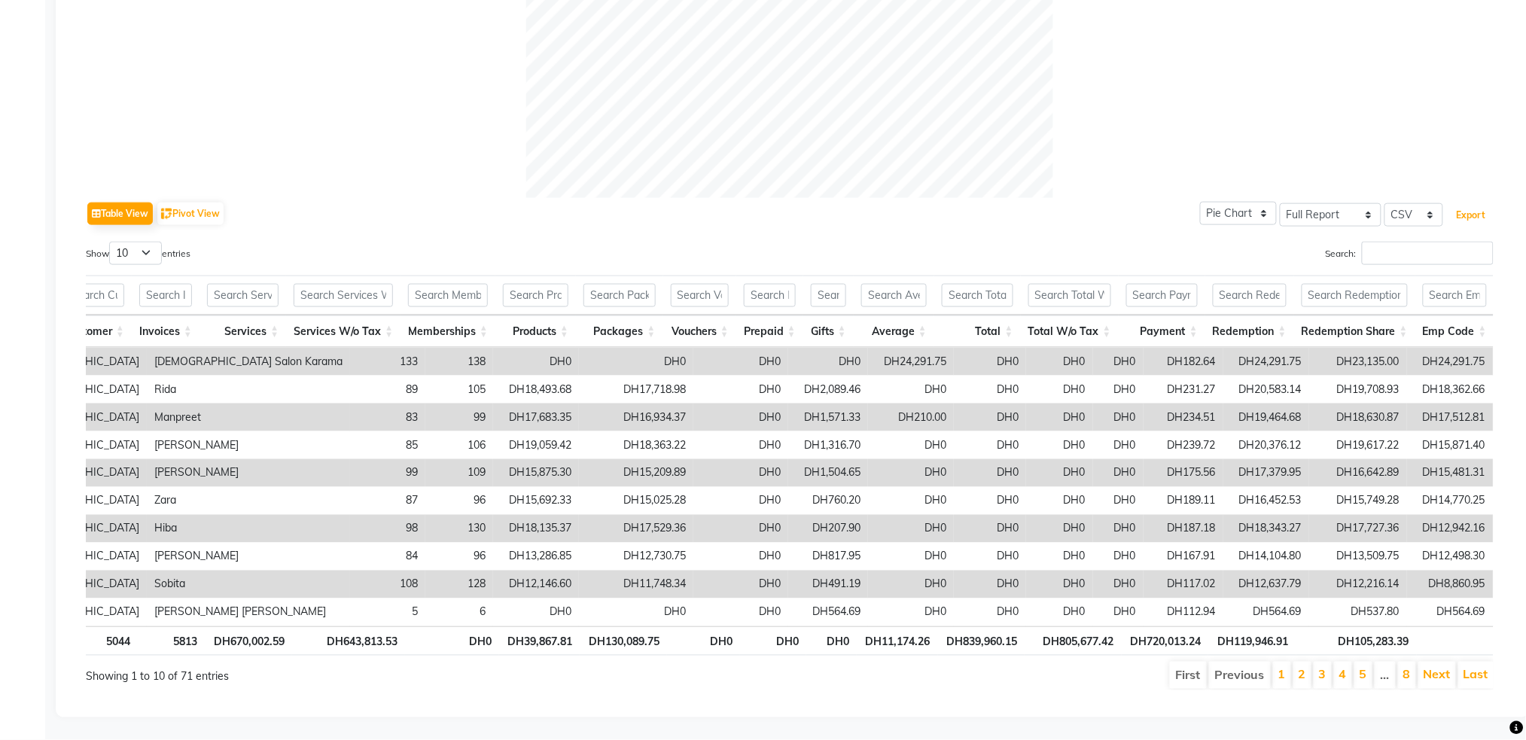
scroll to position [0, 0]
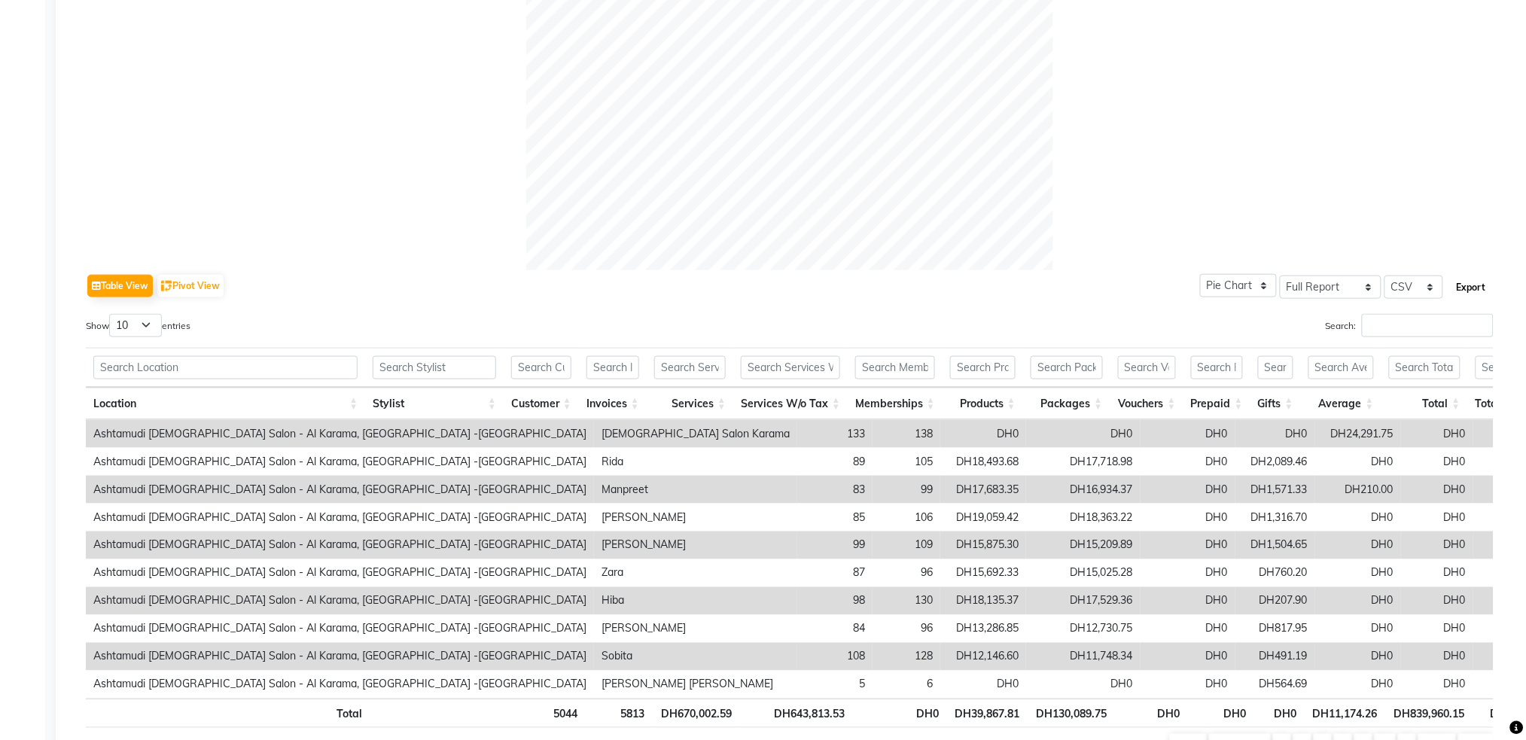
click at [1472, 289] on button "Export" at bounding box center [1471, 288] width 41 height 26
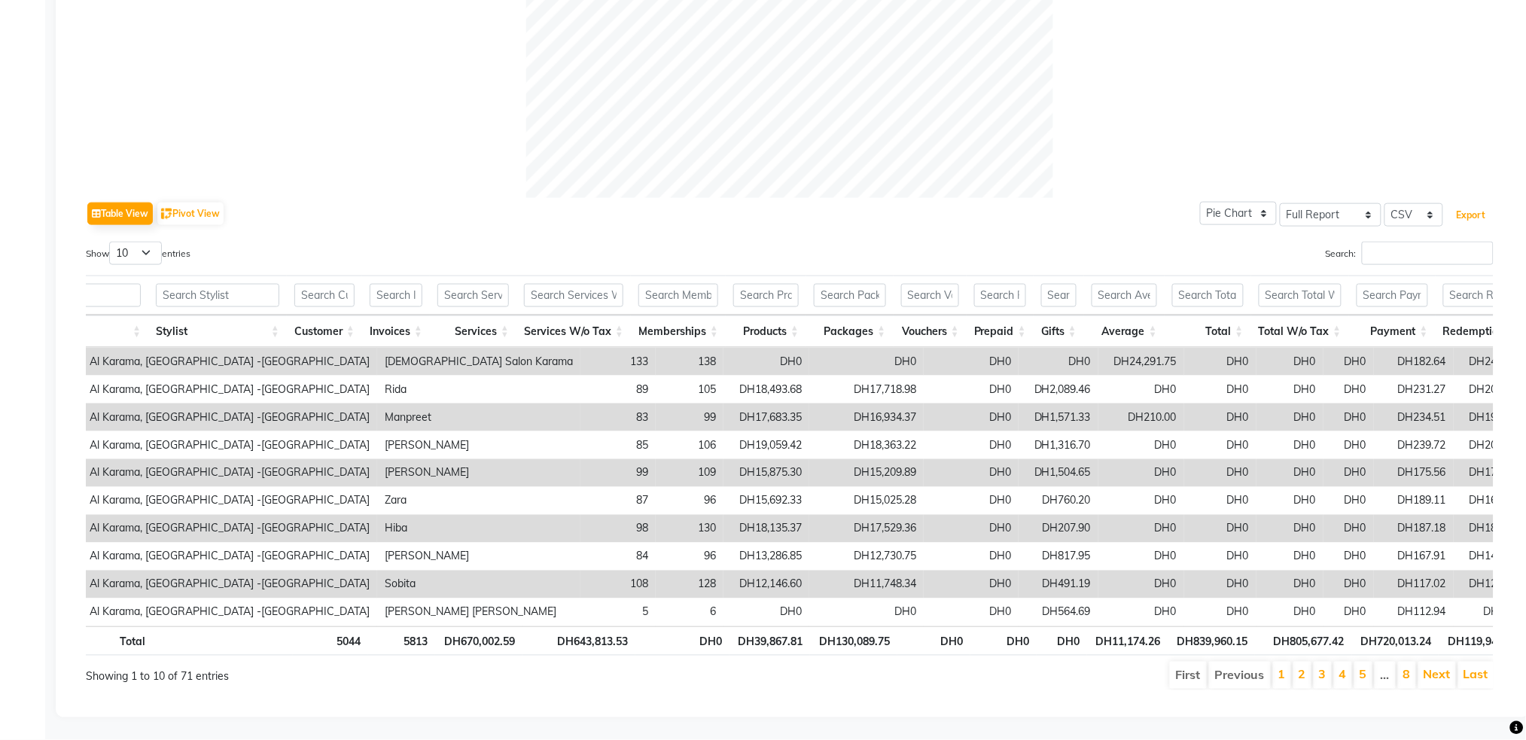
scroll to position [0, 273]
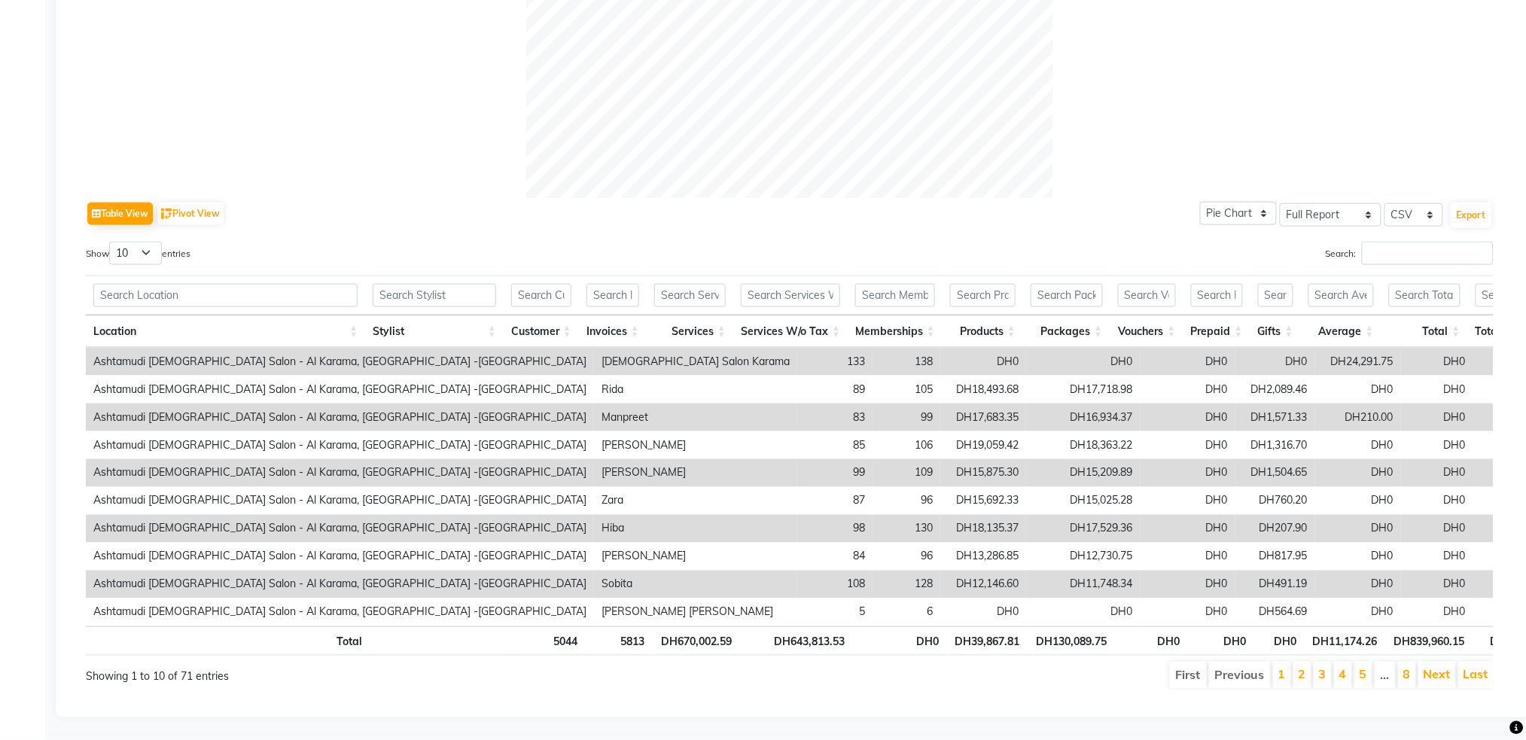
click at [1025, 198] on div "Table View Pivot View Pie Chart Bar Chart Select Full Report Filtered Report Se…" at bounding box center [790, 214] width 1408 height 32
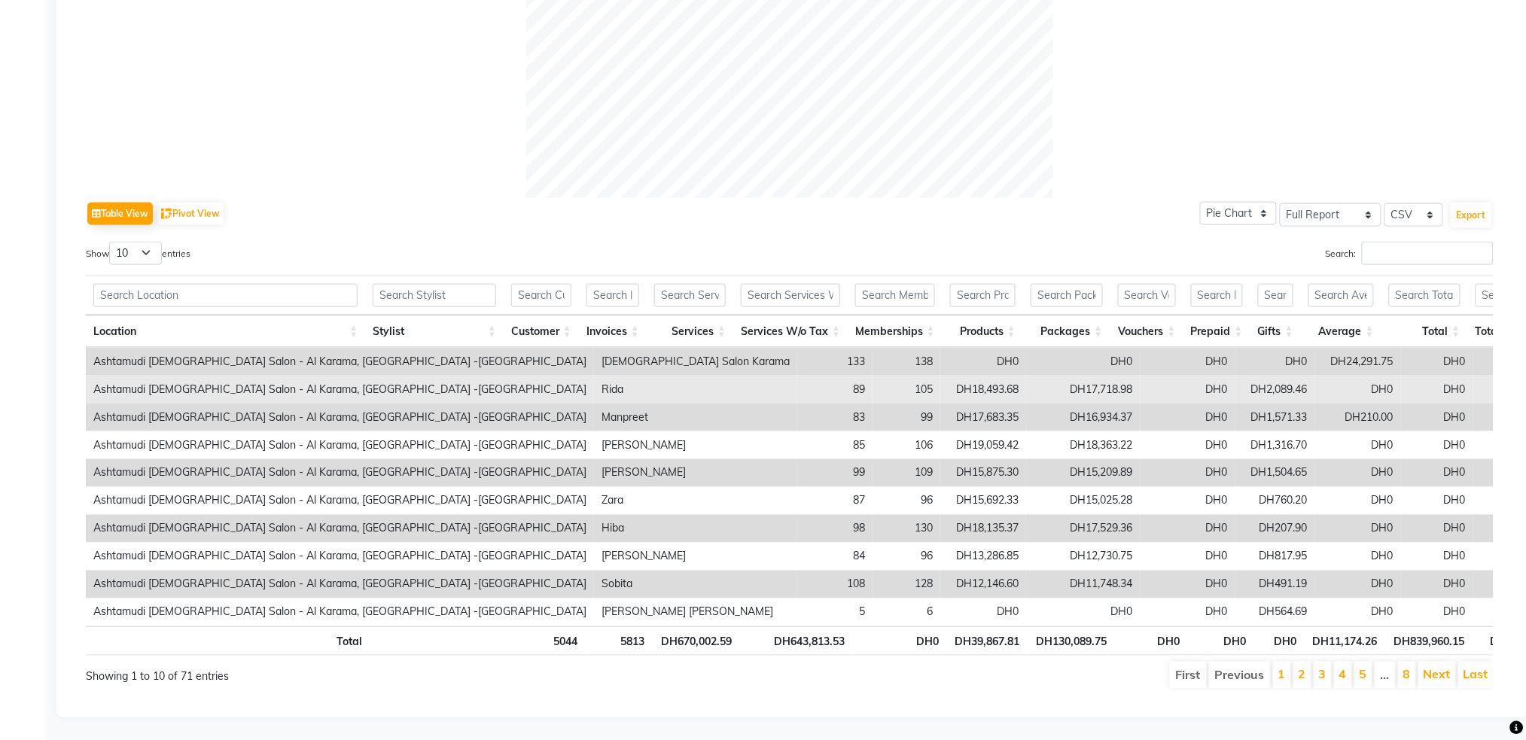
scroll to position [0, 0]
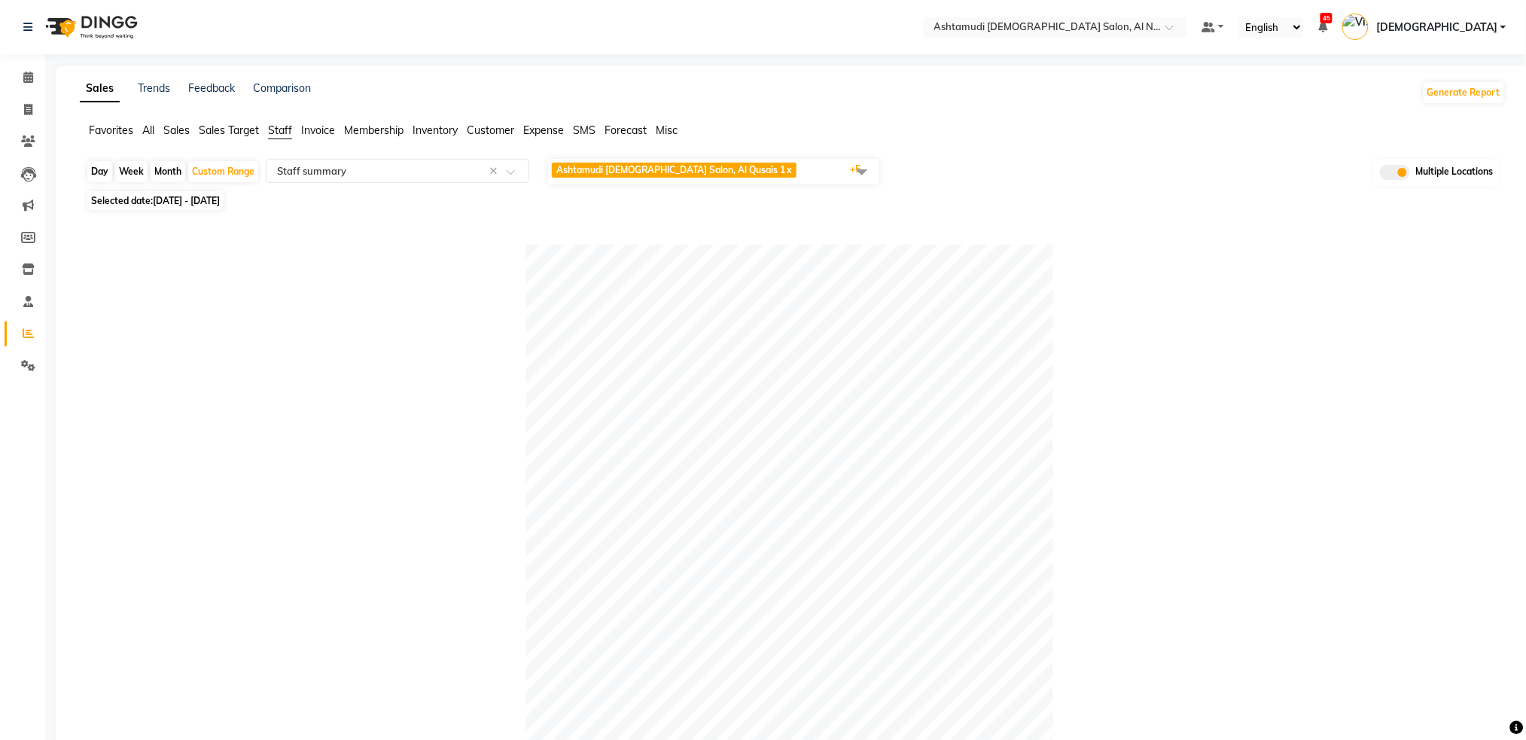
click at [245, 160] on div "Day Week Month Custom Range Select Report Type × Staff summary × Ashtamudi Ladi…" at bounding box center [793, 171] width 1414 height 29
click at [245, 170] on div "Custom Range" at bounding box center [223, 171] width 70 height 21
select select "7"
select select "2025"
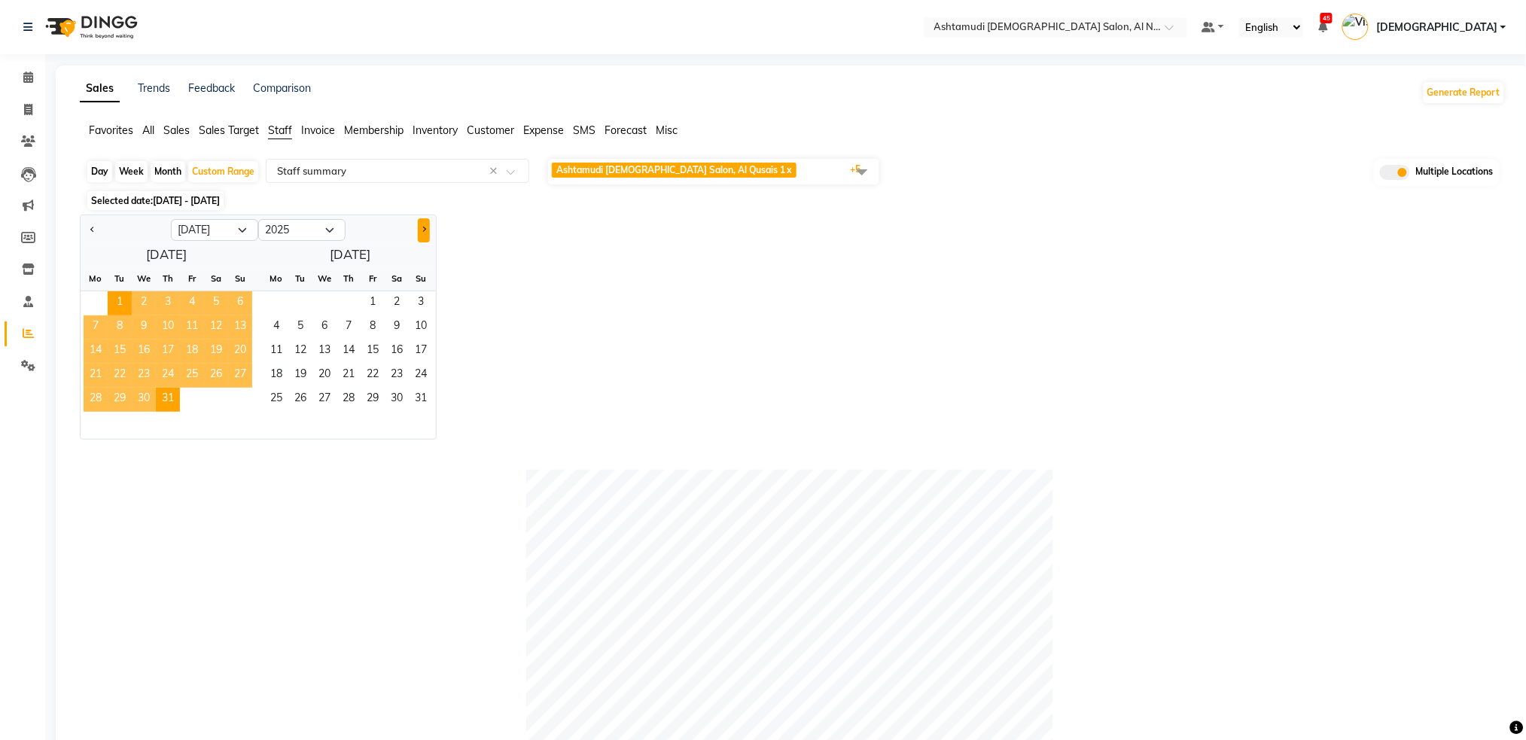
click at [423, 232] on span "Next month" at bounding box center [423, 229] width 5 height 5
select select "8"
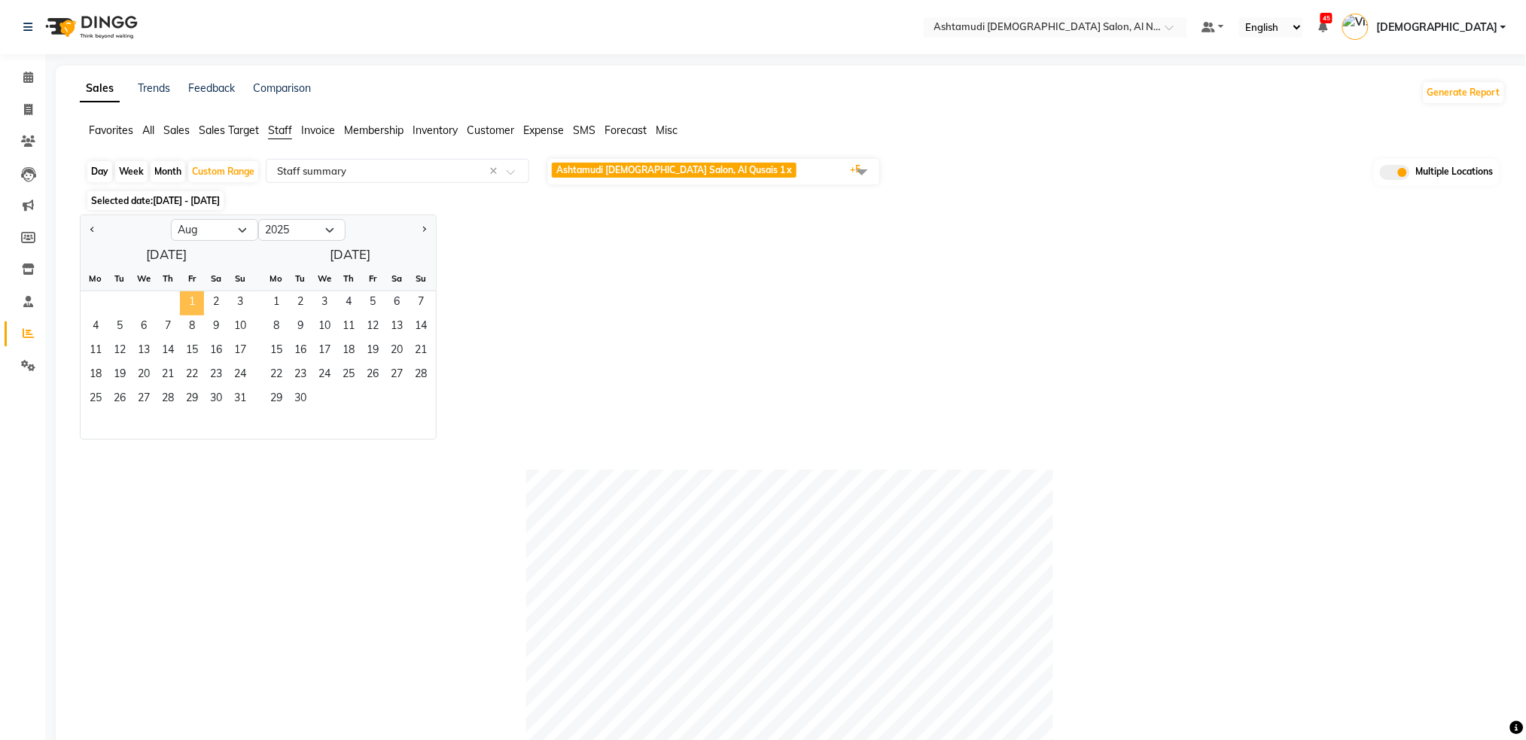
click at [191, 303] on span "1" at bounding box center [192, 303] width 24 height 24
click at [244, 403] on span "31" at bounding box center [240, 400] width 24 height 24
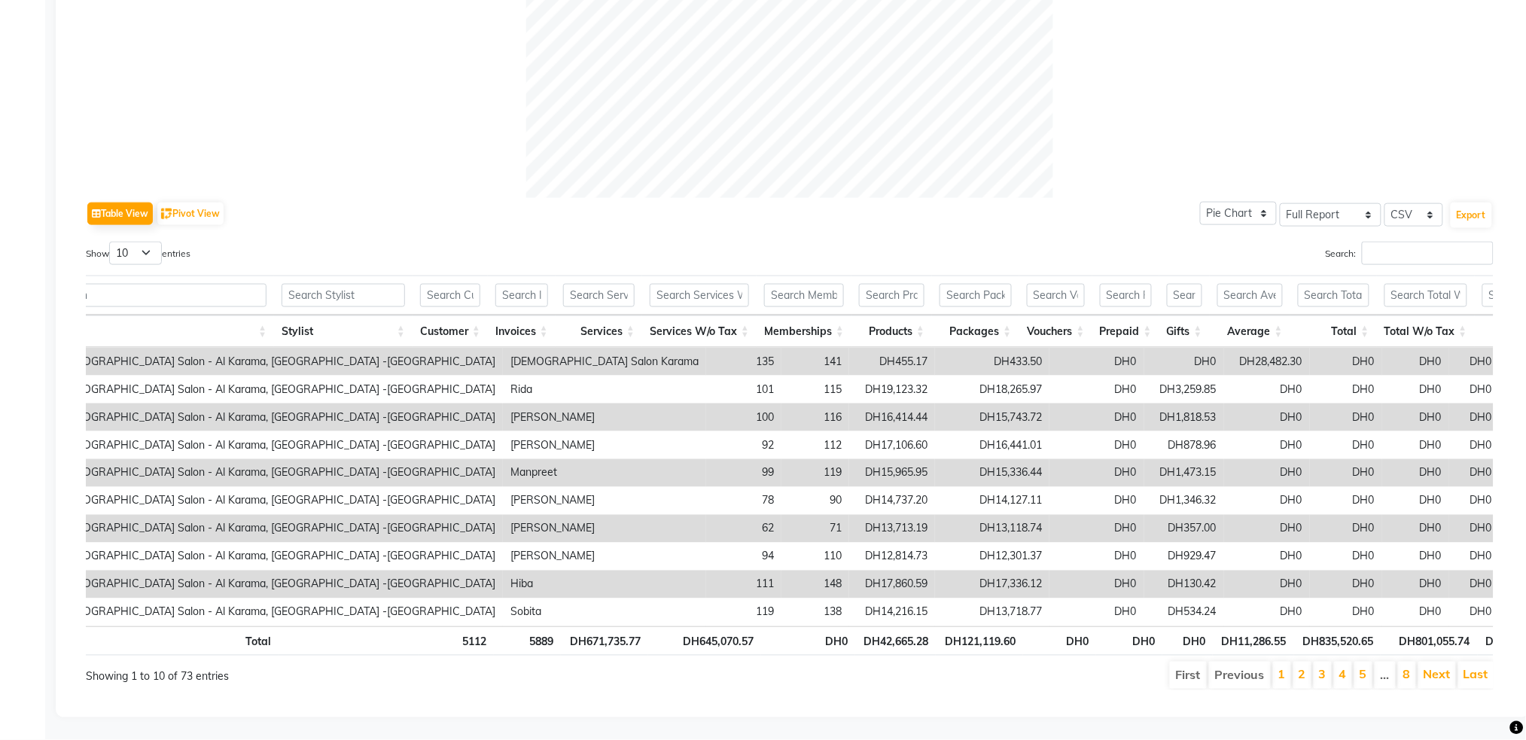
scroll to position [0, 119]
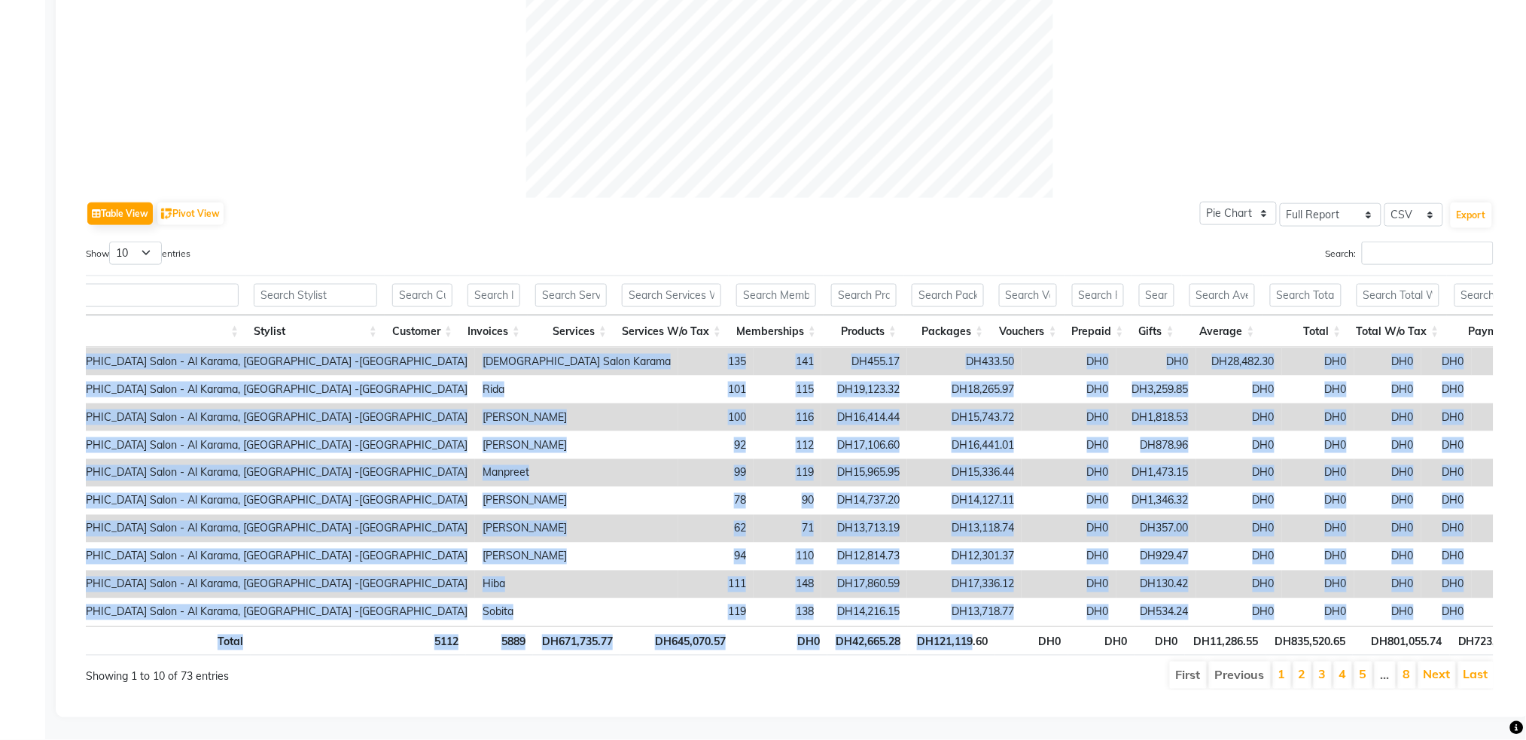
drag, startPoint x: 971, startPoint y: 611, endPoint x: 995, endPoint y: 610, distance: 24.1
click at [995, 610] on div "Location Stylist Customer Invoices Services Services W/o Tax Memberships Produc…" at bounding box center [790, 465] width 1408 height 389
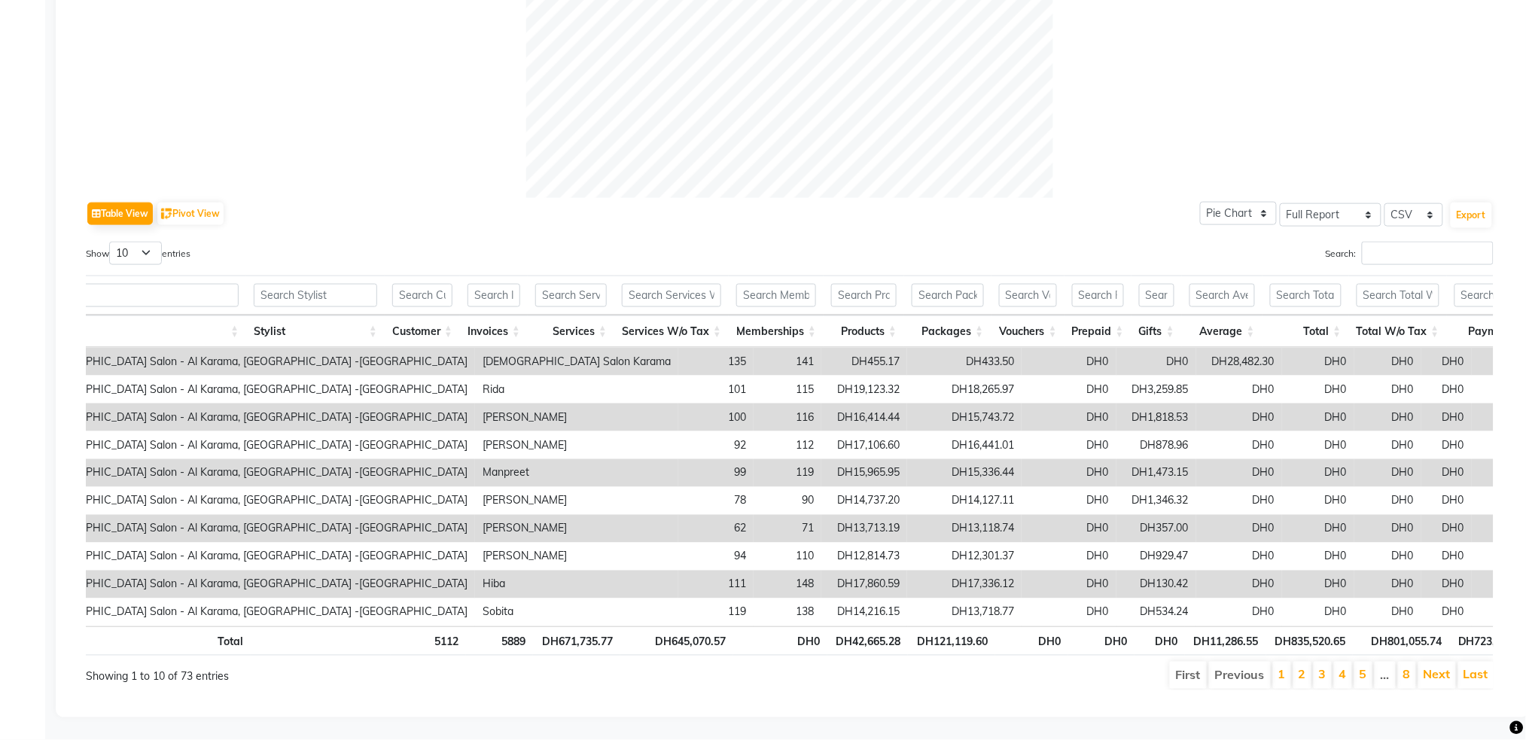
click at [947, 667] on ul "First Previous 1 2 3 4 5 … 8 Next Last" at bounding box center [1088, 675] width 812 height 27
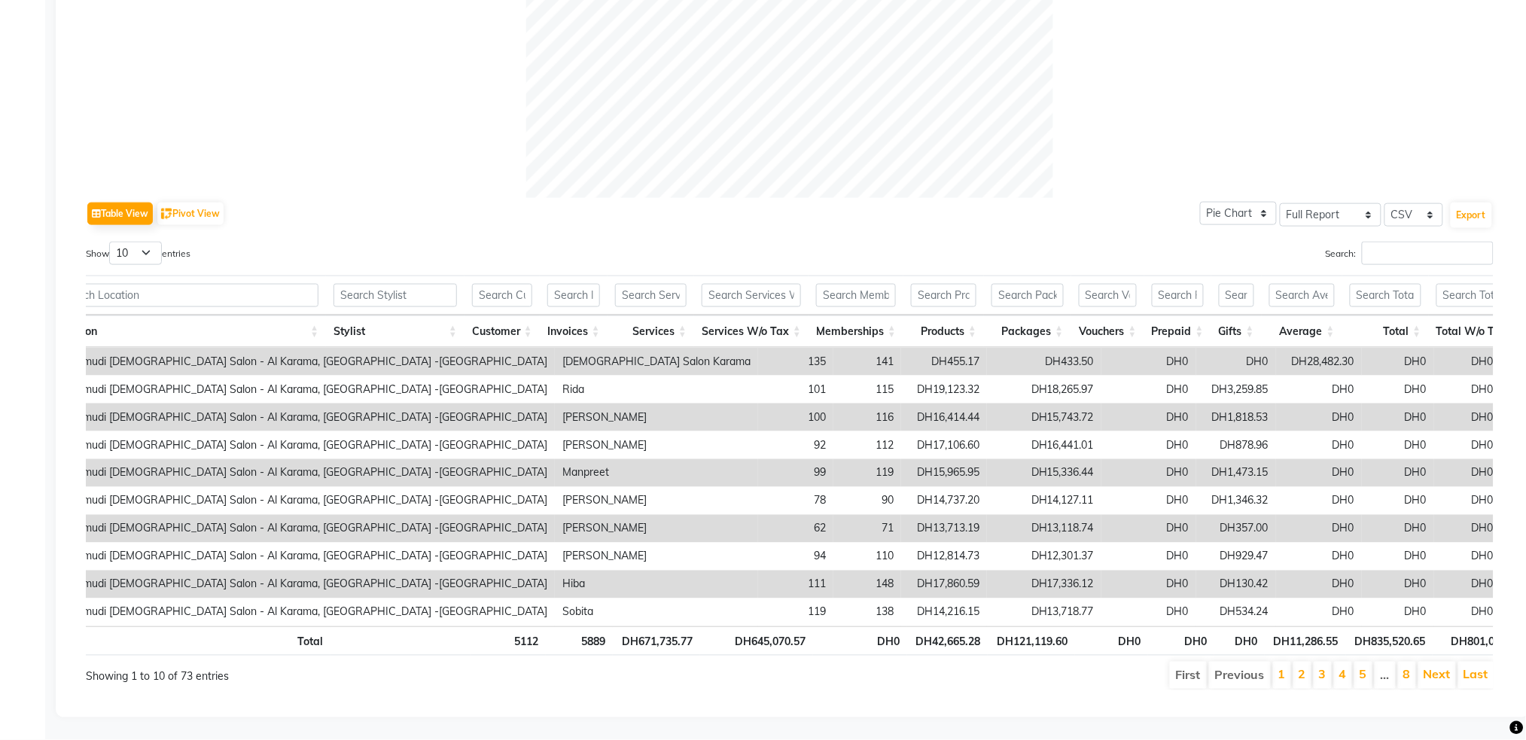
scroll to position [0, 34]
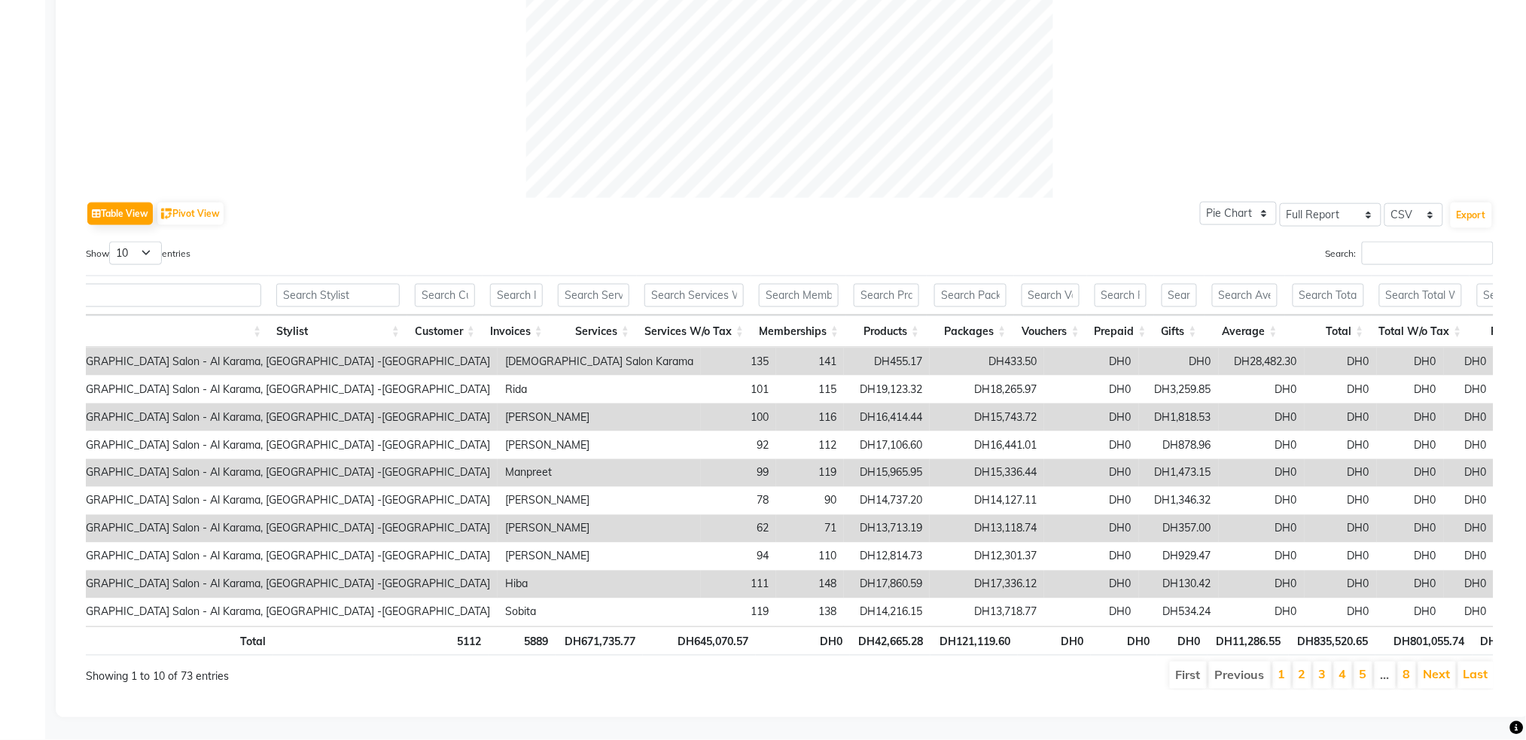
click at [907, 698] on div "Table View Pivot View Pie Chart Bar Chart Select Full Report Filtered Report Se…" at bounding box center [790, 172] width 1432 height 1062
click at [818, 662] on ul "First Previous 1 2 3 4 5 … 8 Next Last" at bounding box center [1088, 675] width 812 height 27
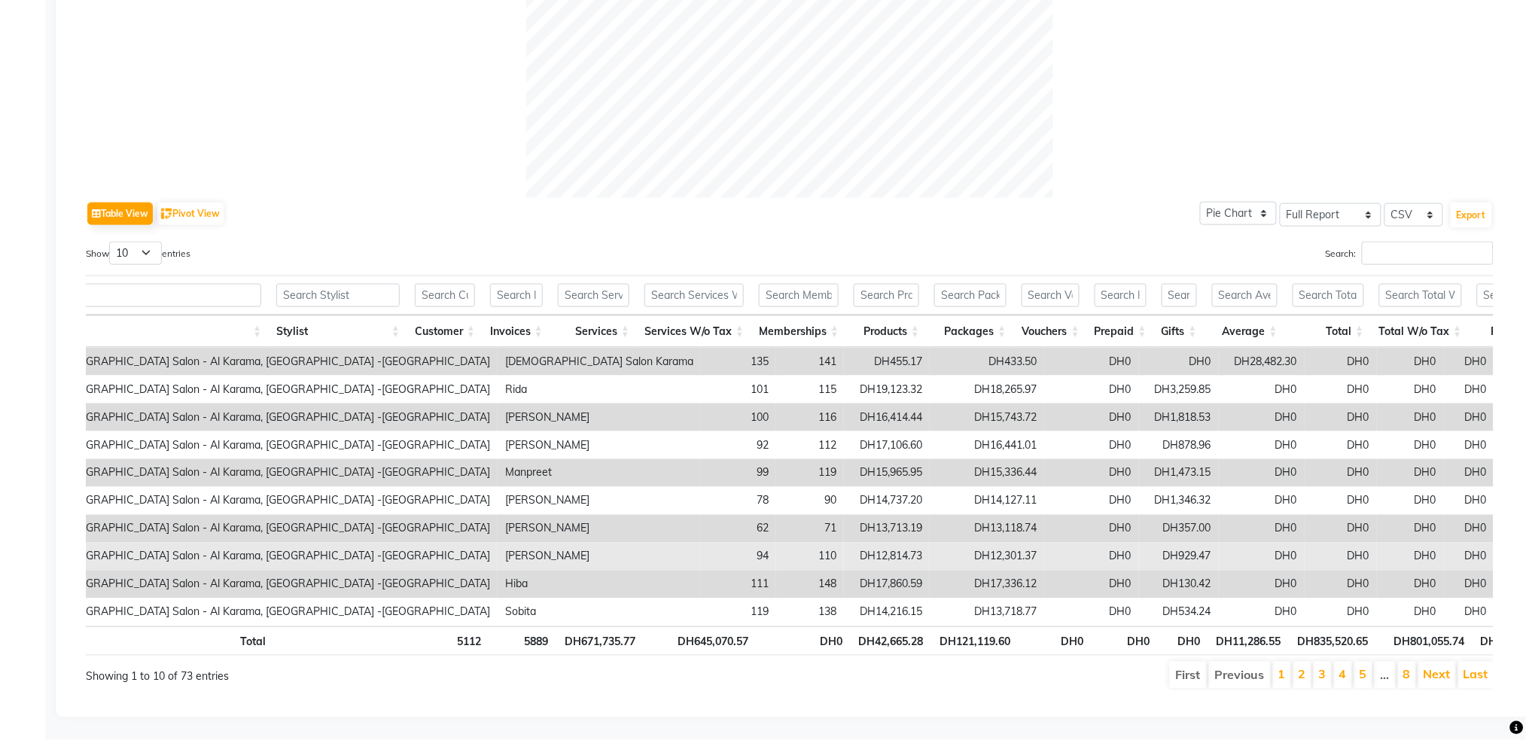
scroll to position [602, 0]
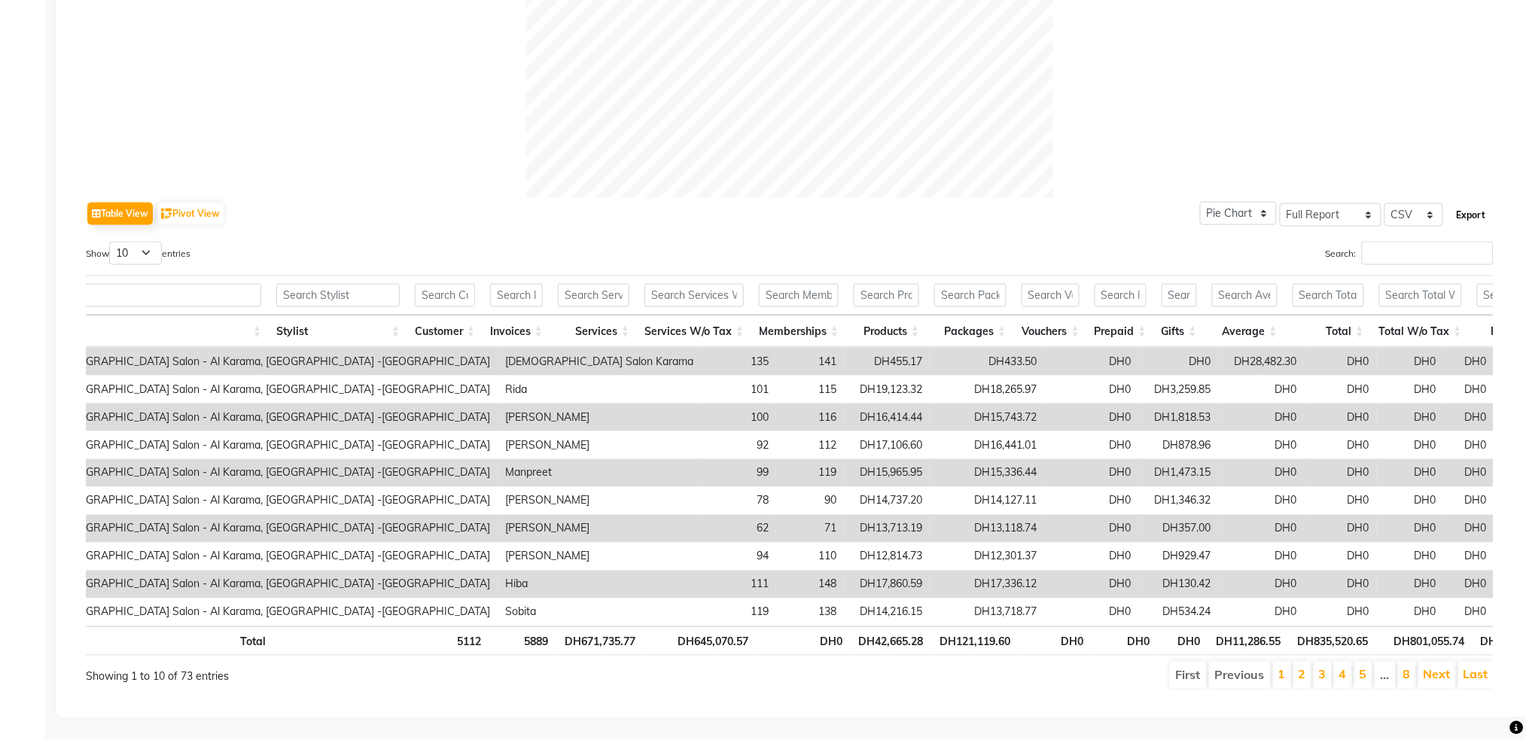
click at [1478, 203] on button "Export" at bounding box center [1471, 216] width 41 height 26
click at [340, 284] on input "text" at bounding box center [337, 295] width 123 height 23
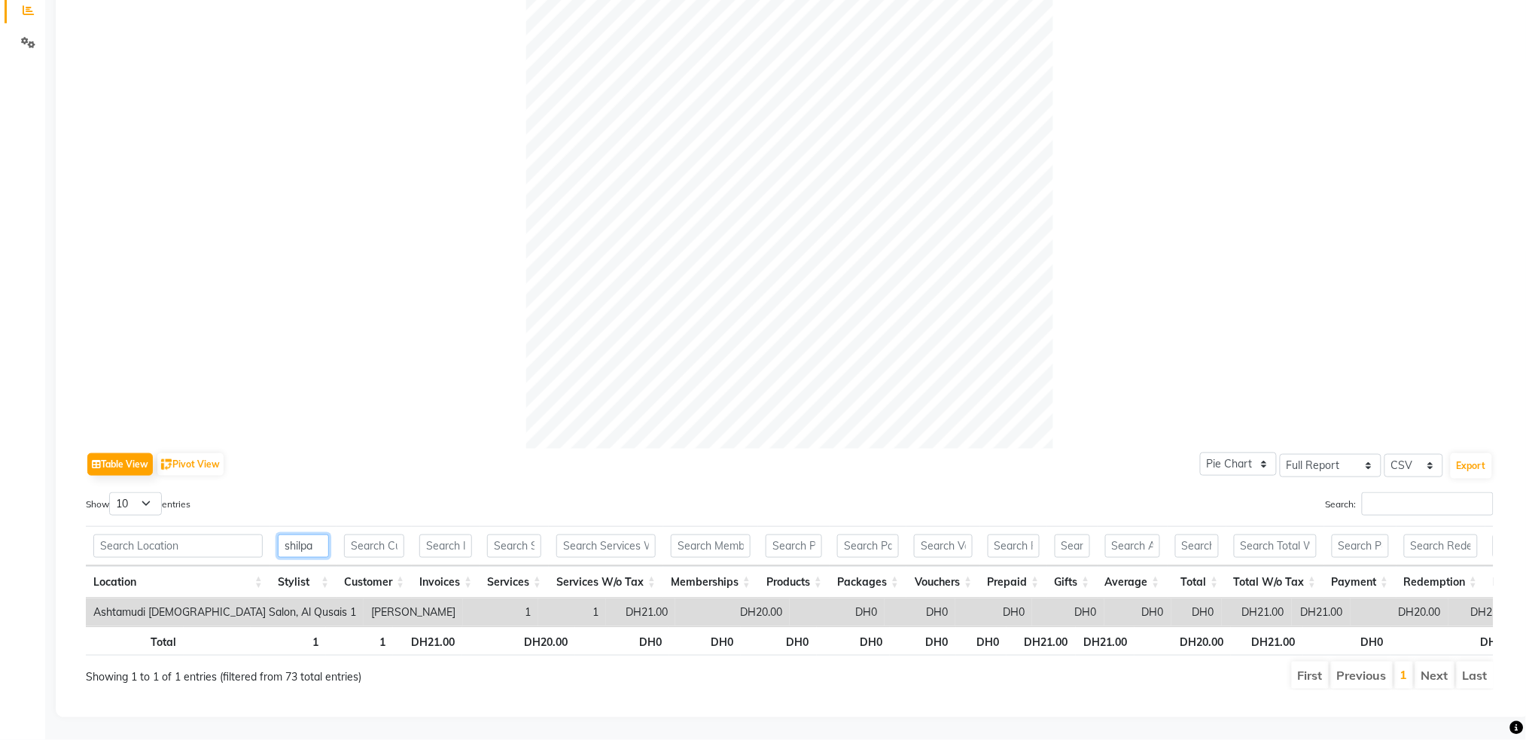
scroll to position [0, 0]
type input "shilpa"
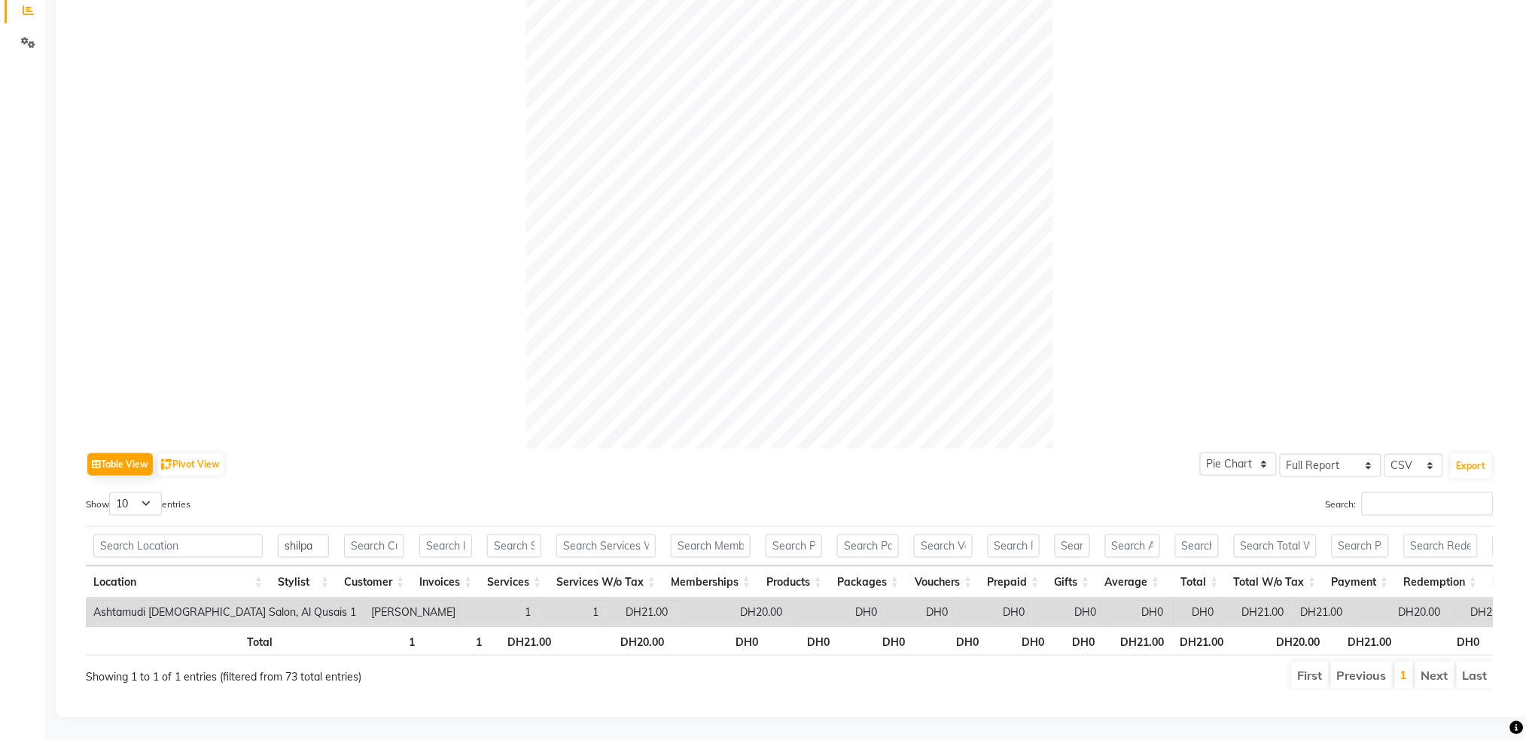
click at [395, 449] on div "Table View Pivot View Pie Chart Bar Chart Select Full Report Filtered Report Se…" at bounding box center [790, 465] width 1408 height 32
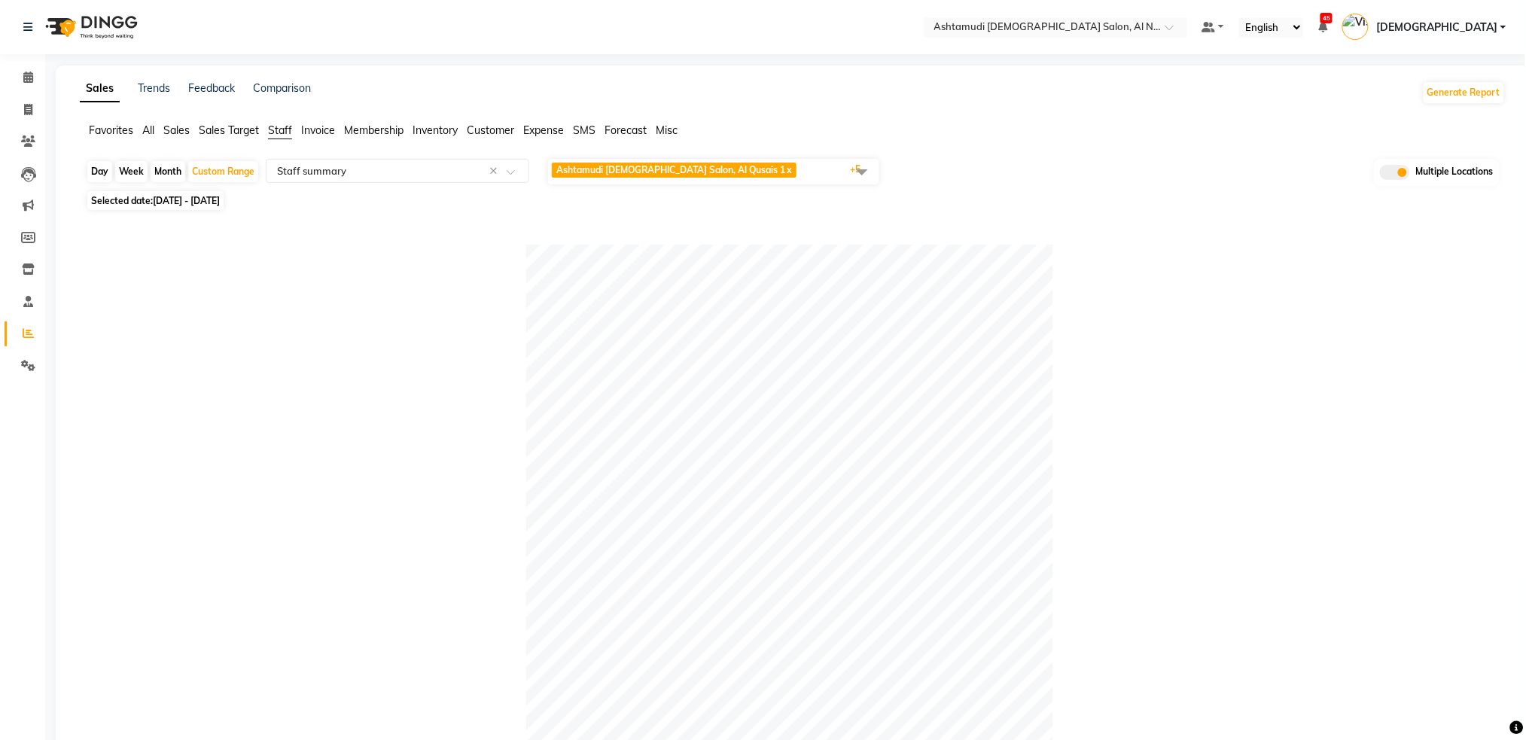
click at [279, 134] on span "Staff" at bounding box center [280, 130] width 24 height 14
click at [362, 176] on input "text" at bounding box center [382, 170] width 217 height 15
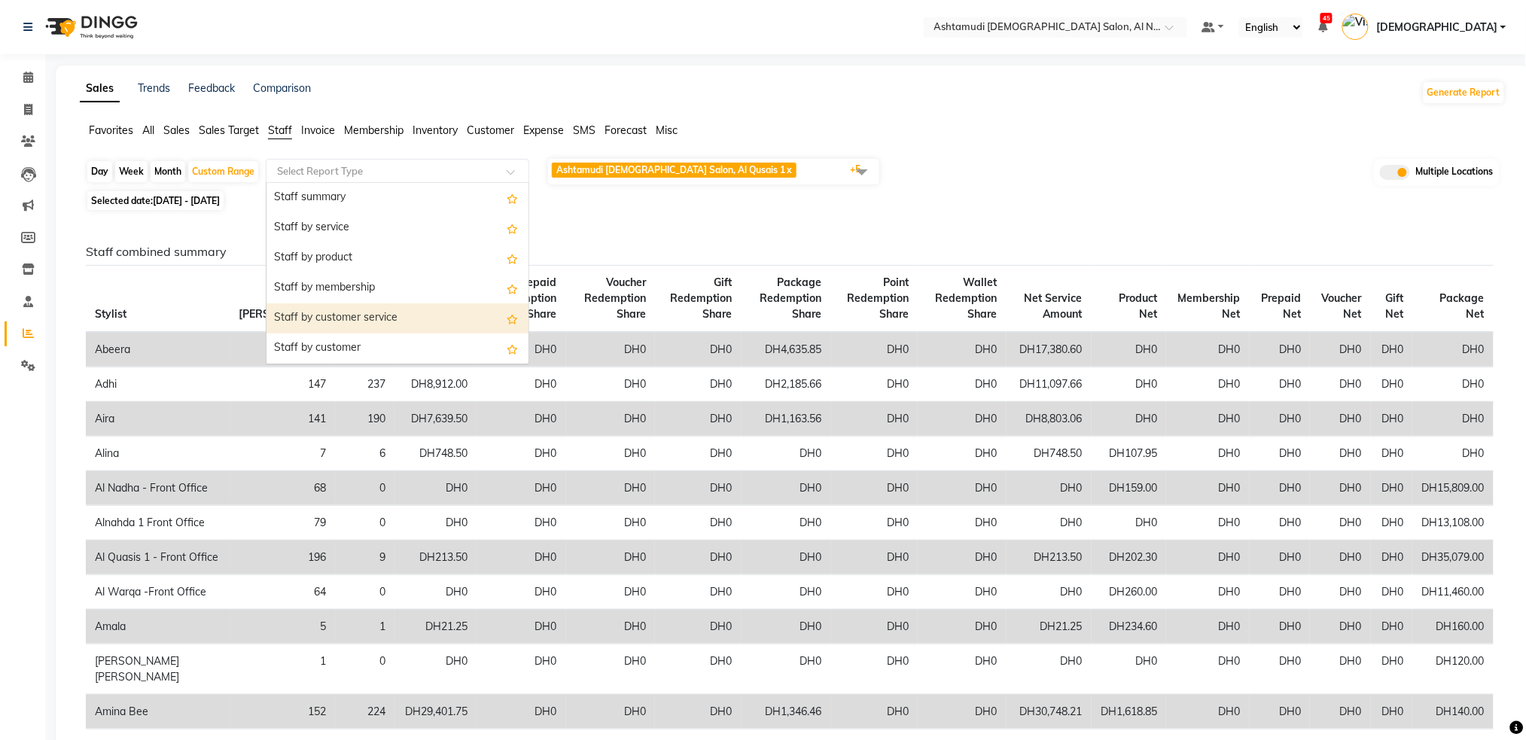
click at [352, 312] on div "Staff by customer service" at bounding box center [398, 318] width 262 height 30
select select "full_report"
select select "csv"
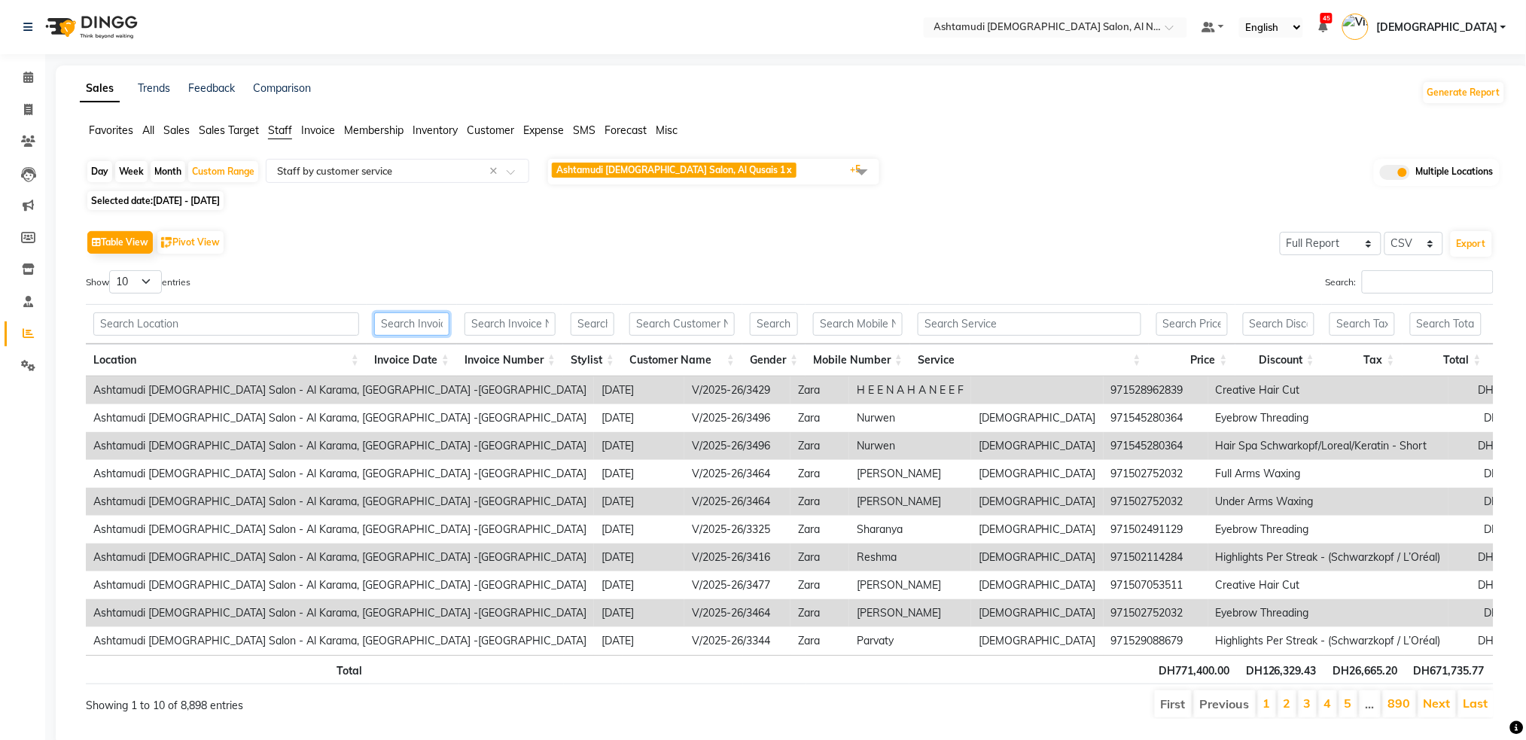
click at [429, 327] on input "text" at bounding box center [411, 323] width 75 height 23
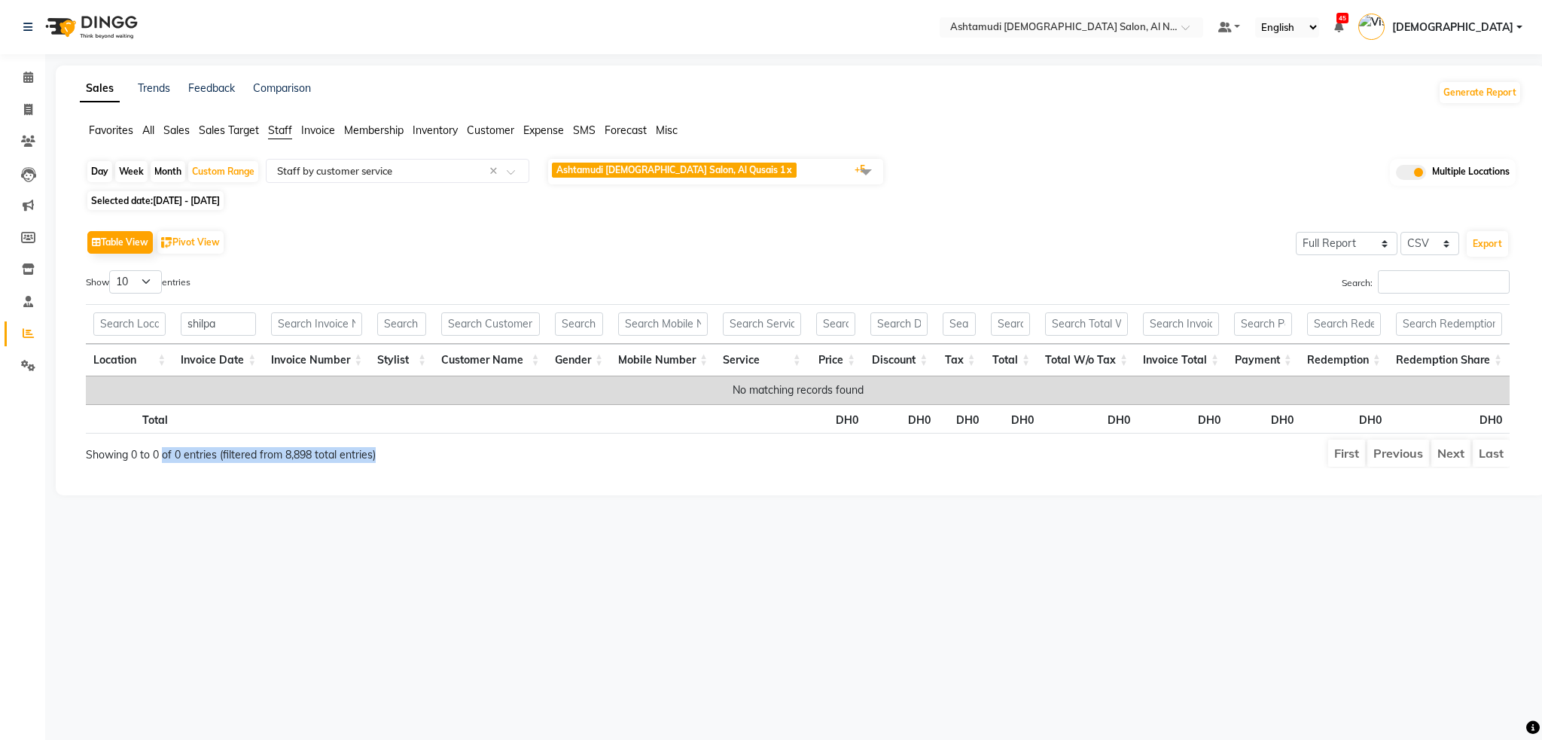
drag, startPoint x: 464, startPoint y: 465, endPoint x: 162, endPoint y: 468, distance: 301.9
click at [161, 468] on div "Showing 0 to 0 of 0 entries (filtered from 8,898 total entries)" at bounding box center [376, 453] width 602 height 30
click at [286, 480] on div "Table View Pivot View Select Full Report Filtered Report Select CSV PDF Export …" at bounding box center [798, 348] width 1448 height 266
click at [861, 163] on span at bounding box center [866, 171] width 30 height 29
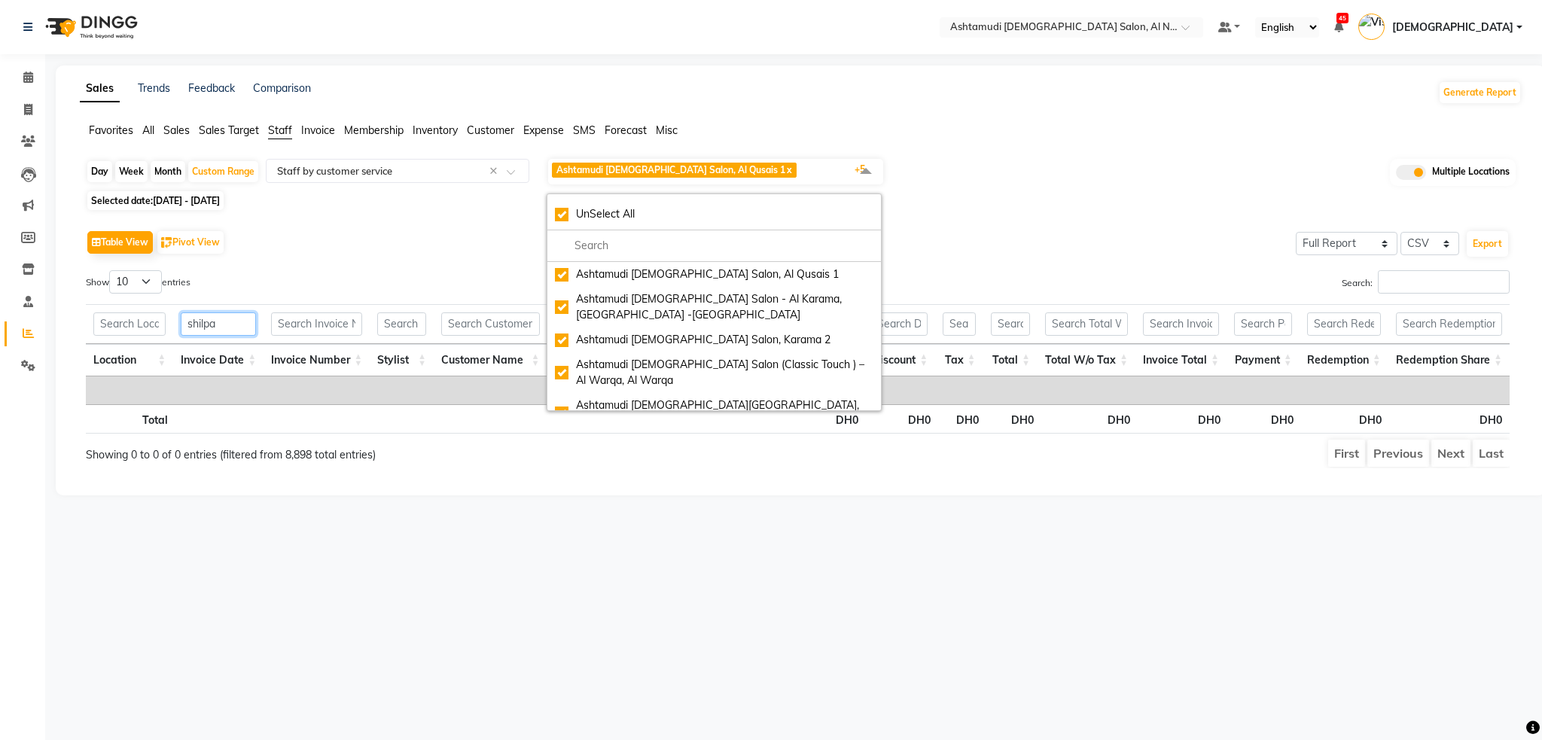
click at [225, 318] on input "shilpa" at bounding box center [218, 323] width 75 height 23
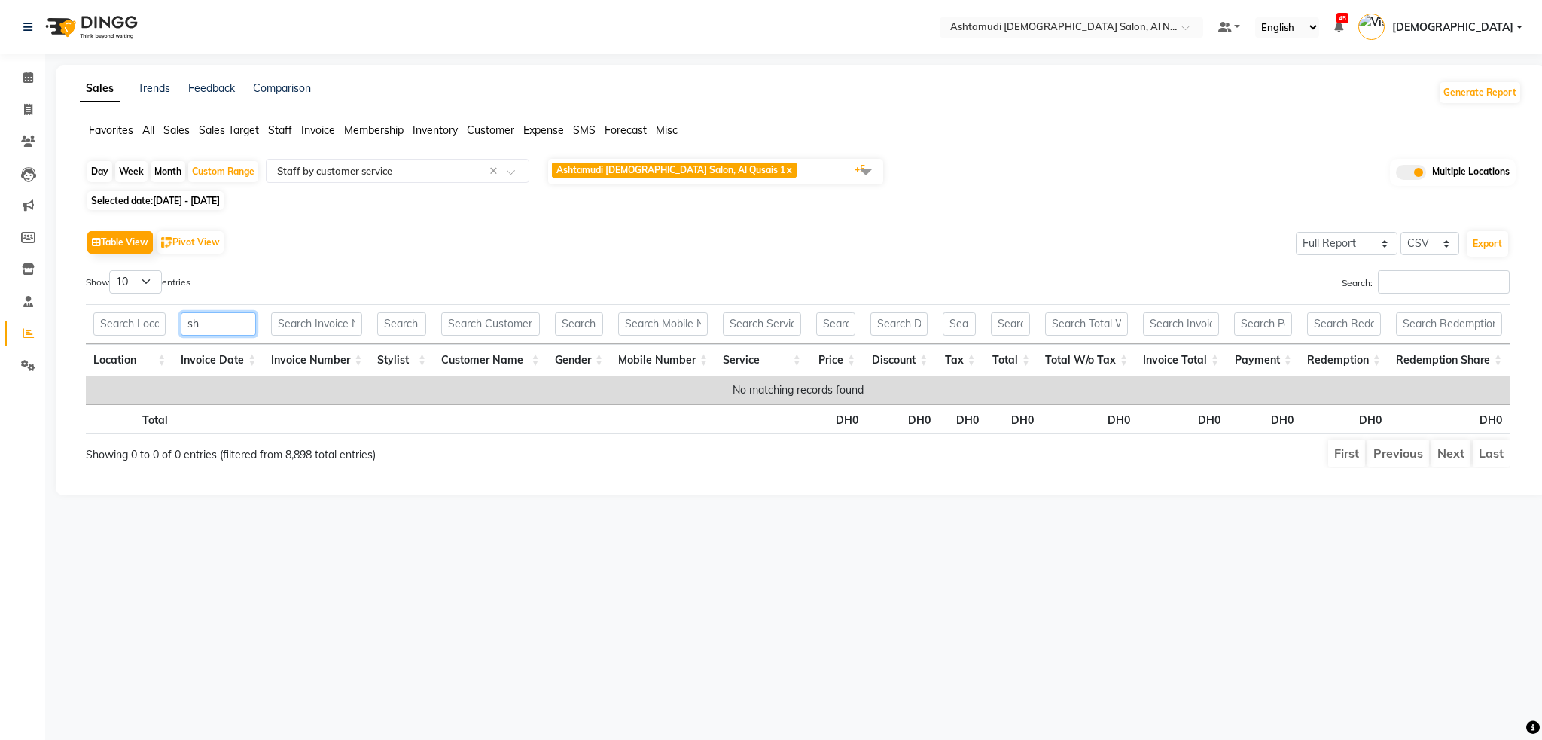
type input "s"
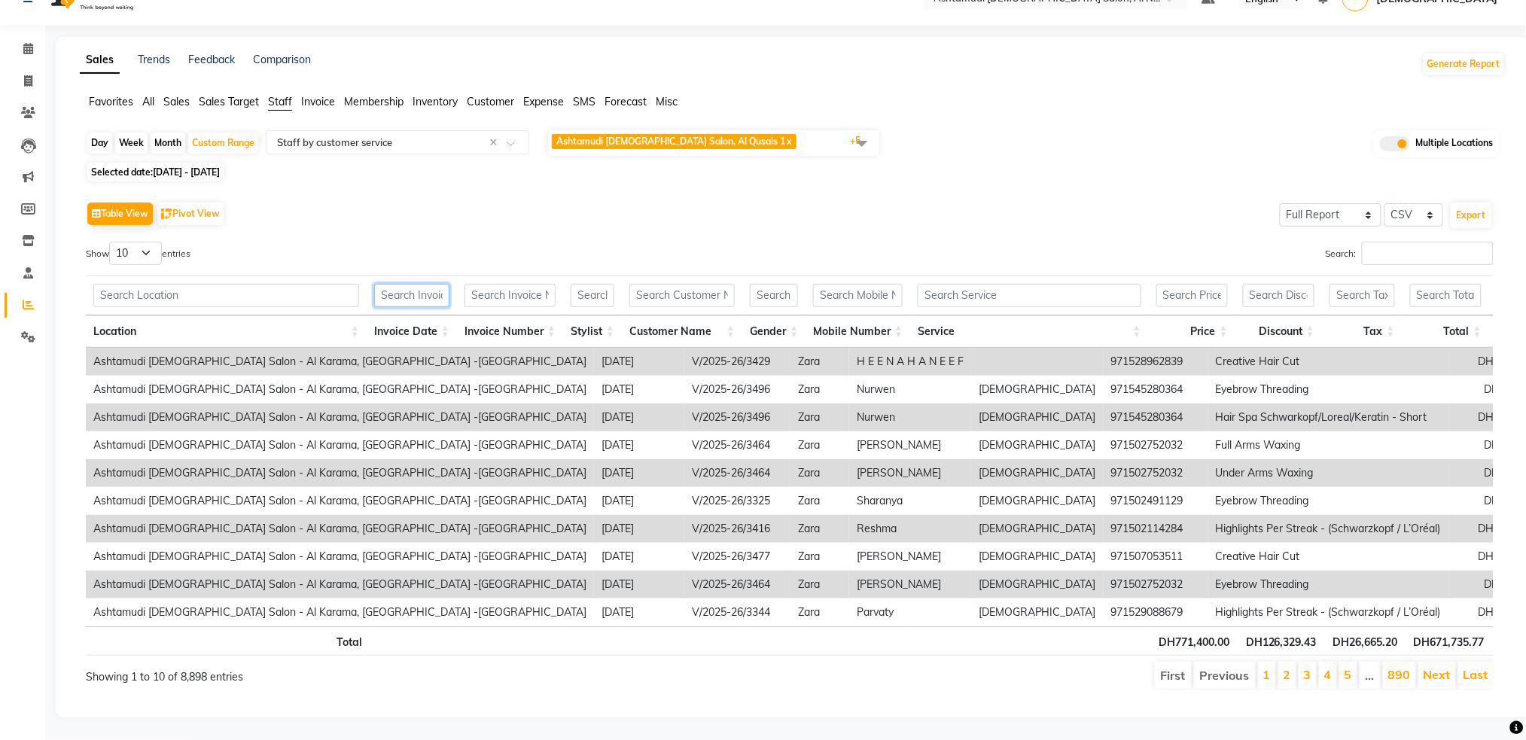
scroll to position [59, 0]
click at [585, 284] on input "text" at bounding box center [593, 295] width 44 height 23
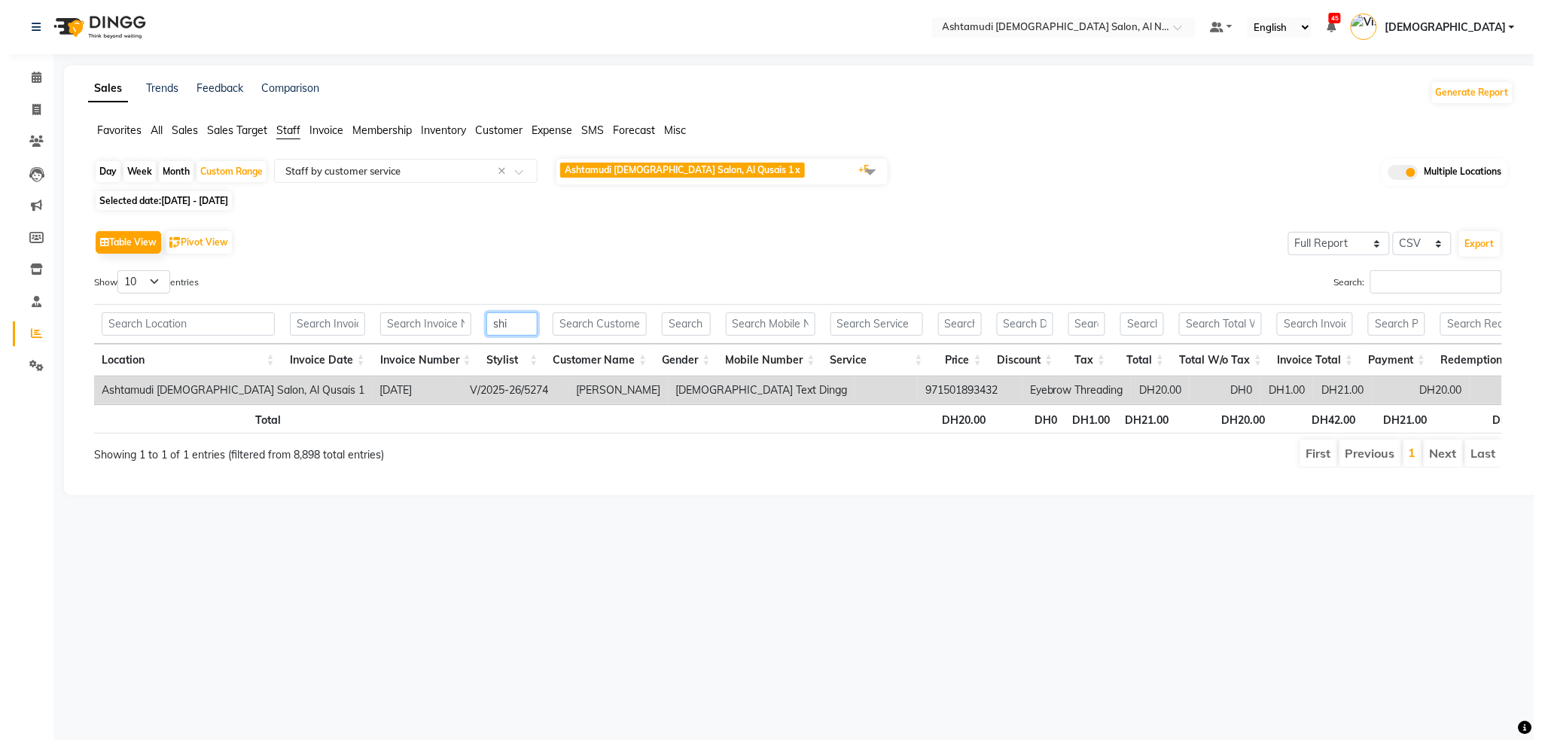
scroll to position [0, 0]
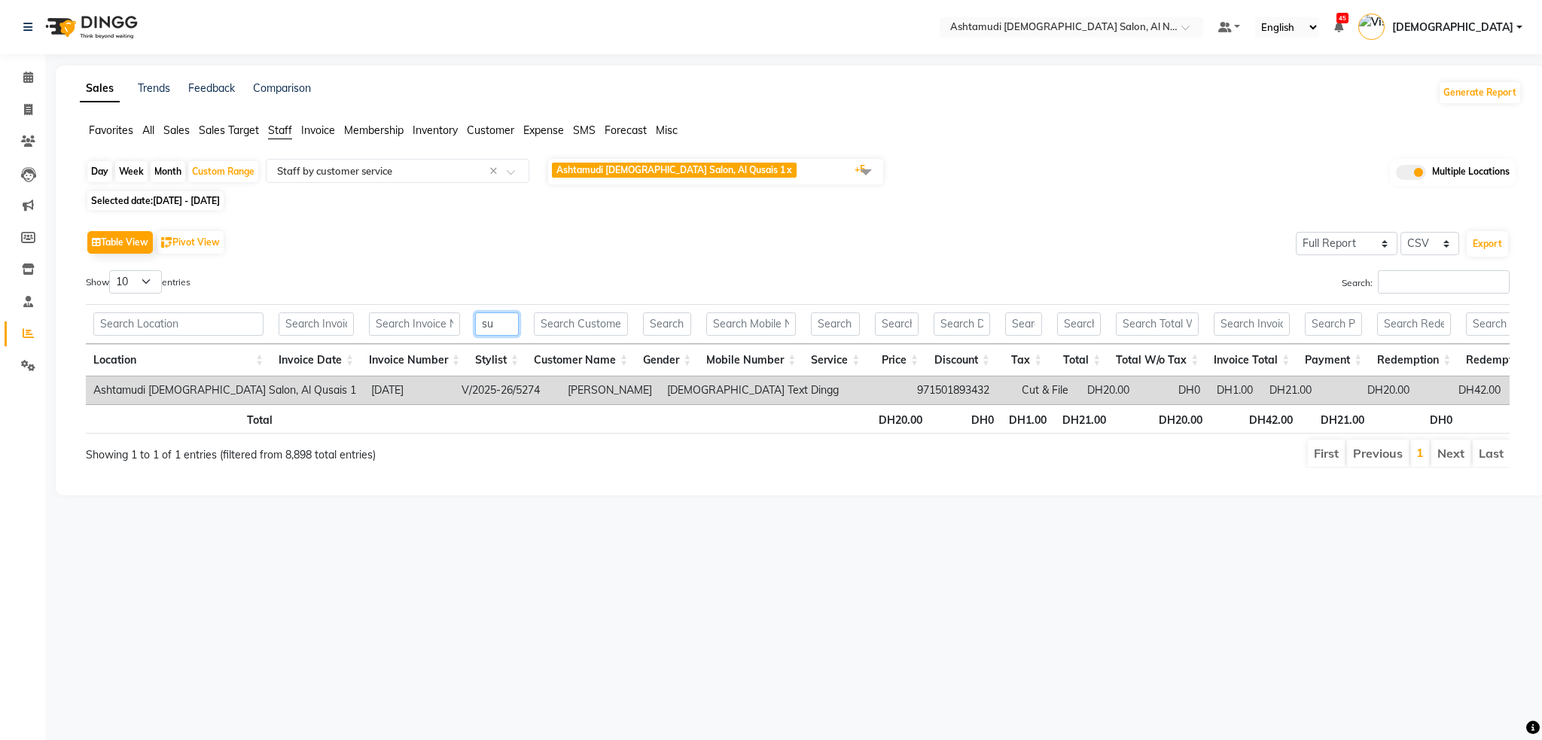
type input "s"
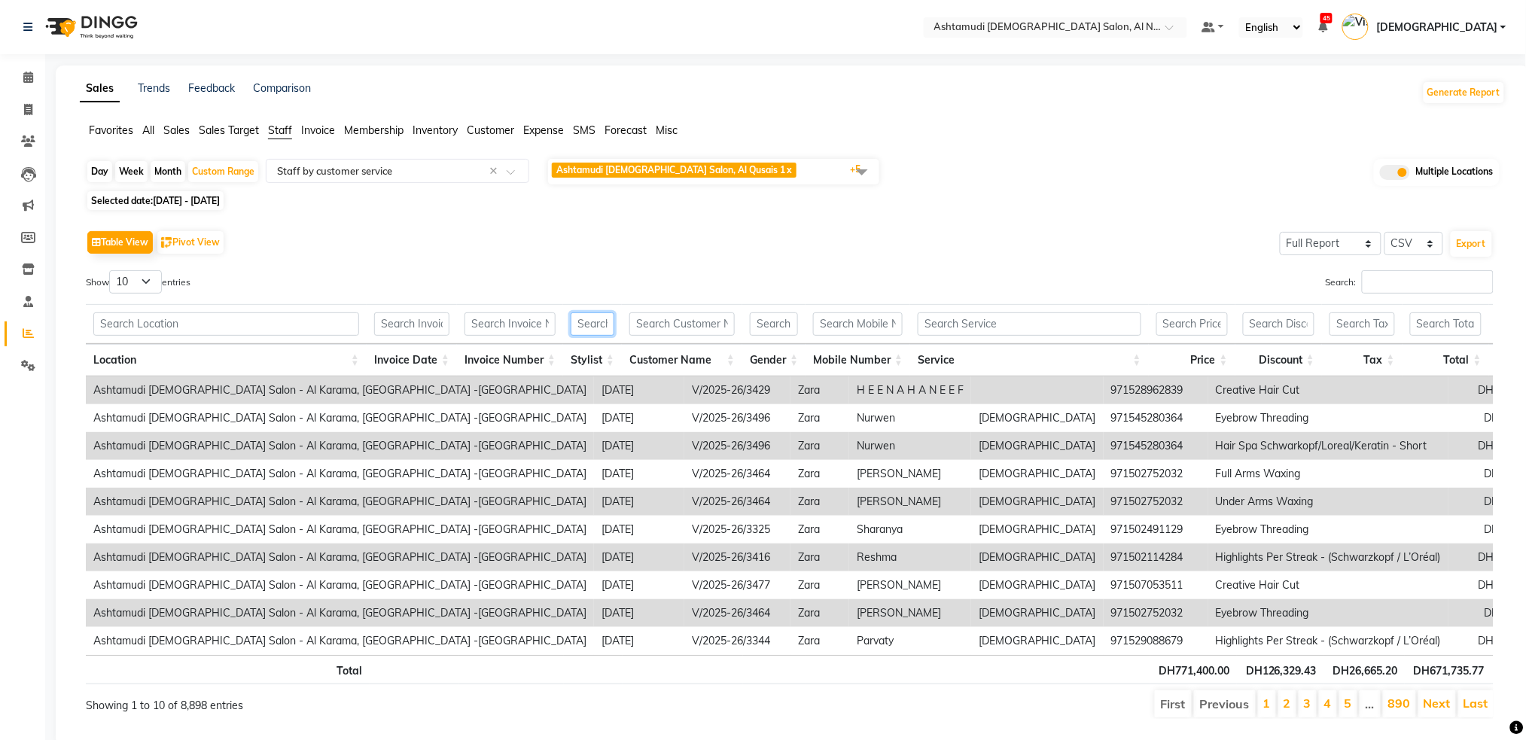
click at [594, 326] on input "text" at bounding box center [593, 323] width 44 height 23
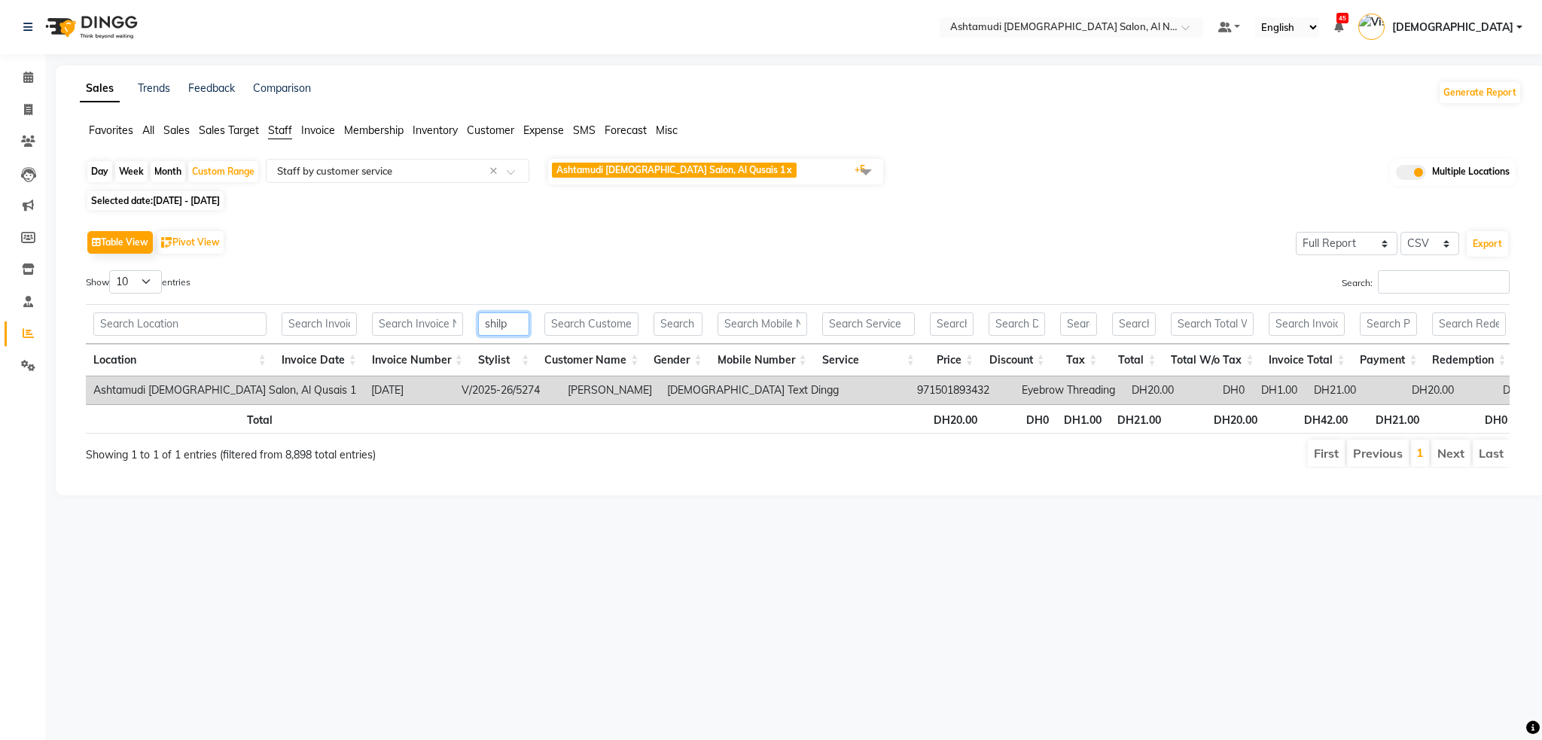
type input "shilp"
drag, startPoint x: 477, startPoint y: 392, endPoint x: 378, endPoint y: 383, distance: 99.0
click at [378, 383] on tr "Ashtamudi Ladies Salon, Al Qusais 1 2025-08-04 V/2025-26/5274 Shilpa Anil Vishn…" at bounding box center [960, 390] width 1749 height 28
copy td "V/2025-26/5274"
click at [28, 108] on icon at bounding box center [28, 109] width 8 height 11
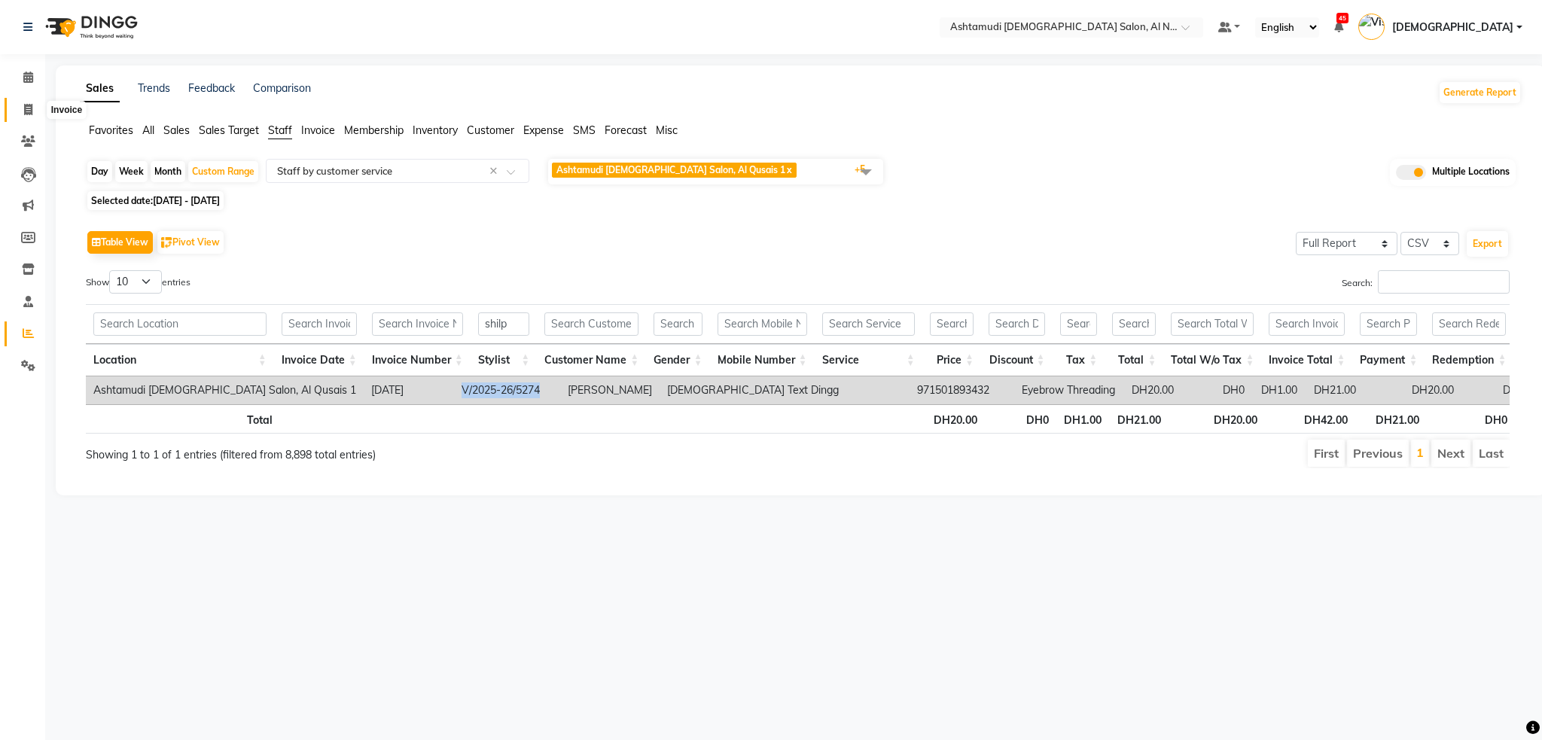
select select "service"
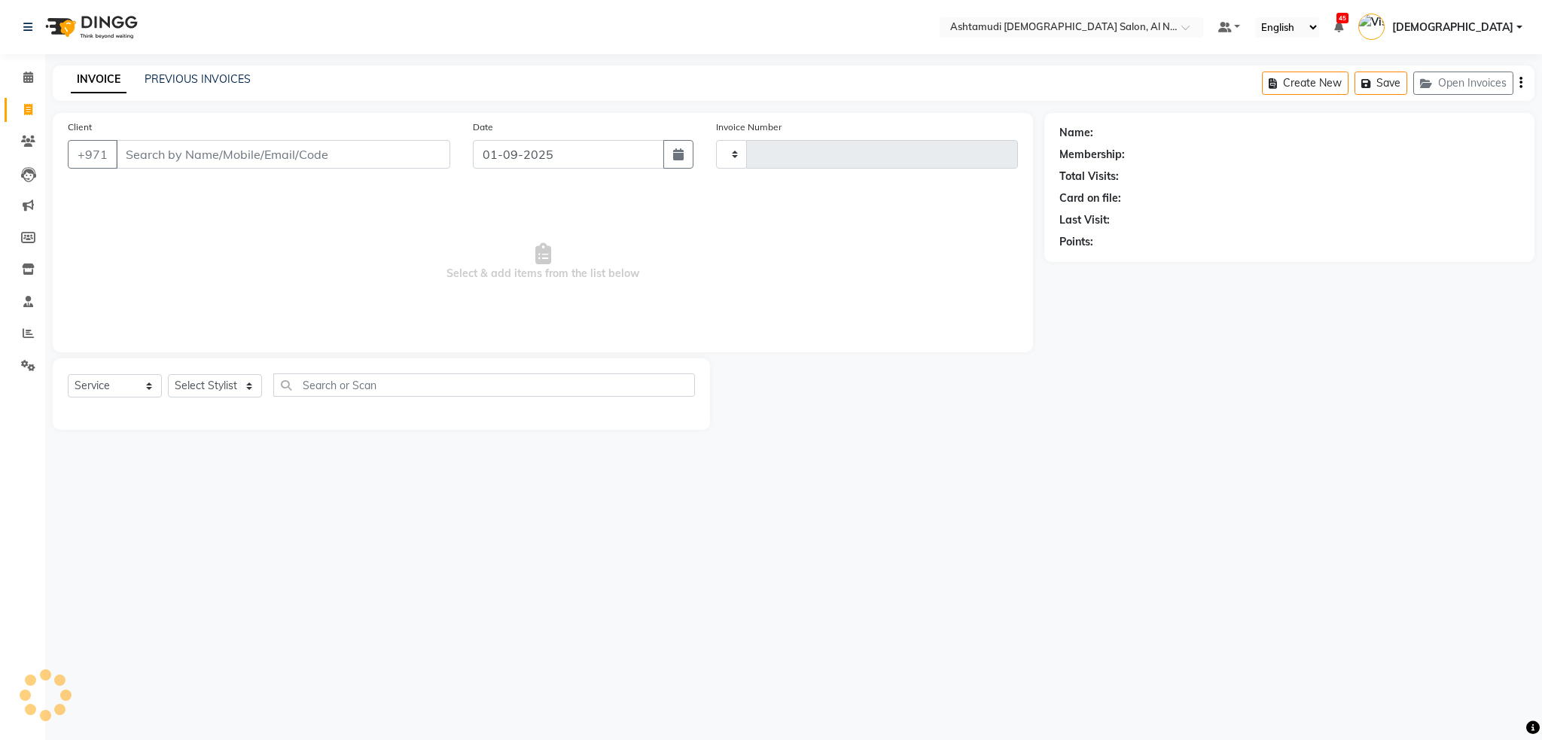
type input "2220"
select select "7088"
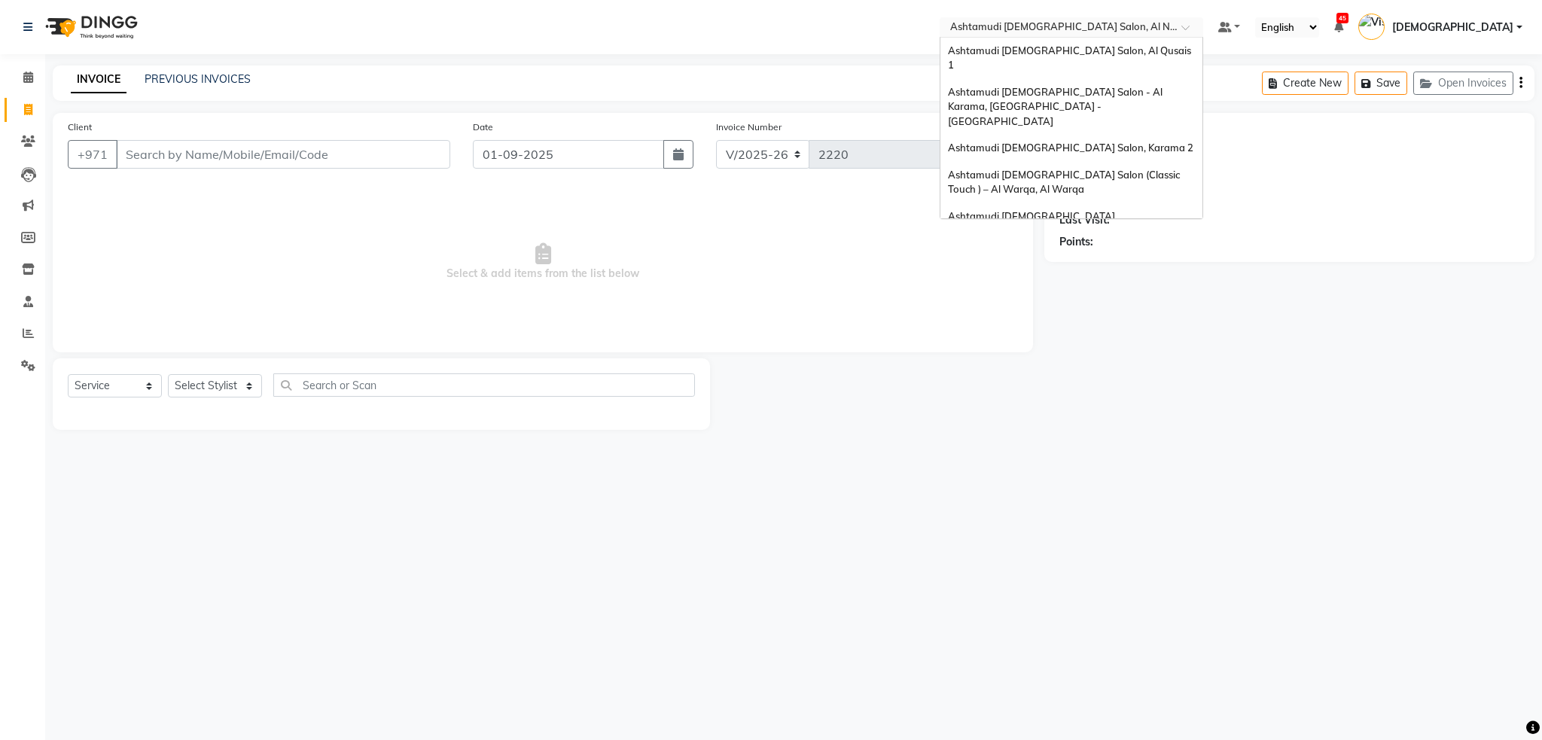
click at [1163, 33] on input "text" at bounding box center [1056, 28] width 218 height 15
click at [1202, 50] on div "Ashtamudi Ladies Salon, Al Qusais 1" at bounding box center [1071, 58] width 262 height 41
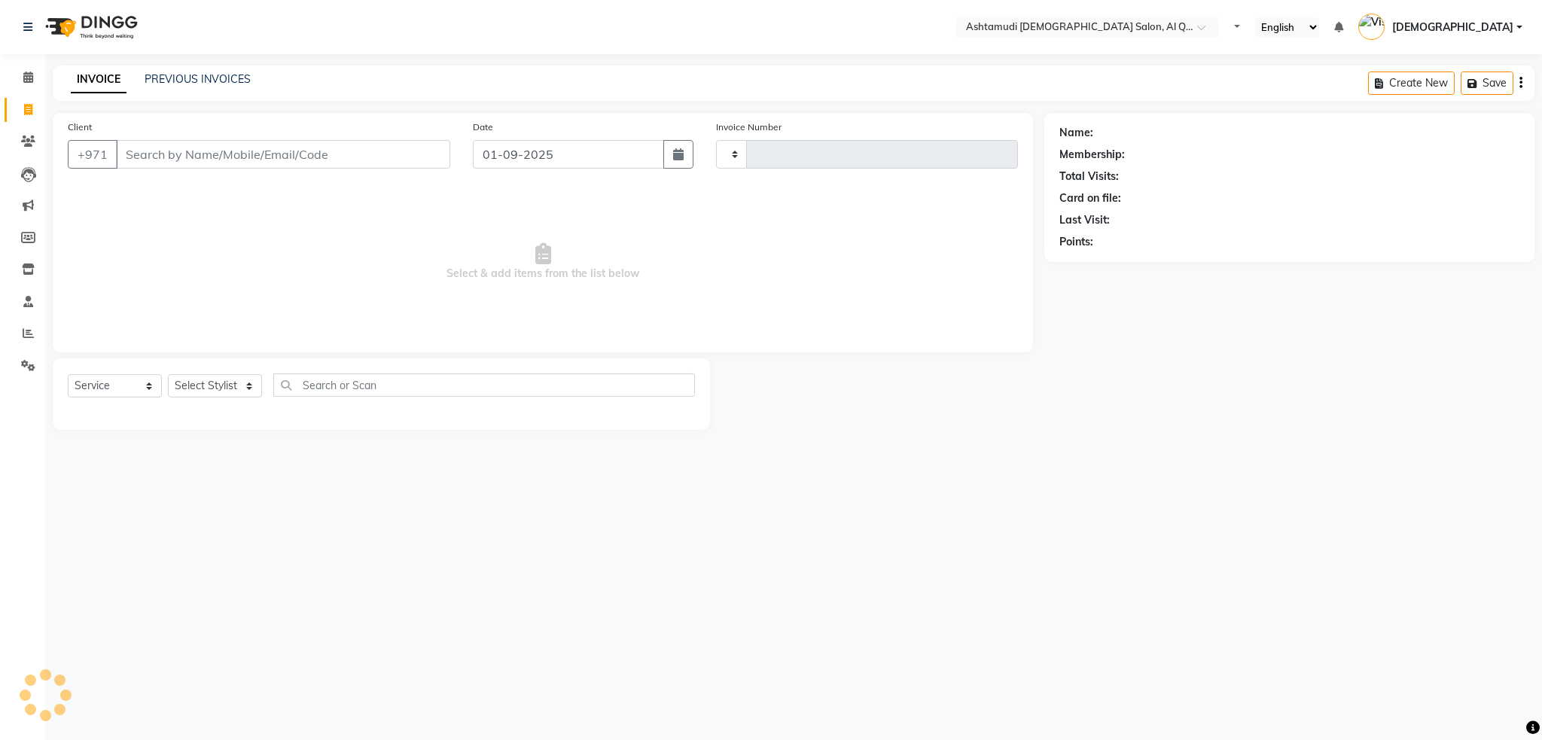
select select "service"
type input "6420"
select select "6848"
click at [219, 78] on link "PREVIOUS INVOICES" at bounding box center [198, 79] width 106 height 14
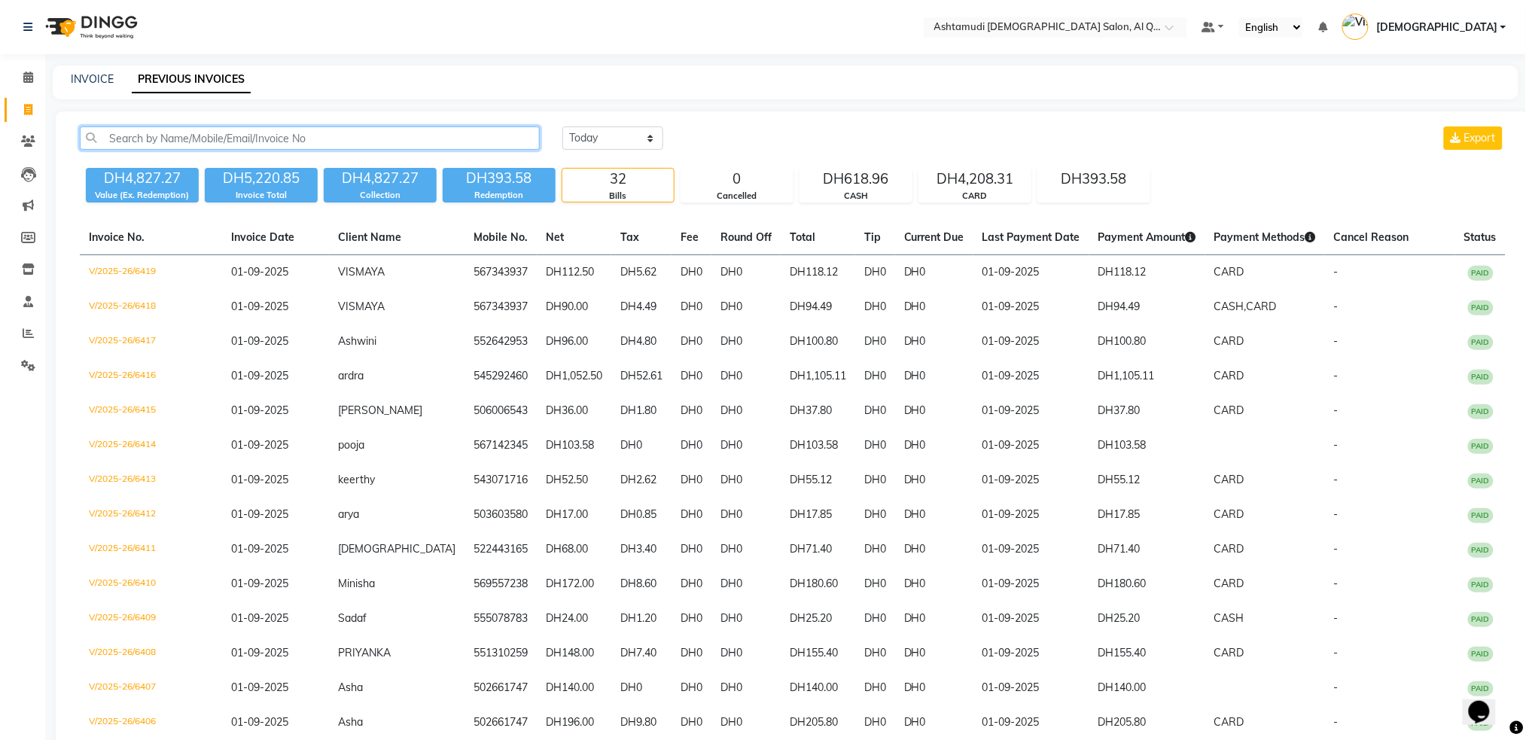
click at [205, 144] on input "text" at bounding box center [310, 137] width 460 height 23
paste input "V/2025-26/5274"
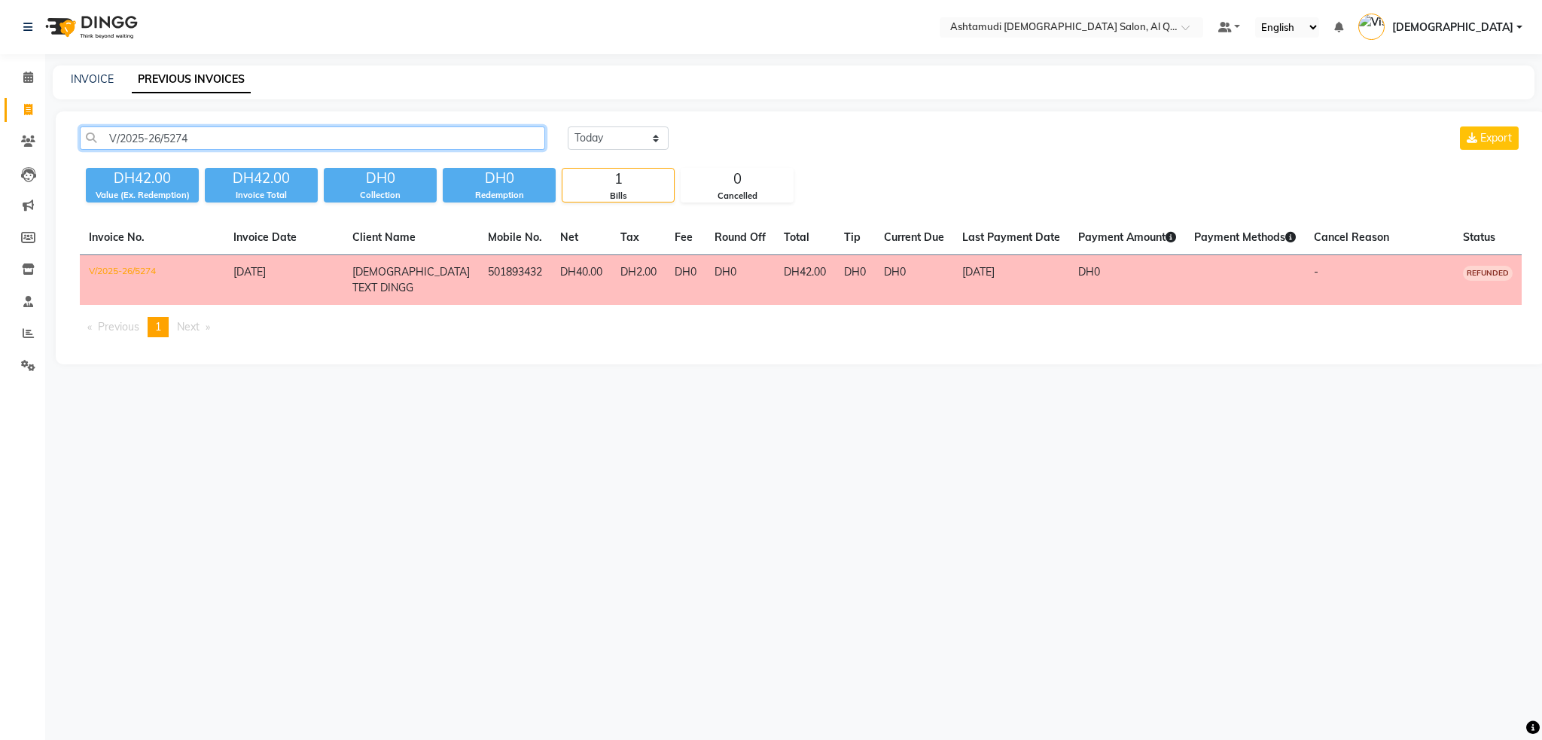
type input "V/2025-26/5274"
click at [266, 269] on span "[DATE]" at bounding box center [249, 272] width 32 height 14
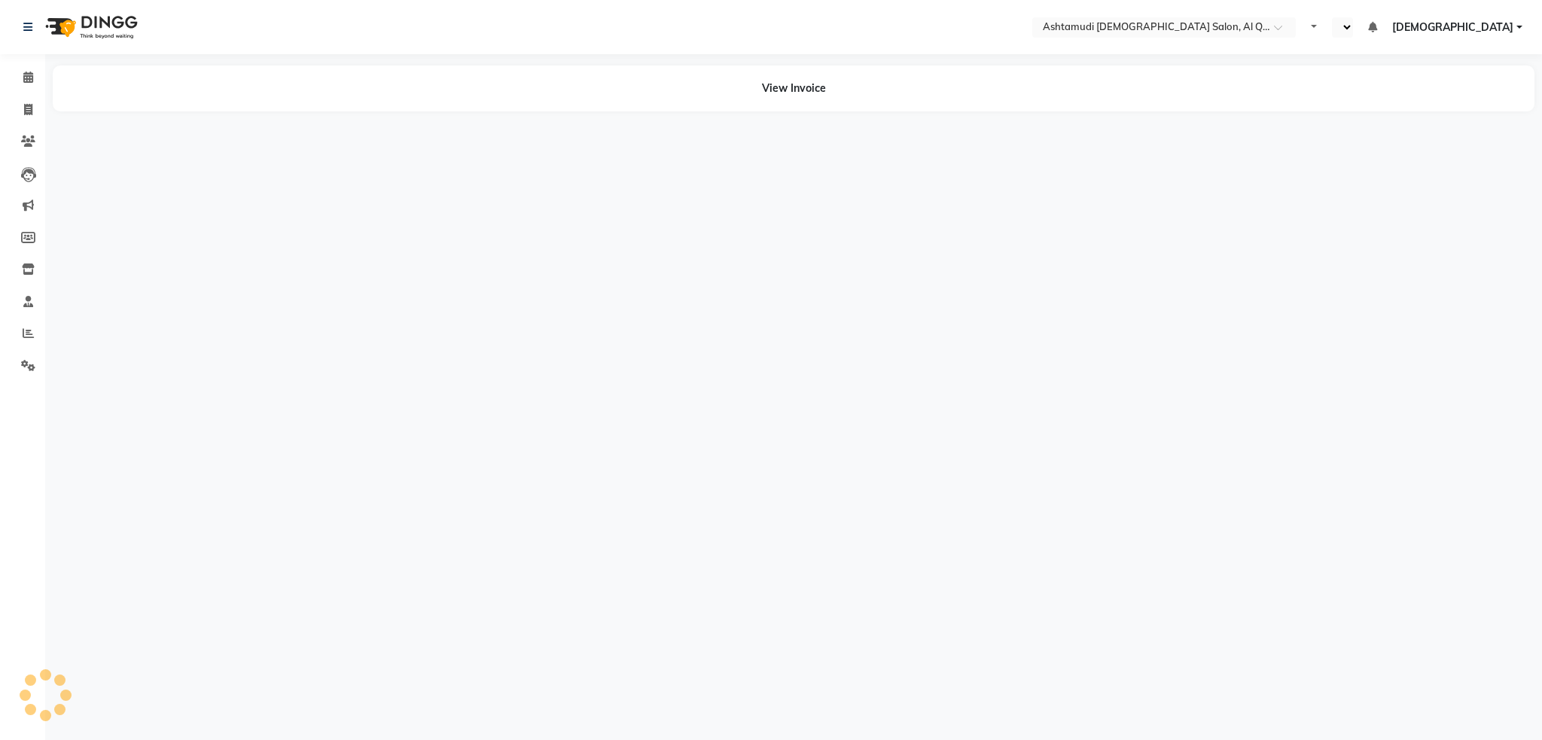
select select "en"
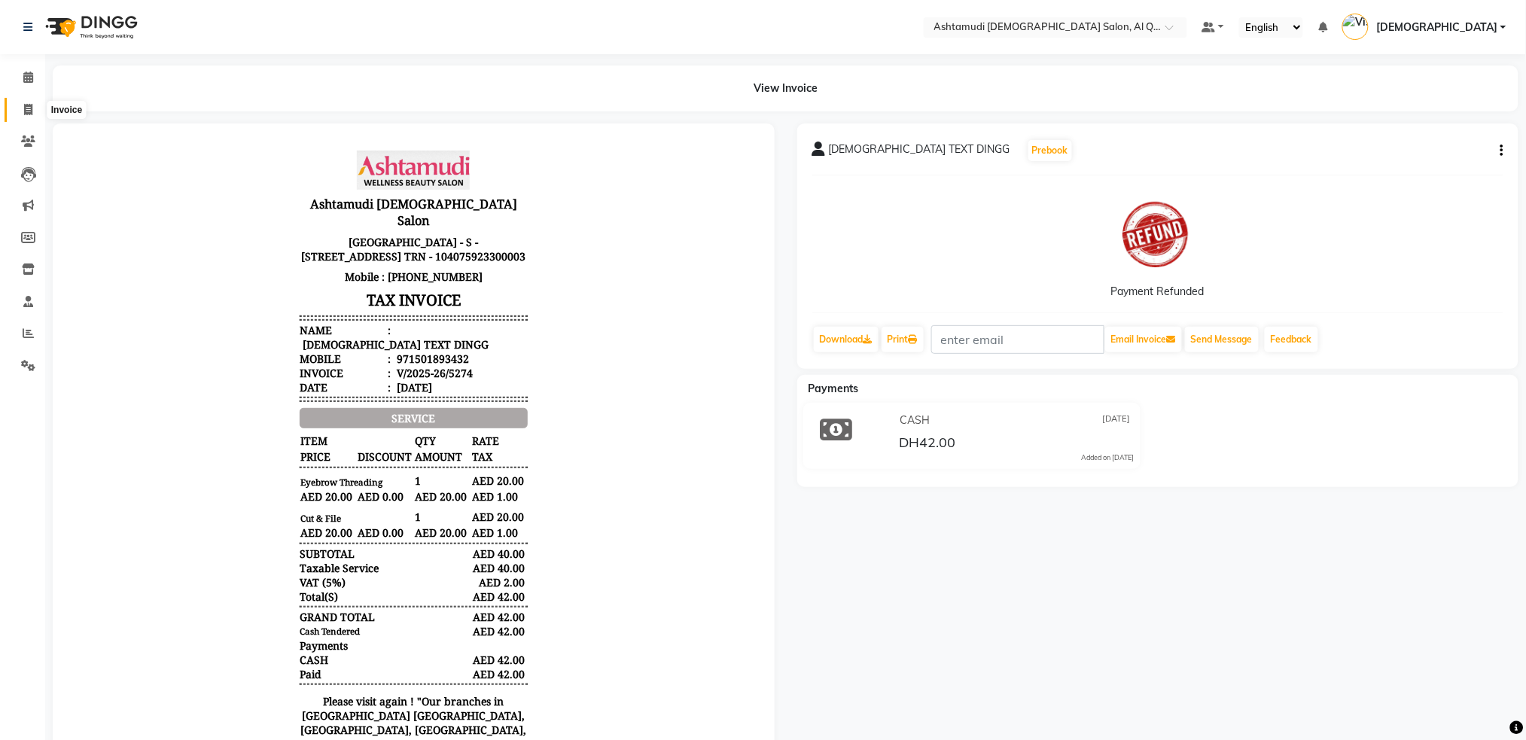
click at [35, 108] on span at bounding box center [28, 110] width 26 height 17
select select "service"
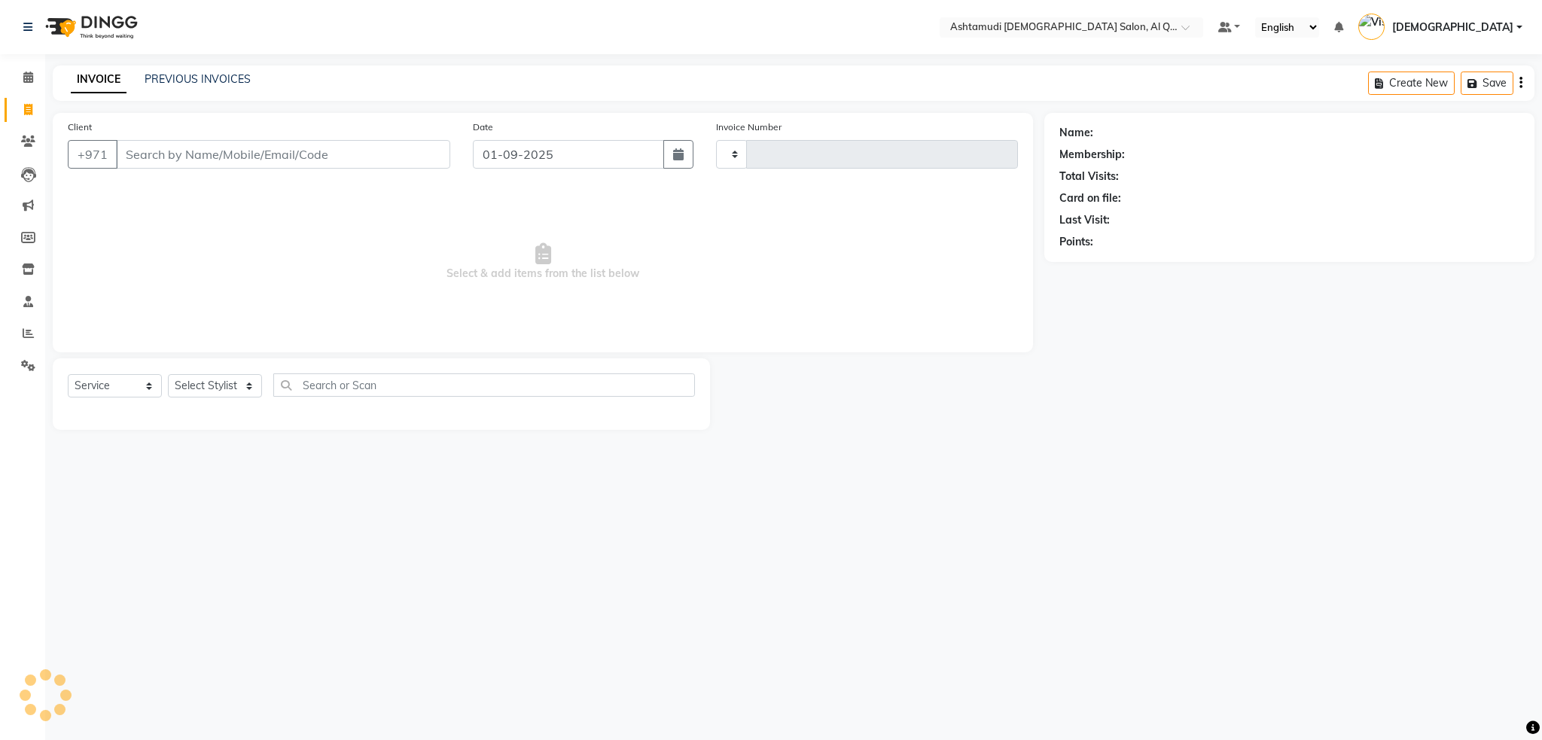
type input "6420"
select select "6848"
click at [119, 23] on img at bounding box center [89, 27] width 103 height 42
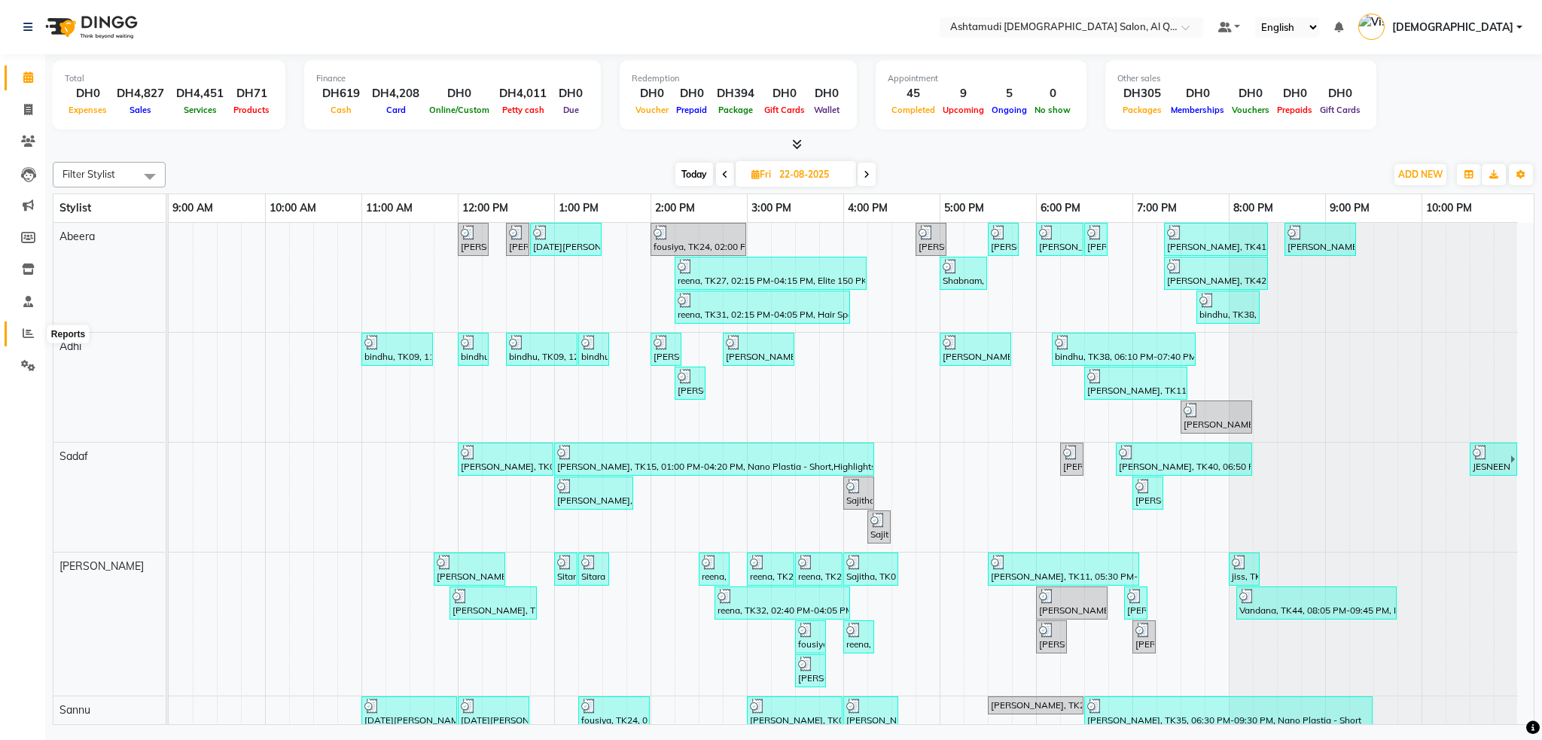
click at [26, 339] on span at bounding box center [28, 333] width 26 height 17
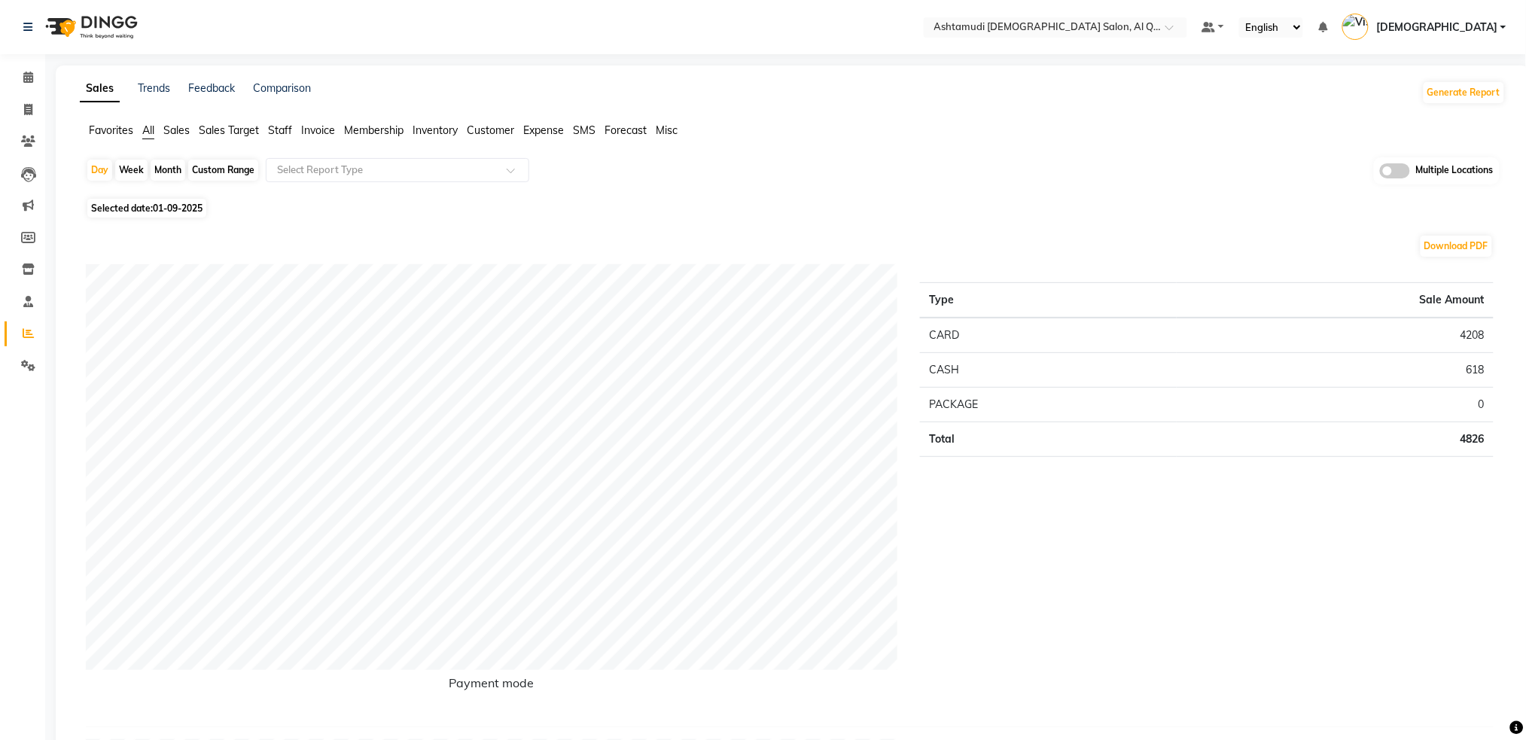
click at [287, 135] on span "Staff" at bounding box center [280, 130] width 24 height 14
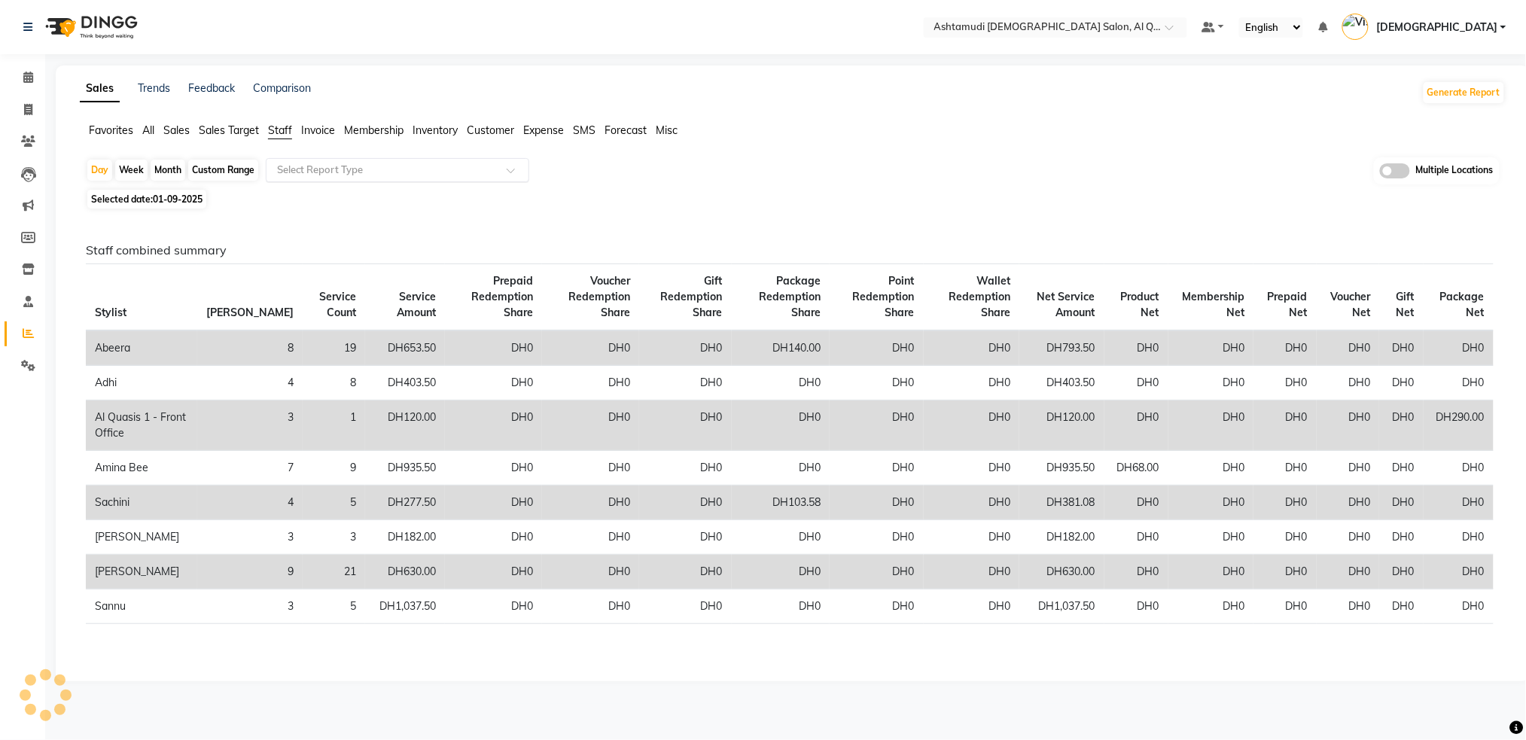
click at [308, 166] on input "text" at bounding box center [382, 170] width 217 height 15
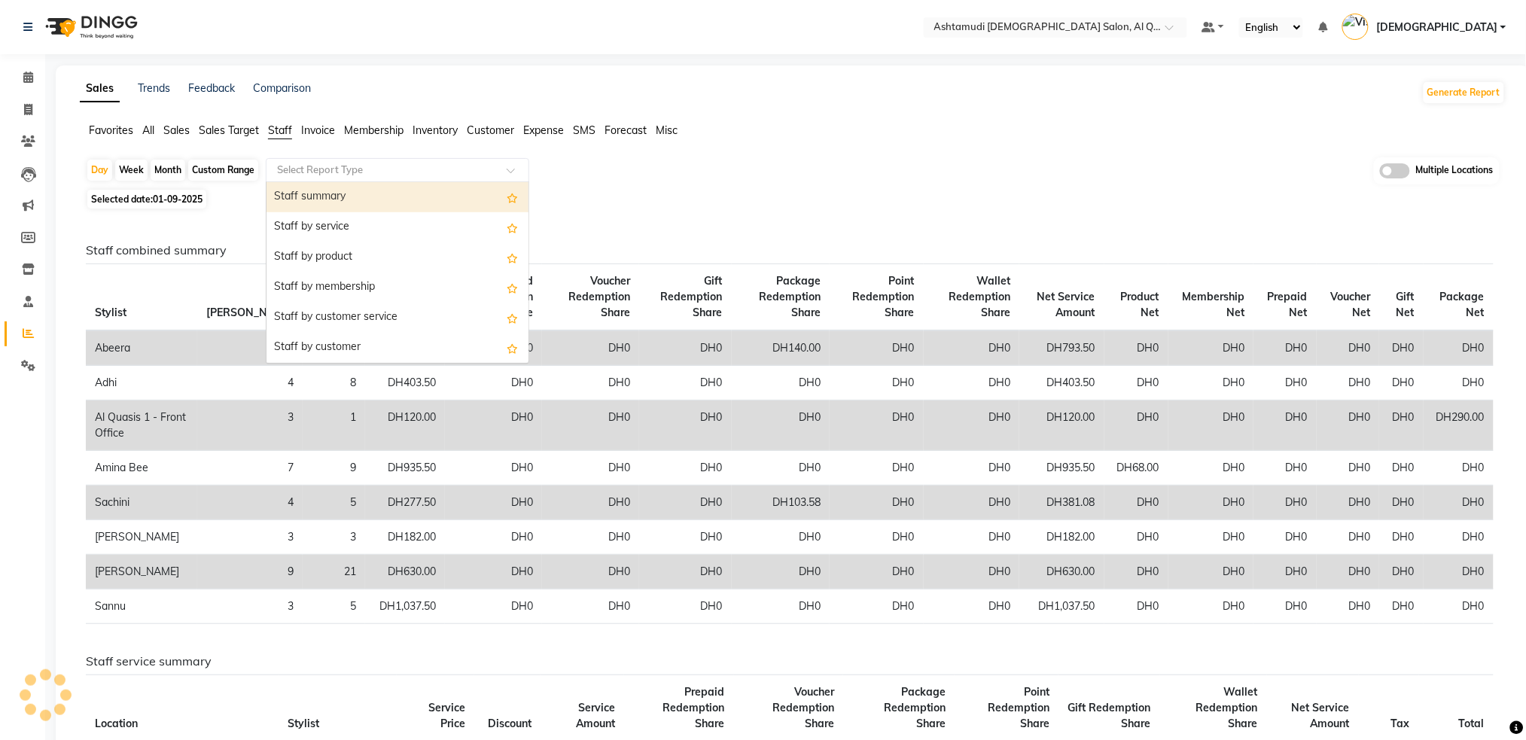
click at [317, 199] on div "Staff summary" at bounding box center [398, 197] width 262 height 30
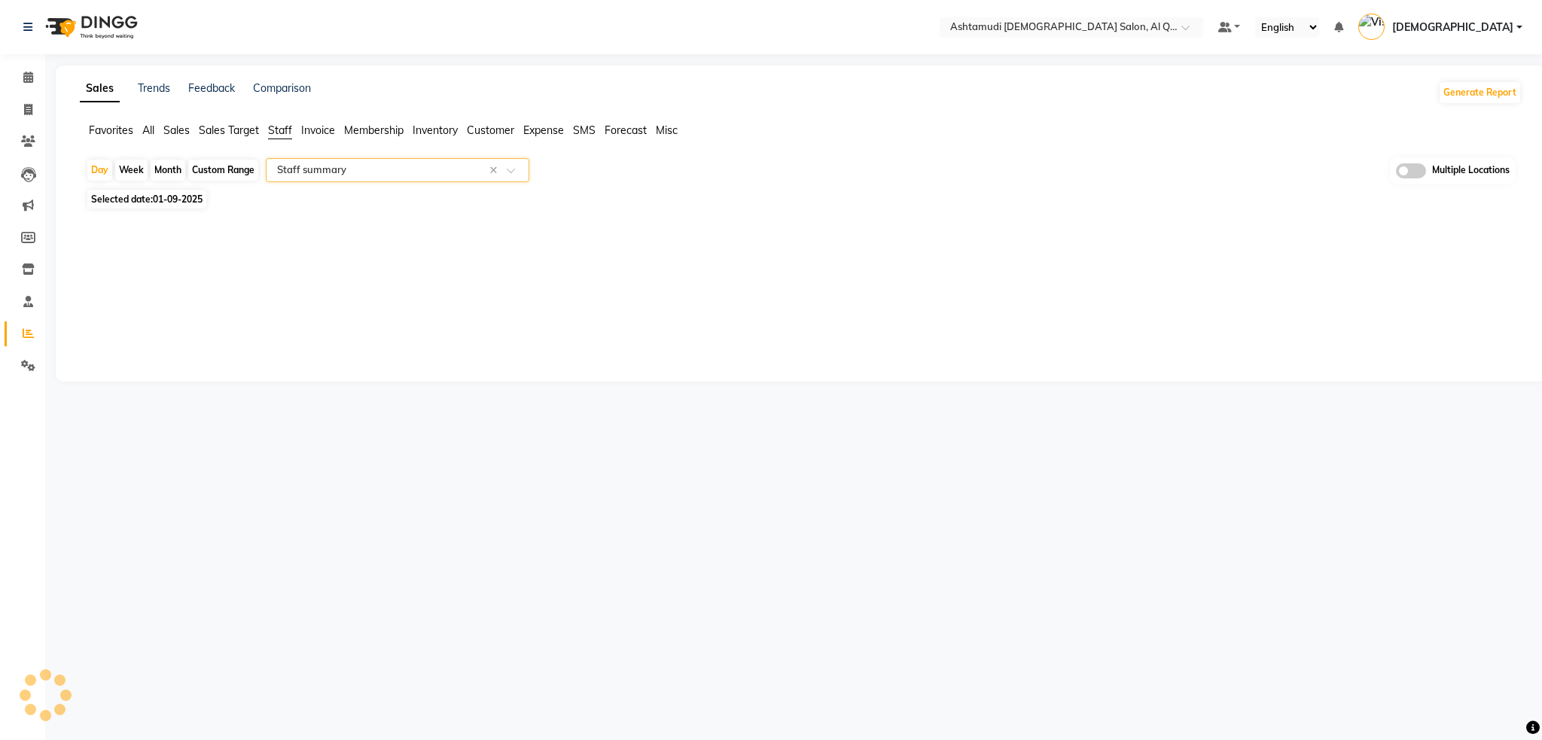
select select "full_report"
select select "csv"
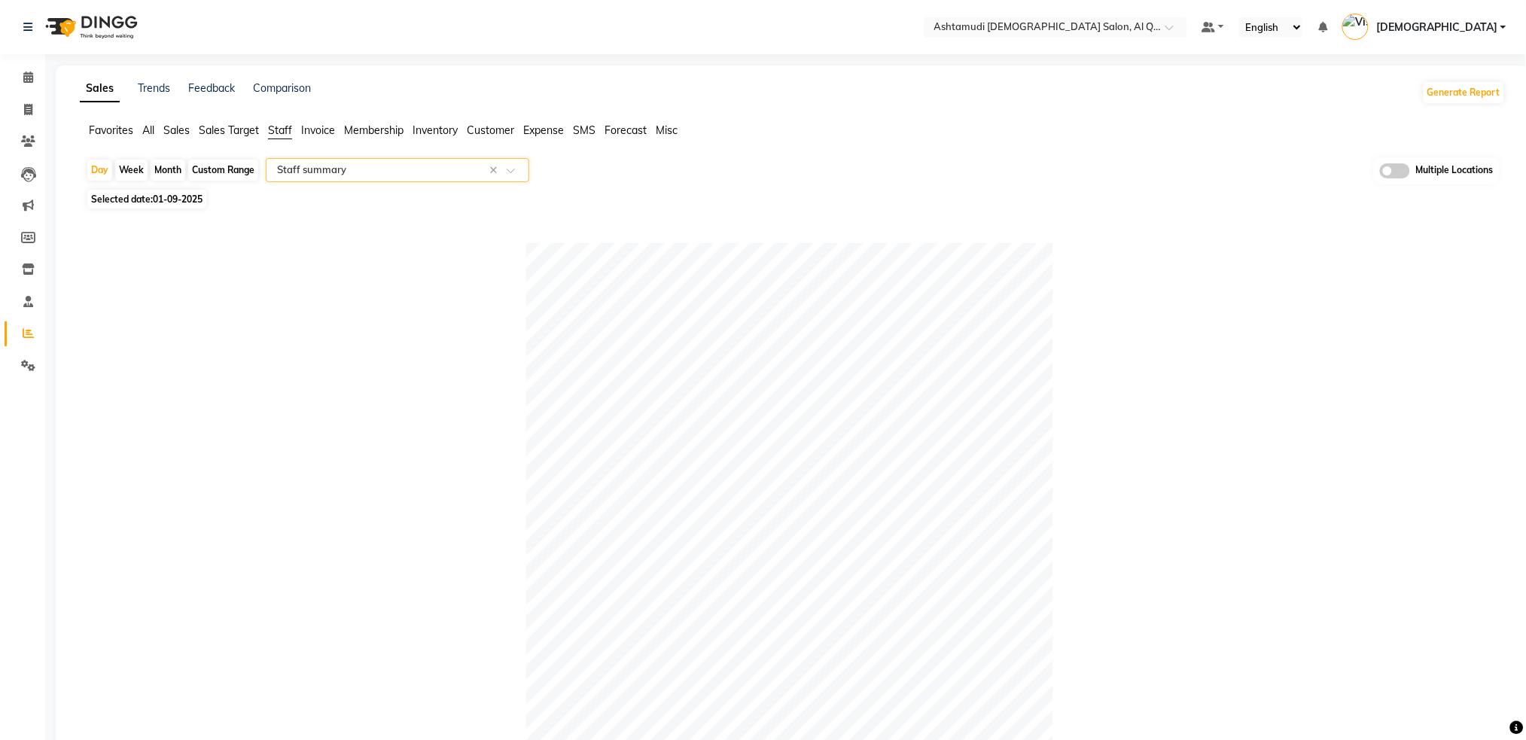
drag, startPoint x: 473, startPoint y: 130, endPoint x: 470, endPoint y: 142, distance: 11.7
click at [474, 132] on span "Customer" at bounding box center [490, 130] width 47 height 14
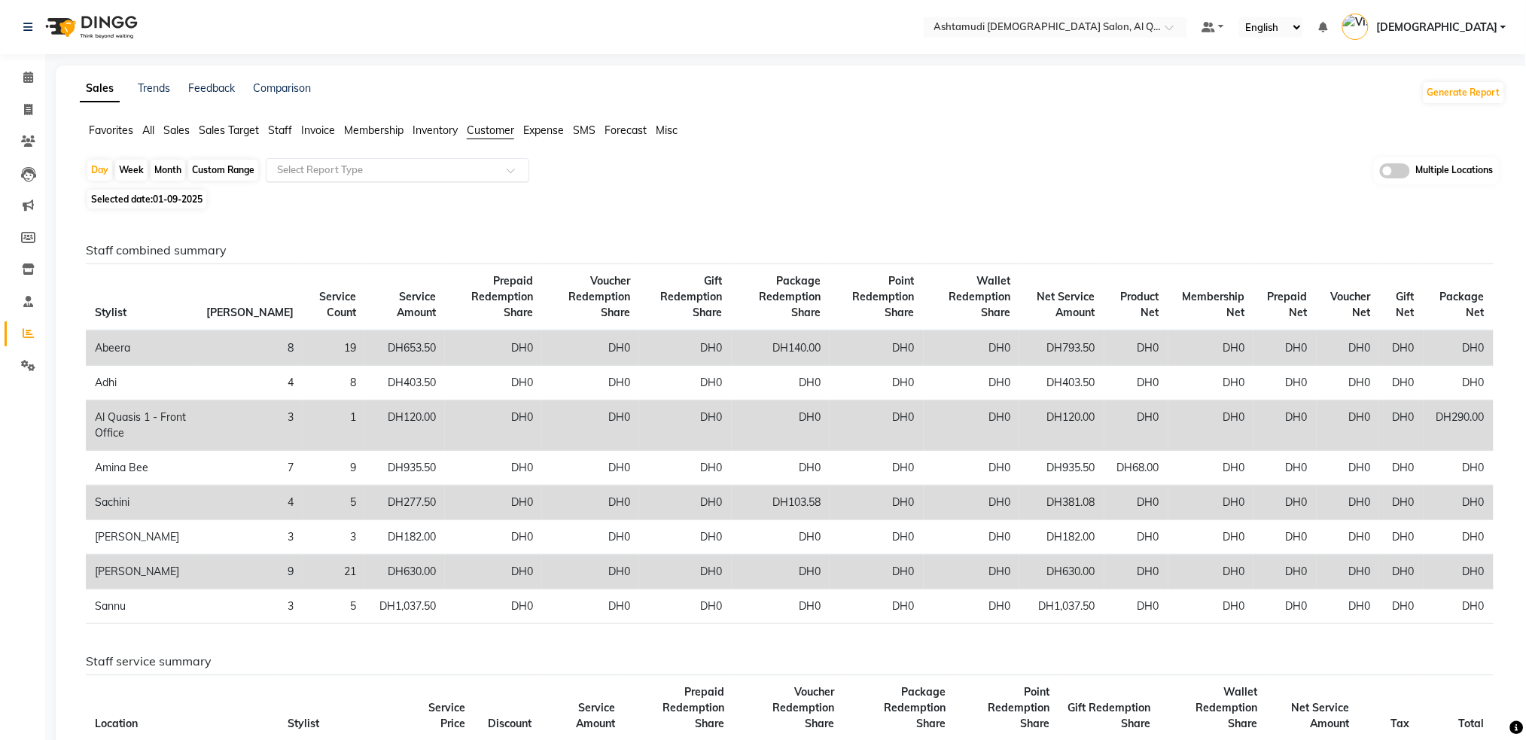
click at [431, 167] on input "text" at bounding box center [382, 170] width 217 height 15
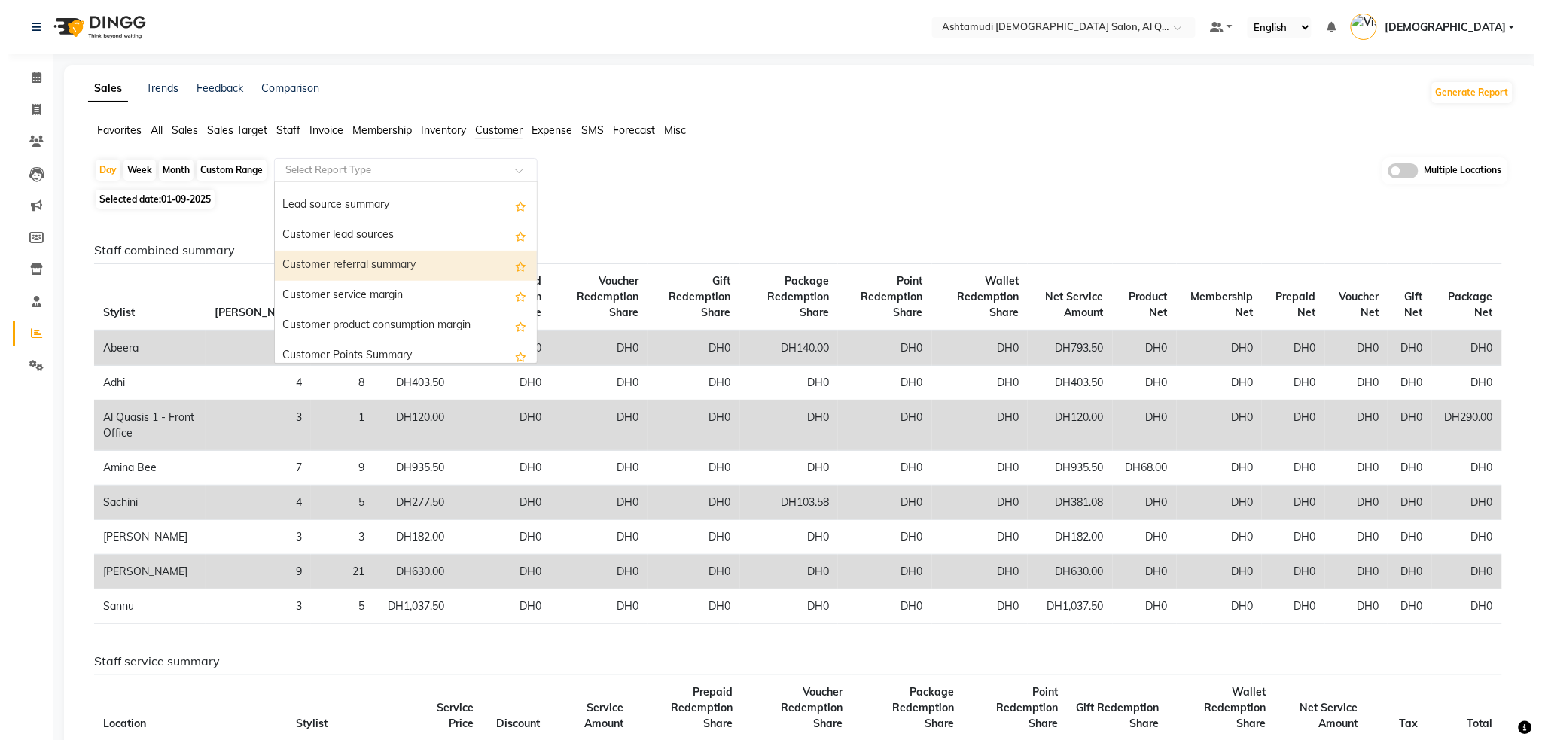
scroll to position [100, 0]
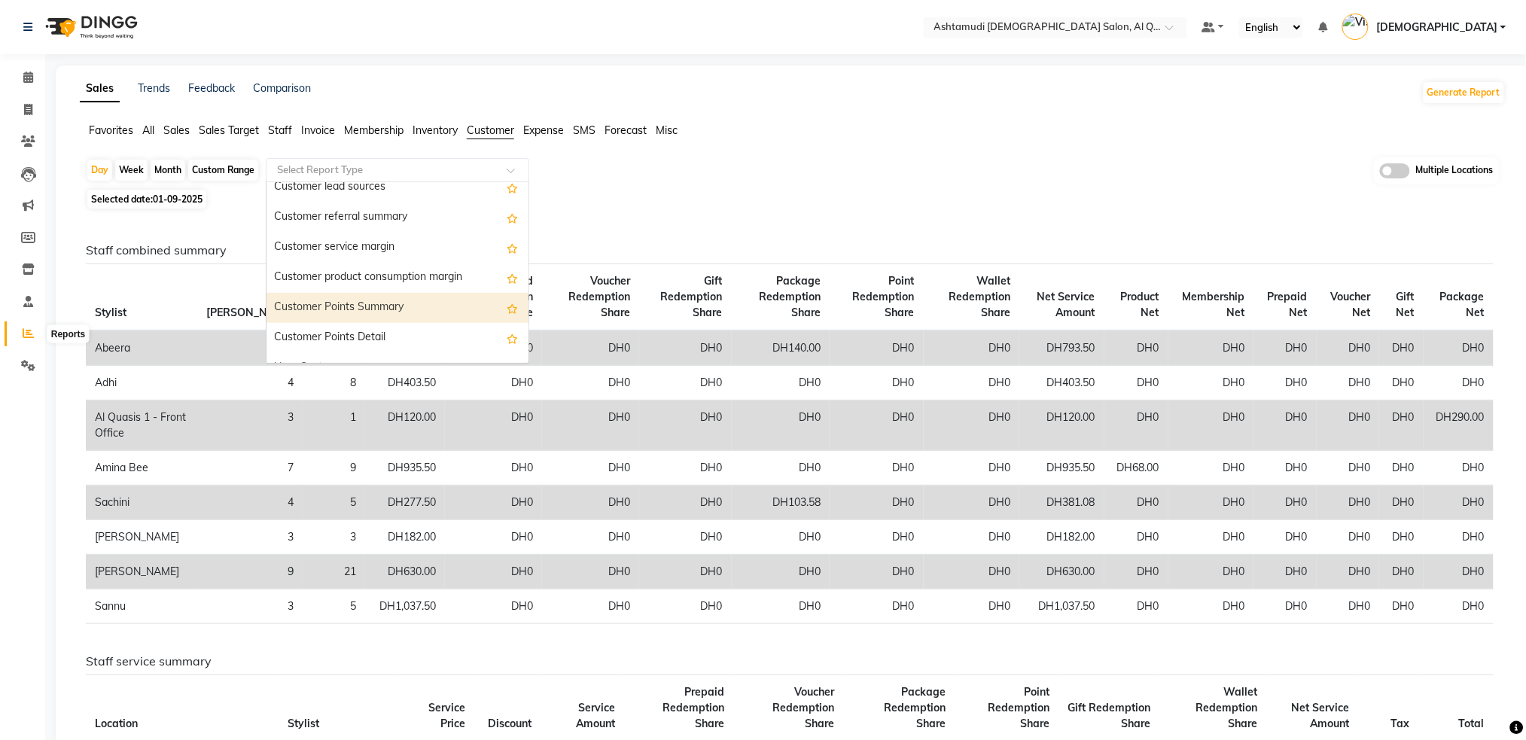
click at [39, 331] on span at bounding box center [28, 333] width 26 height 17
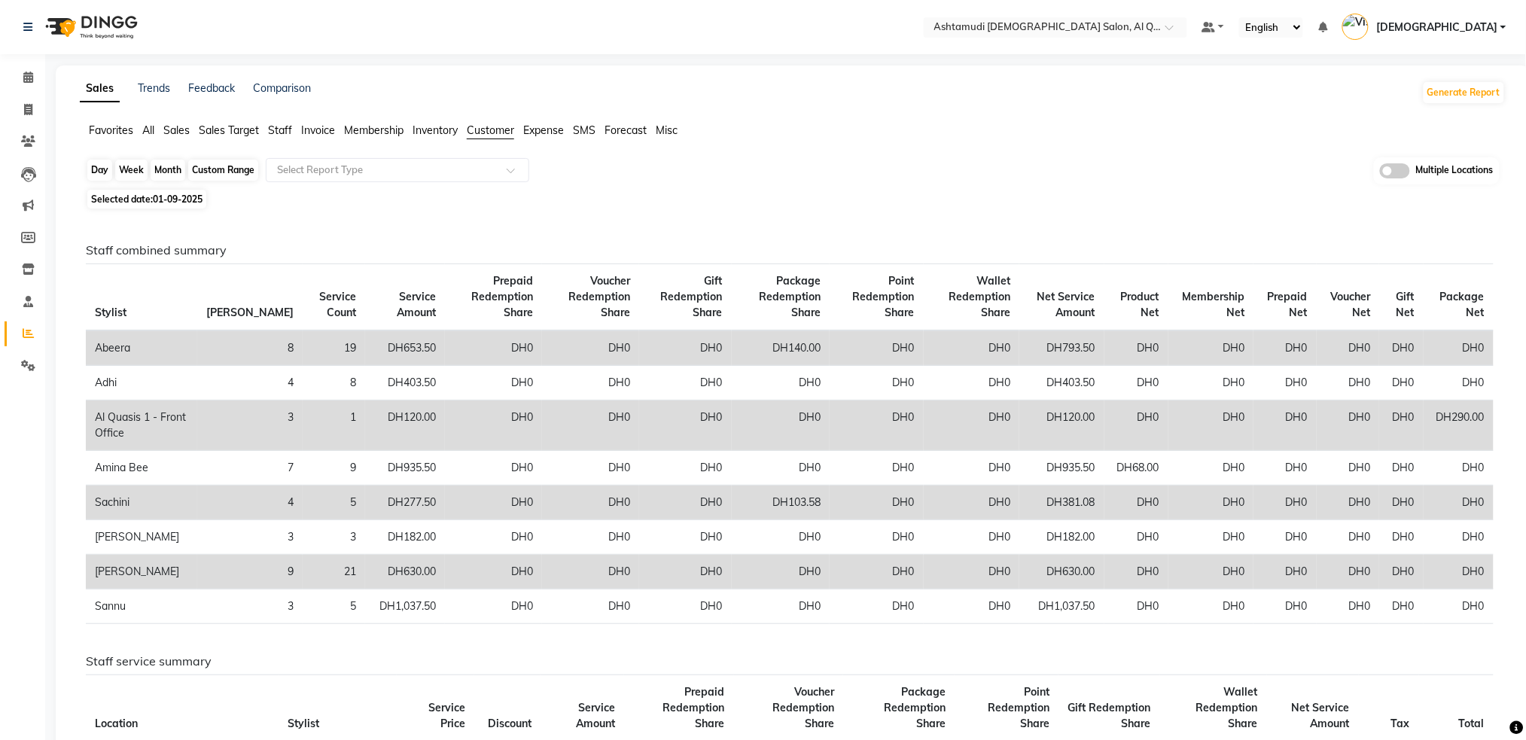
click at [102, 167] on div "Day" at bounding box center [99, 170] width 25 height 21
select select "9"
select select "2025"
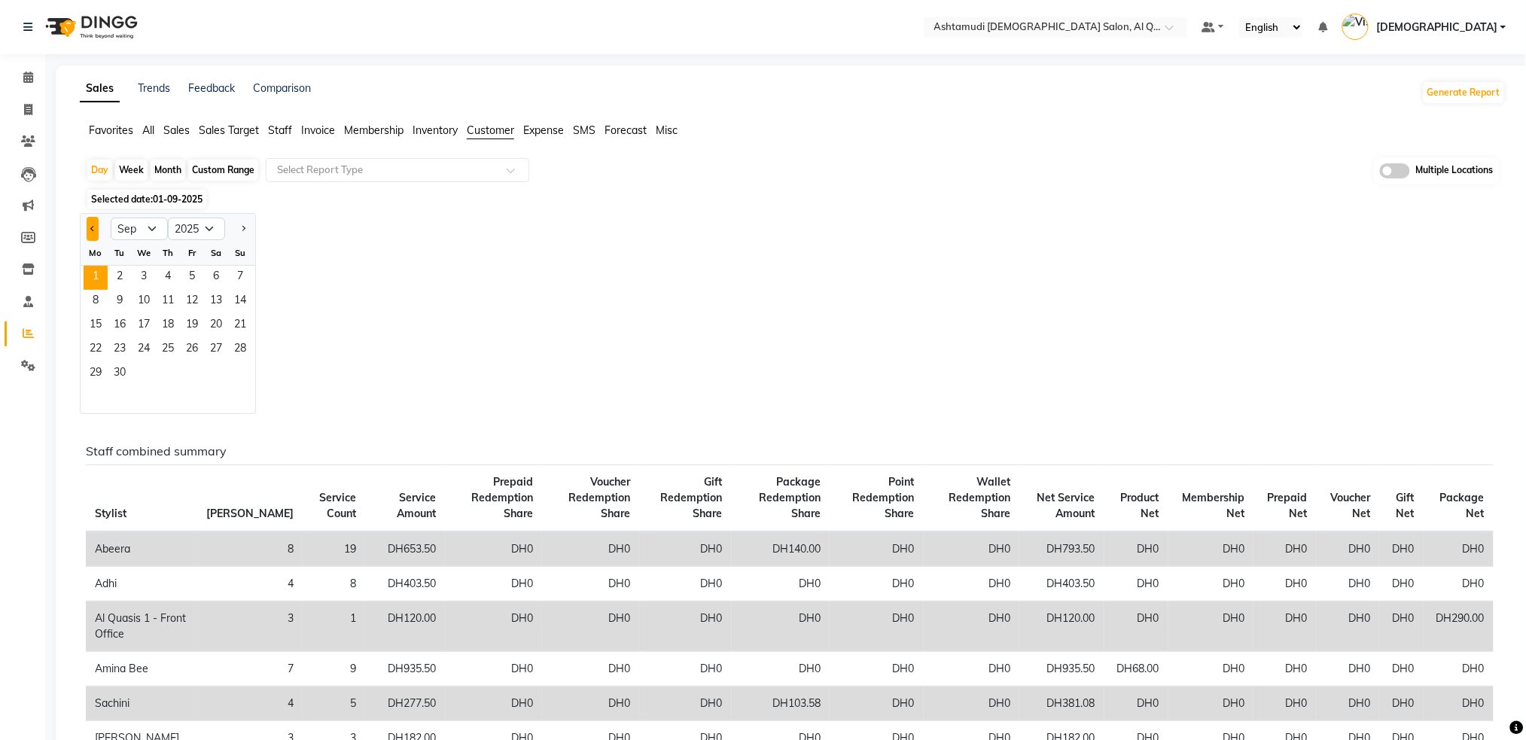
click at [95, 227] on button "Previous month" at bounding box center [93, 229] width 12 height 24
select select "8"
click at [215, 371] on span "30" at bounding box center [216, 374] width 24 height 24
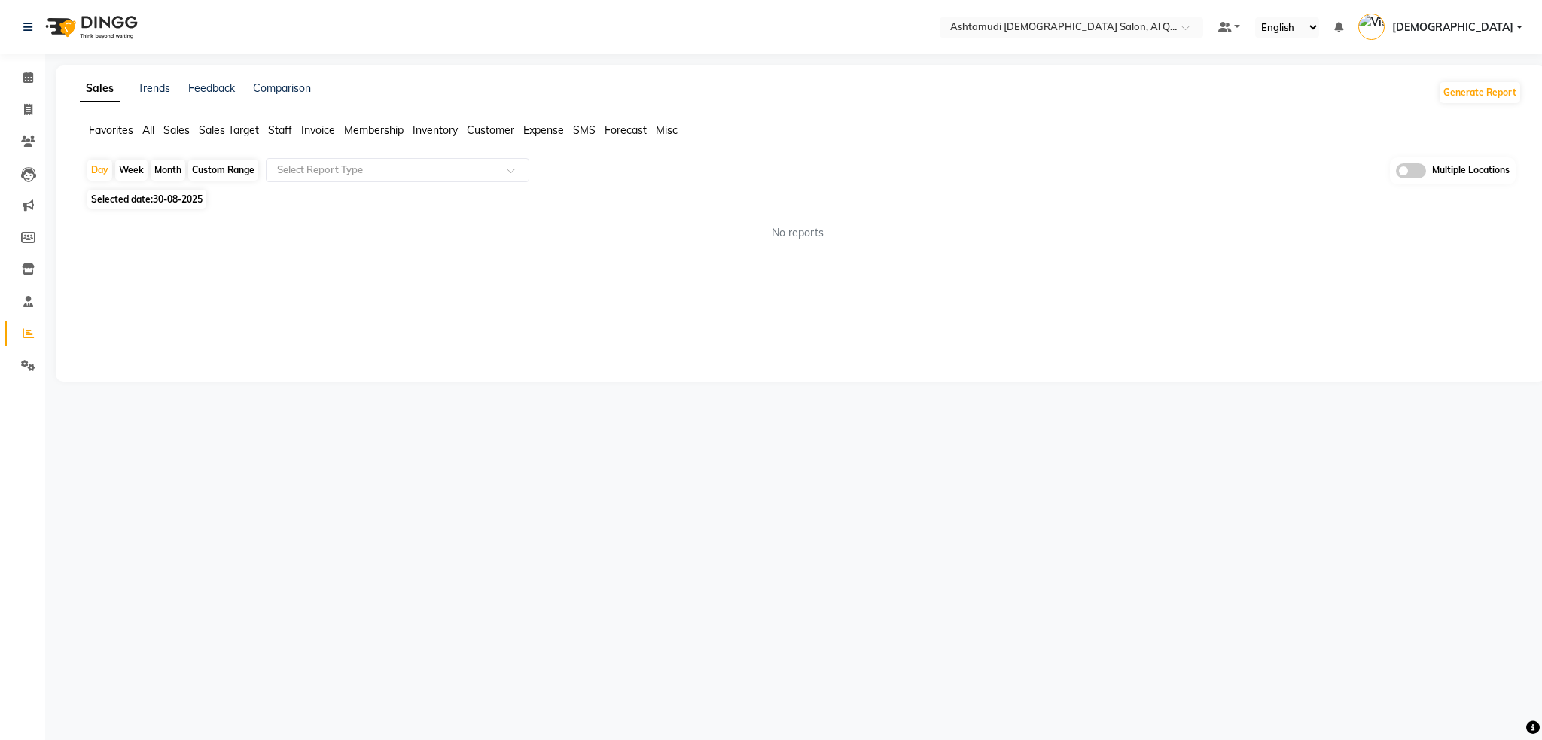
click at [285, 130] on span "Staff" at bounding box center [280, 130] width 24 height 14
click at [313, 167] on input "text" at bounding box center [382, 170] width 217 height 15
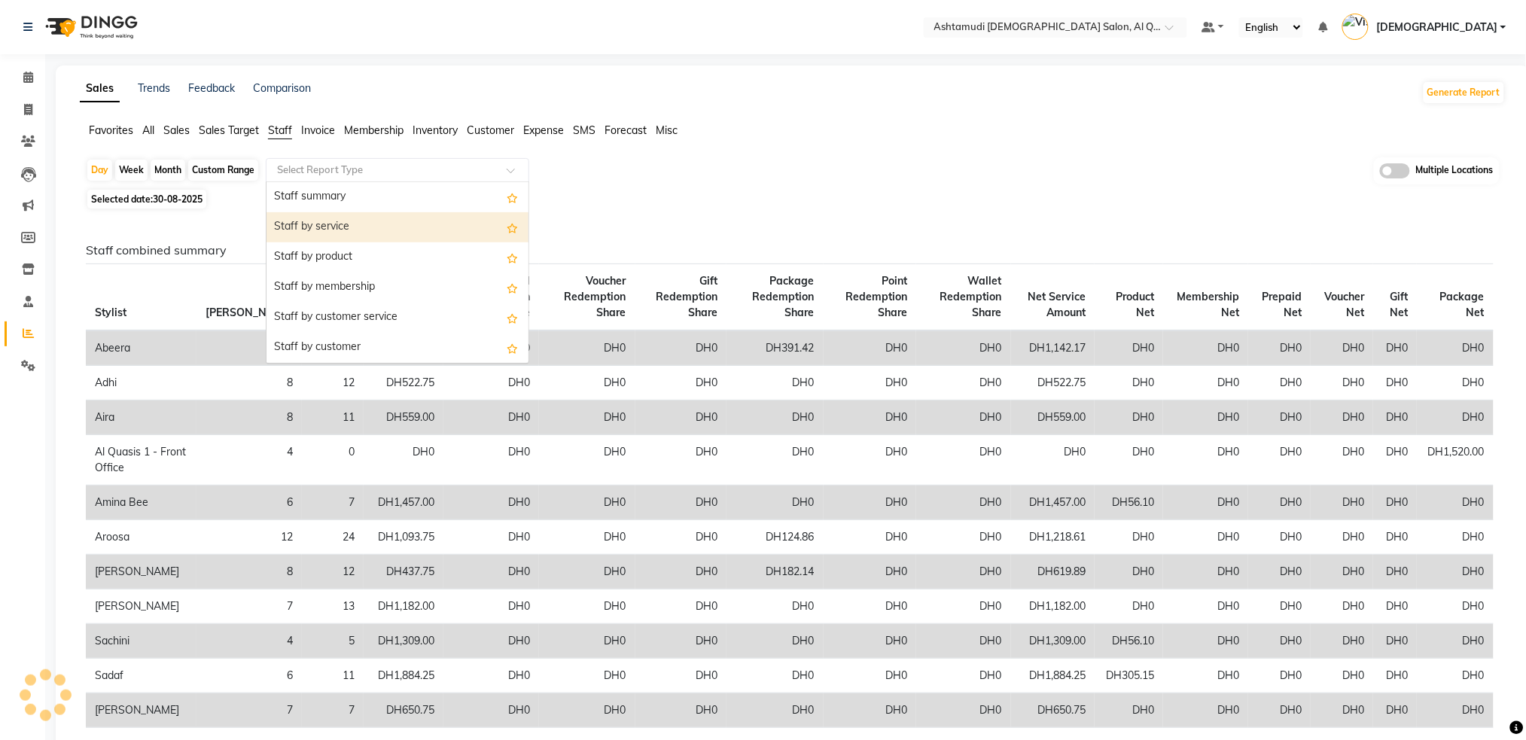
click at [324, 229] on div "Staff by service" at bounding box center [398, 227] width 262 height 30
select select "full_report"
select select "csv"
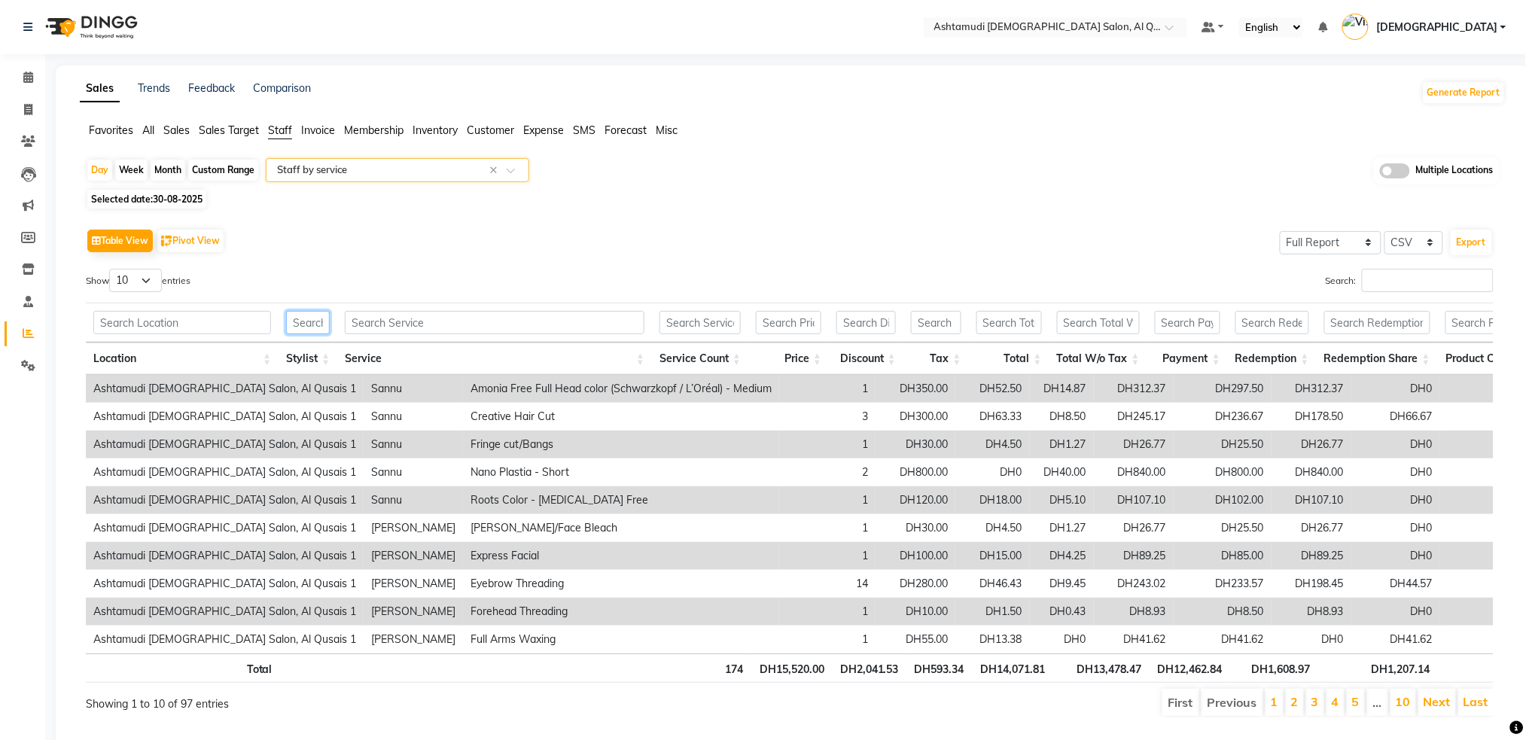
click at [306, 319] on input "text" at bounding box center [308, 322] width 44 height 23
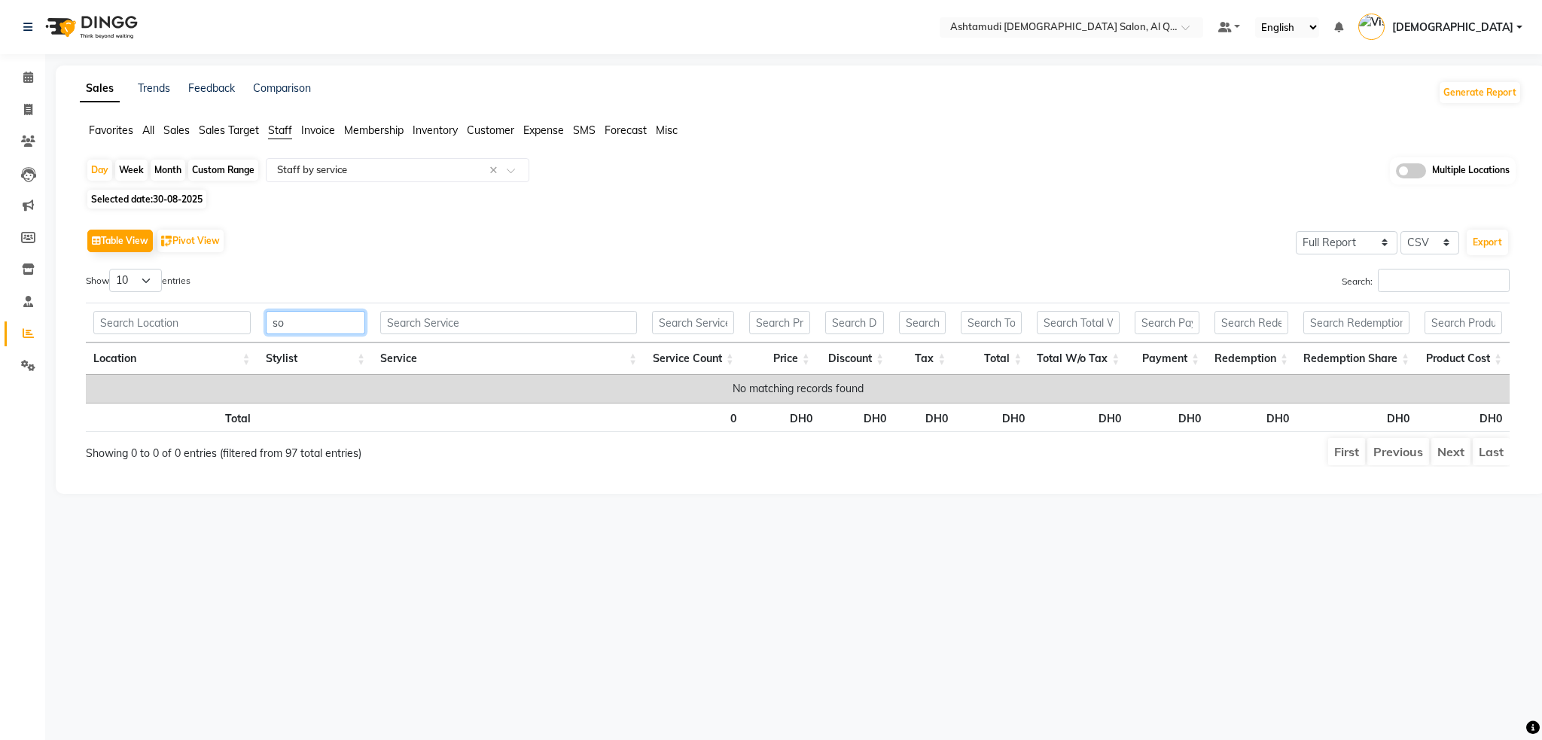
type input "s"
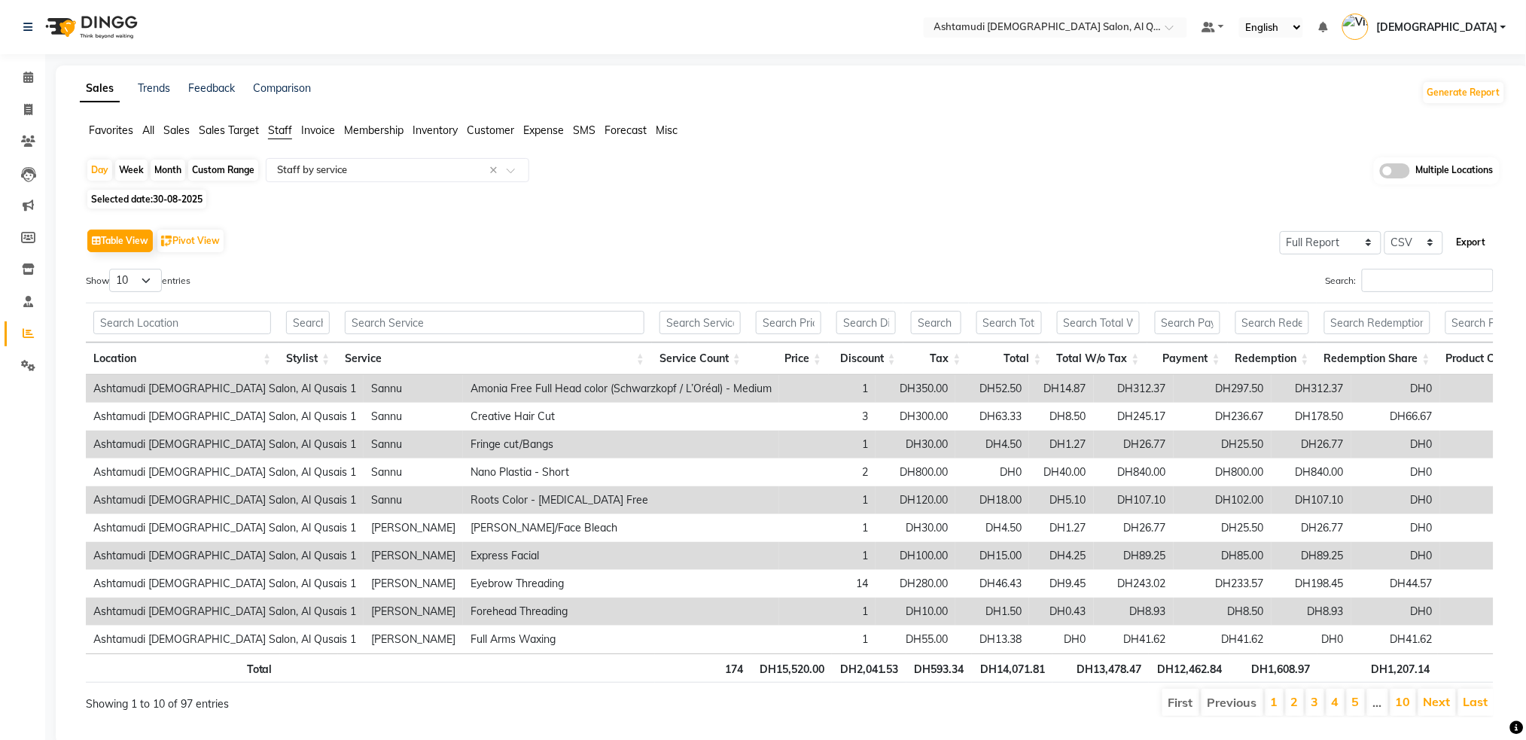
click at [1478, 240] on button "Export" at bounding box center [1471, 243] width 41 height 26
click at [233, 169] on div "Custom Range" at bounding box center [223, 170] width 70 height 21
select select "8"
select select "2025"
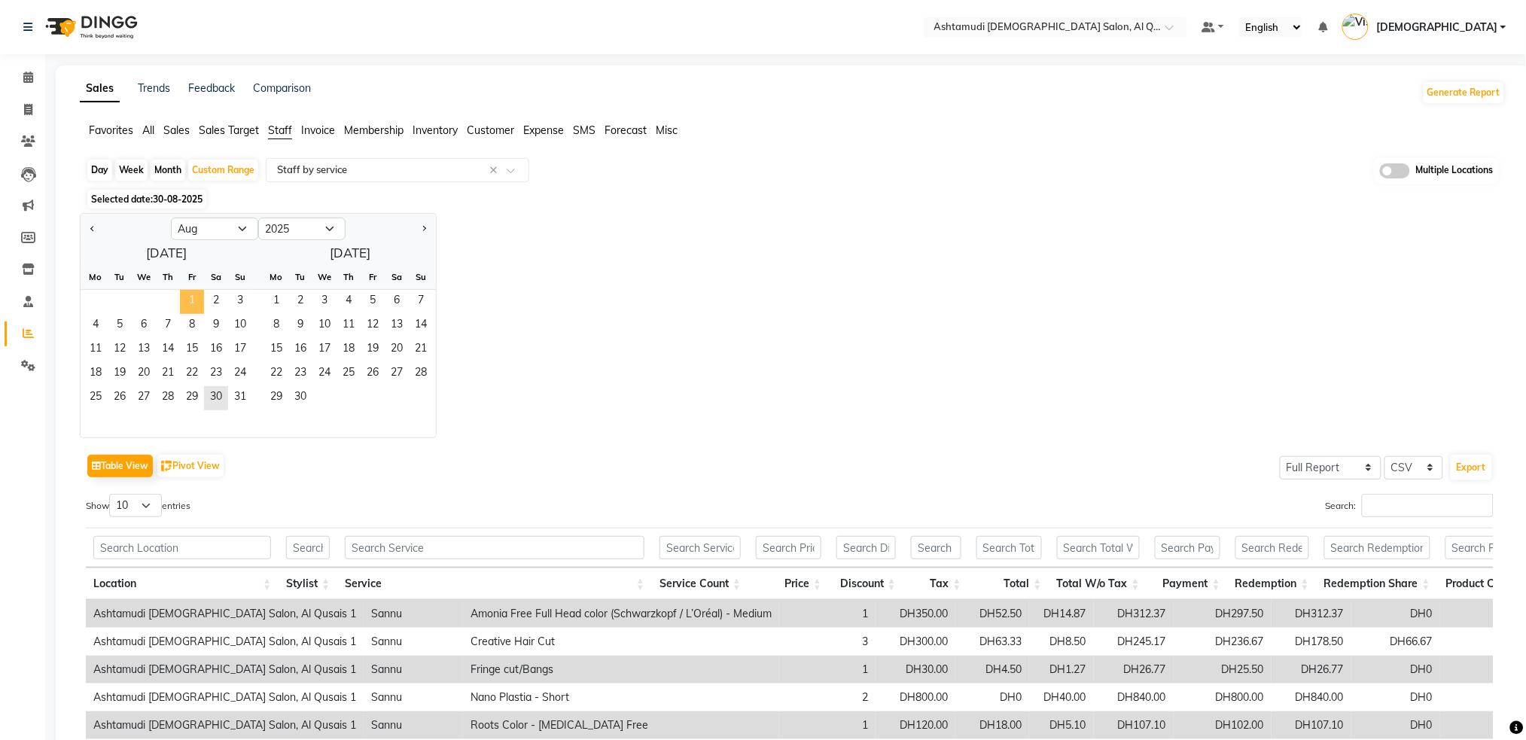
click at [187, 300] on span "1" at bounding box center [192, 302] width 24 height 24
click at [241, 386] on span "31" at bounding box center [240, 398] width 24 height 24
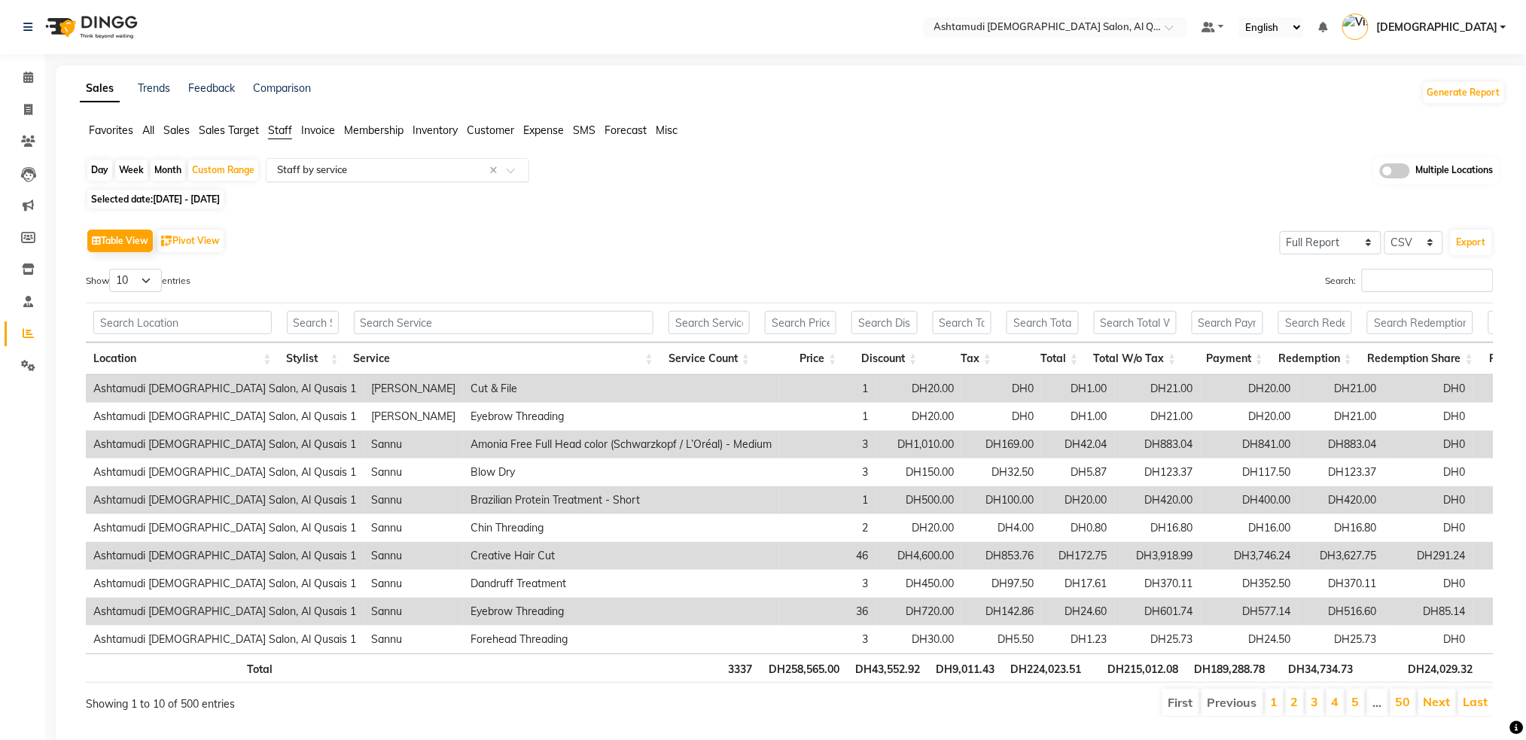
click at [410, 178] on div "Select Report Type × Staff by service ×" at bounding box center [398, 170] width 264 height 24
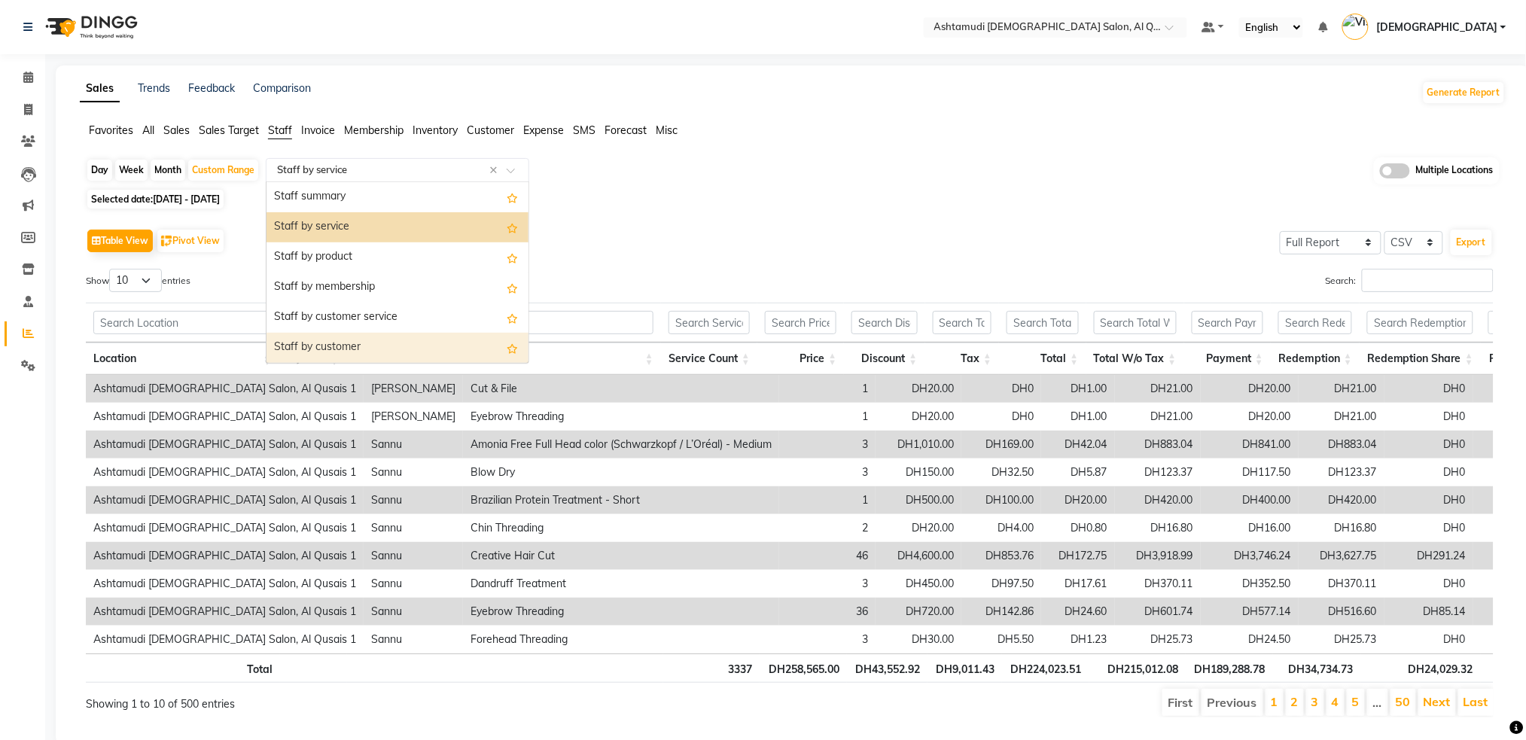
click at [352, 344] on div "Staff by customer" at bounding box center [398, 348] width 262 height 30
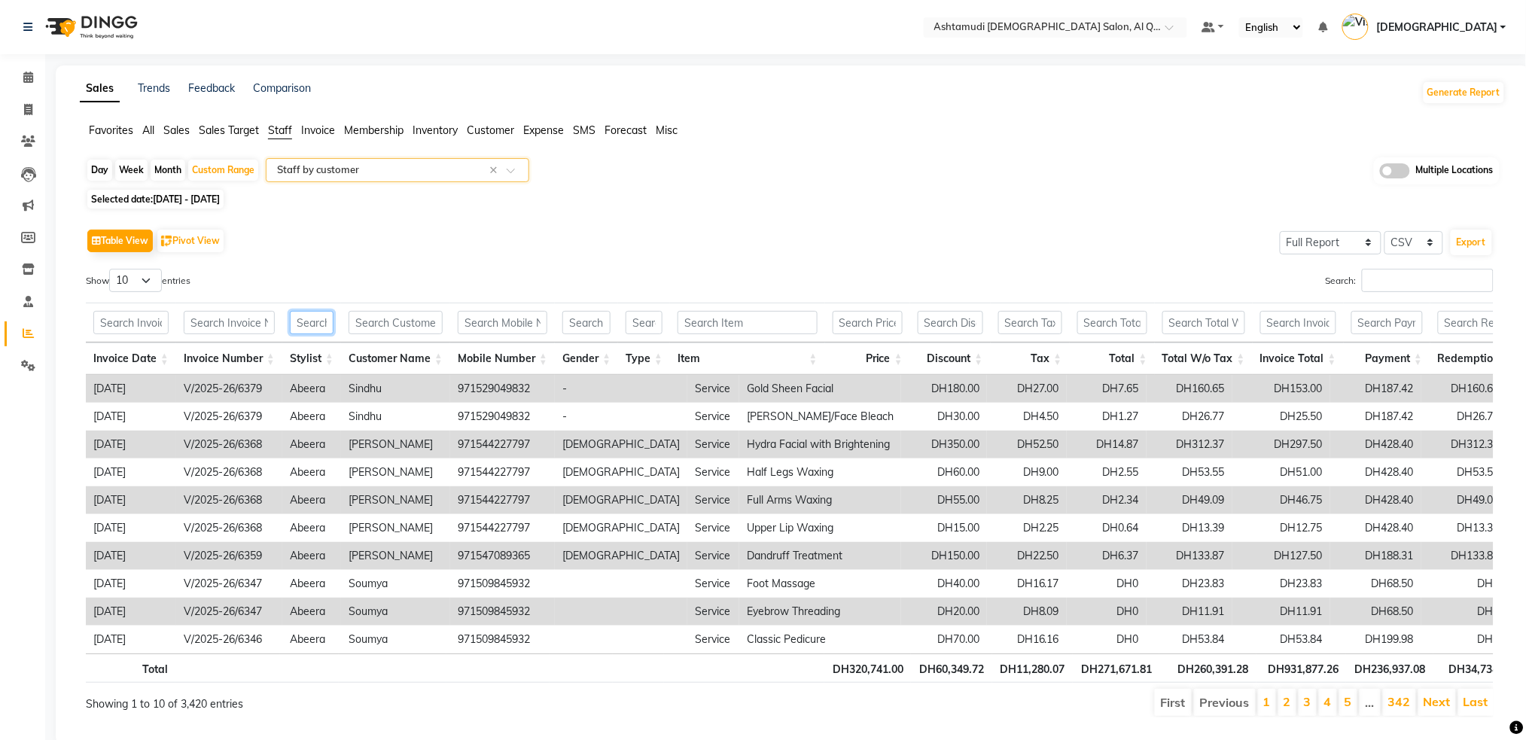
click at [307, 325] on input "text" at bounding box center [312, 322] width 44 height 23
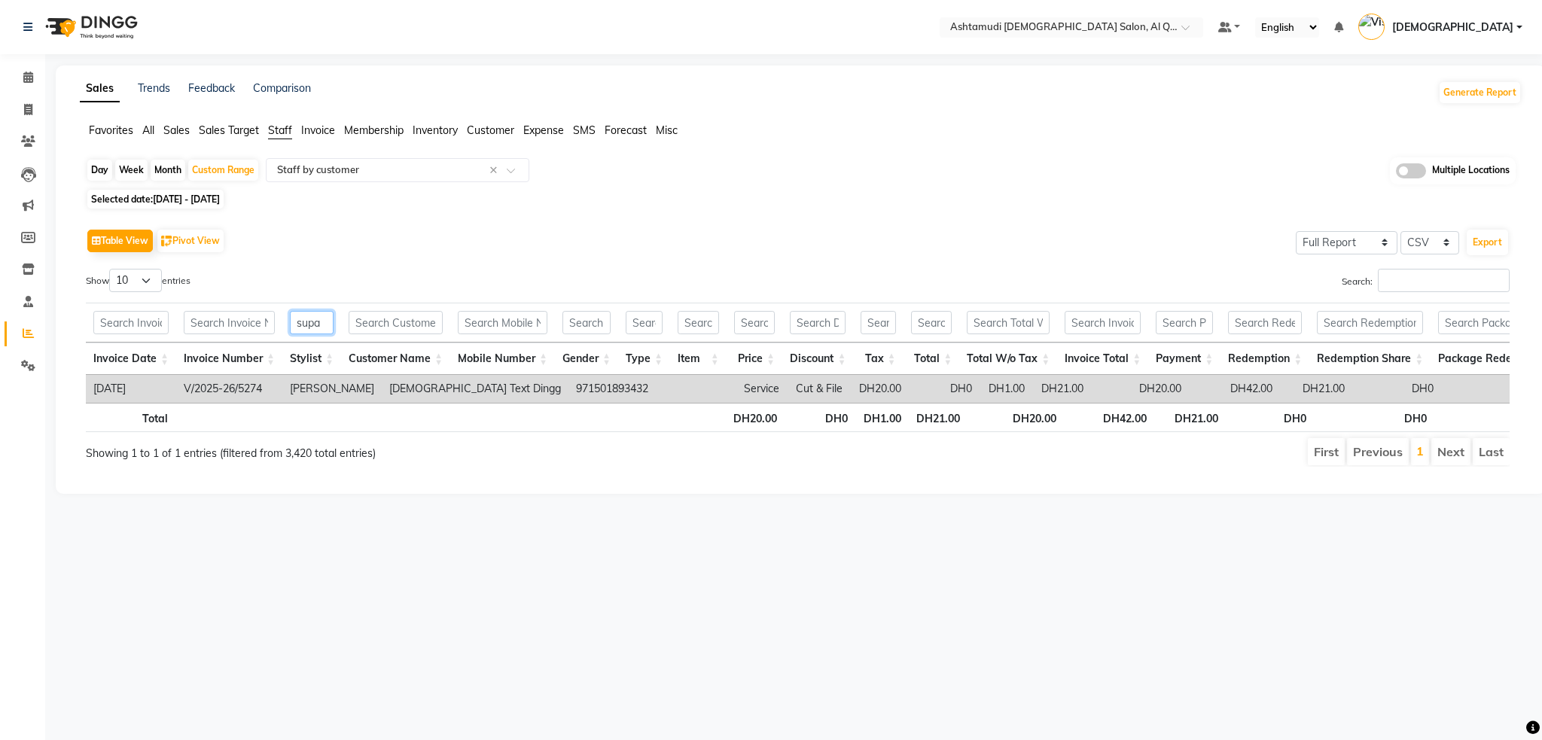
type input "supa"
drag, startPoint x: 266, startPoint y: 385, endPoint x: 181, endPoint y: 389, distance: 84.4
click at [181, 389] on td "V/2025-26/5274" at bounding box center [229, 389] width 106 height 28
copy td "V/2025-26/5274"
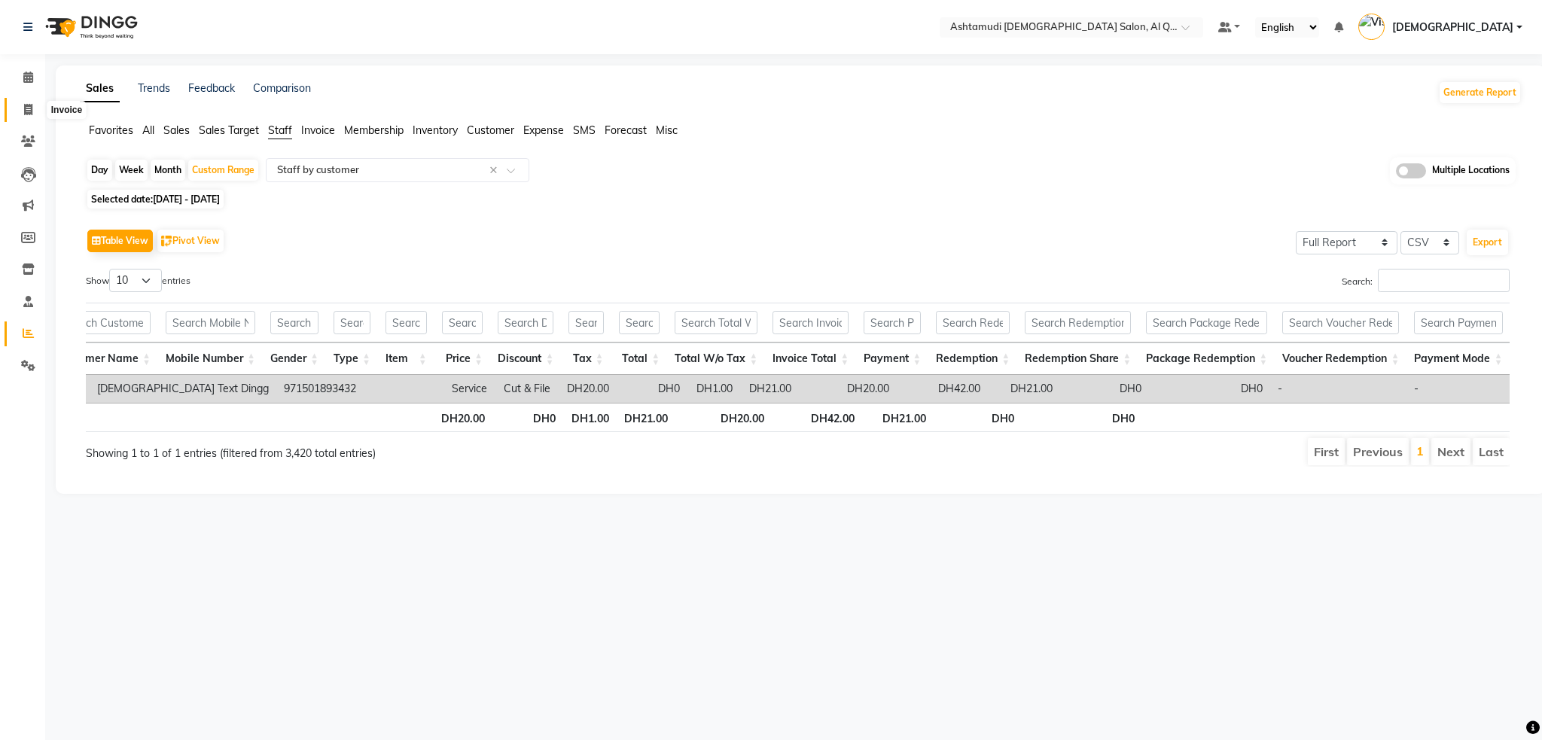
click at [38, 109] on span at bounding box center [28, 110] width 26 height 17
select select "service"
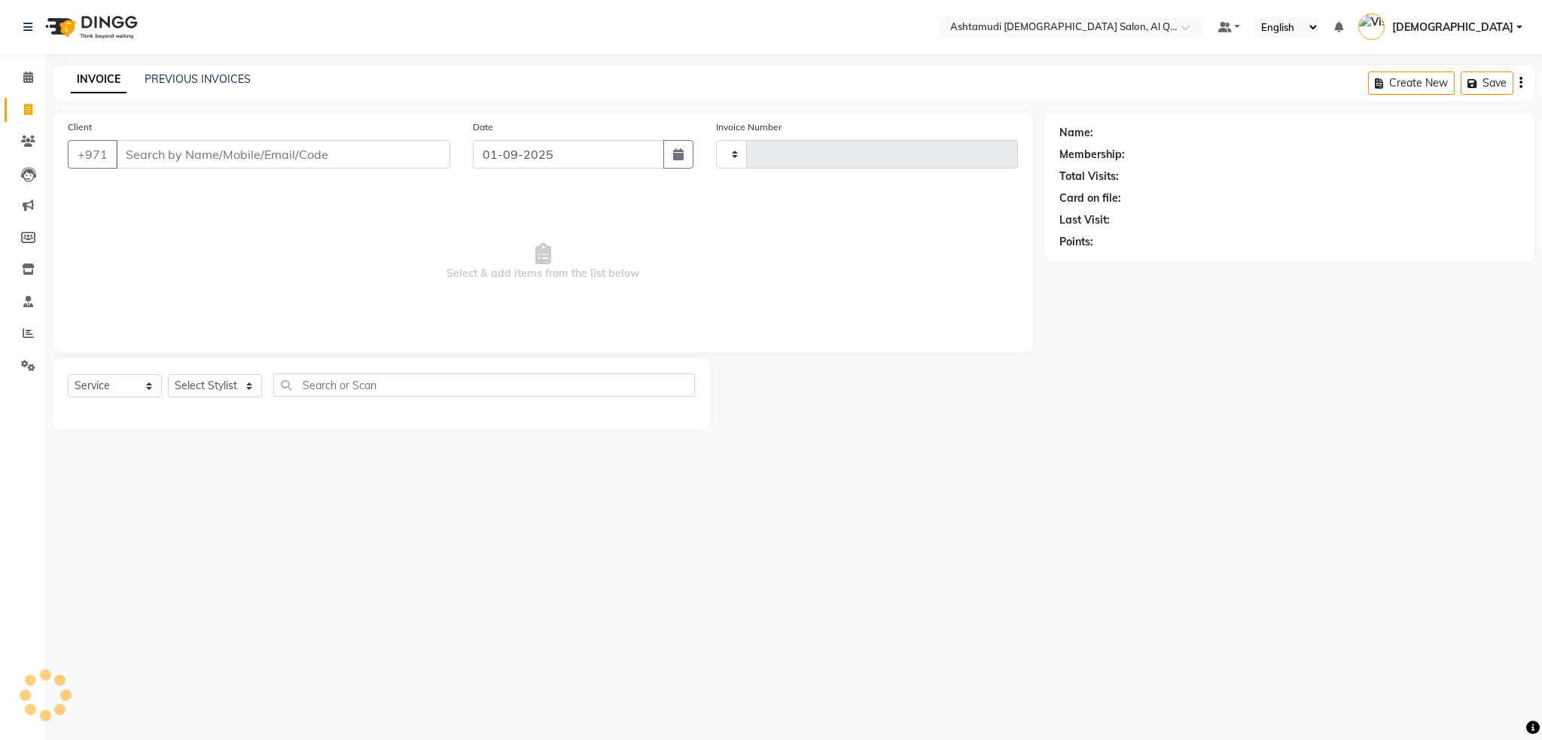
type input "6420"
select select "6848"
click at [198, 72] on link "PREVIOUS INVOICES" at bounding box center [198, 79] width 106 height 14
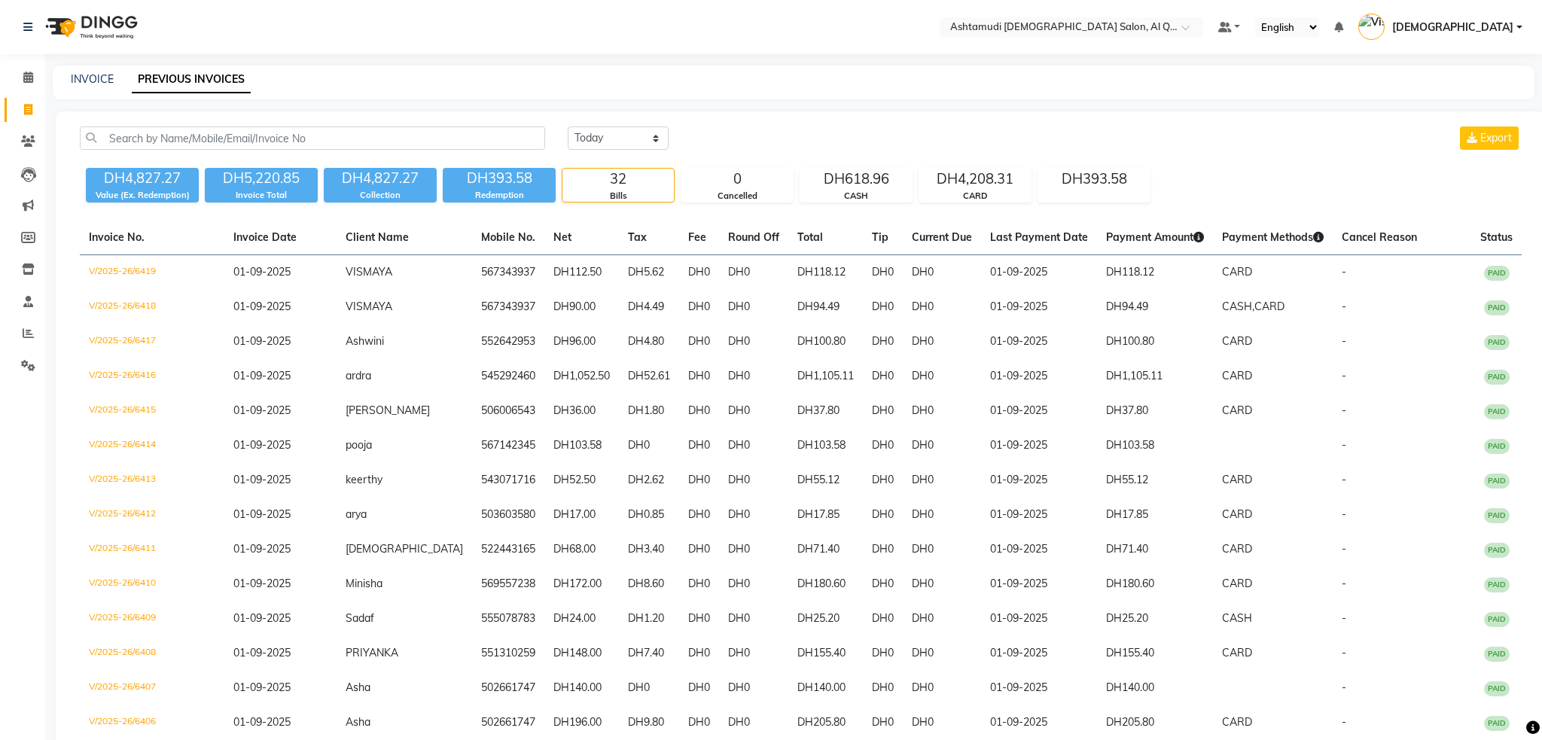
drag, startPoint x: 174, startPoint y: 157, endPoint x: 178, endPoint y: 148, distance: 10.1
click at [176, 154] on div "Today Yesterday Custom Range Export" at bounding box center [801, 143] width 1464 height 35
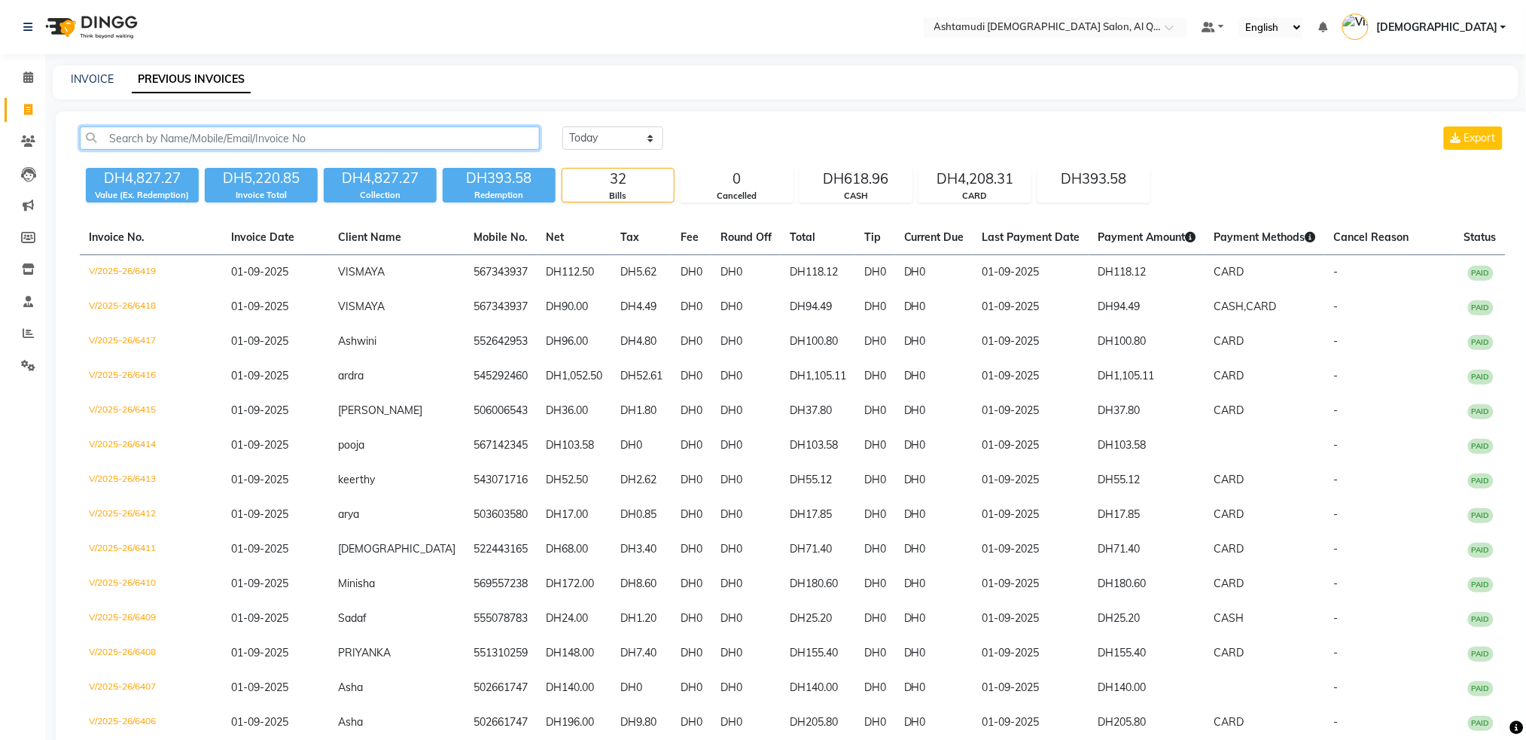
click at [181, 145] on input "text" at bounding box center [310, 137] width 460 height 23
paste input "V/2025-26/5274"
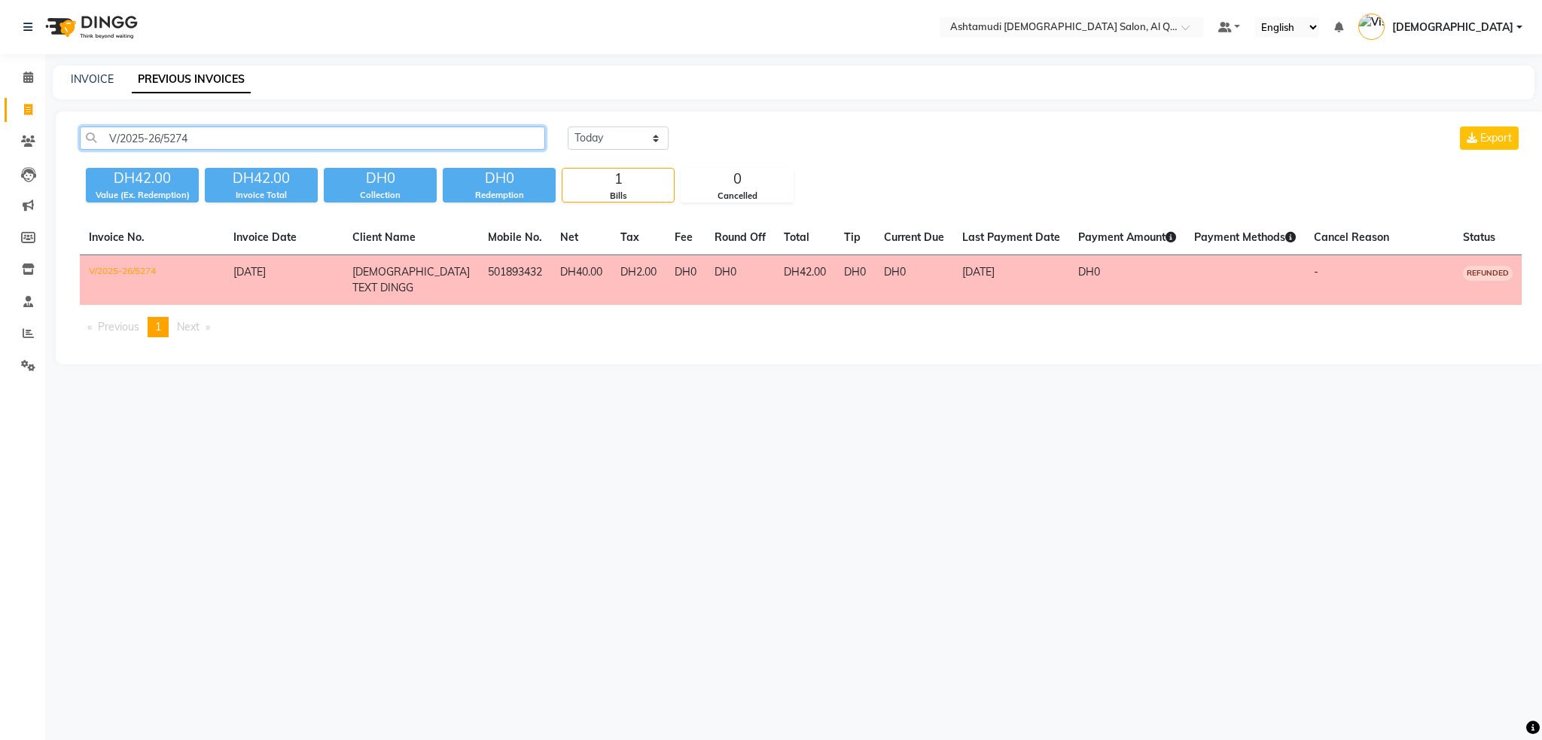
type input "V/2025-26/5274"
click at [266, 270] on span "04-08-2025" at bounding box center [249, 272] width 32 height 14
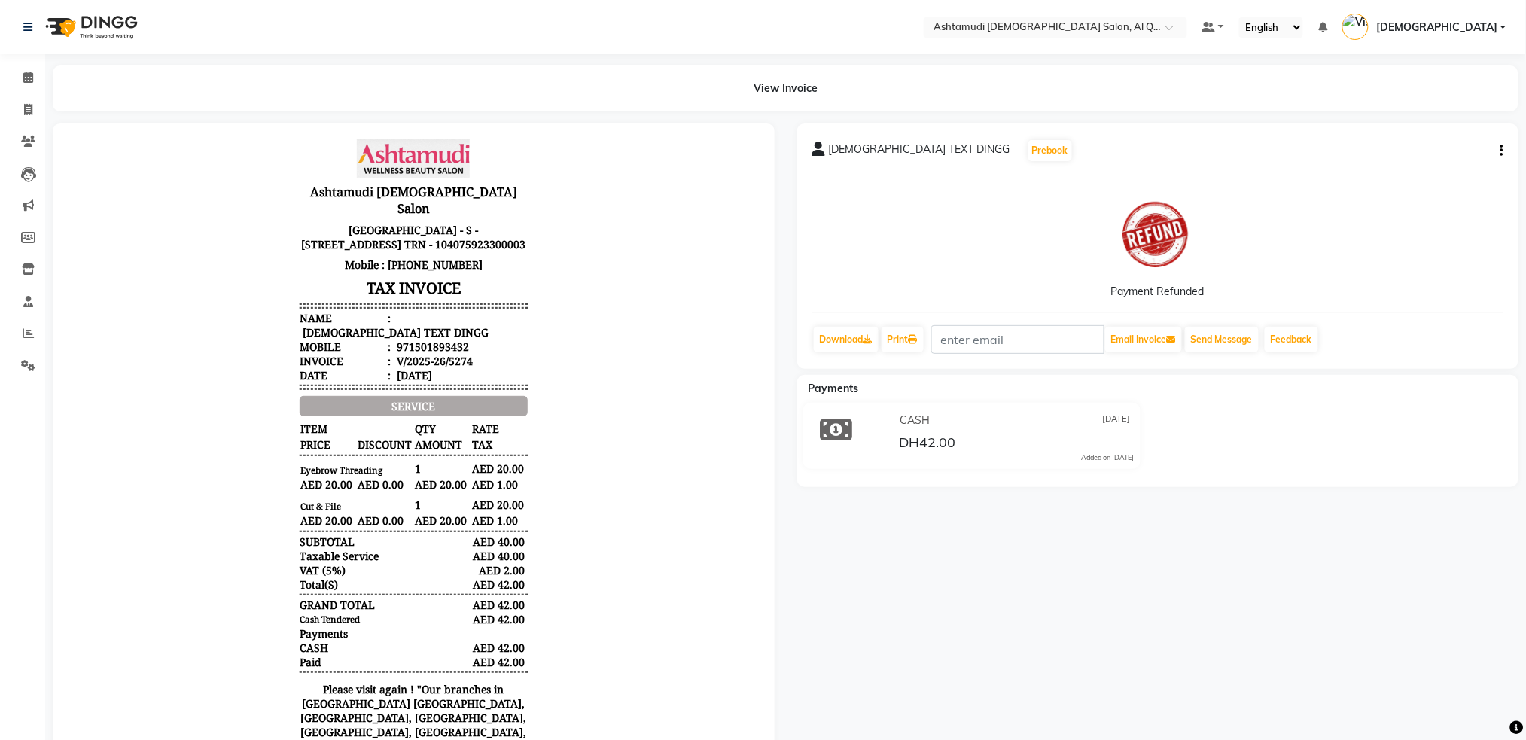
click at [83, 28] on img at bounding box center [89, 27] width 103 height 42
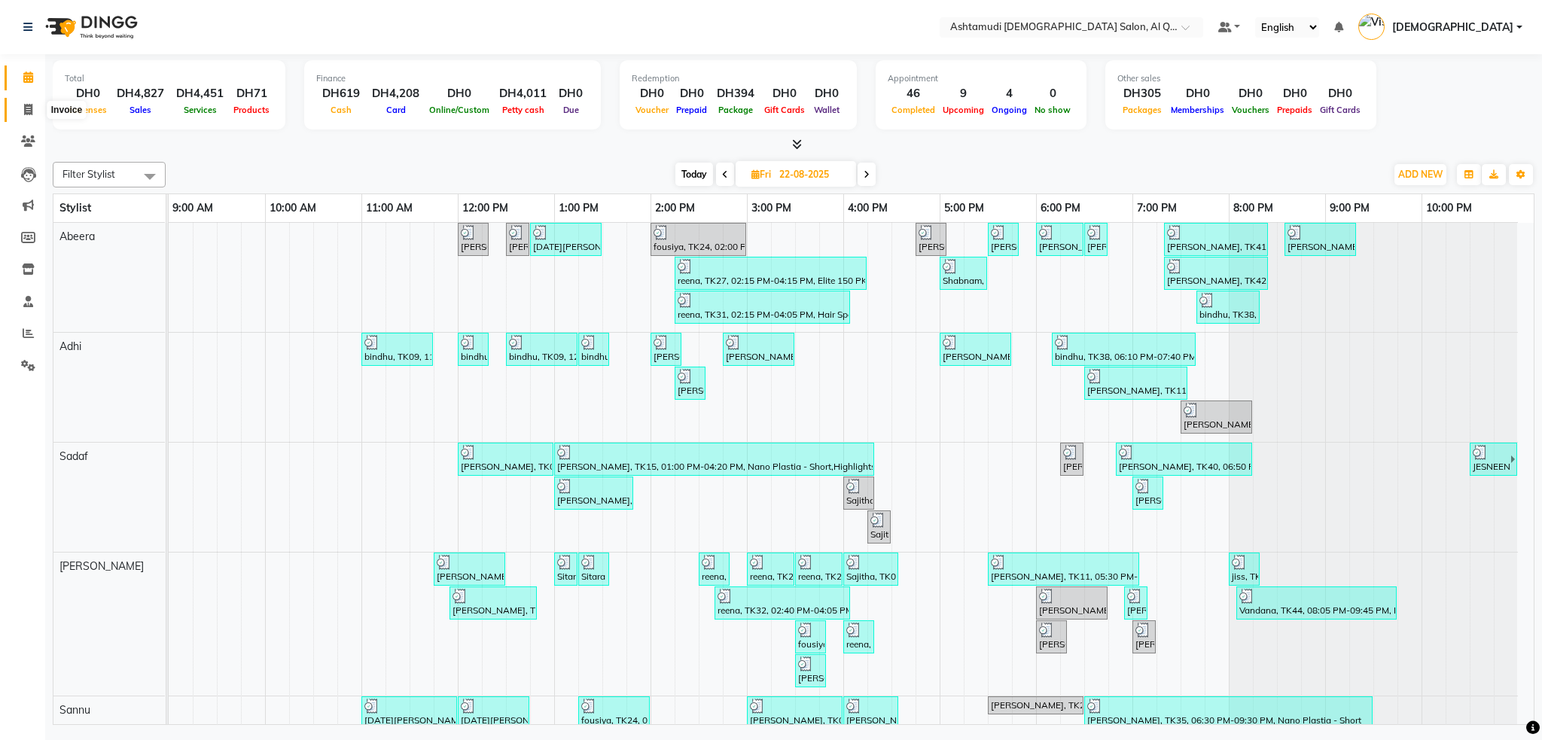
click at [29, 111] on icon at bounding box center [28, 109] width 8 height 11
select select "service"
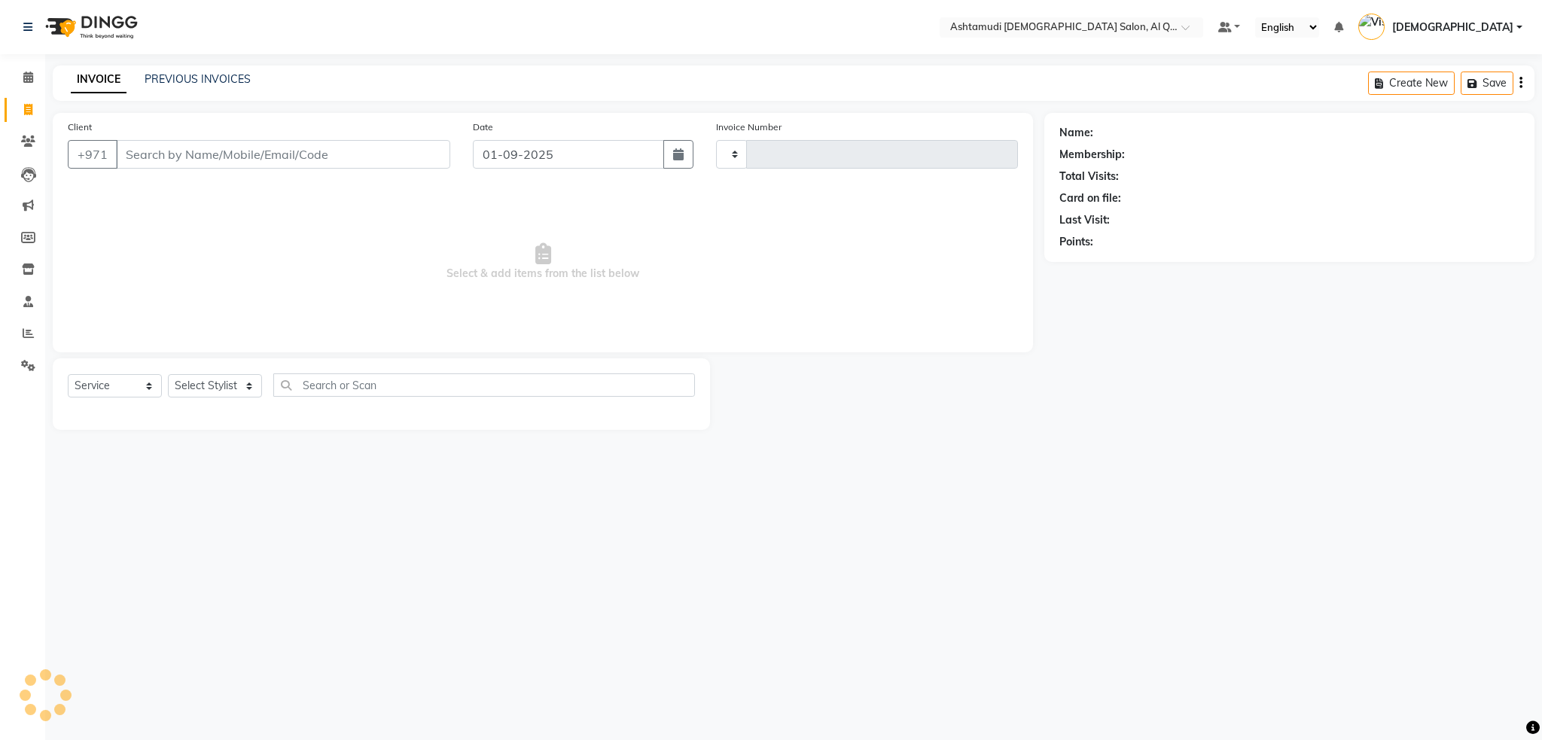
type input "6420"
select select "6848"
click at [221, 78] on link "PREVIOUS INVOICES" at bounding box center [198, 79] width 106 height 14
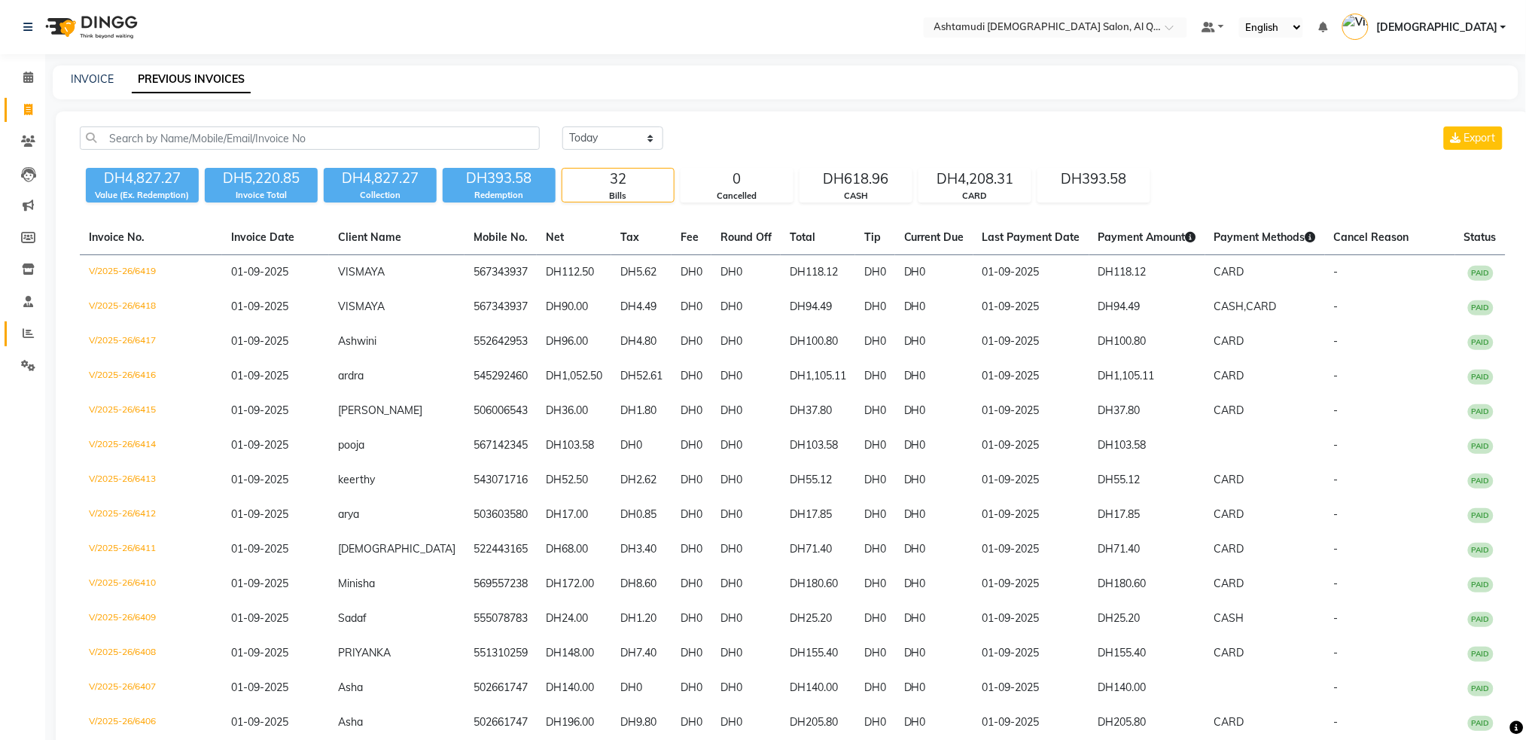
click at [31, 335] on icon at bounding box center [28, 333] width 11 height 11
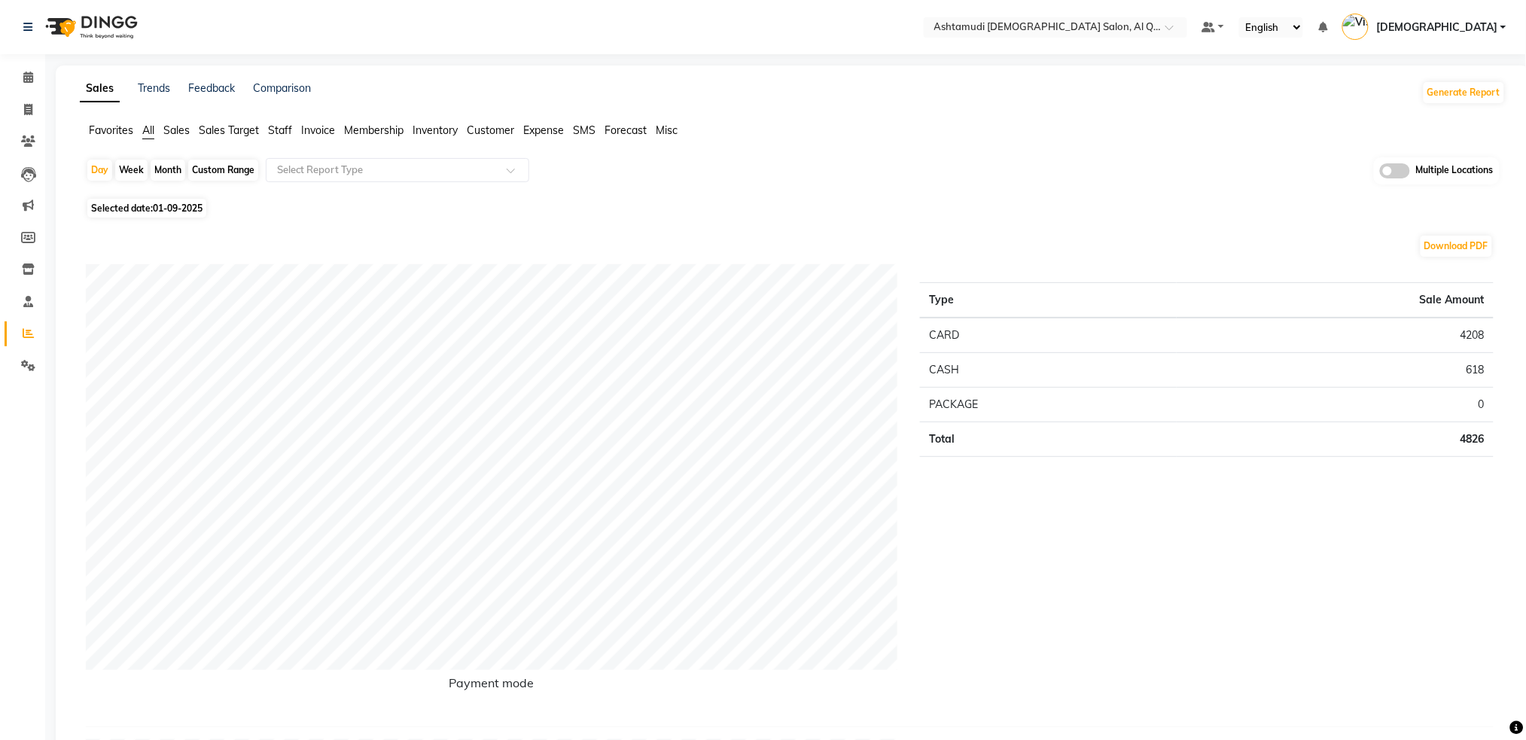
click at [208, 173] on div "Custom Range" at bounding box center [223, 170] width 70 height 21
select select "9"
select select "2025"
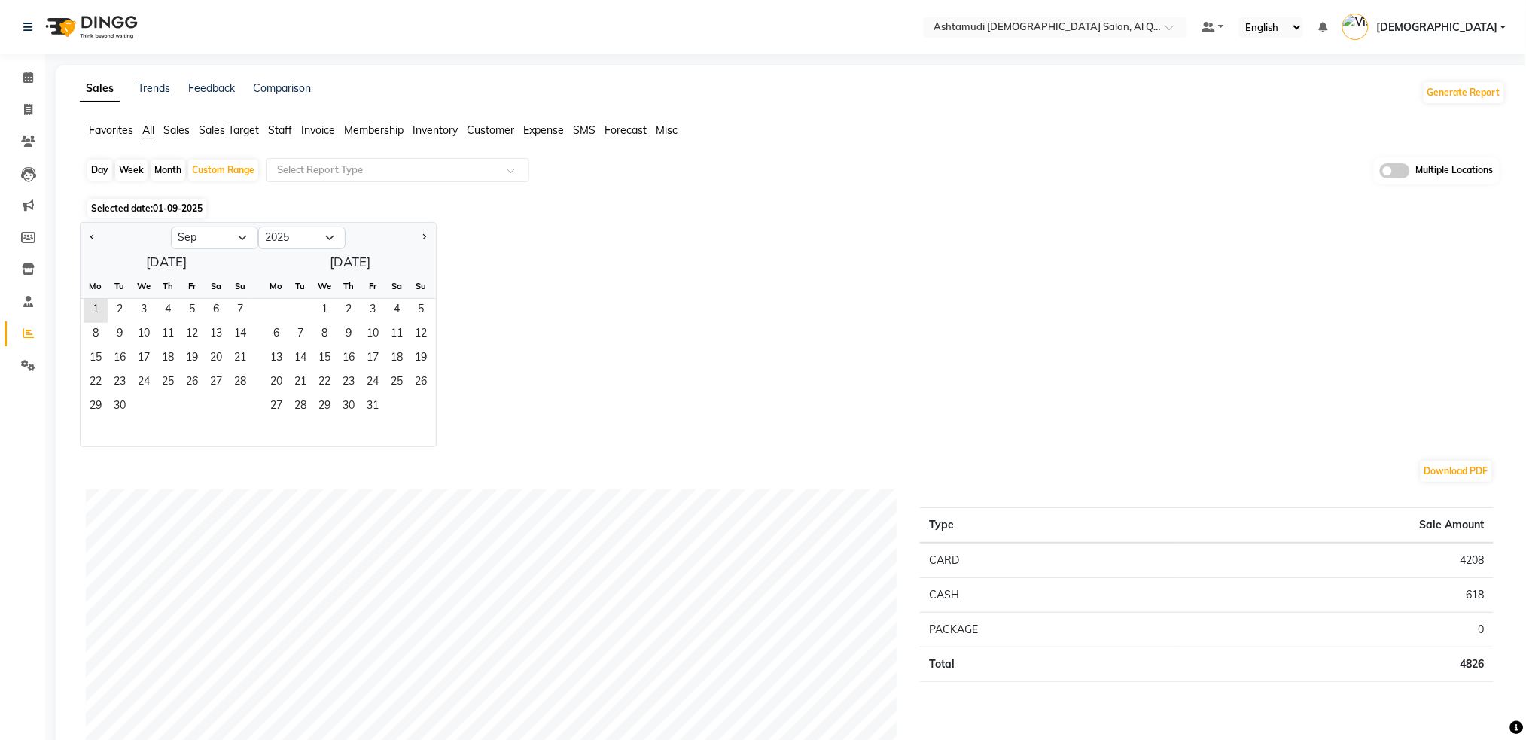
click at [99, 170] on div "Day" at bounding box center [99, 170] width 25 height 21
select select "9"
select select "2025"
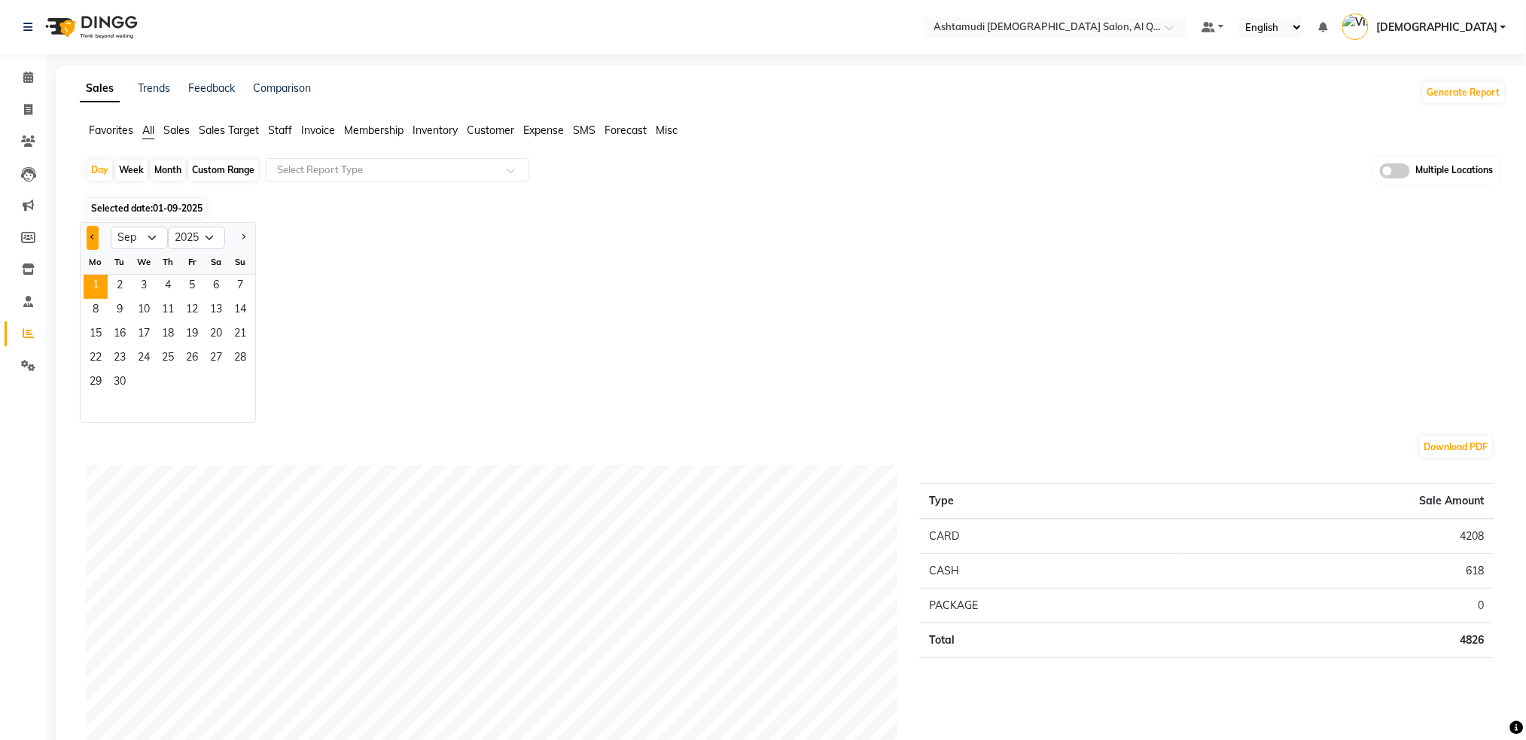
click at [87, 238] on button "Previous month" at bounding box center [93, 238] width 12 height 24
select select "8"
click at [222, 382] on span "30" at bounding box center [216, 383] width 24 height 24
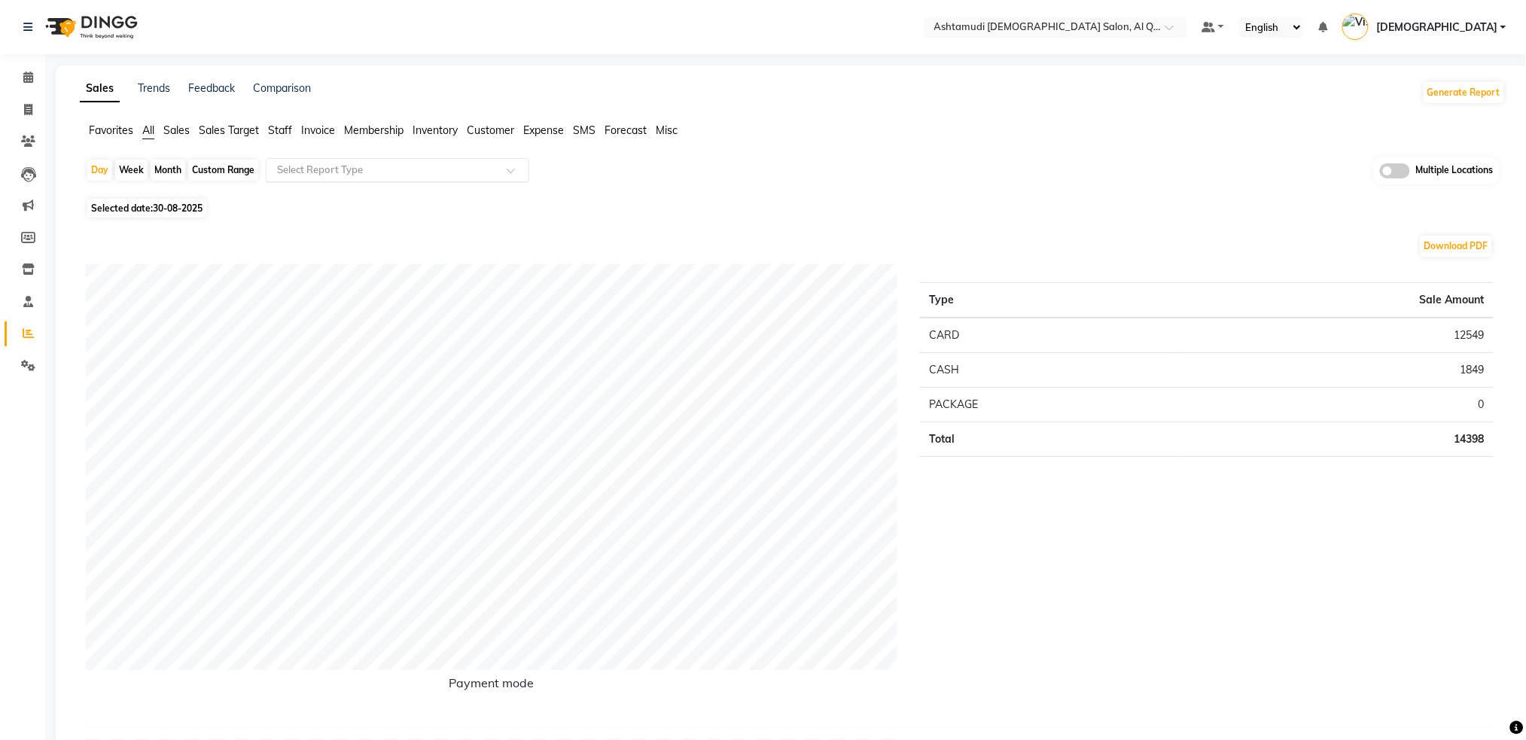
click at [352, 163] on input "text" at bounding box center [382, 170] width 217 height 15
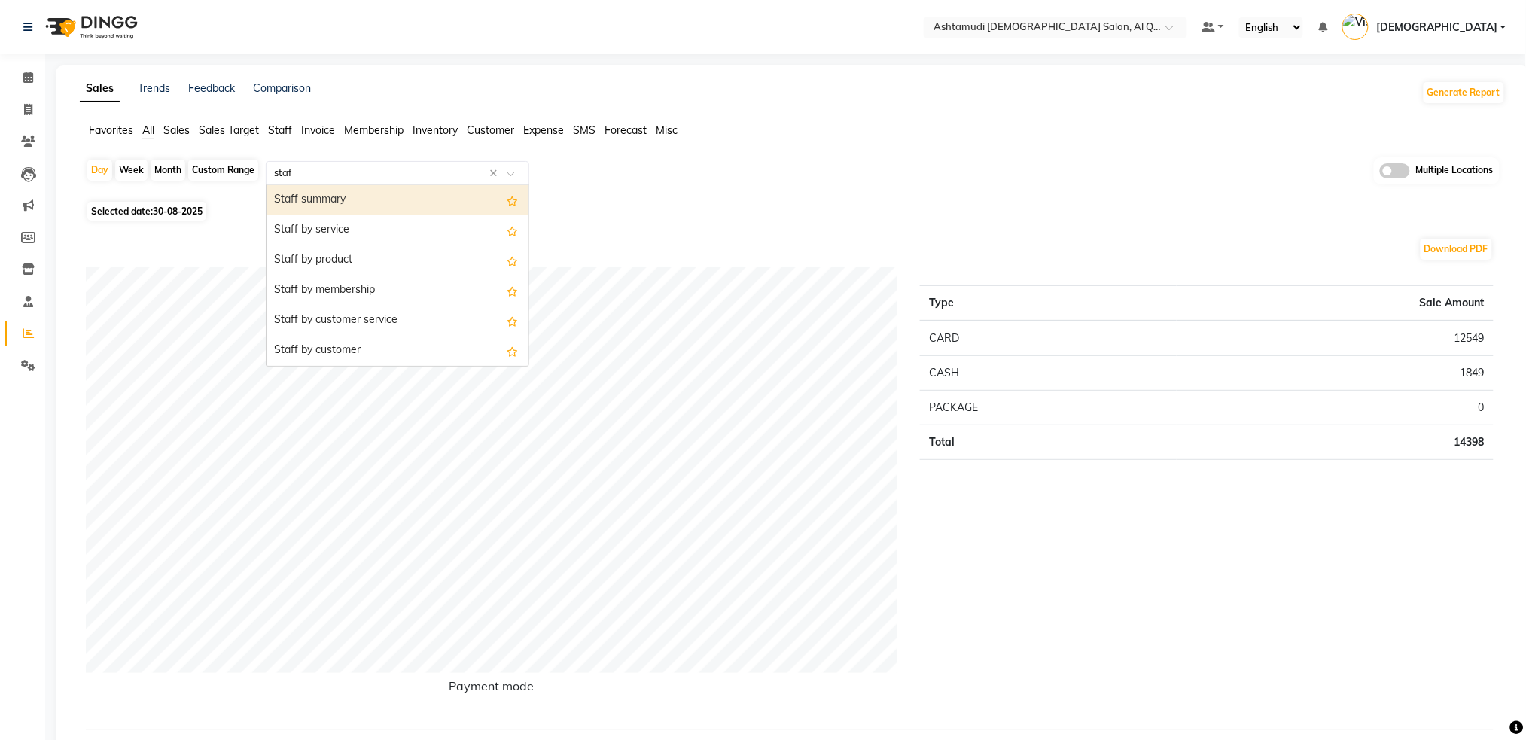
type input "staff"
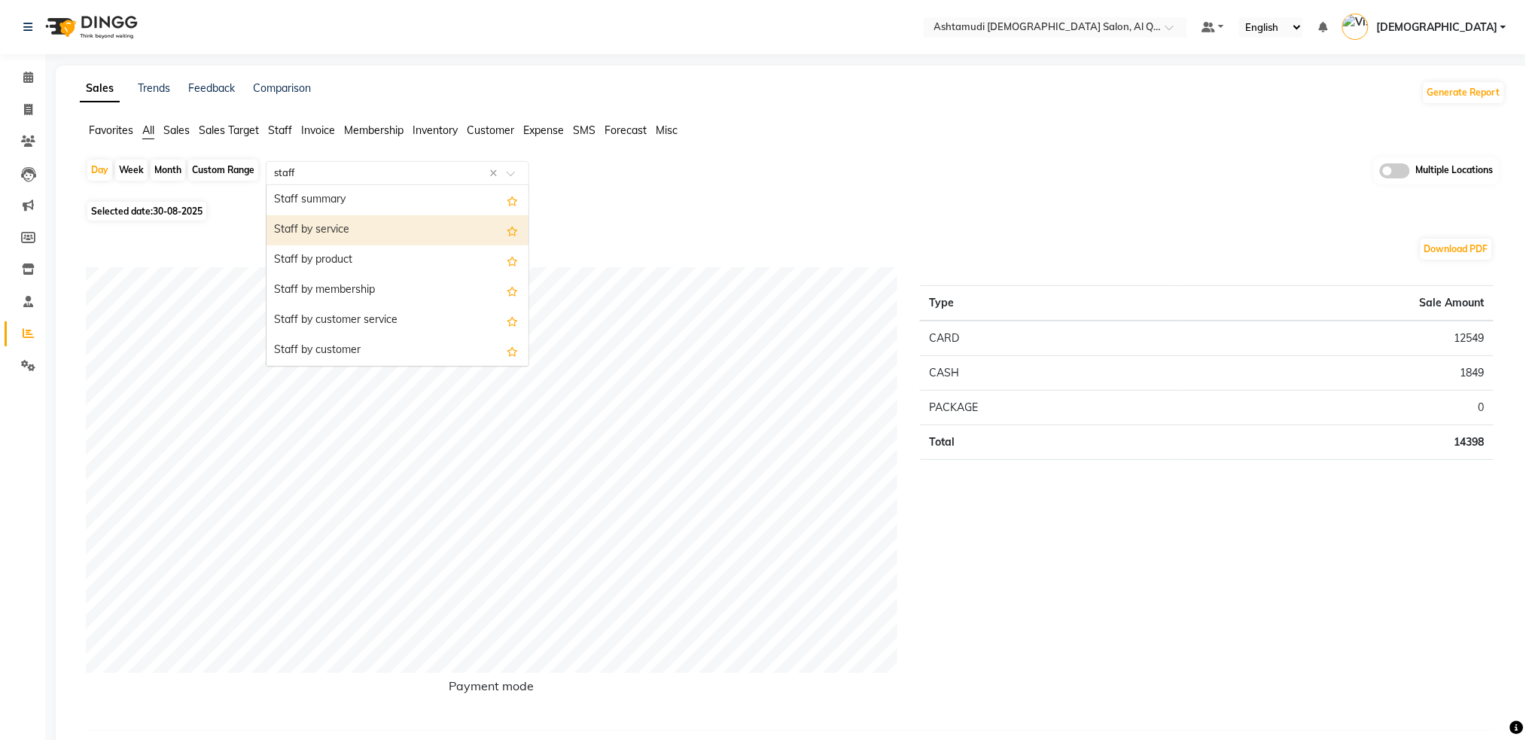
click at [344, 230] on div "Staff by service" at bounding box center [398, 230] width 262 height 30
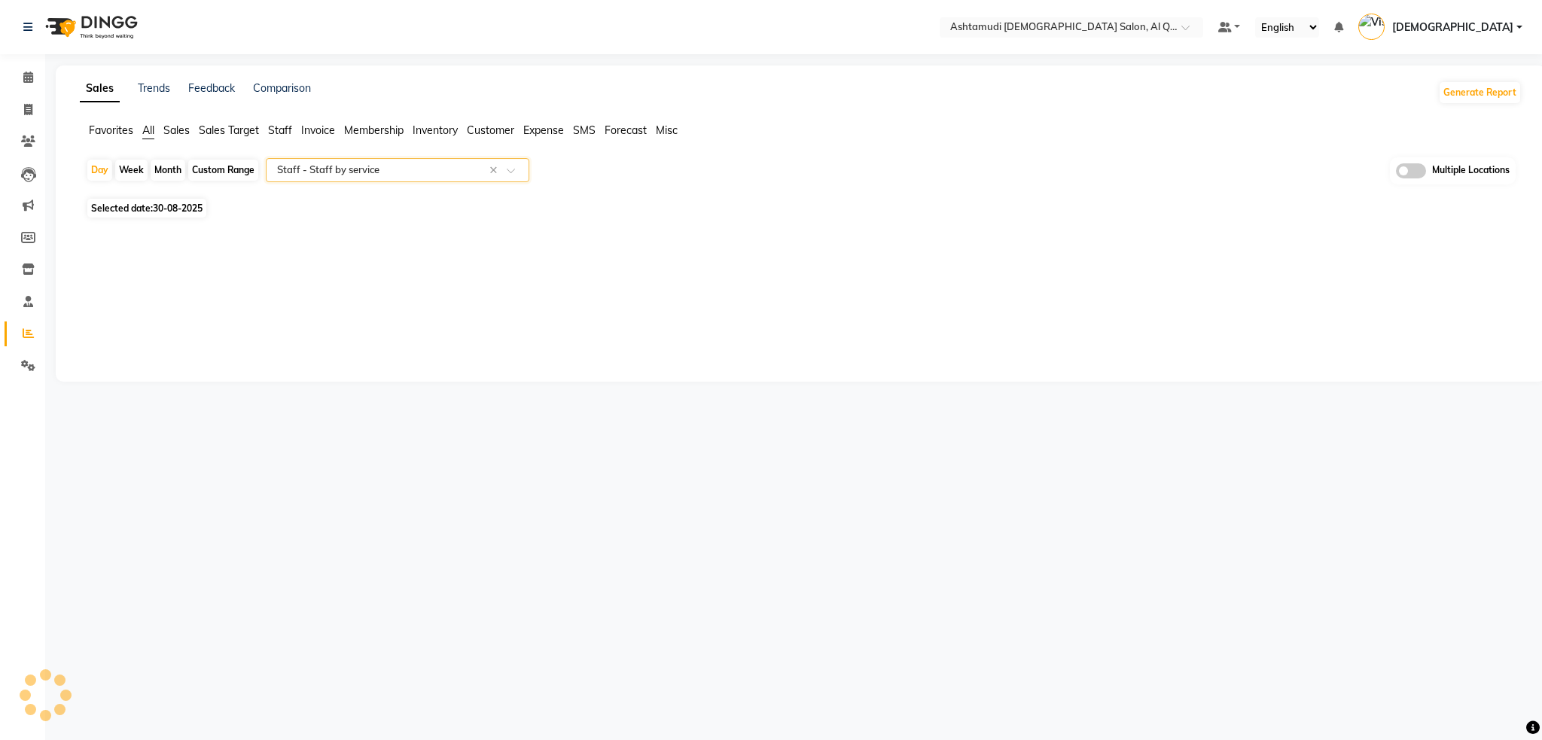
select select "full_report"
select select "csv"
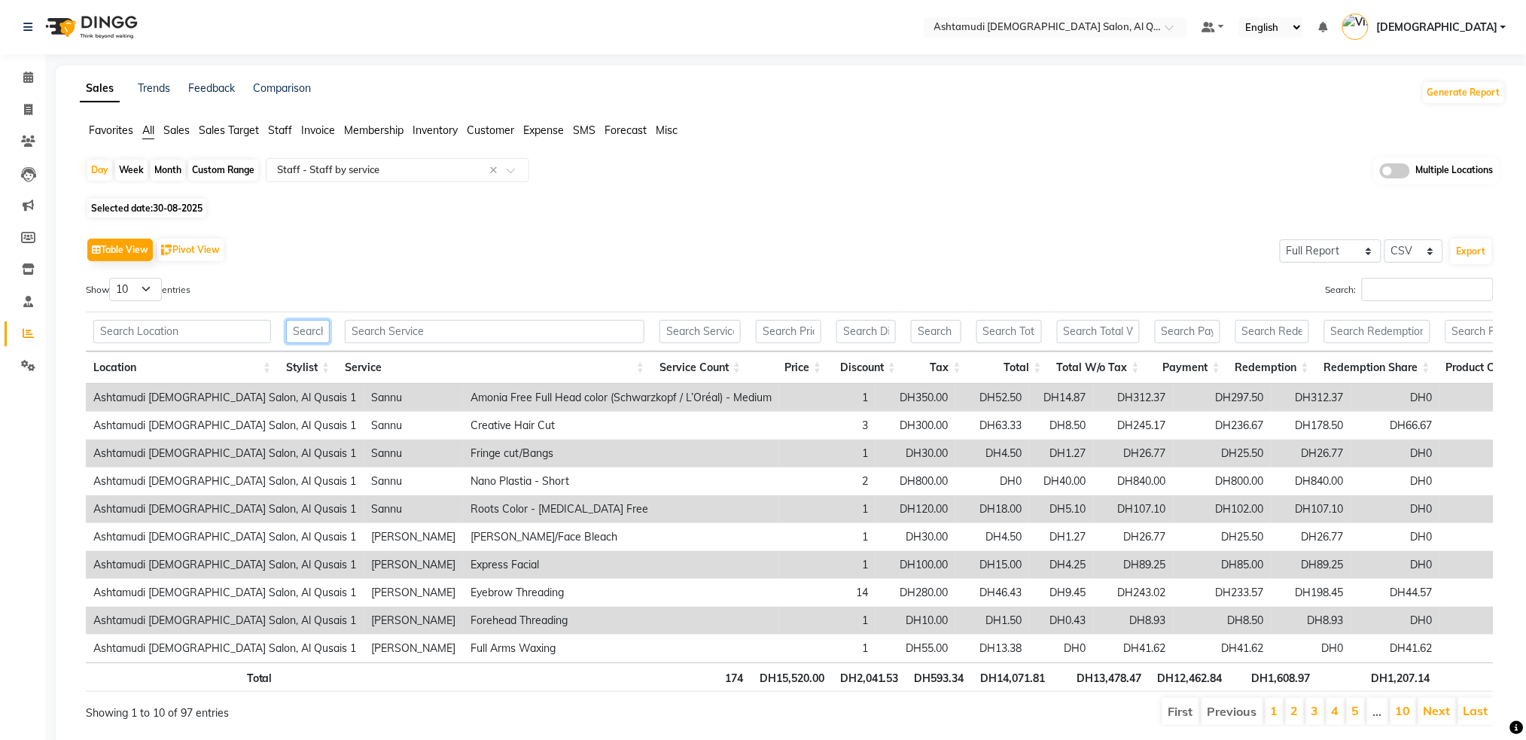
click at [323, 333] on input "text" at bounding box center [308, 331] width 44 height 23
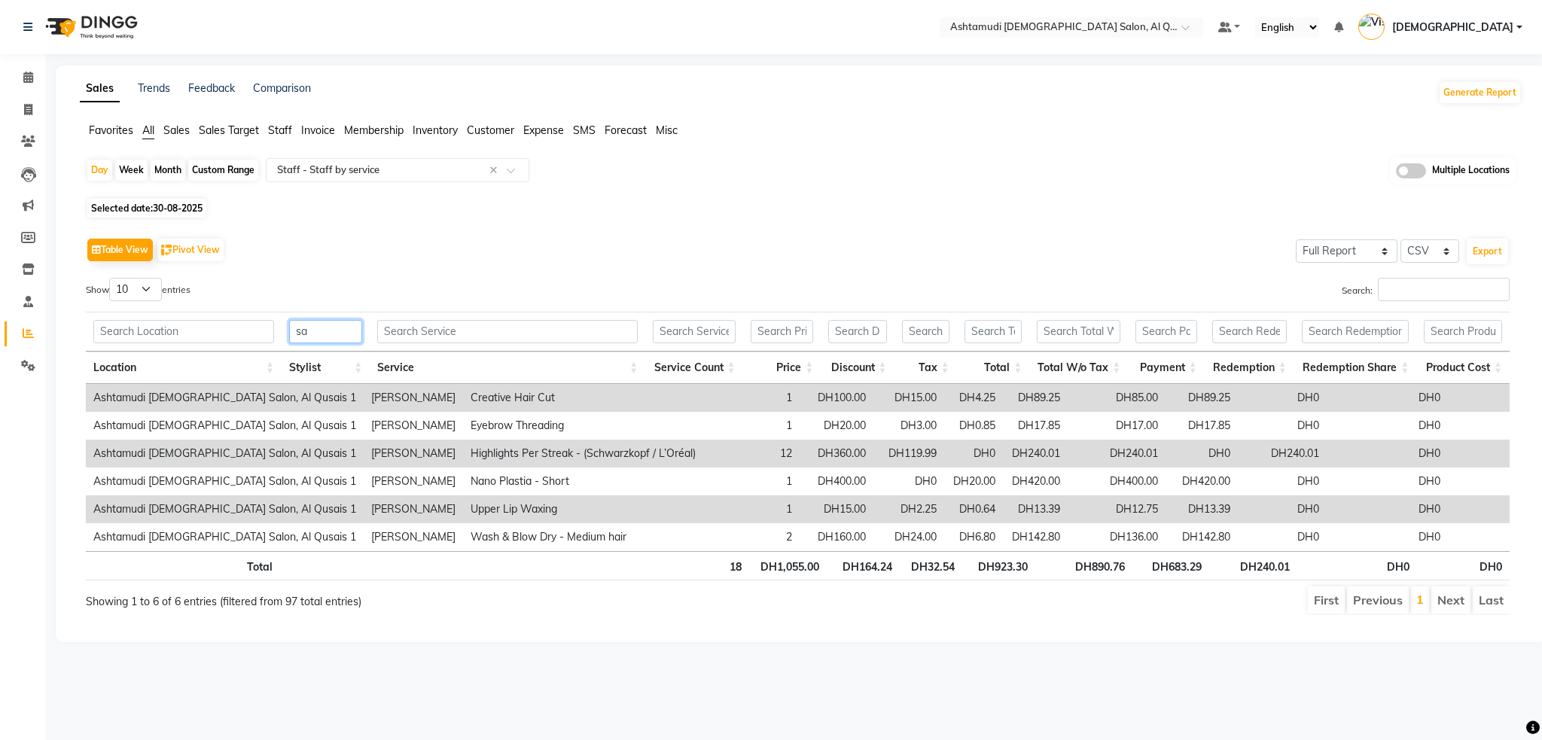
type input "s"
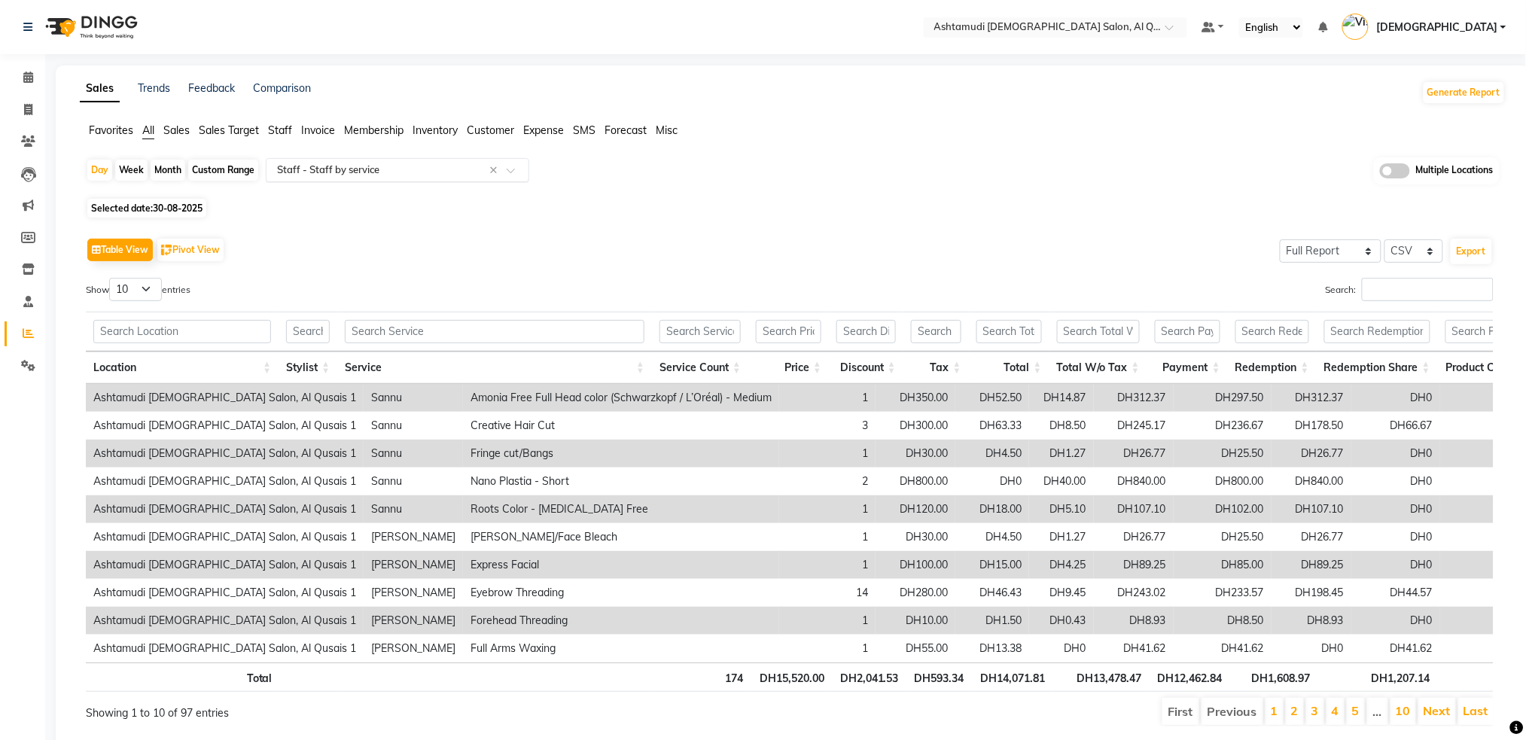
click at [388, 178] on div "Select Report Type × Staff - Staff by service ×" at bounding box center [398, 170] width 264 height 24
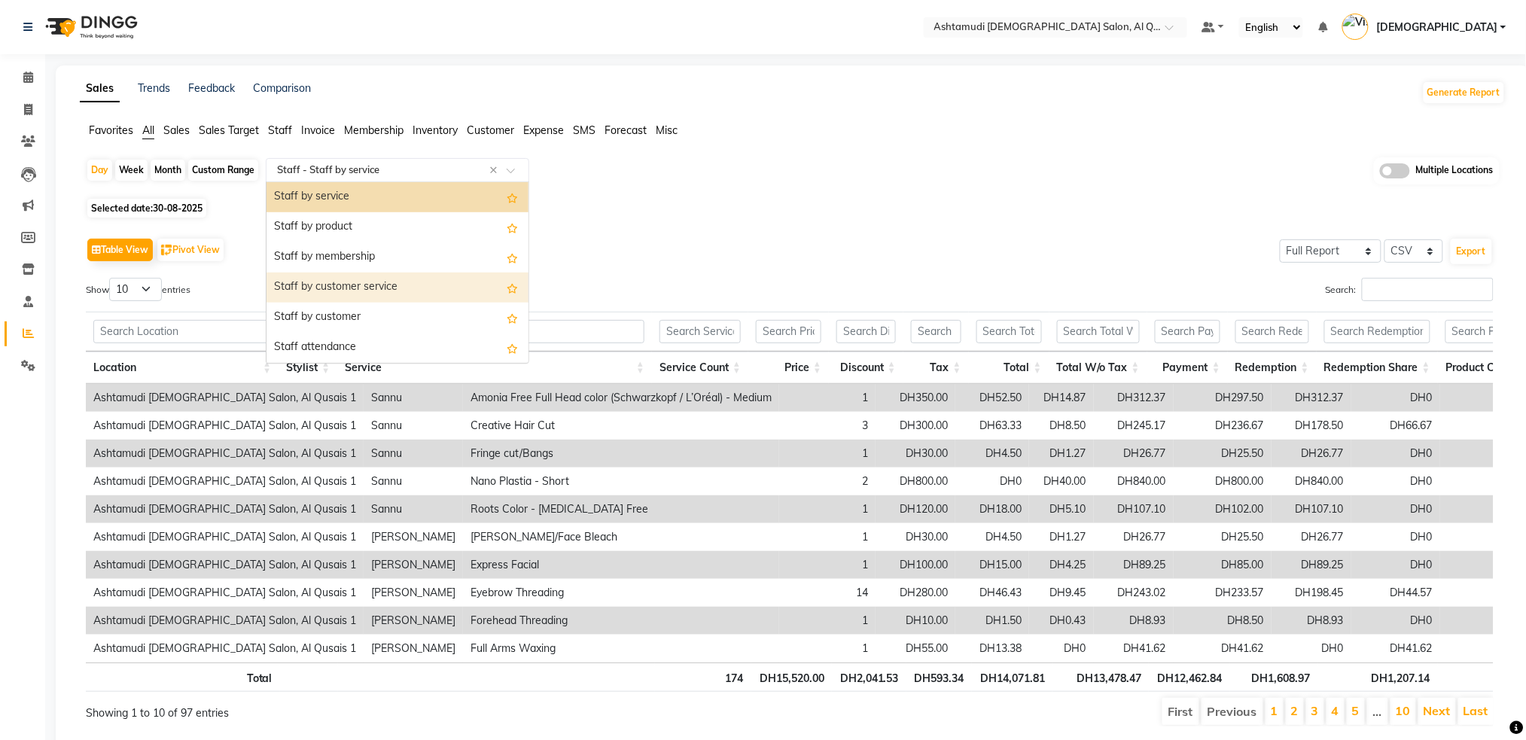
click at [371, 284] on div "Staff by customer service" at bounding box center [398, 288] width 262 height 30
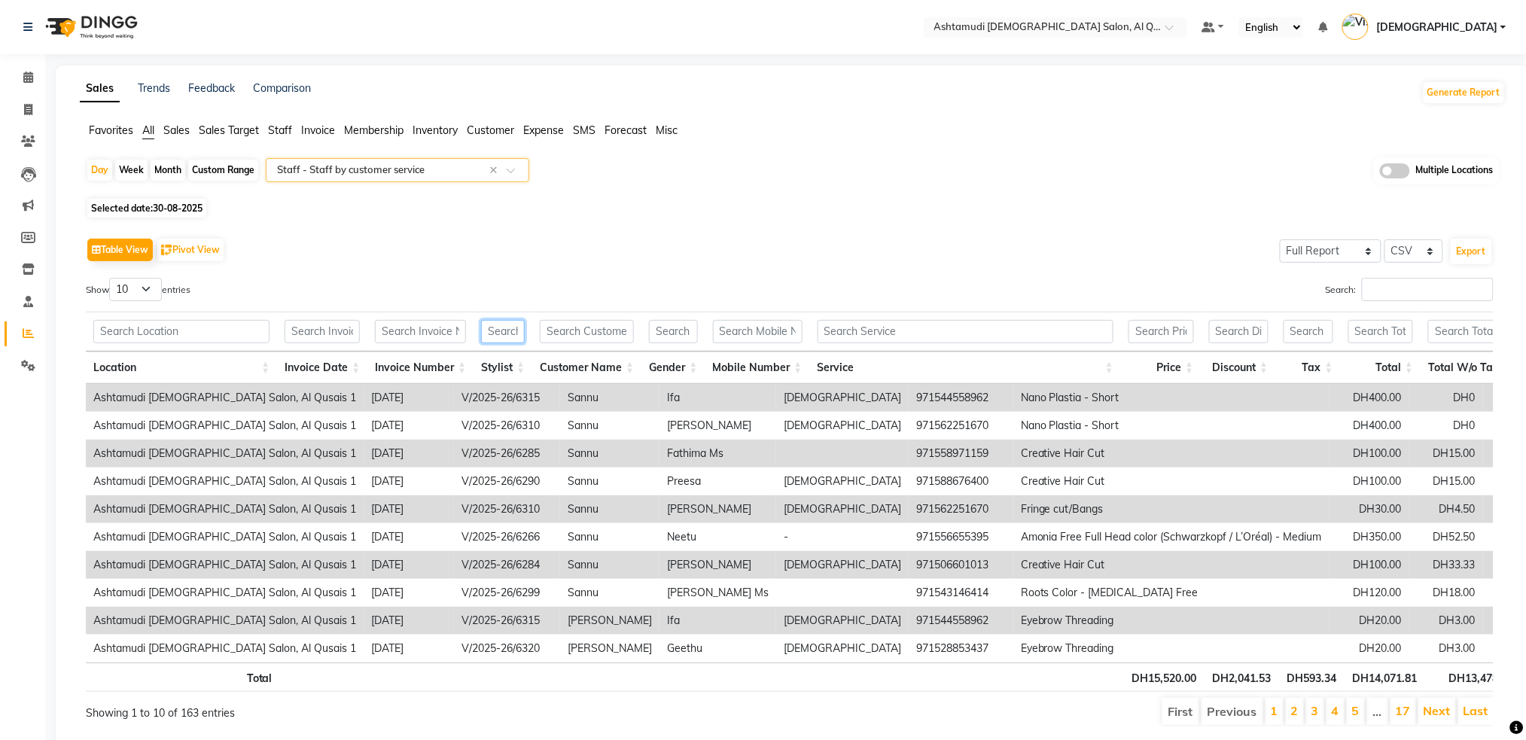
click at [510, 333] on input "text" at bounding box center [503, 331] width 44 height 23
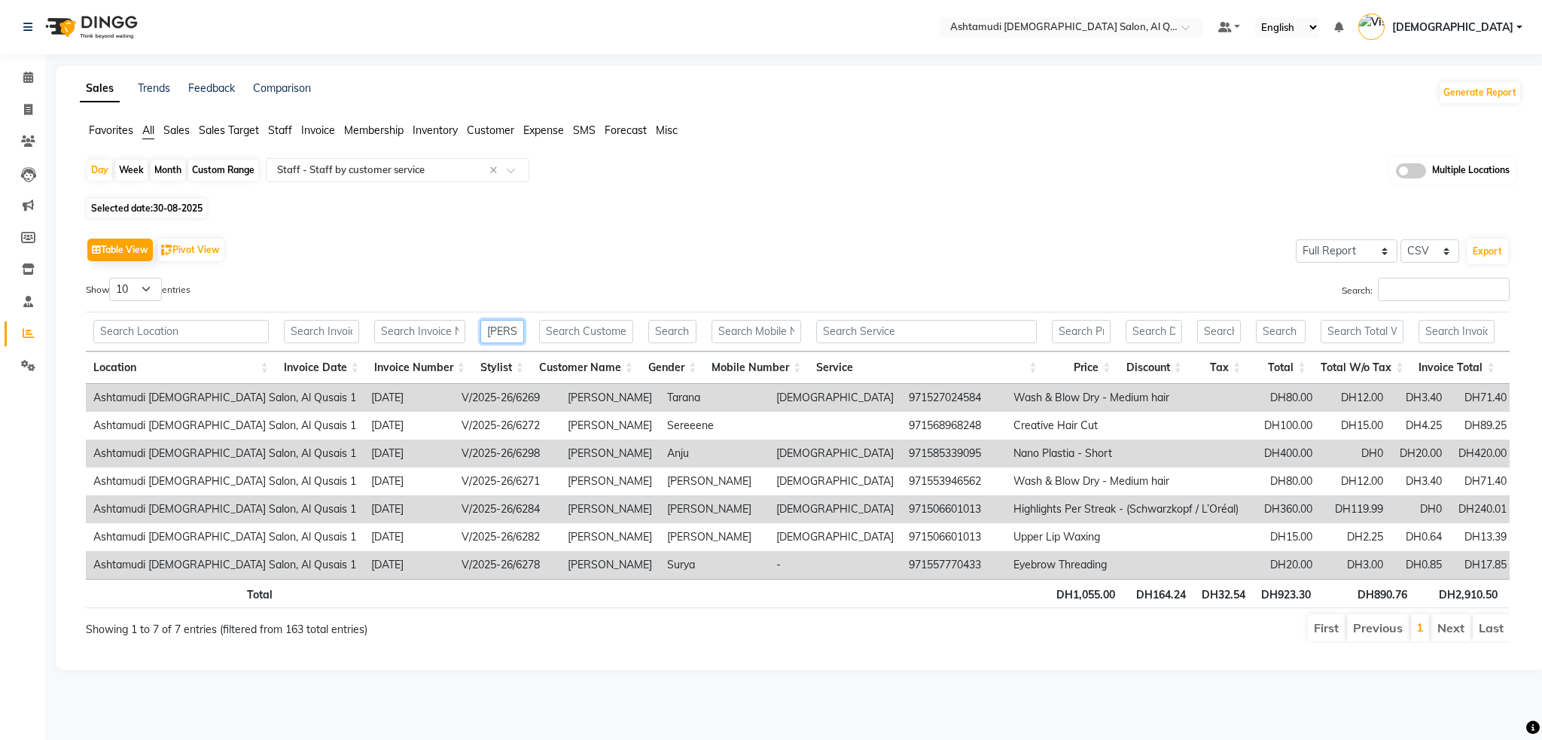
type input "[PERSON_NAME]"
drag, startPoint x: 459, startPoint y: 508, endPoint x: 370, endPoint y: 507, distance: 89.6
click at [454, 507] on td "V/2025-26/6284" at bounding box center [507, 509] width 106 height 28
copy td "V/2025-26/6284"
click at [19, 106] on span at bounding box center [28, 110] width 26 height 17
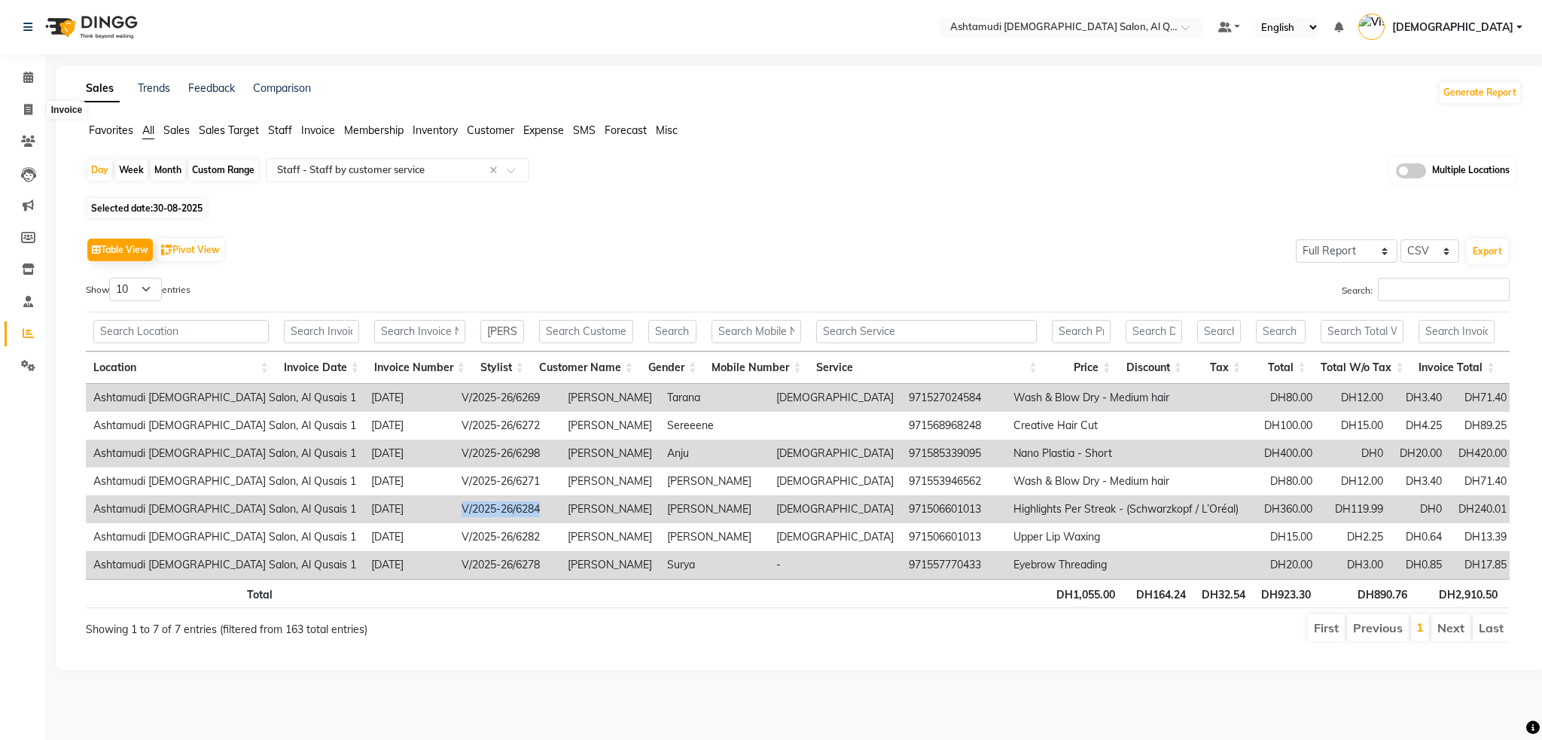
select select "service"
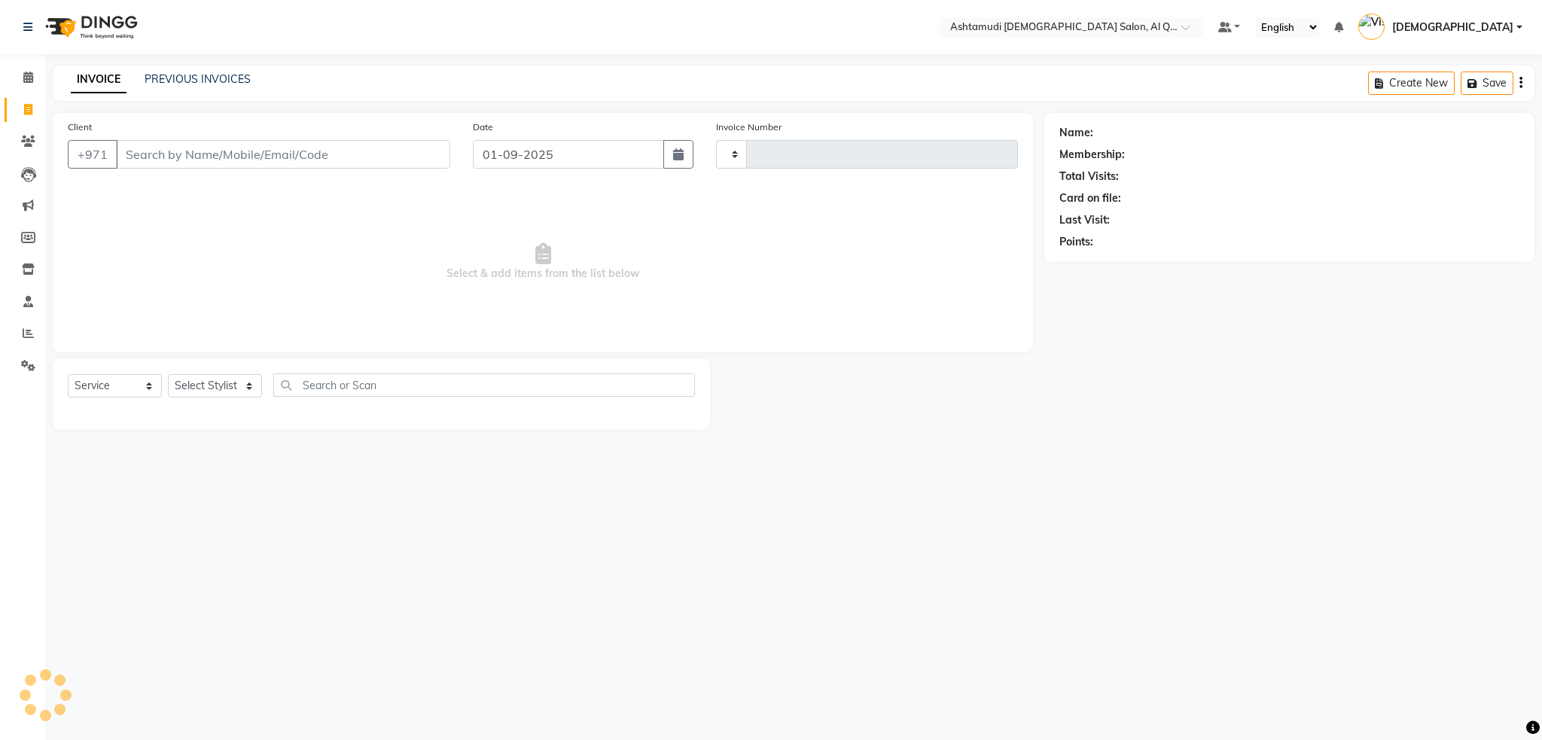
type input "6420"
select select "6848"
click at [203, 84] on link "PREVIOUS INVOICES" at bounding box center [198, 79] width 106 height 14
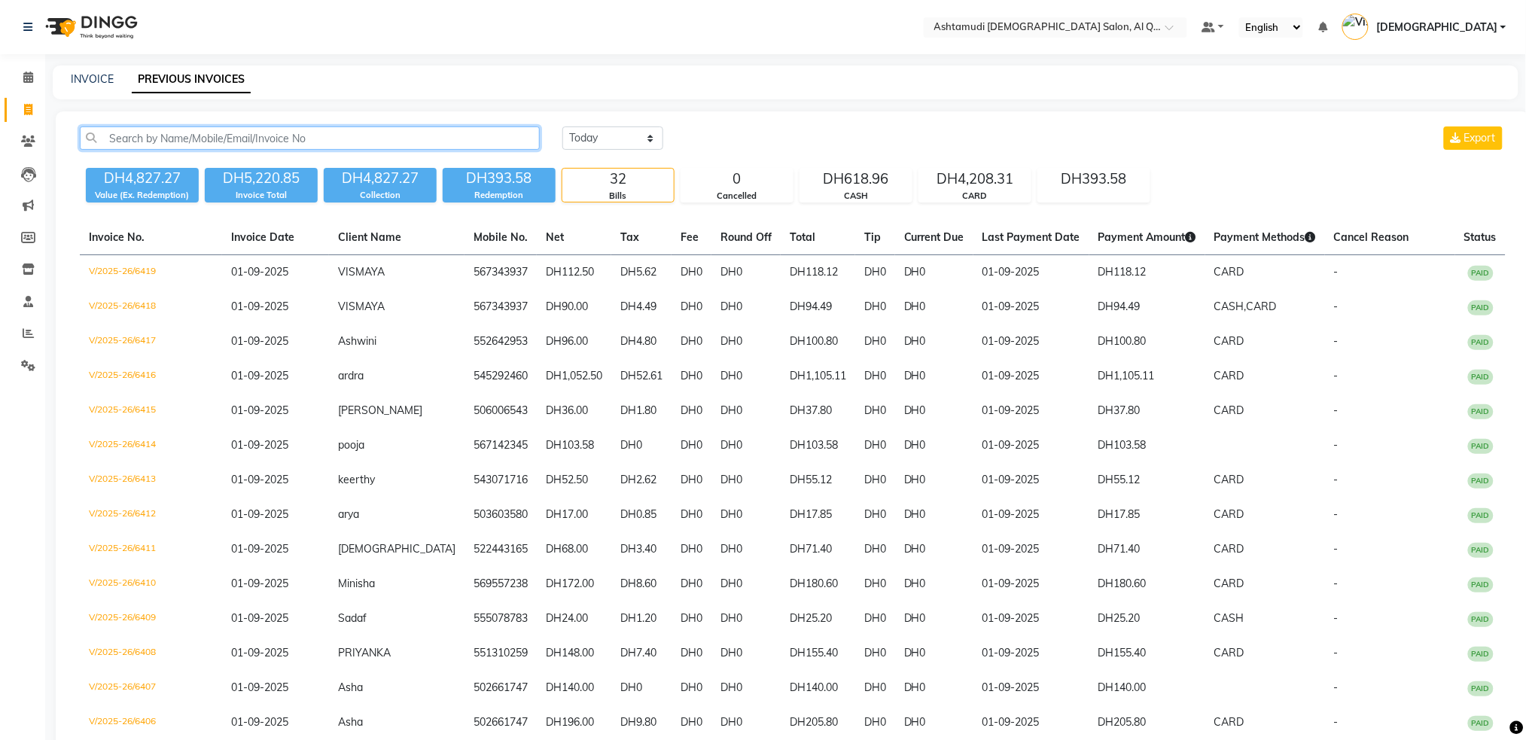
click at [184, 126] on input "text" at bounding box center [310, 137] width 460 height 23
paste input "V/2025-26/6284"
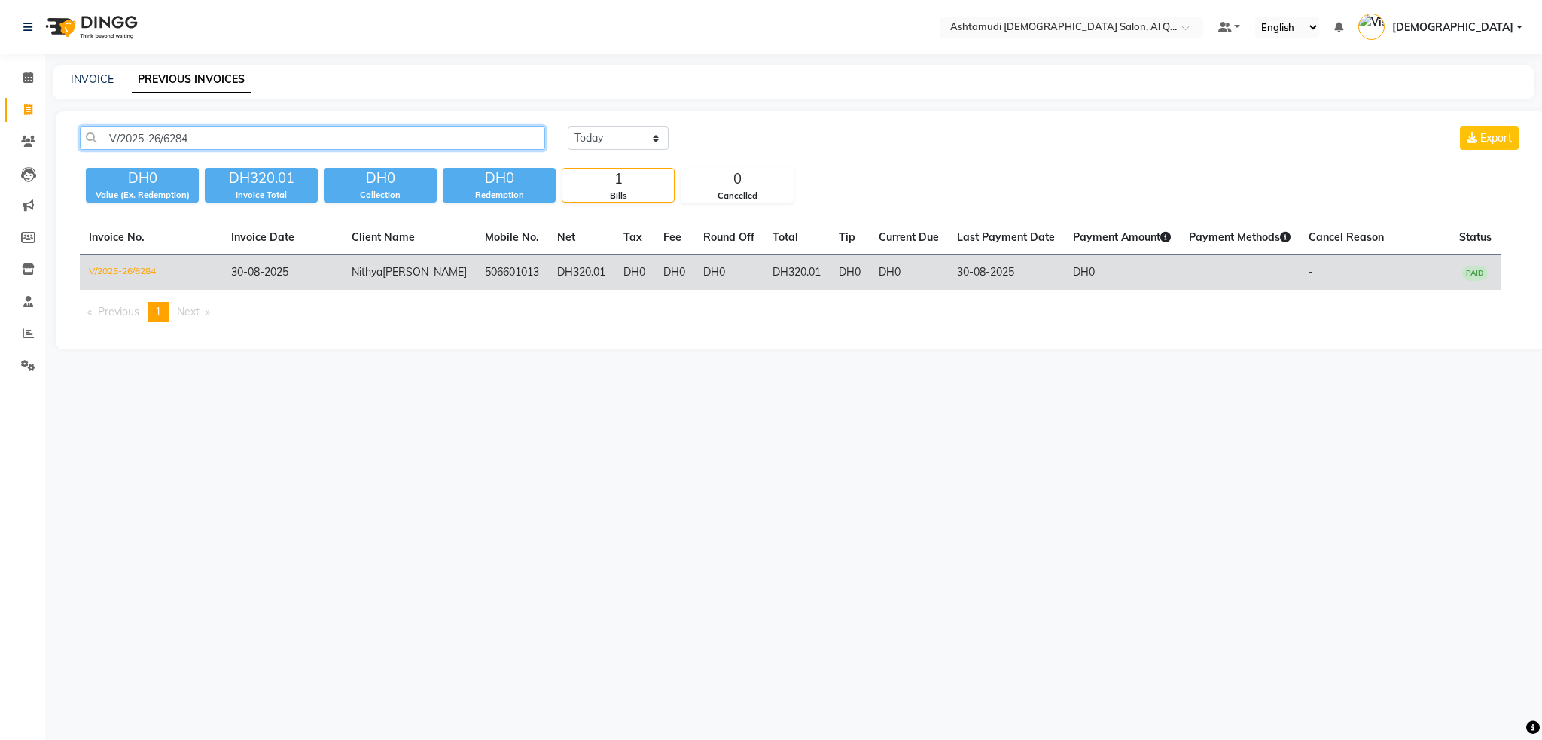
type input "V/2025-26/6284"
click at [150, 269] on td "V/2025-26/6284" at bounding box center [151, 272] width 142 height 35
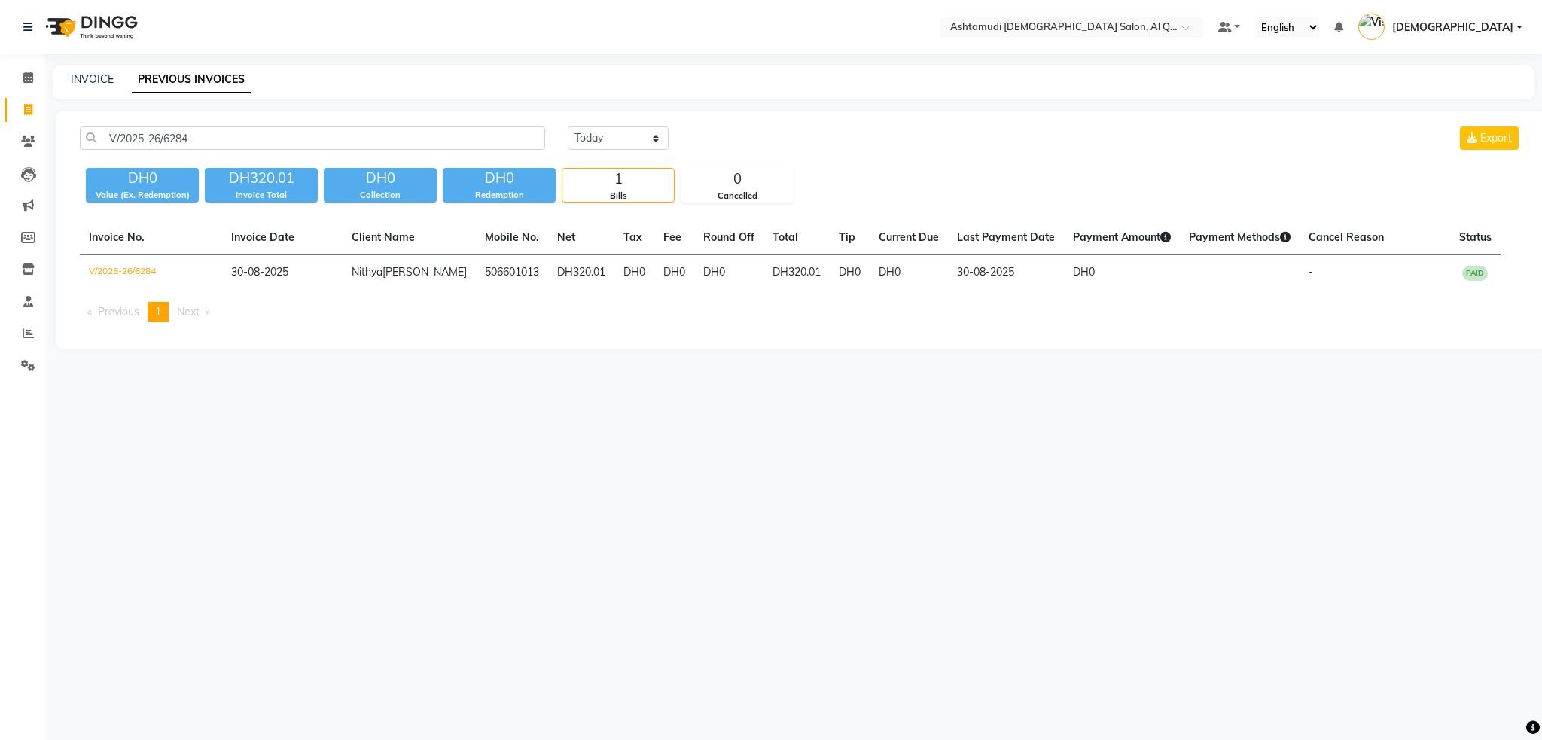
click at [75, 29] on img at bounding box center [89, 27] width 103 height 42
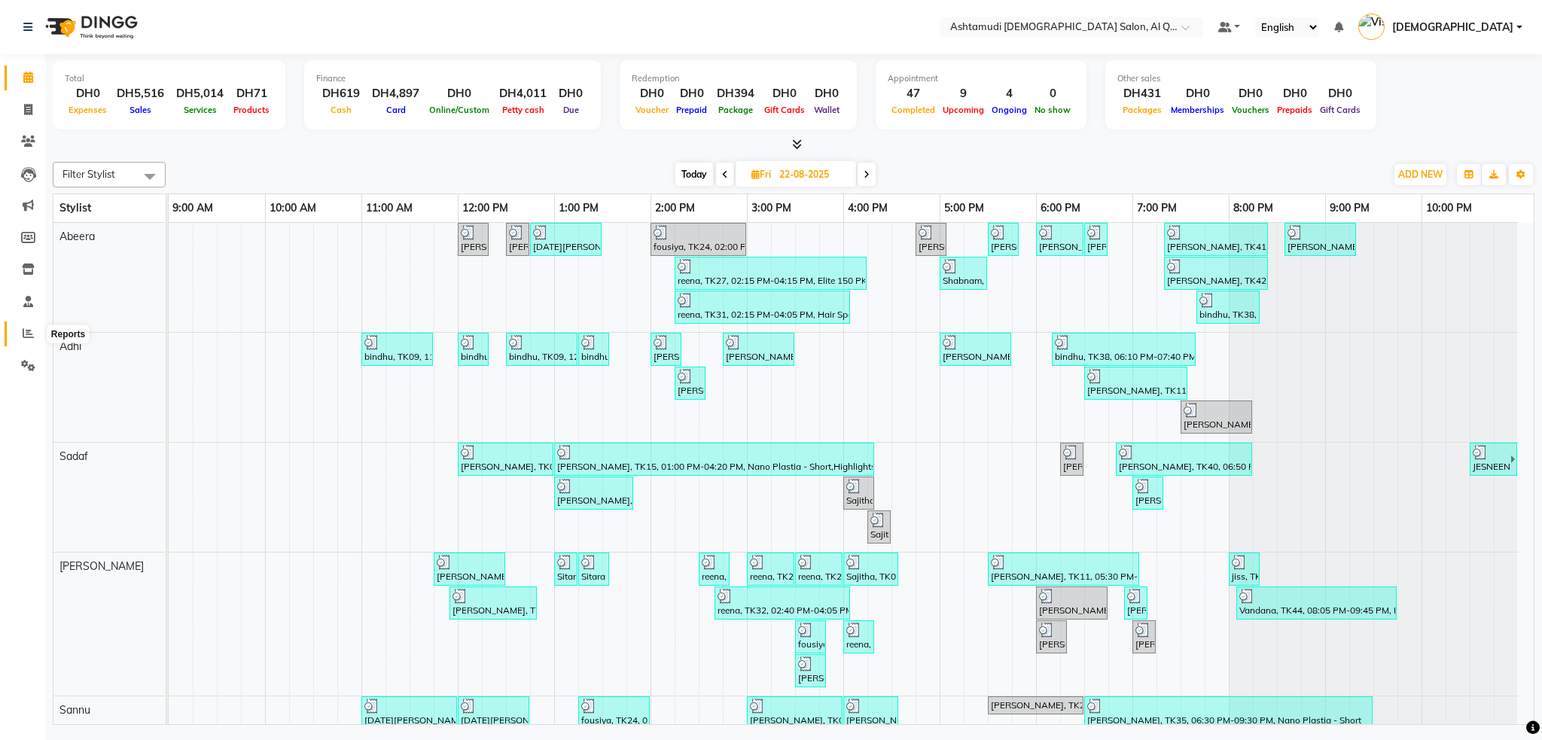
click at [26, 339] on span at bounding box center [28, 333] width 26 height 17
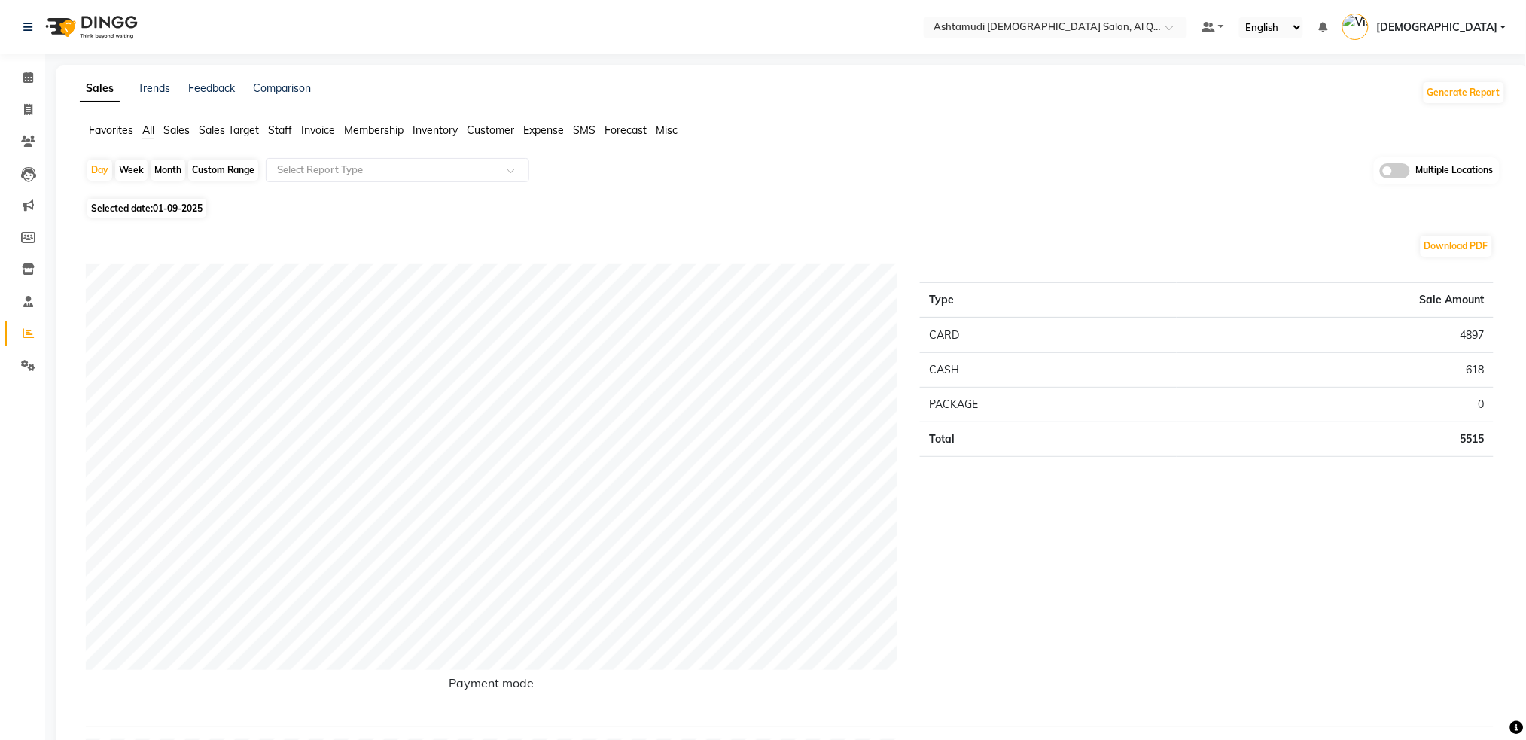
click at [212, 170] on div "Custom Range" at bounding box center [223, 170] width 70 height 21
select select "9"
select select "2025"
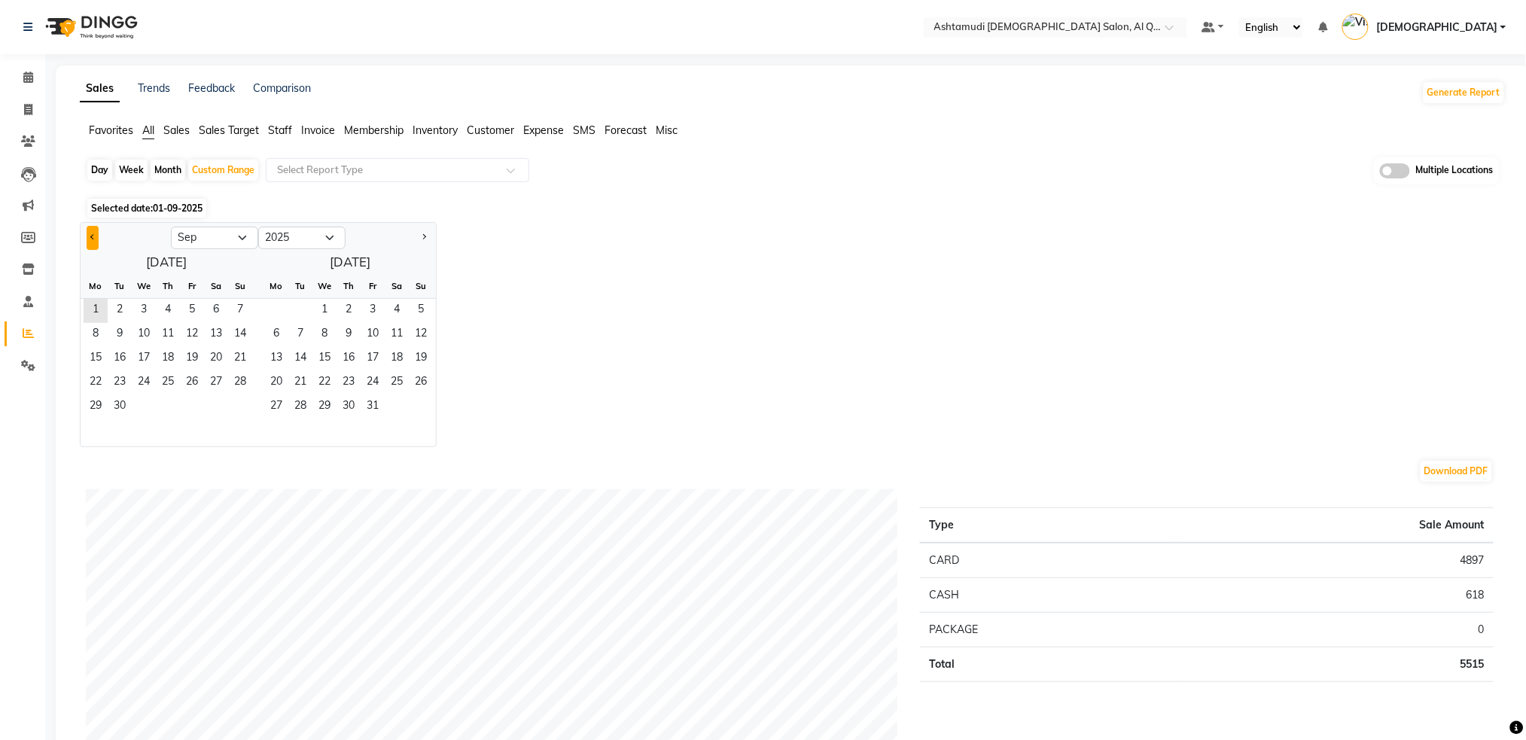
click at [93, 241] on button "Previous month" at bounding box center [93, 238] width 12 height 24
select select "8"
click at [195, 313] on span "1" at bounding box center [192, 311] width 24 height 24
drag, startPoint x: 247, startPoint y: 415, endPoint x: 249, endPoint y: 401, distance: 13.7
click at [247, 414] on span "31" at bounding box center [240, 407] width 24 height 24
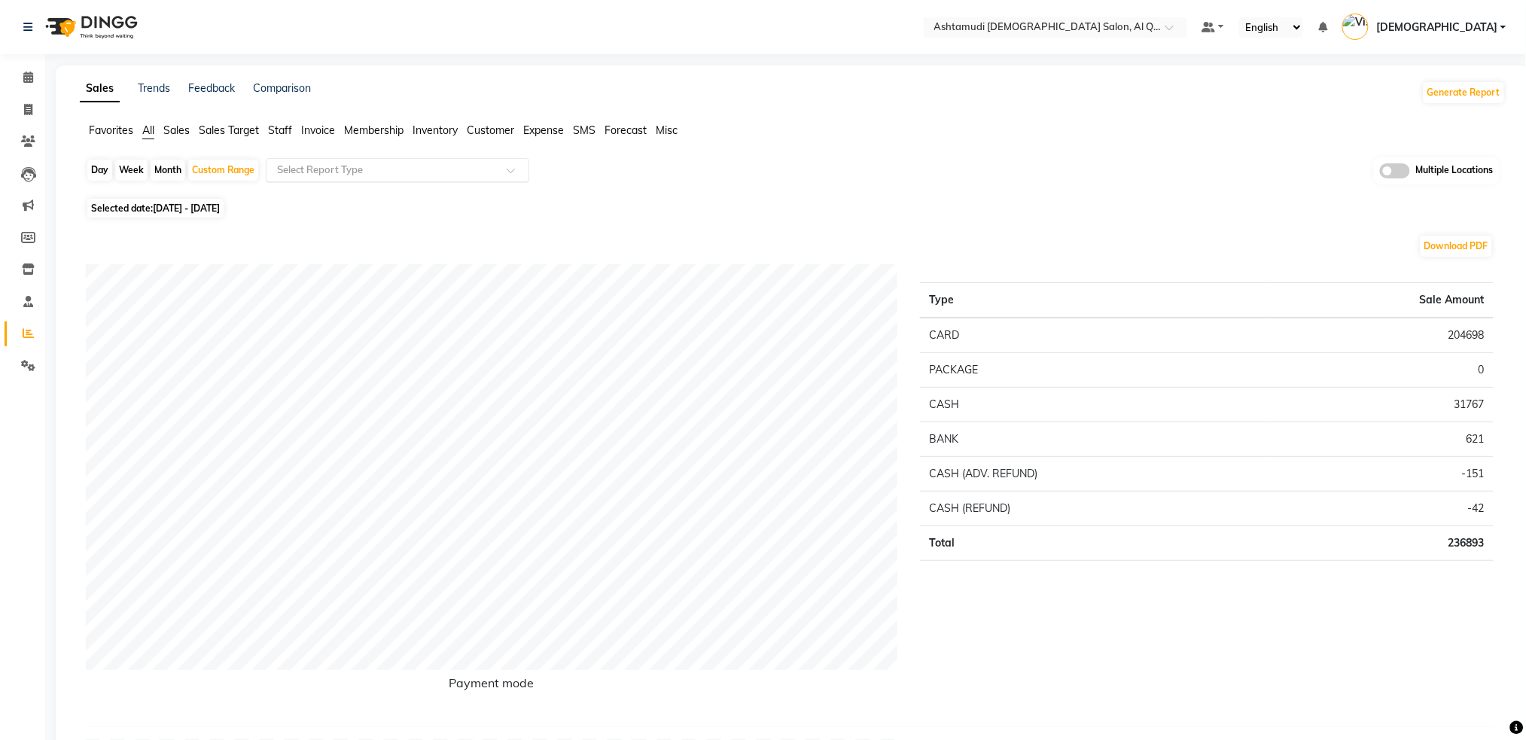
click at [375, 173] on input "text" at bounding box center [382, 170] width 217 height 15
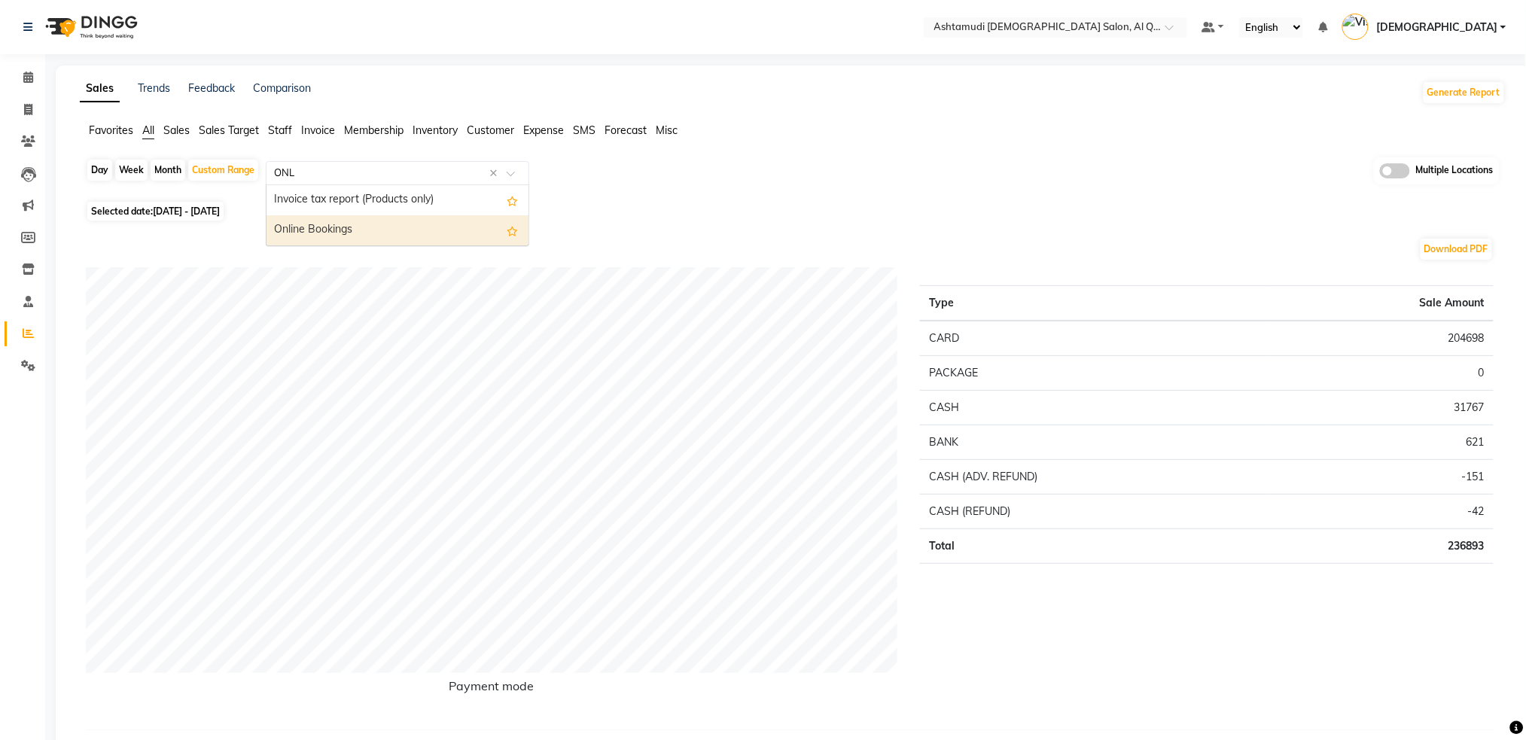
type input "ONLI"
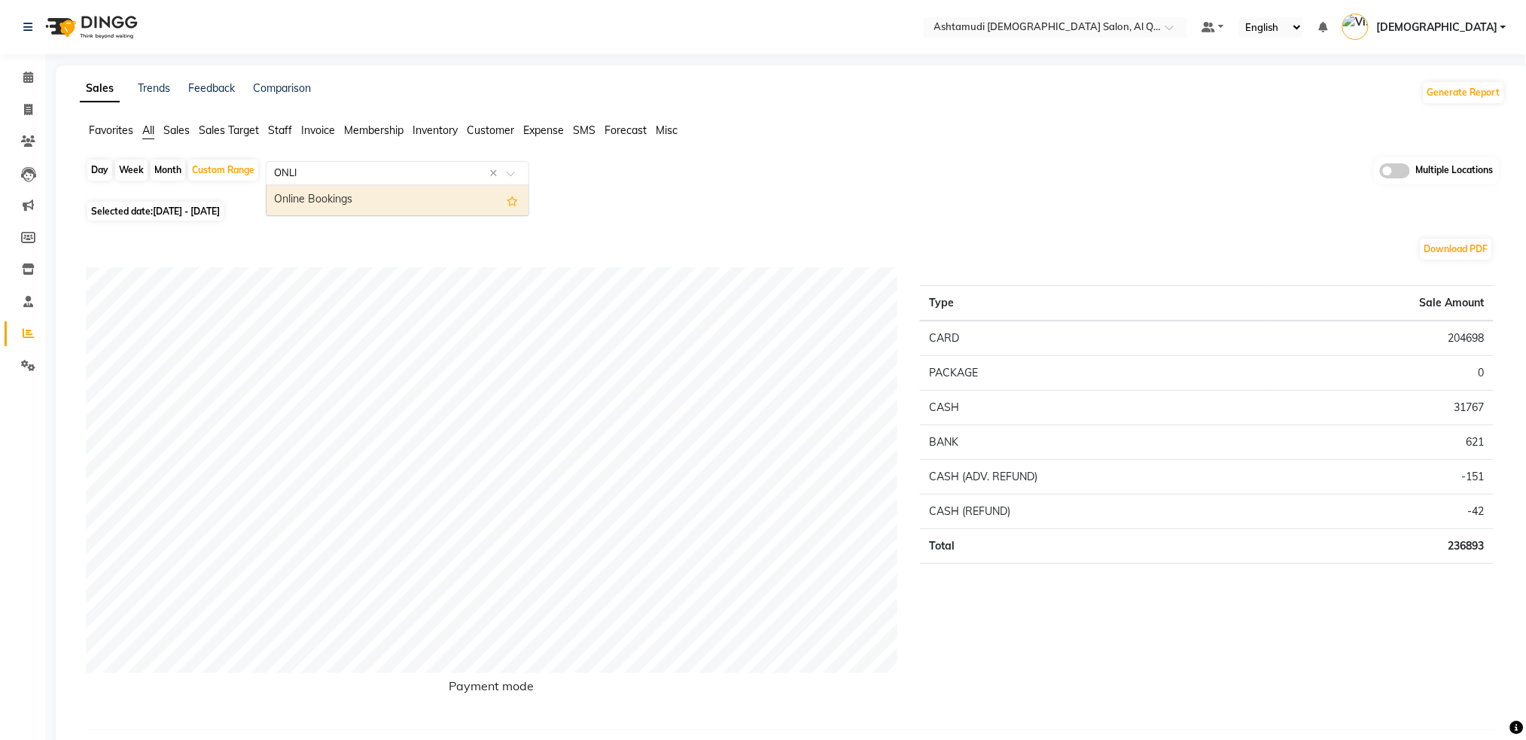
click at [381, 204] on div "Online Bookings" at bounding box center [398, 200] width 262 height 30
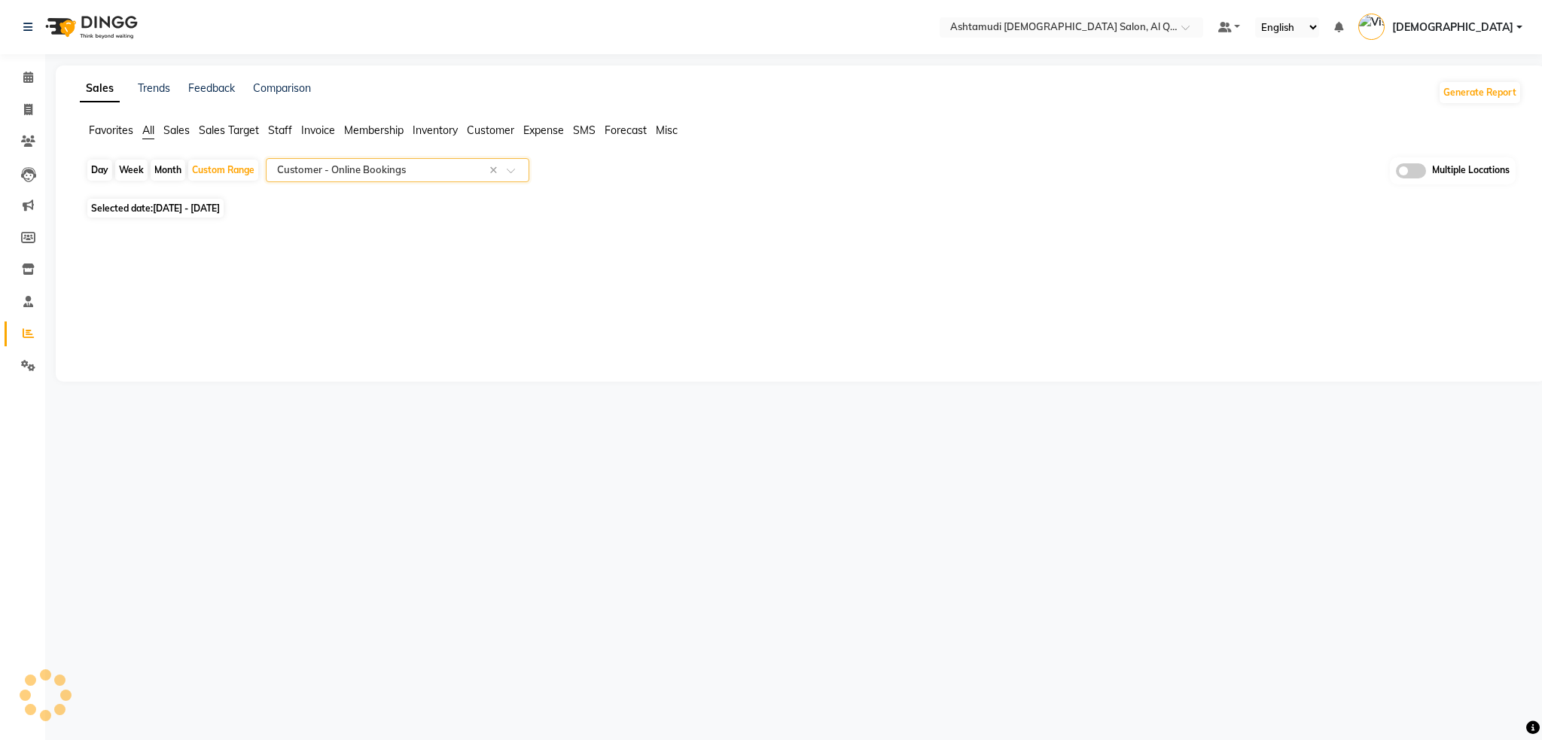
click at [1422, 176] on span at bounding box center [1411, 170] width 30 height 15
click at [1396, 173] on input "checkbox" at bounding box center [1396, 173] width 0 height 0
click at [863, 172] on span at bounding box center [866, 171] width 30 height 29
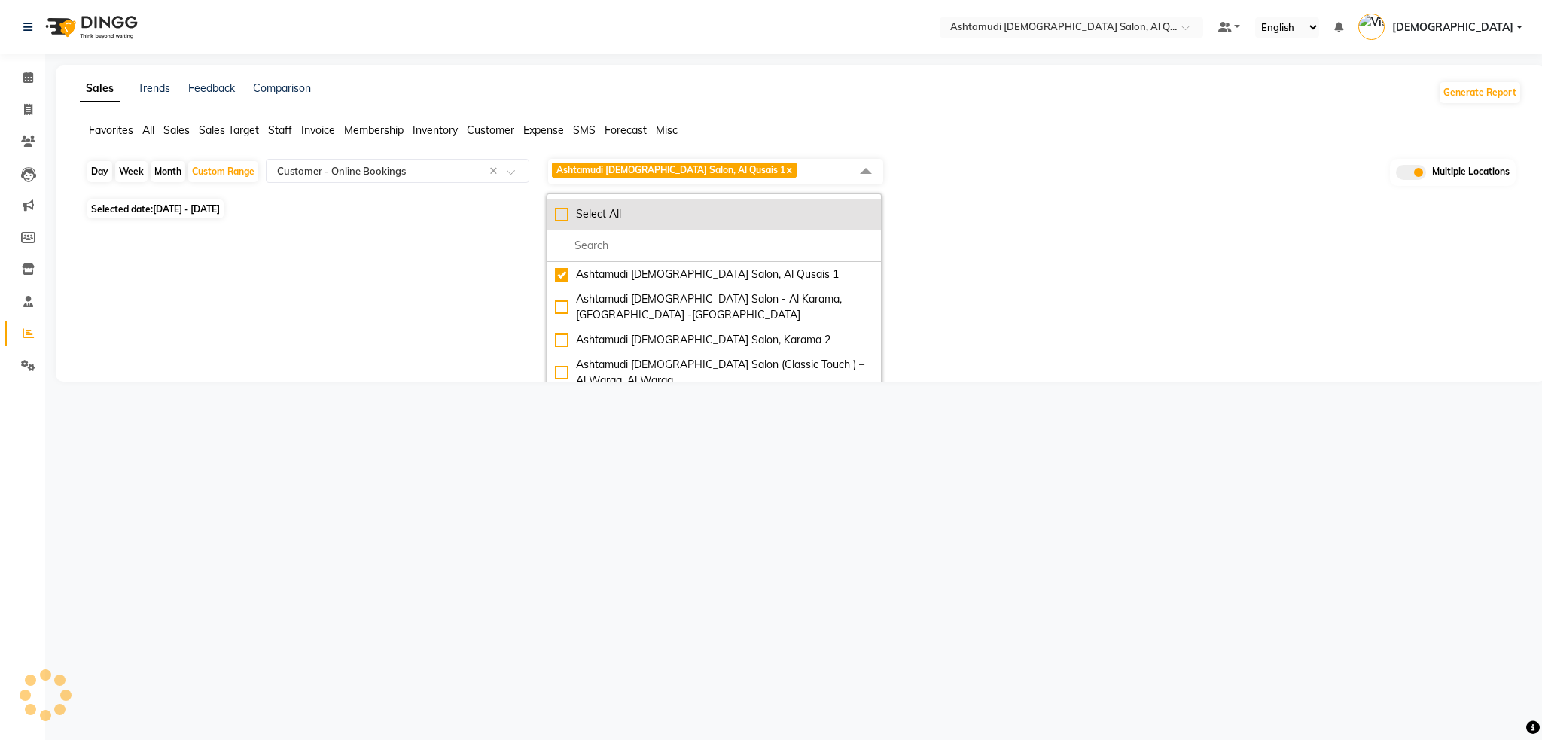
drag, startPoint x: 563, startPoint y: 212, endPoint x: 586, endPoint y: 217, distance: 23.0
click at [562, 212] on div "Select All" at bounding box center [714, 214] width 318 height 16
checkbox input "true"
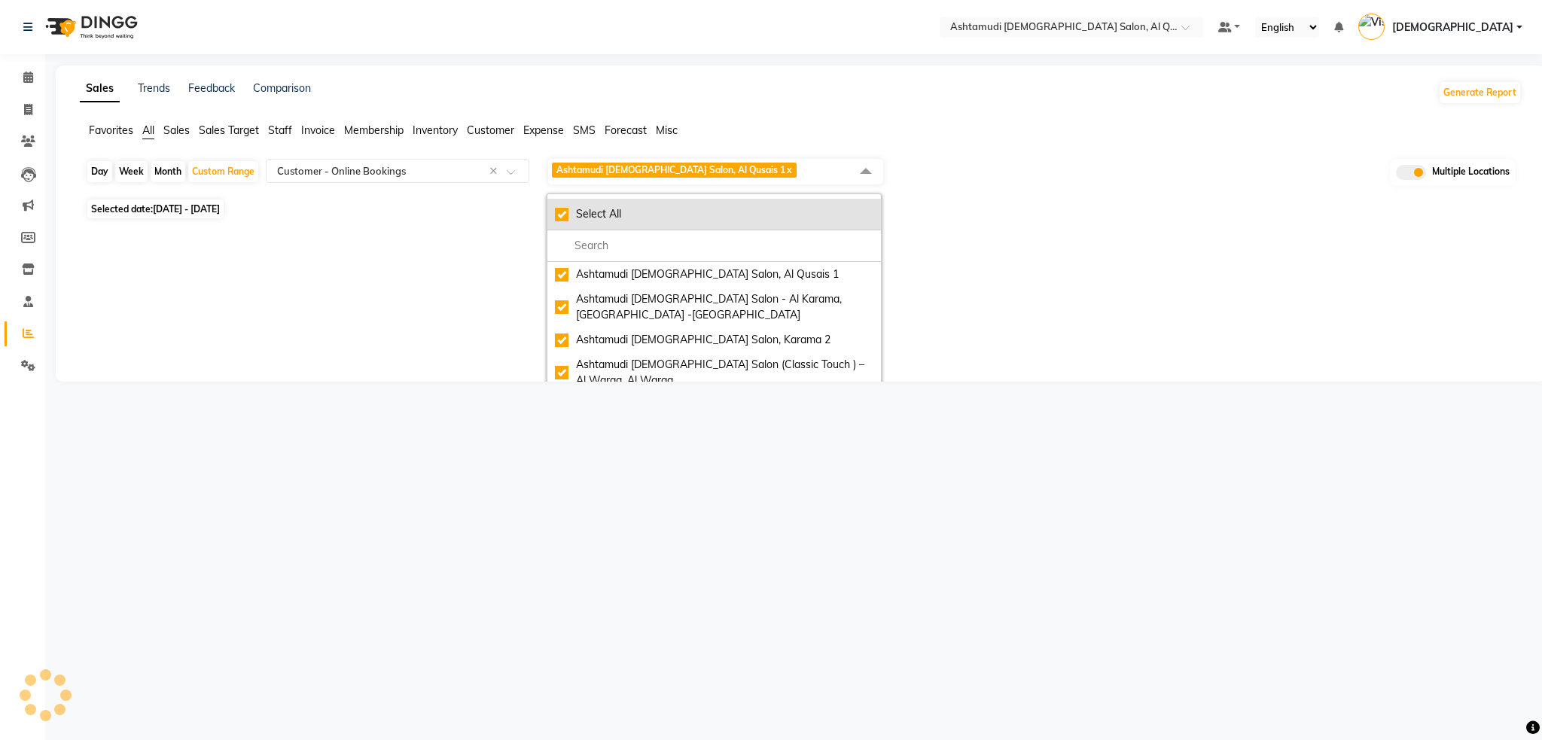
checkbox input "true"
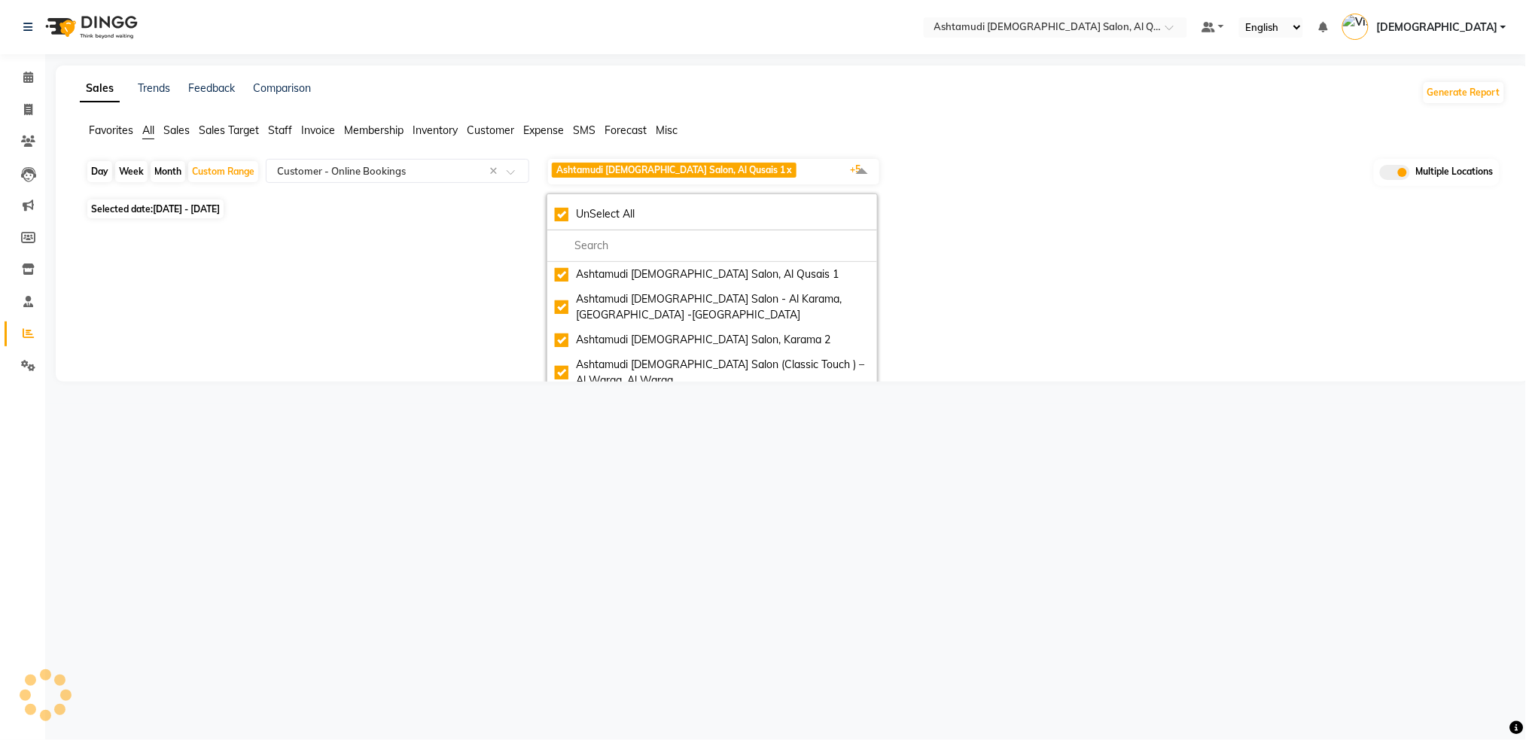
select select "full_report"
select select "csv"
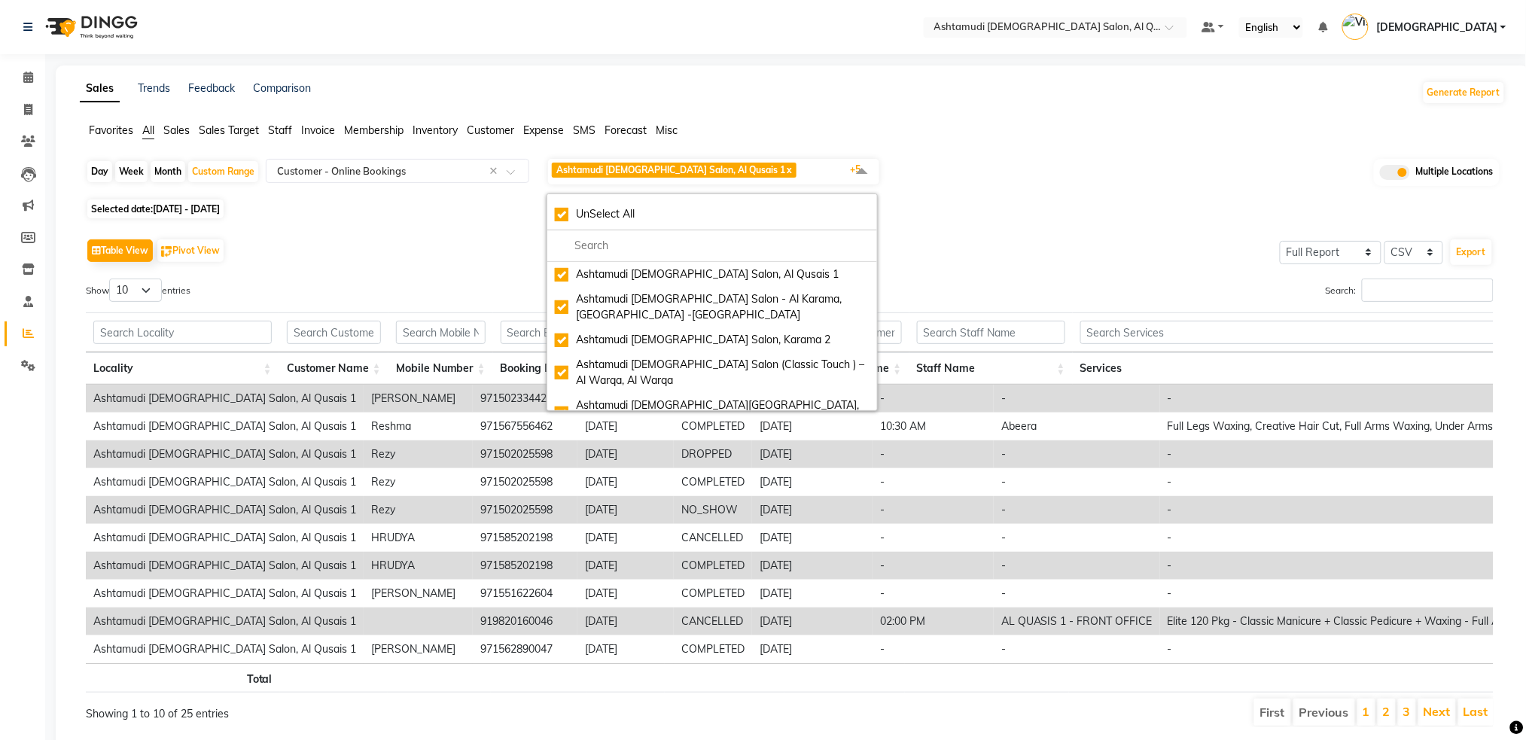
drag, startPoint x: 1057, startPoint y: 672, endPoint x: 981, endPoint y: 672, distance: 76.0
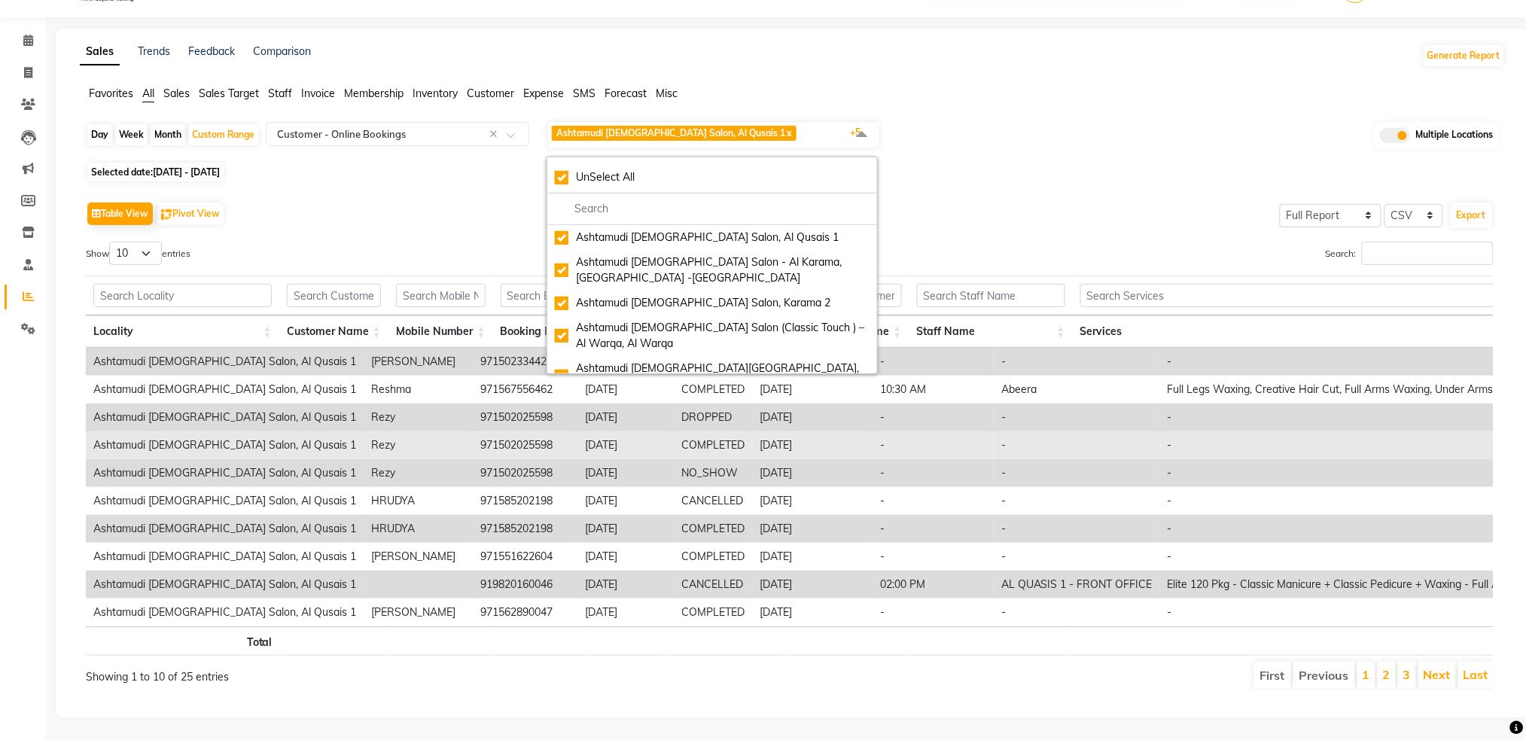
scroll to position [68, 0]
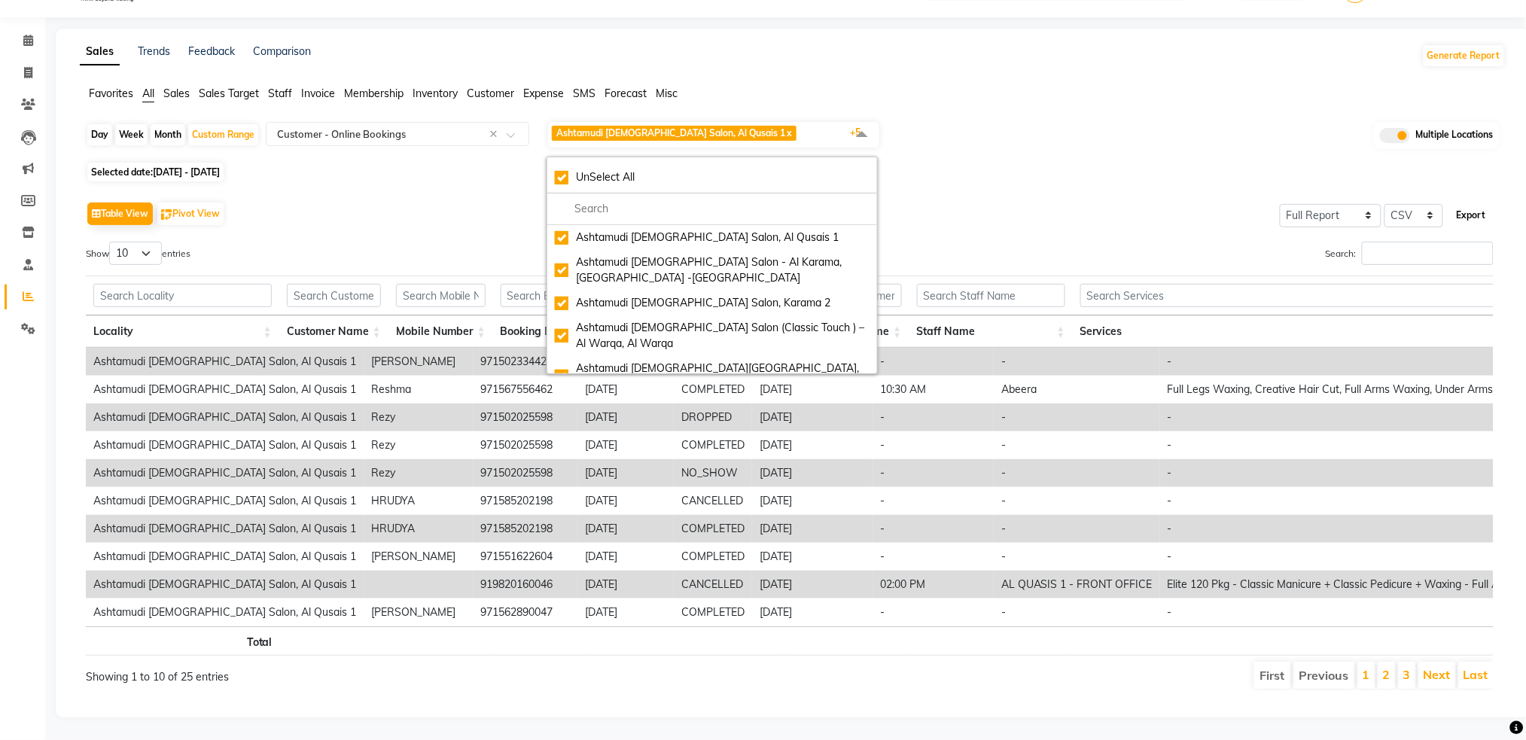
click at [1478, 203] on button "Export" at bounding box center [1471, 216] width 41 height 26
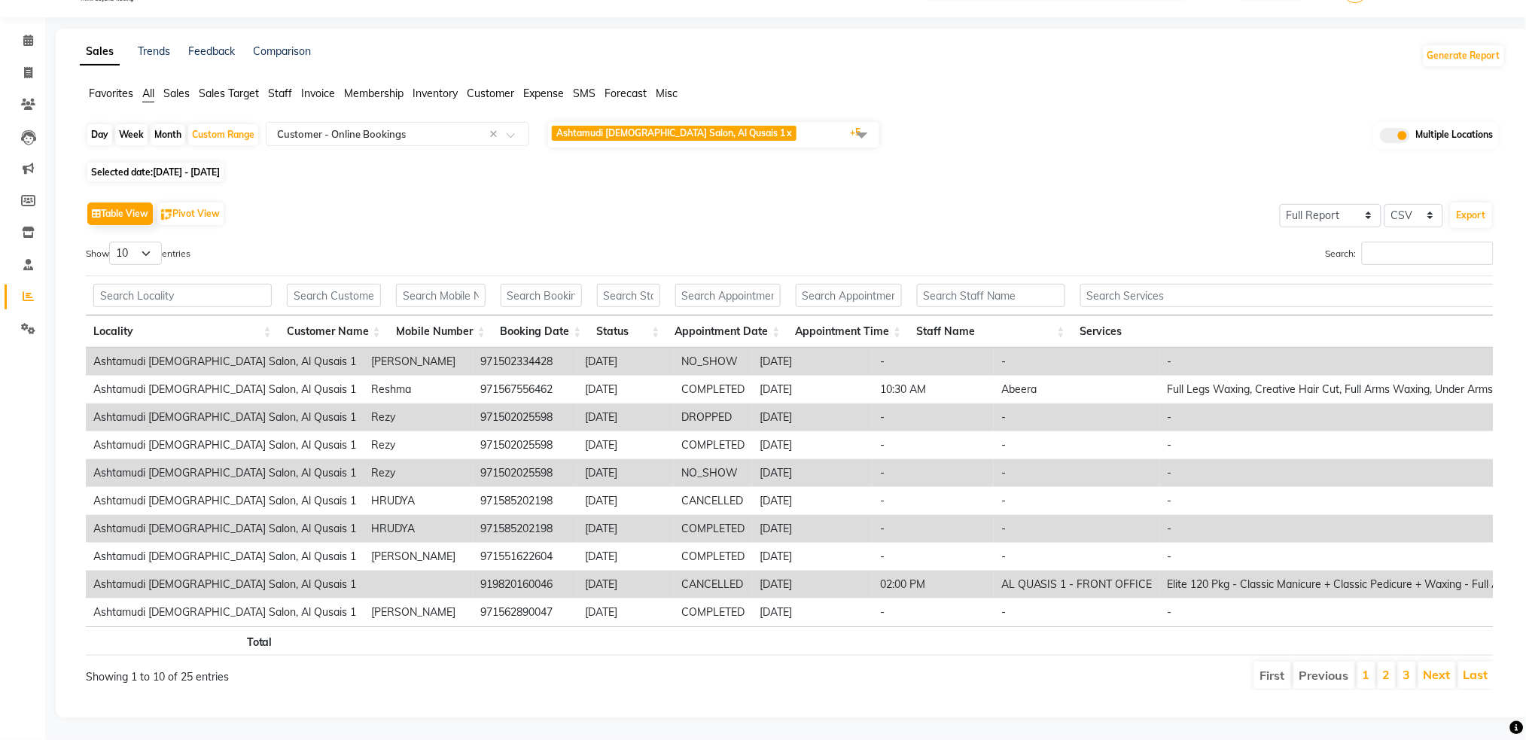
click at [866, 120] on span at bounding box center [862, 134] width 30 height 29
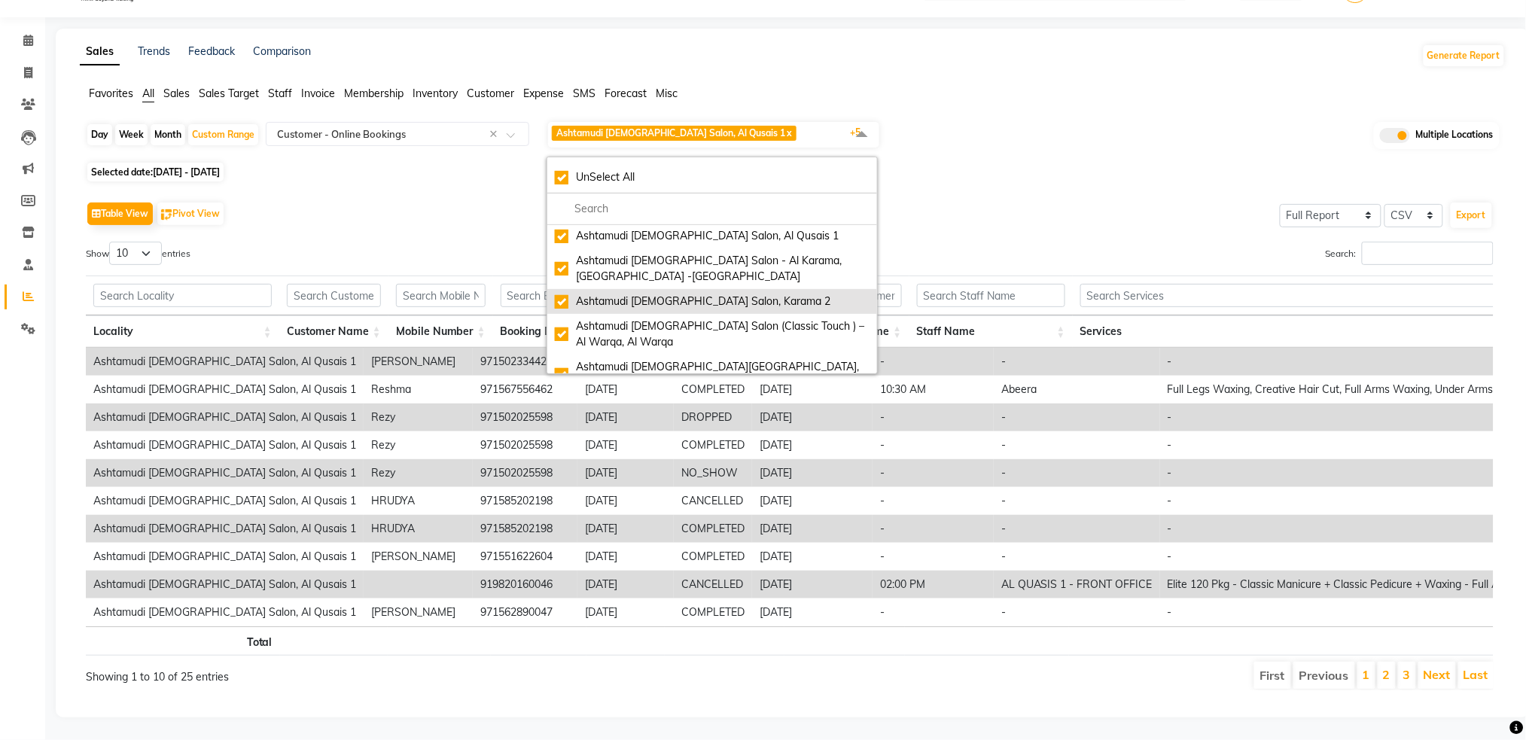
scroll to position [0, 0]
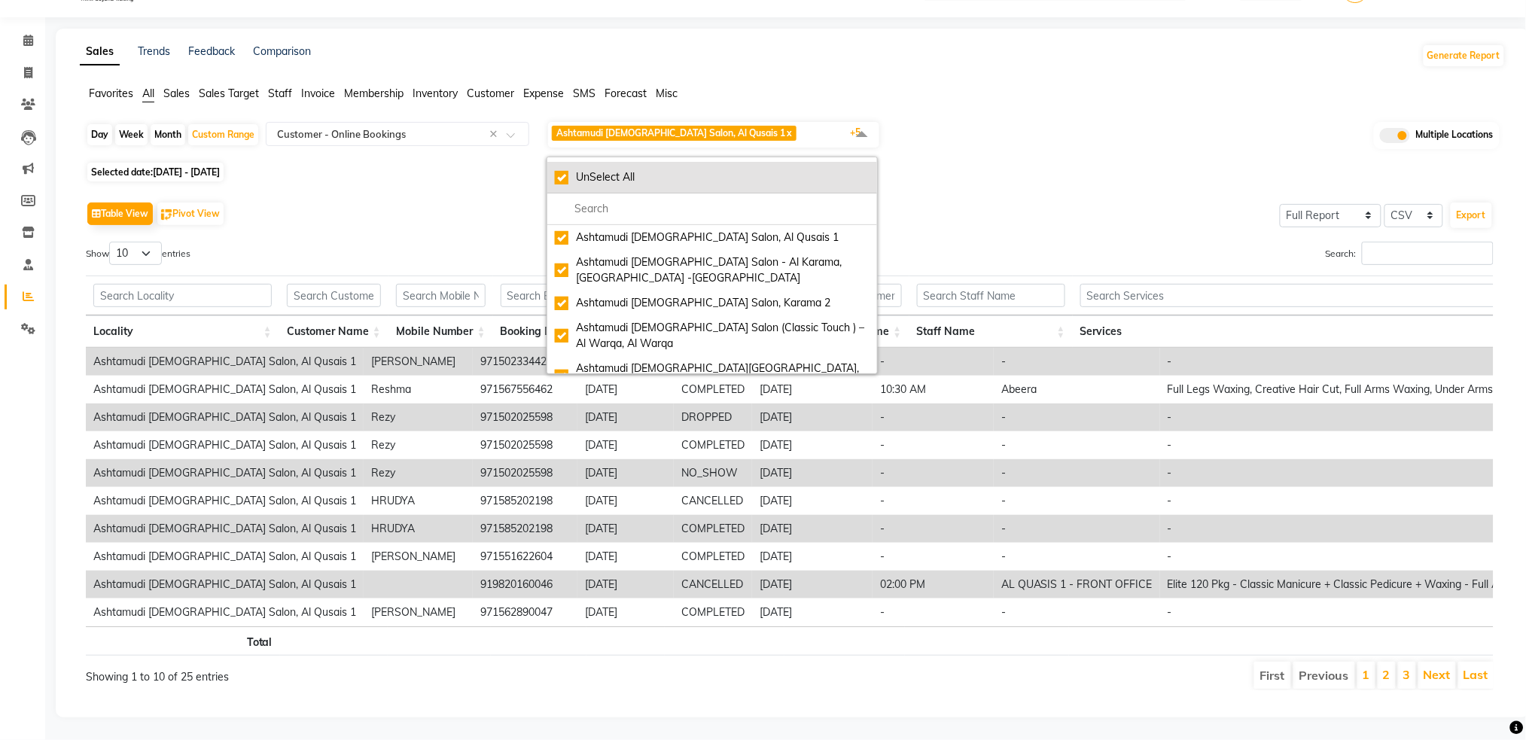
click at [558, 169] on div "UnSelect All" at bounding box center [712, 177] width 315 height 16
checkbox input "false"
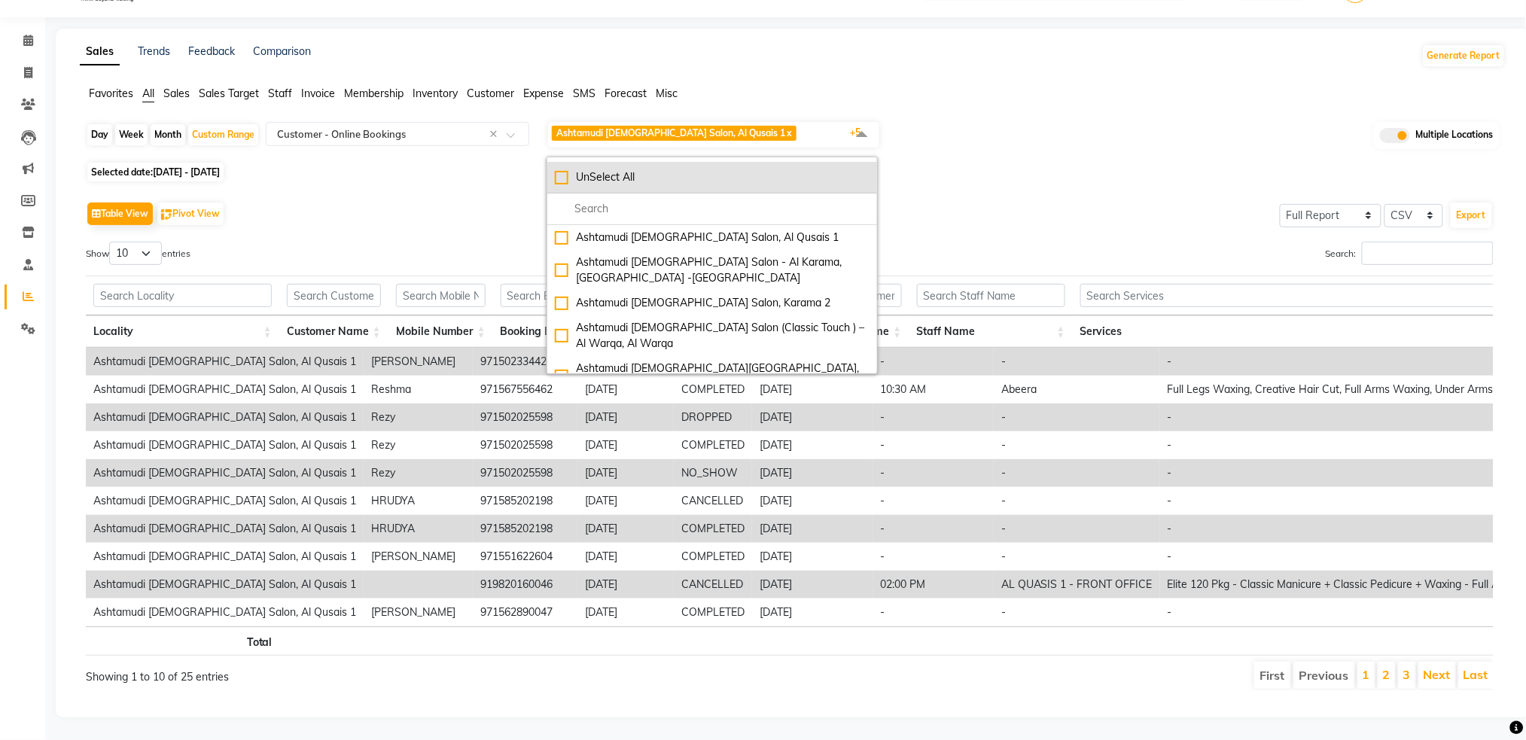
checkbox input "false"
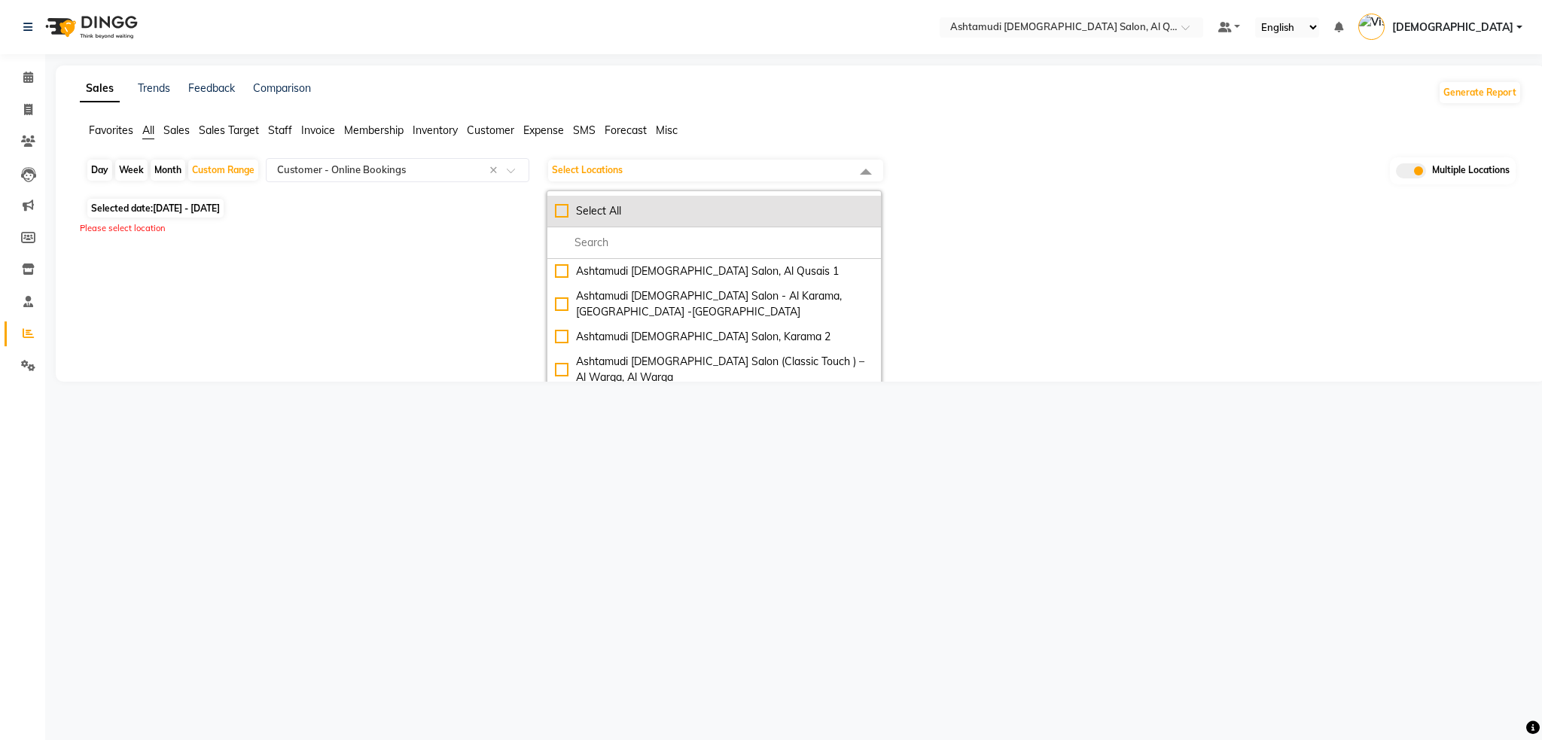
click at [562, 211] on div "Select All" at bounding box center [714, 211] width 318 height 16
checkbox input "true"
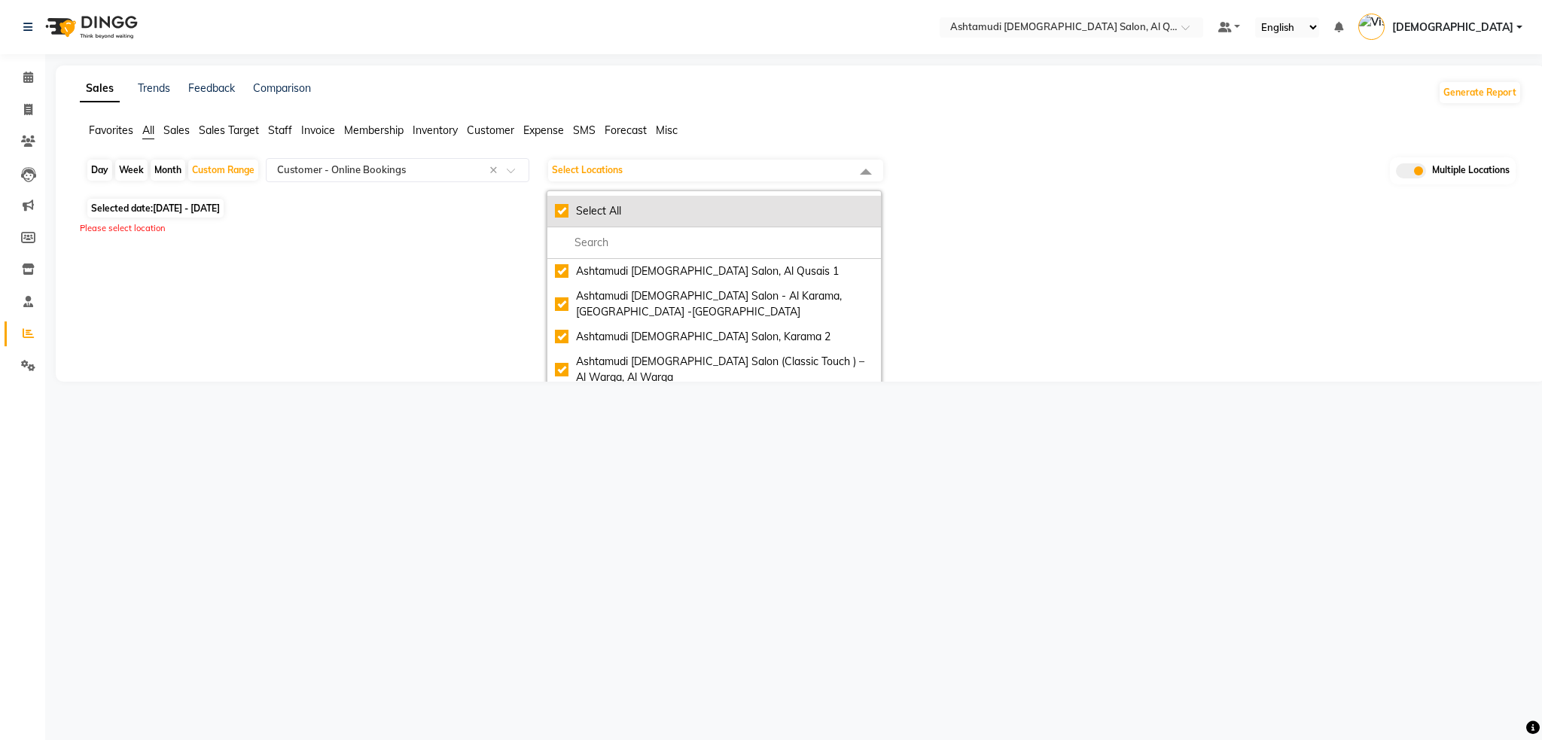
checkbox input "true"
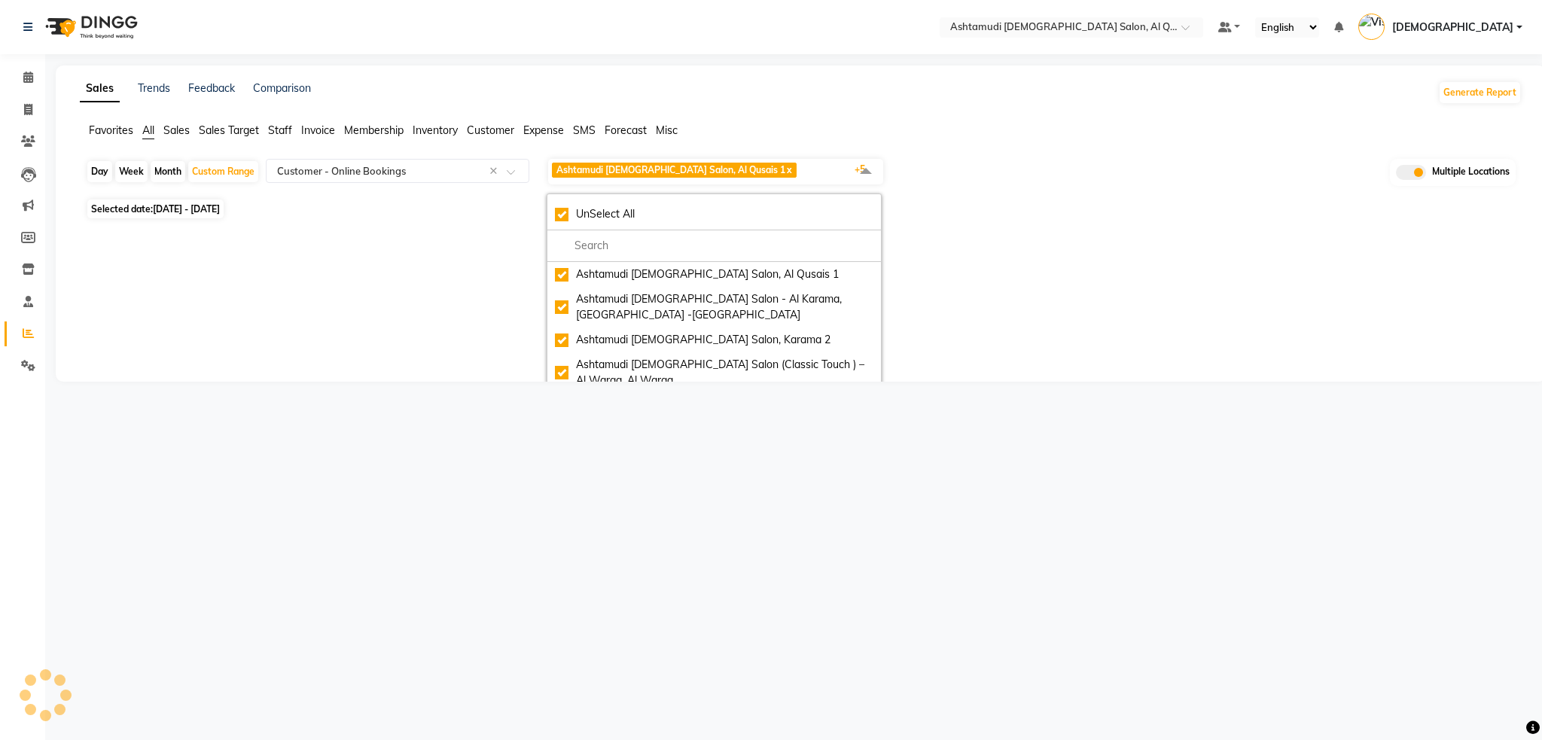
select select "full_report"
select select "csv"
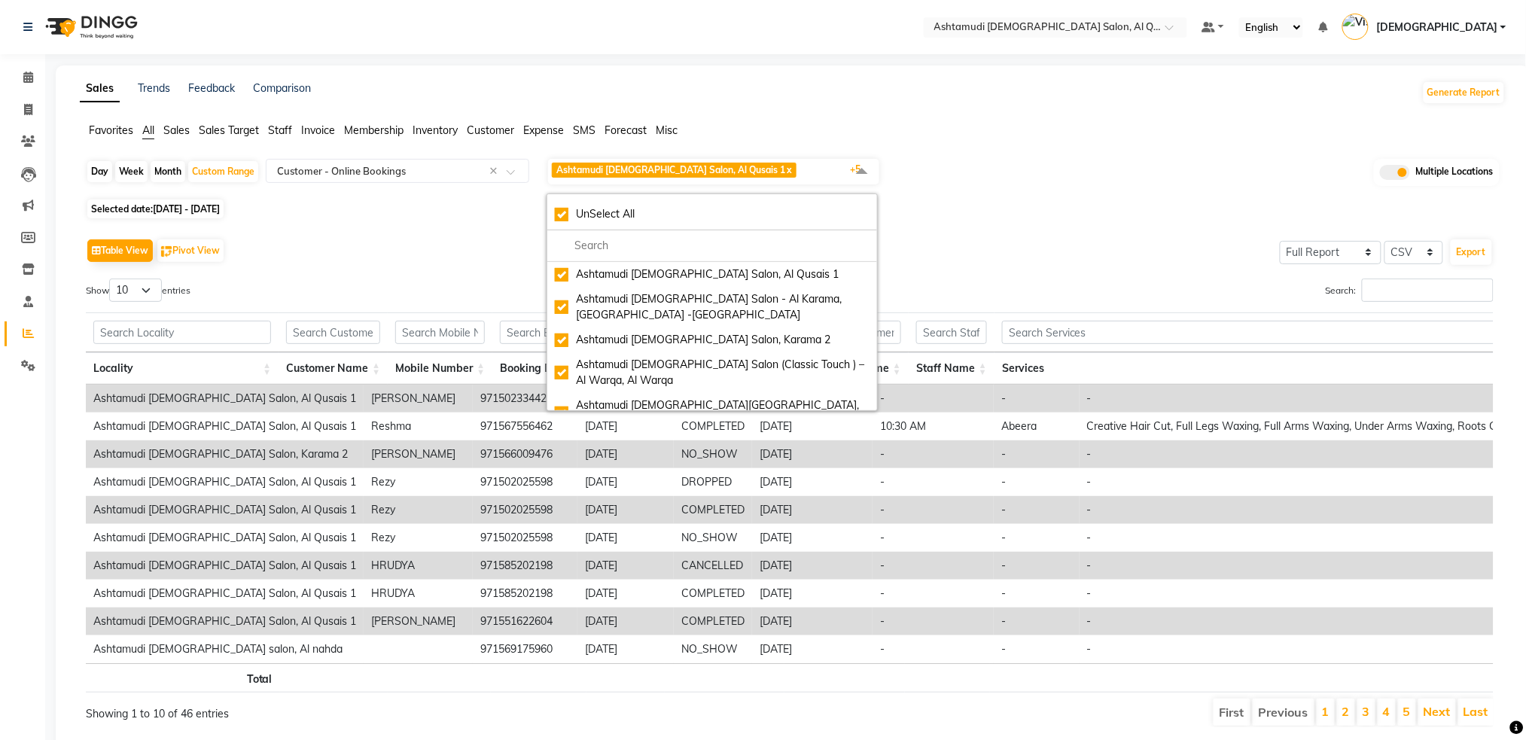
click at [1070, 218] on div "Day Week Month Custom Range Select Report Type × Customer - Online Bookings × A…" at bounding box center [793, 448] width 1426 height 582
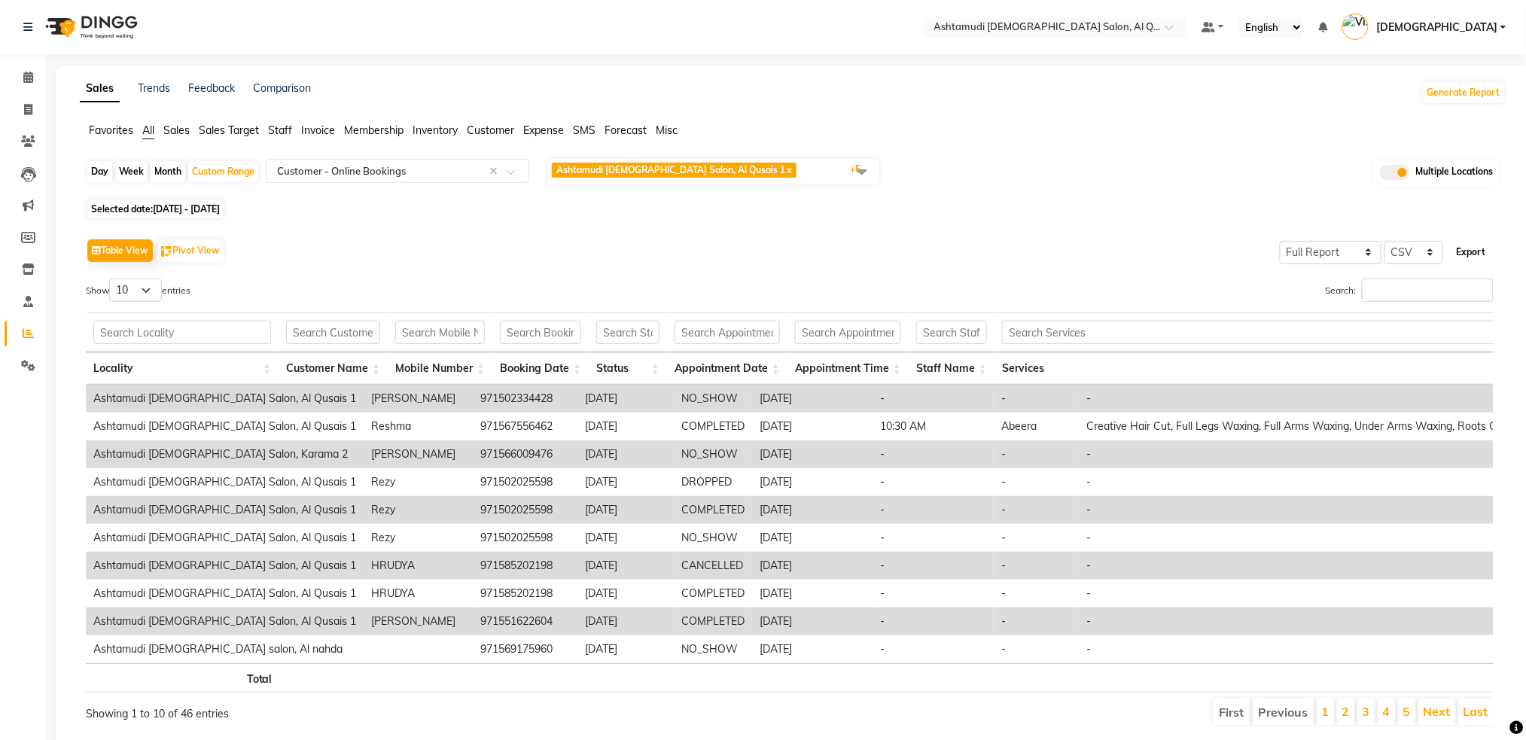
click at [1485, 250] on button "Export" at bounding box center [1471, 252] width 41 height 26
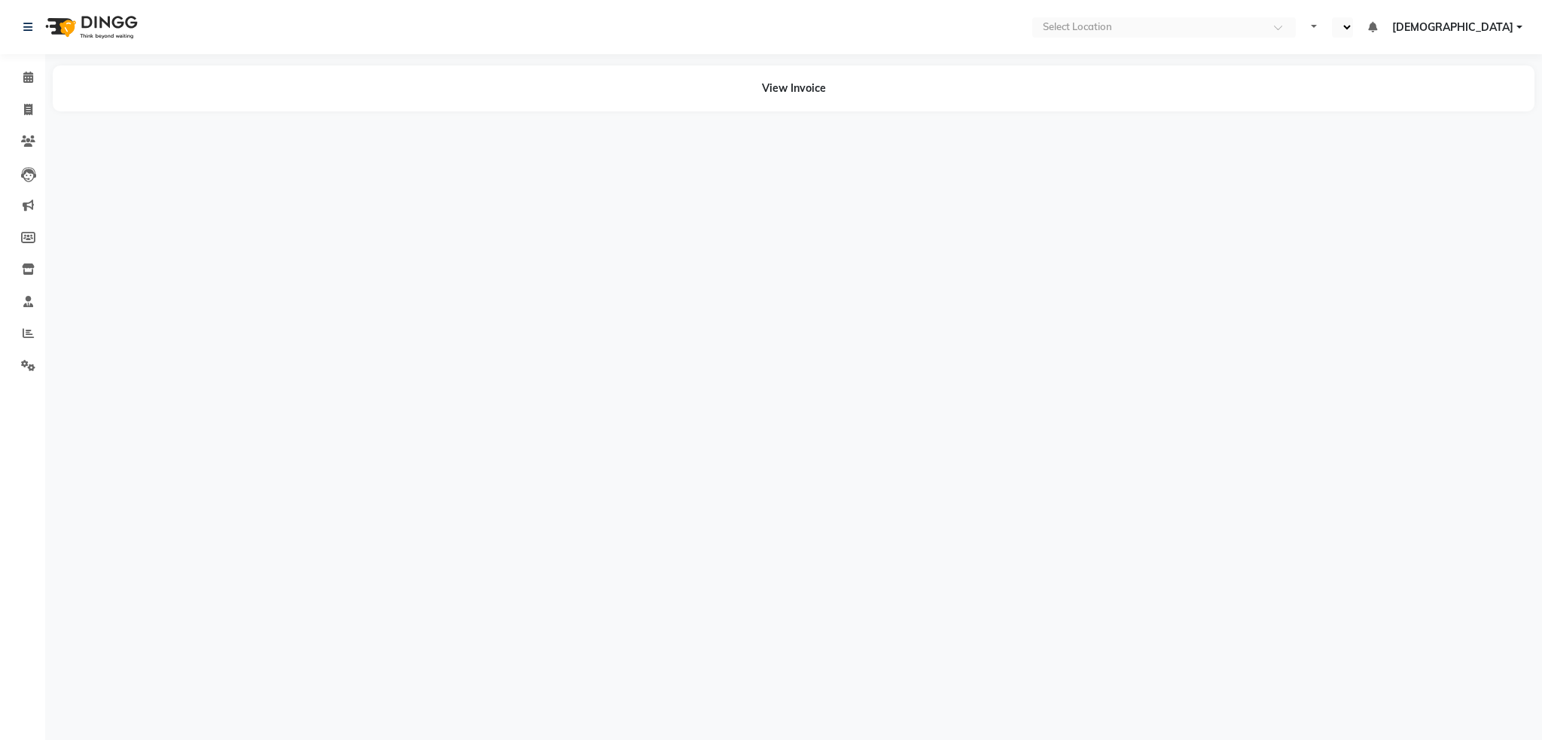
select select "en"
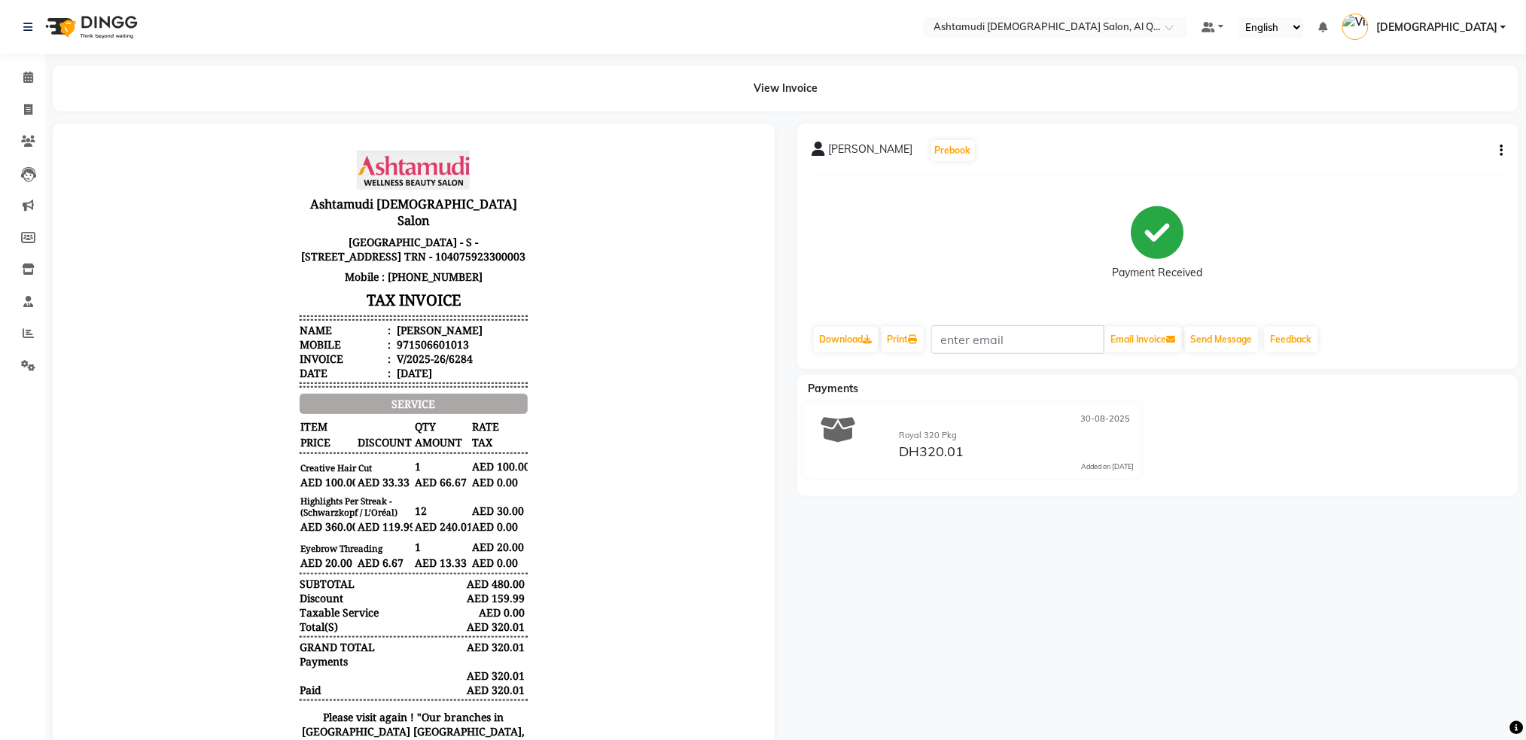
click at [1502, 151] on icon "button" at bounding box center [1502, 151] width 3 height 1
click at [1388, 161] on div "Edit Item Staff" at bounding box center [1401, 160] width 154 height 19
select select
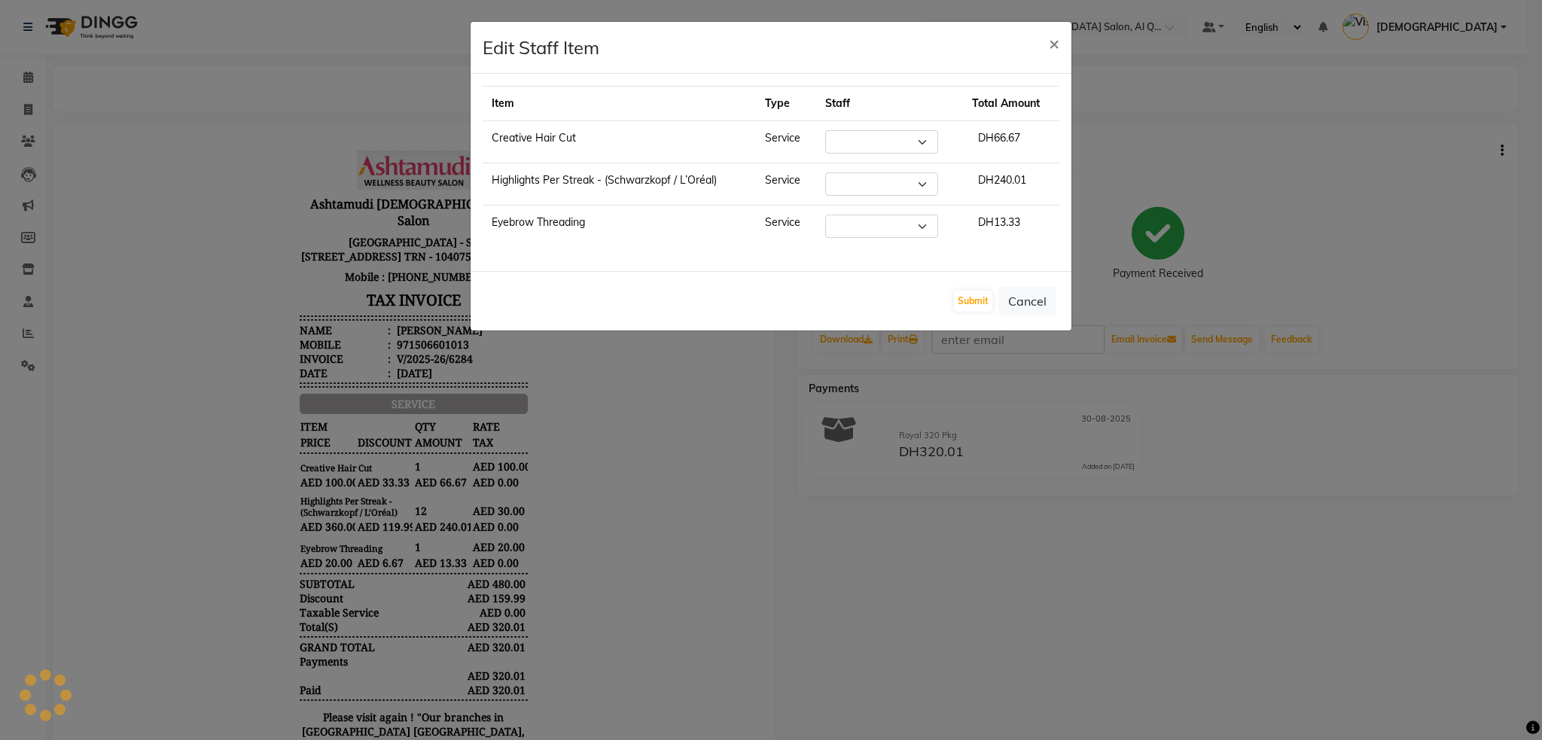
select select "53707"
select select "81485"
select select "53698"
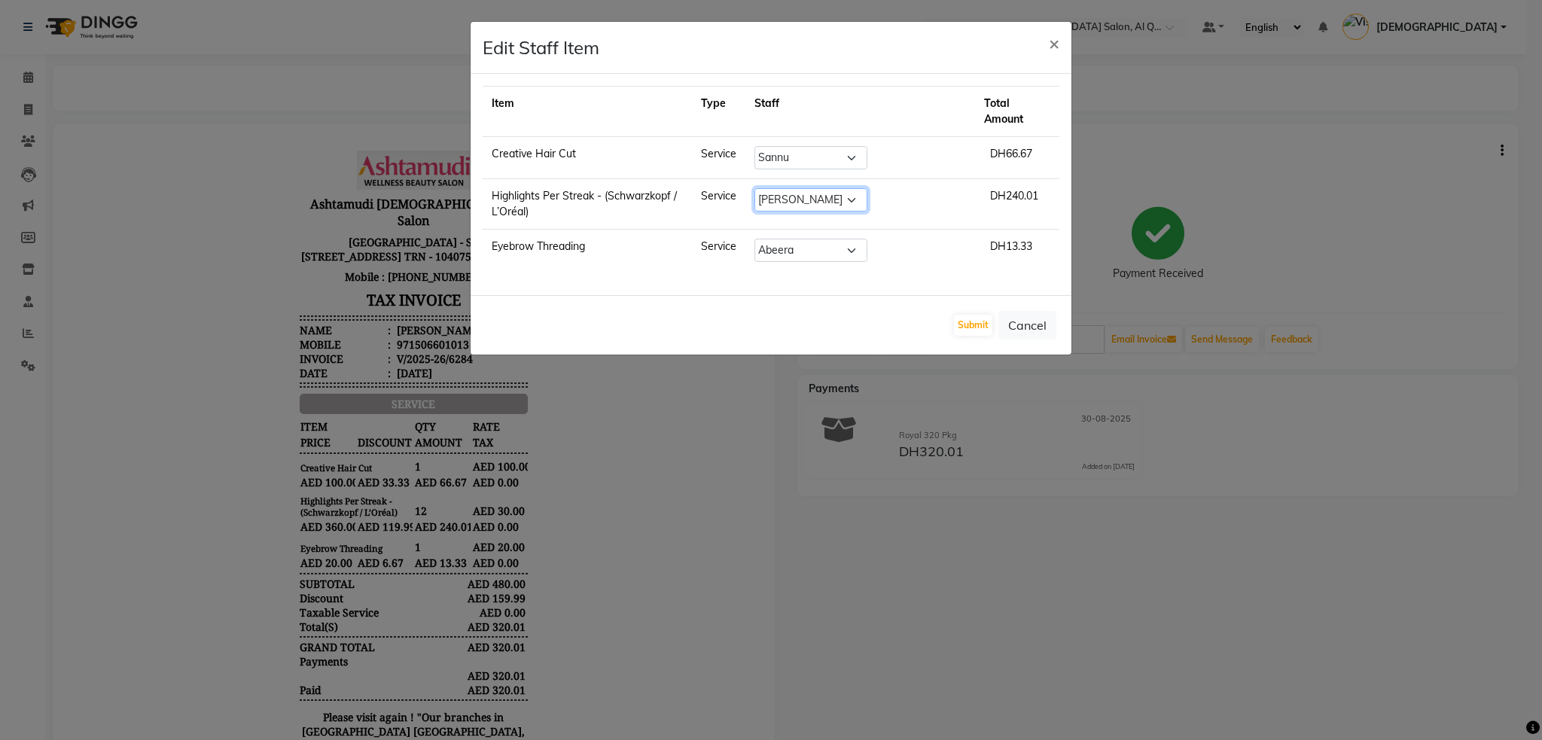
click at [825, 204] on select "Select Abeera Adhi Aira AL QUASIS 1 - FRONT OFFICE [PERSON_NAME] [PERSON_NAME] …" at bounding box center [810, 199] width 113 height 23
select select "53707"
click at [778, 188] on select "Select Abeera Adhi Aira AL QUASIS 1 - FRONT OFFICE [PERSON_NAME] [PERSON_NAME] …" at bounding box center [810, 199] width 113 height 23
click at [967, 323] on button "Submit" at bounding box center [973, 325] width 38 height 21
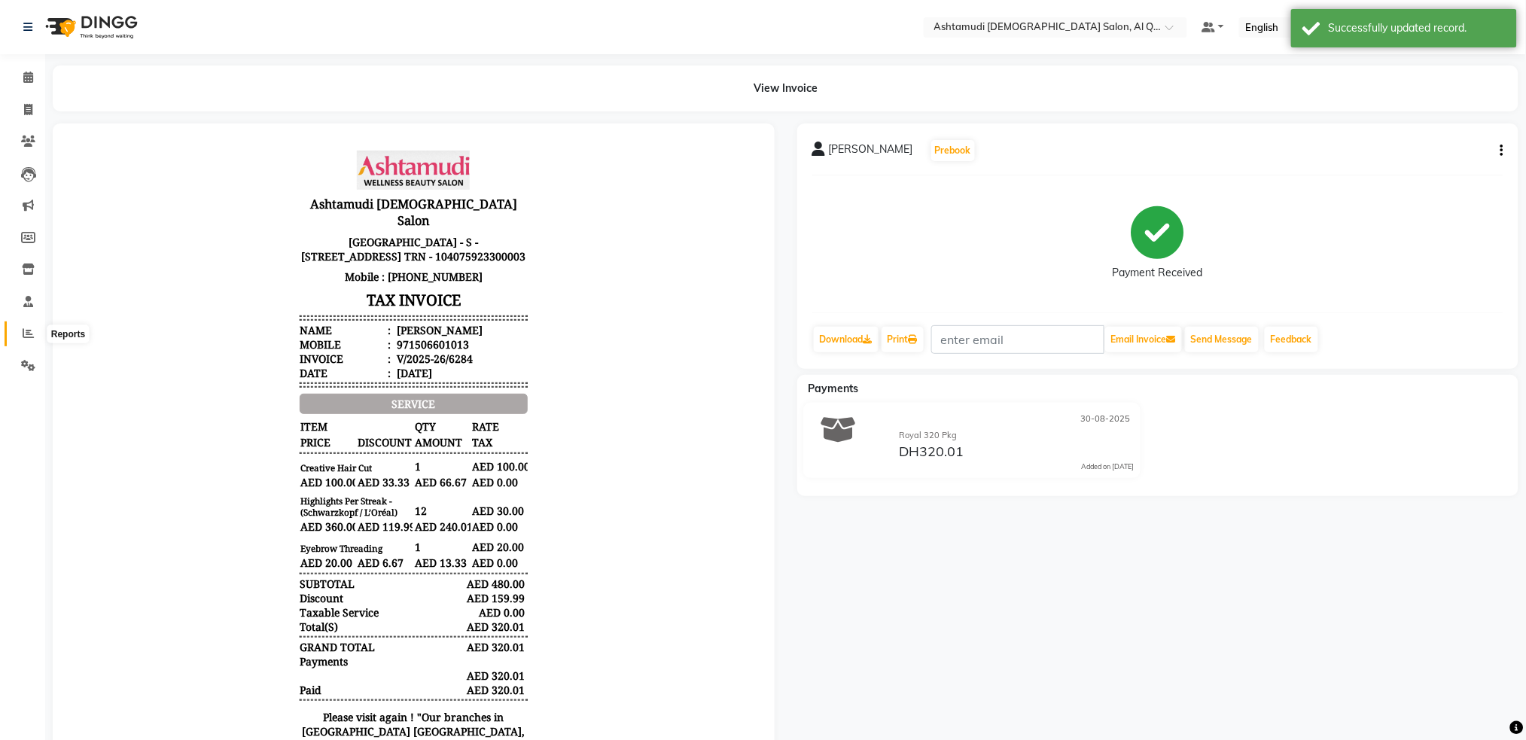
click at [32, 340] on span at bounding box center [28, 333] width 26 height 17
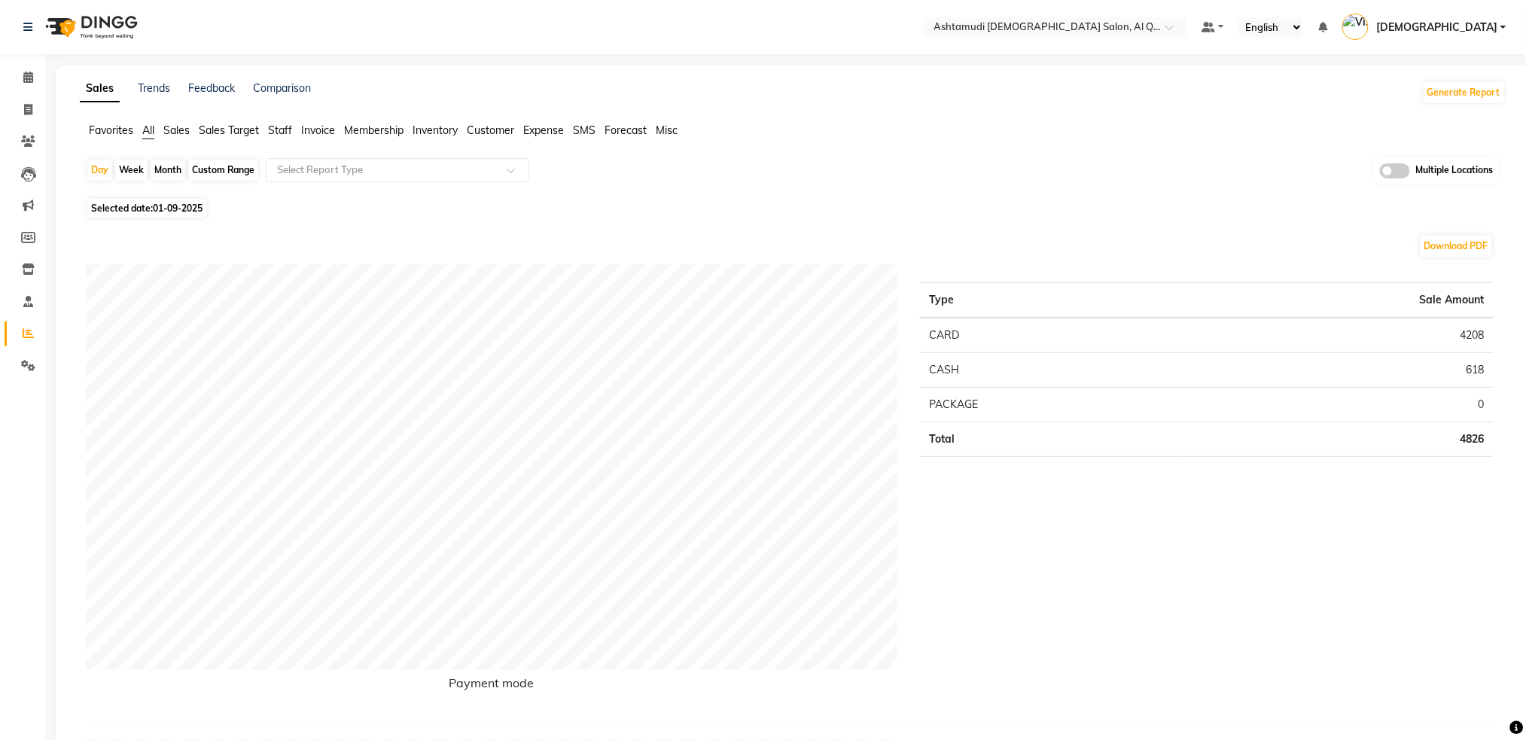
click at [281, 133] on span "Staff" at bounding box center [280, 130] width 24 height 14
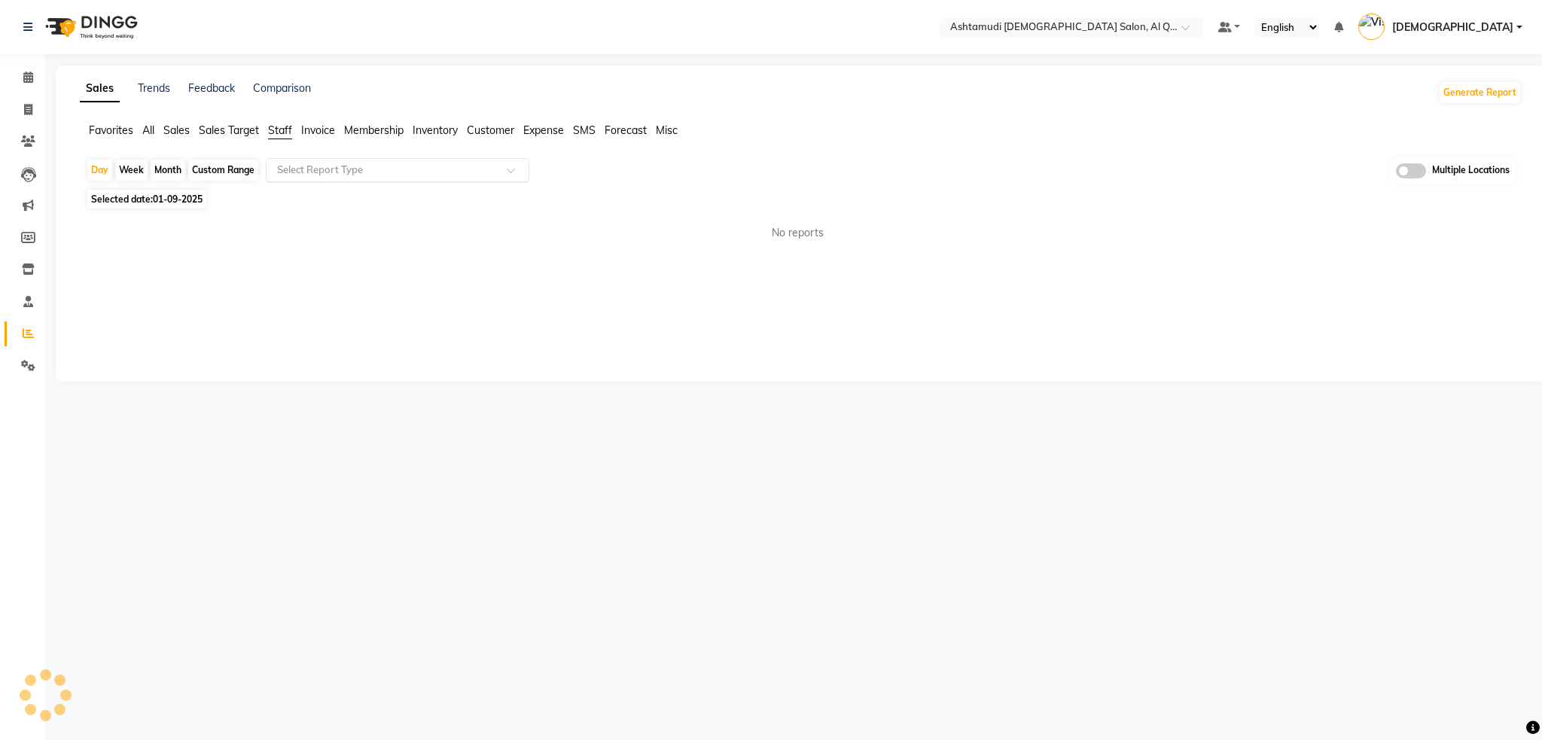
click at [307, 172] on input "text" at bounding box center [382, 170] width 217 height 15
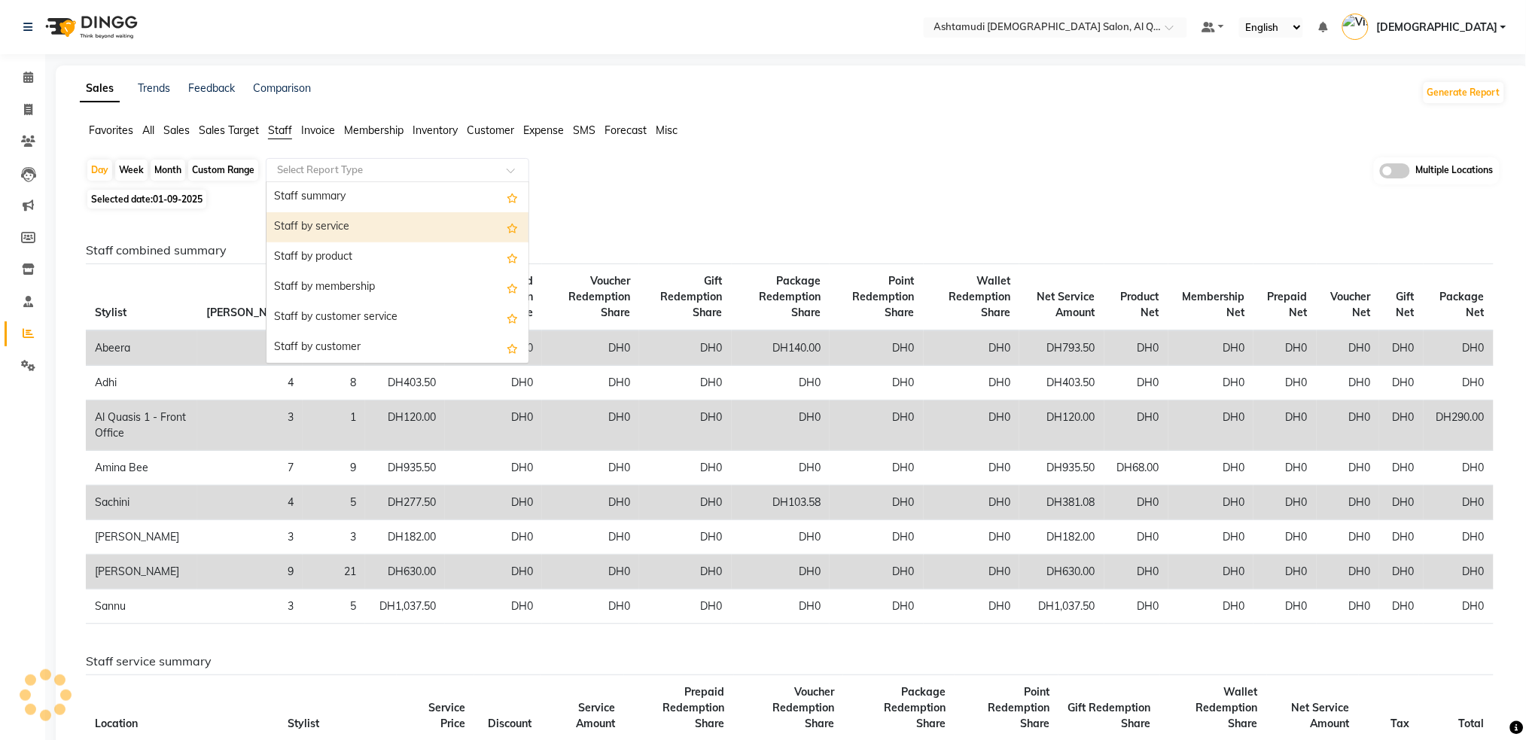
drag, startPoint x: 329, startPoint y: 230, endPoint x: 305, endPoint y: 227, distance: 24.3
click at [329, 230] on div "Staff by service" at bounding box center [398, 227] width 262 height 30
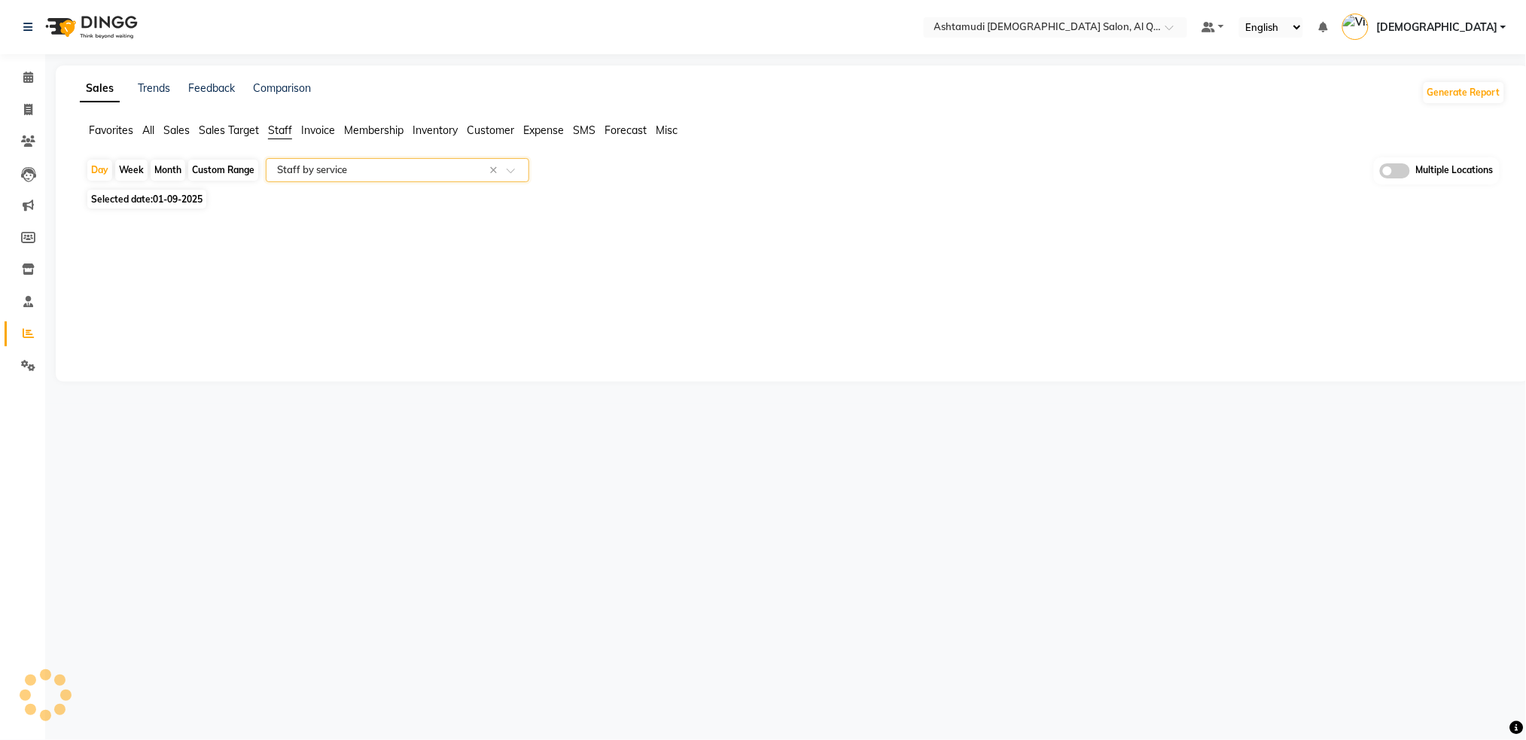
select select "full_report"
select select "csv"
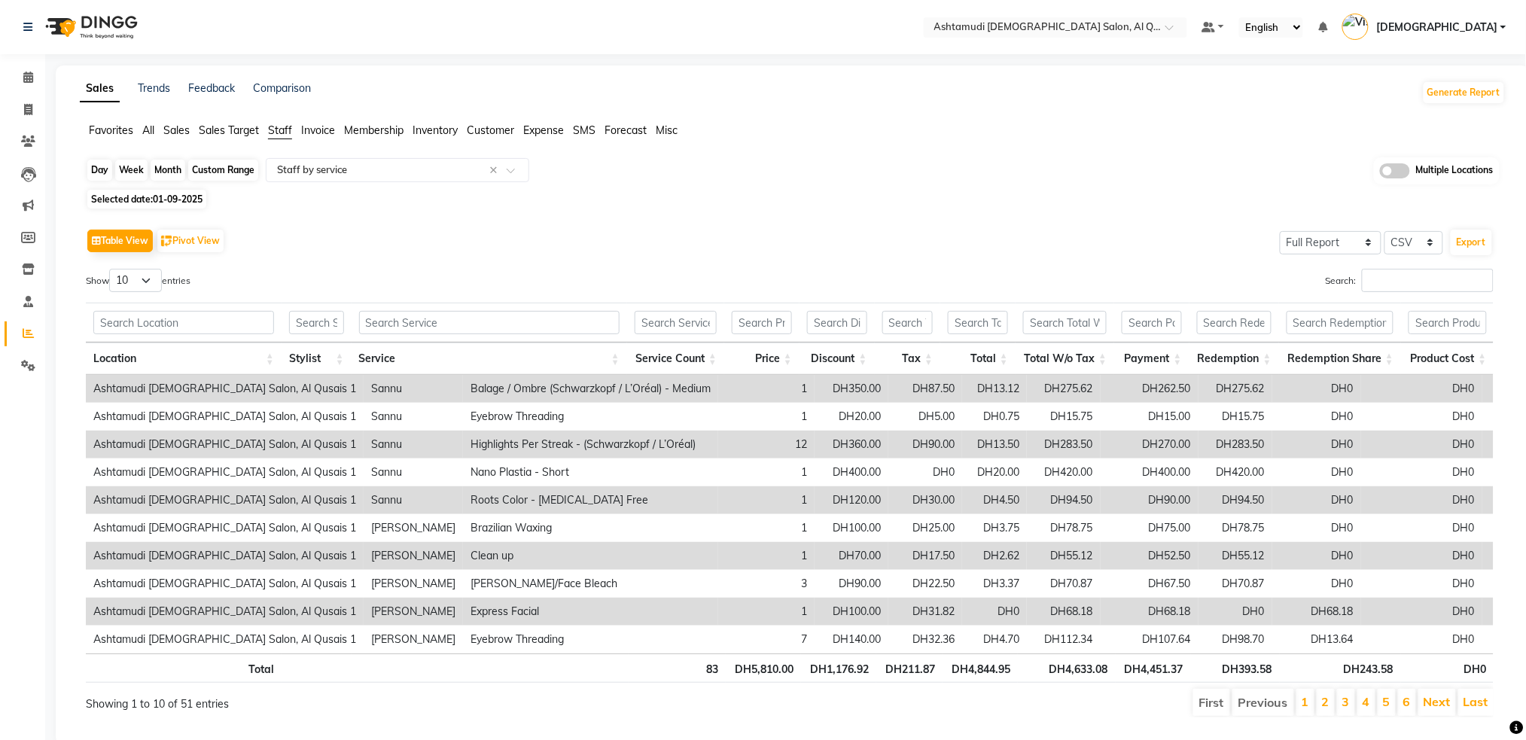
click at [102, 169] on div "Day" at bounding box center [99, 170] width 25 height 21
select select "9"
select select "2025"
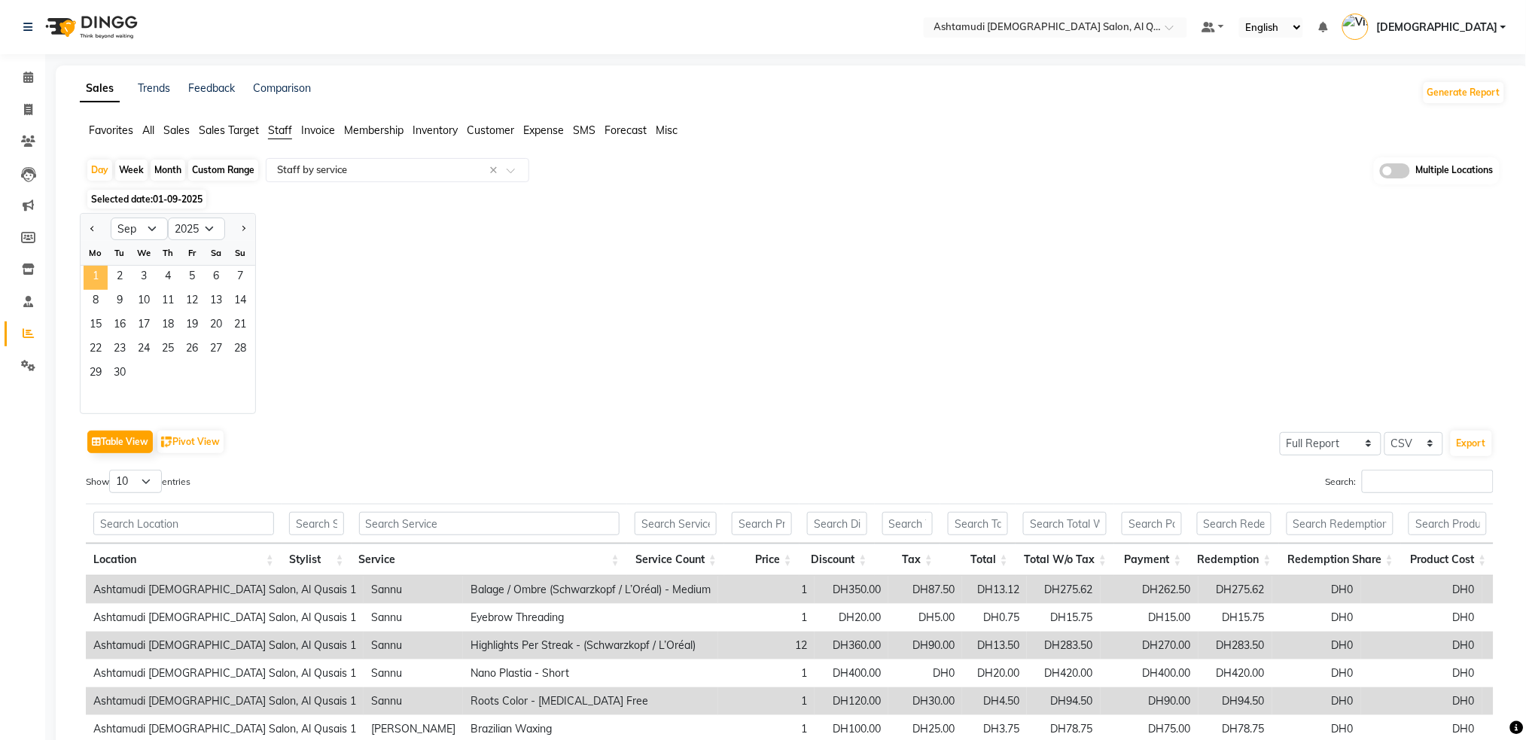
click at [88, 273] on span "1" at bounding box center [96, 278] width 24 height 24
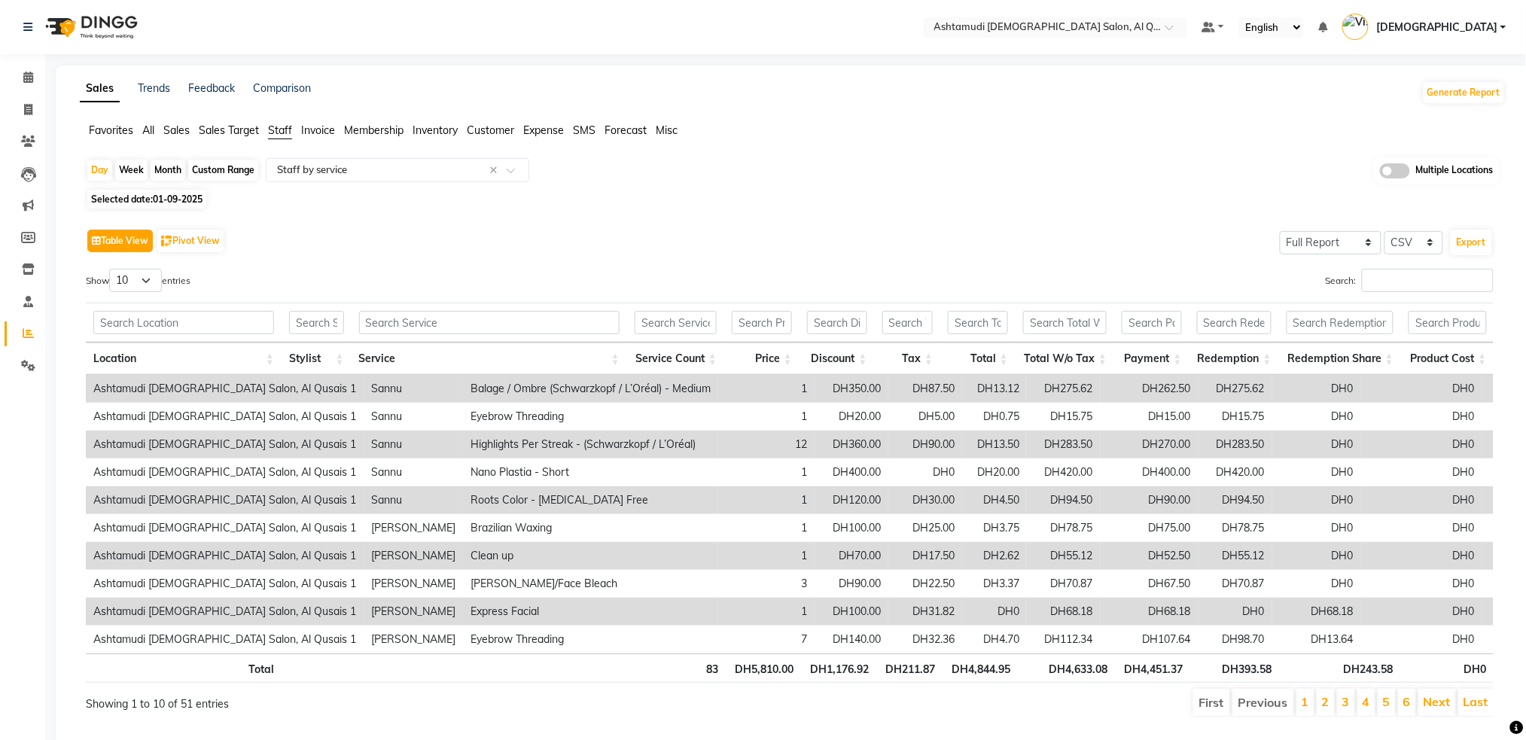
click at [94, 232] on button "Table View" at bounding box center [120, 241] width 66 height 23
click at [102, 172] on div "Day" at bounding box center [99, 170] width 25 height 21
select select "9"
select select "2025"
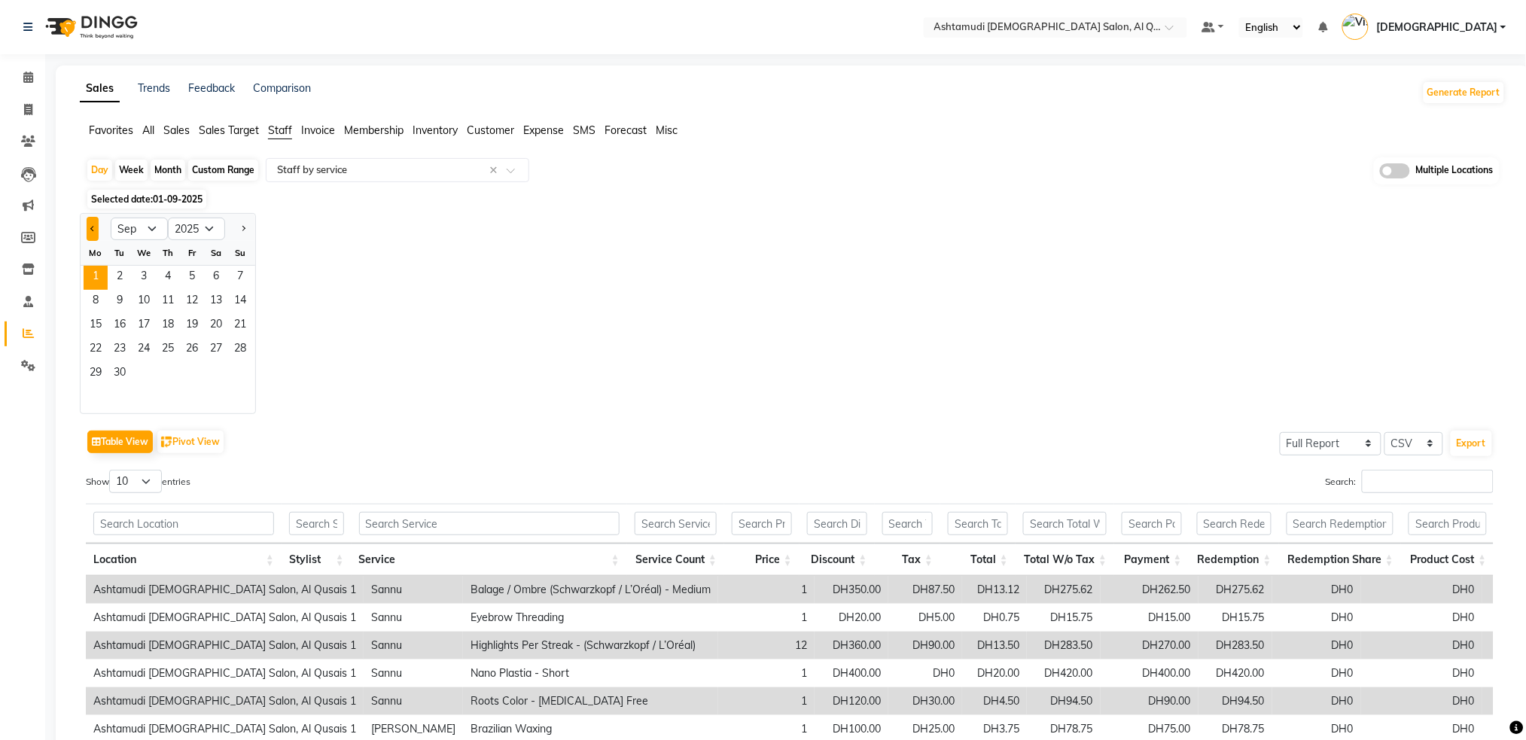
click at [88, 231] on button "Previous month" at bounding box center [93, 229] width 12 height 24
select select "8"
click at [237, 374] on span "31" at bounding box center [240, 374] width 24 height 24
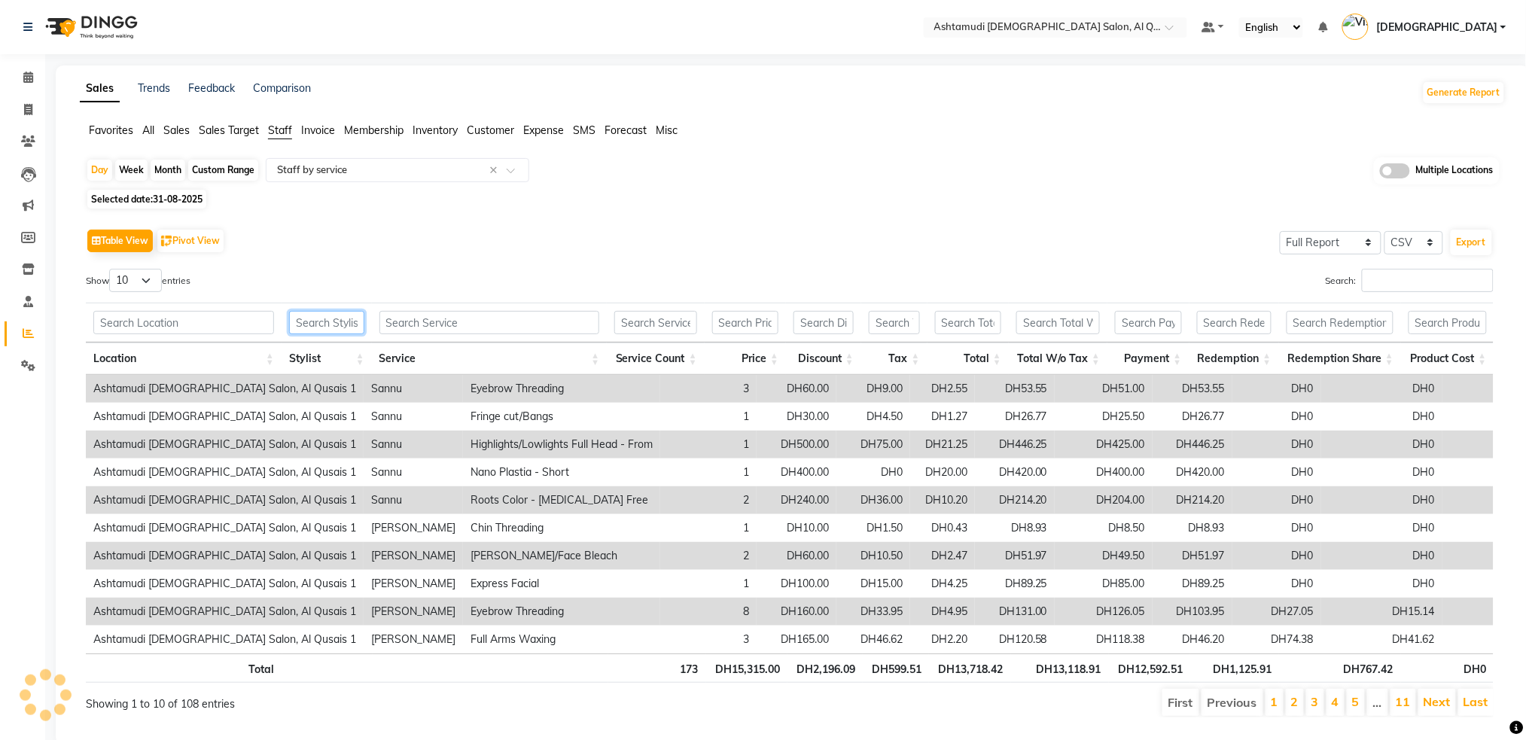
click at [326, 328] on input "text" at bounding box center [326, 322] width 75 height 23
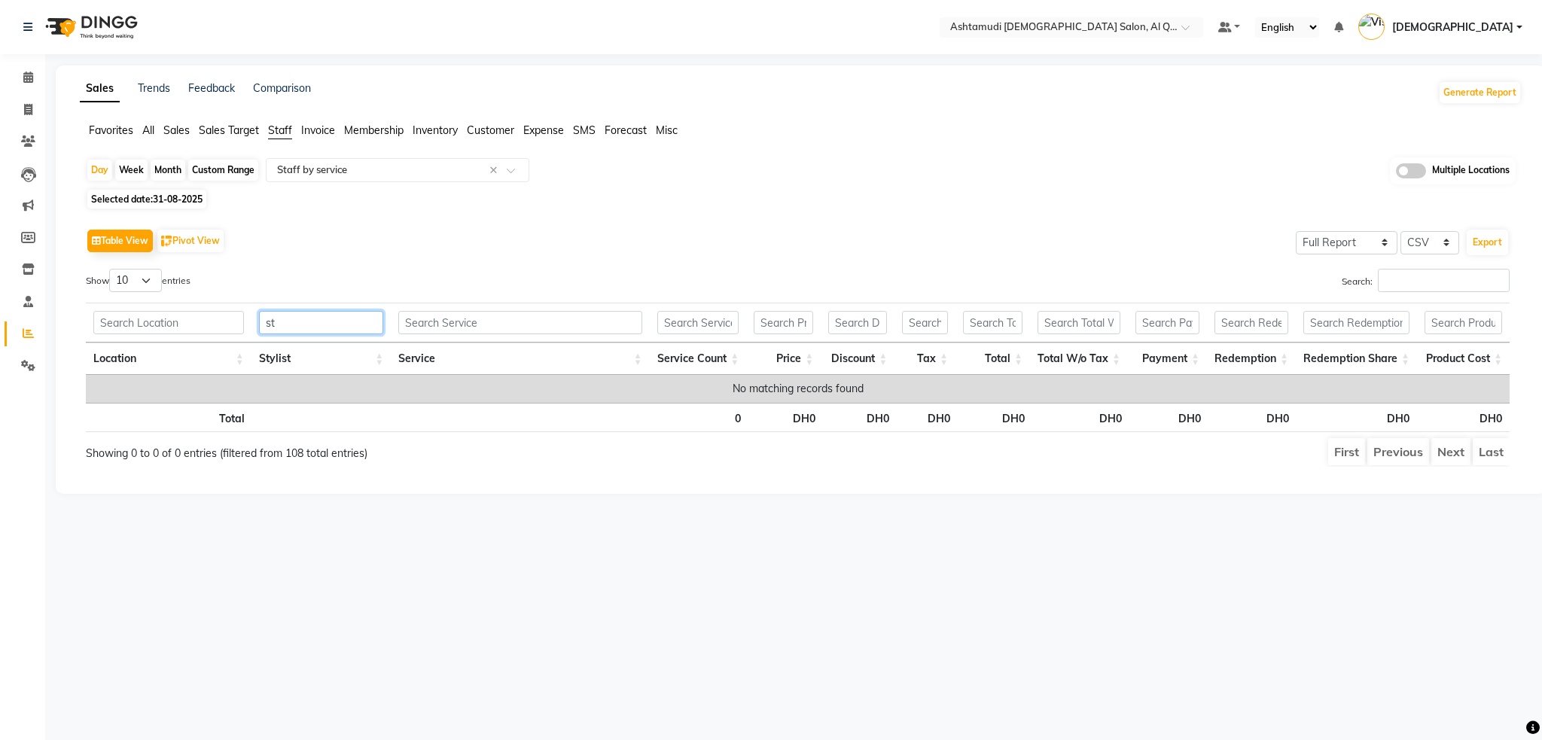
type input "s"
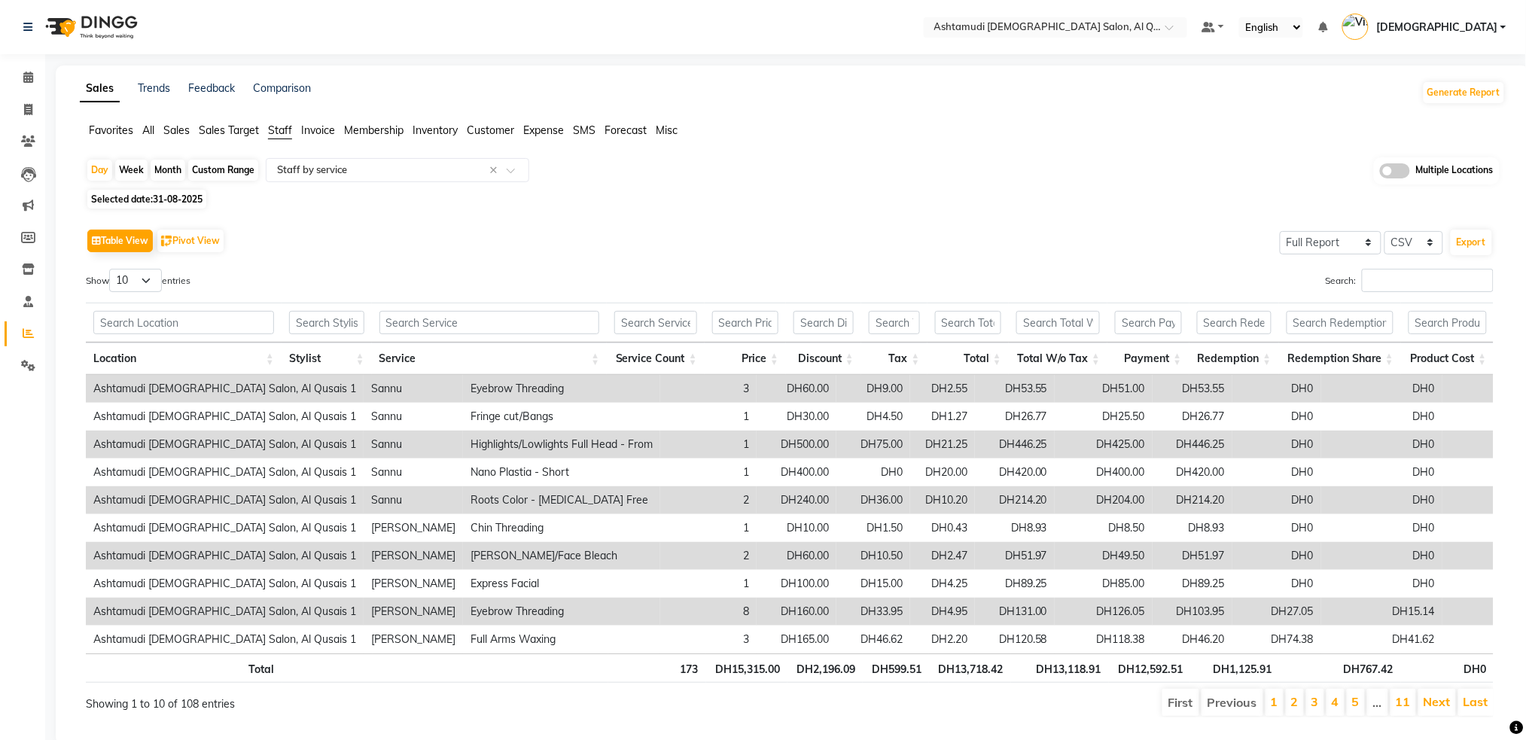
click at [203, 175] on div "Custom Range" at bounding box center [223, 170] width 70 height 21
select select "8"
select select "2025"
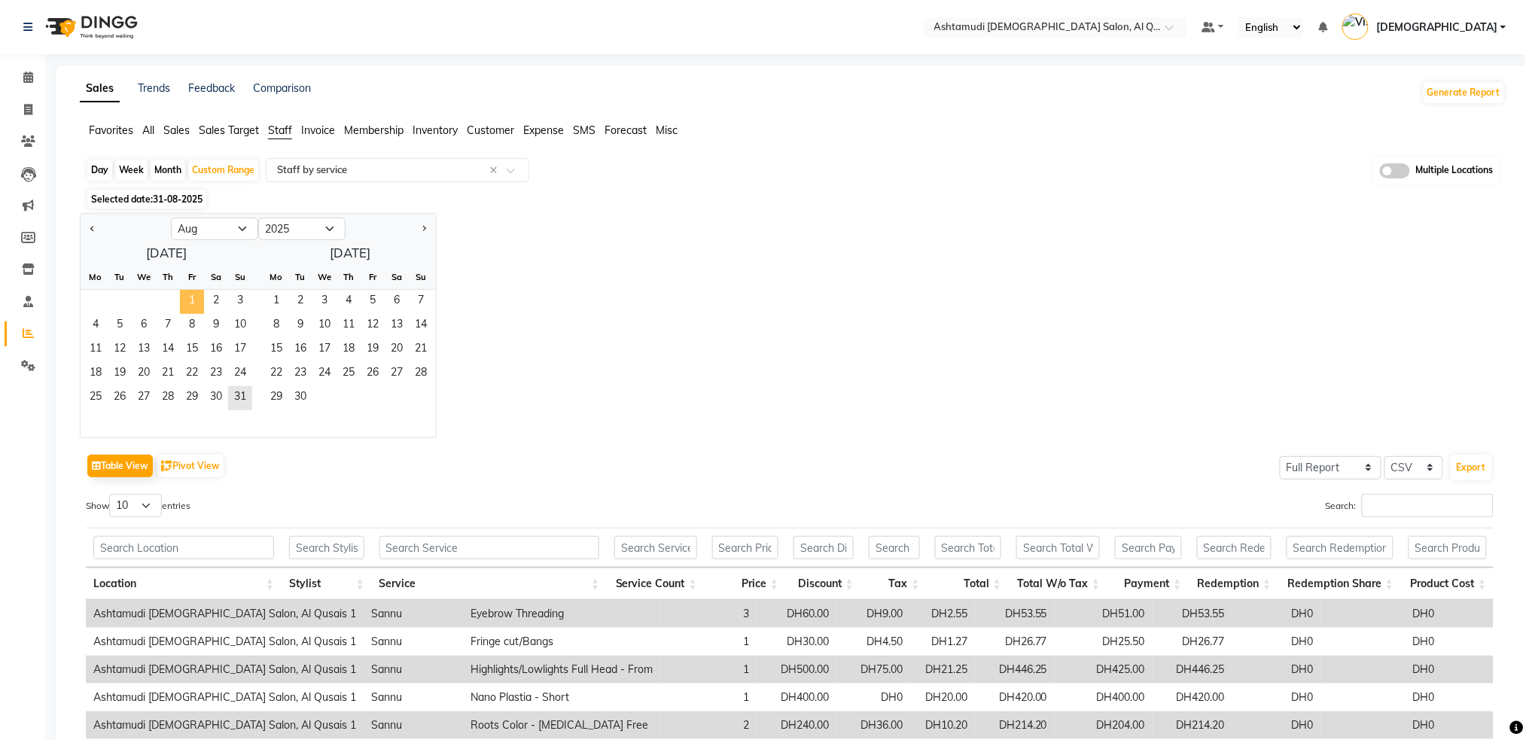
click at [194, 298] on span "1" at bounding box center [192, 302] width 24 height 24
click at [244, 389] on span "31" at bounding box center [240, 398] width 24 height 24
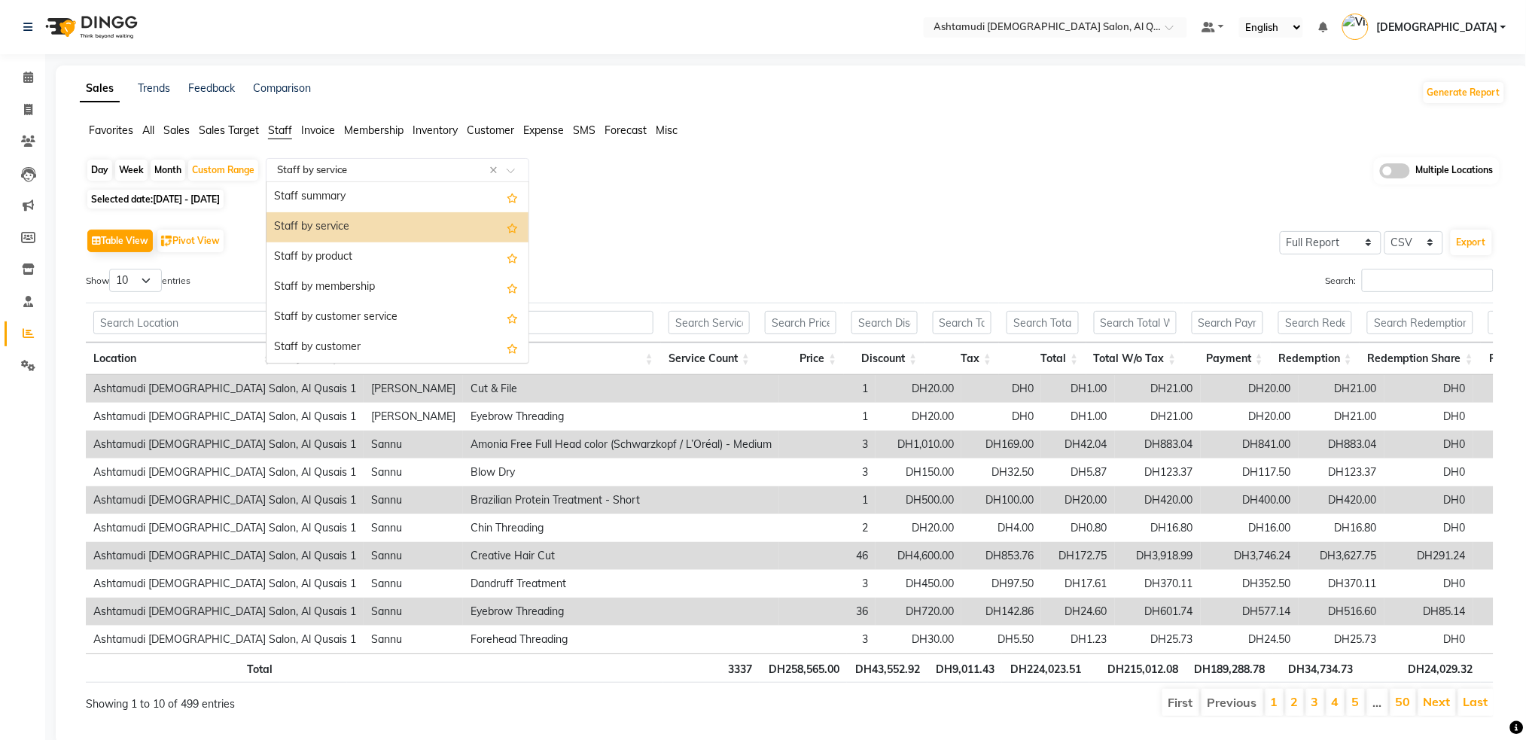
click at [390, 166] on input "text" at bounding box center [382, 170] width 217 height 15
click at [352, 202] on div "Staff summary" at bounding box center [398, 197] width 262 height 30
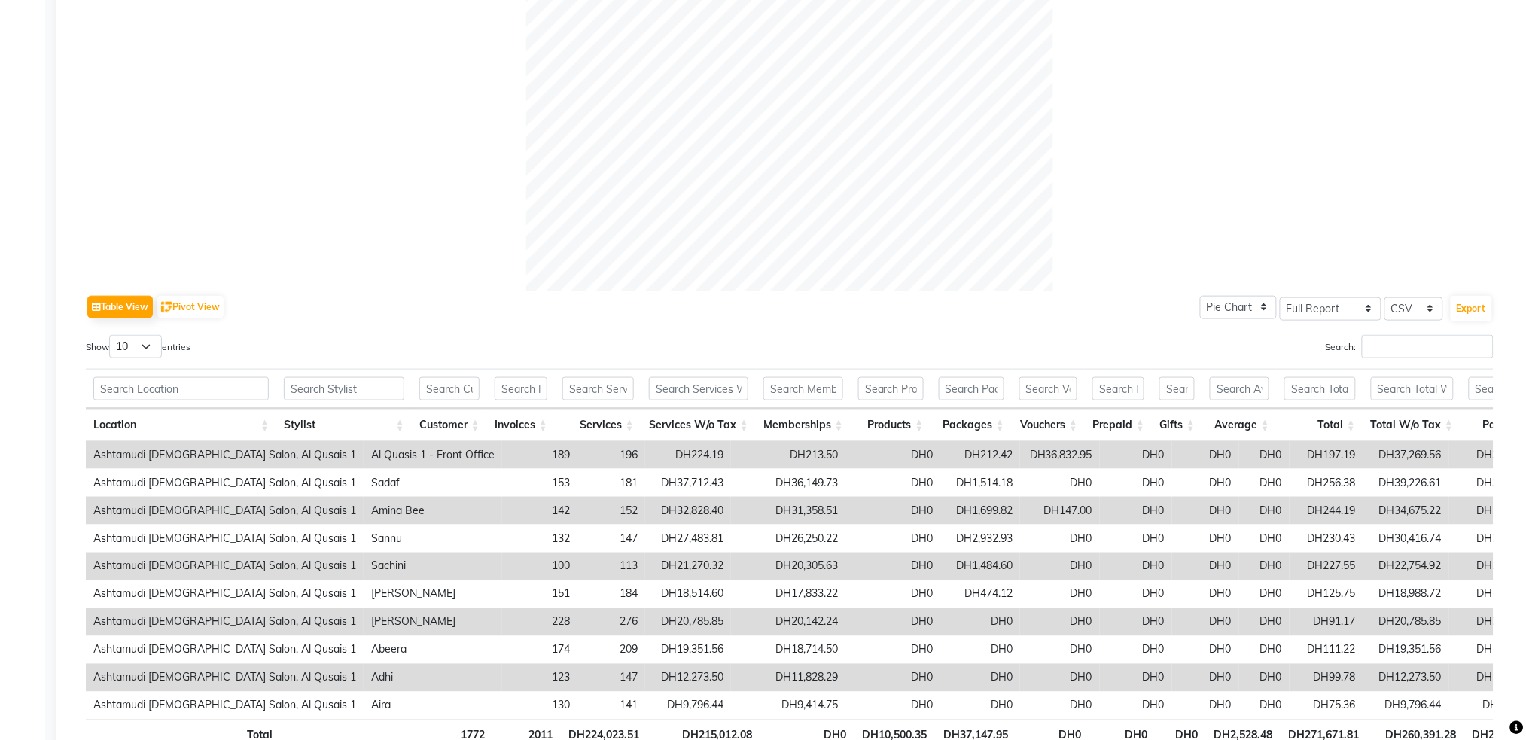
scroll to position [501, 0]
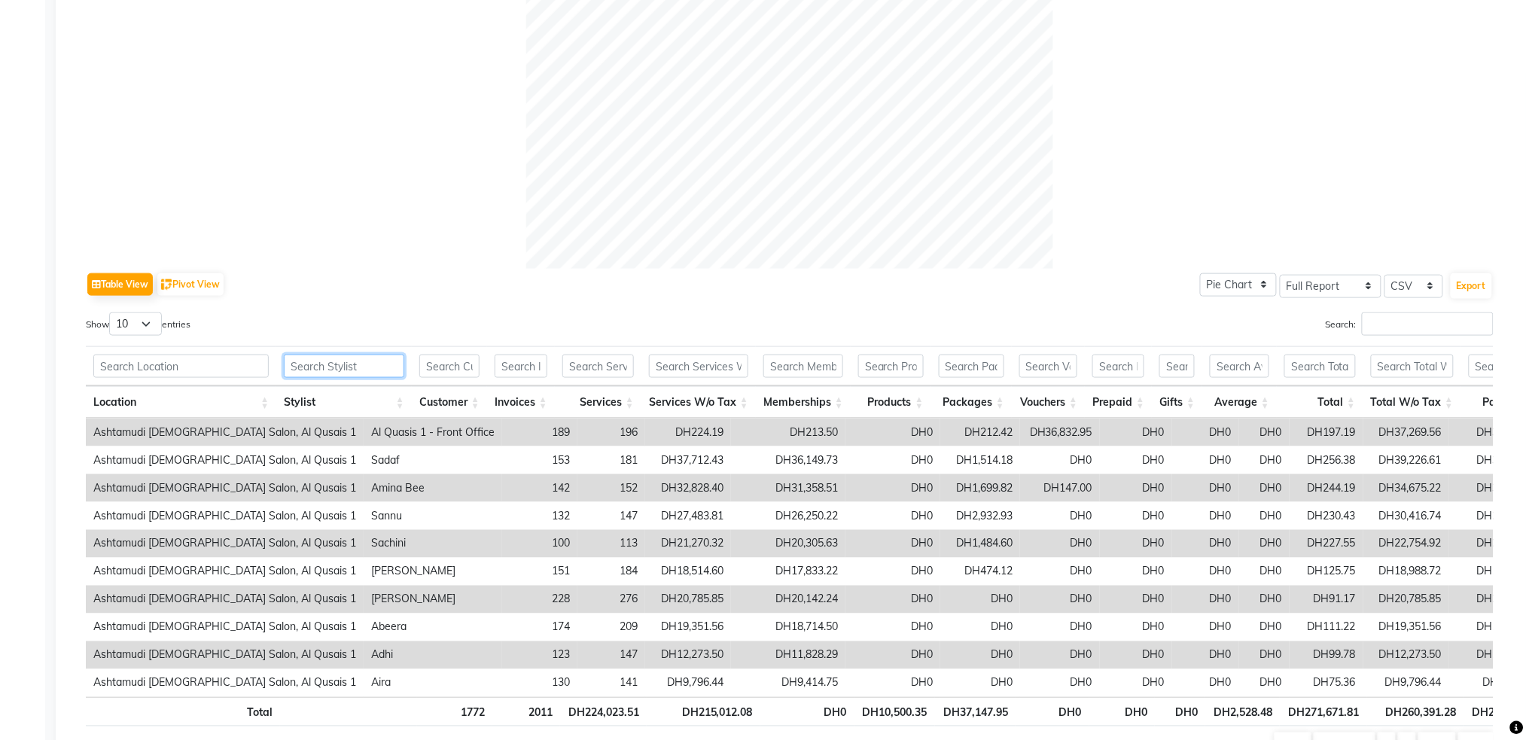
click at [344, 364] on input "text" at bounding box center [344, 366] width 120 height 23
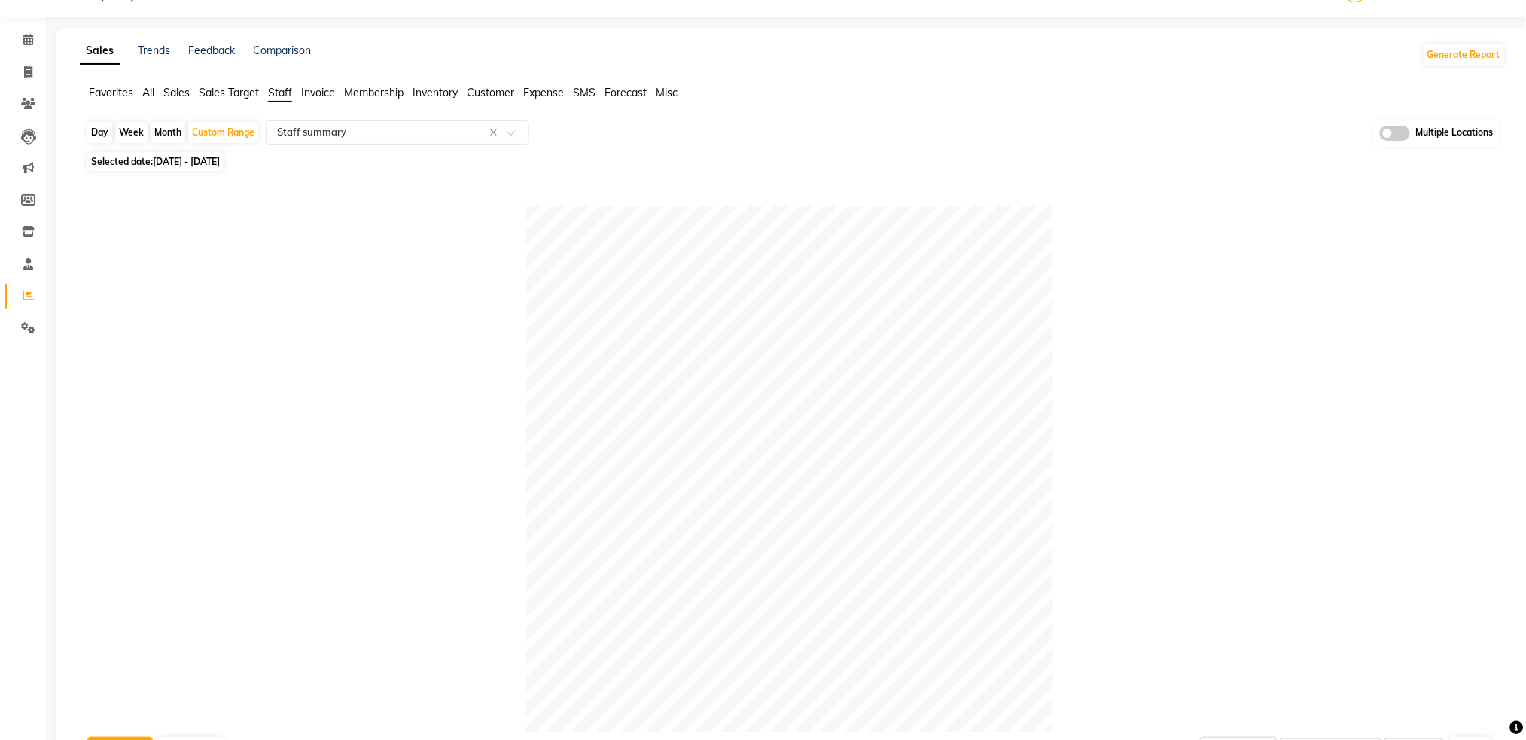
scroll to position [0, 0]
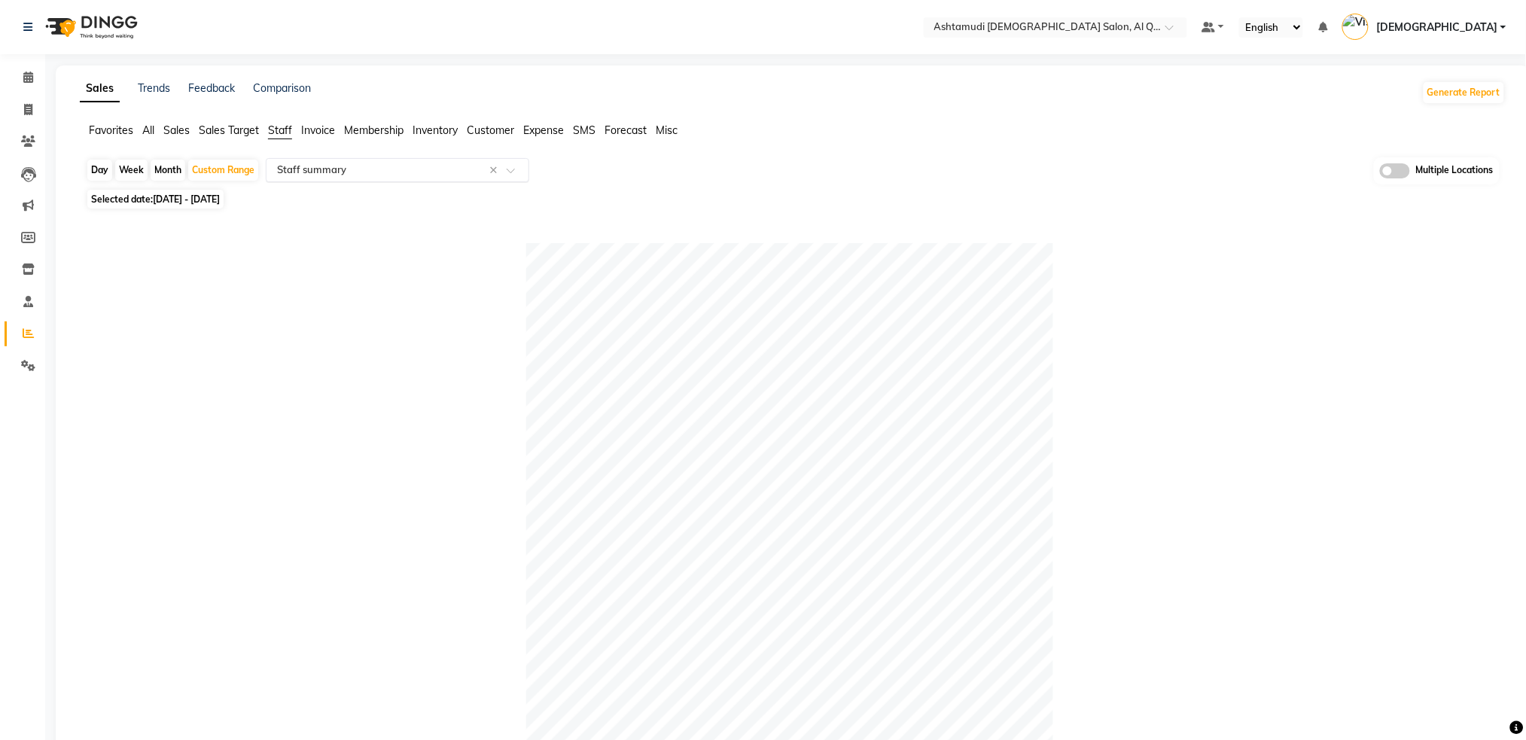
type input "sannu"
click at [427, 174] on input "text" at bounding box center [382, 170] width 217 height 15
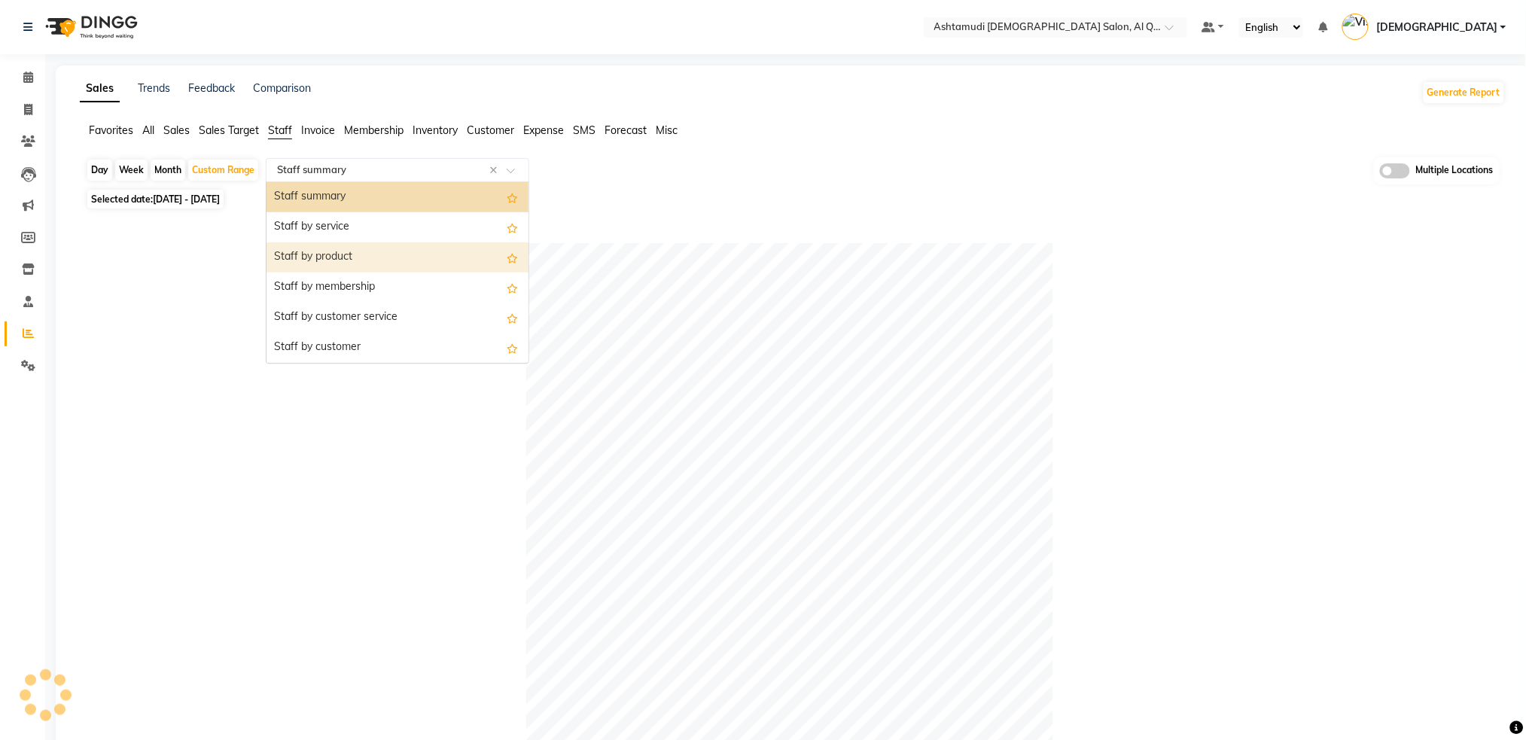
click at [379, 251] on div "Staff by product" at bounding box center [398, 257] width 262 height 30
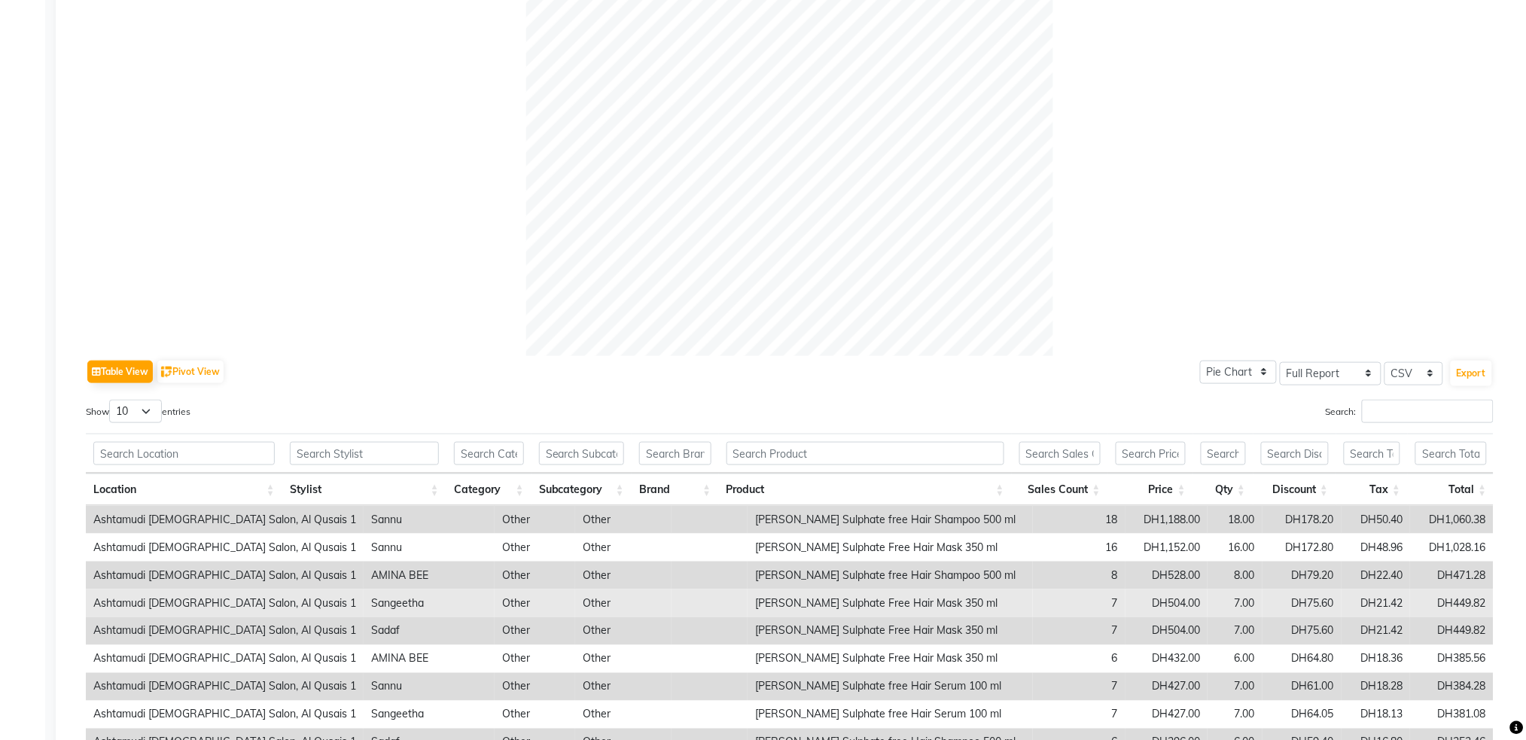
scroll to position [501, 0]
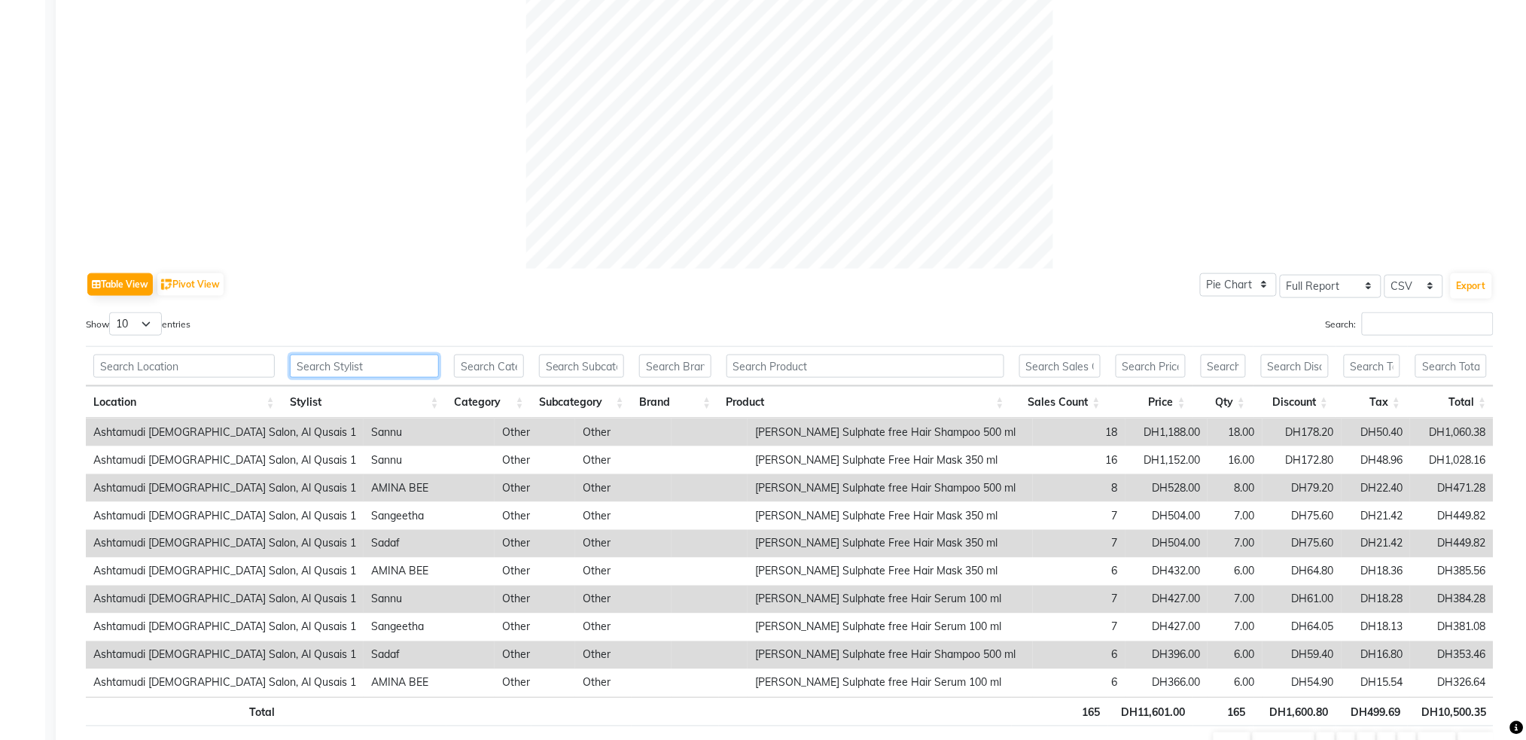
click at [329, 367] on input "text" at bounding box center [364, 366] width 149 height 23
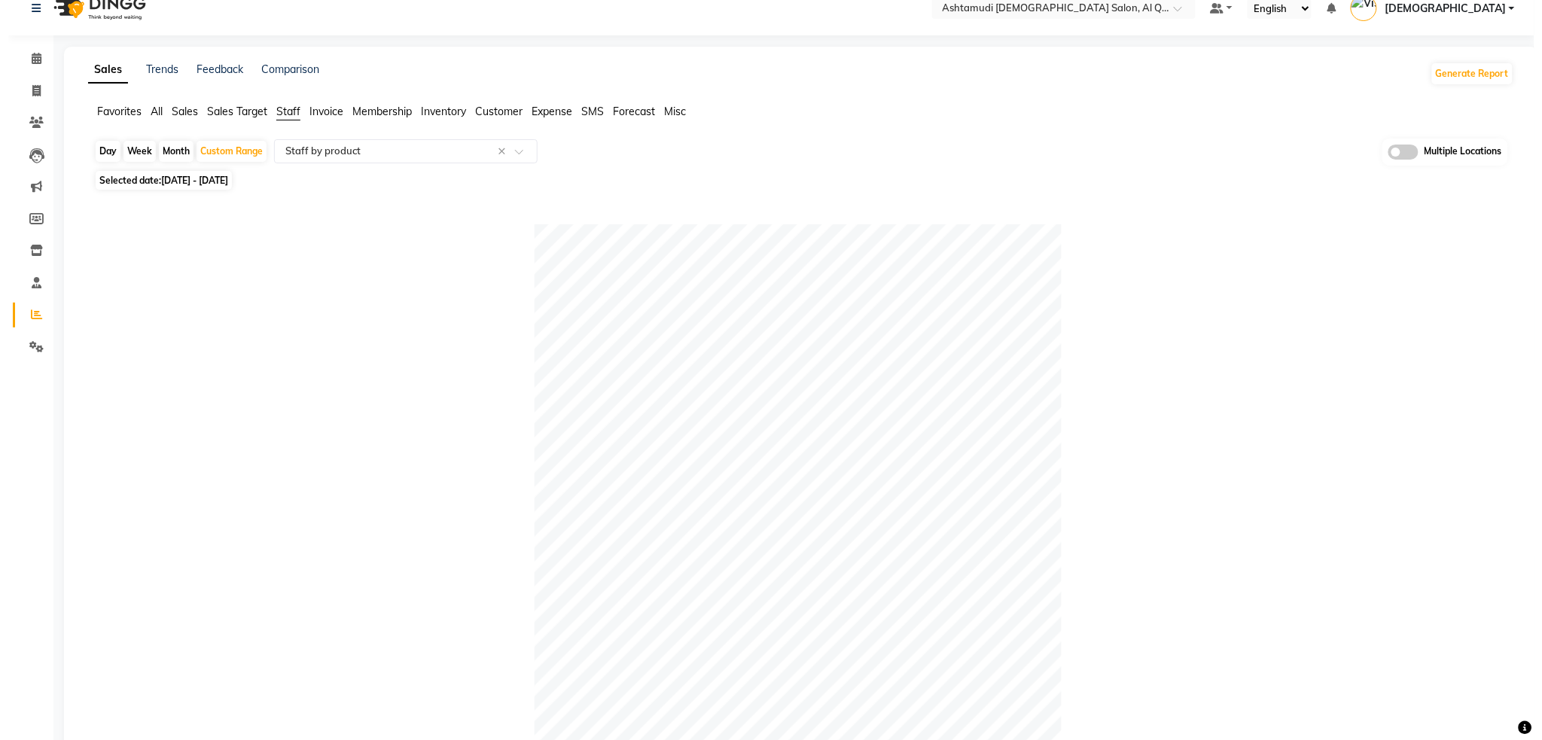
scroll to position [0, 0]
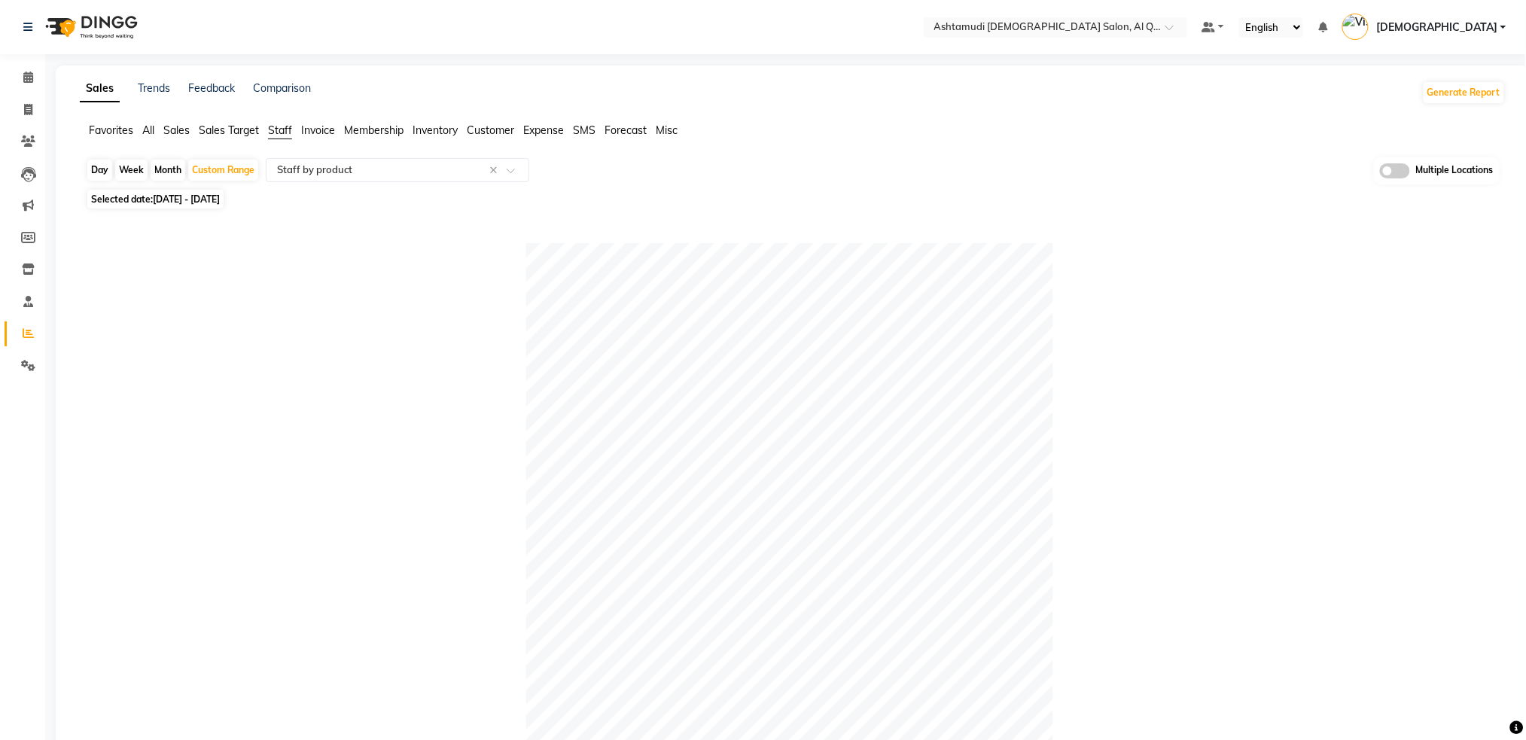
type input "sannu"
click at [467, 306] on div at bounding box center [790, 506] width 1408 height 527
click at [353, 178] on div "Select Report Type × Staff by product ×" at bounding box center [398, 170] width 264 height 24
type input "A"
type input "app"
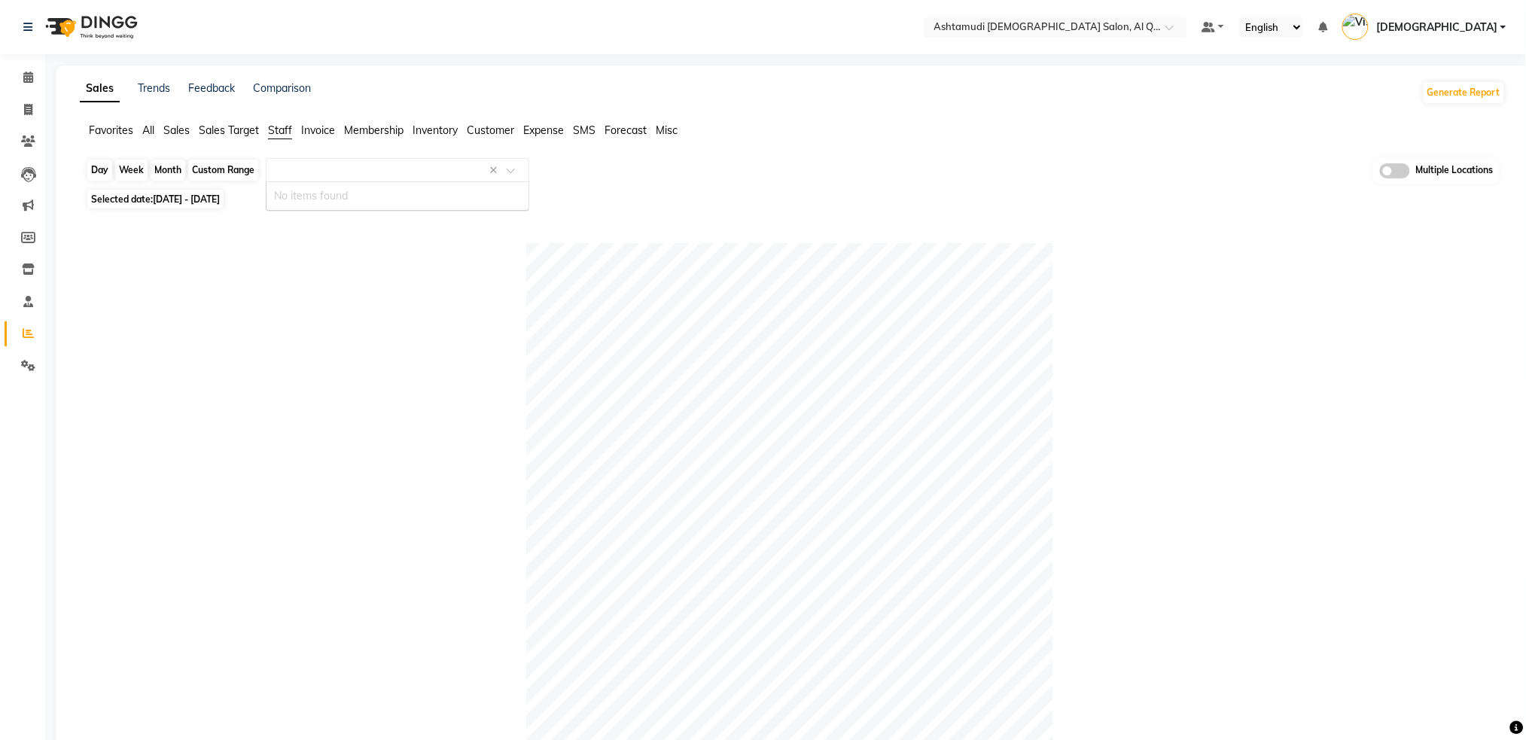
click at [243, 175] on div "Custom Range" at bounding box center [223, 170] width 70 height 21
select select "8"
select select "2025"
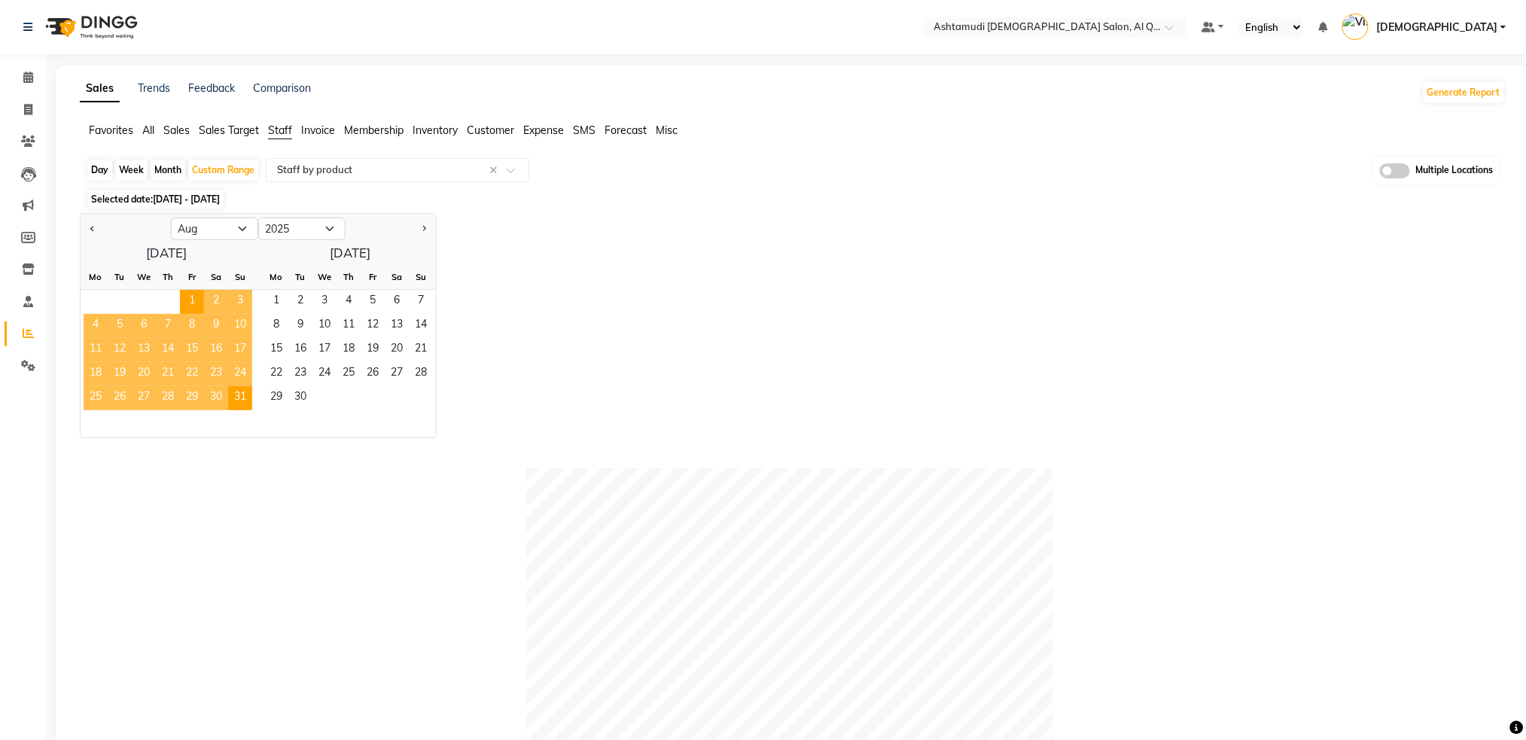
click at [550, 337] on div "Jan Feb Mar Apr May Jun [DATE] Aug Sep Oct Nov [DATE] 2016 2017 2018 2019 2020 …" at bounding box center [793, 325] width 1426 height 225
click at [422, 168] on input "text" at bounding box center [382, 170] width 217 height 15
type input "a"
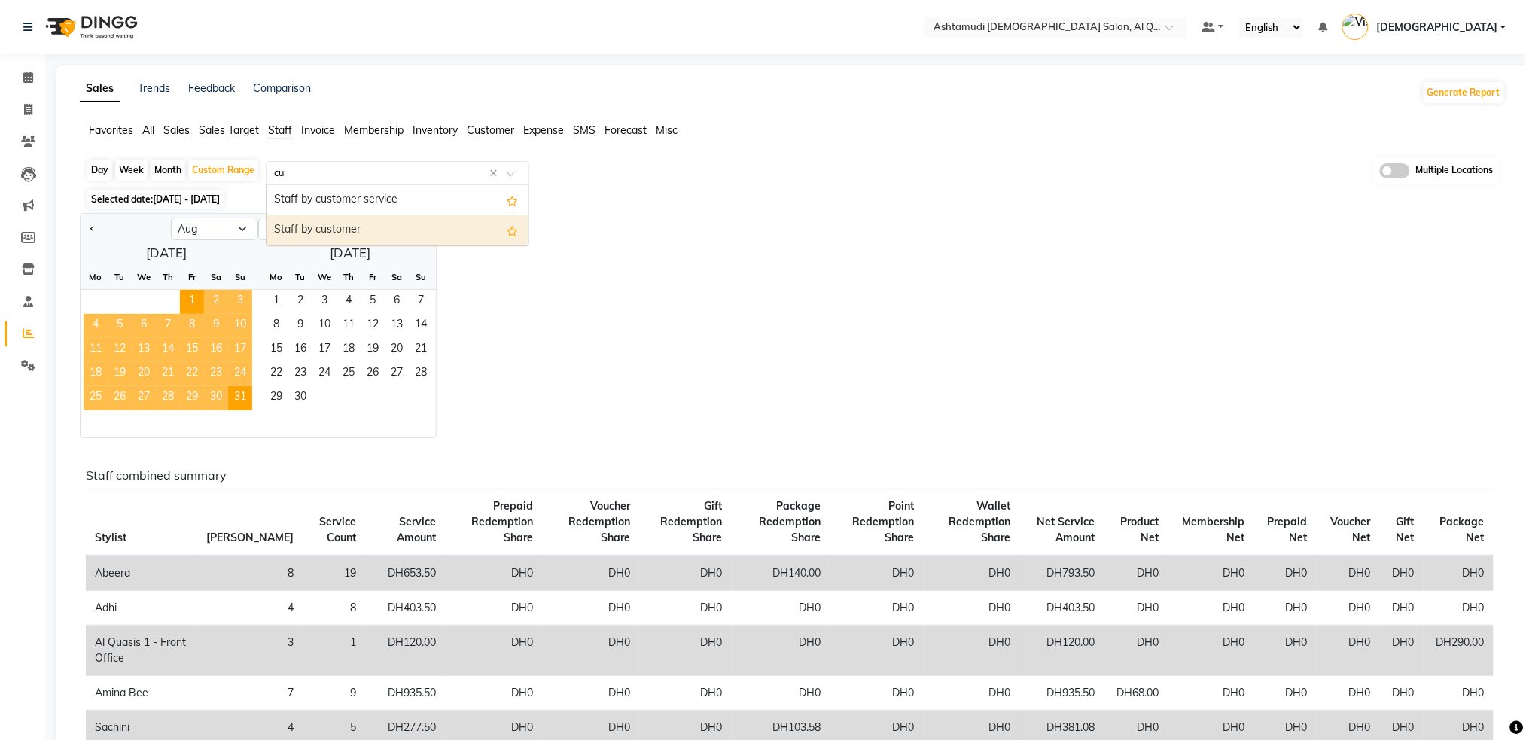
type input "c"
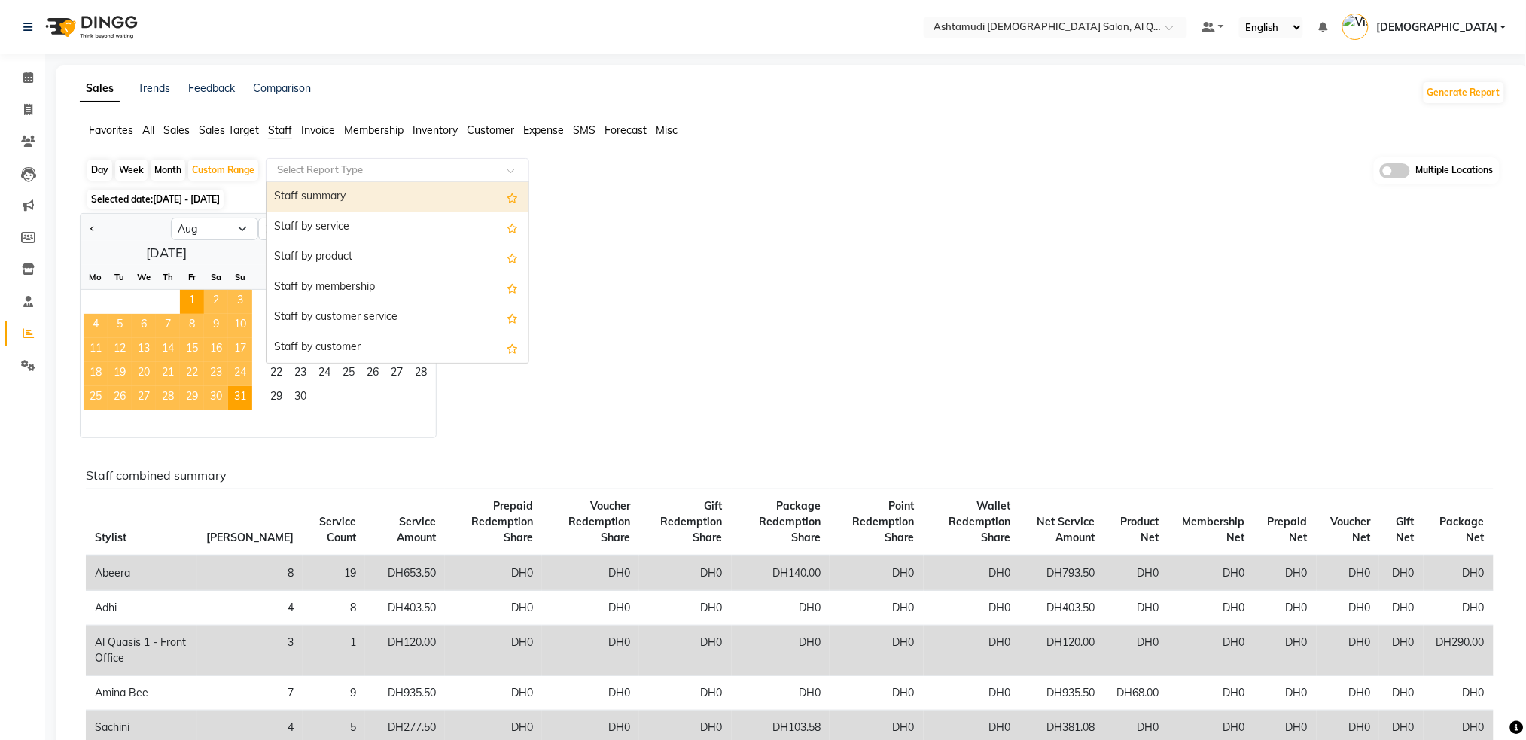
click at [97, 11] on img at bounding box center [89, 27] width 103 height 42
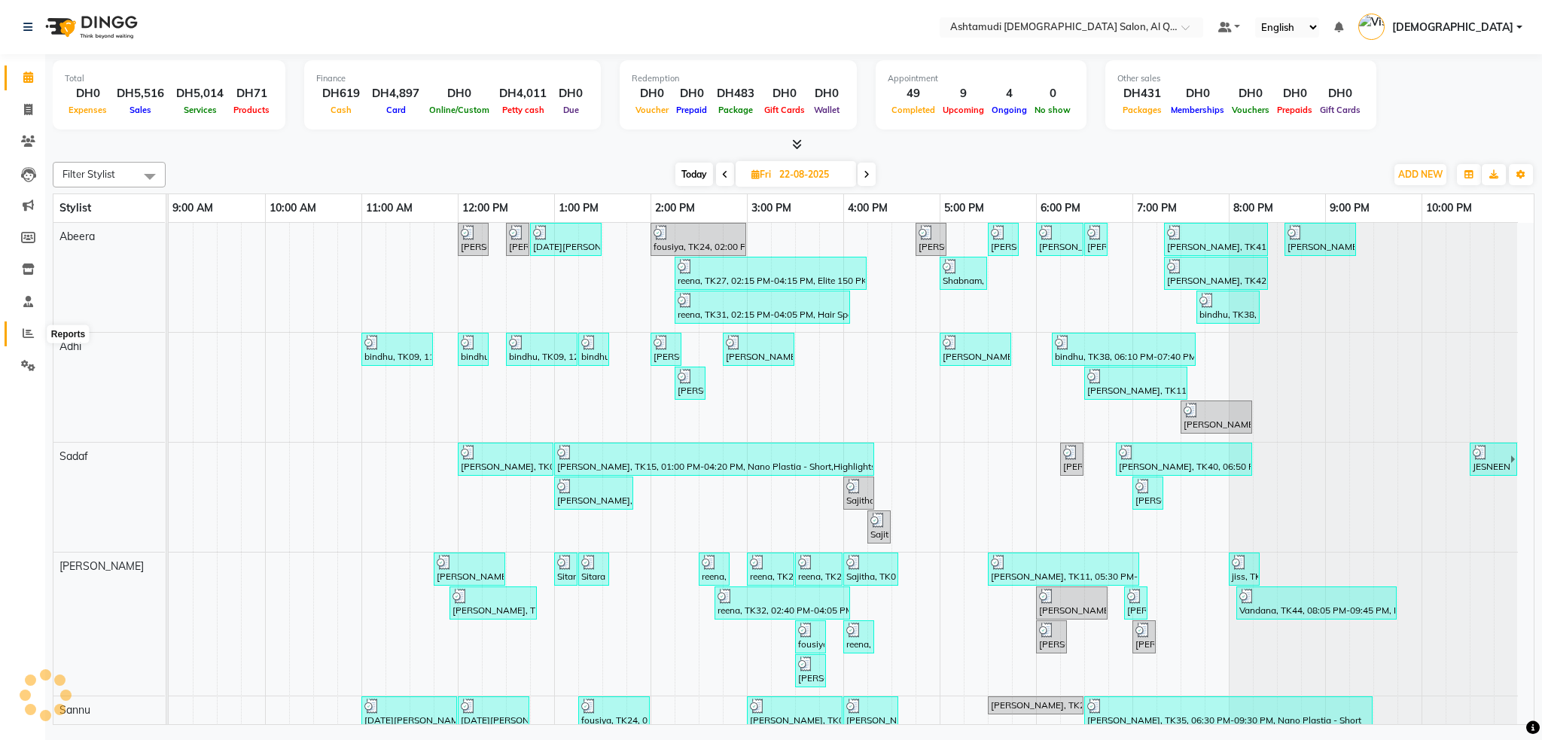
click at [17, 340] on span at bounding box center [28, 333] width 26 height 17
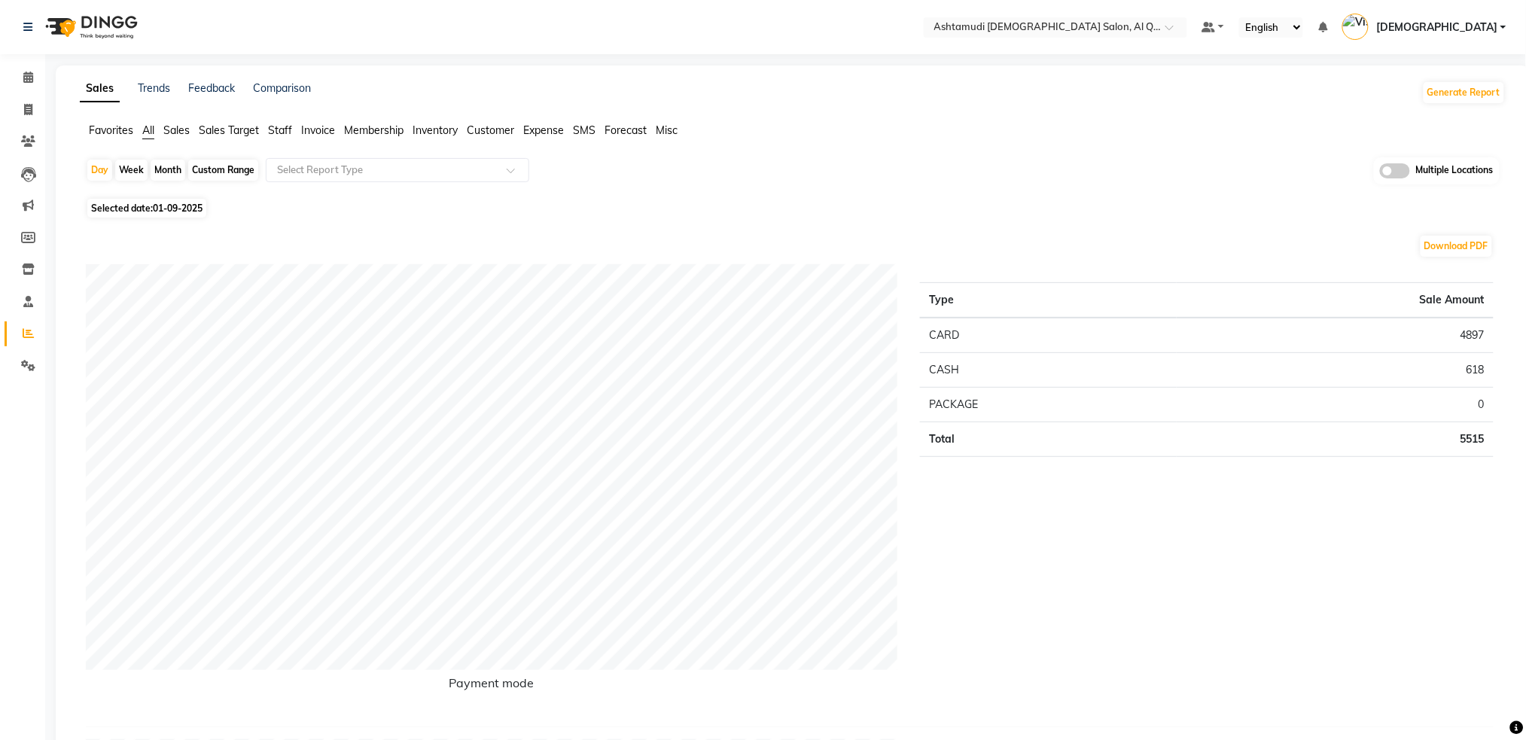
click at [215, 167] on div "Custom Range" at bounding box center [223, 170] width 70 height 21
select select "9"
select select "2025"
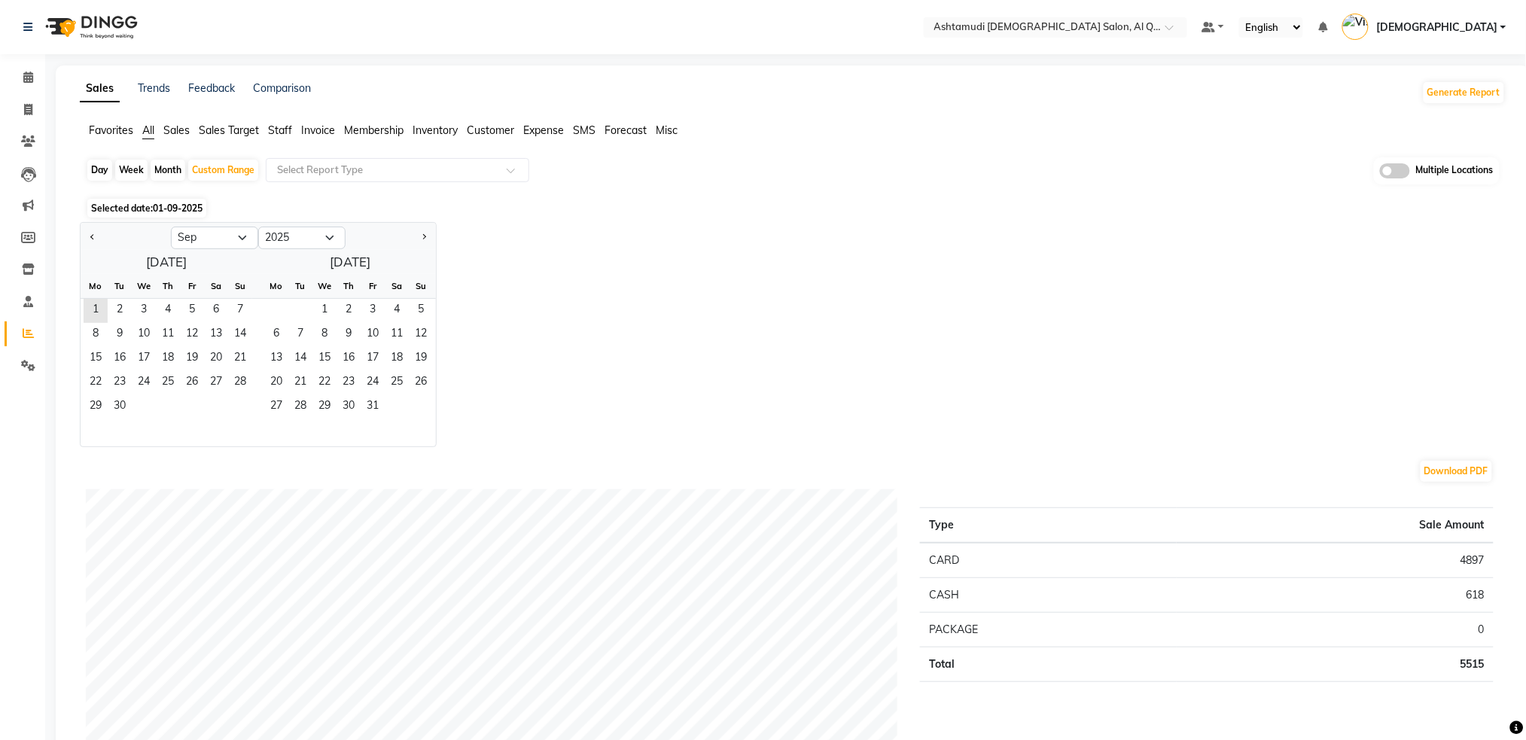
click at [82, 239] on div at bounding box center [126, 238] width 90 height 24
click at [87, 243] on button "Previous month" at bounding box center [93, 238] width 12 height 24
select select "8"
click at [178, 305] on div "1 2 3" at bounding box center [167, 311] width 172 height 24
click at [187, 310] on span "1" at bounding box center [192, 311] width 24 height 24
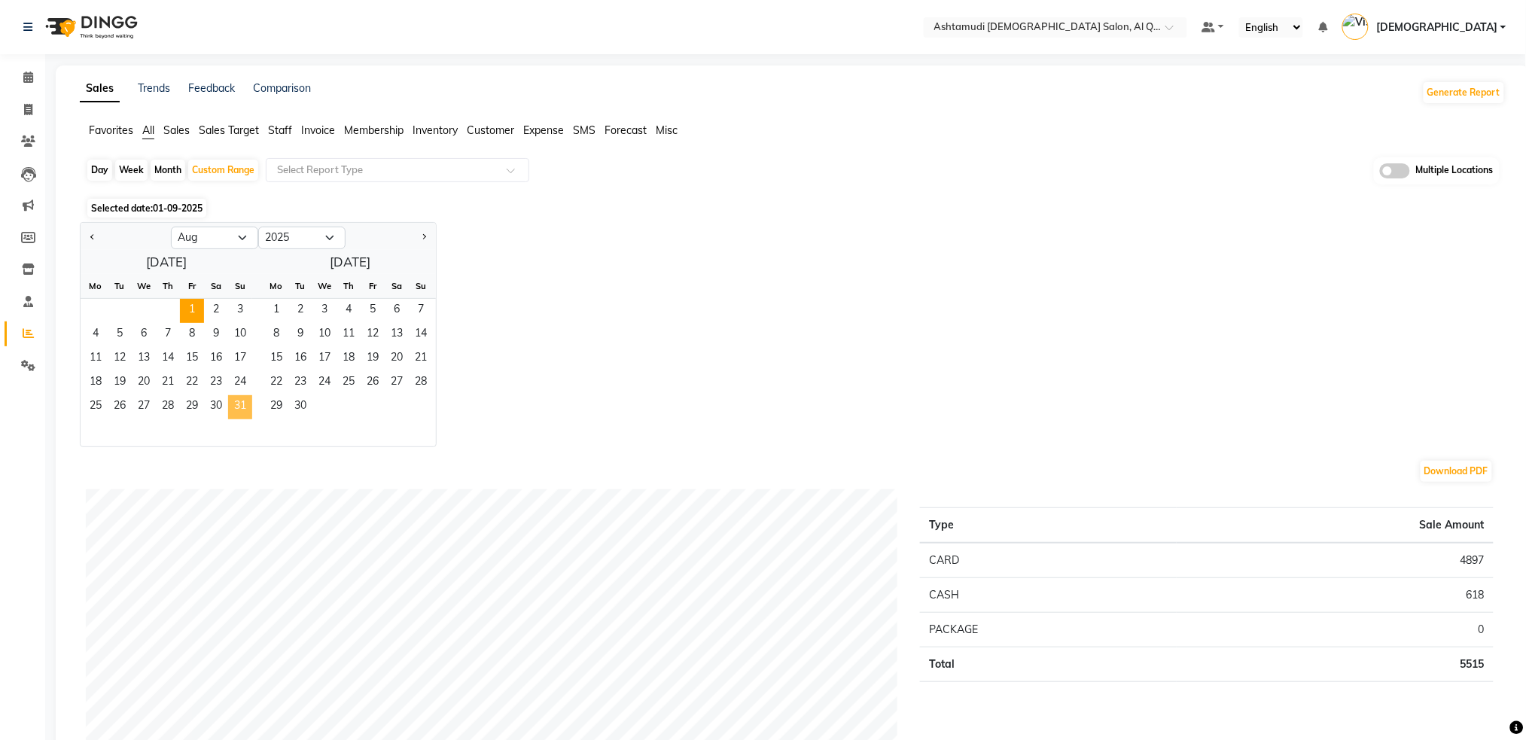
click at [245, 404] on span "31" at bounding box center [240, 407] width 24 height 24
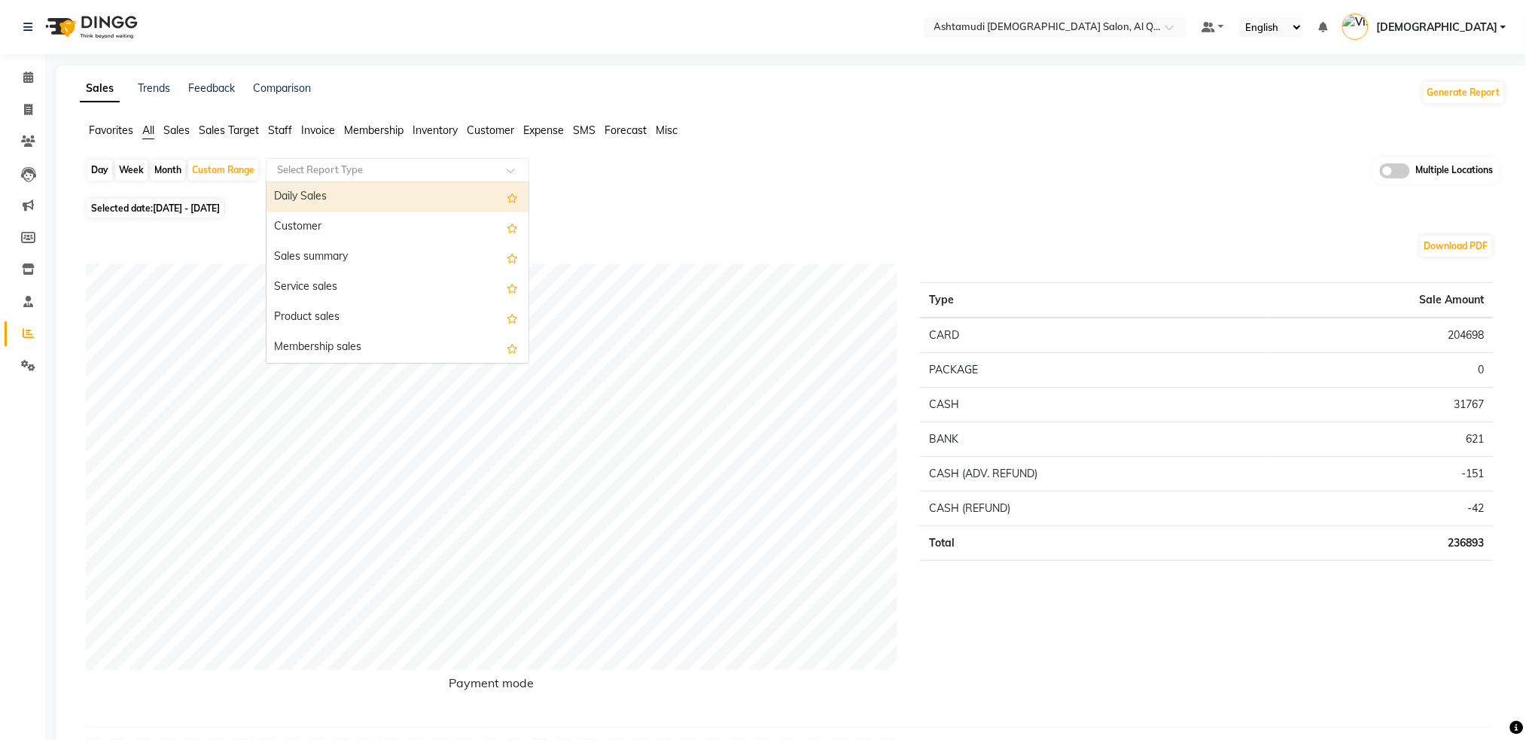
click at [326, 170] on input "text" at bounding box center [382, 170] width 217 height 15
type input "app"
click at [424, 207] on div "Appointments" at bounding box center [398, 200] width 262 height 30
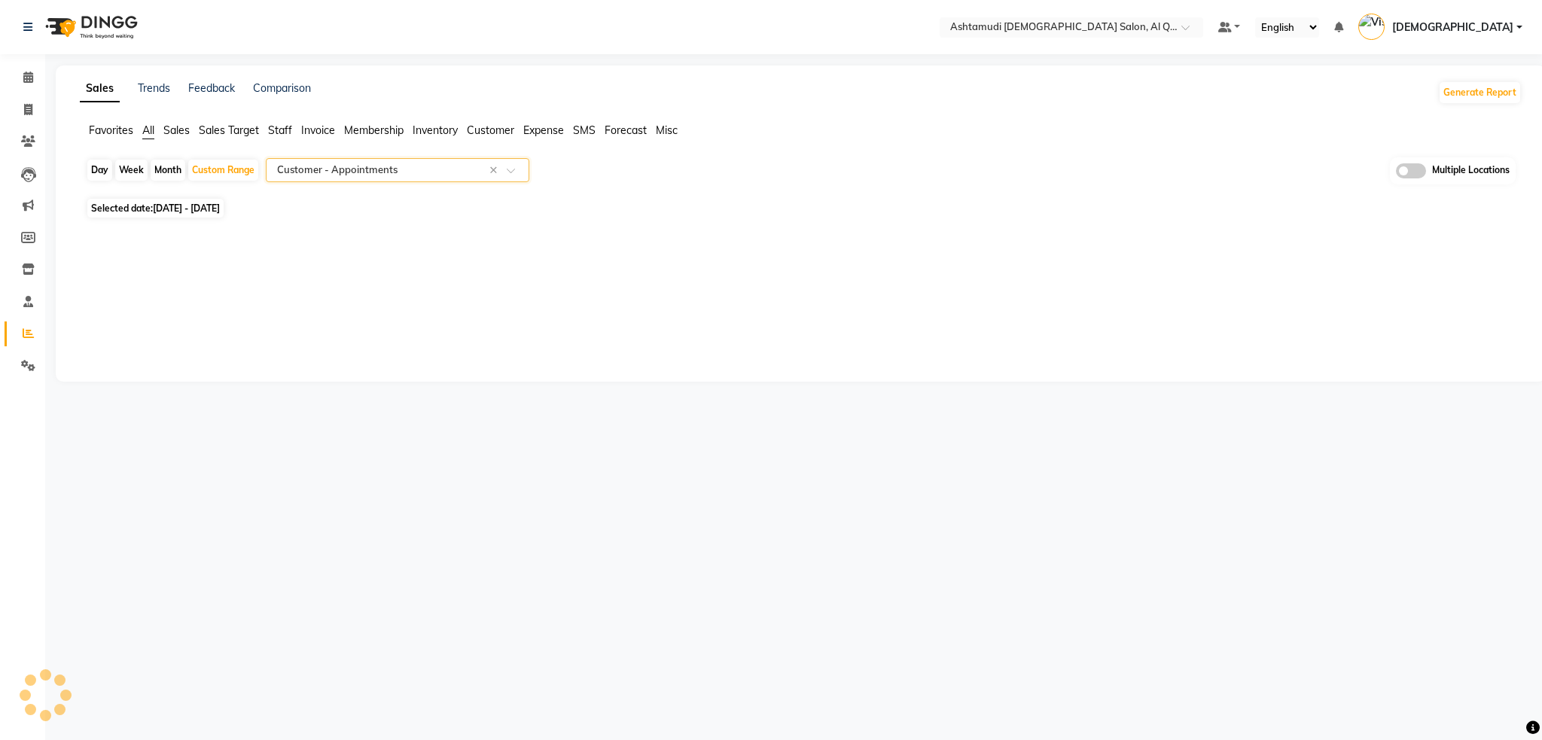
select select "full_report"
select select "csv"
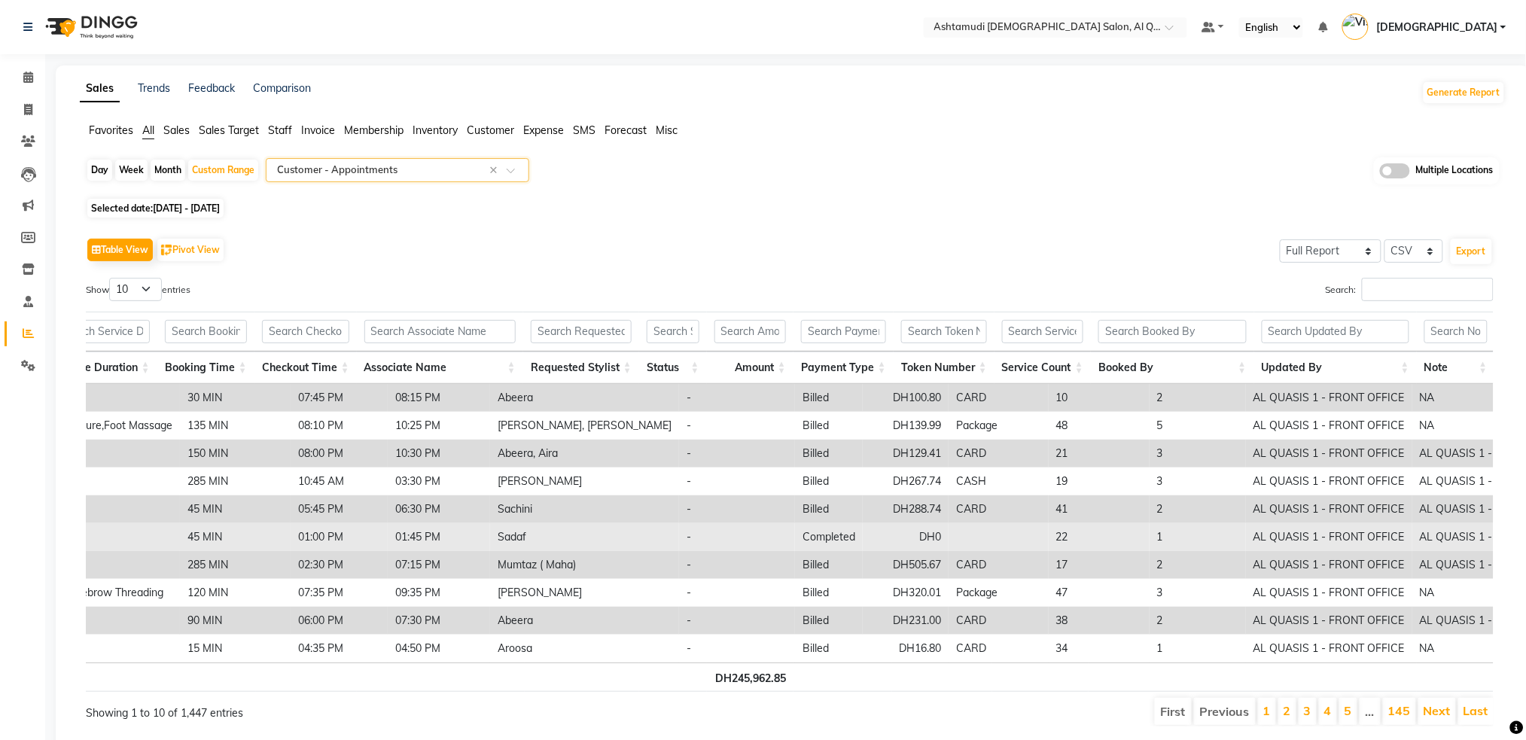
scroll to position [66, 0]
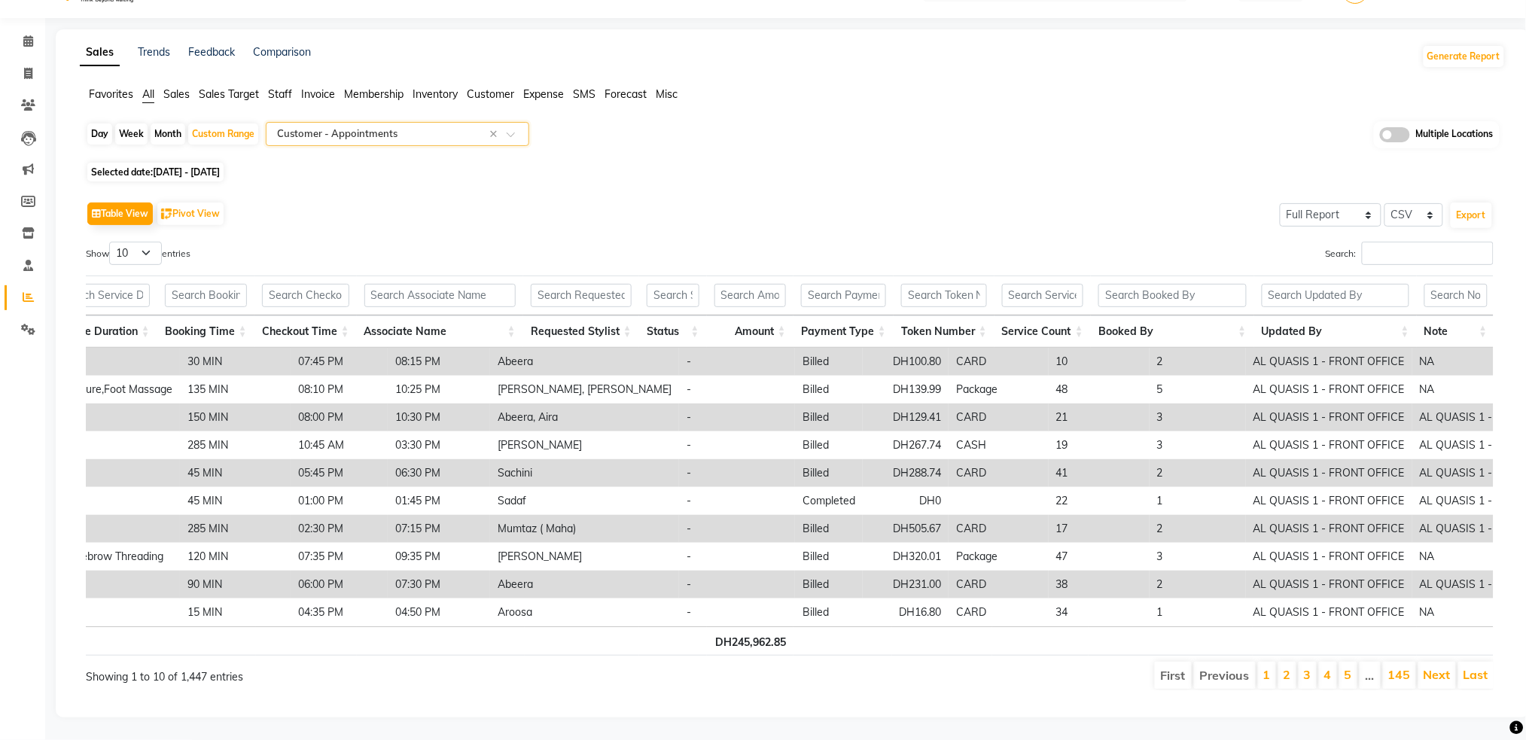
drag, startPoint x: 1405, startPoint y: 108, endPoint x: 1356, endPoint y: 125, distance: 51.7
click at [1404, 127] on span at bounding box center [1395, 134] width 30 height 15
click at [1380, 137] on input "checkbox" at bounding box center [1380, 137] width 0 height 0
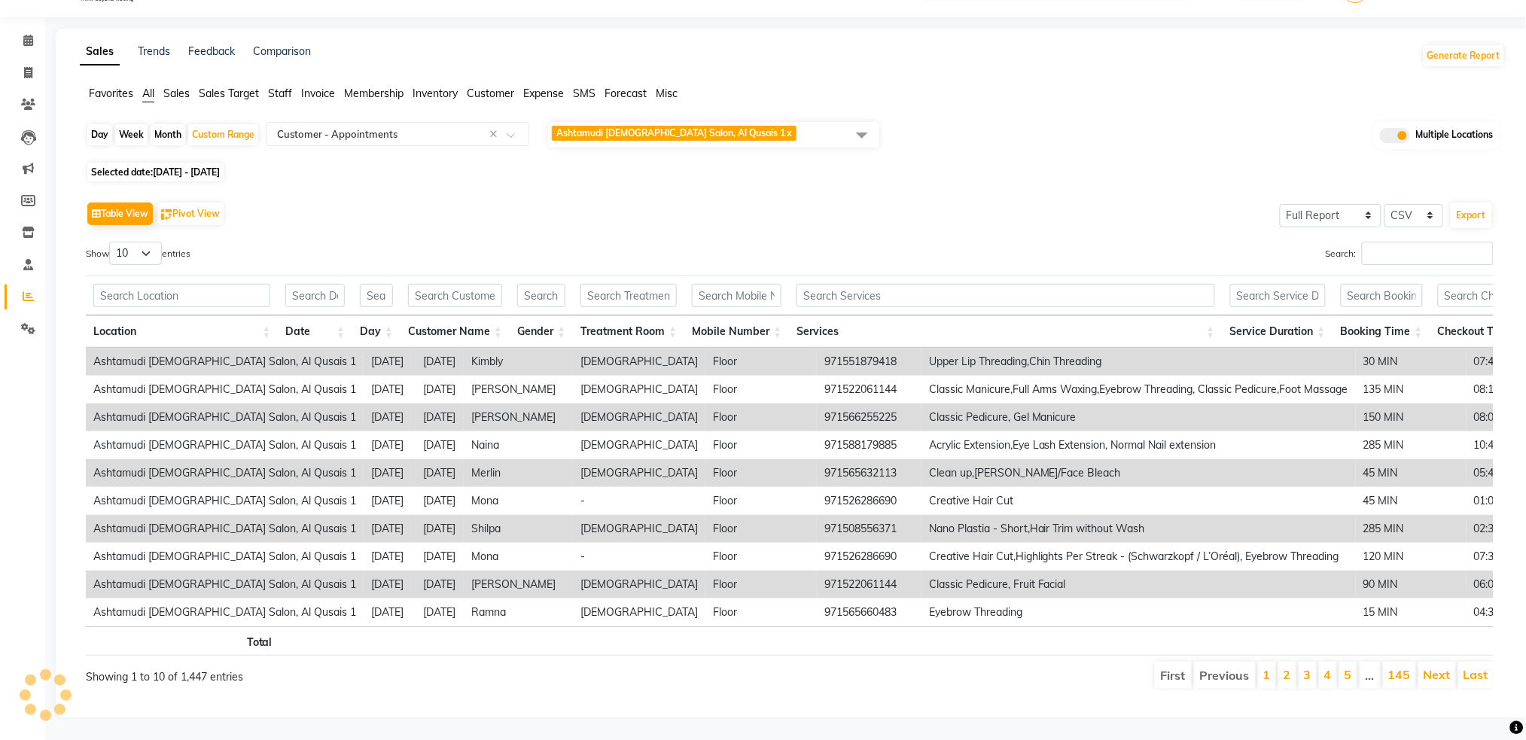
scroll to position [0, 0]
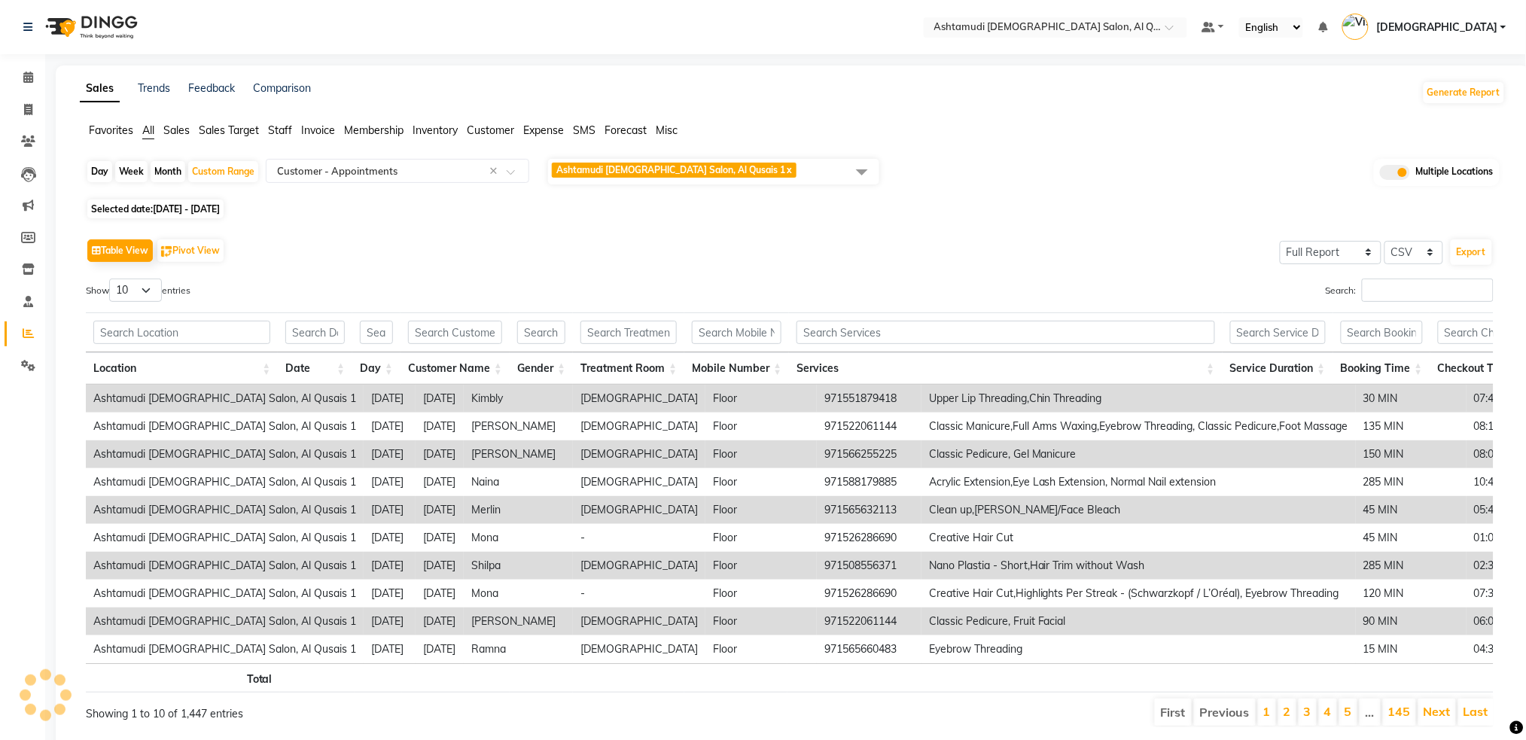
click at [865, 172] on span at bounding box center [862, 171] width 30 height 29
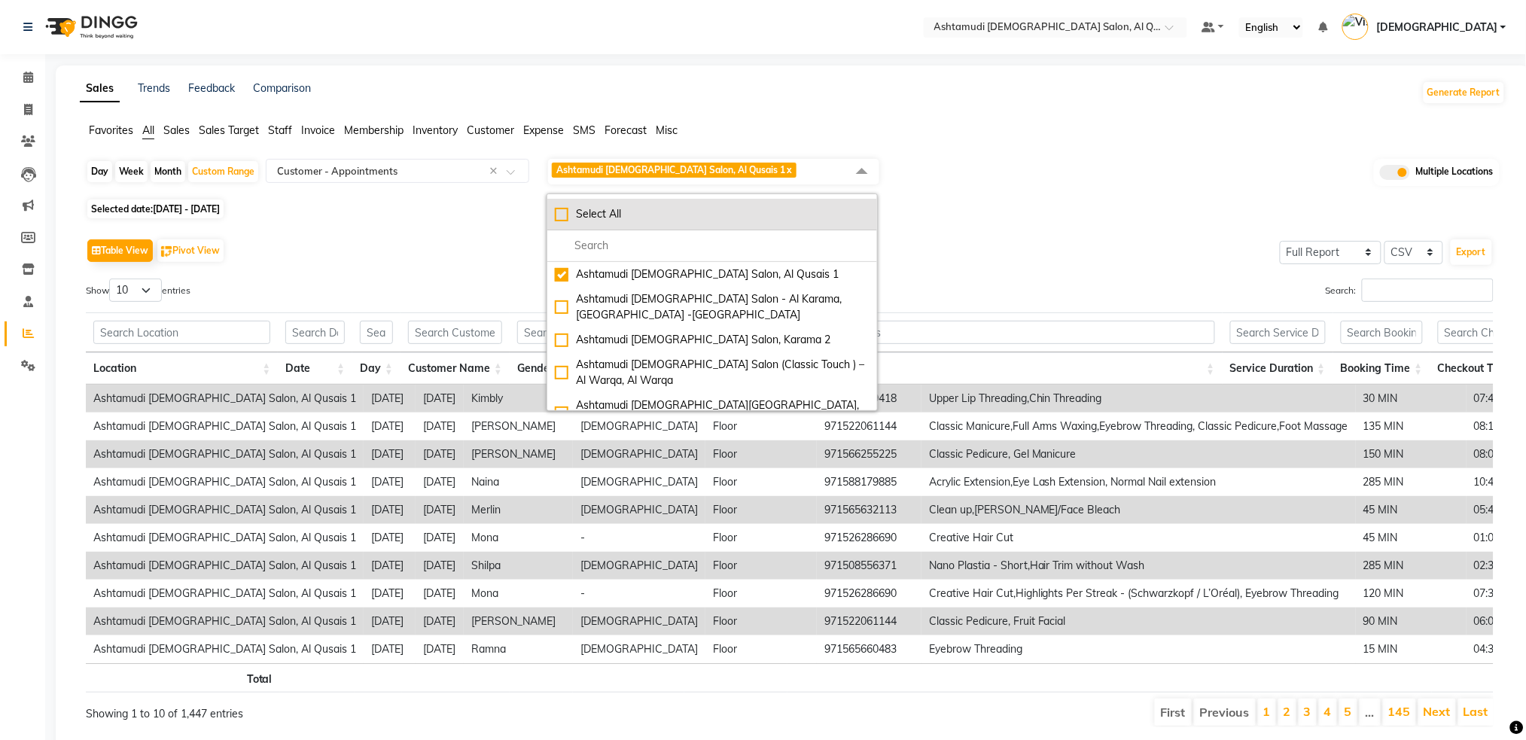
click at [567, 219] on div "Select All" at bounding box center [712, 214] width 315 height 16
checkbox input "true"
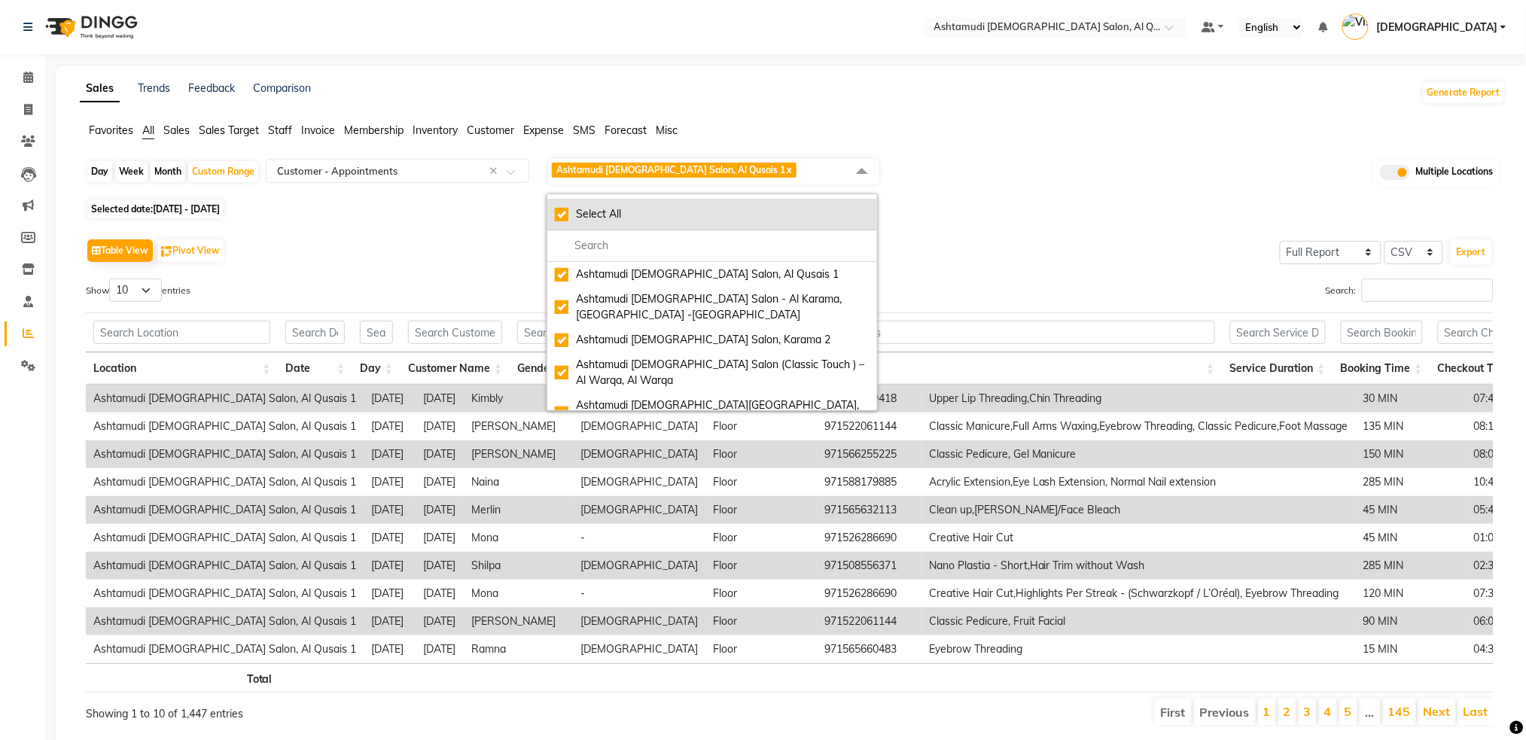
checkbox input "true"
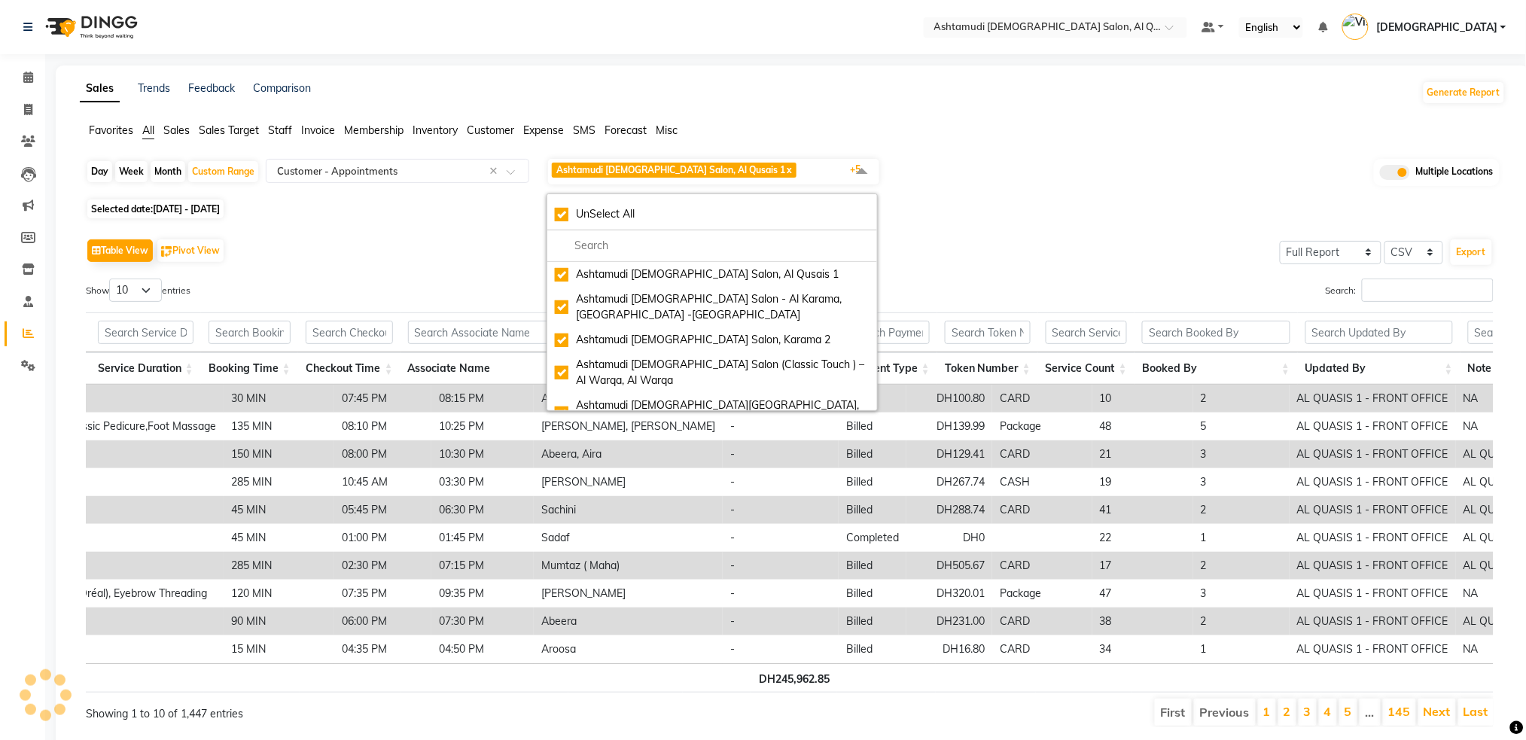
scroll to position [0, 1176]
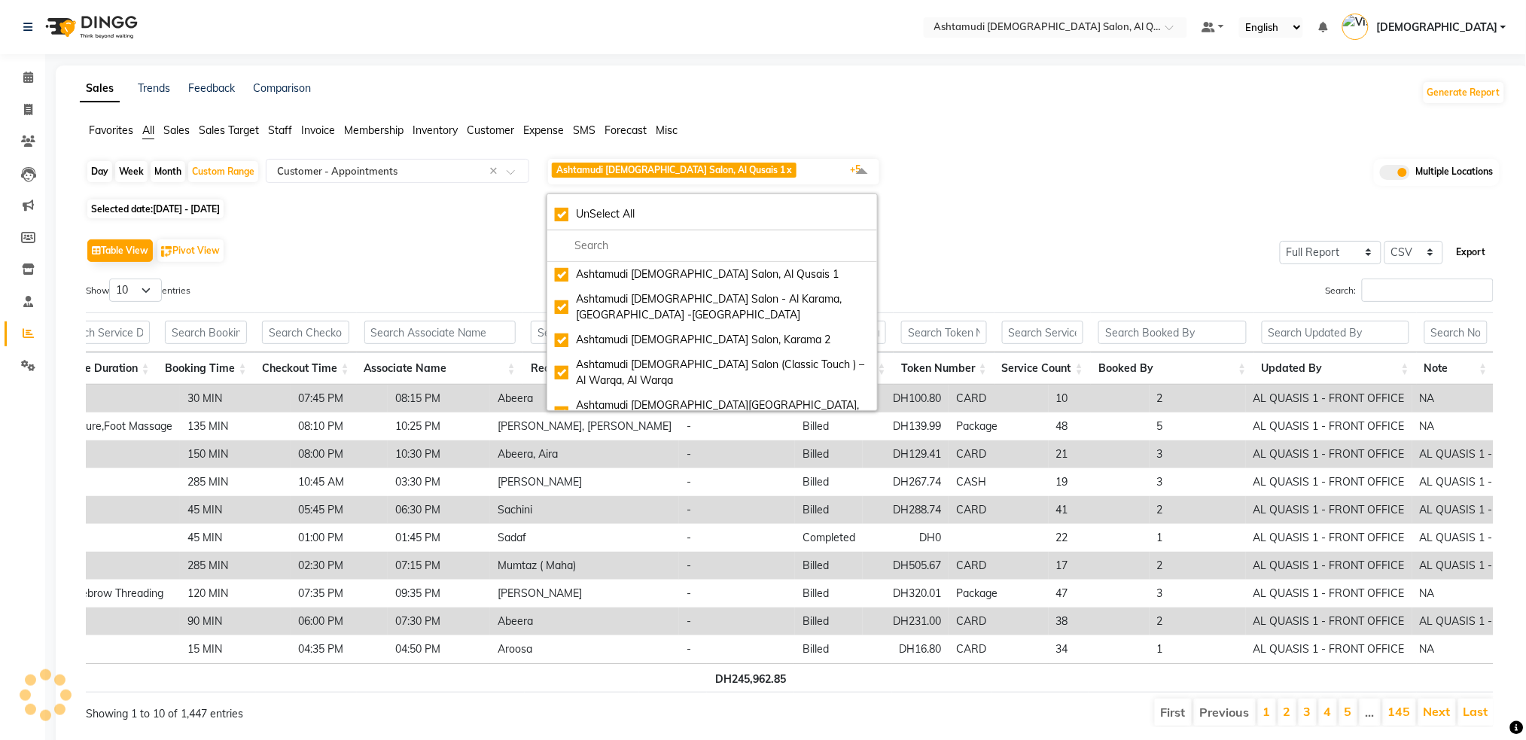
click at [1471, 257] on button "Export" at bounding box center [1471, 252] width 41 height 26
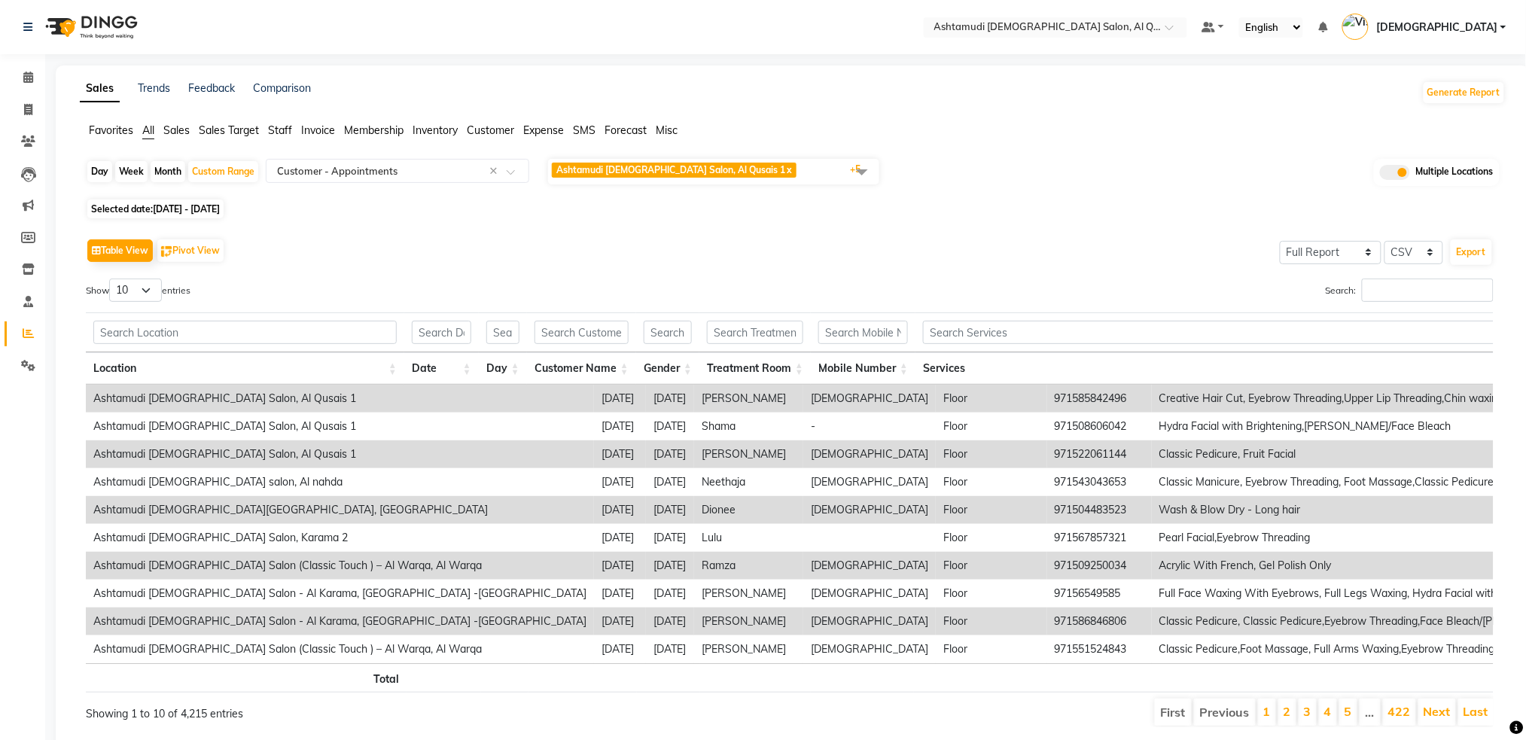
click at [769, 233] on div "Table View Pivot View Select Full Report Filtered Report Select CSV PDF Export …" at bounding box center [790, 481] width 1432 height 517
click at [860, 171] on span at bounding box center [862, 171] width 30 height 29
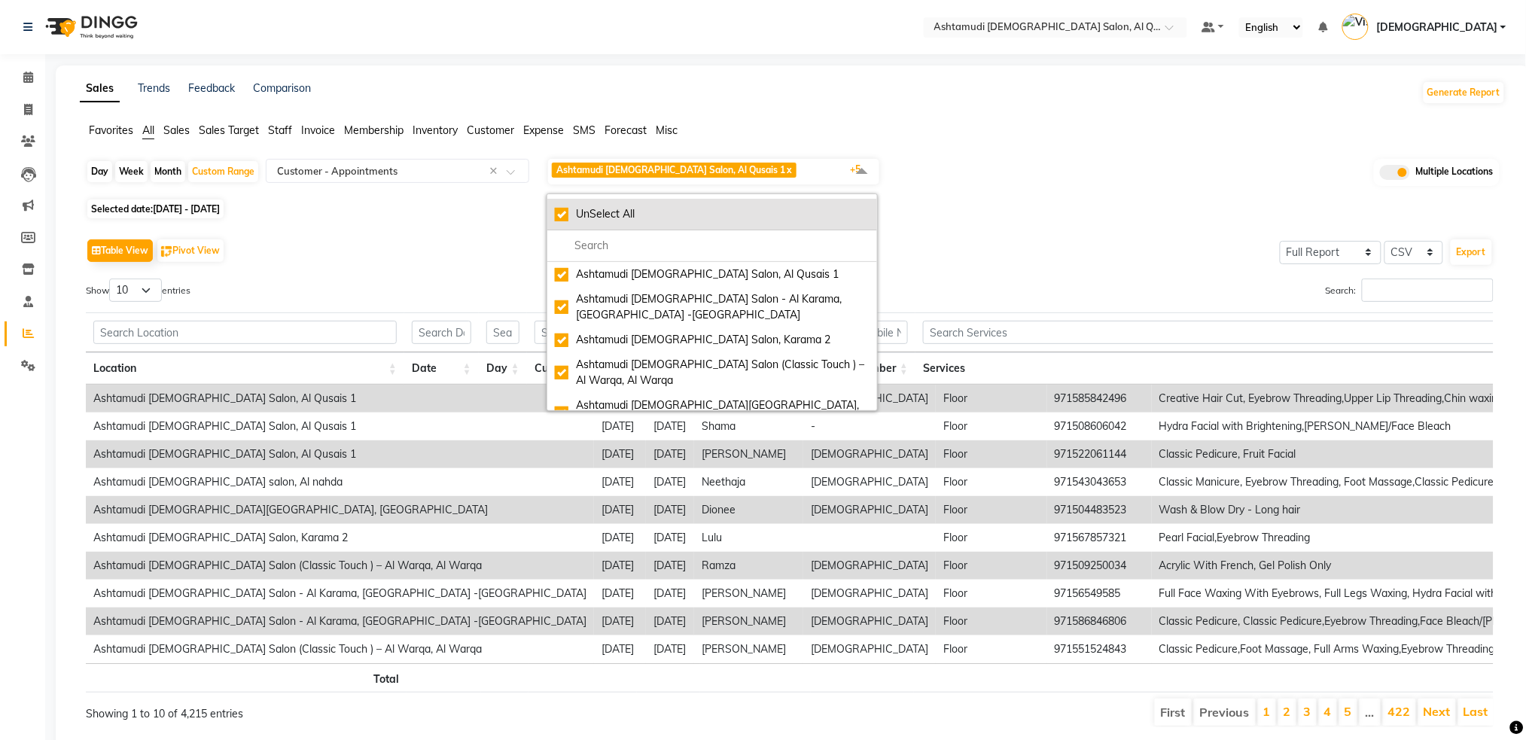
click at [566, 218] on div "UnSelect All" at bounding box center [712, 214] width 315 height 16
checkbox input "false"
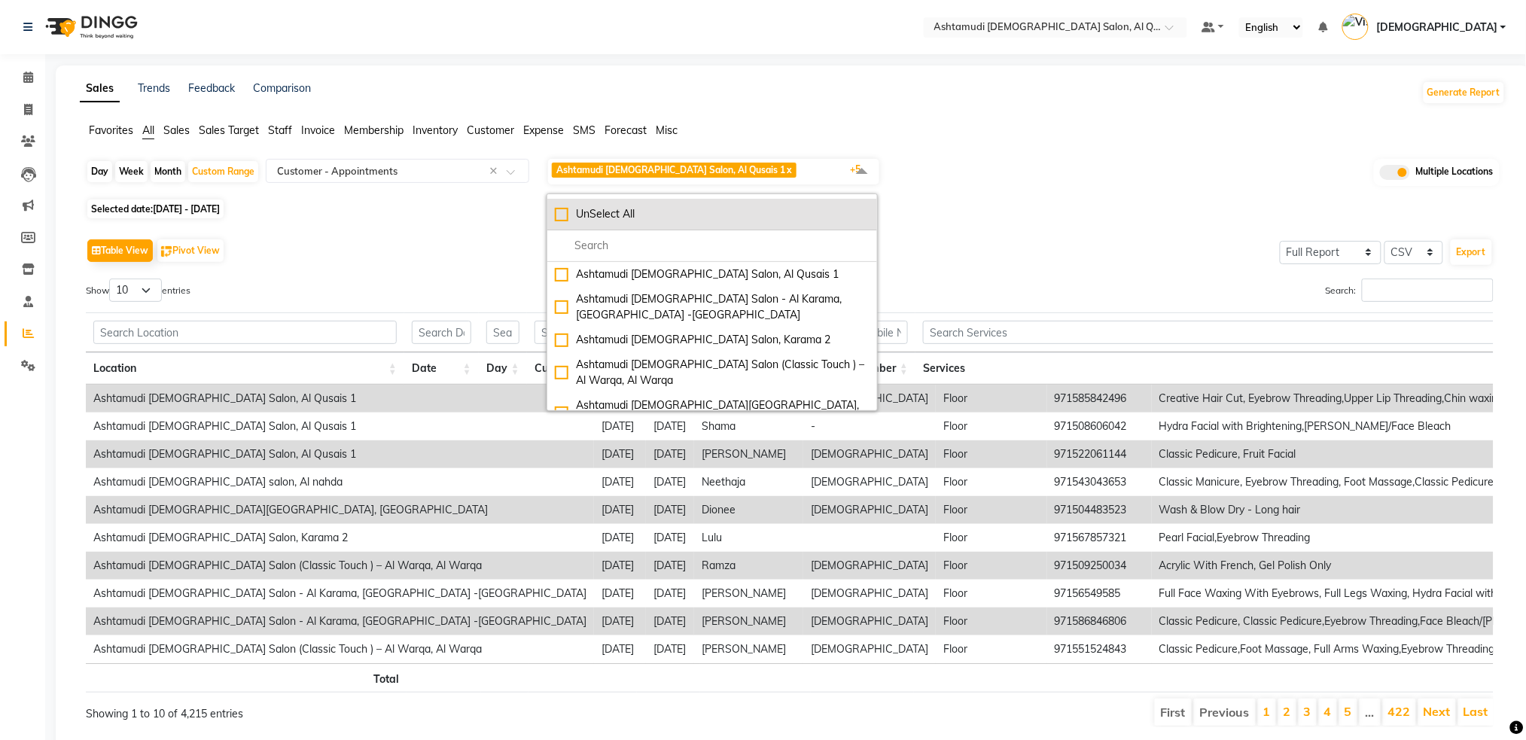
checkbox input "false"
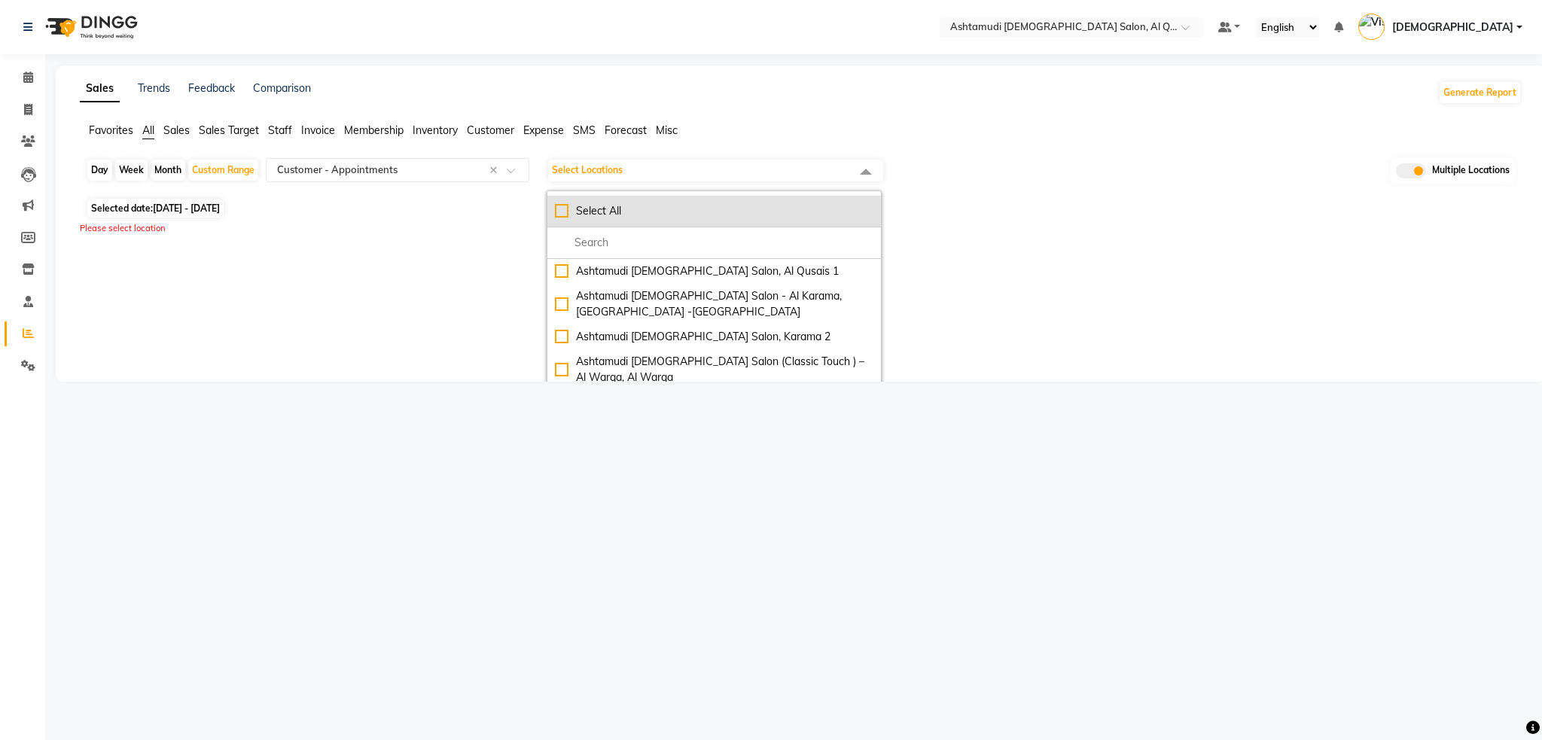
click at [565, 211] on div "Select All" at bounding box center [714, 211] width 318 height 16
checkbox input "true"
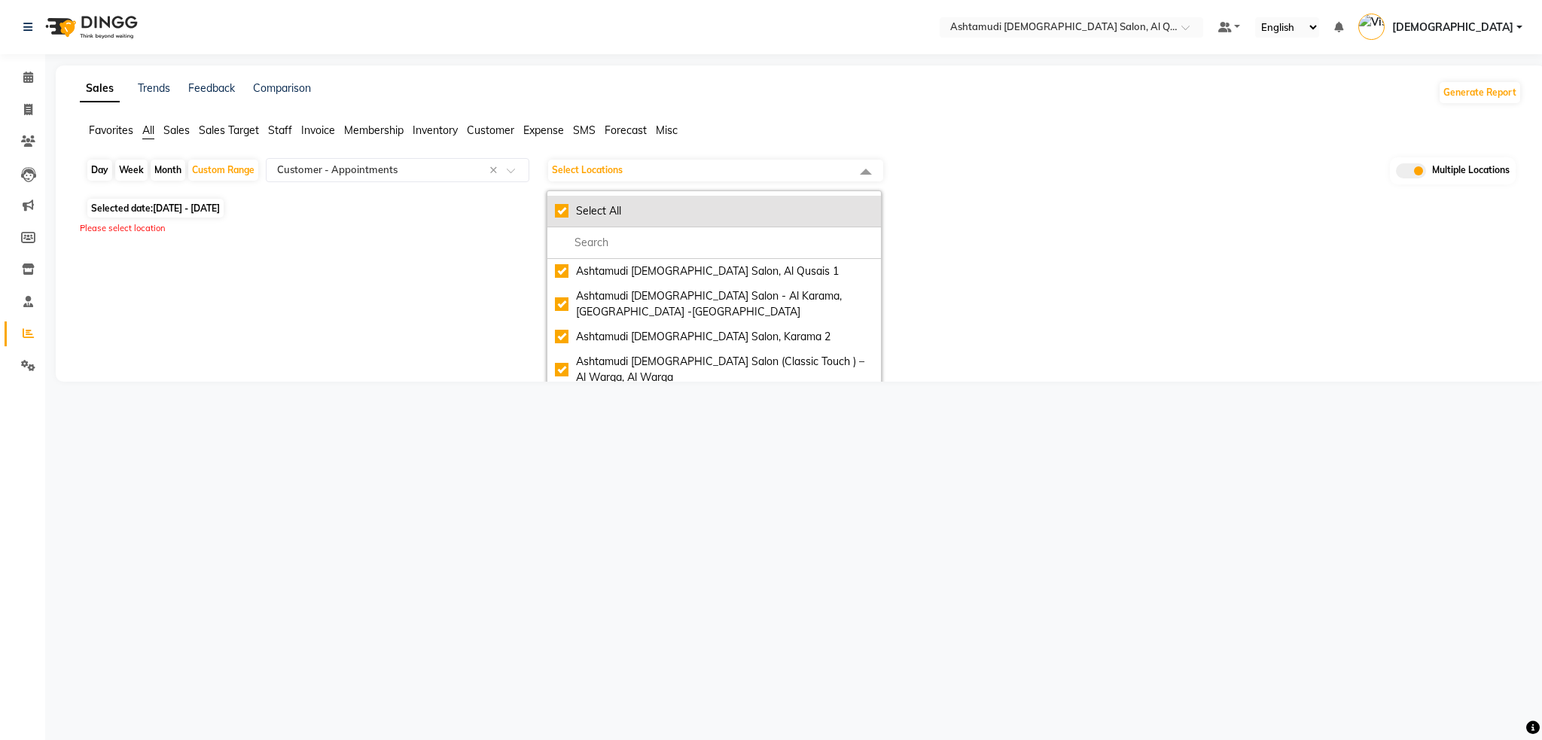
checkbox input "true"
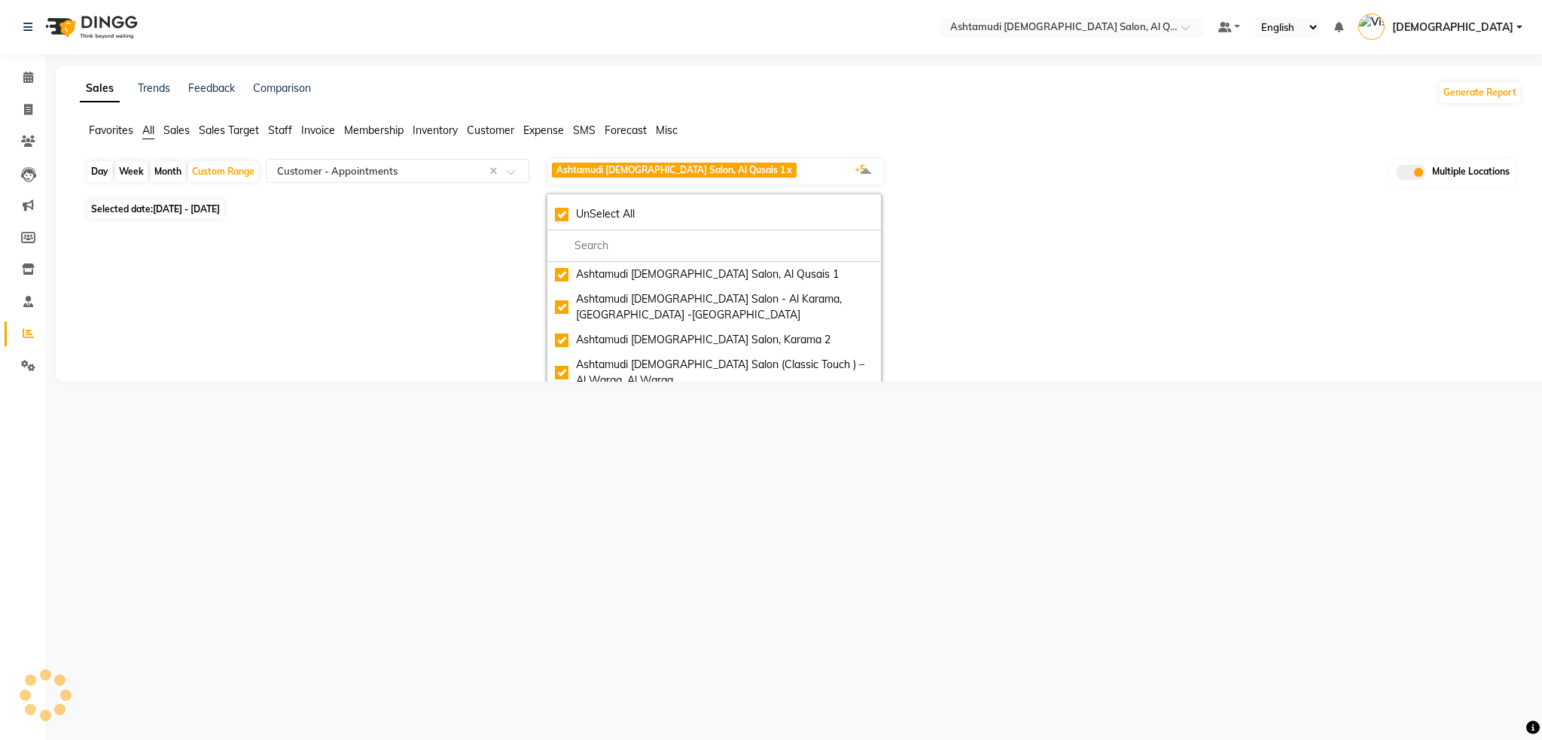
select select "full_report"
select select "csv"
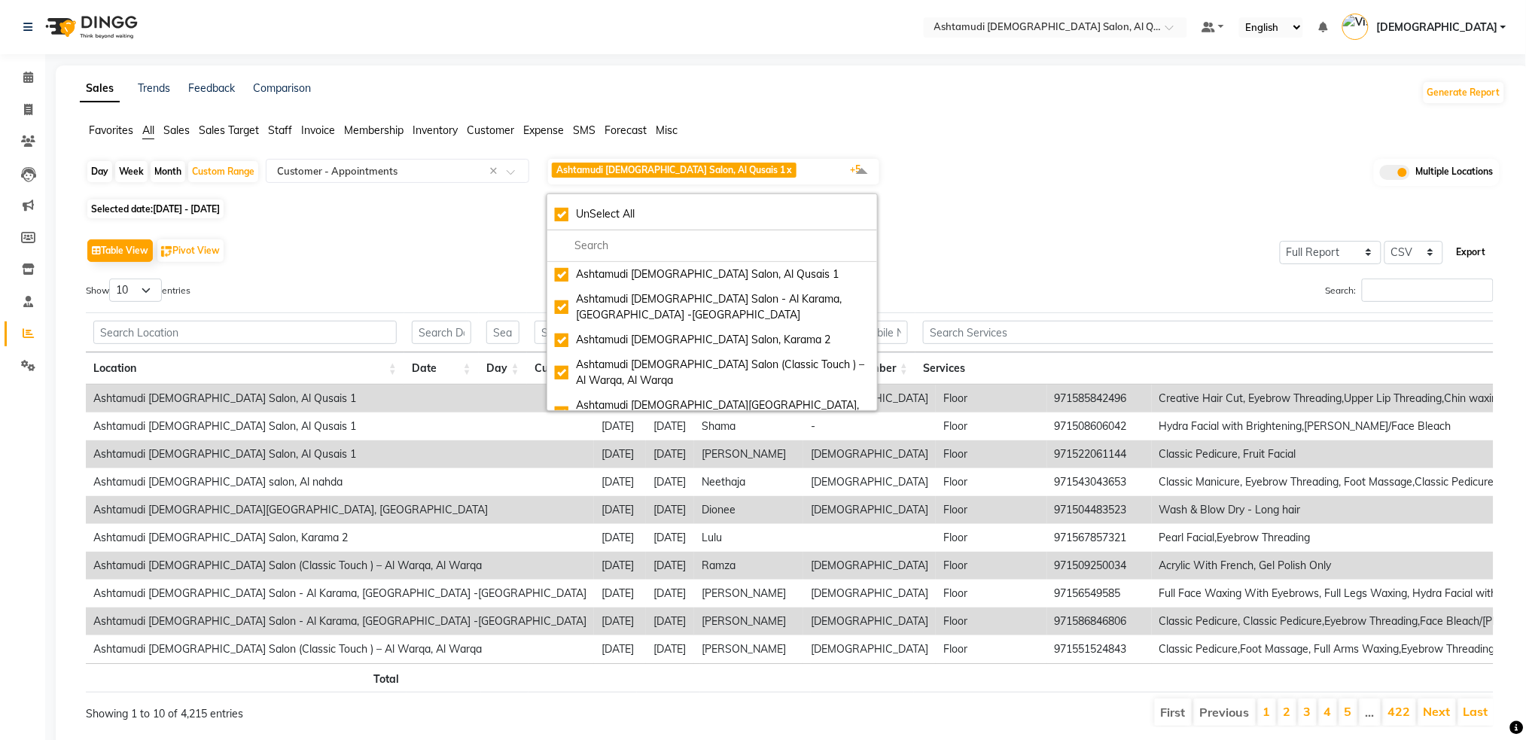
click at [1478, 250] on button "Export" at bounding box center [1471, 252] width 41 height 26
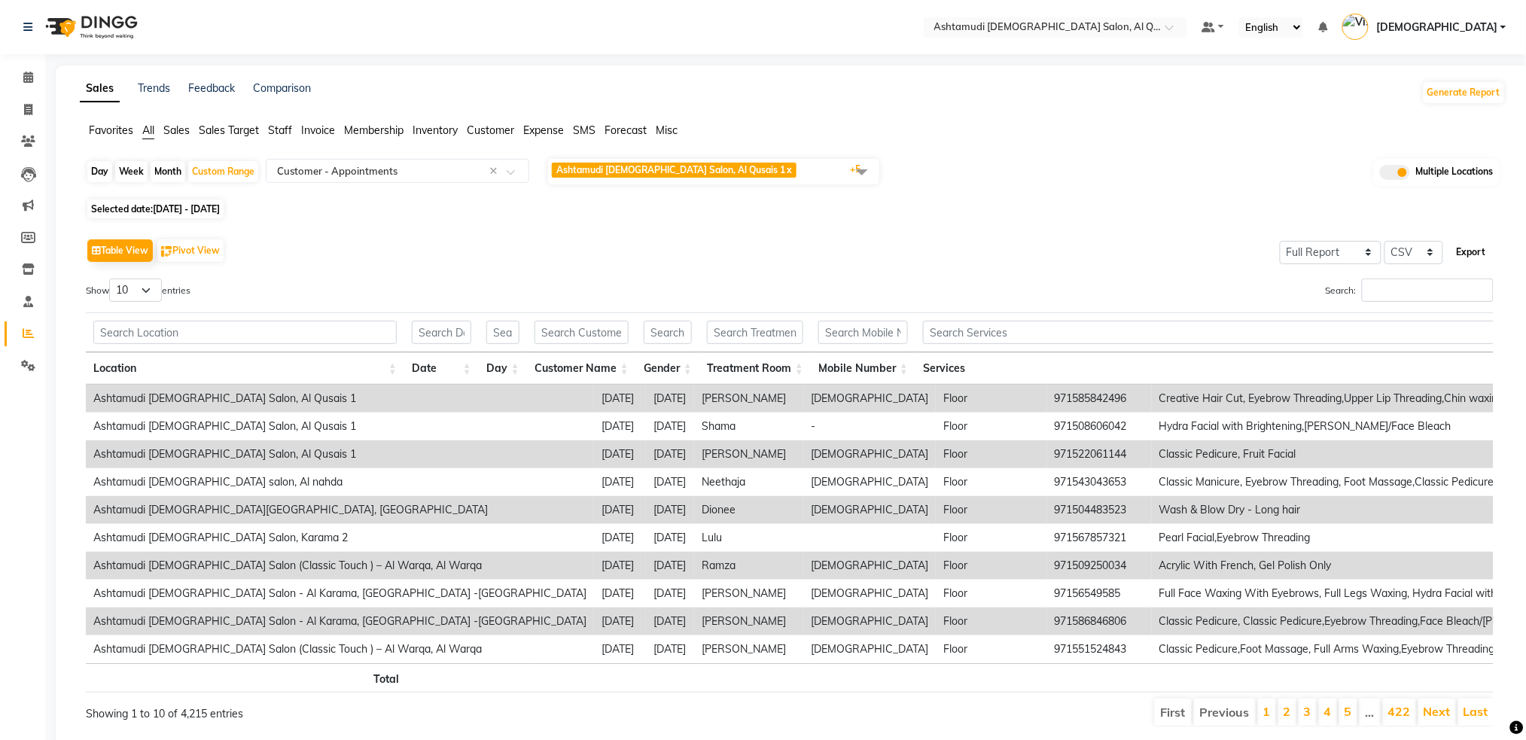
click at [1473, 255] on button "Export" at bounding box center [1471, 252] width 41 height 26
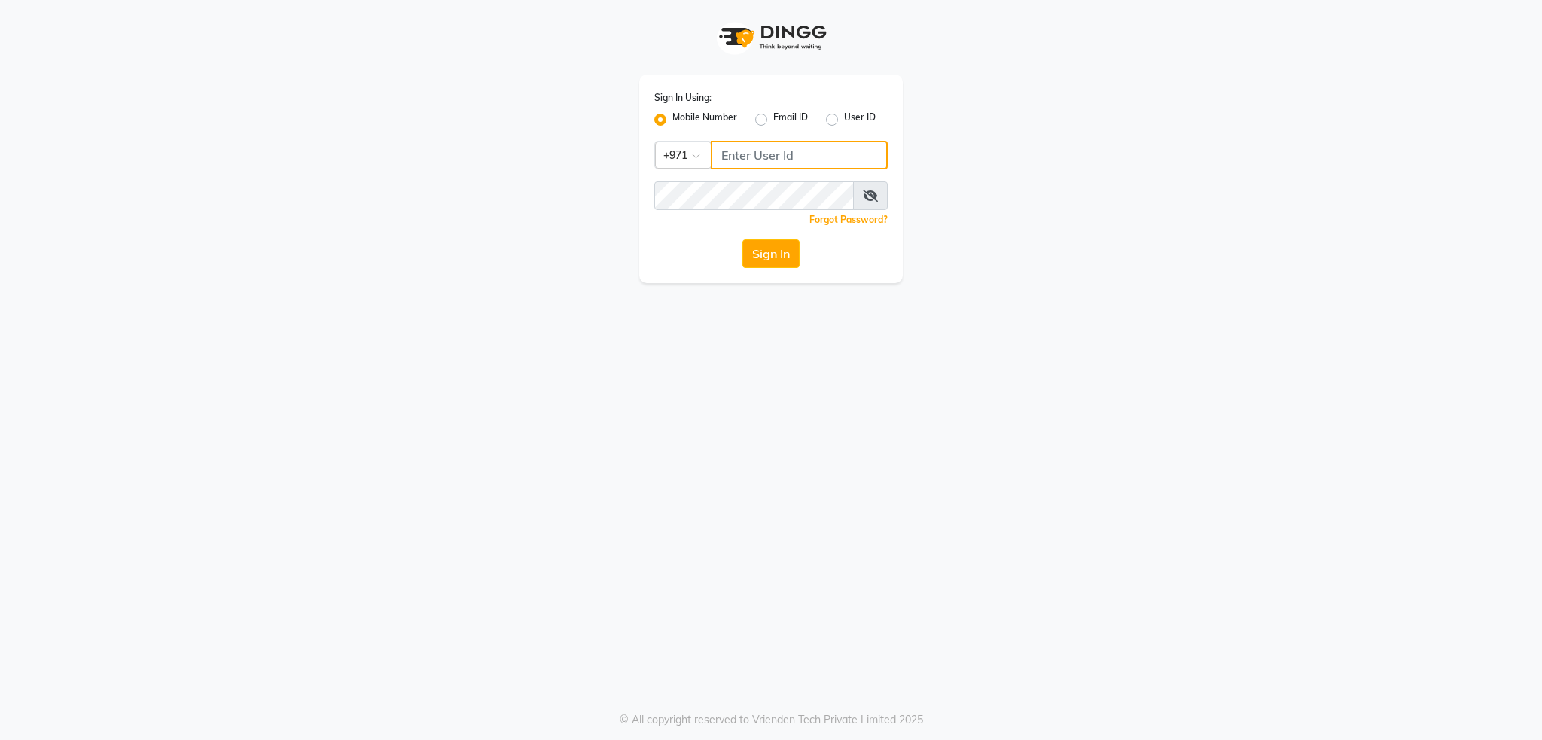
type input "502586105"
click at [803, 178] on div "Sign In Using: Mobile Number Email ID User ID Country Code × [PHONE_NUMBER] Rem…" at bounding box center [771, 179] width 264 height 209
drag, startPoint x: 807, startPoint y: 145, endPoint x: 687, endPoint y: 142, distance: 119.8
click at [689, 143] on div "Country Code × [PHONE_NUMBER]" at bounding box center [770, 155] width 233 height 29
type input "501893432"
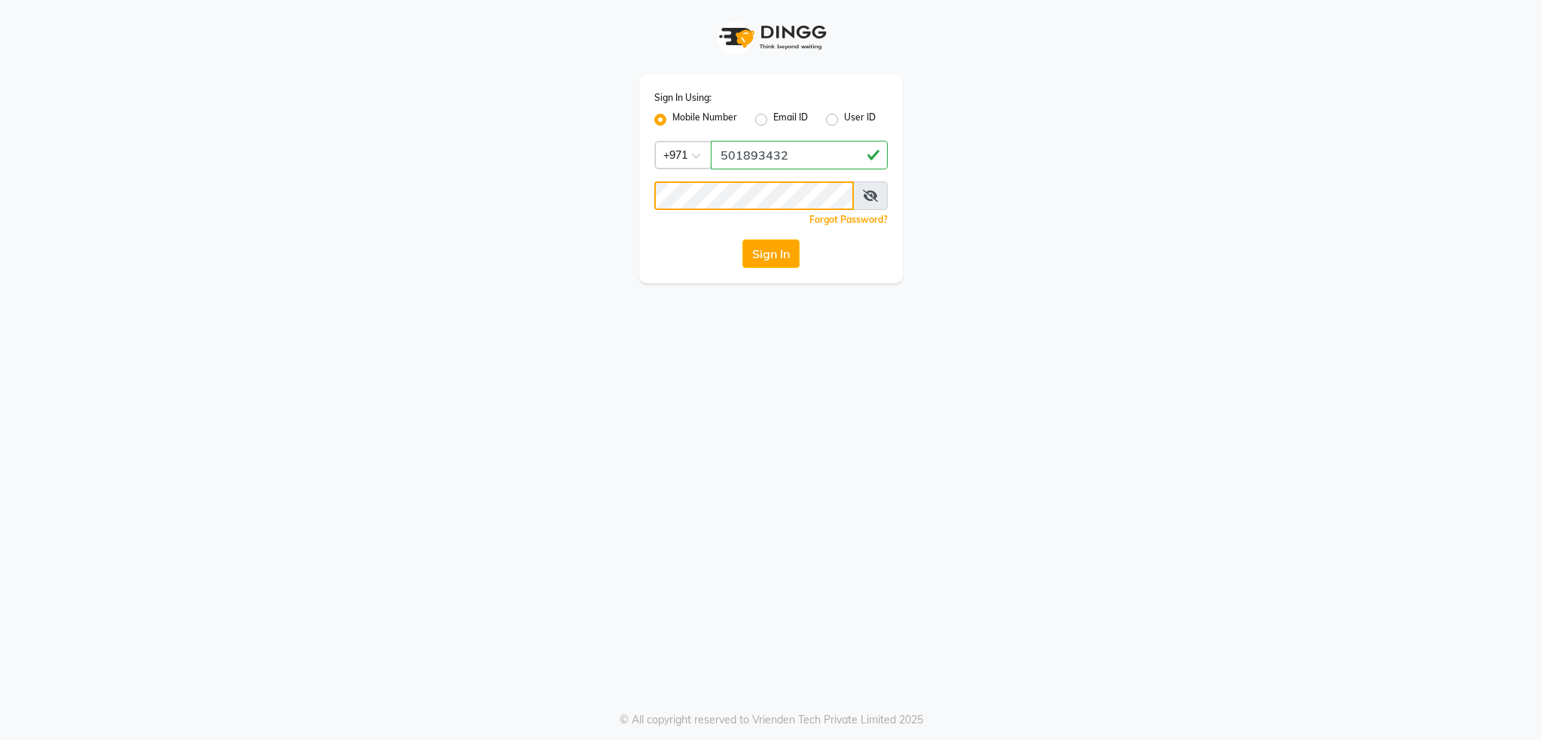
click at [530, 175] on div "Sign In Using: Mobile Number Email ID User ID Country Code × [PHONE_NUMBER] Rem…" at bounding box center [771, 141] width 858 height 283
click at [685, 382] on div "Sign In Using: Mobile Number Email ID User ID Country Code × [PHONE_NUMBER] Rem…" at bounding box center [771, 370] width 1542 height 740
click at [876, 187] on span at bounding box center [870, 195] width 35 height 29
click at [870, 200] on icon at bounding box center [870, 196] width 15 height 12
click at [630, 174] on div "Sign In Using: Mobile Number Email ID User ID Country Code × [PHONE_NUMBER] Rem…" at bounding box center [771, 141] width 286 height 283
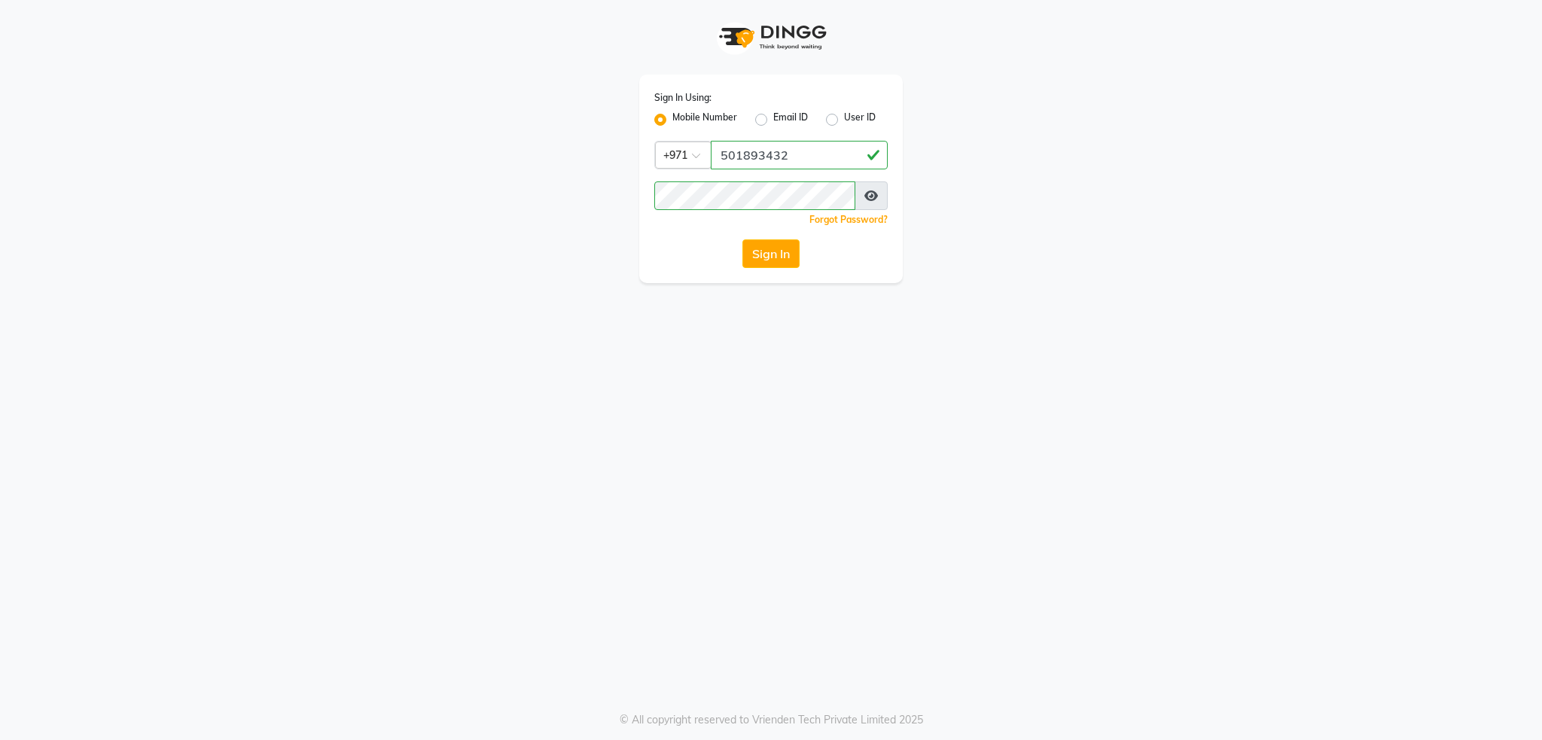
click at [693, 251] on div "Sign In" at bounding box center [770, 253] width 233 height 29
click at [672, 265] on div "Sign In" at bounding box center [770, 253] width 233 height 29
click at [759, 258] on button "Sign In" at bounding box center [770, 253] width 57 height 29
